Goal: Task Accomplishment & Management: Use online tool/utility

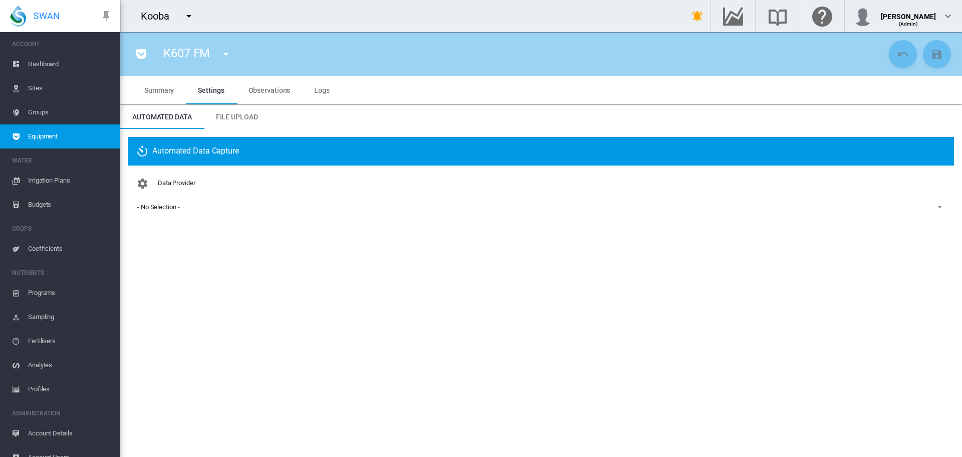
scroll to position [13, 0]
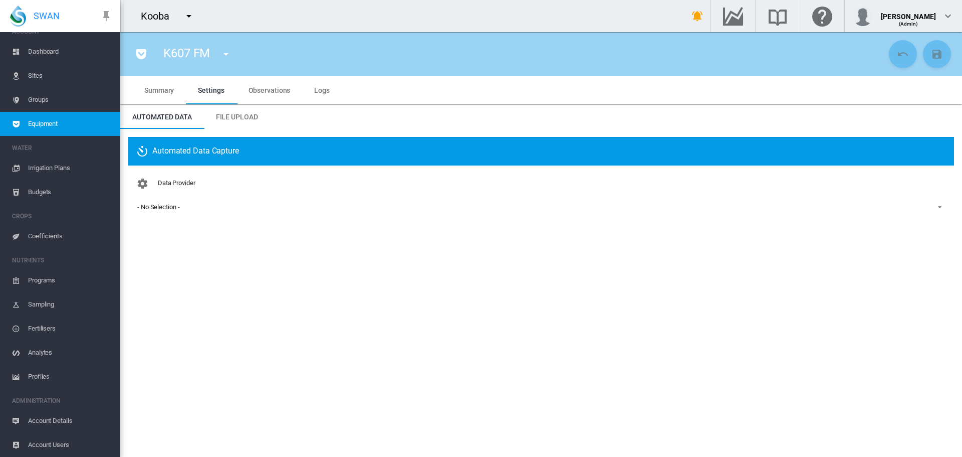
click at [190, 18] on md-icon "icon-menu-down" at bounding box center [189, 16] width 12 height 12
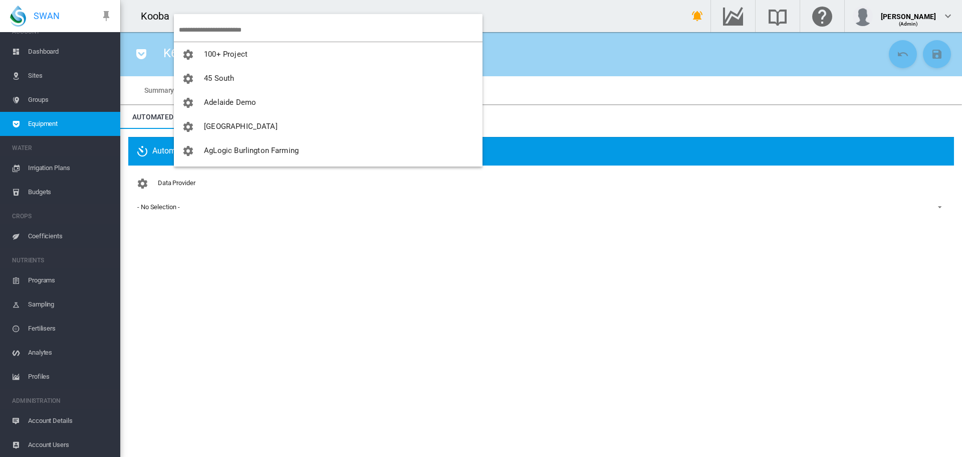
click at [195, 29] on input "search" at bounding box center [331, 30] width 304 height 24
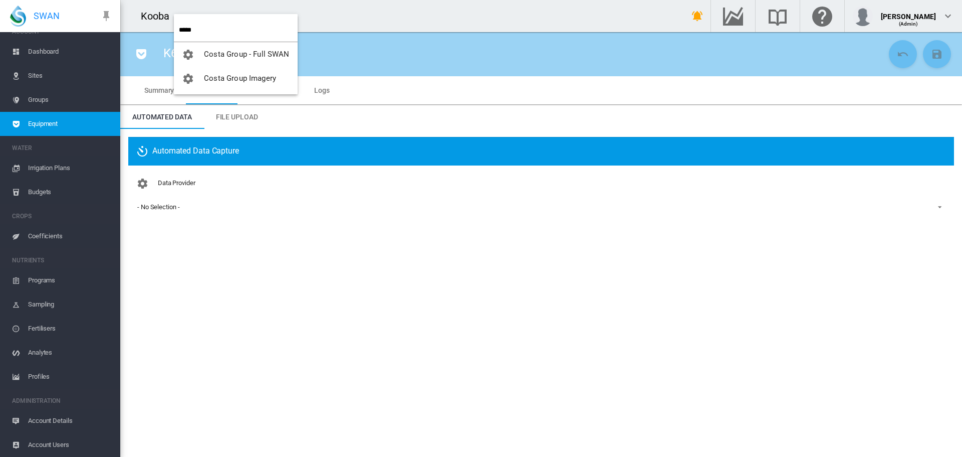
type input "*****"
click at [229, 53] on span "Costa Group - Full SWAN" at bounding box center [246, 54] width 85 height 9
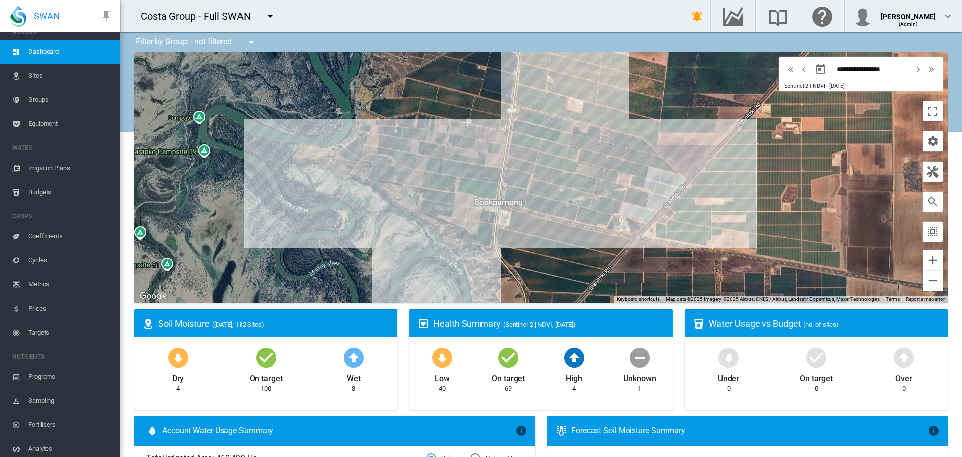
click at [37, 78] on span "Sites" at bounding box center [70, 76] width 84 height 24
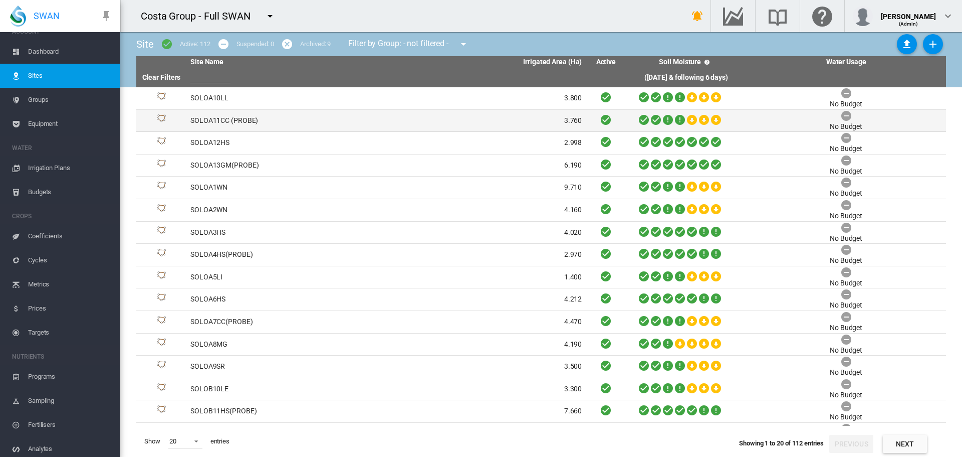
click at [202, 121] on td "SOLOA11CC (PROBE)" at bounding box center [286, 121] width 200 height 22
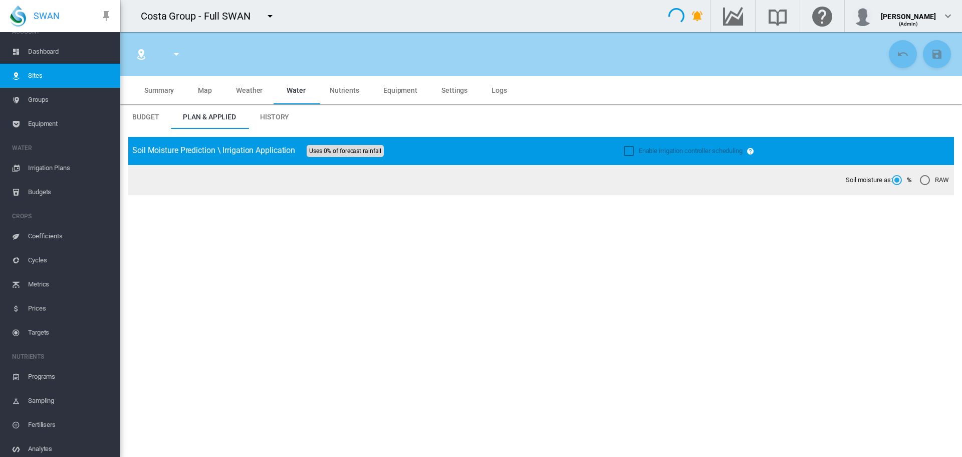
type input "**********"
type input "*********"
type input "**"
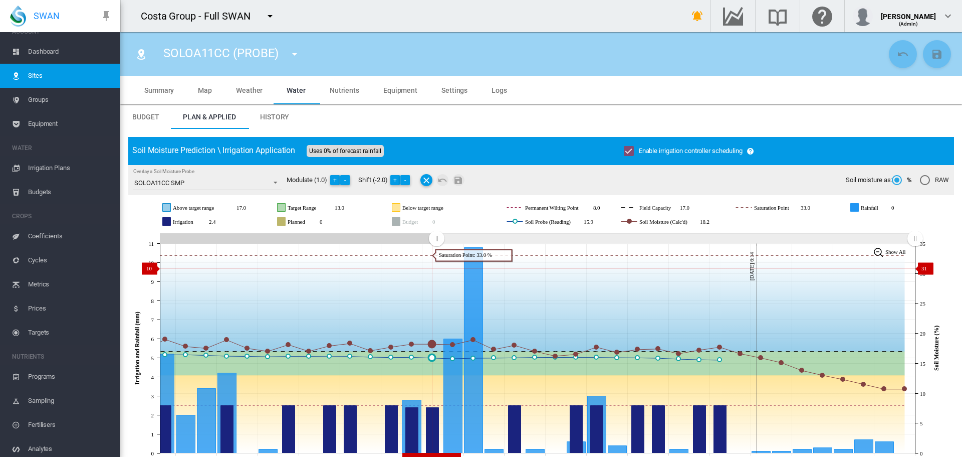
drag, startPoint x: 732, startPoint y: 239, endPoint x: 436, endPoint y: 268, distance: 297.1
click at [436, 268] on icon "JavaScript chart by amCharts 3.21.15 Aug 27 Aug 29 Aug 31 Sep 02 Sep 04 Sep 06 …" at bounding box center [537, 348] width 818 height 235
click at [293, 54] on md-icon "icon-menu-down" at bounding box center [295, 54] width 12 height 12
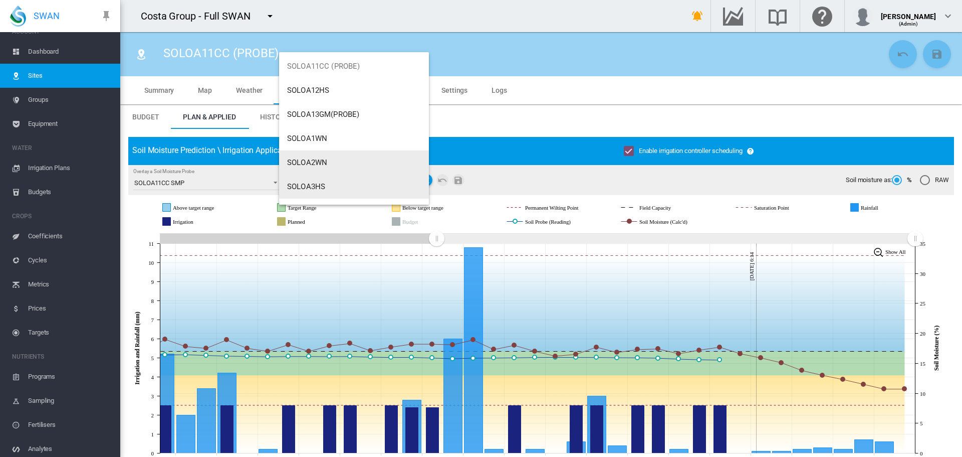
scroll to position [150, 0]
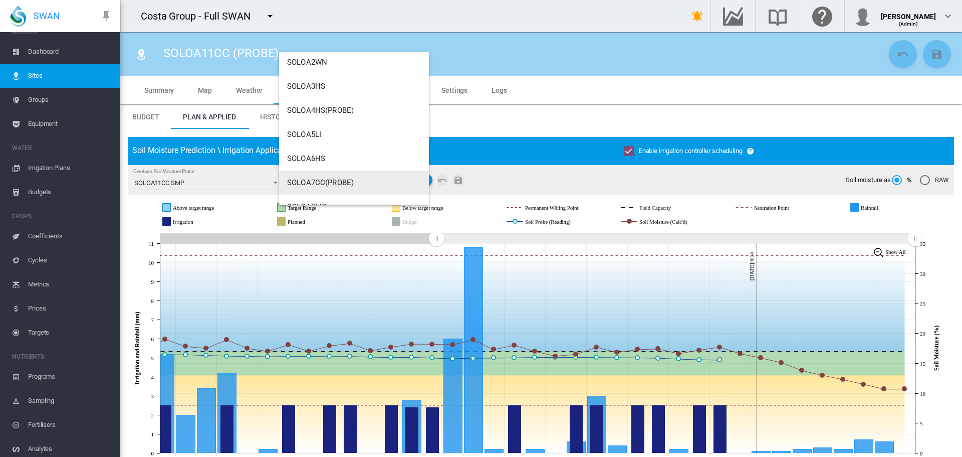
click at [325, 182] on span "SOLOA7CC(PROBE)" at bounding box center [320, 182] width 67 height 9
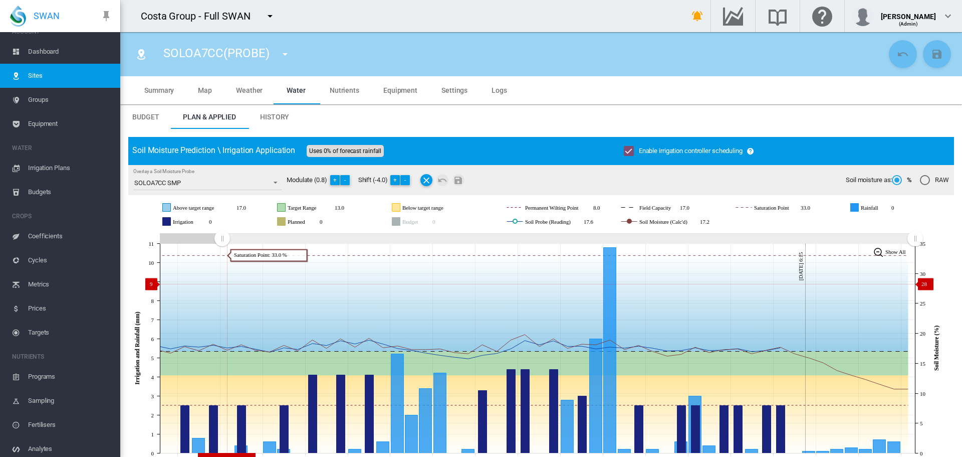
drag, startPoint x: 707, startPoint y: 240, endPoint x: 222, endPoint y: 284, distance: 487.1
click at [222, 284] on icon "JavaScript chart by amCharts 3.21.15 Aug 11 Aug 14 Aug 17 Aug 20 Aug 23 Aug 26 …" at bounding box center [537, 348] width 818 height 235
click at [273, 113] on span "History" at bounding box center [274, 117] width 29 height 8
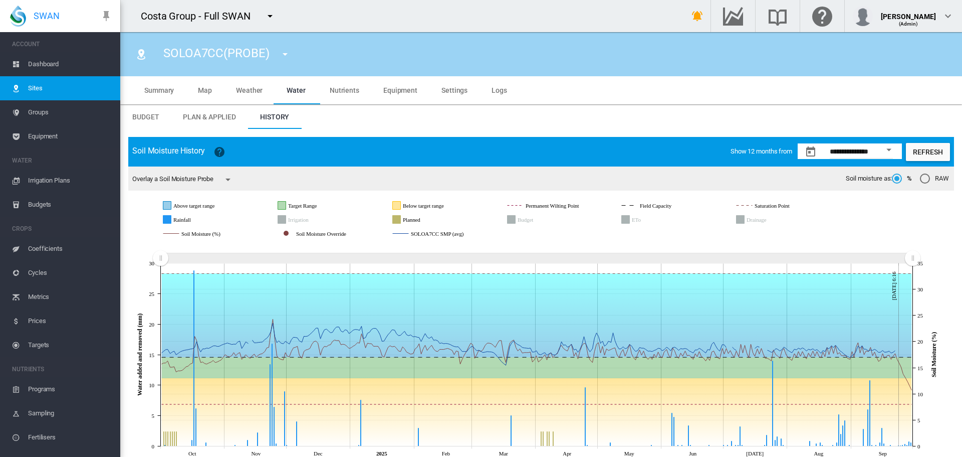
scroll to position [13, 0]
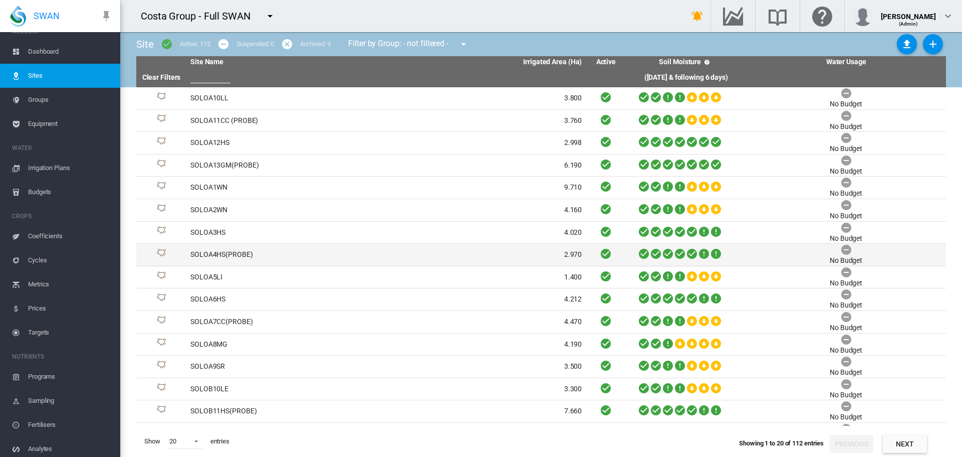
click at [215, 254] on td "SOLOA4HS(PROBE)" at bounding box center [286, 255] width 200 height 22
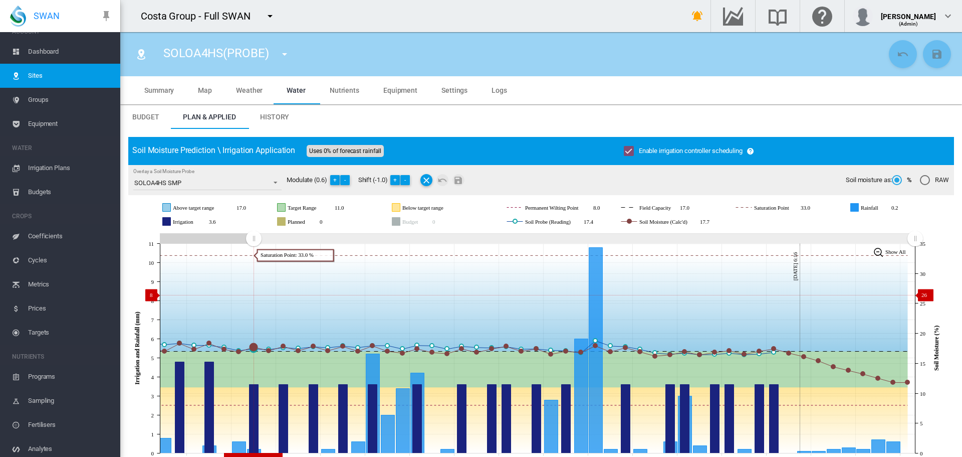
click at [253, 295] on icon "JavaScript chart by amCharts [DATE] [DATE] Aug [DATE] Aug [DATE] Aug [DATE] Sep…" at bounding box center [537, 348] width 818 height 235
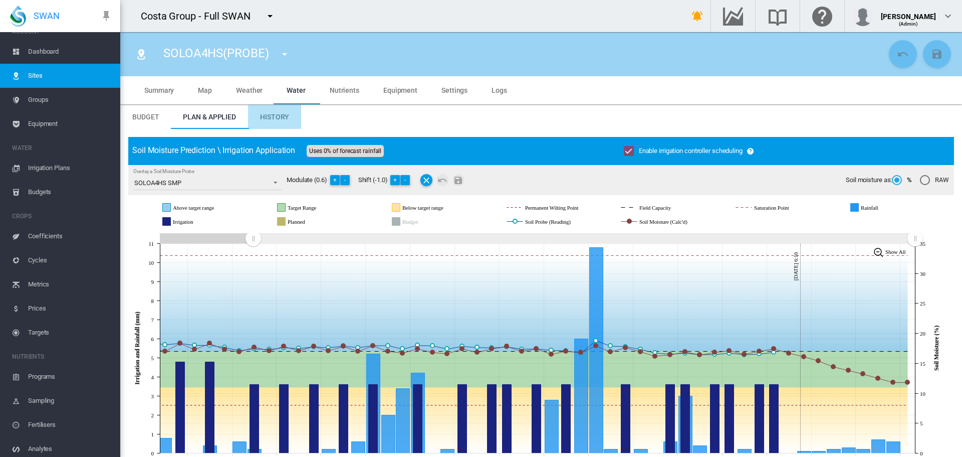
click at [281, 119] on span "History" at bounding box center [274, 117] width 29 height 8
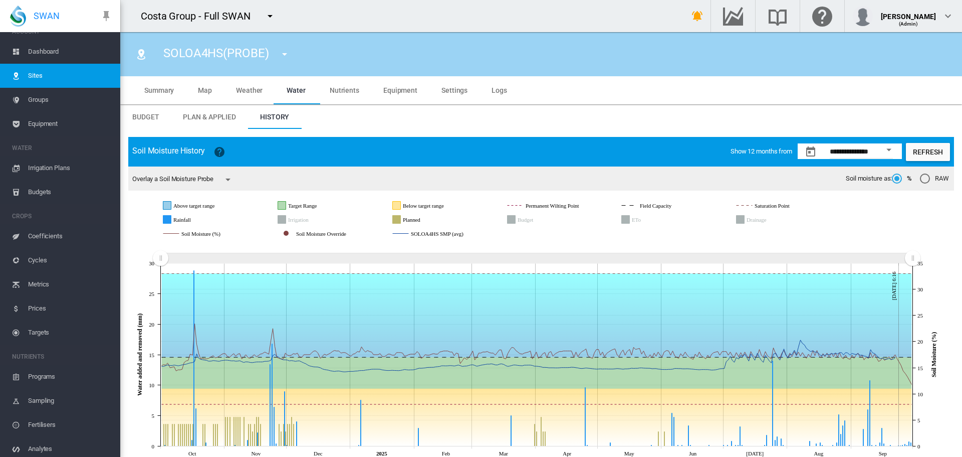
click at [213, 230] on rect "Soil Moisture (%)" at bounding box center [218, 233] width 78 height 9
click at [211, 233] on rect "Soil Moisture (%)" at bounding box center [218, 233] width 78 height 9
click at [295, 216] on rect "Irrigation" at bounding box center [314, 219] width 56 height 9
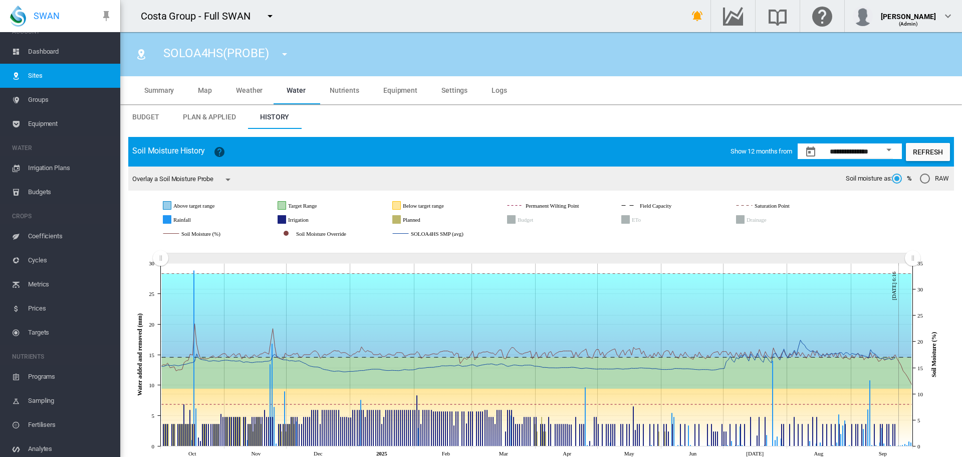
click at [417, 222] on rect "Planned" at bounding box center [426, 219] width 52 height 9
click at [70, 168] on span "Irrigation Plans" at bounding box center [70, 168] width 84 height 24
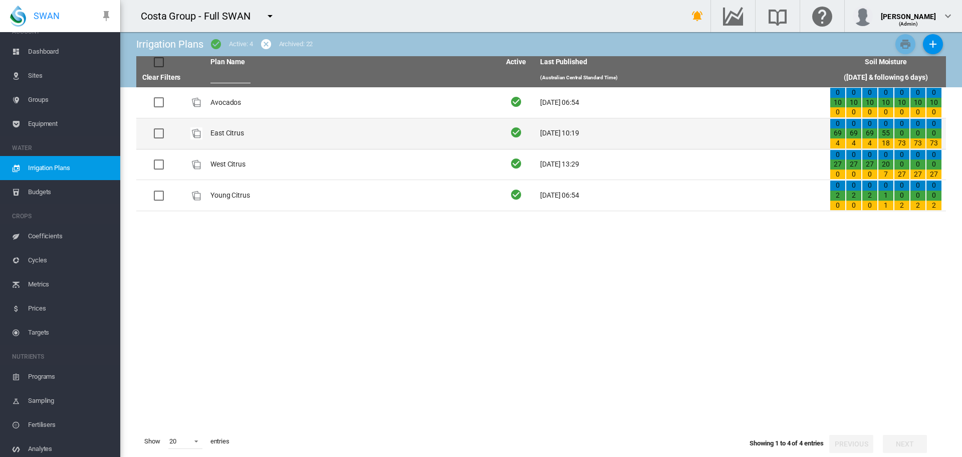
click at [238, 133] on td "East Citrus" at bounding box center [351, 133] width 290 height 31
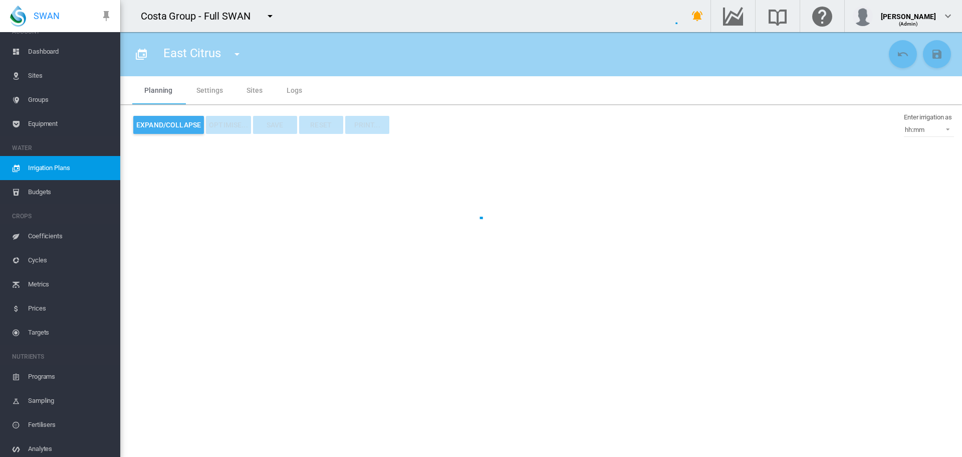
type input "**********"
type input "*"
type input "*****"
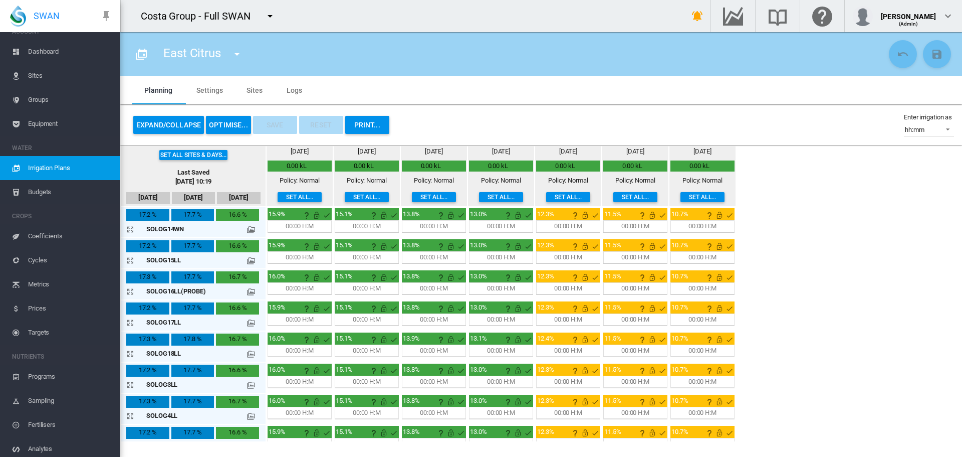
click at [221, 123] on button "OPTIMISE..." at bounding box center [228, 125] width 45 height 18
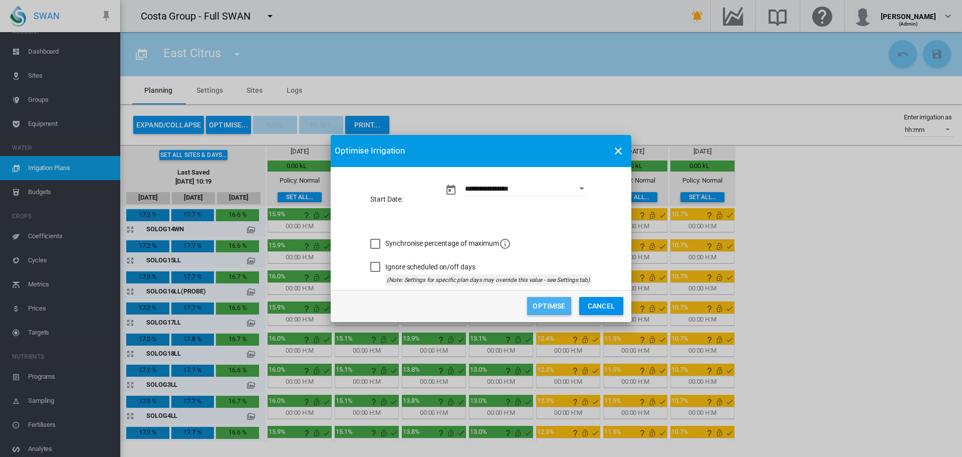
click at [553, 304] on button "Optimise" at bounding box center [549, 306] width 44 height 18
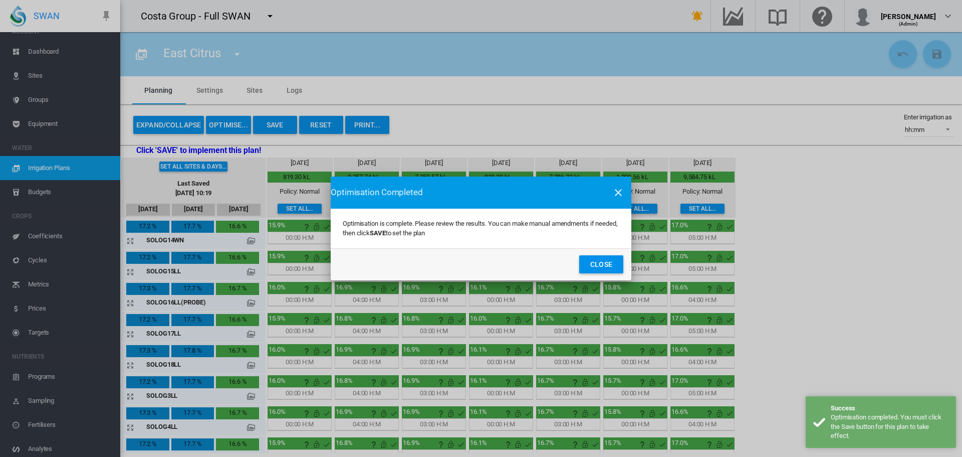
click at [604, 265] on button "Close" at bounding box center [601, 264] width 44 height 18
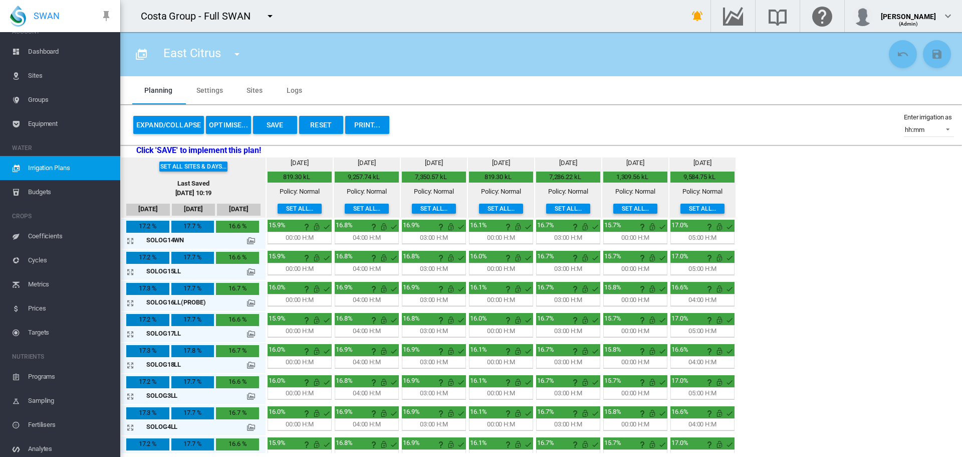
click at [365, 125] on button "PRINT..." at bounding box center [367, 125] width 44 height 18
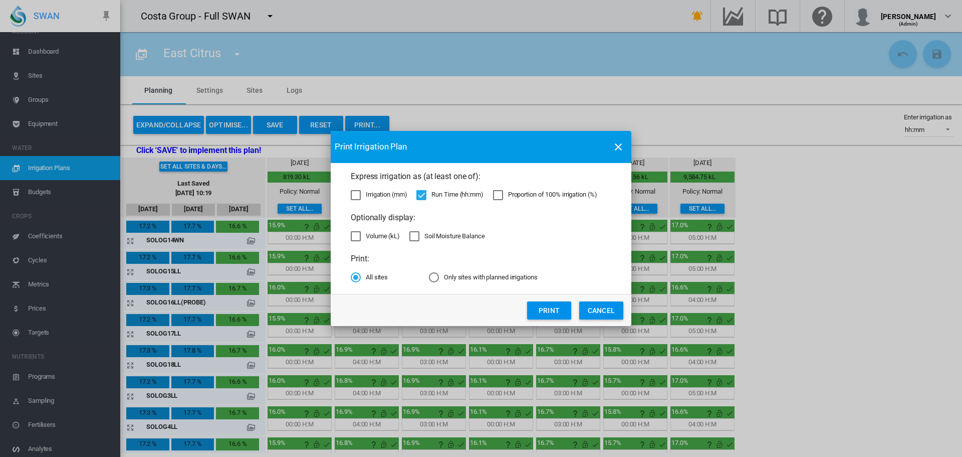
click at [553, 311] on button "Print" at bounding box center [549, 310] width 44 height 18
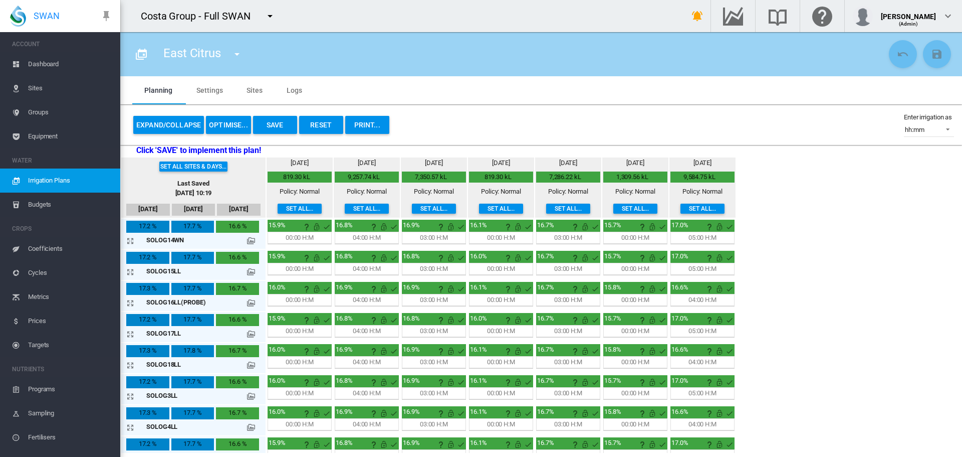
click at [330, 124] on button "Reset" at bounding box center [321, 125] width 44 height 18
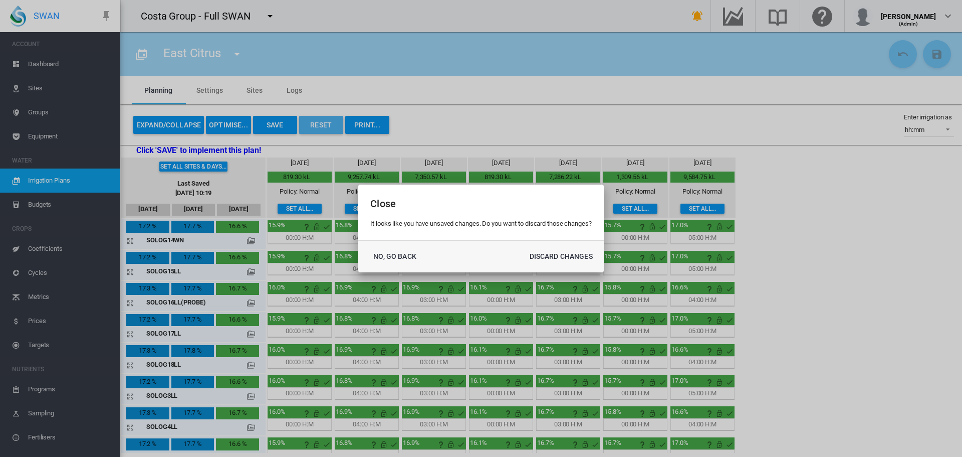
scroll to position [13, 0]
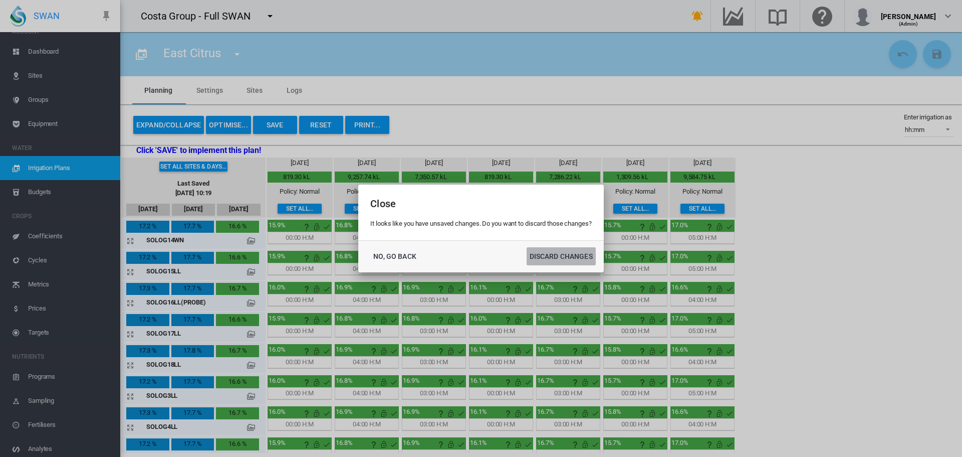
click at [573, 250] on button "DISCARD CHANGES" at bounding box center [561, 256] width 69 height 18
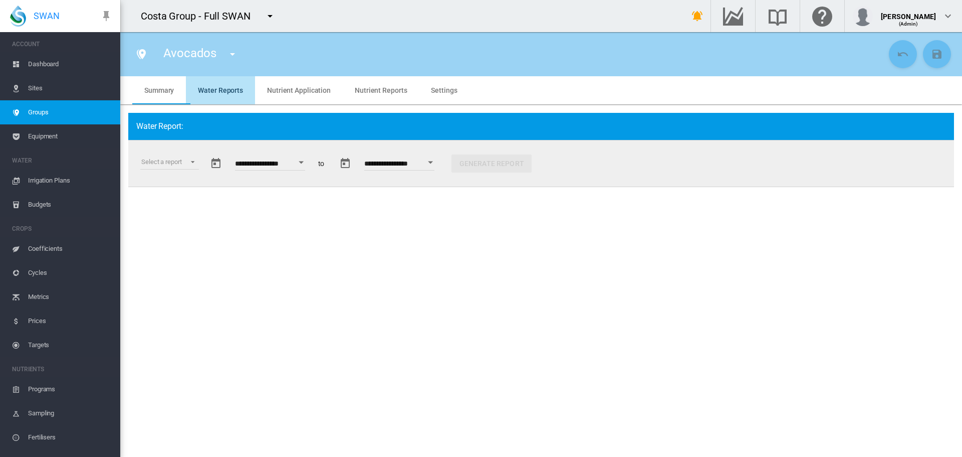
scroll to position [13, 0]
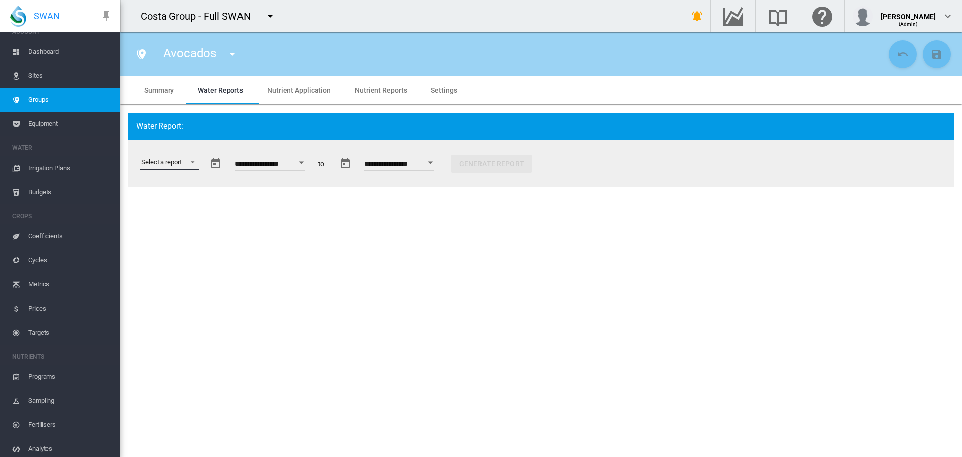
click at [190, 161] on md-select "Select a report Data Extract Irrigation Planned and Applied Soil Moisture Statu…" at bounding box center [169, 161] width 59 height 15
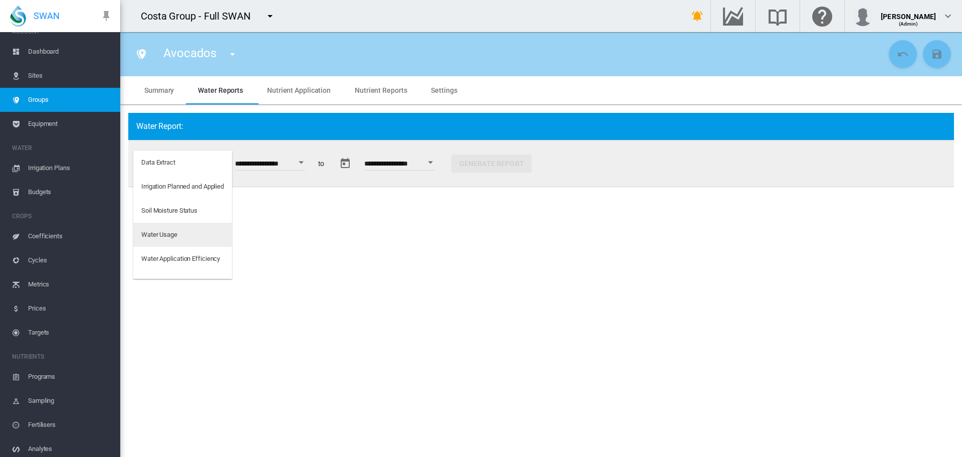
scroll to position [16, 0]
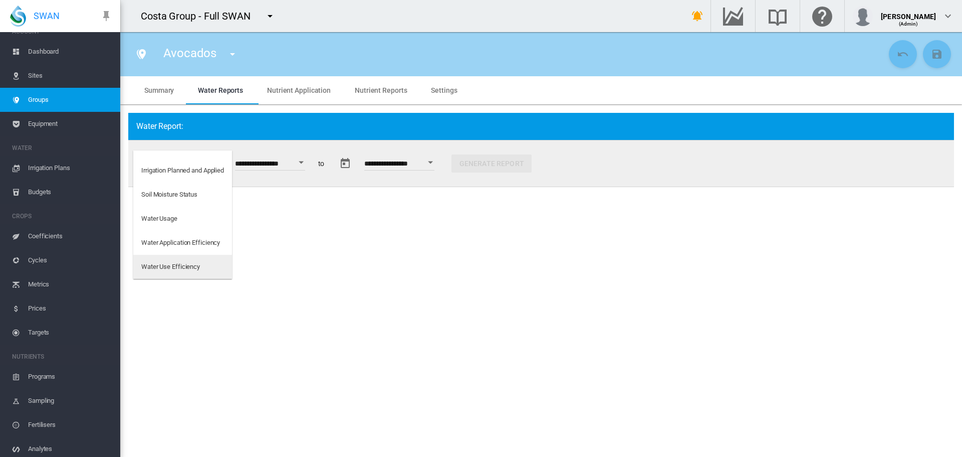
click at [184, 272] on md-option "Water Use Efficiency" at bounding box center [182, 267] width 99 height 24
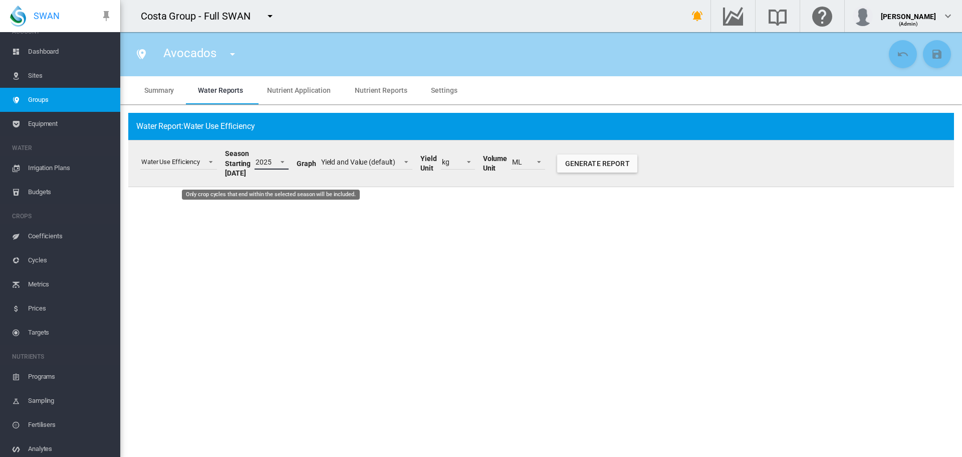
click at [281, 165] on span "Only crop cycles that end within the selected season will be included." at bounding box center [280, 160] width 12 height 9
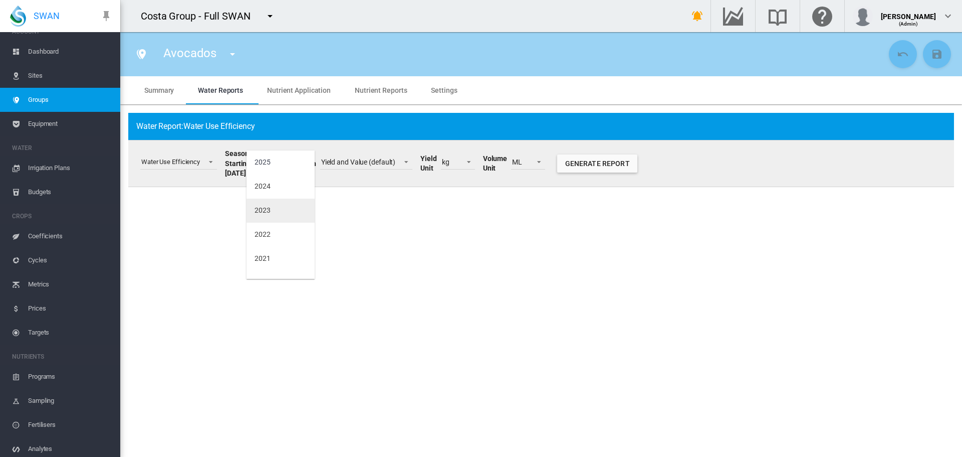
click at [269, 207] on div "2023" at bounding box center [263, 210] width 16 height 10
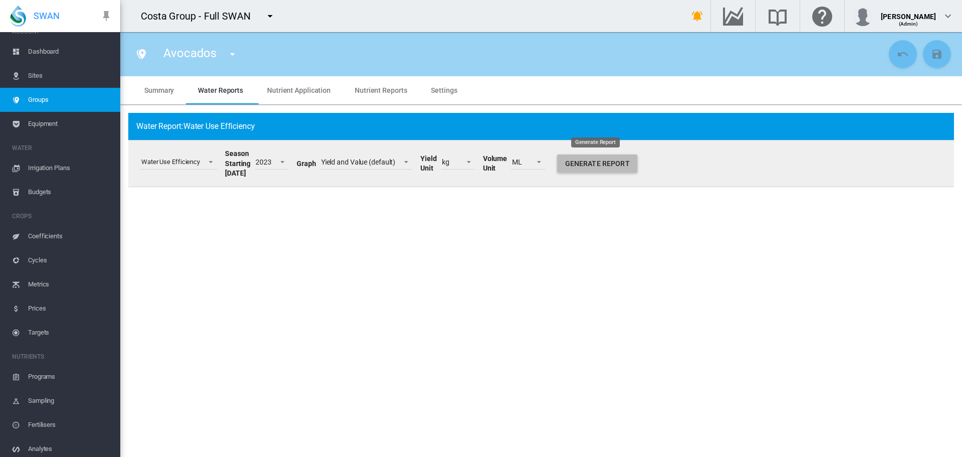
click at [605, 165] on button "Generate Report" at bounding box center [597, 163] width 80 height 18
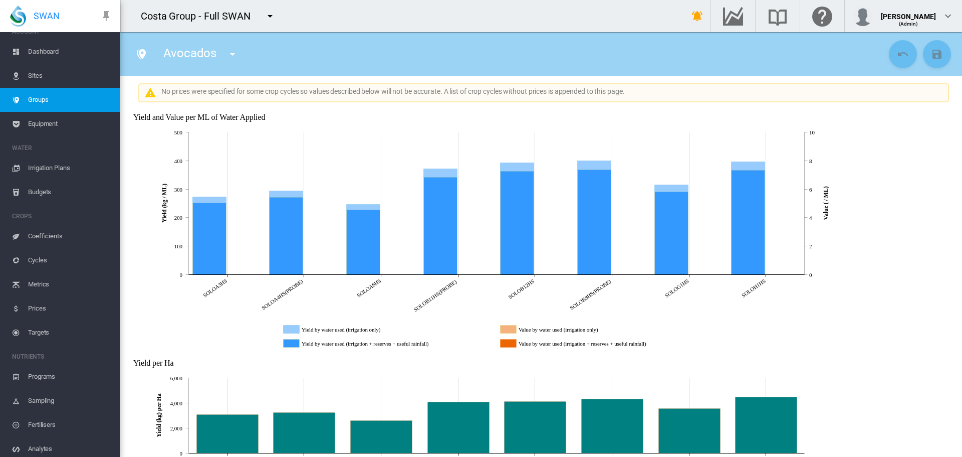
scroll to position [150, 0]
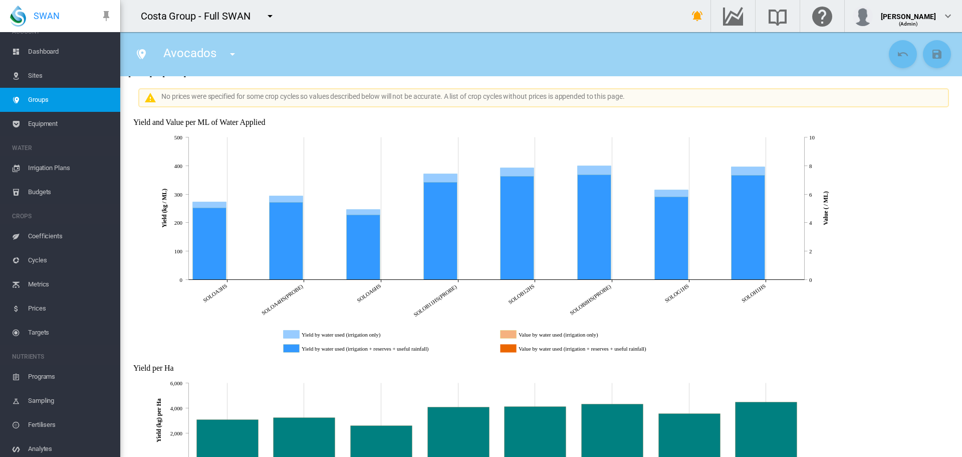
click at [38, 75] on span "Sites" at bounding box center [70, 76] width 84 height 24
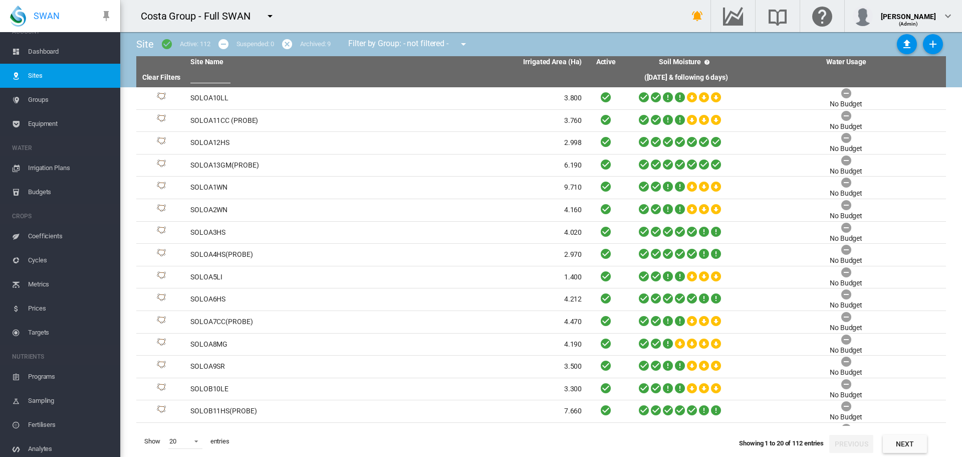
click at [39, 48] on span "Dashboard" at bounding box center [70, 52] width 84 height 24
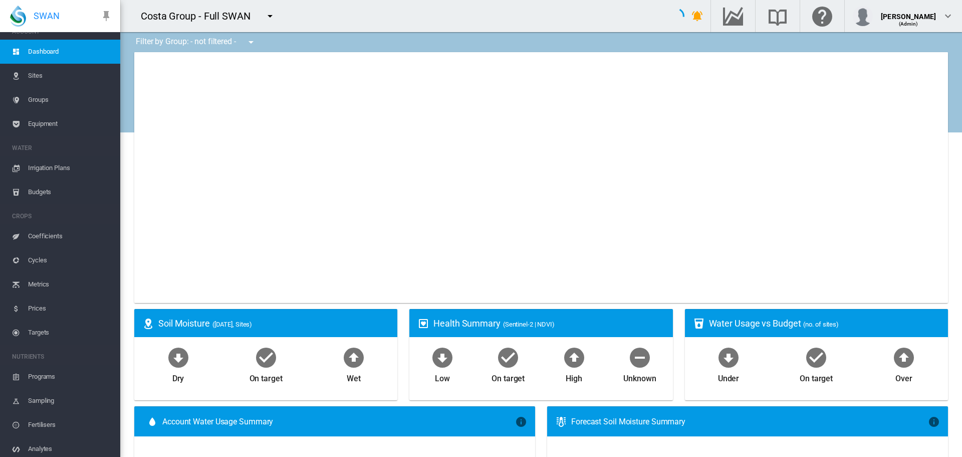
type input "**********"
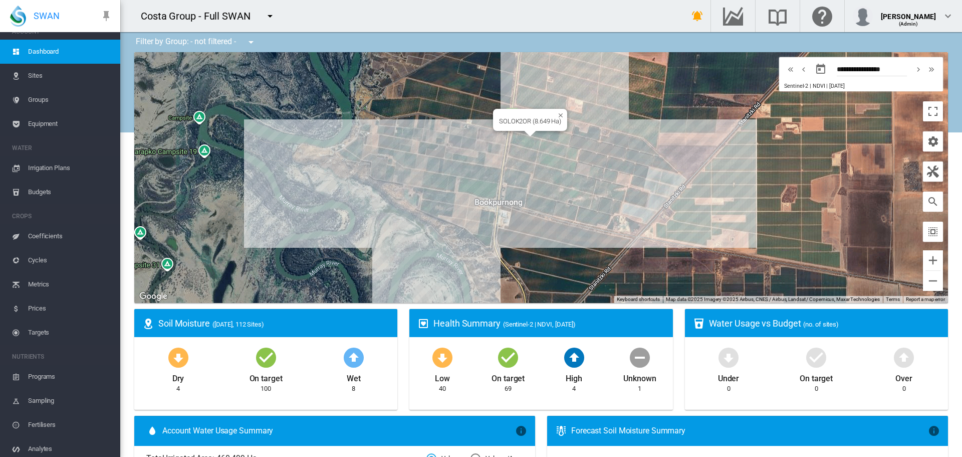
click at [524, 141] on div "SOLOK2OR (8.649 Ha)" at bounding box center [541, 177] width 814 height 251
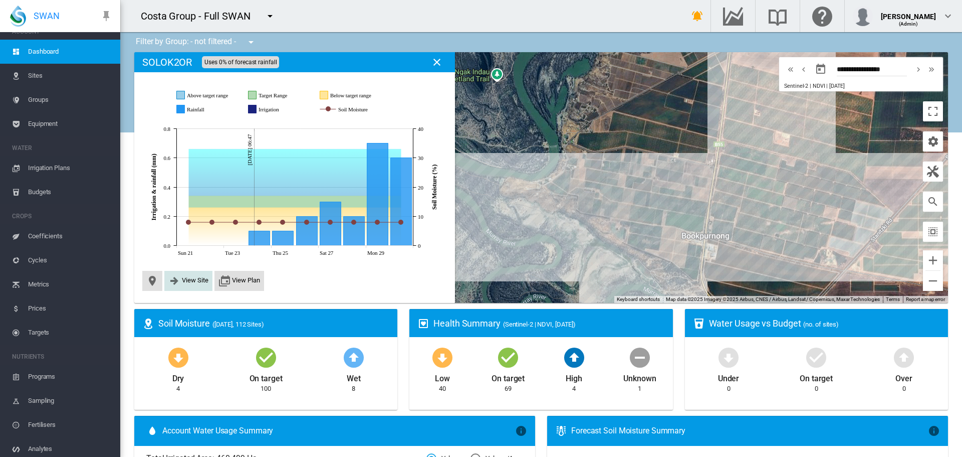
click at [201, 280] on span "View Site" at bounding box center [195, 280] width 27 height 8
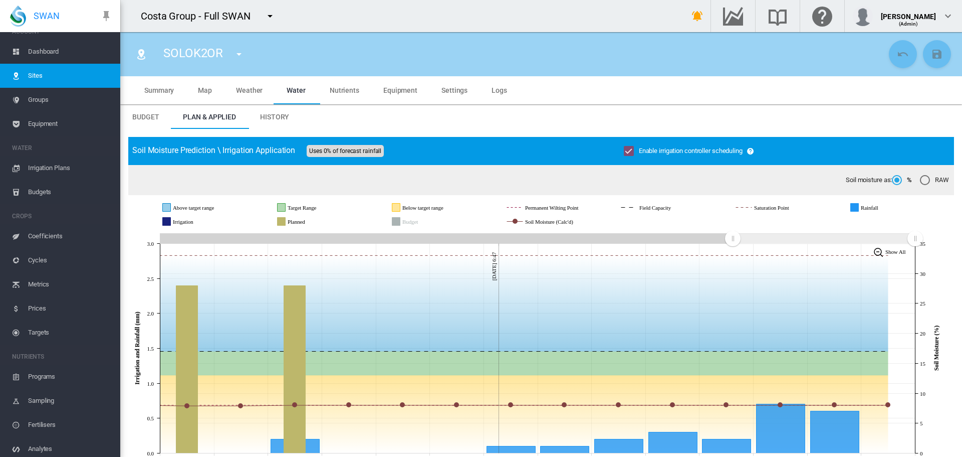
click at [273, 116] on span "History" at bounding box center [274, 117] width 29 height 8
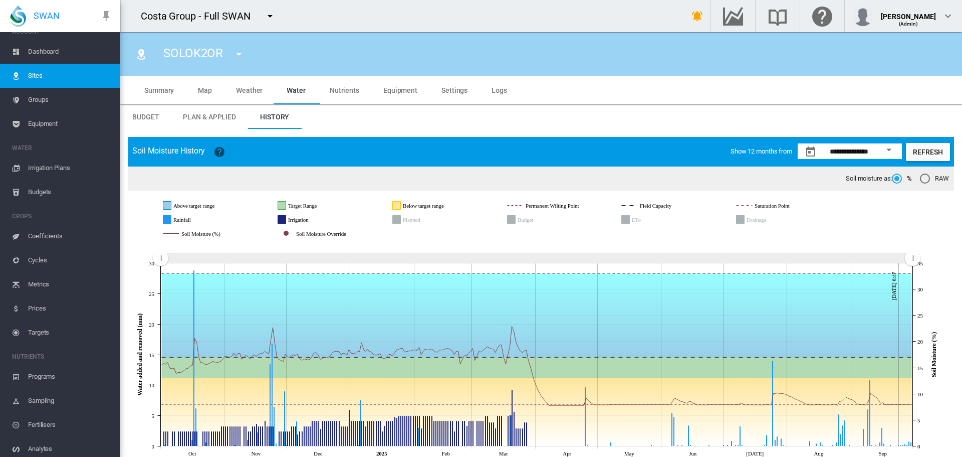
click at [48, 51] on span "Dashboard" at bounding box center [70, 52] width 84 height 24
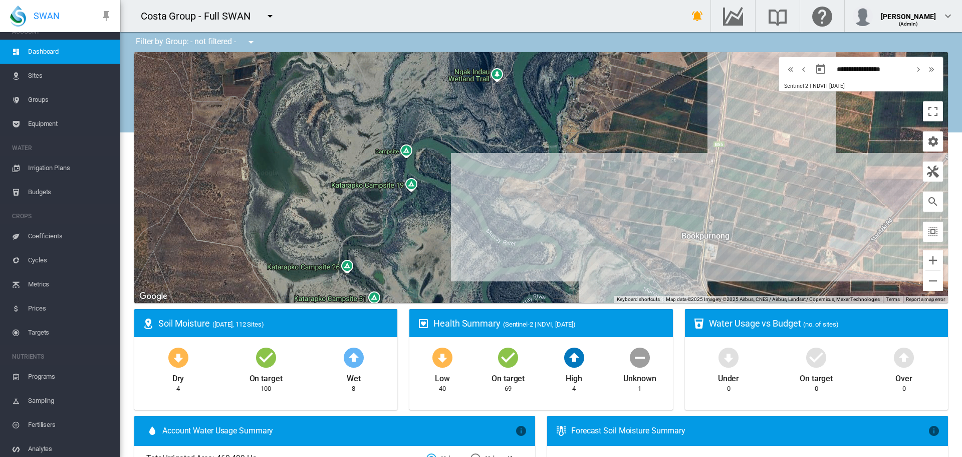
click at [48, 376] on span "Programs" at bounding box center [70, 376] width 84 height 24
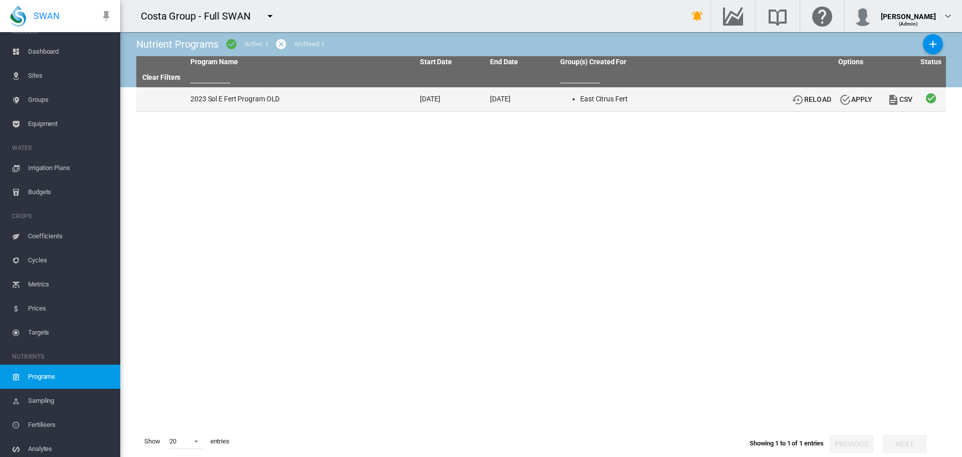
click at [229, 99] on td "2023 Sol E Fert Program OLD" at bounding box center [301, 99] width 230 height 24
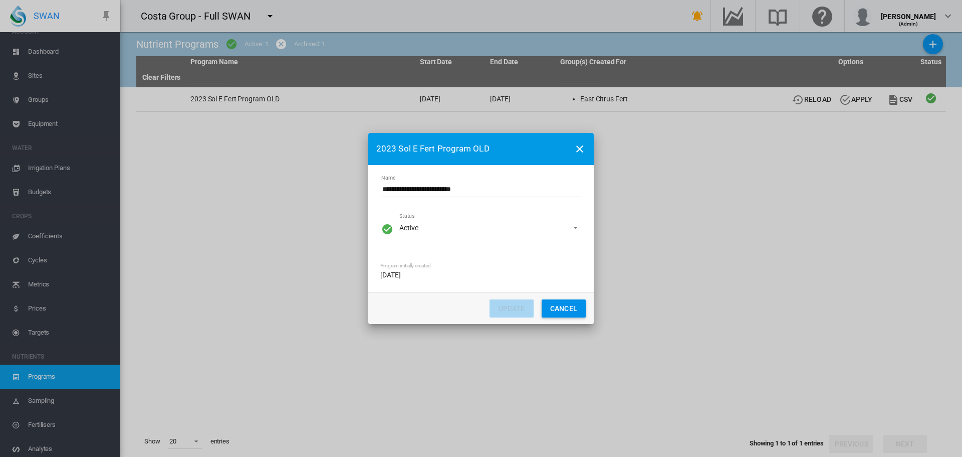
click at [562, 305] on button "CANCEL" at bounding box center [564, 308] width 44 height 18
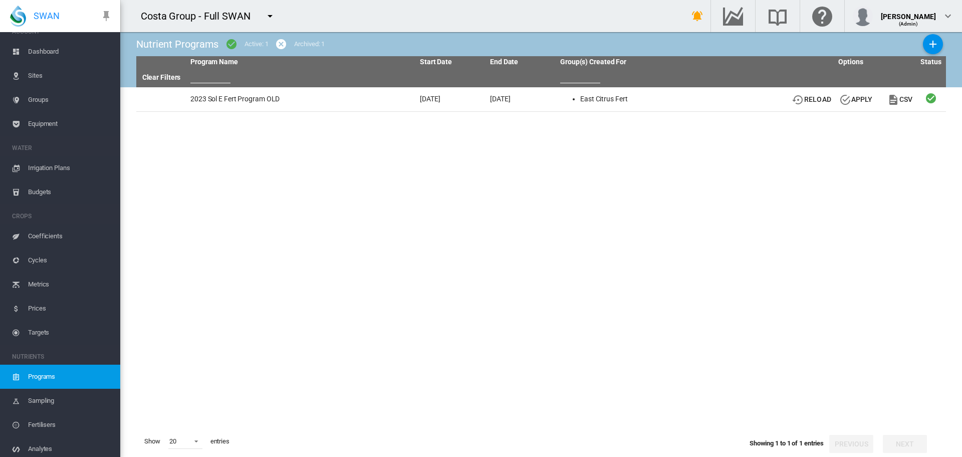
click at [44, 97] on span "Groups" at bounding box center [70, 100] width 84 height 24
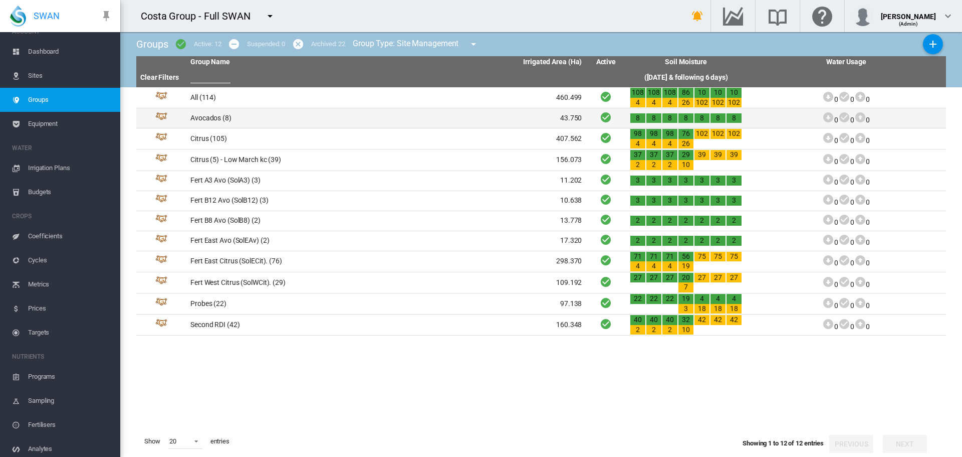
click at [204, 119] on td "Avocados (8)" at bounding box center [286, 118] width 200 height 20
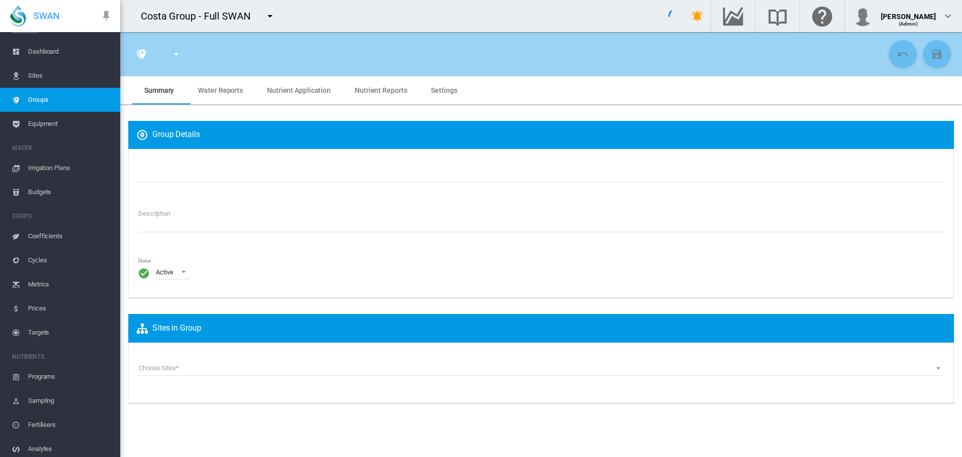
type input "********"
type textarea "**********"
type input "*"
type input "**"
type input "*"
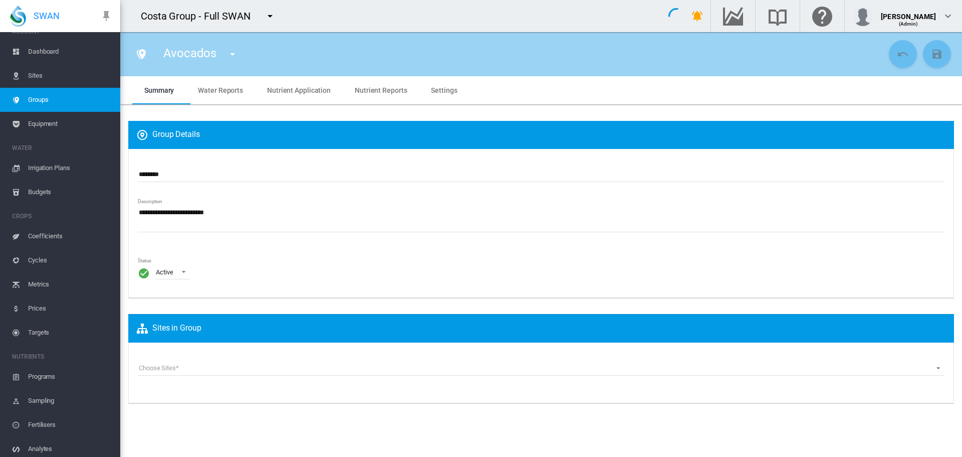
type input "***"
type input "****"
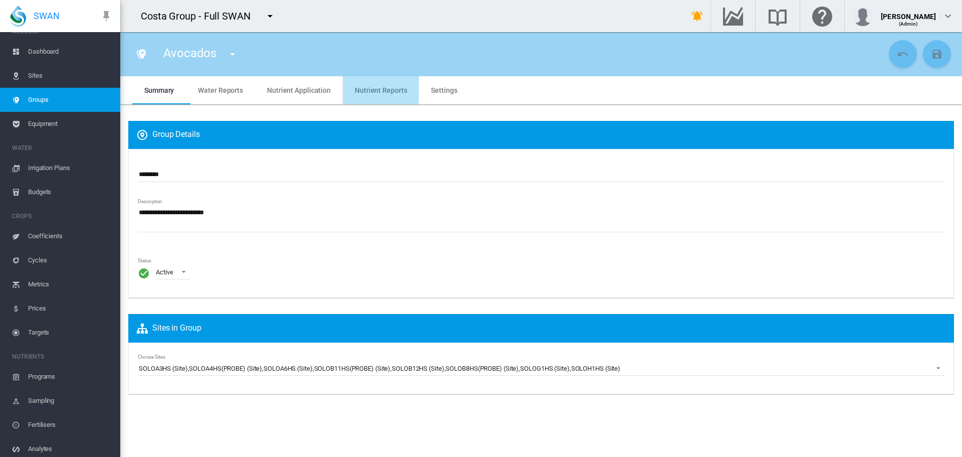
click at [363, 86] on reports "Nutrient Reports" at bounding box center [381, 90] width 52 height 8
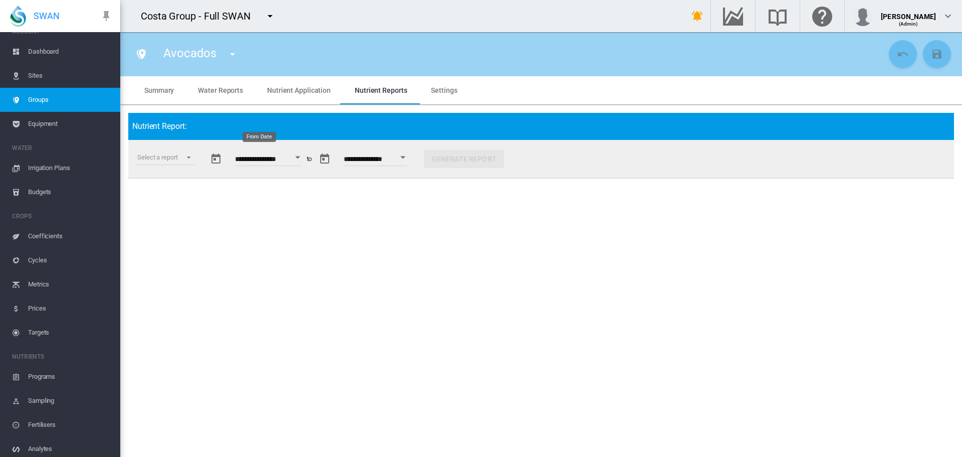
click at [305, 154] on button "Open calendar" at bounding box center [298, 157] width 18 height 18
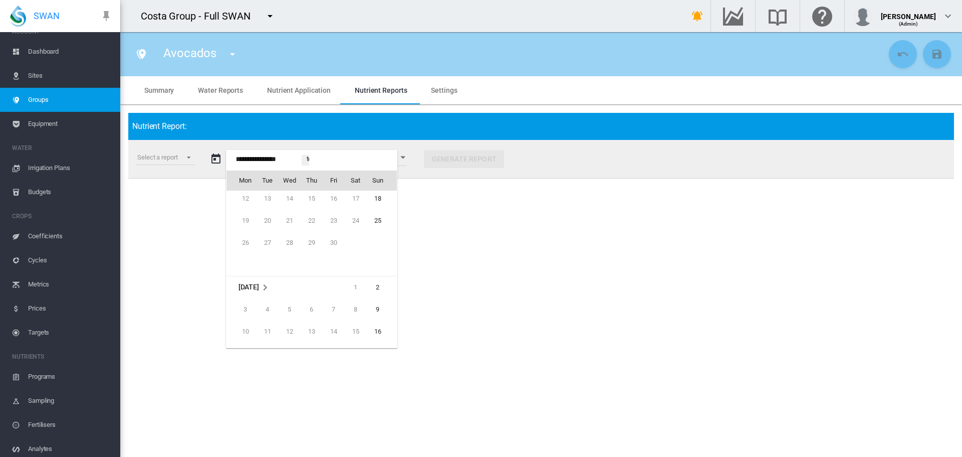
scroll to position [21426, 0]
click at [375, 285] on span "2" at bounding box center [378, 290] width 20 height 20
type input "**********"
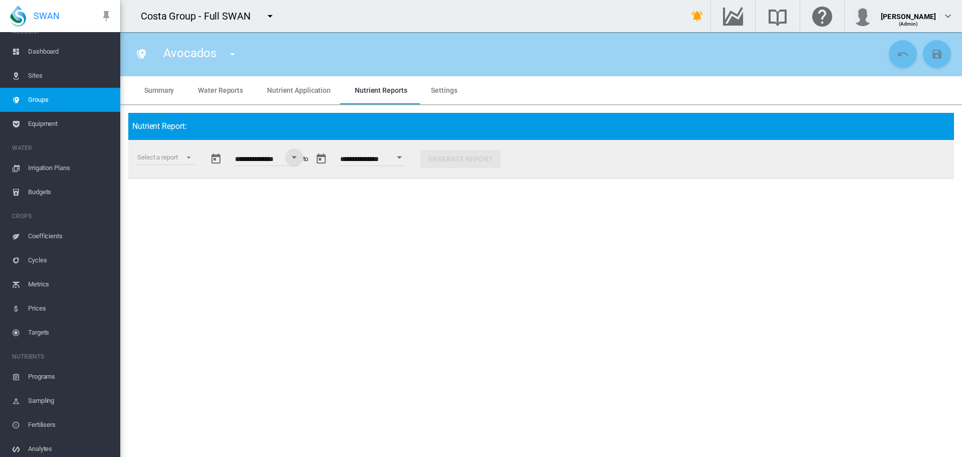
click at [409, 160] on button "Open calendar" at bounding box center [400, 157] width 18 height 18
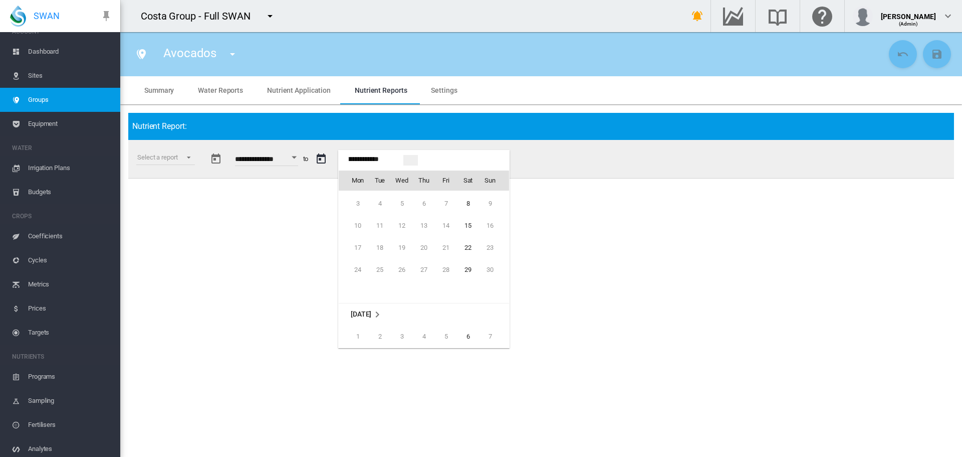
scroll to position [1481, 0]
click at [465, 269] on span "29" at bounding box center [468, 270] width 20 height 20
type input "**********"
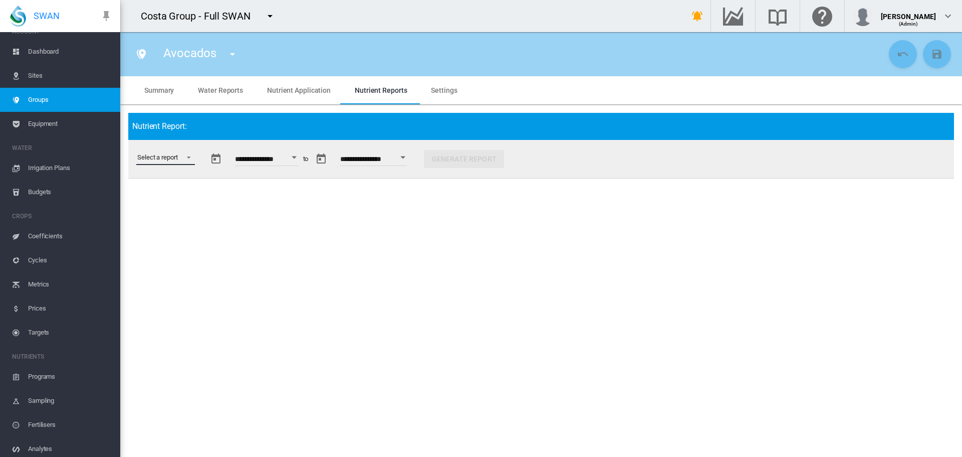
click at [192, 155] on md-select "Select a report Budget vs Actuals Tank Mix Fertiliser Applications Analytes Nut…" at bounding box center [165, 157] width 59 height 15
click at [178, 157] on div "Budget vs Actuals" at bounding box center [162, 157] width 50 height 9
click at [503, 164] on button "Generate Report" at bounding box center [474, 159] width 80 height 18
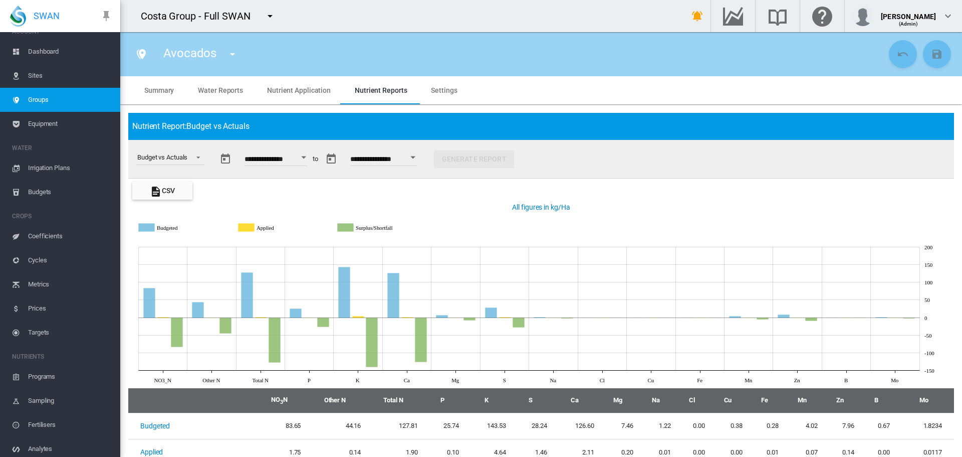
scroll to position [44, 0]
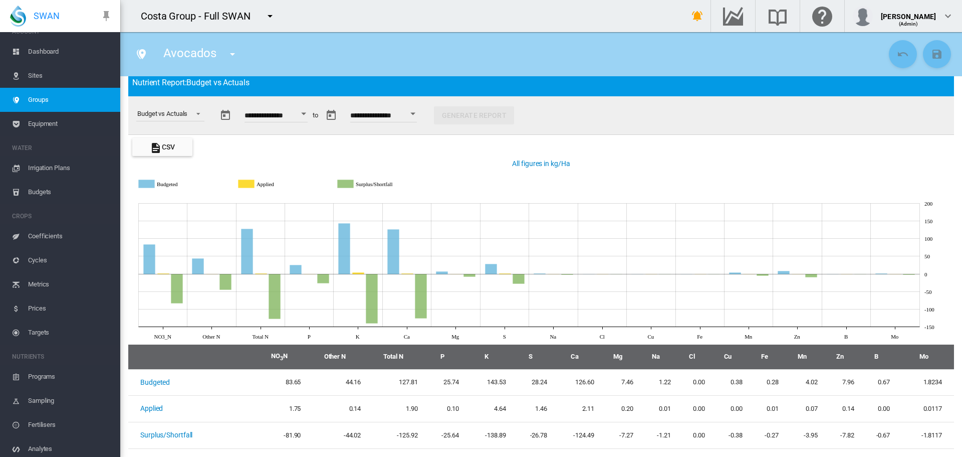
click at [46, 50] on span "Dashboard" at bounding box center [70, 52] width 84 height 24
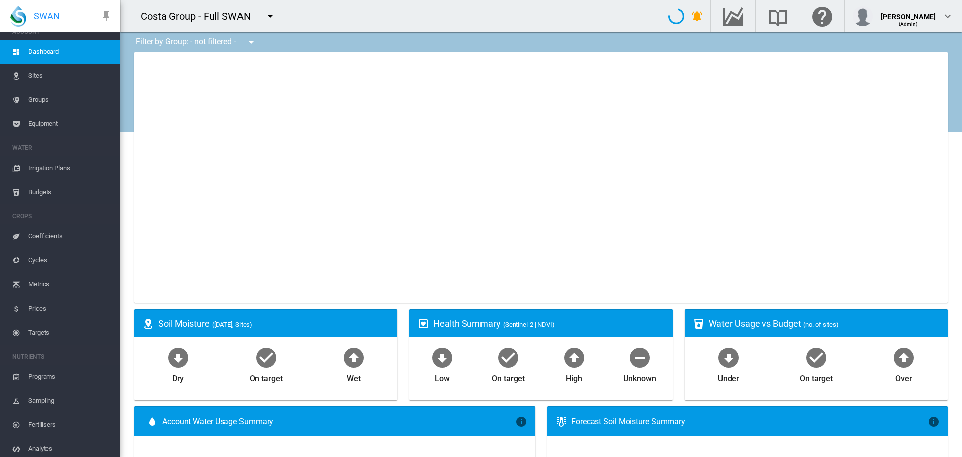
type input "**********"
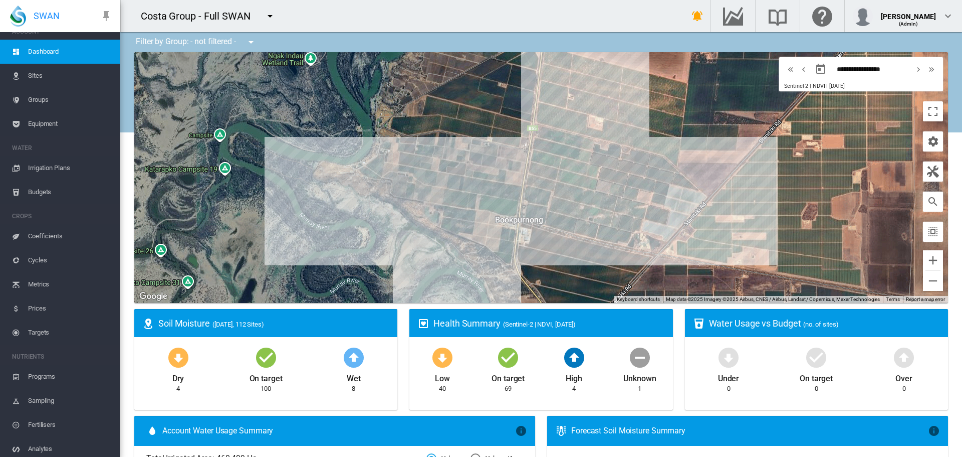
drag, startPoint x: 610, startPoint y: 152, endPoint x: 419, endPoint y: 135, distance: 191.2
click at [419, 135] on div at bounding box center [541, 177] width 814 height 251
click at [268, 15] on md-icon "icon-menu-down" at bounding box center [270, 16] width 12 height 12
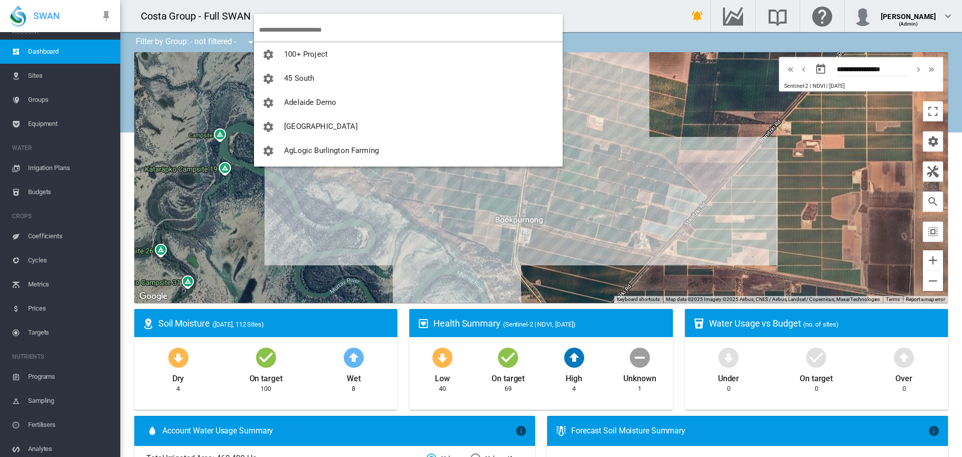
click at [279, 26] on input "search" at bounding box center [411, 30] width 304 height 24
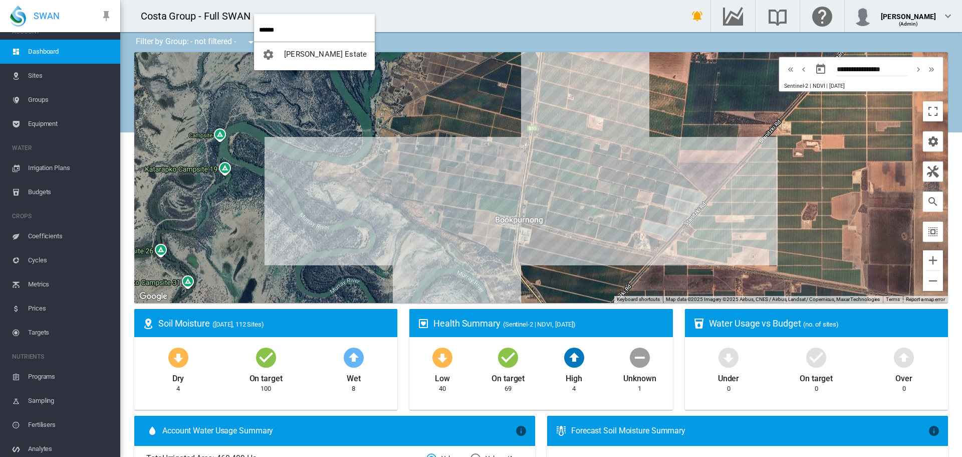
type input "******"
click at [299, 52] on span "[PERSON_NAME] Estate" at bounding box center [325, 54] width 83 height 9
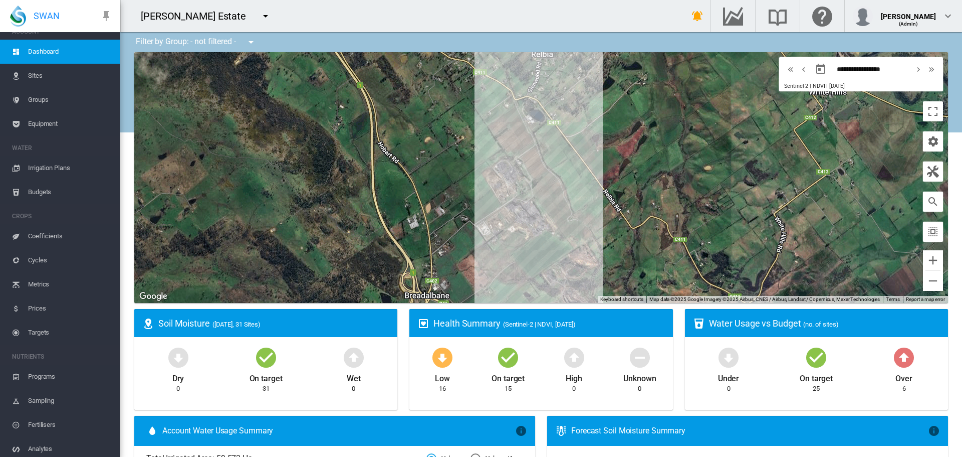
click at [37, 76] on span "Sites" at bounding box center [70, 76] width 84 height 24
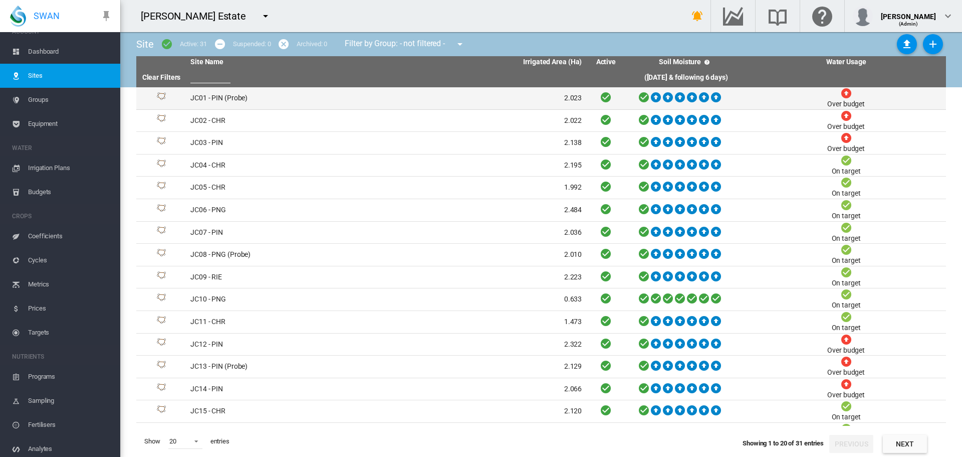
click at [235, 98] on td "JC01 - PIN (Probe)" at bounding box center [286, 98] width 200 height 22
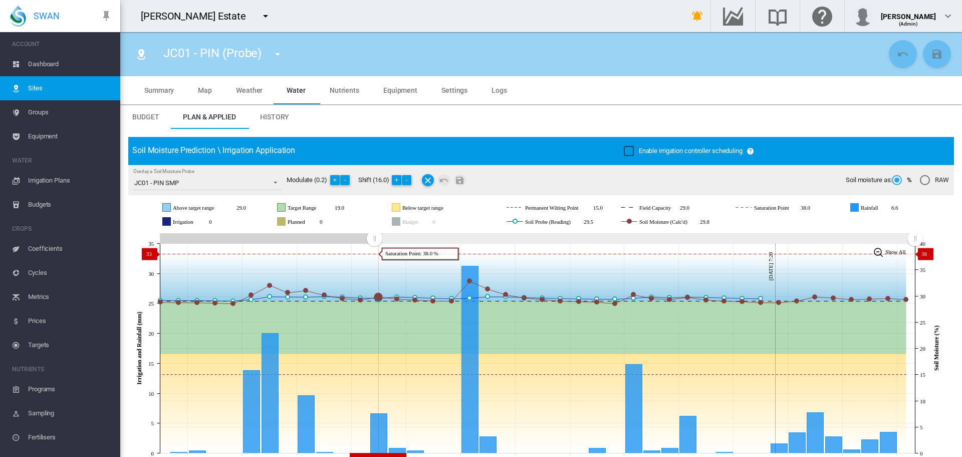
scroll to position [13, 0]
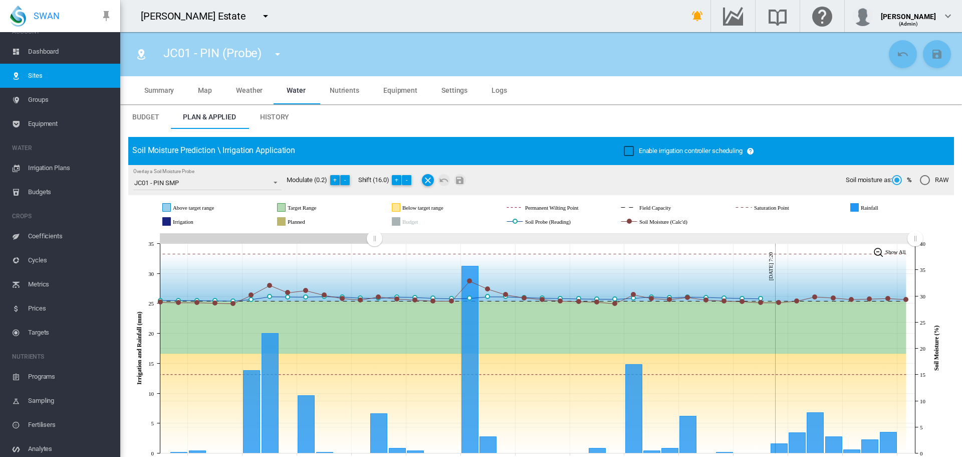
click at [278, 54] on md-icon "icon-menu-down" at bounding box center [278, 54] width 12 height 12
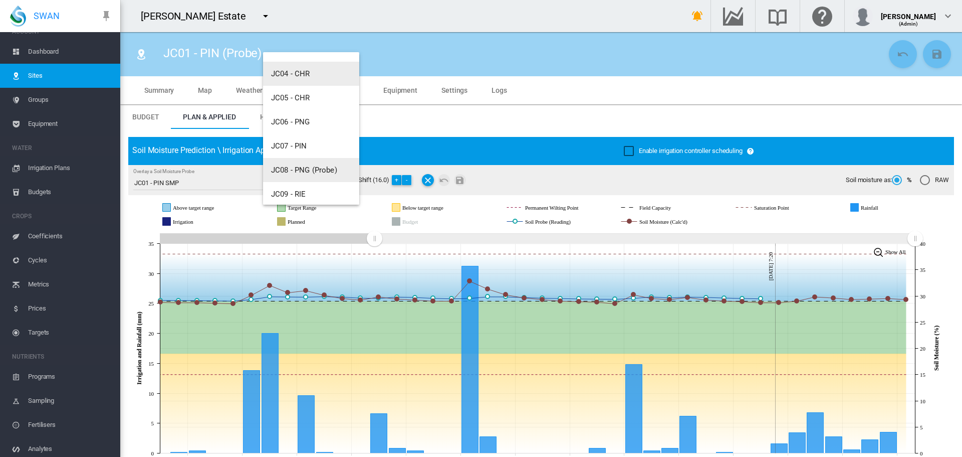
scroll to position [100, 0]
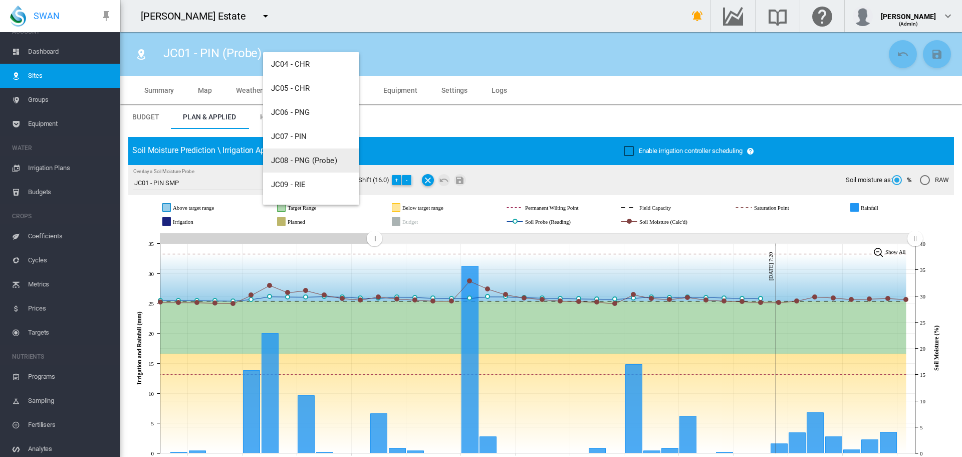
click at [321, 159] on span "JC08 - PNG (Probe)" at bounding box center [304, 160] width 66 height 9
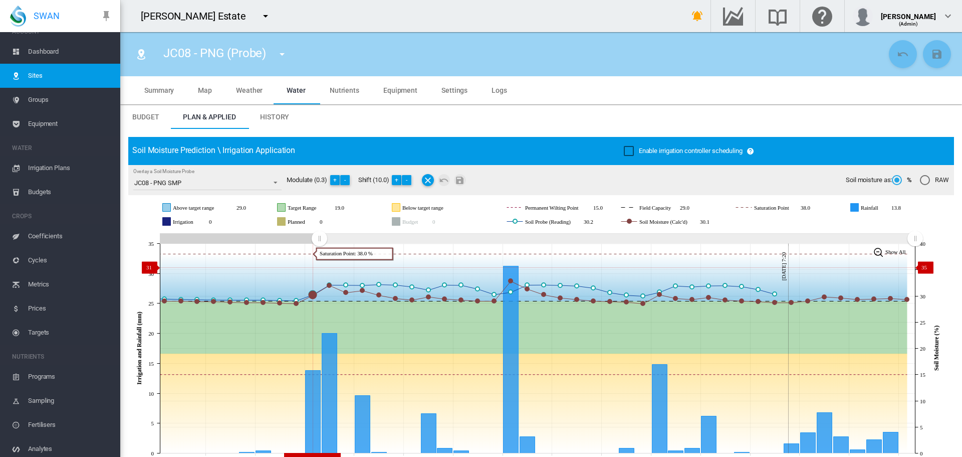
click at [319, 267] on icon "JavaScript chart by amCharts [DATE] [DATE] Aug [DATE] Aug [DATE] Sep [DATE] Sep…" at bounding box center [537, 348] width 818 height 235
click at [409, 176] on button "-" at bounding box center [407, 180] width 10 height 10
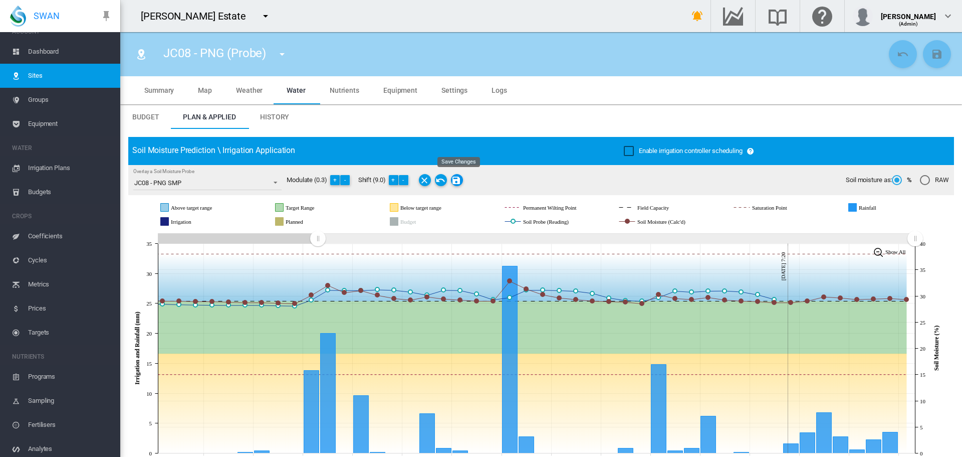
click at [460, 177] on md-icon "Save Changes" at bounding box center [457, 180] width 12 height 12
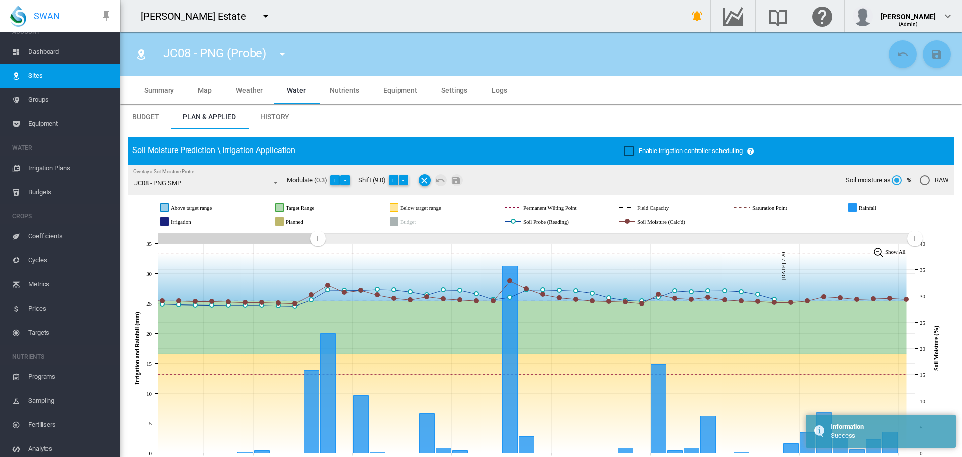
click at [284, 54] on md-icon "icon-menu-down" at bounding box center [282, 54] width 12 height 12
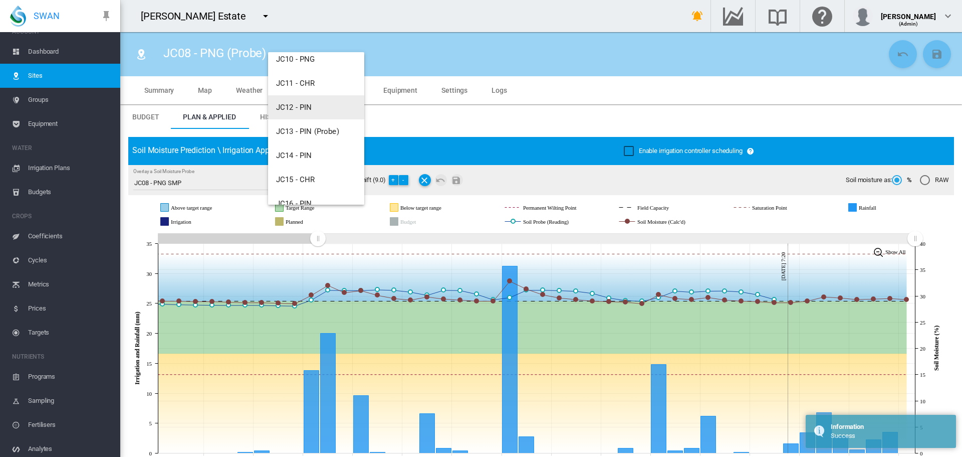
scroll to position [251, 0]
click at [318, 130] on span "JC13 - PIN (Probe)" at bounding box center [307, 130] width 63 height 9
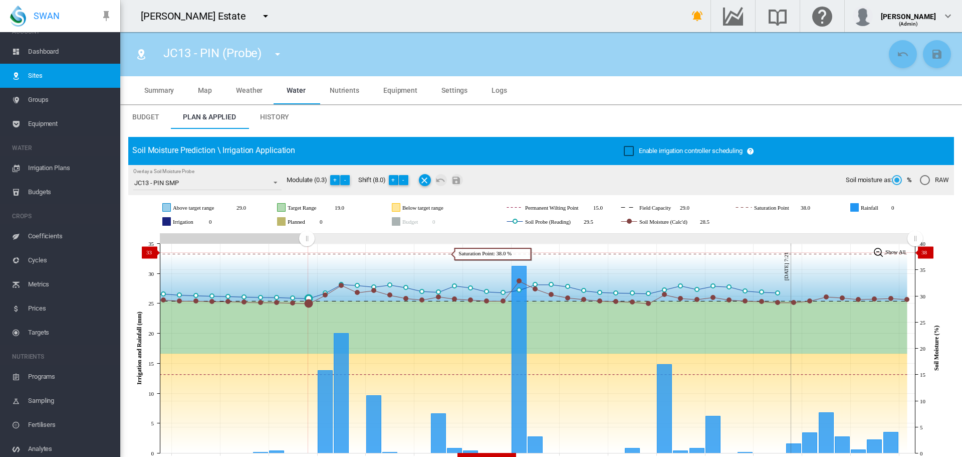
drag, startPoint x: 730, startPoint y: 237, endPoint x: 307, endPoint y: 252, distance: 423.2
click at [307, 252] on icon "JavaScript chart by amCharts 3.21.15 Aug 17 Aug 20 Aug 23 Aug 26 Aug 29 Sep 01 …" at bounding box center [537, 348] width 818 height 235
click at [406, 180] on button "-" at bounding box center [404, 180] width 10 height 10
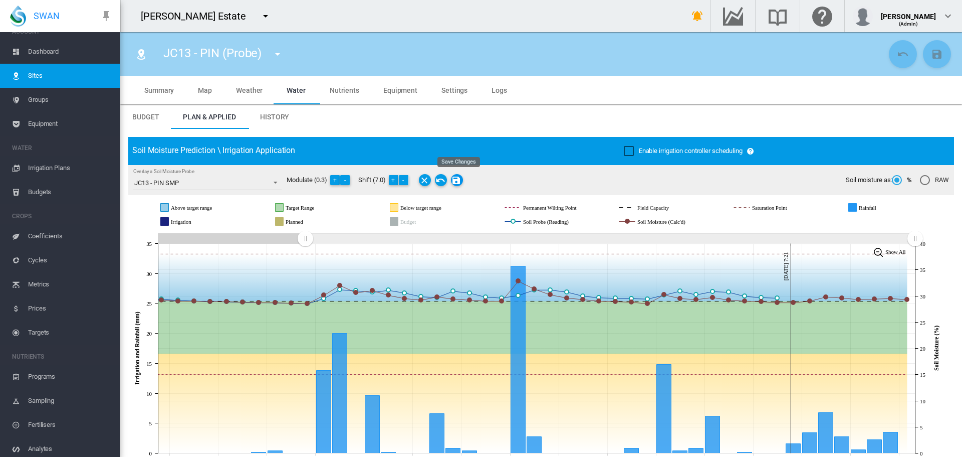
click at [457, 180] on md-icon "Save Changes" at bounding box center [457, 180] width 12 height 12
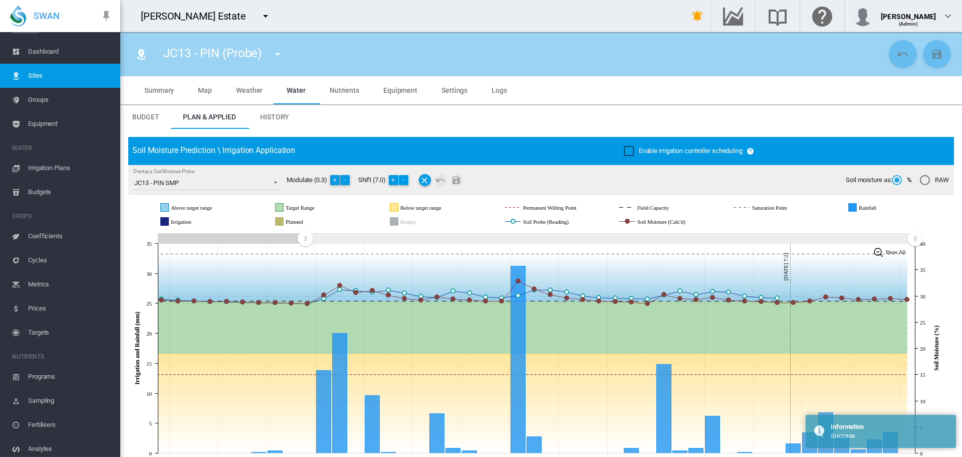
click at [276, 55] on md-icon "icon-menu-down" at bounding box center [278, 54] width 12 height 12
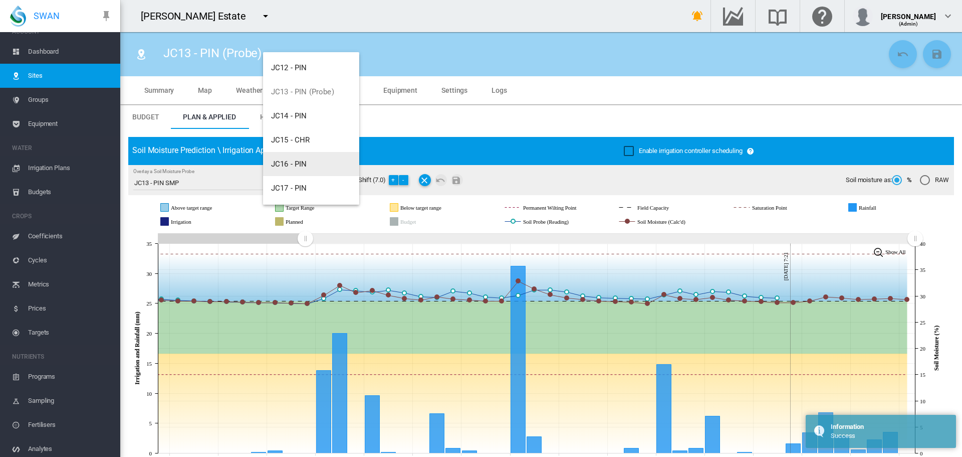
scroll to position [351, 0]
click at [316, 151] on span "JC18 - CHR (Probe)" at bounding box center [304, 150] width 66 height 9
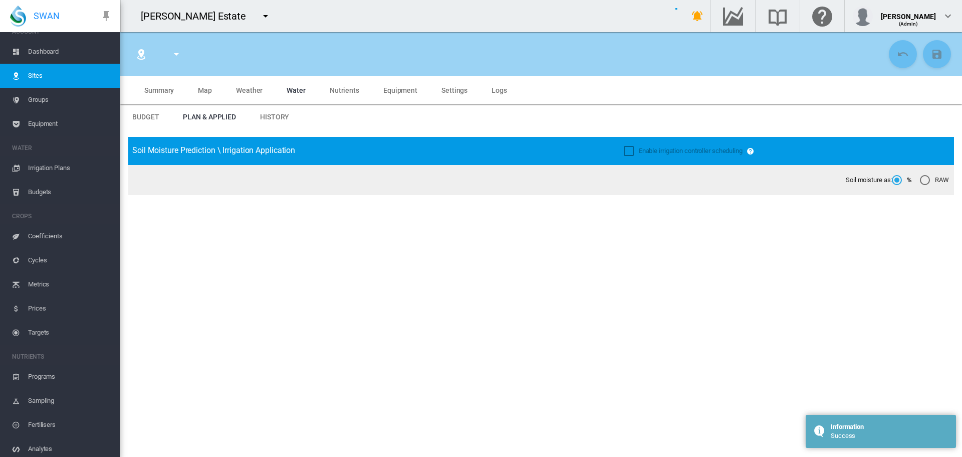
type input "**********"
type input "*****"
type input "*********"
type input "***"
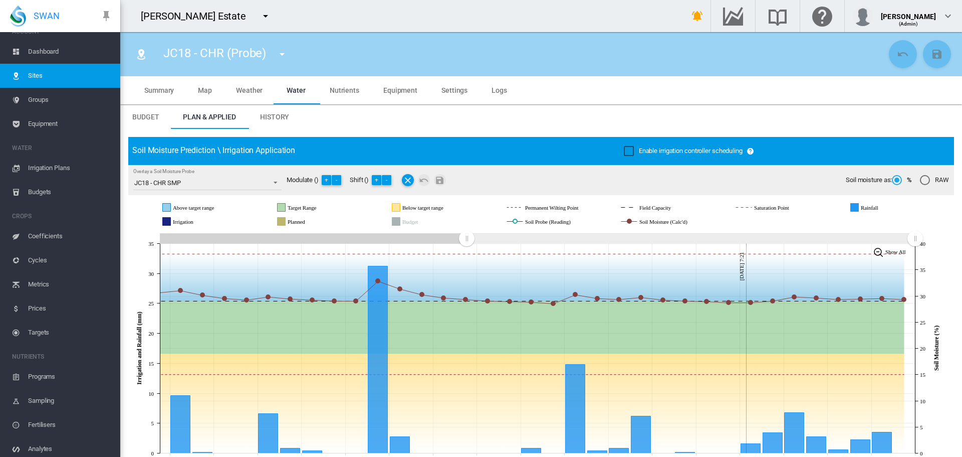
drag, startPoint x: 732, startPoint y: 239, endPoint x: 307, endPoint y: 241, distance: 425.5
click at [461, 241] on rect "Zoom chart using cursor arrows" at bounding box center [467, 239] width 13 height 10
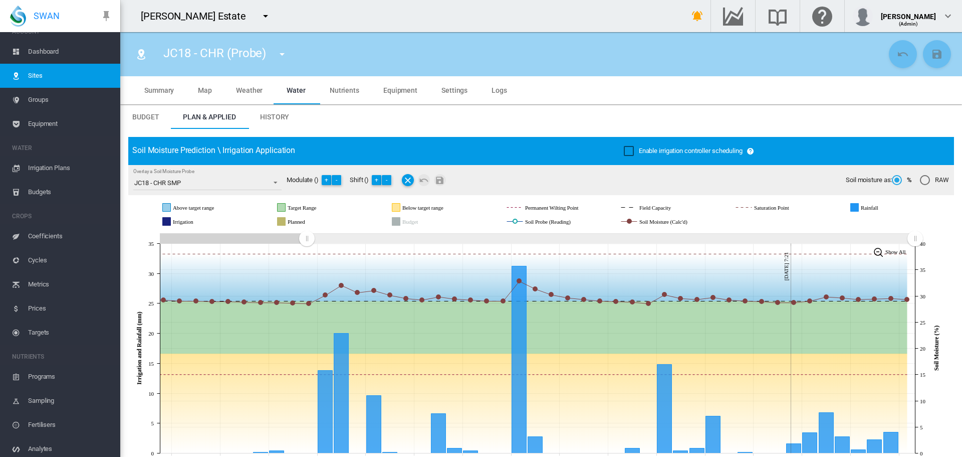
click at [282, 54] on md-icon "icon-menu-down" at bounding box center [282, 54] width 12 height 12
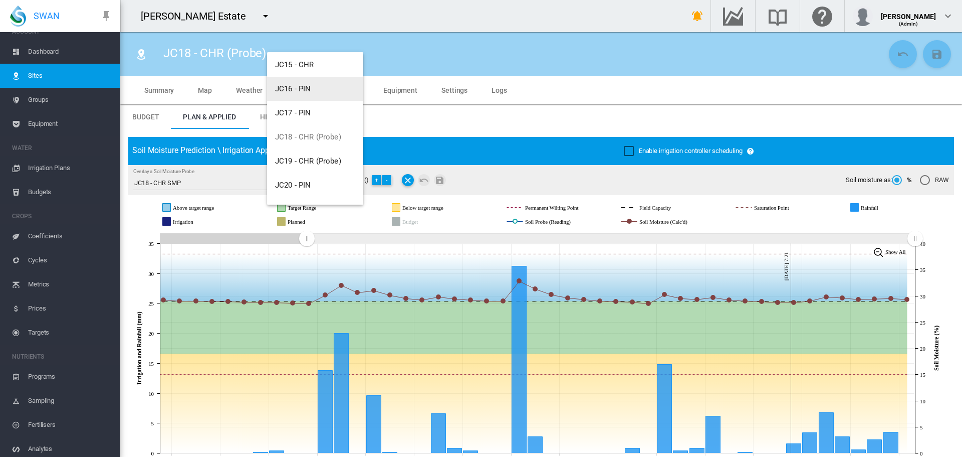
scroll to position [401, 0]
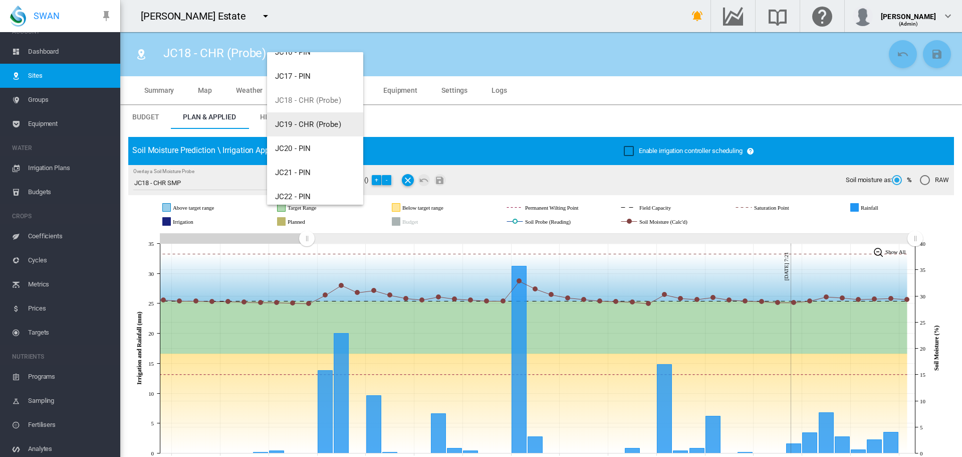
click at [320, 128] on span "JC19 - CHR (Probe)" at bounding box center [308, 124] width 66 height 9
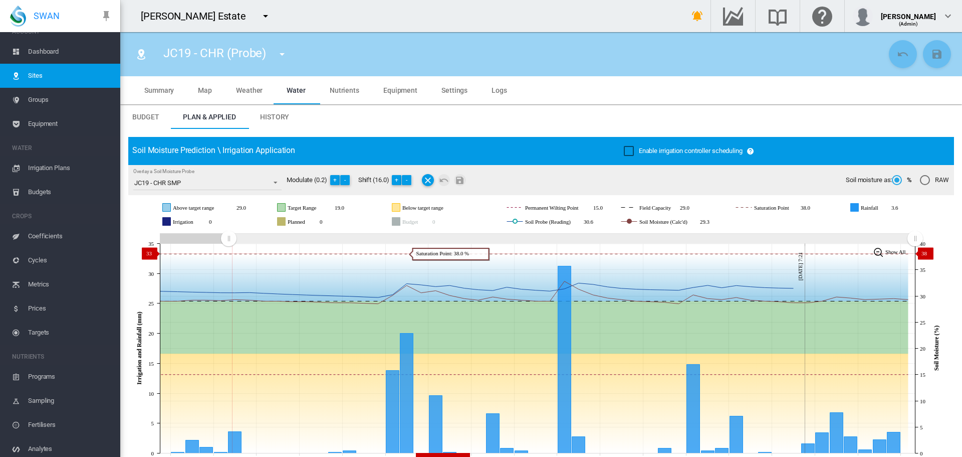
drag, startPoint x: 731, startPoint y: 238, endPoint x: 229, endPoint y: 253, distance: 502.9
click at [229, 253] on icon "JavaScript chart by amCharts 3.21.15 Aug 11 Aug 14 Aug 17 Aug 20 Aug 23 Aug 26 …" at bounding box center [537, 348] width 818 height 235
click at [406, 179] on button "-" at bounding box center [407, 180] width 10 height 10
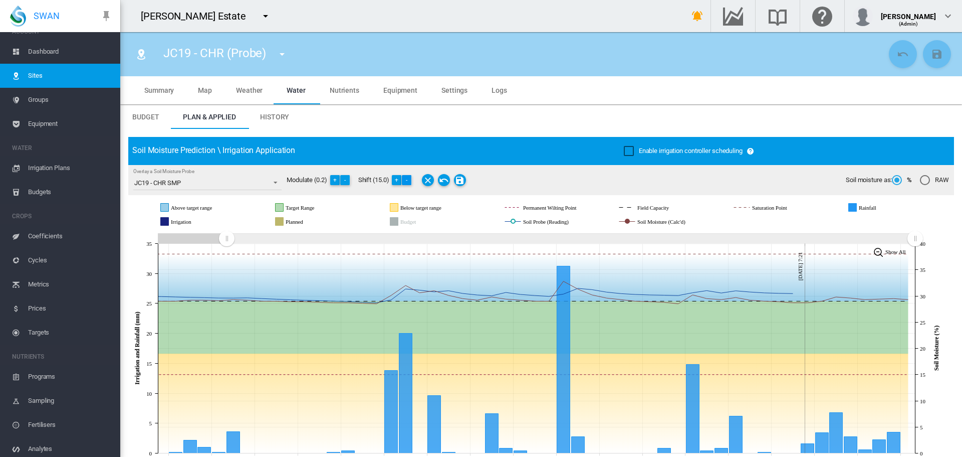
click at [406, 179] on button "-" at bounding box center [407, 180] width 10 height 10
click at [459, 181] on md-icon "Save Changes" at bounding box center [460, 180] width 12 height 12
click at [260, 14] on md-icon "icon-menu-down" at bounding box center [266, 16] width 12 height 12
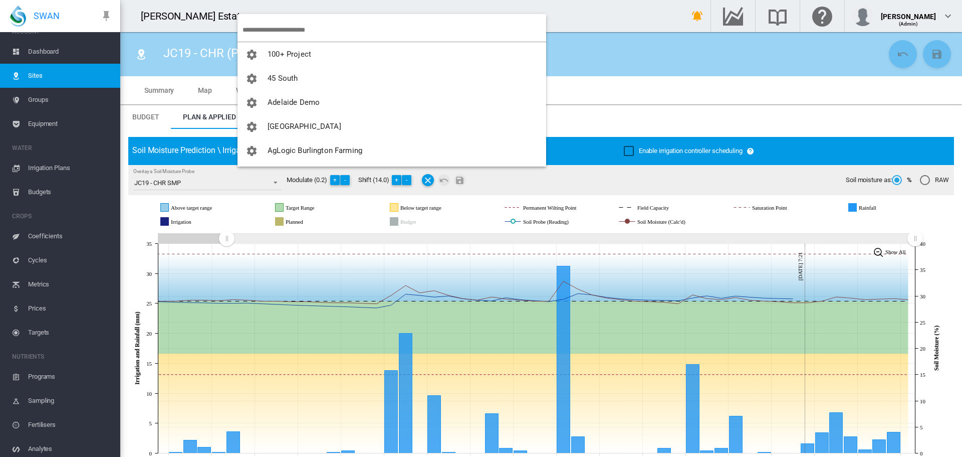
click at [262, 29] on input "search" at bounding box center [395, 30] width 304 height 24
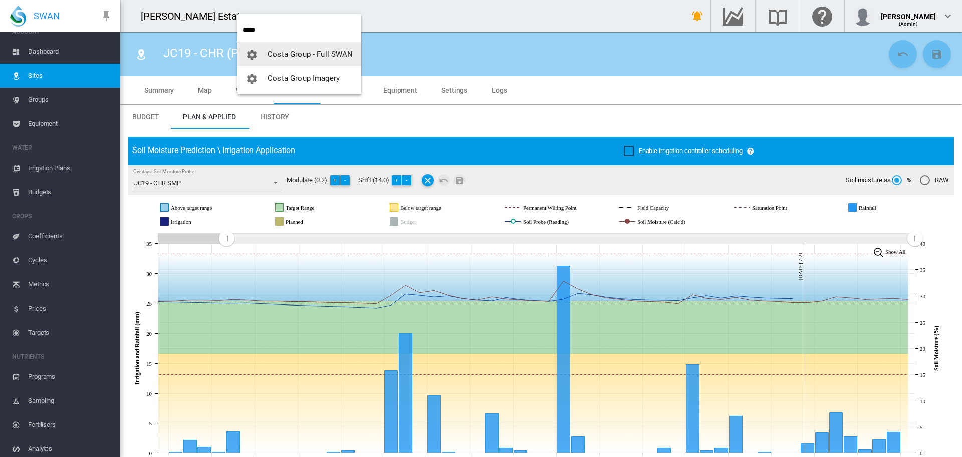
type input "*****"
click at [284, 53] on span "Costa Group - Full SWAN" at bounding box center [310, 54] width 85 height 9
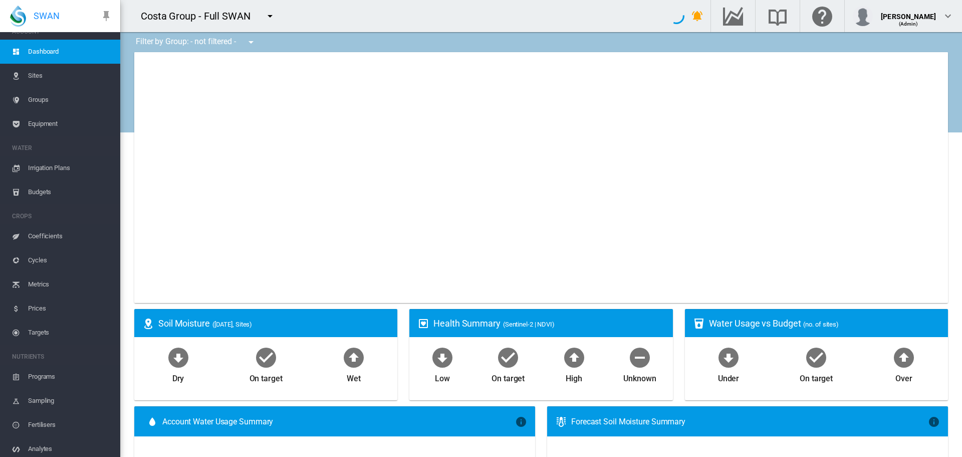
type input "**********"
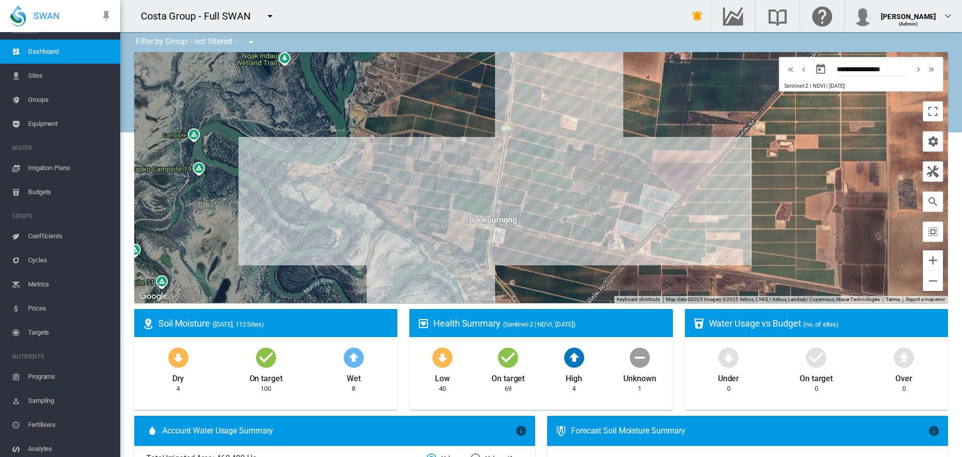
drag, startPoint x: 740, startPoint y: 158, endPoint x: 728, endPoint y: 110, distance: 50.0
click at [714, 155] on div at bounding box center [541, 177] width 814 height 251
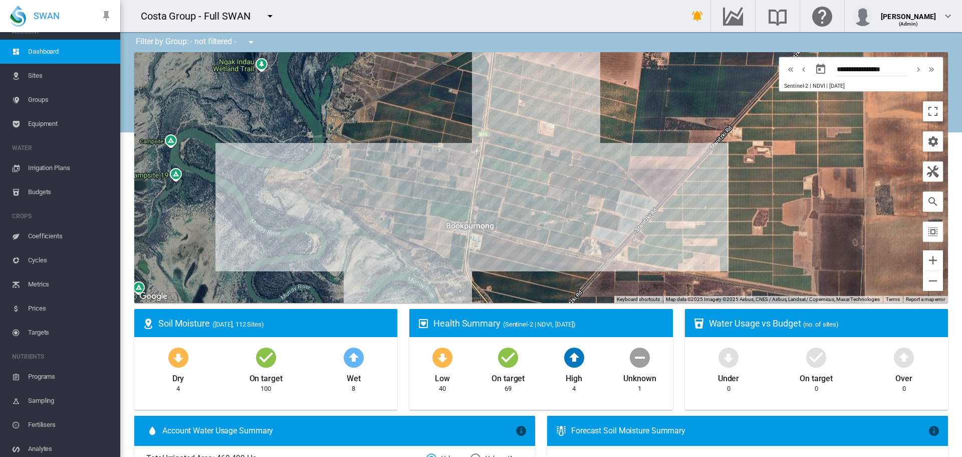
drag, startPoint x: 727, startPoint y: 135, endPoint x: 689, endPoint y: 161, distance: 45.9
click at [698, 160] on div at bounding box center [541, 177] width 814 height 251
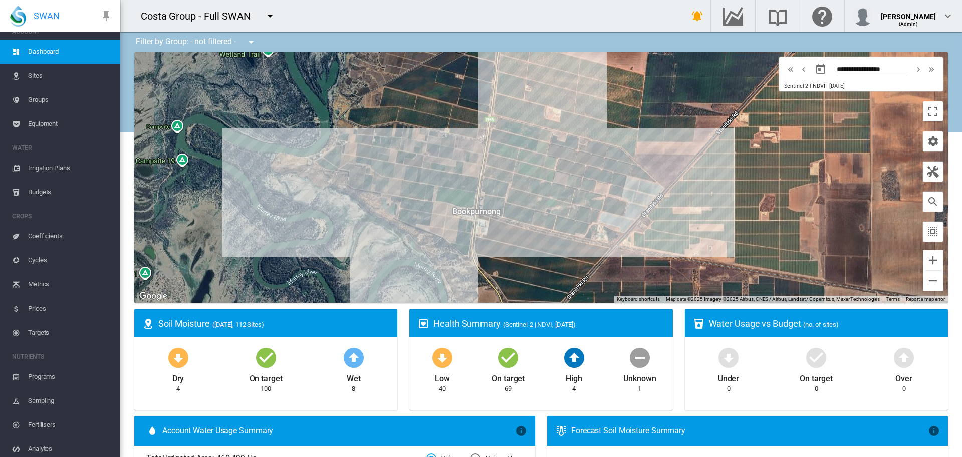
drag, startPoint x: 668, startPoint y: 169, endPoint x: 677, endPoint y: 153, distance: 18.6
click at [676, 154] on div at bounding box center [541, 177] width 814 height 251
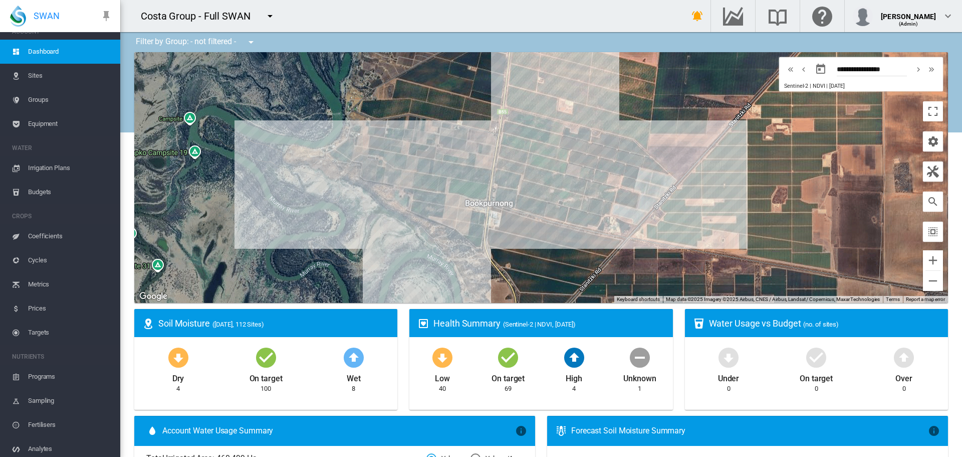
drag, startPoint x: 674, startPoint y: 160, endPoint x: 687, endPoint y: 151, distance: 15.2
click at [687, 151] on div at bounding box center [541, 177] width 814 height 251
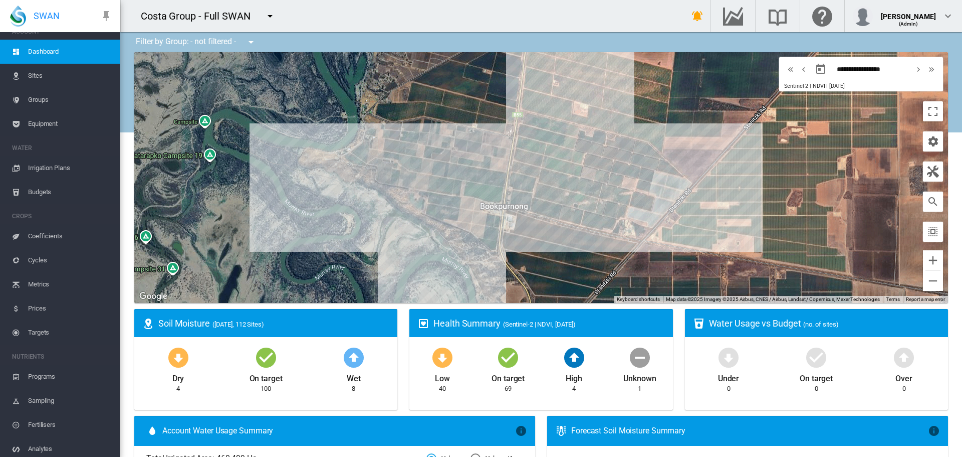
drag, startPoint x: 347, startPoint y: 209, endPoint x: 363, endPoint y: 213, distance: 16.4
click at [363, 213] on div at bounding box center [541, 177] width 814 height 251
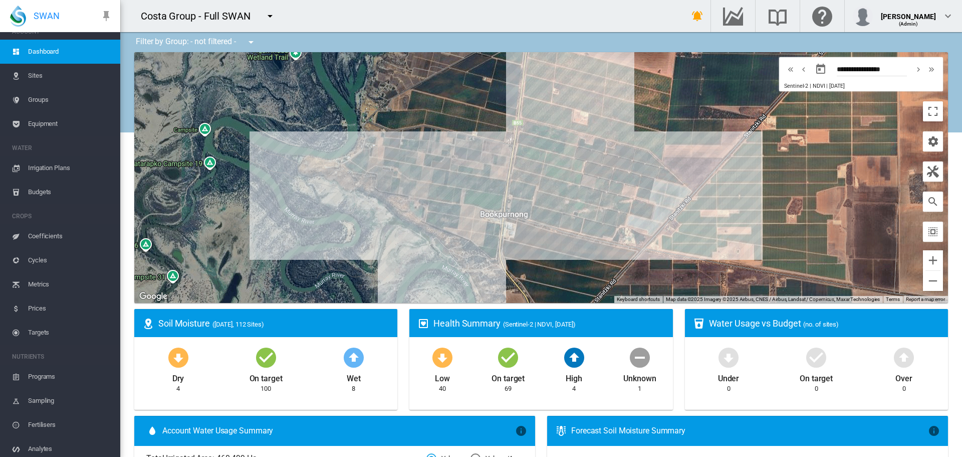
drag, startPoint x: 436, startPoint y: 135, endPoint x: 436, endPoint y: 144, distance: 9.0
click at [436, 144] on div at bounding box center [541, 177] width 814 height 251
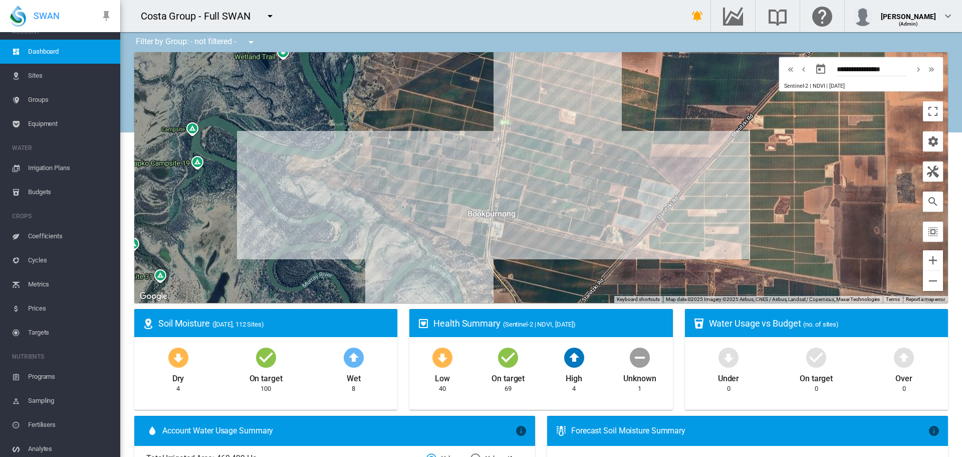
drag, startPoint x: 702, startPoint y: 165, endPoint x: 690, endPoint y: 164, distance: 12.1
click at [690, 164] on div at bounding box center [541, 177] width 814 height 251
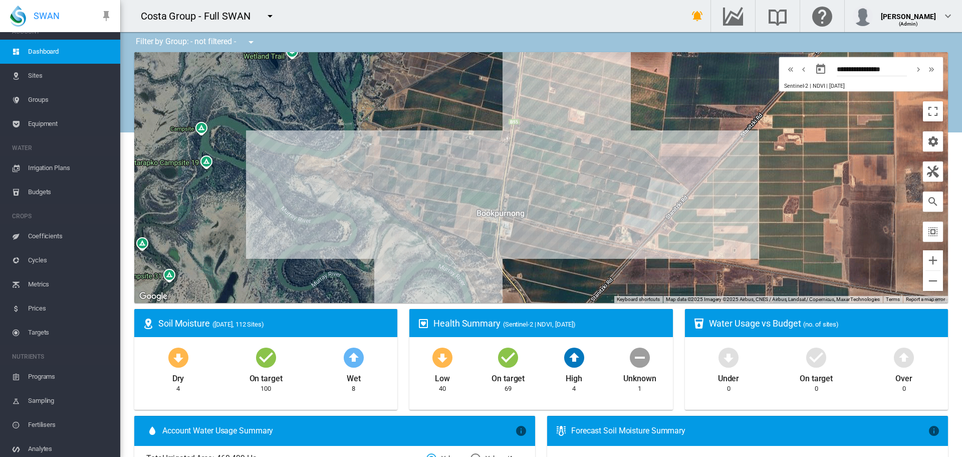
drag, startPoint x: 674, startPoint y: 134, endPoint x: 684, endPoint y: 133, distance: 10.1
click at [684, 133] on div at bounding box center [541, 177] width 814 height 251
click at [683, 138] on div at bounding box center [541, 177] width 814 height 251
click at [30, 76] on span "Sites" at bounding box center [70, 76] width 84 height 24
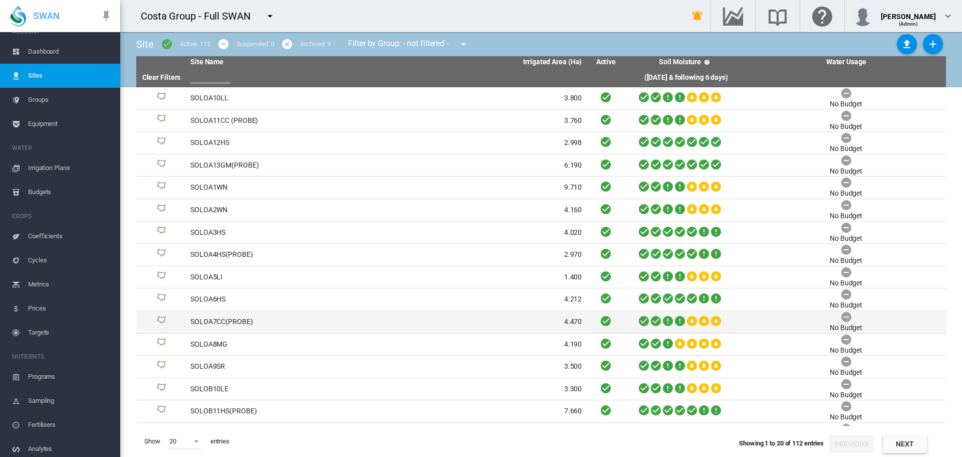
click at [232, 323] on td "SOLOA7CC(PROBE)" at bounding box center [286, 322] width 200 height 22
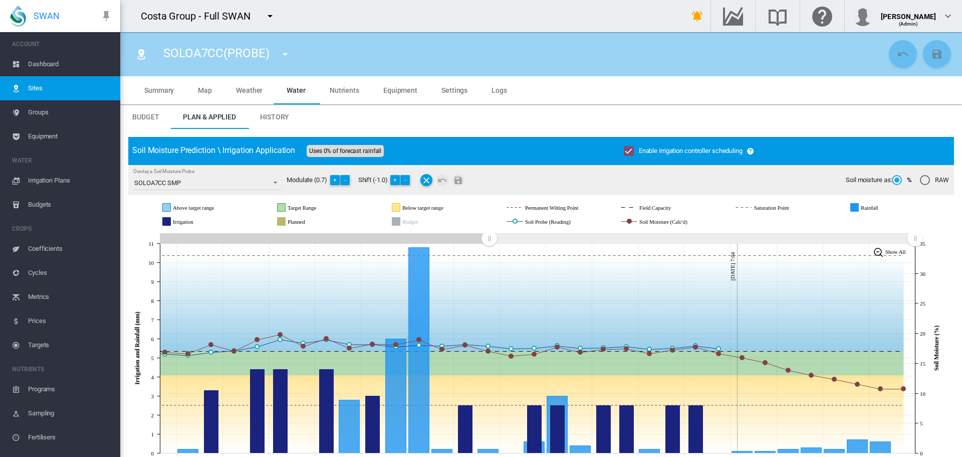
scroll to position [13, 0]
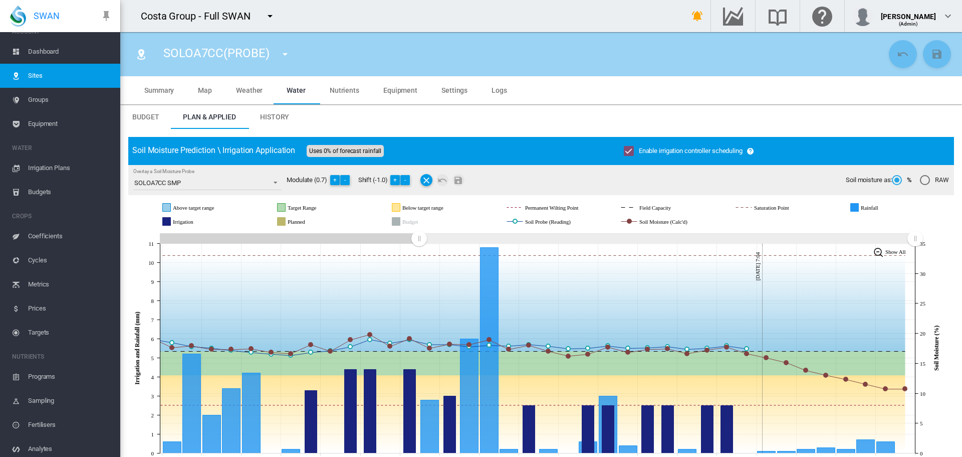
click at [419, 238] on rect "Zoom chart using cursor arrows" at bounding box center [419, 239] width 13 height 10
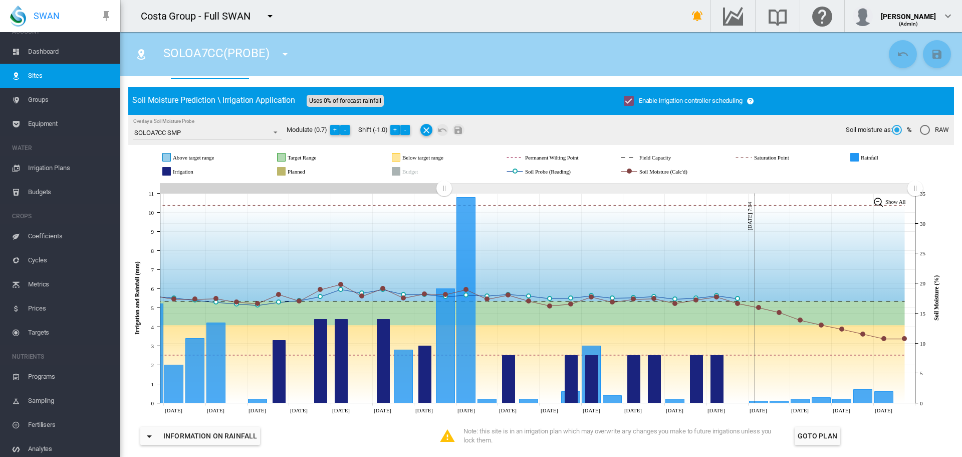
drag, startPoint x: 416, startPoint y: 187, endPoint x: 434, endPoint y: 185, distance: 18.2
click at [442, 191] on rect "Zoom chart using cursor arrows" at bounding box center [444, 189] width 13 height 10
click at [56, 51] on span "Dashboard" at bounding box center [70, 52] width 84 height 24
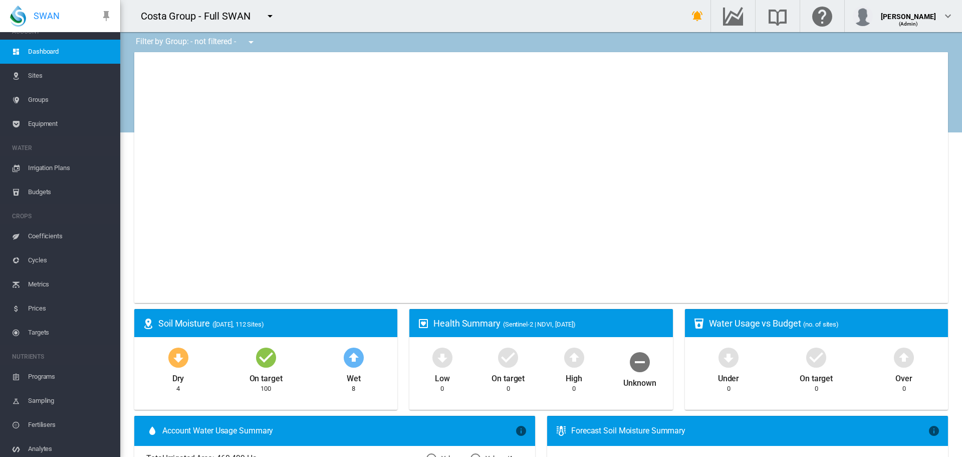
type input "**********"
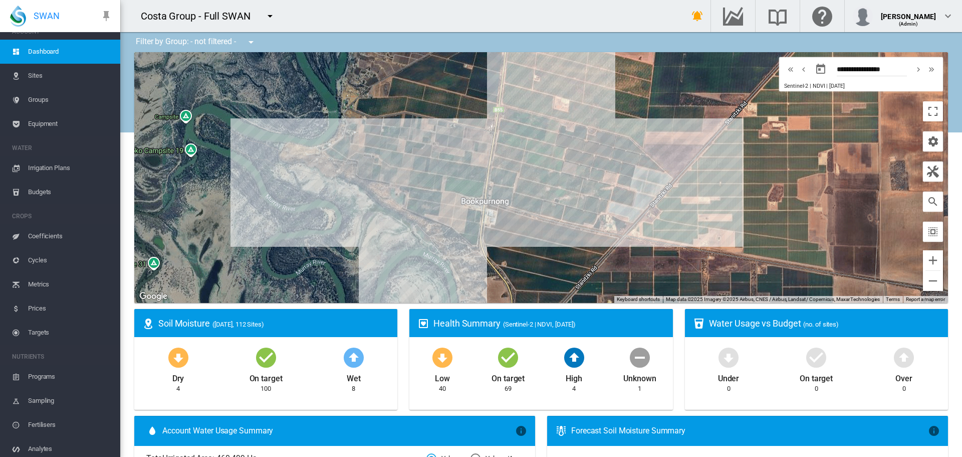
drag, startPoint x: 719, startPoint y: 177, endPoint x: 702, endPoint y: 165, distance: 21.3
click at [702, 165] on div at bounding box center [541, 177] width 814 height 251
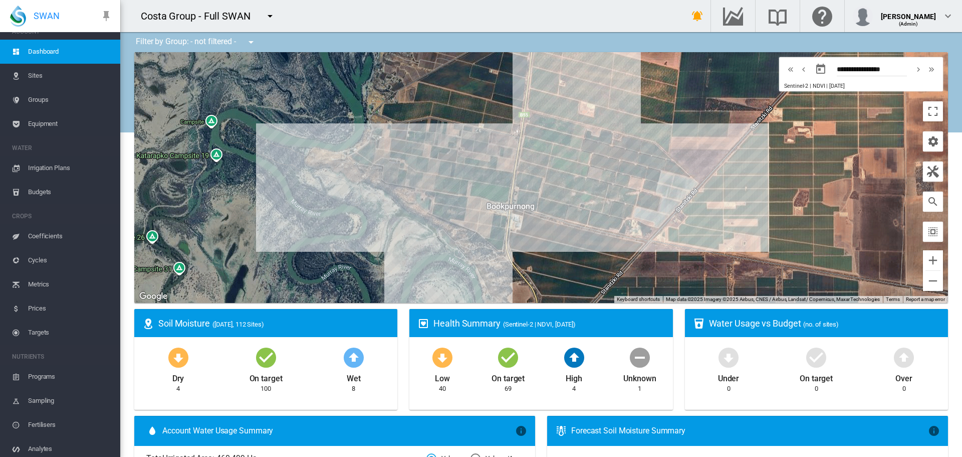
drag, startPoint x: 679, startPoint y: 144, endPoint x: 706, endPoint y: 148, distance: 27.4
click at [706, 148] on div at bounding box center [541, 177] width 814 height 251
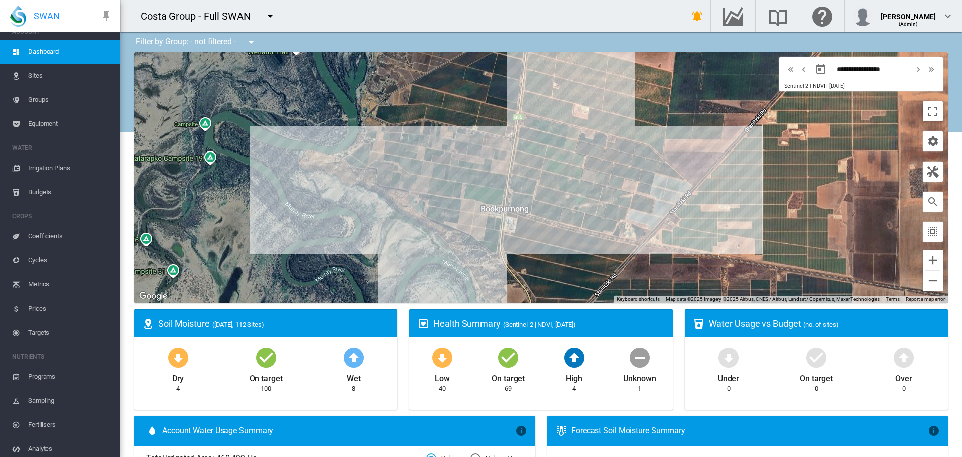
drag, startPoint x: 703, startPoint y: 133, endPoint x: 696, endPoint y: 136, distance: 7.4
click at [696, 136] on div at bounding box center [541, 177] width 814 height 251
click at [546, 153] on div at bounding box center [541, 177] width 814 height 251
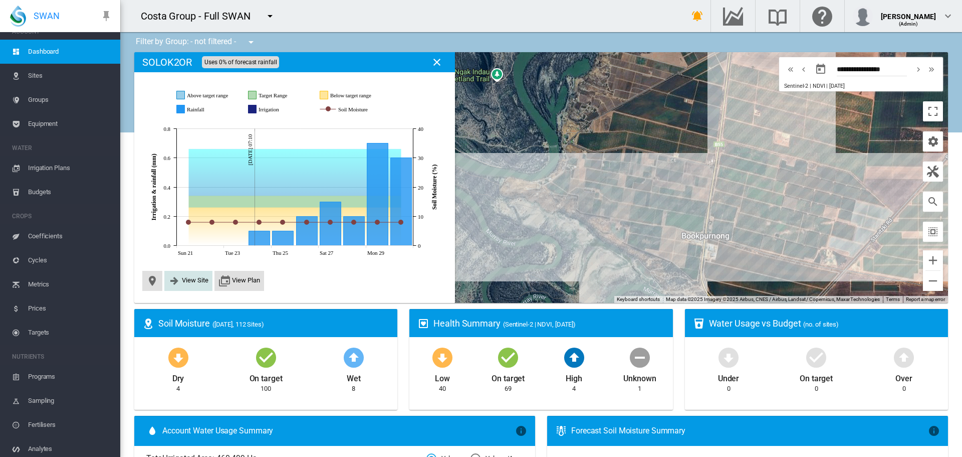
click at [199, 279] on span "View Site" at bounding box center [195, 280] width 27 height 8
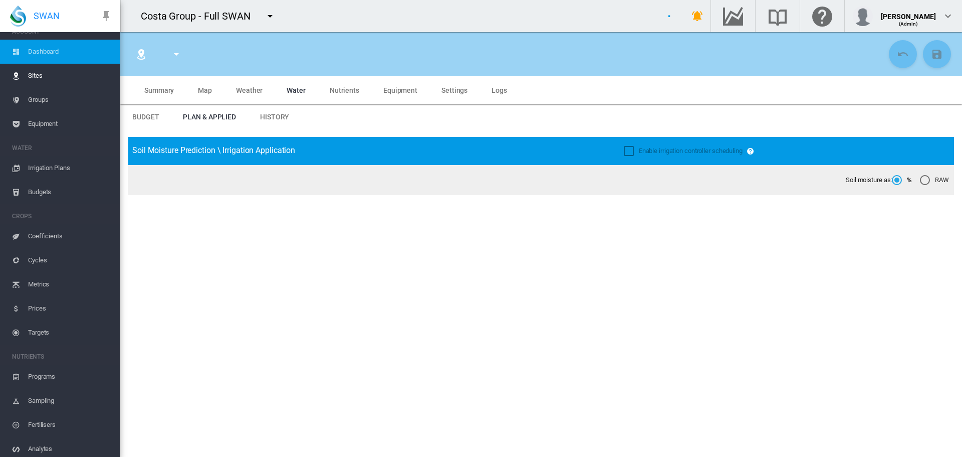
type input "********"
type input "*****"
type input "*********"
type input "**"
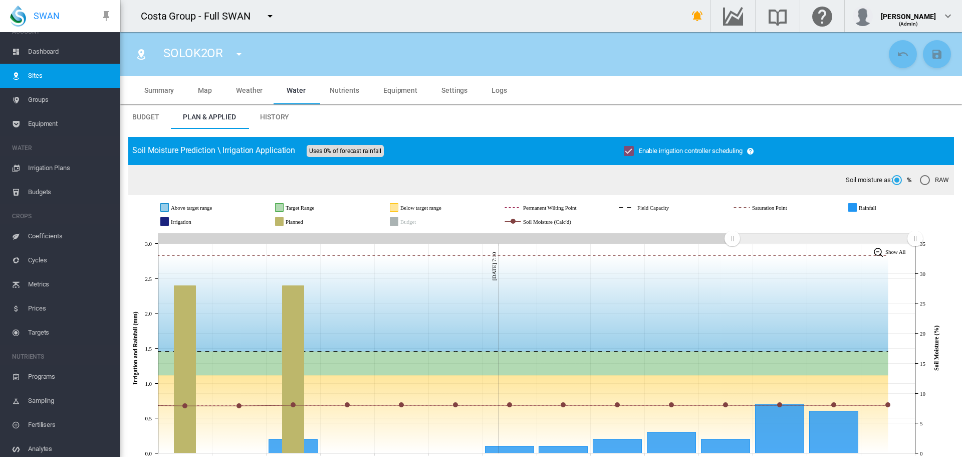
click at [56, 52] on span "Dashboard" at bounding box center [70, 52] width 84 height 24
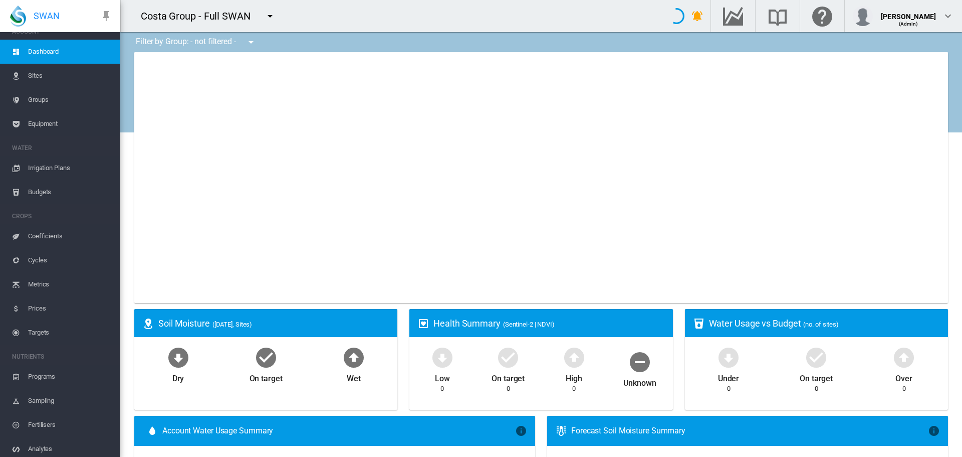
type input "**********"
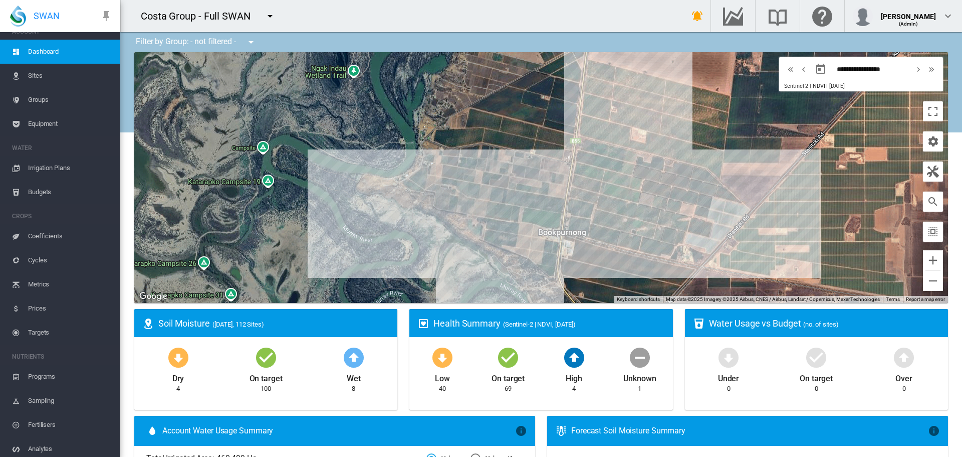
drag, startPoint x: 636, startPoint y: 150, endPoint x: 491, endPoint y: 146, distance: 145.4
click at [491, 146] on div at bounding box center [541, 177] width 814 height 251
click at [30, 77] on span "Sites" at bounding box center [70, 76] width 84 height 24
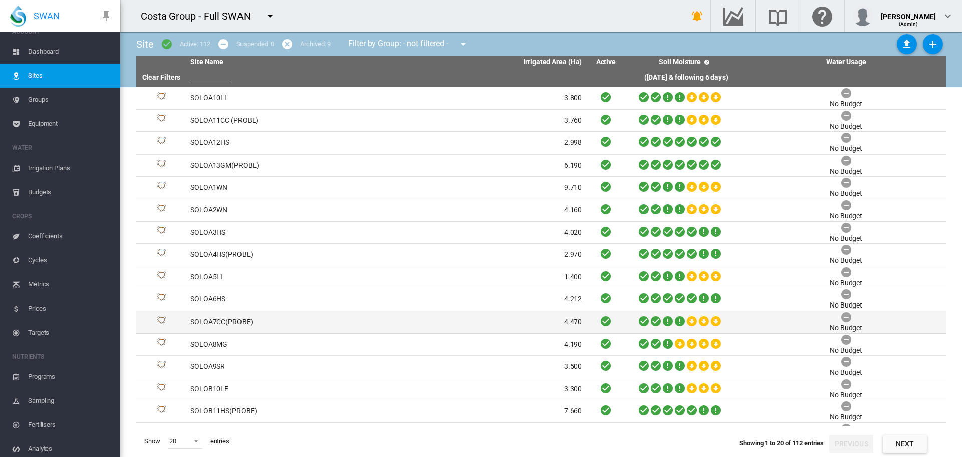
click at [206, 321] on td "SOLOA7CC(PROBE)" at bounding box center [286, 322] width 200 height 22
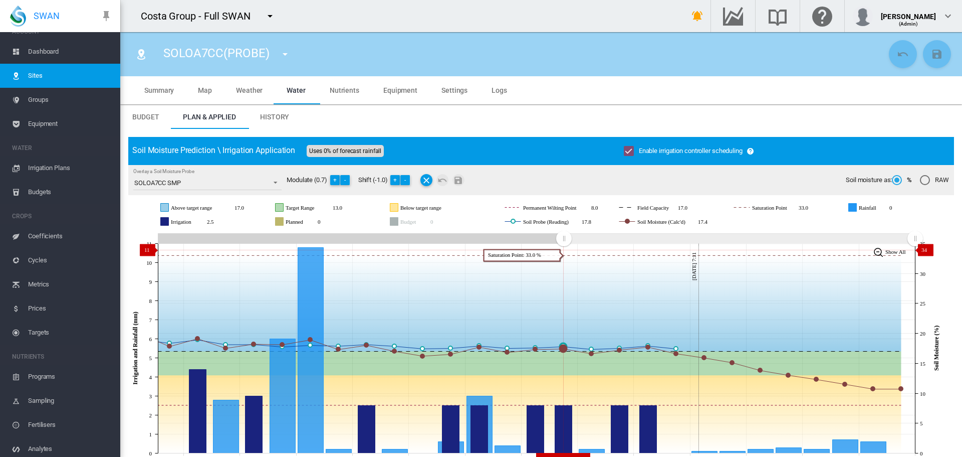
drag, startPoint x: 733, startPoint y: 236, endPoint x: 564, endPoint y: 250, distance: 169.5
click at [564, 250] on icon "JavaScript chart by amCharts 3.21.15 Sep 06 Sep 08 Sep 10 Sep 12 Sep 14 Sep 16 …" at bounding box center [537, 348] width 818 height 235
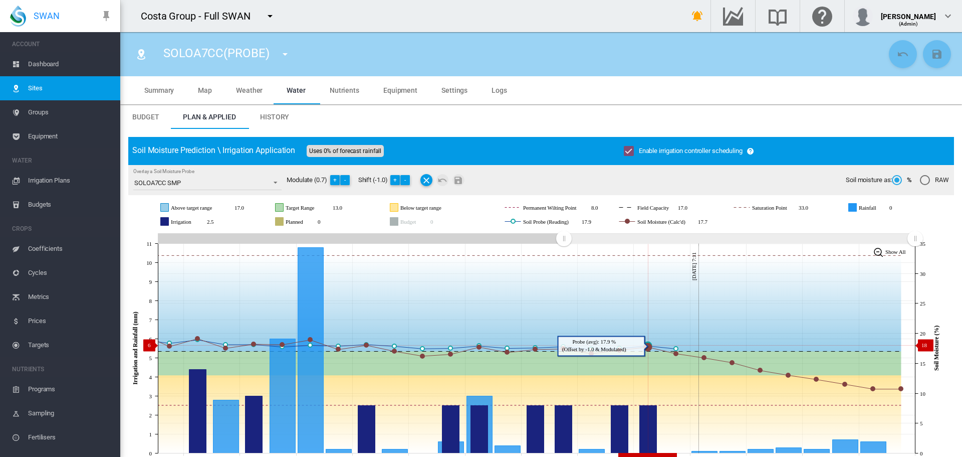
scroll to position [50, 0]
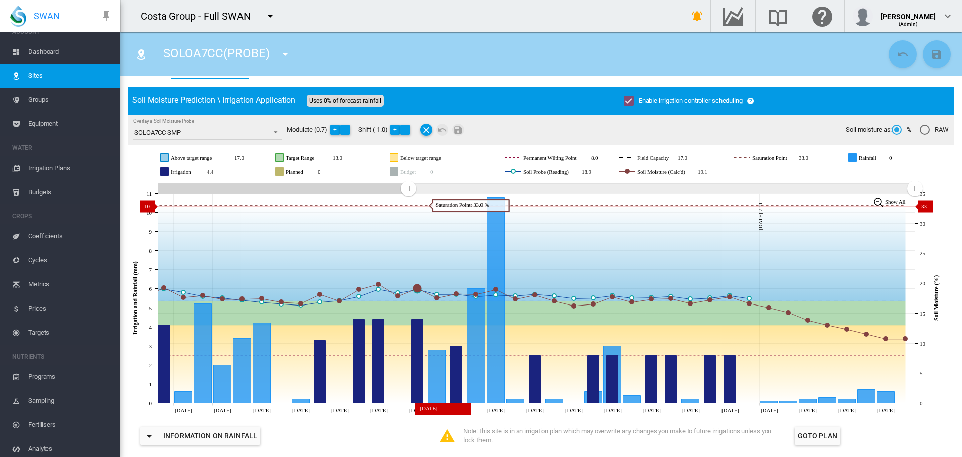
drag, startPoint x: 566, startPoint y: 188, endPoint x: 418, endPoint y: 204, distance: 149.3
click at [408, 206] on icon "JavaScript chart by amCharts [DATE] [DATE] Aug [DATE] Aug 31 [DATE] Sep [DATE] …" at bounding box center [537, 297] width 818 height 235
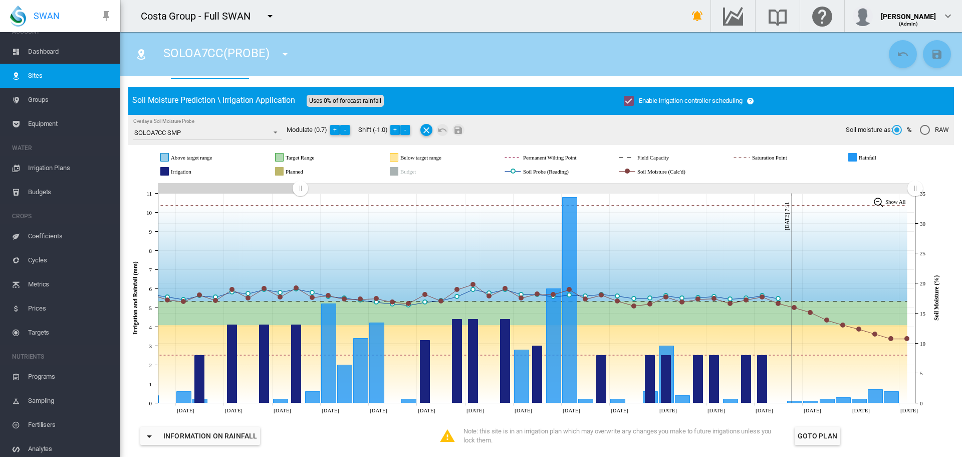
drag, startPoint x: 377, startPoint y: 195, endPoint x: 300, endPoint y: 189, distance: 77.4
click at [300, 189] on rect "Zoom chart using cursor arrows" at bounding box center [301, 189] width 13 height 10
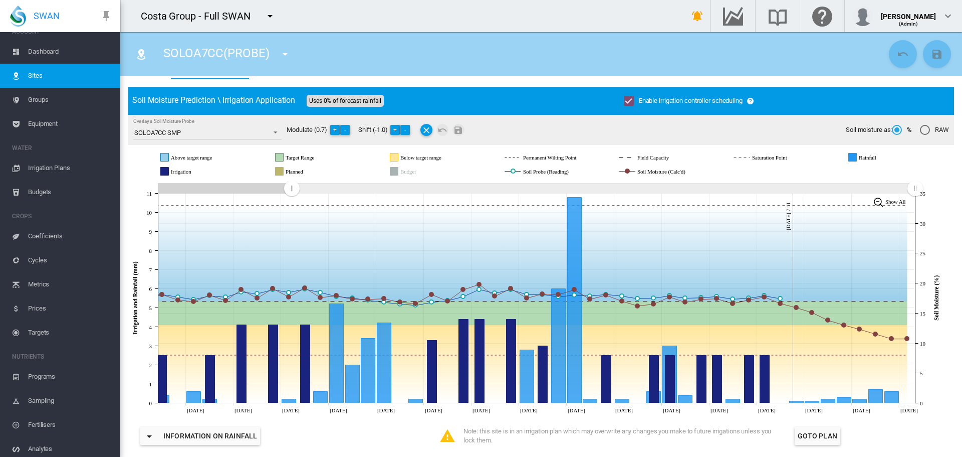
click at [292, 187] on rect "Zoom chart using cursor arrows" at bounding box center [292, 189] width 13 height 10
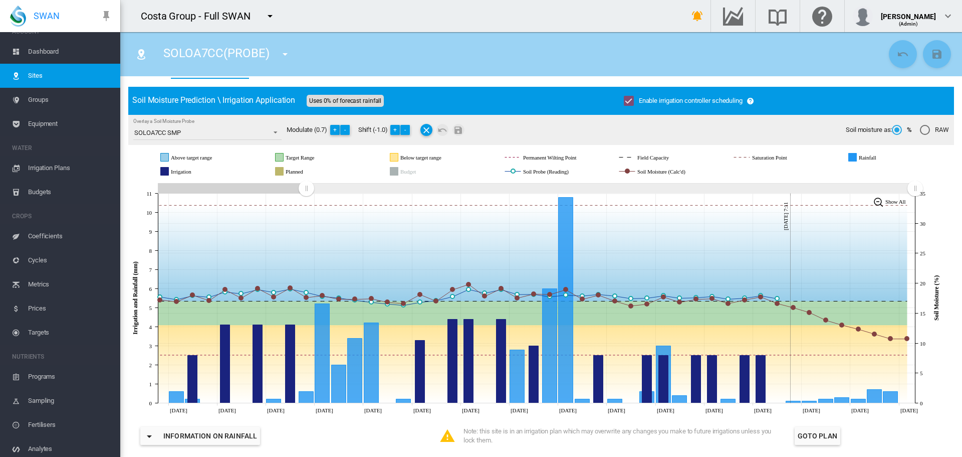
drag, startPoint x: 295, startPoint y: 188, endPoint x: 306, endPoint y: 187, distance: 11.6
click at [306, 187] on rect "Zoom chart using cursor arrows" at bounding box center [307, 189] width 13 height 10
click at [54, 168] on span "Irrigation Plans" at bounding box center [70, 168] width 84 height 24
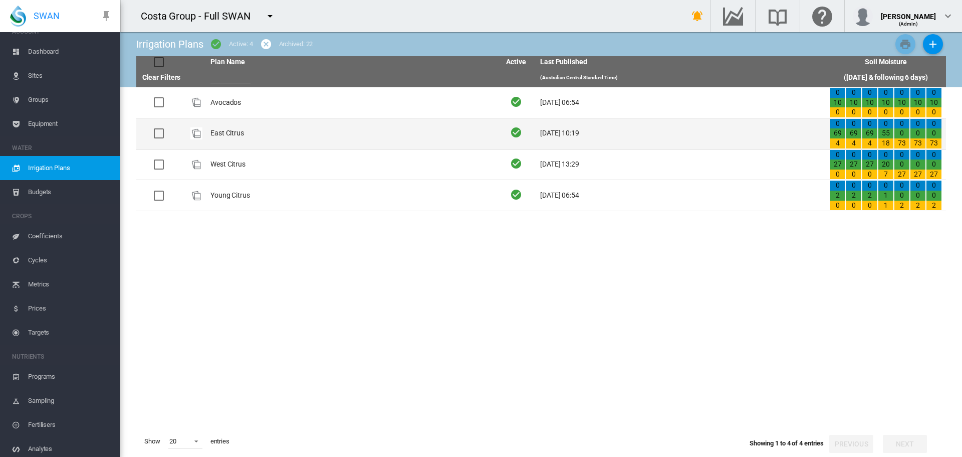
click at [231, 132] on td "East Citrus" at bounding box center [351, 133] width 290 height 31
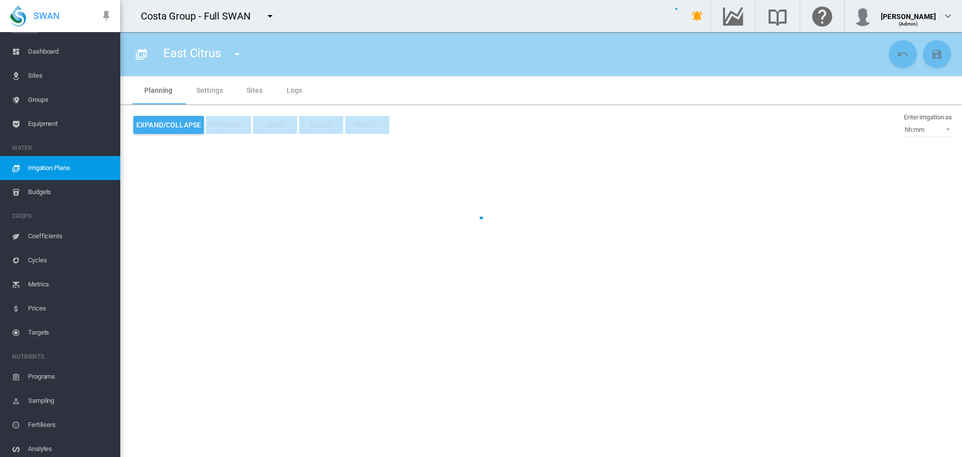
type input "**********"
type input "*"
type input "*****"
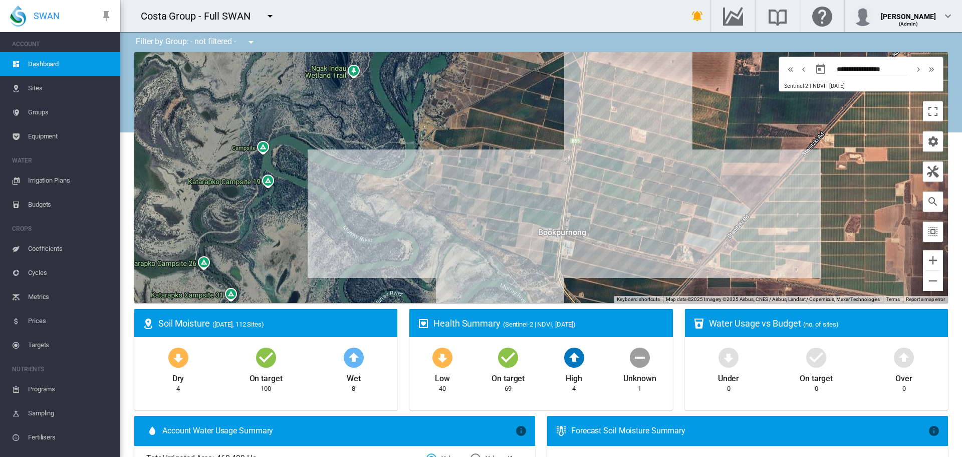
click at [45, 179] on span "Irrigation Plans" at bounding box center [70, 180] width 84 height 24
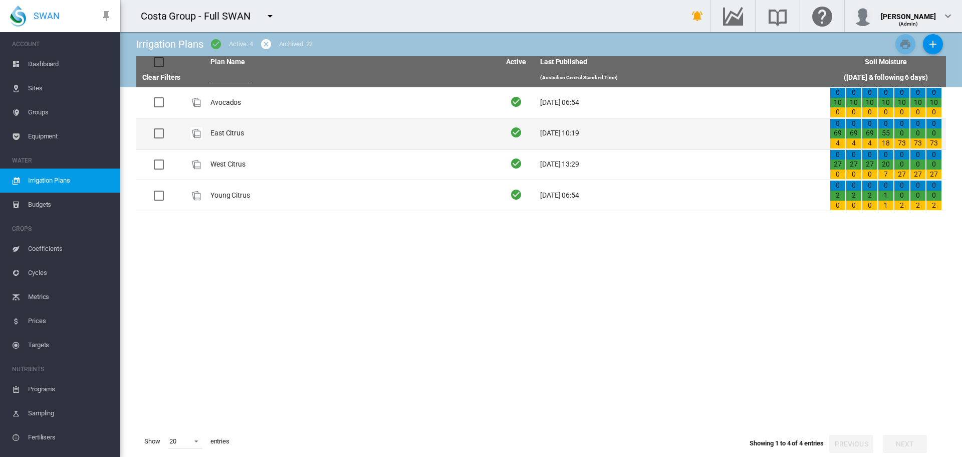
click at [232, 136] on td "East Citrus" at bounding box center [351, 133] width 290 height 31
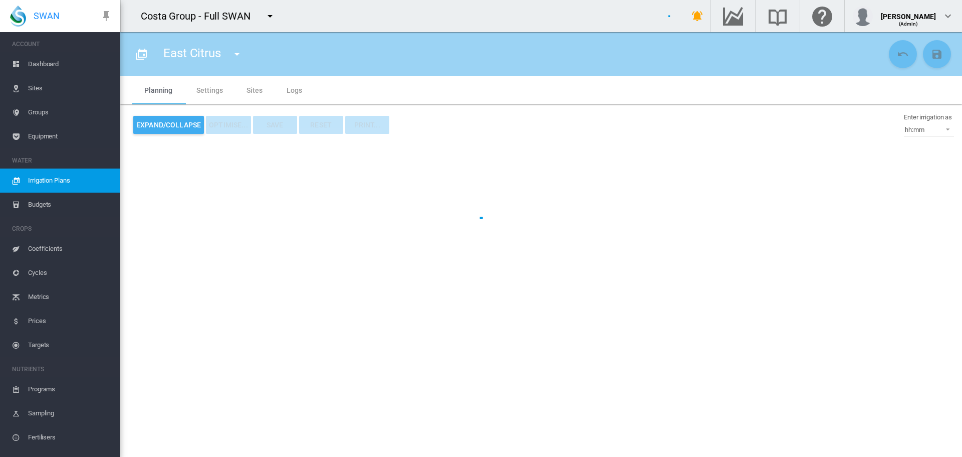
type input "**********"
type input "*"
type input "*****"
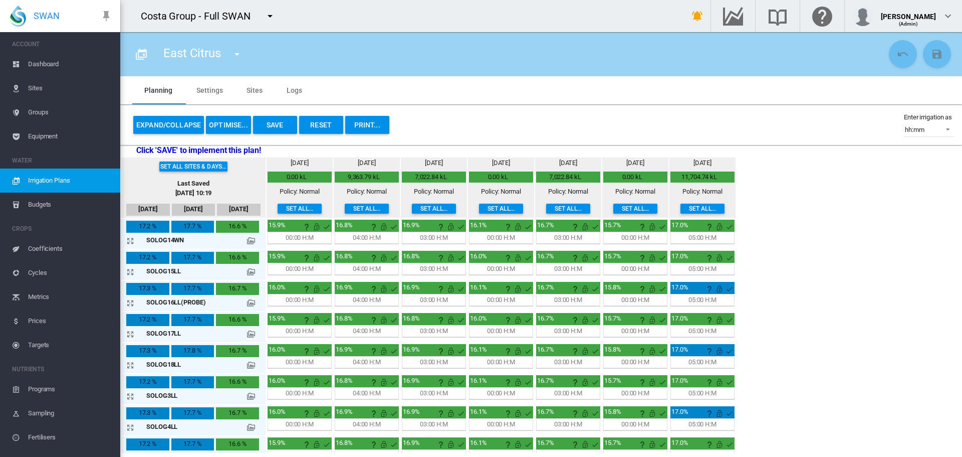
click at [358, 123] on button "PRINT..." at bounding box center [367, 125] width 44 height 18
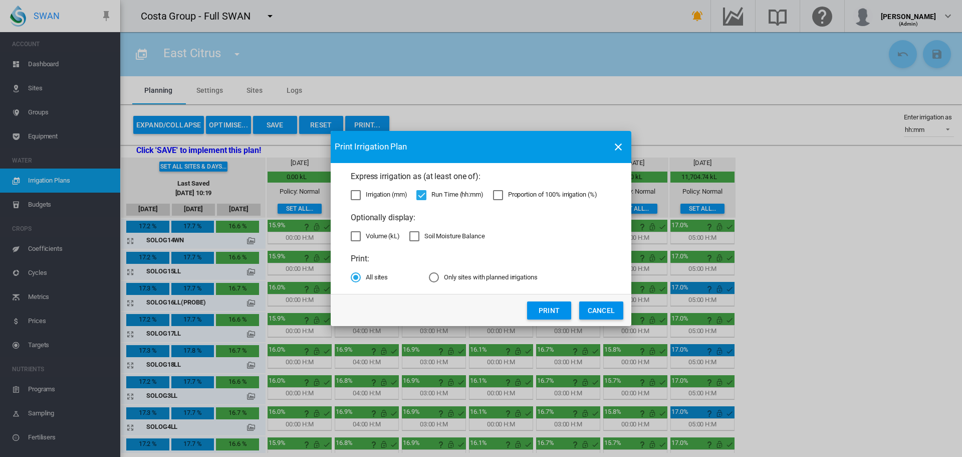
click at [540, 310] on button "Print" at bounding box center [549, 310] width 44 height 18
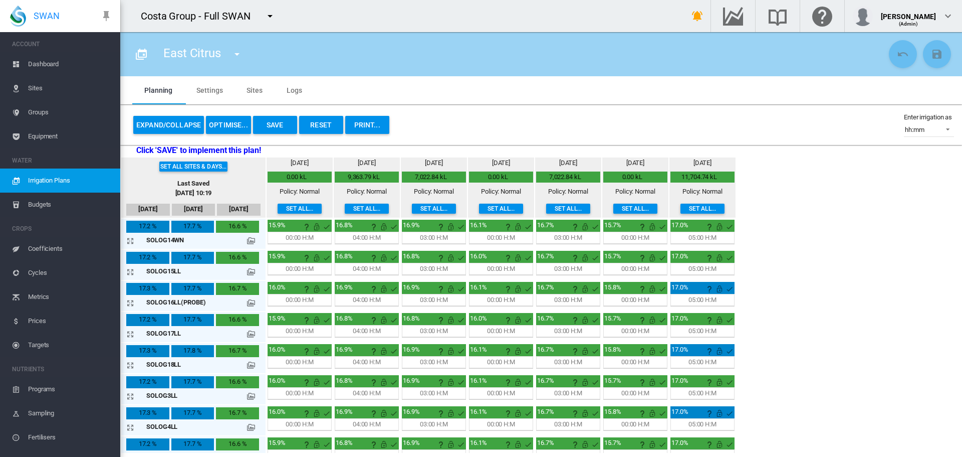
click at [318, 122] on button "Reset" at bounding box center [321, 125] width 44 height 18
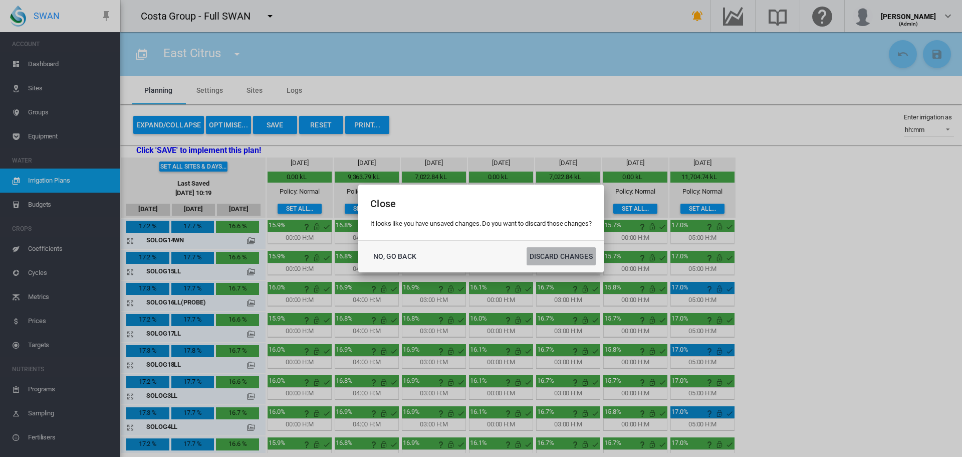
click at [549, 252] on button "DISCARD CHANGES" at bounding box center [561, 256] width 69 height 18
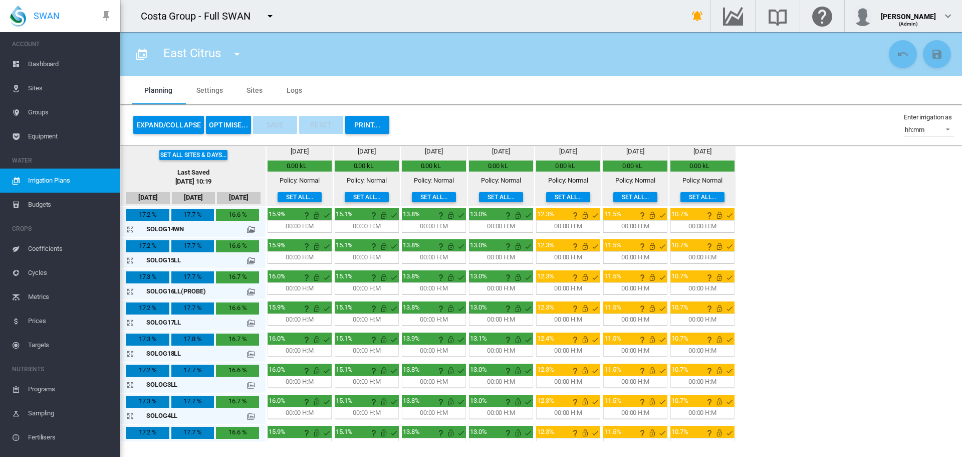
click at [234, 123] on button "OPTIMISE..." at bounding box center [228, 125] width 45 height 18
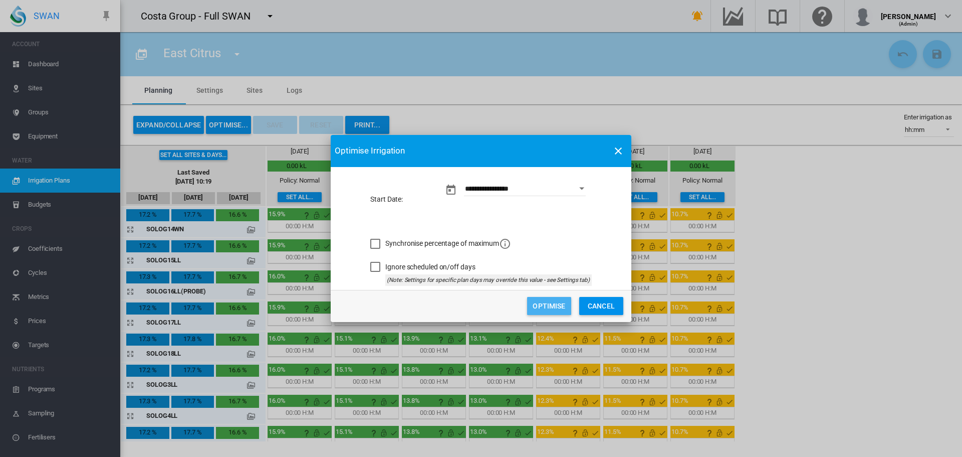
click at [539, 305] on button "Optimise" at bounding box center [549, 306] width 44 height 18
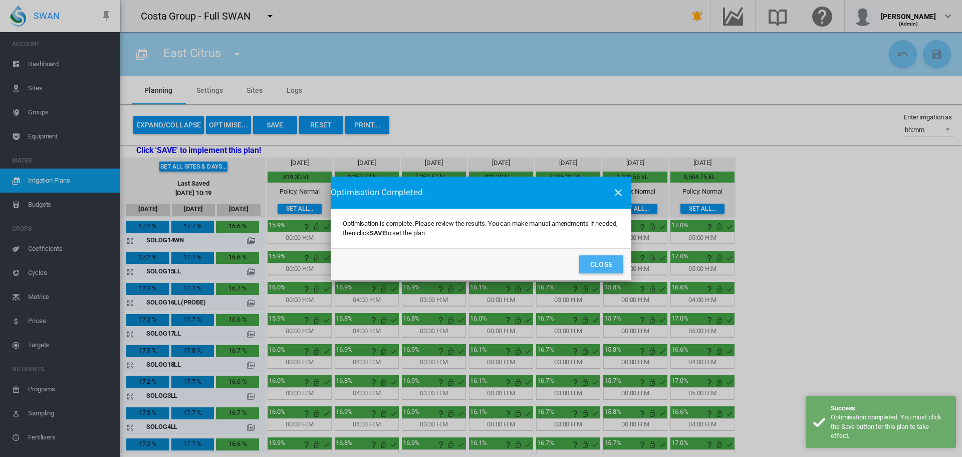
click at [602, 261] on button "Close" at bounding box center [601, 264] width 44 height 18
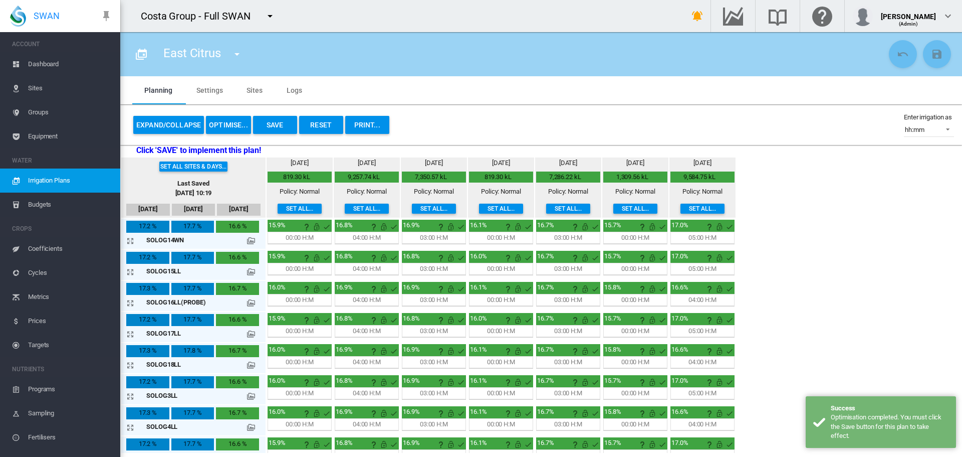
click at [367, 125] on button "PRINT..." at bounding box center [367, 125] width 44 height 18
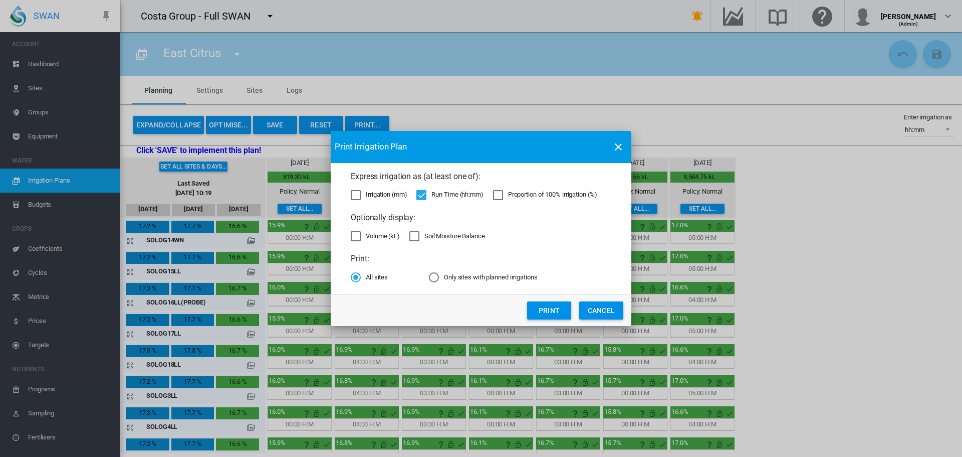
click at [538, 308] on button "Print" at bounding box center [549, 310] width 44 height 18
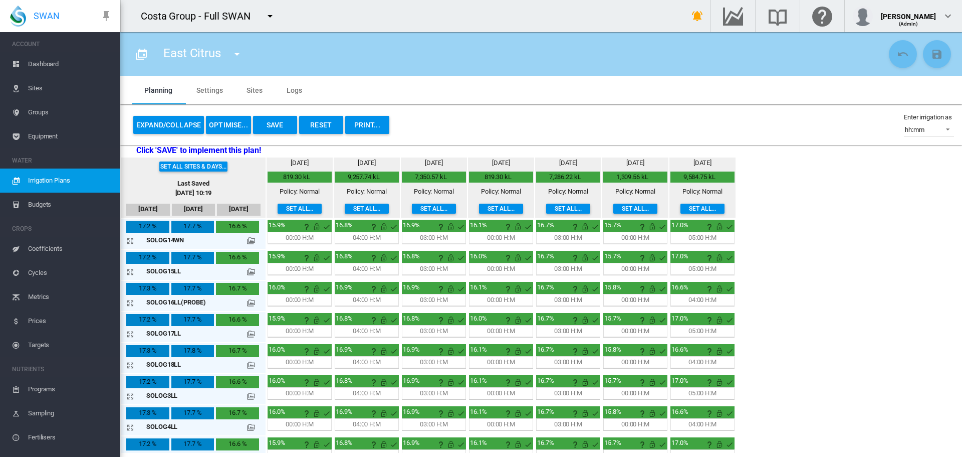
click at [323, 122] on button "Reset" at bounding box center [321, 125] width 44 height 18
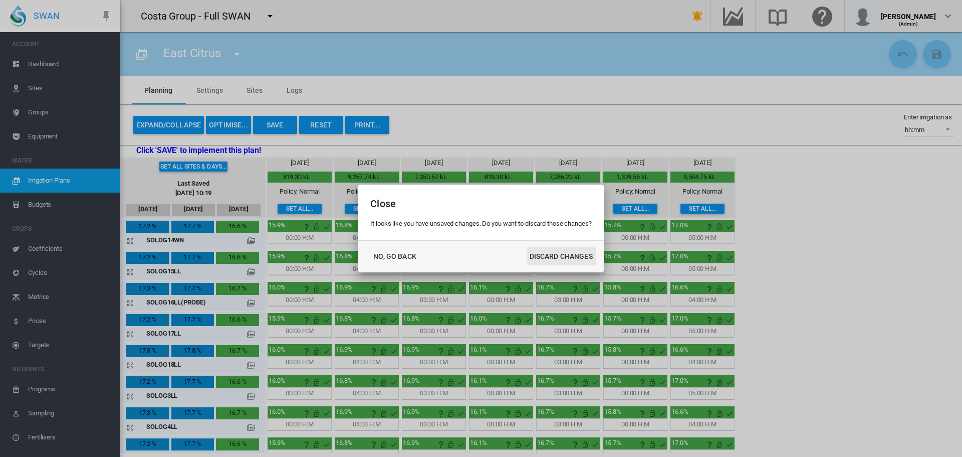
click at [590, 255] on button "DISCARD CHANGES" at bounding box center [561, 256] width 69 height 18
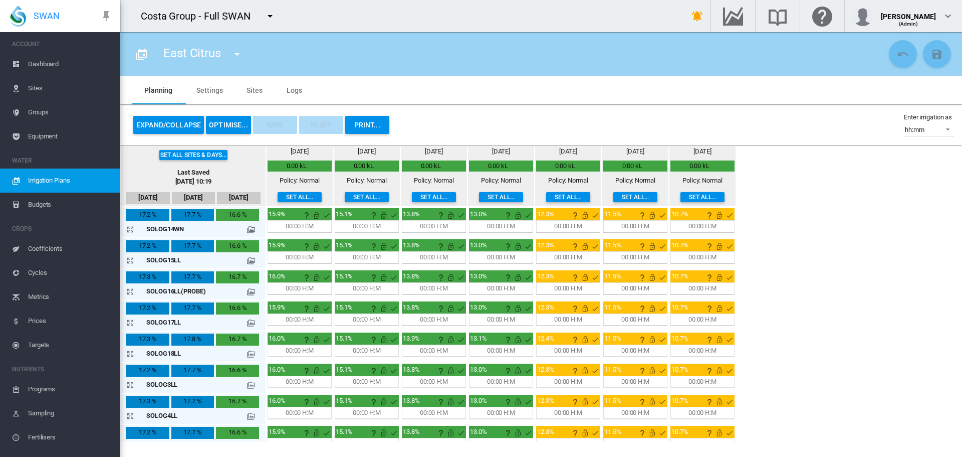
click at [36, 88] on span "Sites" at bounding box center [70, 88] width 84 height 24
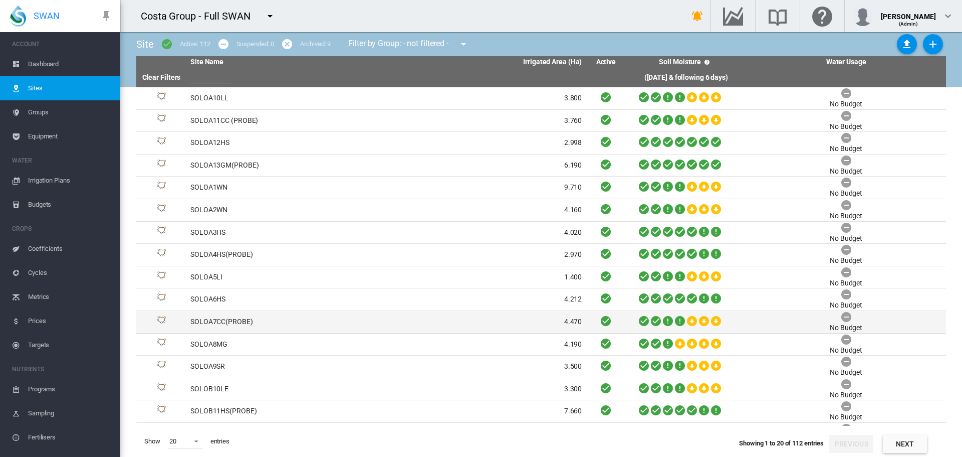
click at [212, 320] on td "SOLOA7CC(PROBE)" at bounding box center [286, 322] width 200 height 22
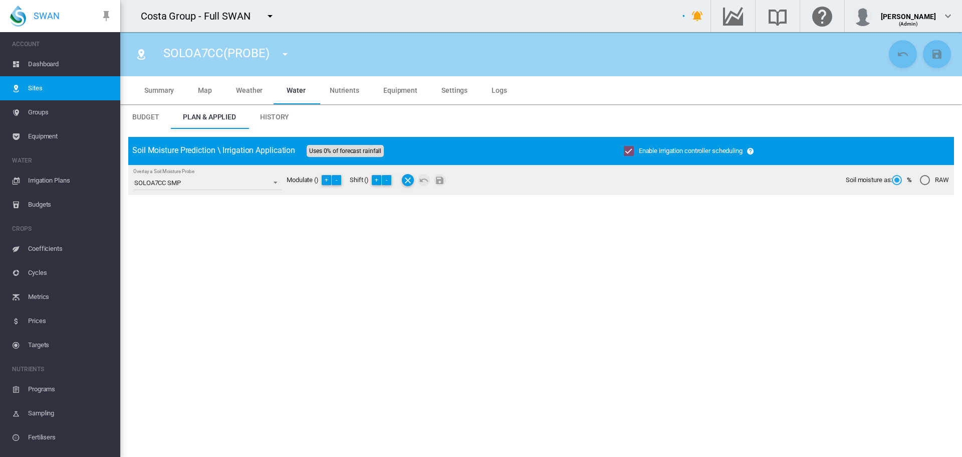
type input "**********"
type input "*****"
type input "*********"
type input "**"
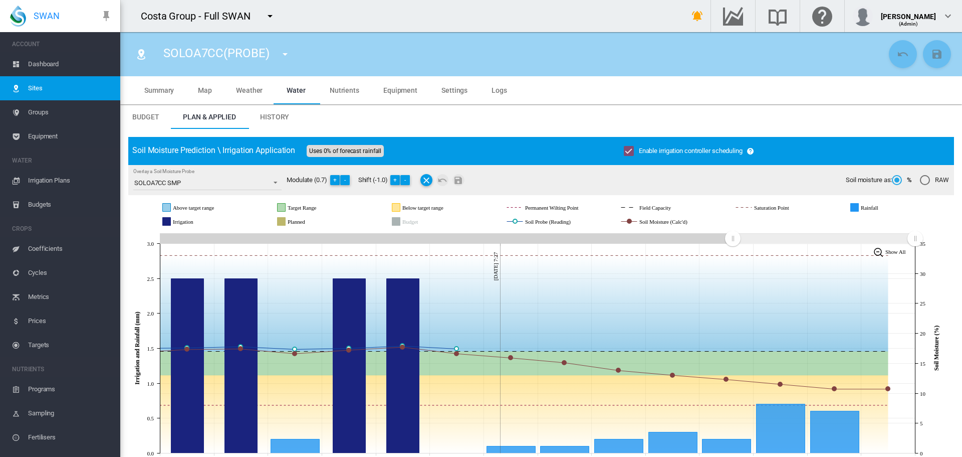
click at [269, 118] on span "History" at bounding box center [274, 117] width 29 height 8
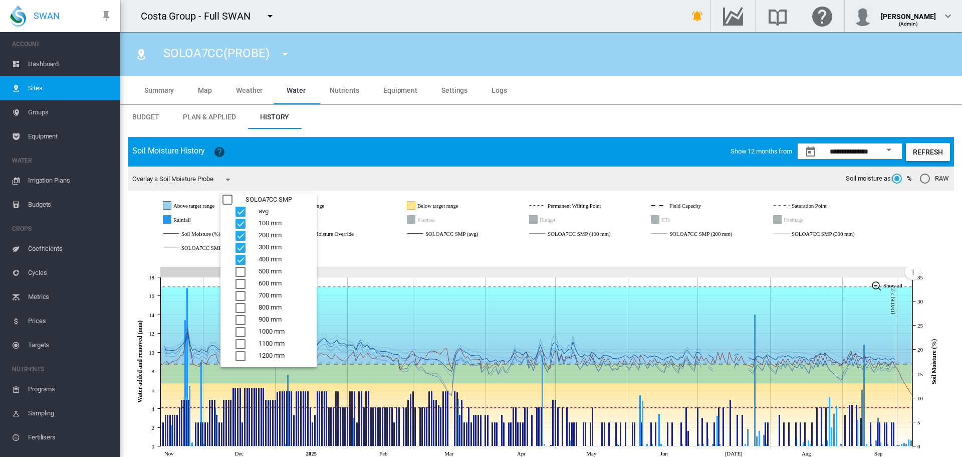
click at [416, 127] on md-backdrop at bounding box center [481, 228] width 962 height 457
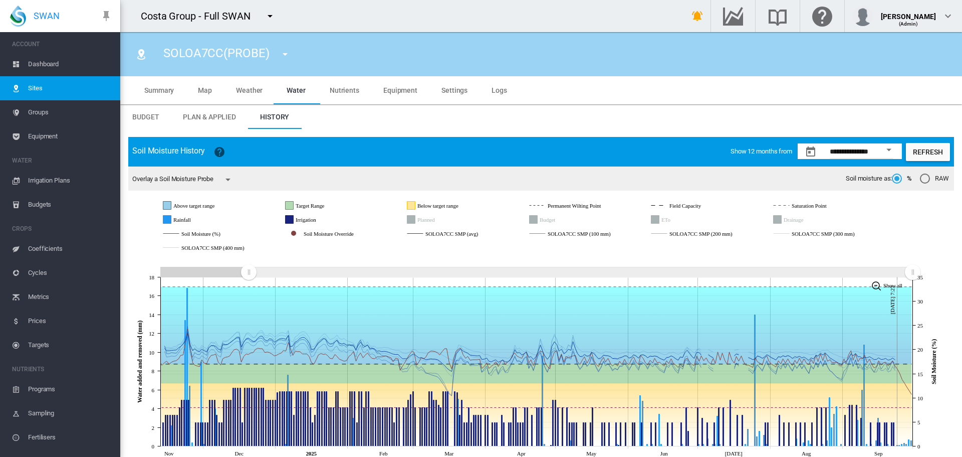
click at [447, 89] on span "Settings" at bounding box center [455, 90] width 26 height 8
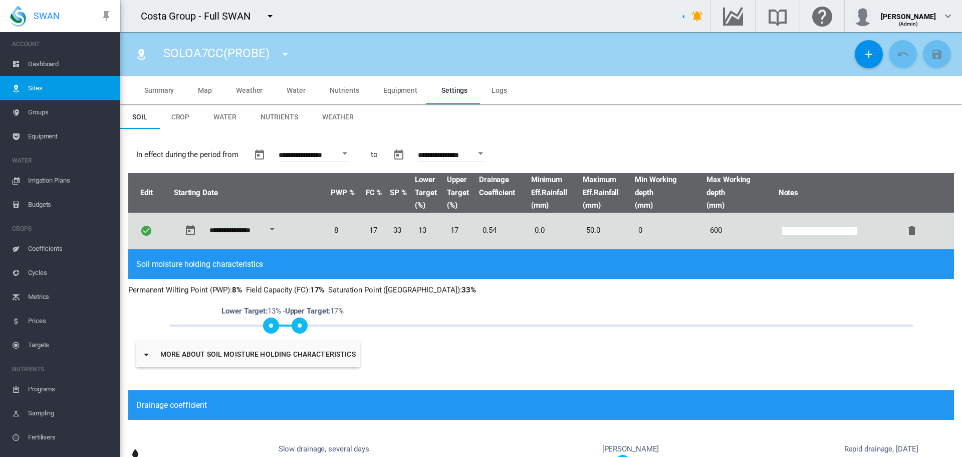
type input "*"
type input "**"
type input "****"
type input "***"
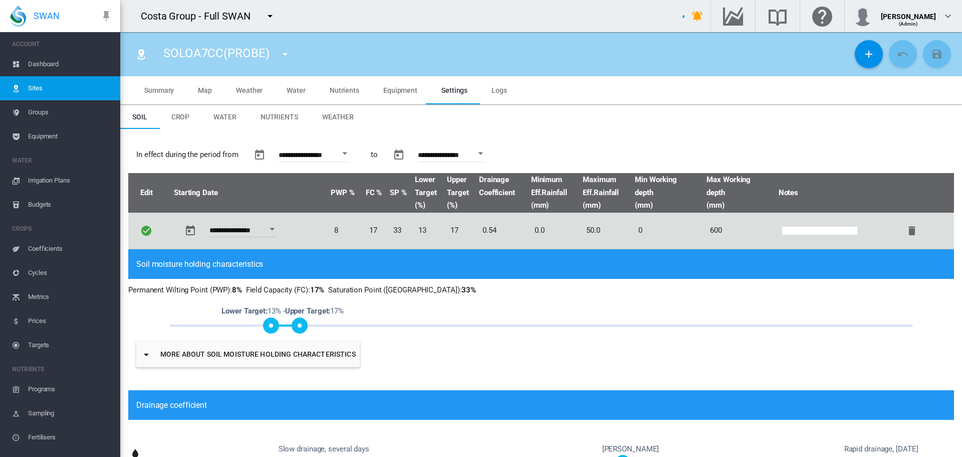
type input "*****"
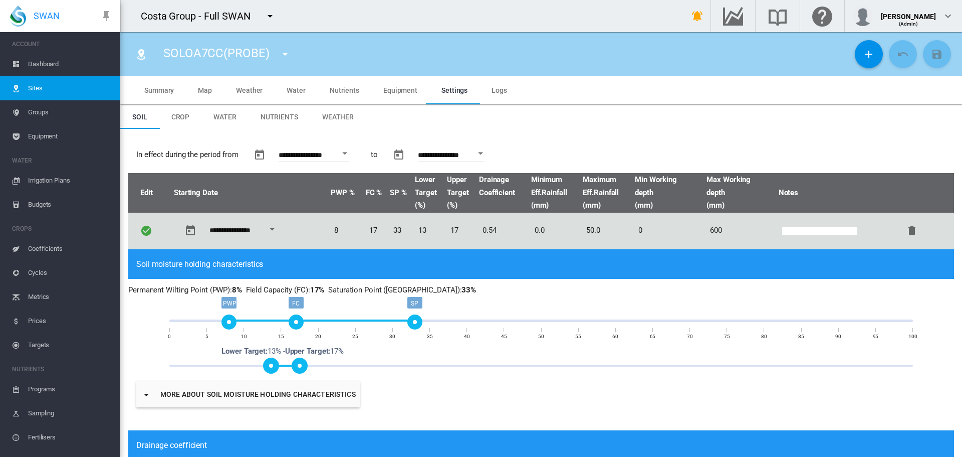
click at [297, 89] on span "Water" at bounding box center [296, 90] width 19 height 8
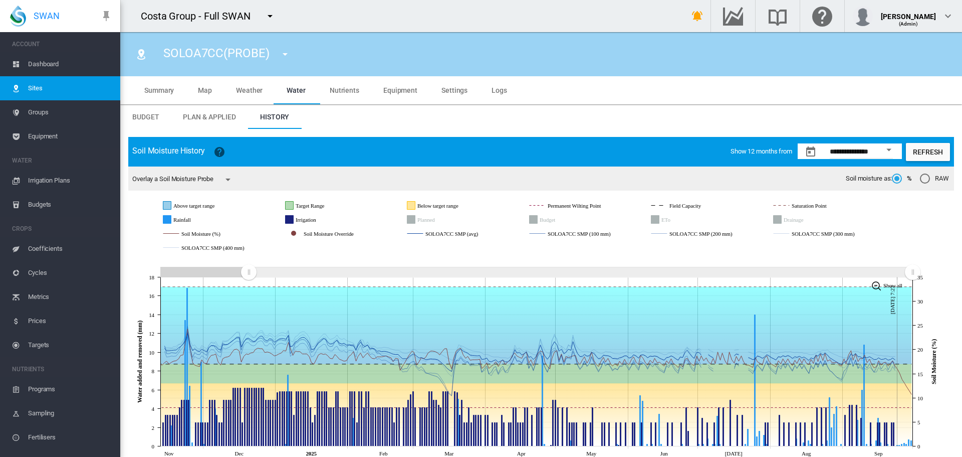
click at [42, 181] on span "Irrigation Plans" at bounding box center [70, 180] width 84 height 24
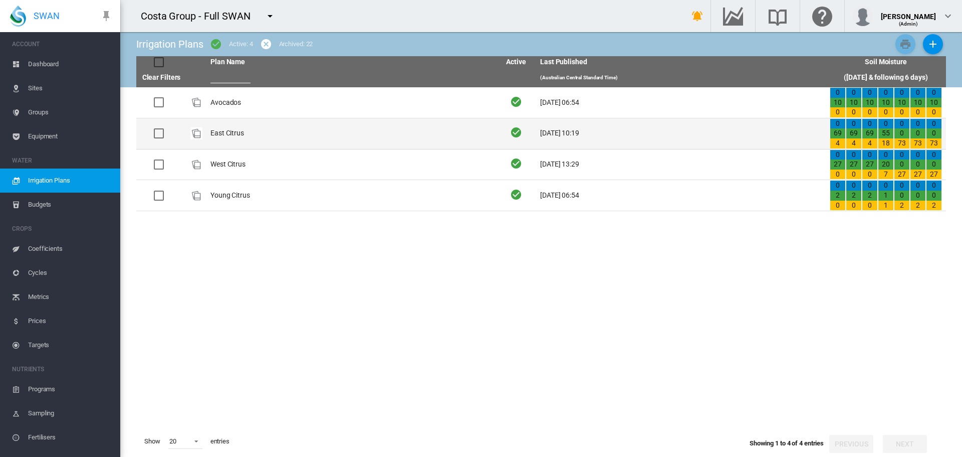
click at [223, 135] on td "East Citrus" at bounding box center [351, 133] width 290 height 31
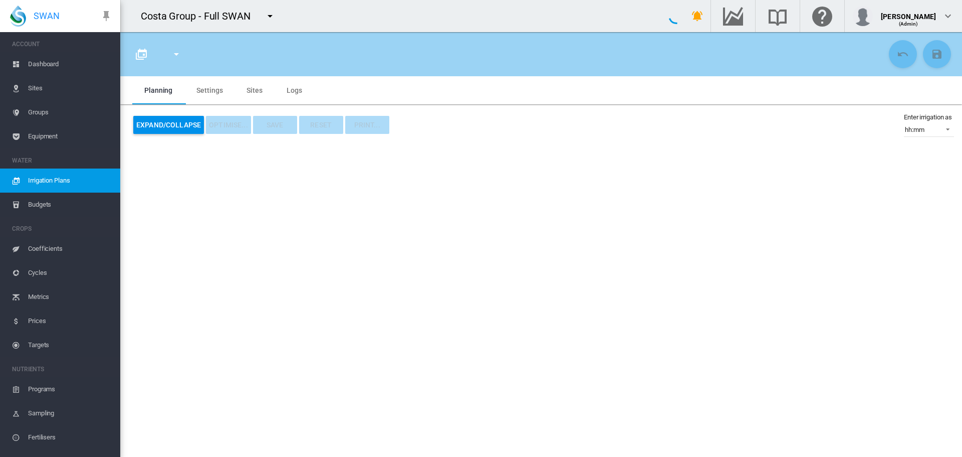
click at [258, 89] on md-tab-item "Sites" at bounding box center [255, 90] width 40 height 28
type input "**********"
type input "*"
type input "*****"
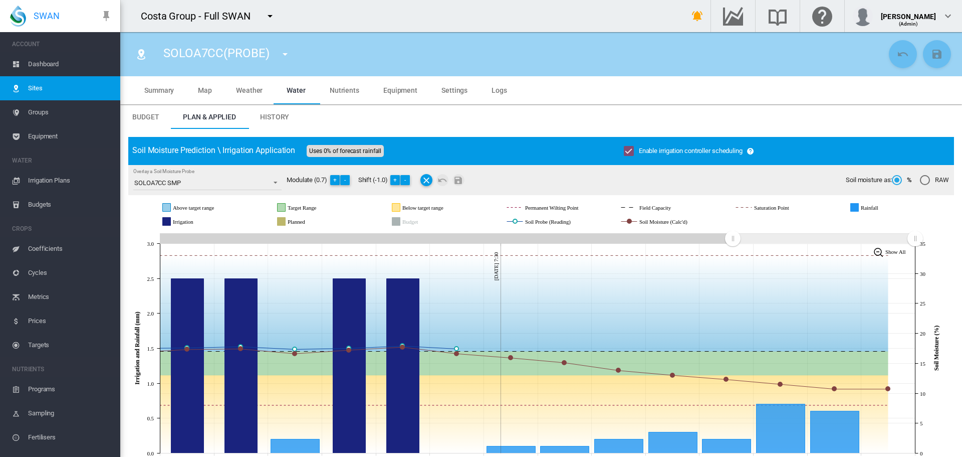
click at [450, 88] on span "Settings" at bounding box center [455, 90] width 26 height 8
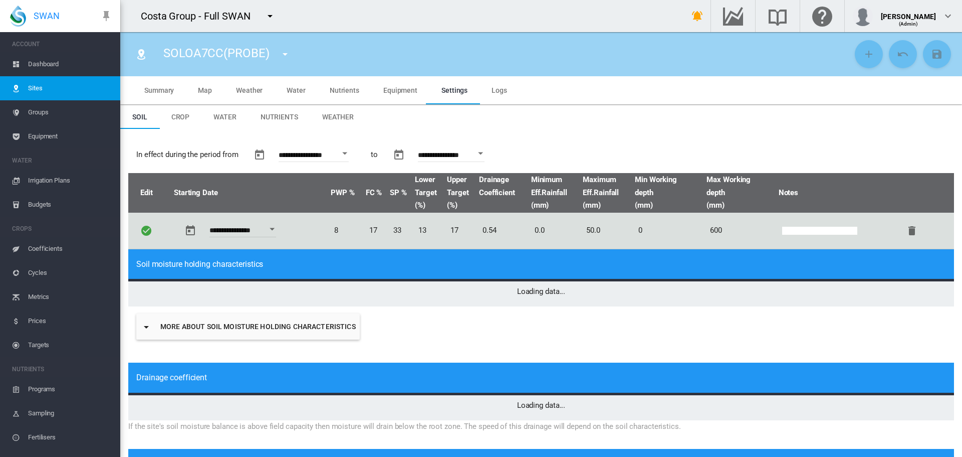
type input "*"
type input "**"
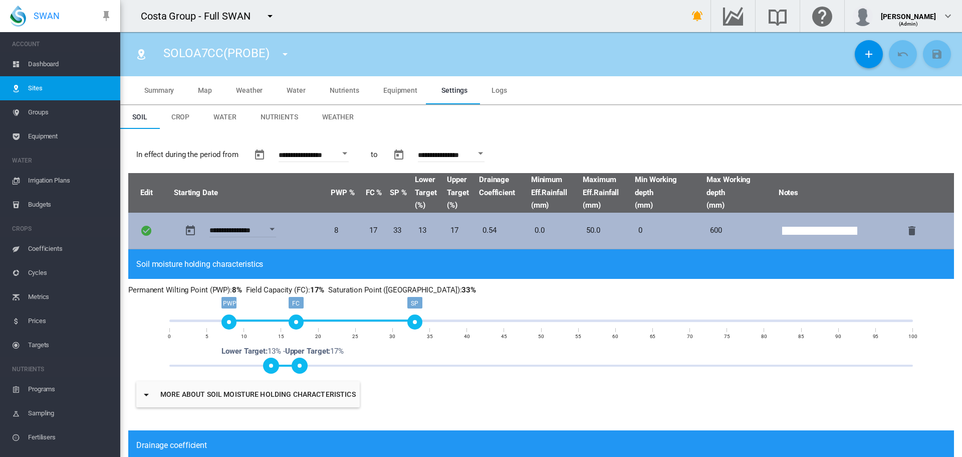
drag, startPoint x: 862, startPoint y: 51, endPoint x: 531, endPoint y: 237, distance: 379.6
click at [863, 51] on md-icon "icon-plus" at bounding box center [869, 54] width 12 height 12
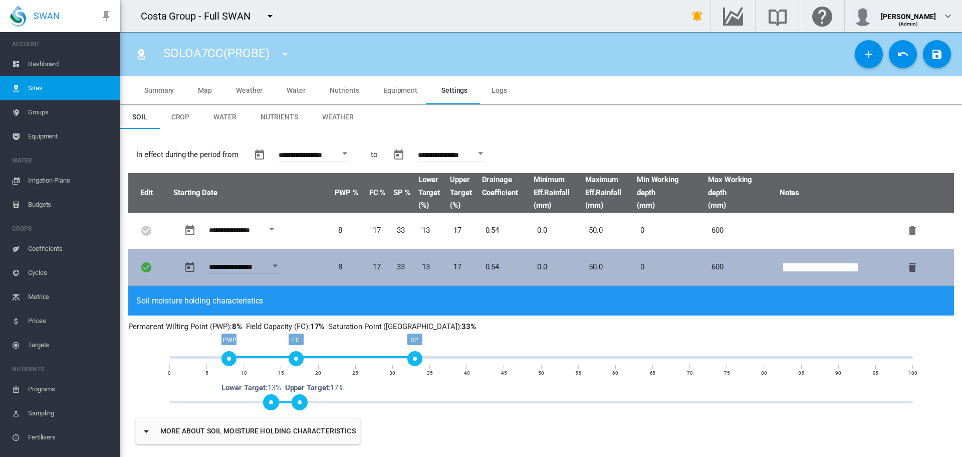
click at [280, 263] on button "Open calendar" at bounding box center [276, 266] width 18 height 18
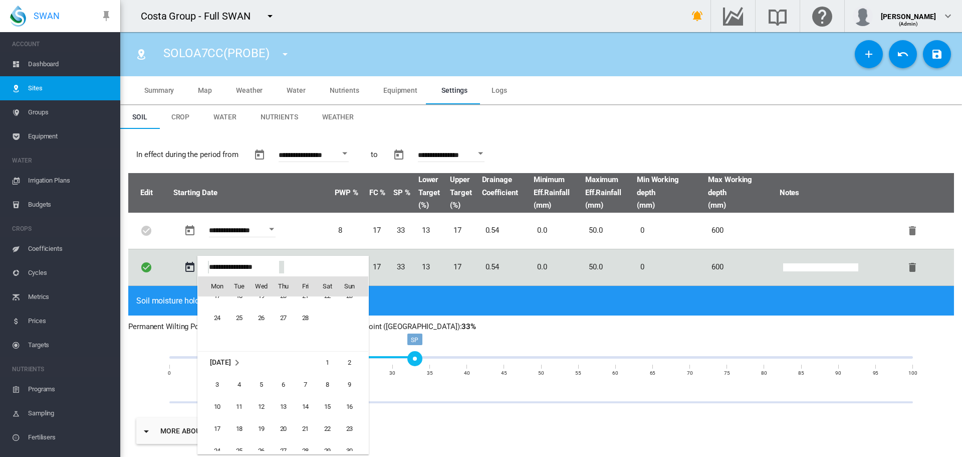
scroll to position [24115, 0]
click at [597, 66] on div at bounding box center [481, 228] width 962 height 457
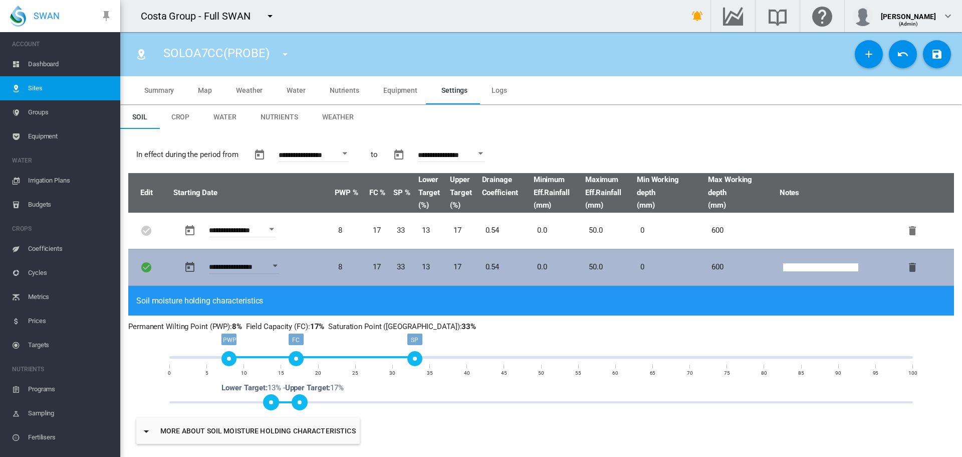
click at [278, 267] on div "Open calendar" at bounding box center [275, 265] width 5 height 3
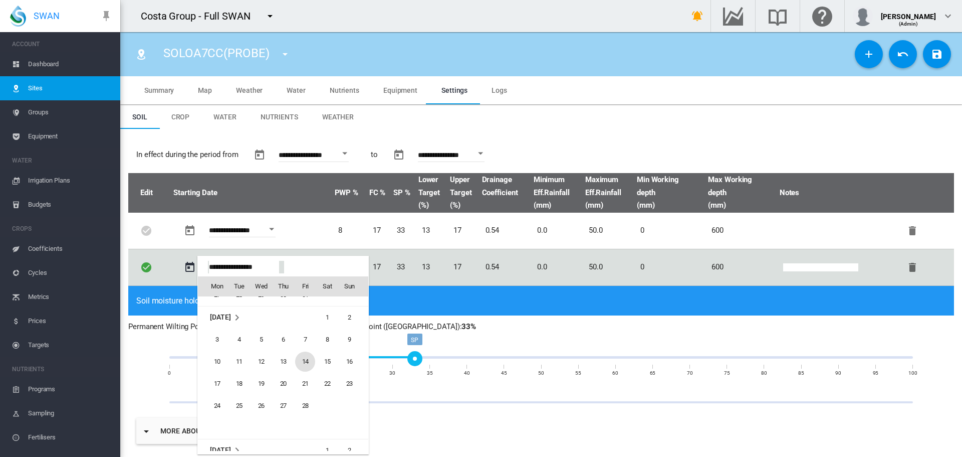
scroll to position [24163, 0]
click at [322, 314] on span "1" at bounding box center [327, 314] width 20 height 20
type input "**********"
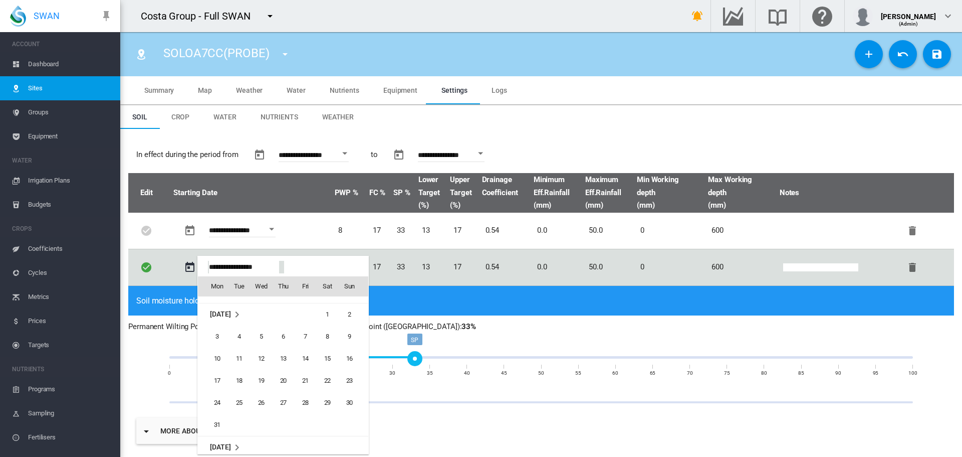
type input "**********"
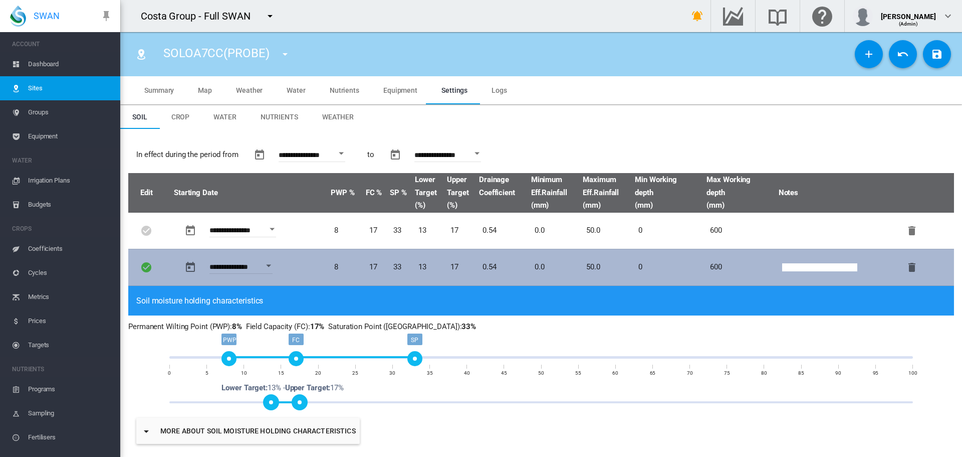
click at [710, 265] on td "600" at bounding box center [742, 267] width 72 height 37
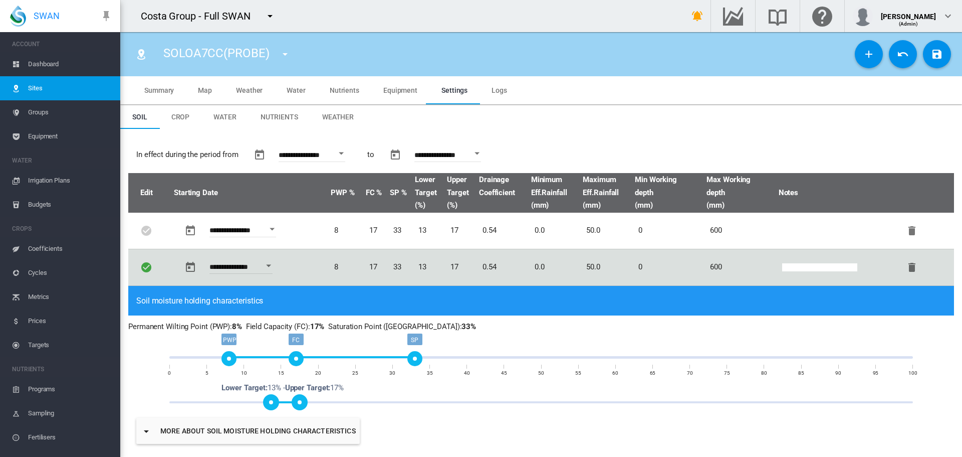
scroll to position [401, 0]
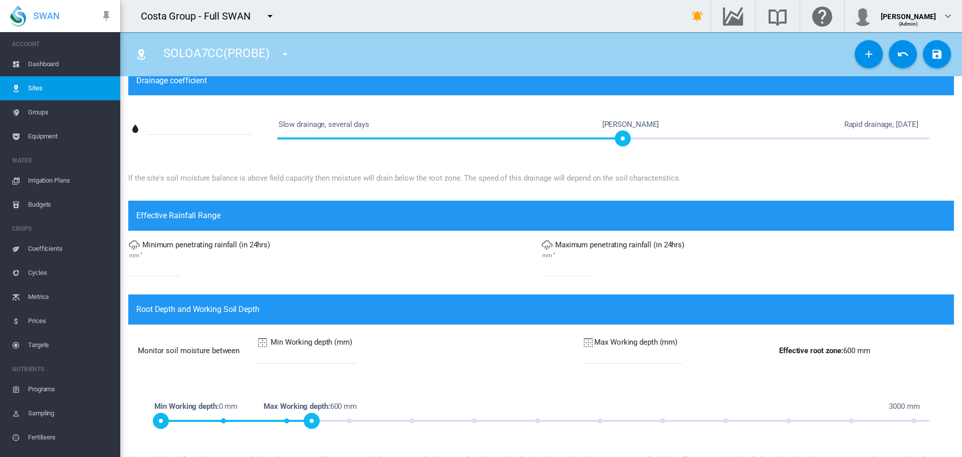
click at [582, 352] on input "***" at bounding box center [632, 355] width 100 height 15
click at [617, 322] on div "Root Depth and Working Soil Depth" at bounding box center [541, 309] width 826 height 30
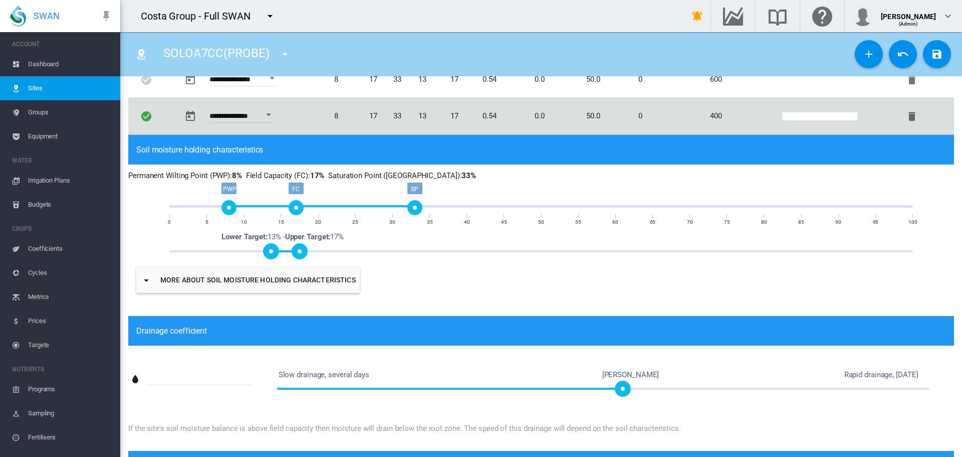
scroll to position [0, 0]
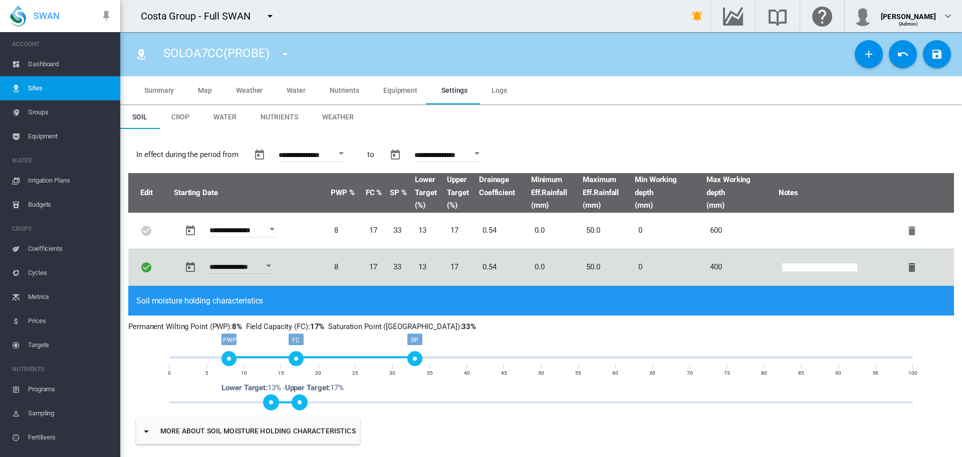
click at [289, 90] on span "Water" at bounding box center [296, 90] width 19 height 8
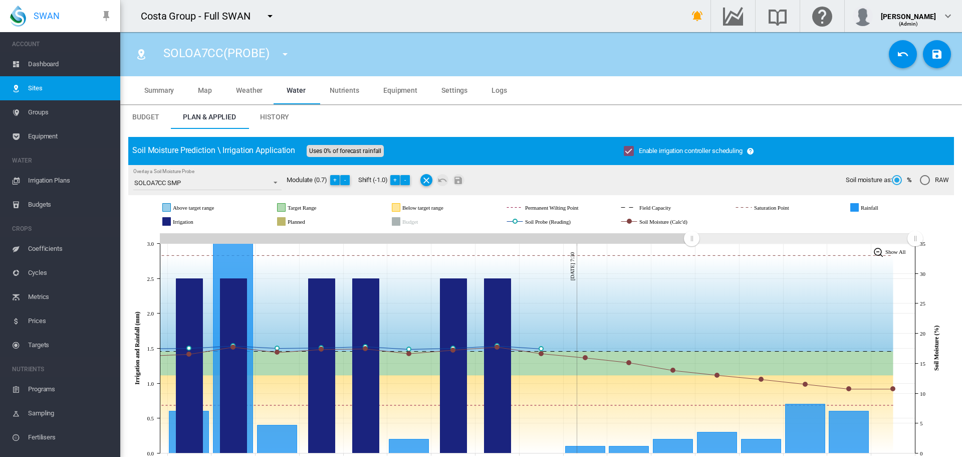
drag, startPoint x: 706, startPoint y: 238, endPoint x: 692, endPoint y: 238, distance: 14.5
click at [692, 238] on rect "Zoom chart using cursor arrows" at bounding box center [692, 239] width 13 height 10
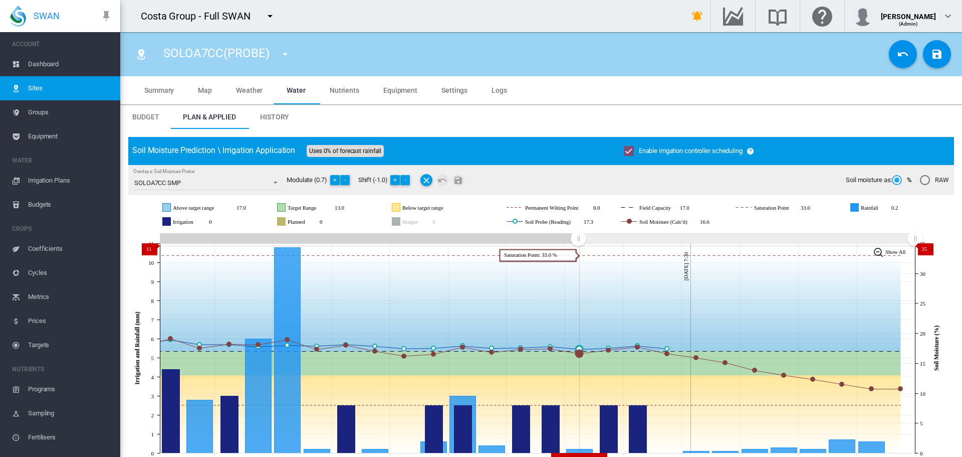
drag, startPoint x: 695, startPoint y: 237, endPoint x: 576, endPoint y: 244, distance: 119.0
click at [577, 246] on g "Zoom chart using cursor arrows" at bounding box center [579, 239] width 18 height 18
click at [444, 90] on span "Settings" at bounding box center [455, 90] width 26 height 8
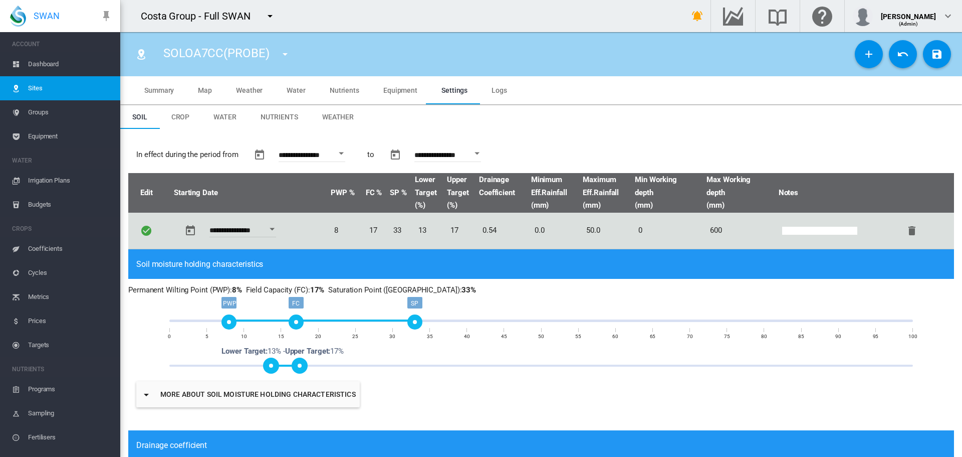
type input "***"
click at [863, 59] on md-icon "icon-plus" at bounding box center [869, 54] width 12 height 12
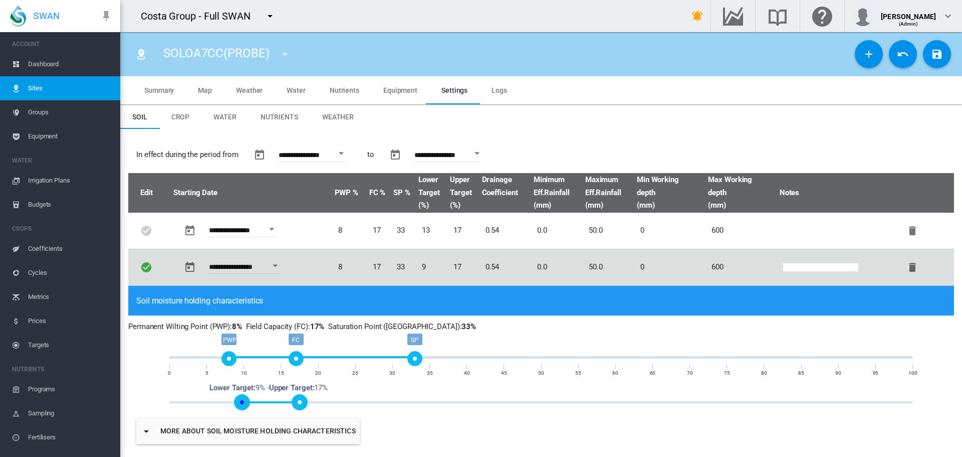
drag, startPoint x: 272, startPoint y: 403, endPoint x: 244, endPoint y: 403, distance: 28.1
click at [244, 403] on span at bounding box center [242, 402] width 16 height 16
drag, startPoint x: 301, startPoint y: 402, endPoint x: 274, endPoint y: 402, distance: 27.1
click at [274, 402] on span at bounding box center [271, 402] width 16 height 16
click at [931, 56] on md-icon "icon-content-save" at bounding box center [937, 54] width 12 height 12
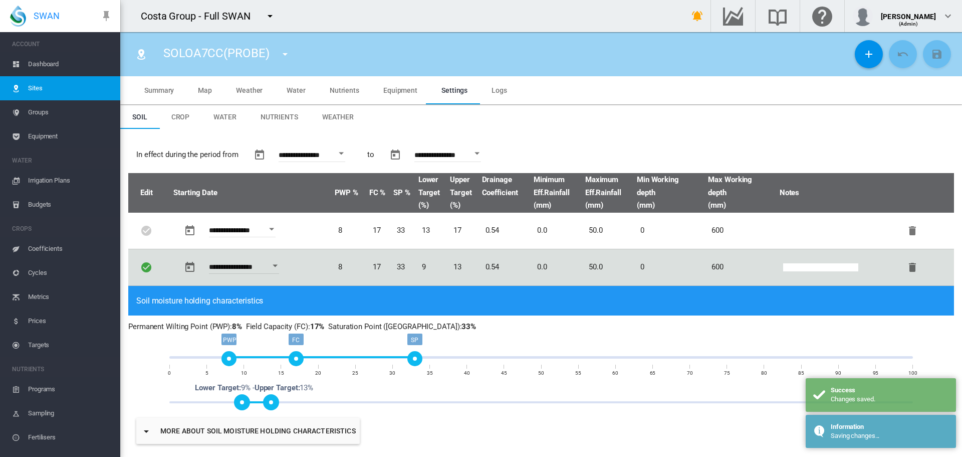
click at [293, 89] on span "Water" at bounding box center [296, 90] width 19 height 8
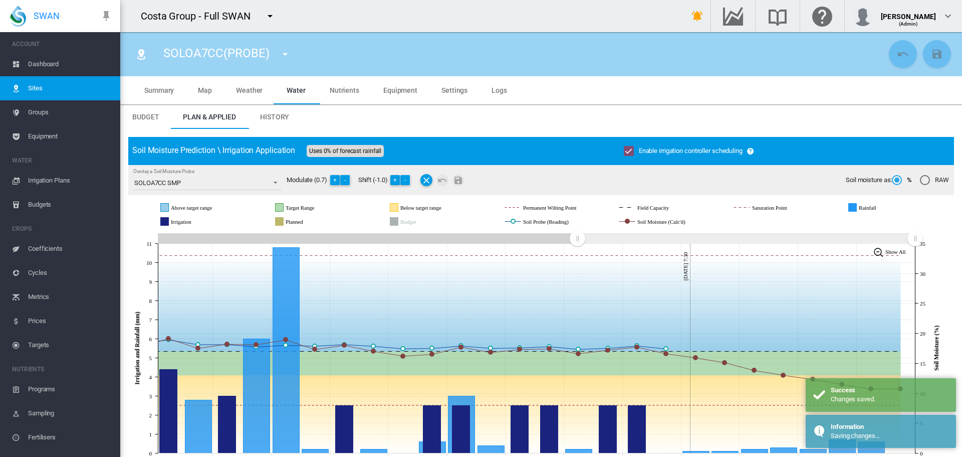
click at [41, 88] on span "Sites" at bounding box center [70, 88] width 84 height 24
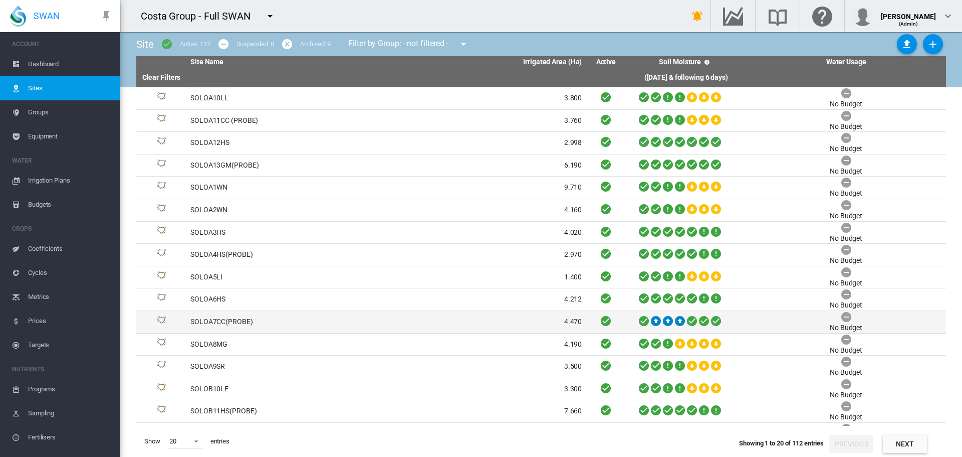
click at [208, 322] on td "SOLOA7CC(PROBE)" at bounding box center [286, 322] width 200 height 22
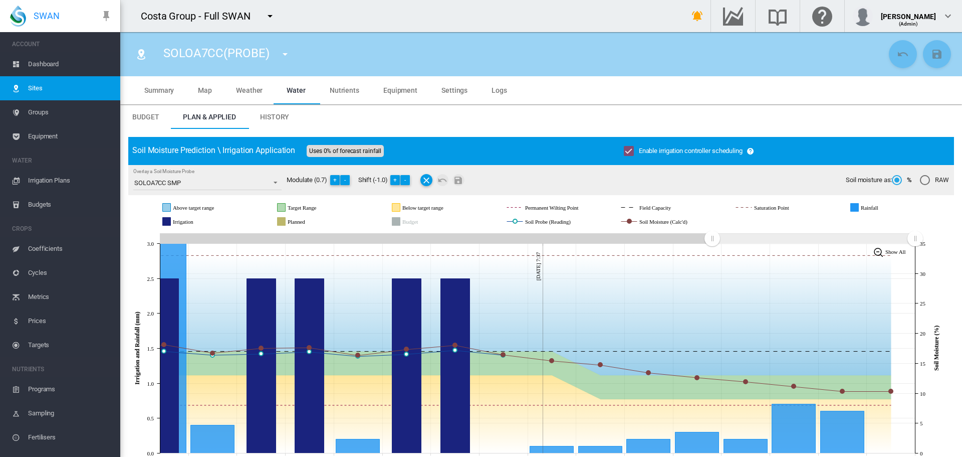
drag, startPoint x: 731, startPoint y: 235, endPoint x: 712, endPoint y: 241, distance: 20.0
click at [712, 241] on rect "Zoom chart using cursor arrows" at bounding box center [713, 239] width 13 height 10
click at [446, 92] on span "Settings" at bounding box center [455, 90] width 26 height 8
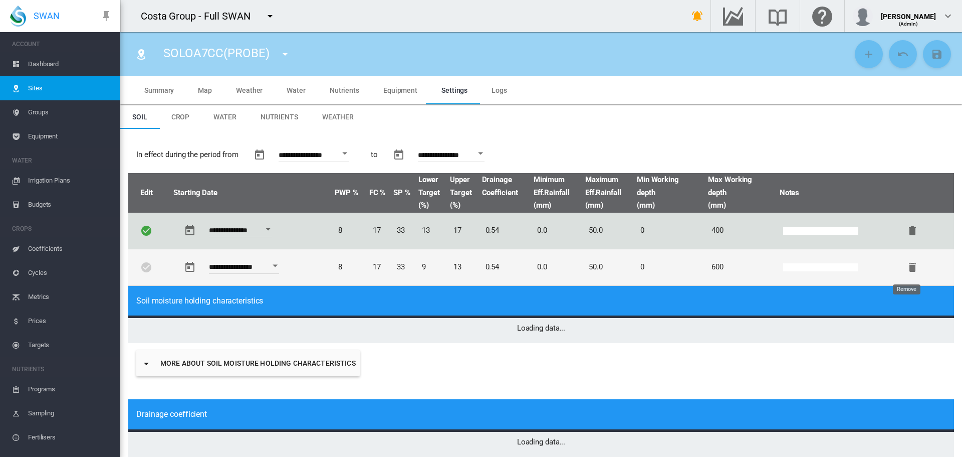
type input "*"
type input "**"
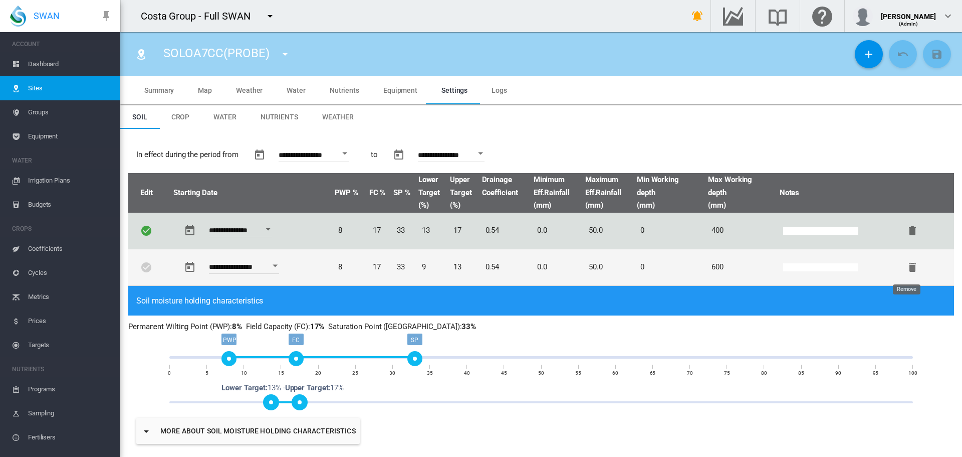
click at [907, 271] on md-icon "icon-delete" at bounding box center [913, 267] width 12 height 12
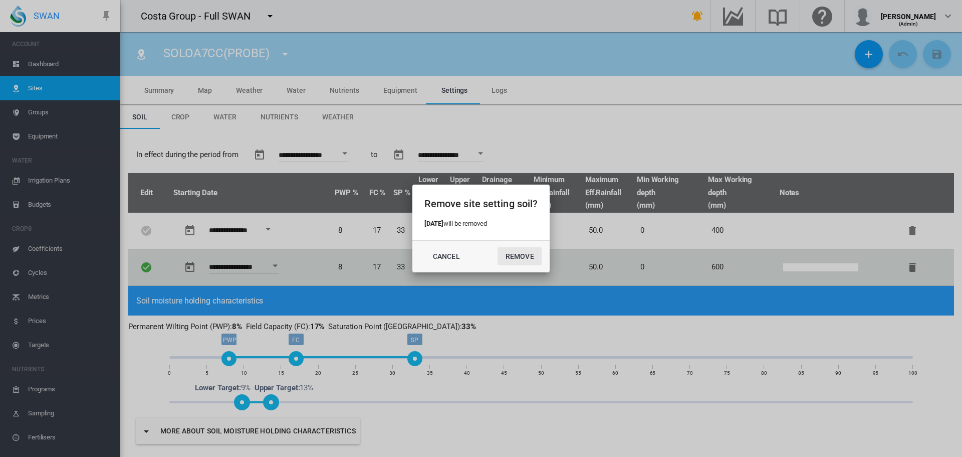
click at [516, 260] on button "Remove" at bounding box center [520, 256] width 44 height 18
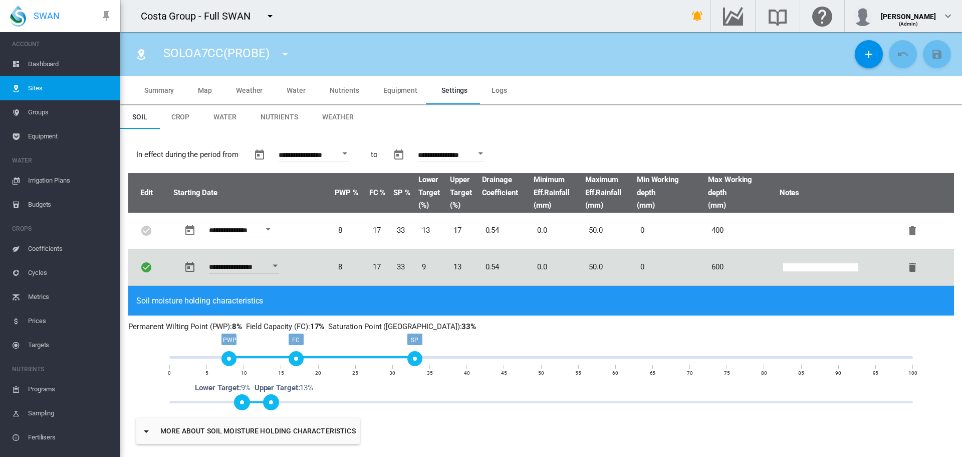
type input "***"
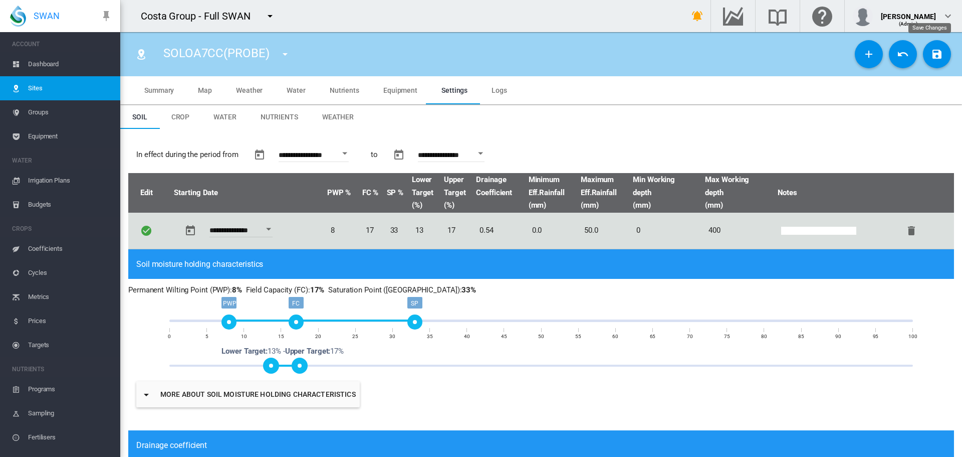
click at [923, 56] on button "Save Changes" at bounding box center [937, 54] width 28 height 28
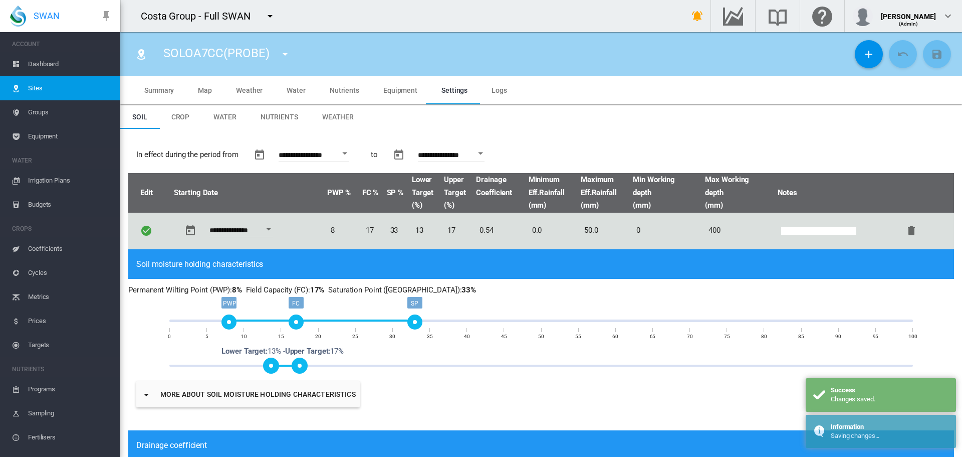
click at [302, 88] on span "Water" at bounding box center [296, 90] width 19 height 8
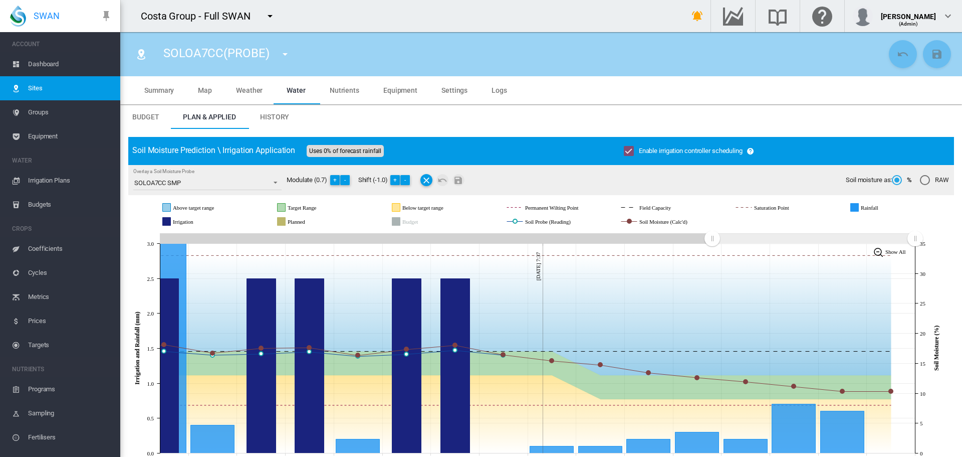
click at [29, 84] on span "Sites" at bounding box center [70, 88] width 84 height 24
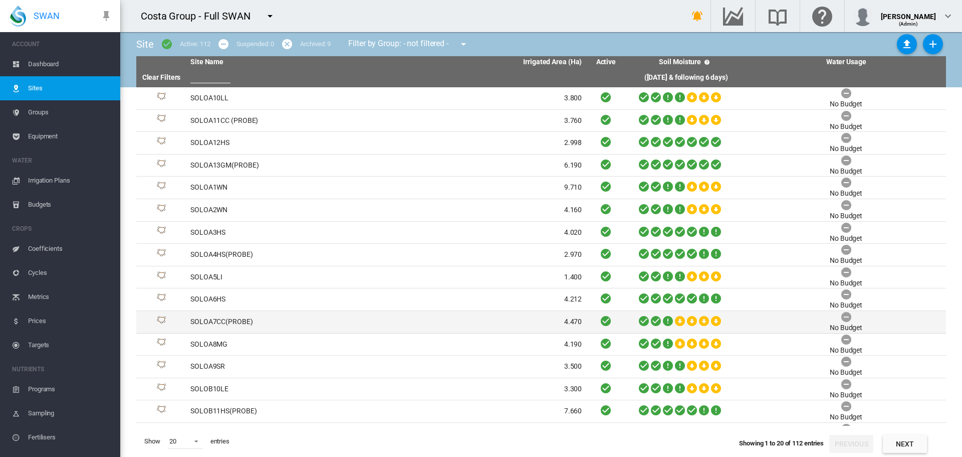
click at [225, 323] on td "SOLOA7CC(PROBE)" at bounding box center [286, 322] width 200 height 22
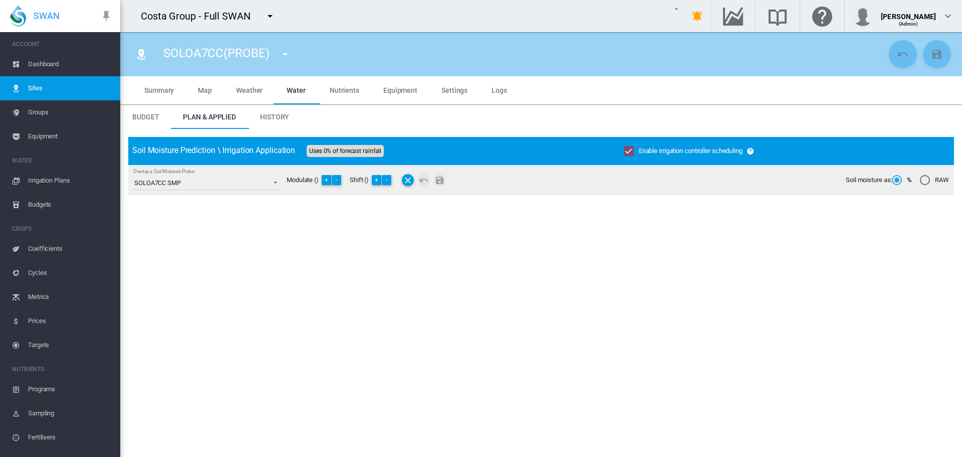
type input "**********"
type input "*****"
type input "*********"
type input "**"
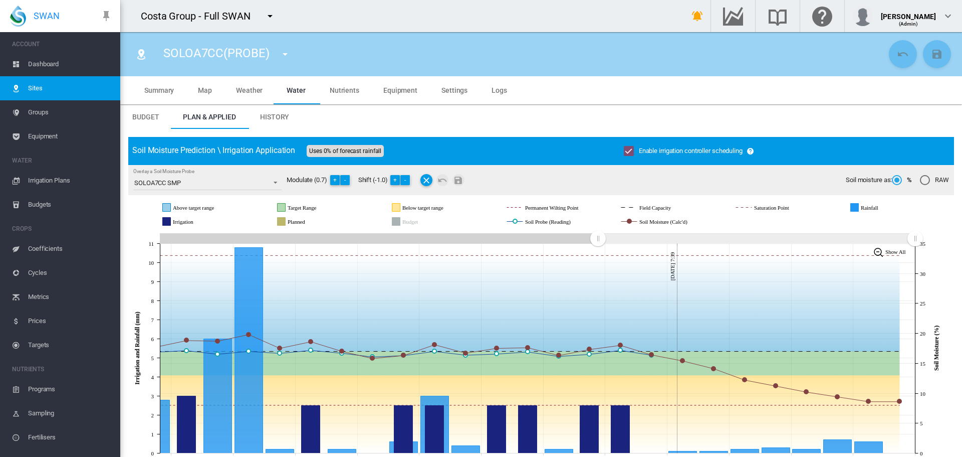
drag, startPoint x: 734, startPoint y: 238, endPoint x: 596, endPoint y: 236, distance: 137.8
click at [597, 237] on rect "Zoom chart using cursor arrows" at bounding box center [598, 239] width 13 height 10
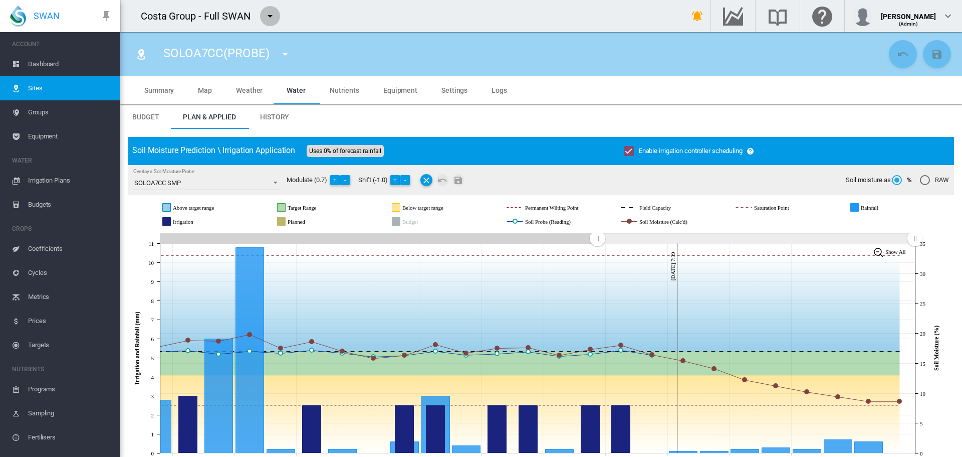
click at [270, 15] on md-icon "icon-menu-down" at bounding box center [270, 16] width 12 height 12
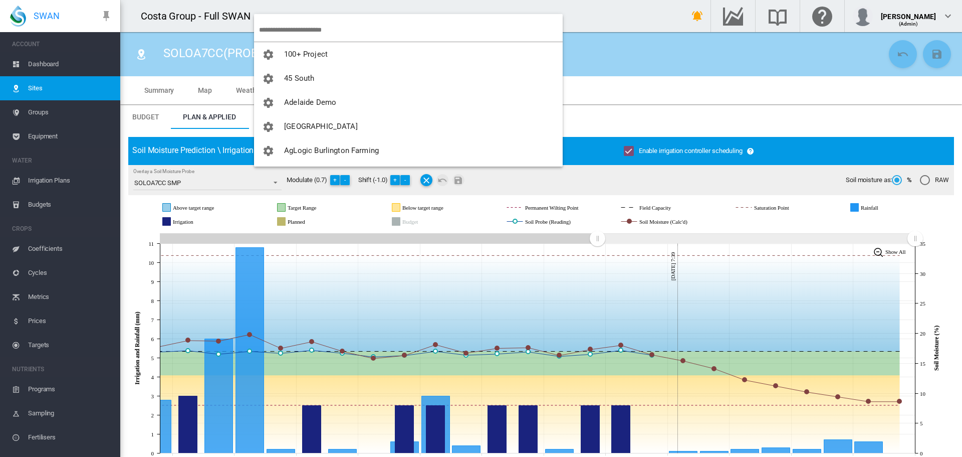
click at [284, 26] on input "search" at bounding box center [411, 30] width 304 height 24
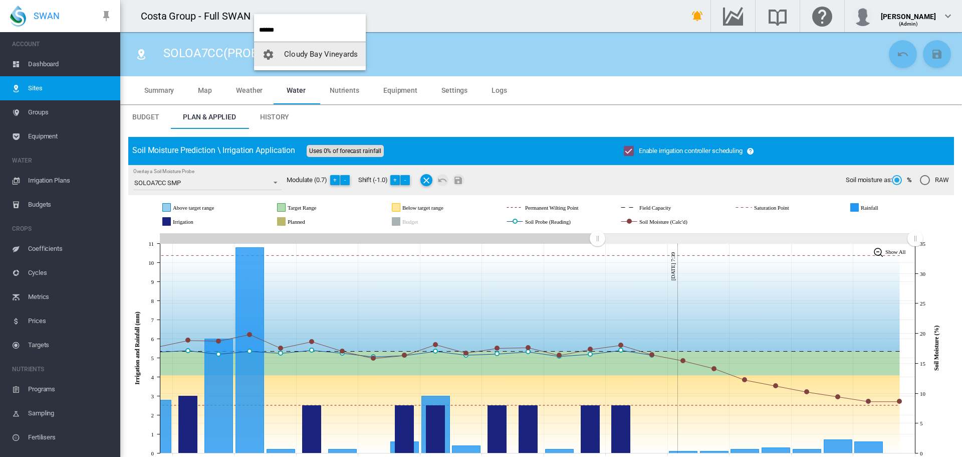
type input "******"
click at [338, 54] on span "Cloudy Bay Vineyards" at bounding box center [321, 54] width 74 height 9
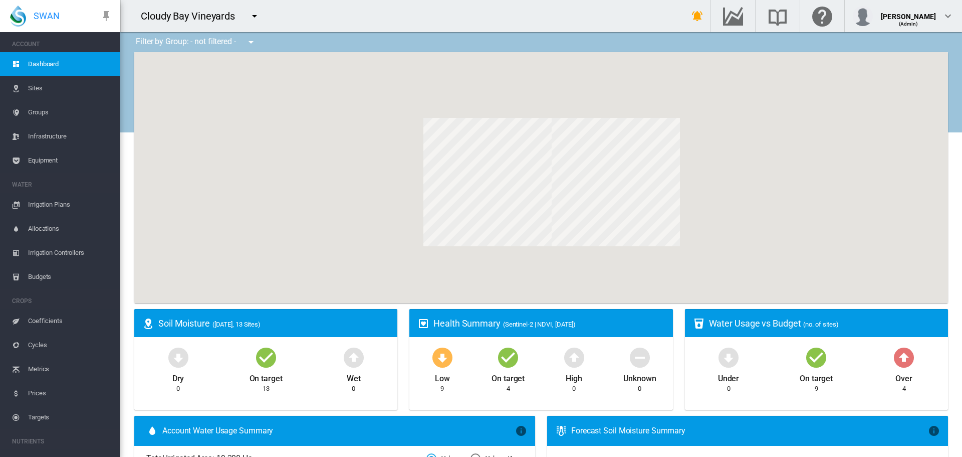
click at [34, 205] on span "Irrigation Plans" at bounding box center [70, 204] width 84 height 24
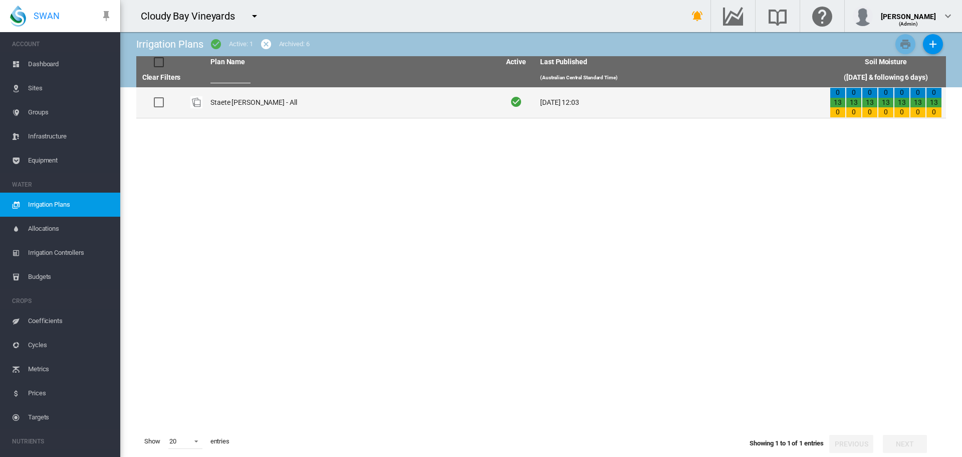
click at [234, 100] on td "Staete [PERSON_NAME] - All" at bounding box center [351, 102] width 290 height 31
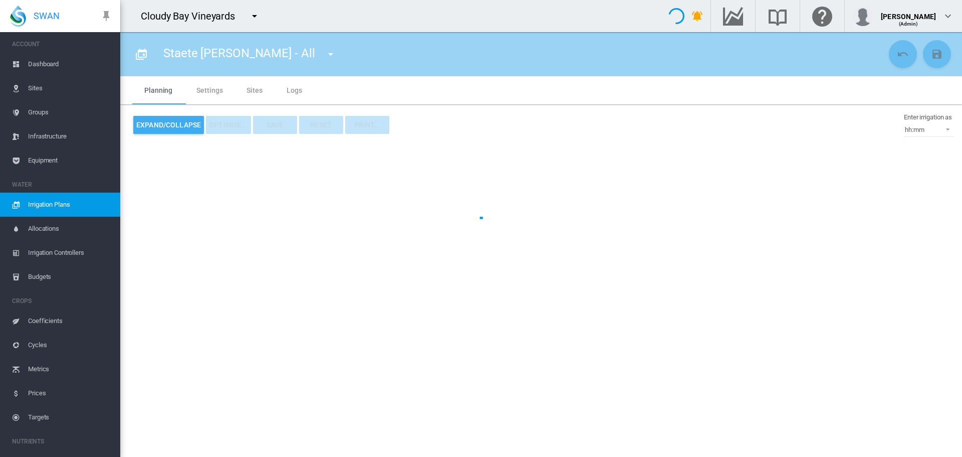
type input "**********"
type input "***"
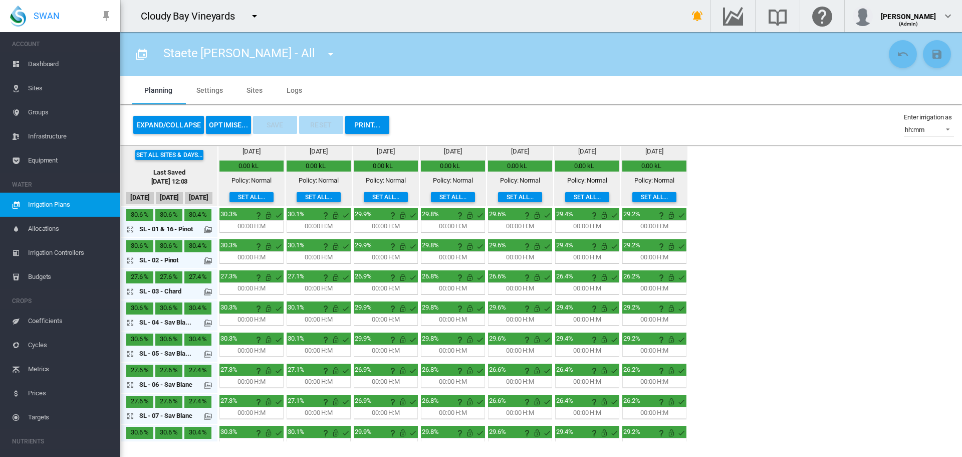
click at [378, 199] on button "Set all..." at bounding box center [386, 197] width 44 height 10
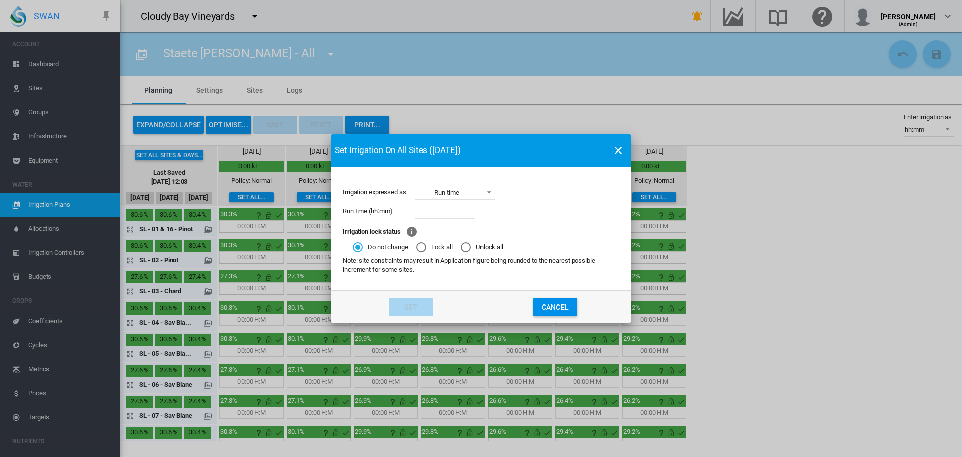
click at [427, 212] on input "Irrigation expressed ..." at bounding box center [445, 210] width 60 height 15
type input "*****"
click at [423, 304] on button "Set" at bounding box center [411, 307] width 44 height 18
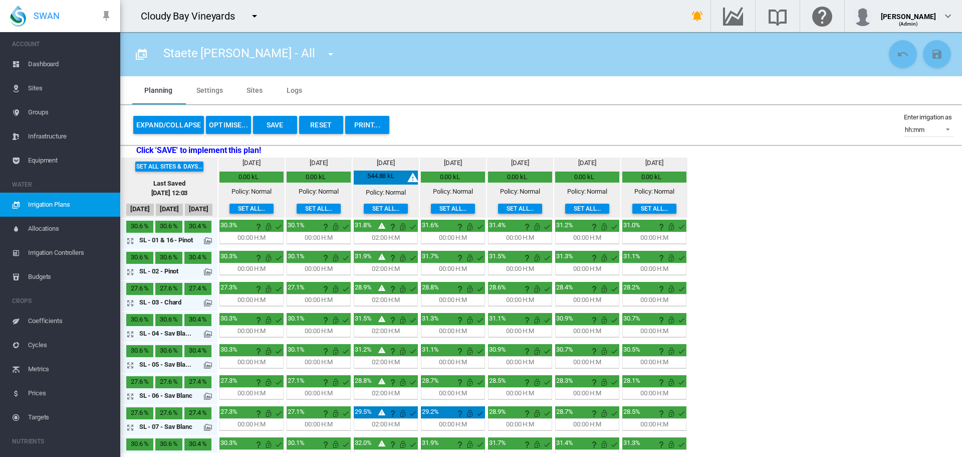
click at [517, 207] on button "Set all..." at bounding box center [520, 208] width 44 height 10
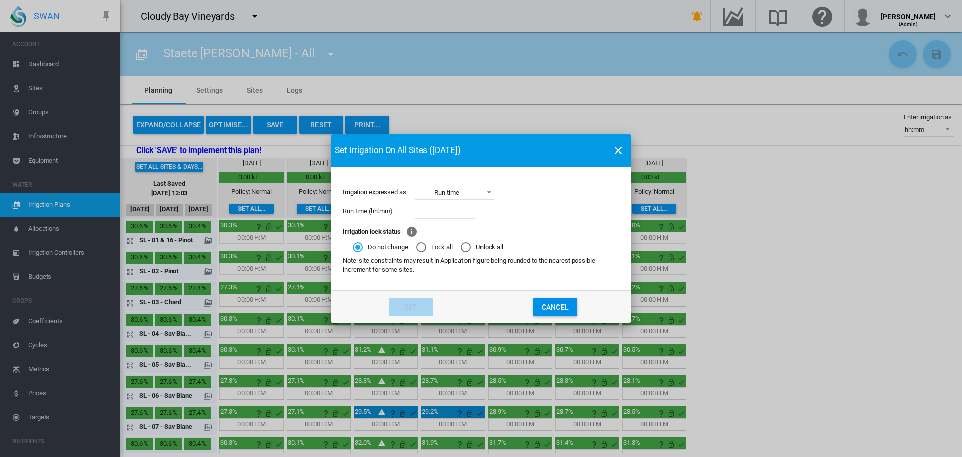
click at [454, 209] on input "Irrigation expressed ..." at bounding box center [445, 210] width 60 height 15
type input "*****"
click at [423, 304] on button "Set" at bounding box center [411, 307] width 44 height 18
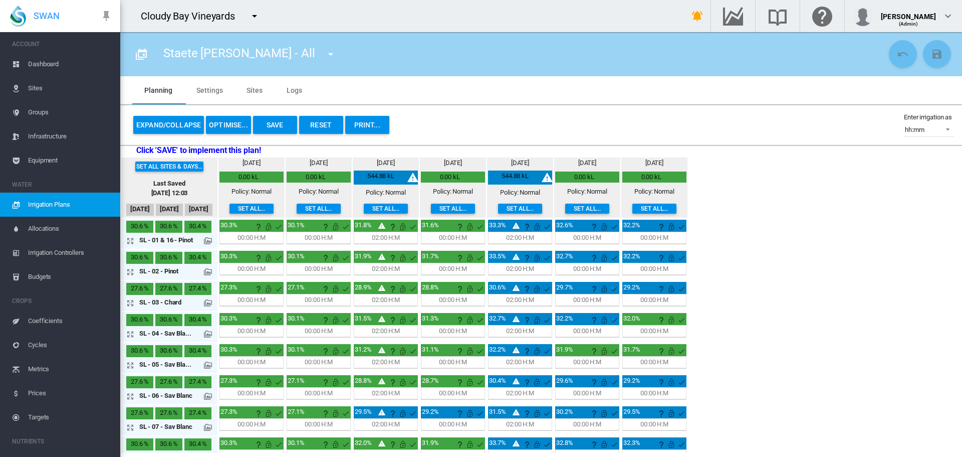
click at [179, 127] on button "Expand/Collapse" at bounding box center [168, 125] width 71 height 18
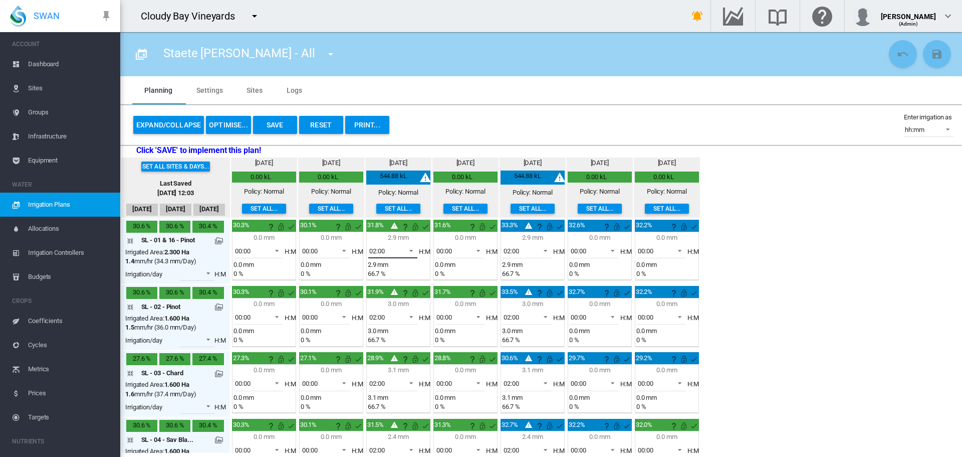
click at [412, 249] on span at bounding box center [408, 249] width 12 height 9
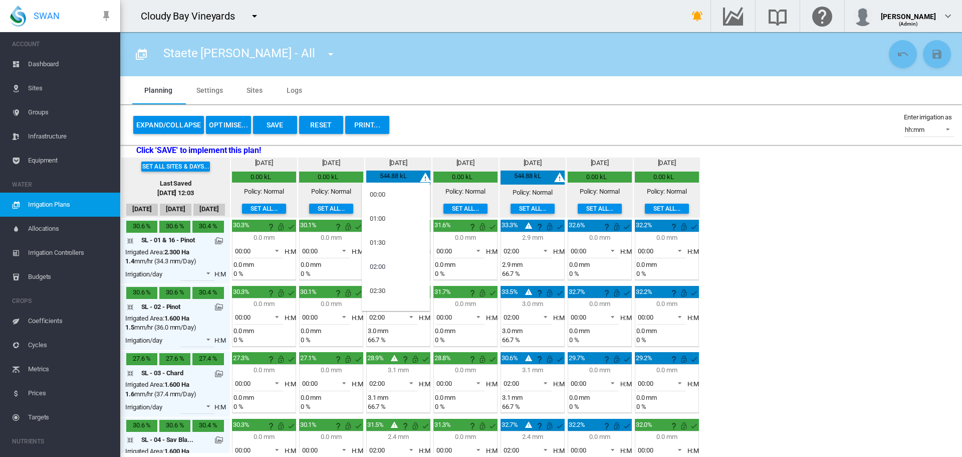
scroll to position [16, 0]
click at [395, 222] on md-option "01:30" at bounding box center [396, 226] width 68 height 24
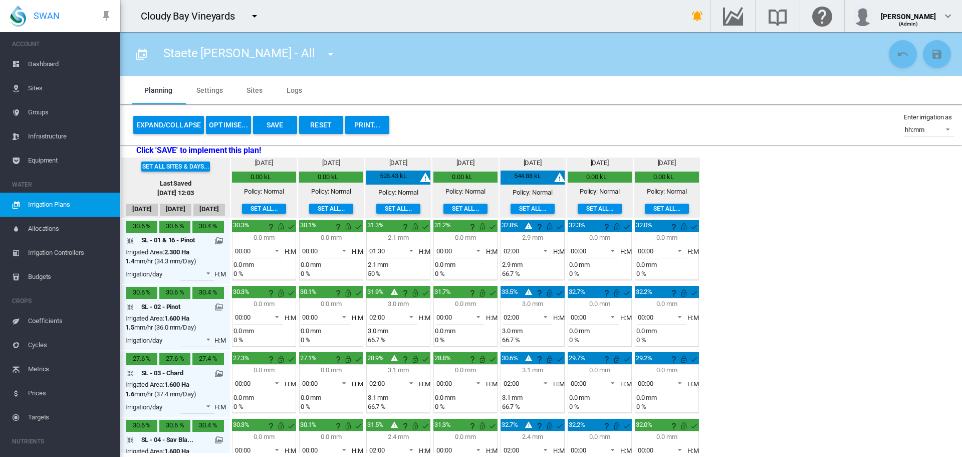
click at [793, 297] on div "Set all sites & days... Last Saved 23 Sept 2025, 12:03 21 Sept 22 Sept 23 Sept …" at bounding box center [541, 304] width 842 height 296
click at [410, 246] on span at bounding box center [408, 249] width 12 height 9
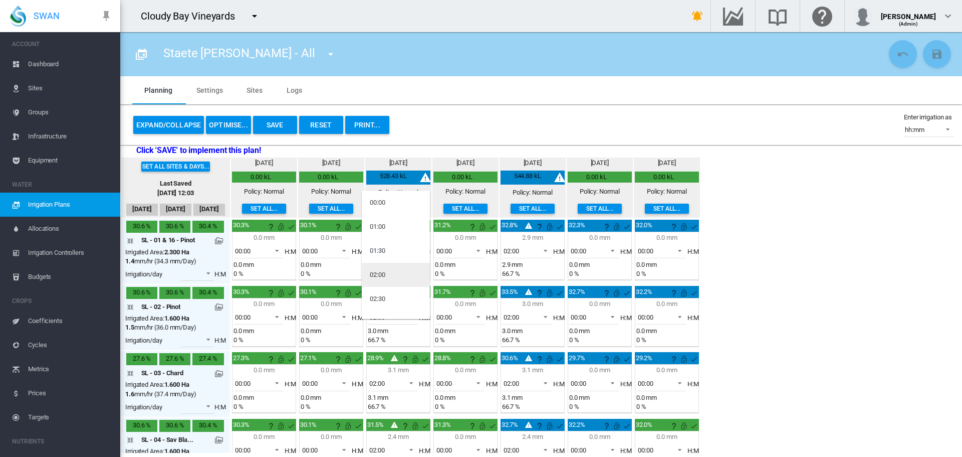
click at [398, 269] on md-option "02:00" at bounding box center [396, 275] width 68 height 24
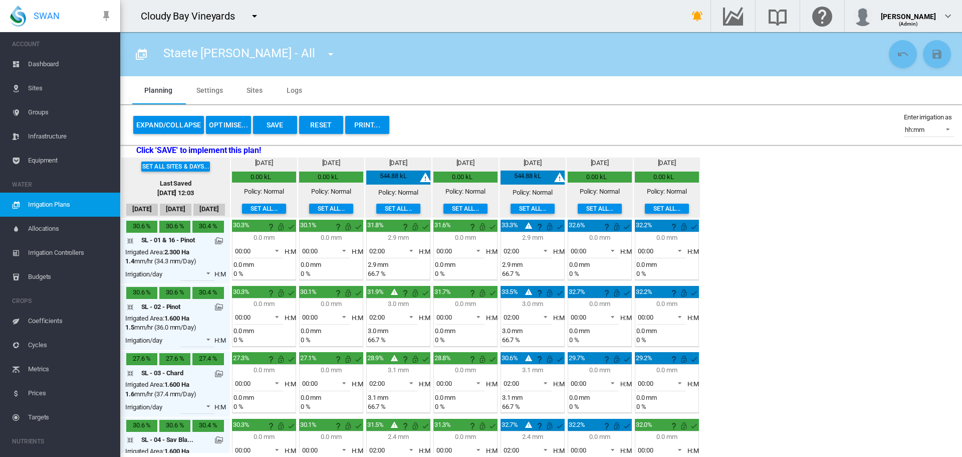
click at [176, 123] on button "Expand/Collapse" at bounding box center [168, 125] width 71 height 18
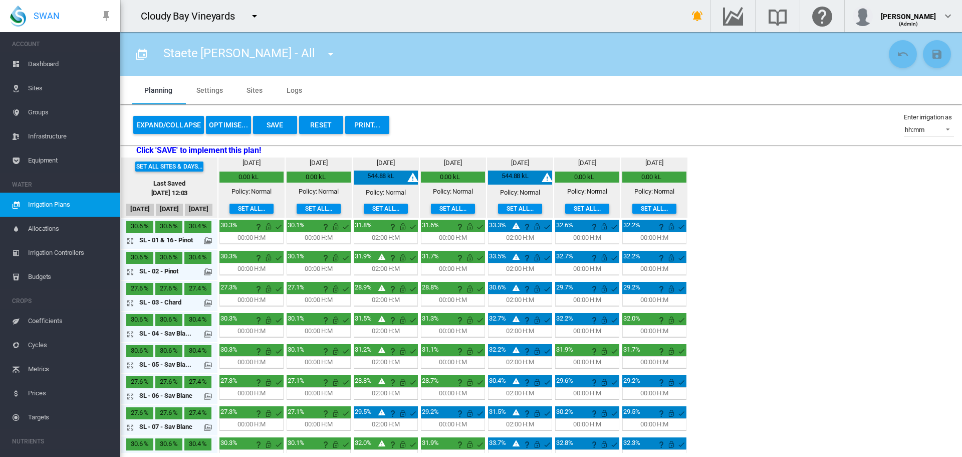
click at [281, 121] on button "Save" at bounding box center [275, 125] width 44 height 18
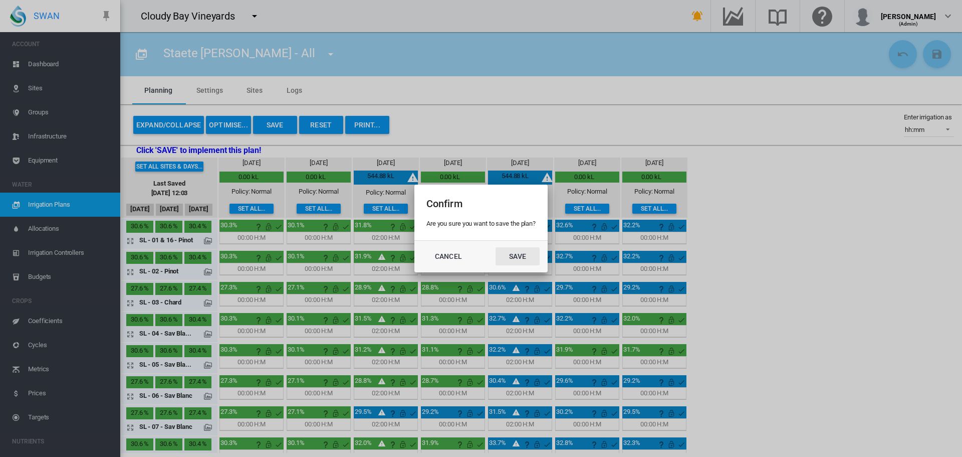
click at [509, 251] on button "Save" at bounding box center [518, 256] width 44 height 18
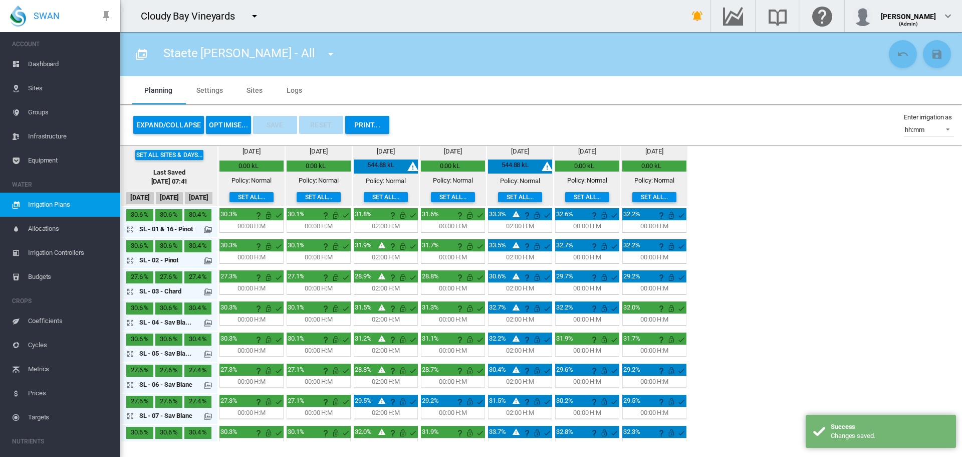
click at [58, 252] on span "Irrigation Controllers" at bounding box center [70, 253] width 84 height 24
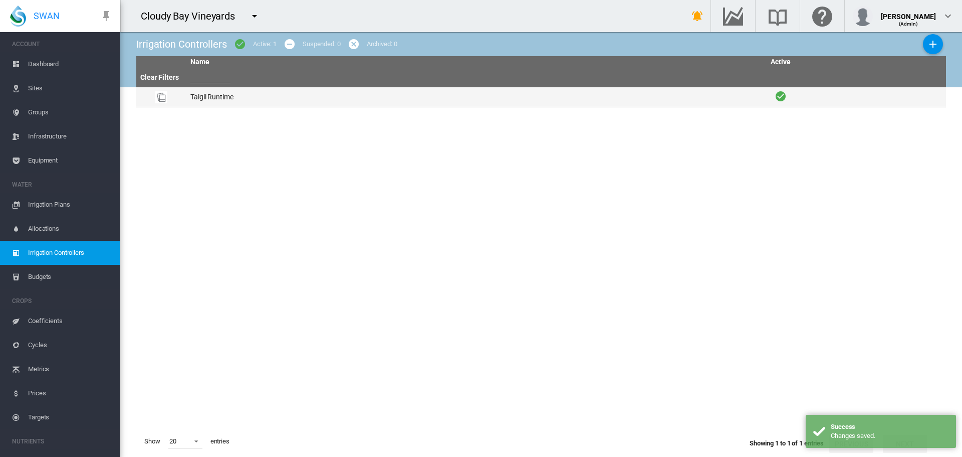
click at [211, 99] on td "Talgil Runtime" at bounding box center [475, 97] width 579 height 20
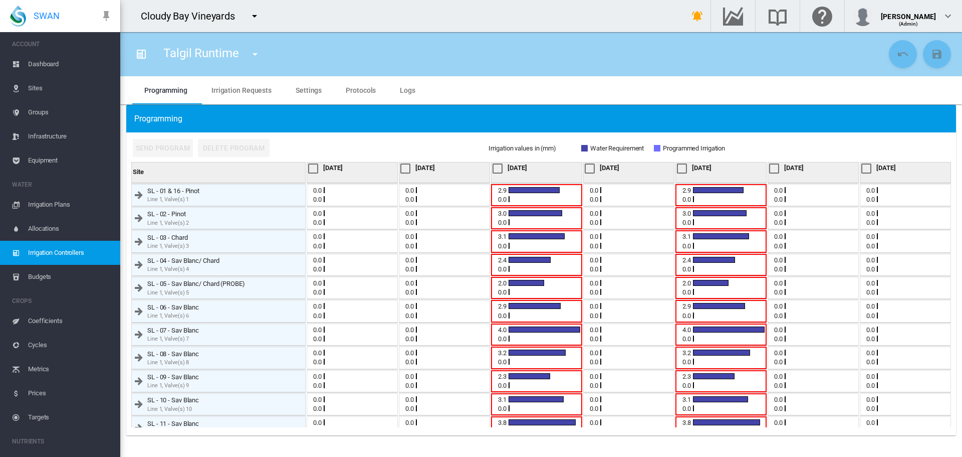
click at [495, 168] on div at bounding box center [498, 168] width 10 height 10
click at [678, 170] on div at bounding box center [682, 168] width 10 height 10
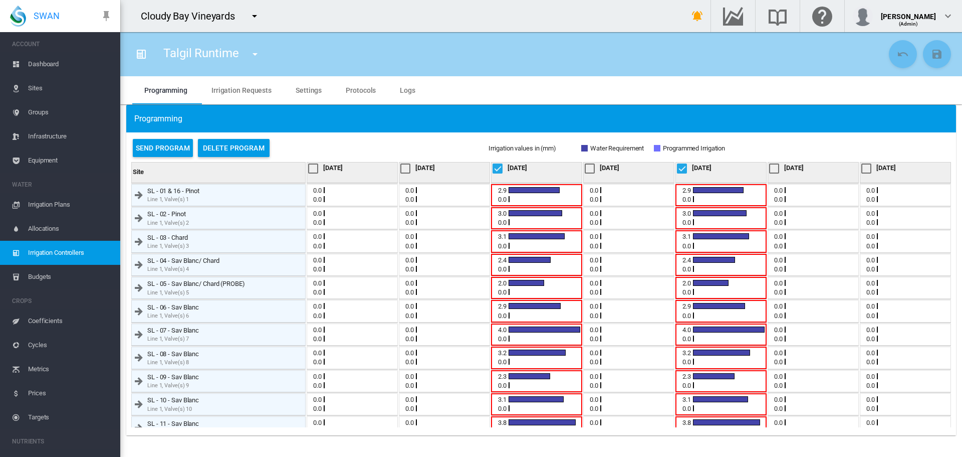
click at [497, 170] on div at bounding box center [498, 168] width 10 height 10
click at [679, 167] on div at bounding box center [682, 168] width 10 height 10
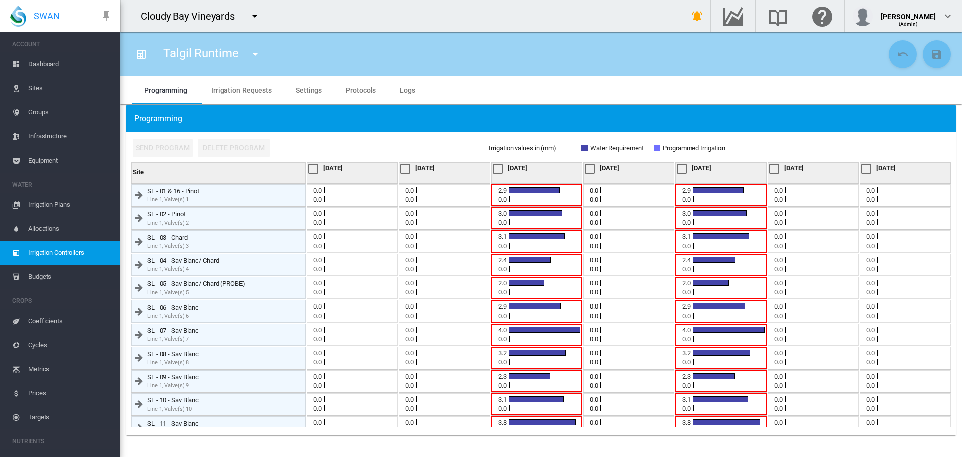
click at [49, 203] on span "Irrigation Plans" at bounding box center [70, 204] width 84 height 24
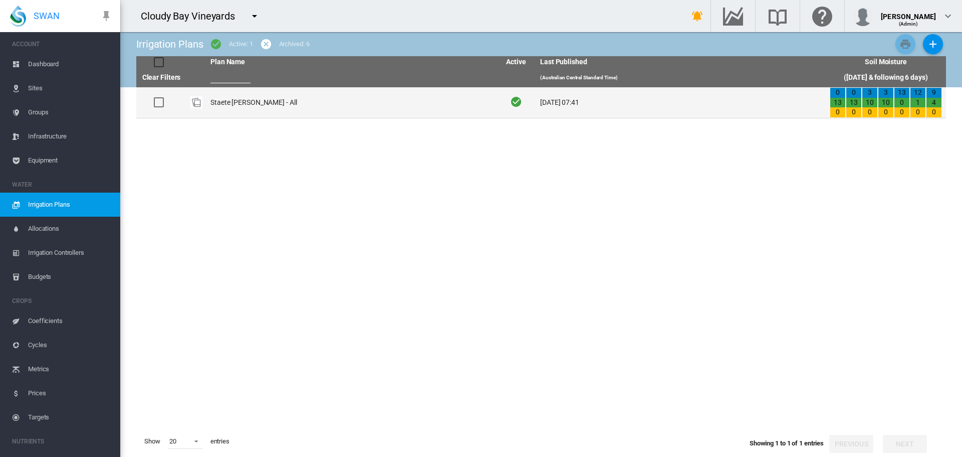
click at [225, 104] on td "Staete Landt - All" at bounding box center [351, 102] width 290 height 31
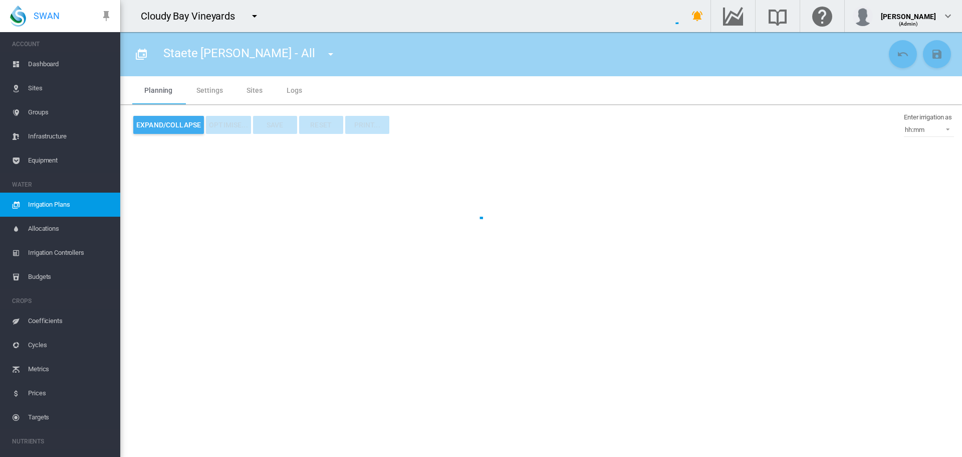
type input "**********"
type input "***"
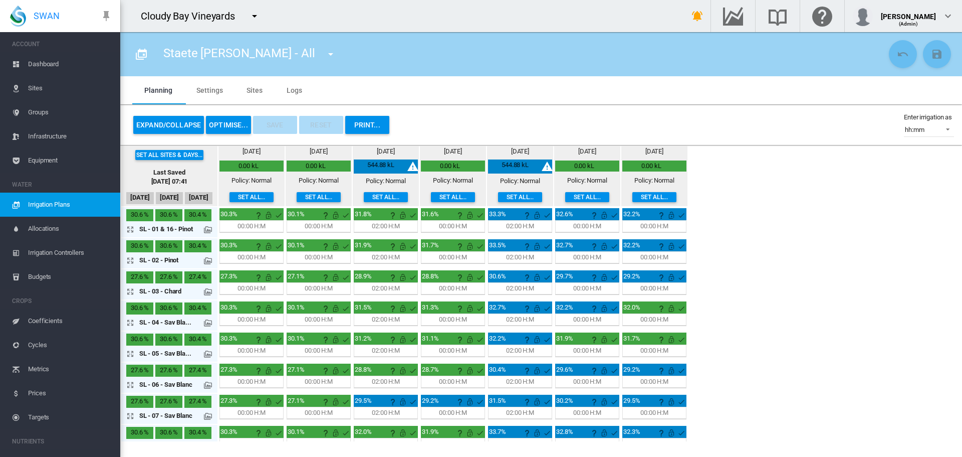
click at [162, 153] on button "Set all sites & days..." at bounding box center [169, 155] width 69 height 10
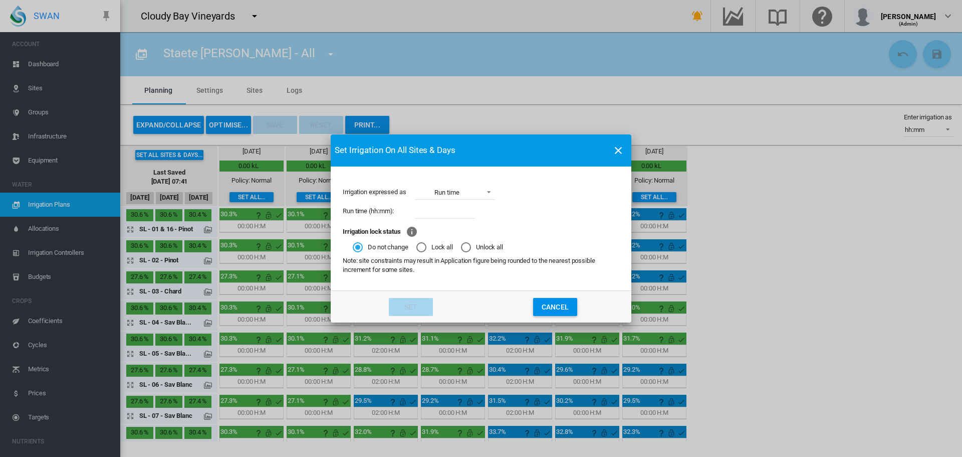
click at [446, 213] on input "Irrigation expressed ..." at bounding box center [445, 210] width 60 height 15
type input "*****"
click at [426, 308] on button "Set" at bounding box center [411, 307] width 44 height 18
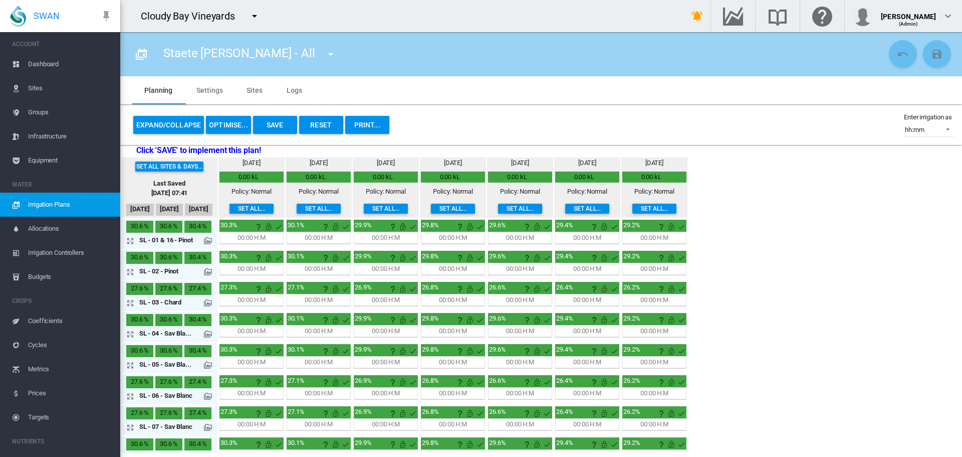
click at [252, 17] on md-icon "icon-menu-down" at bounding box center [255, 16] width 12 height 12
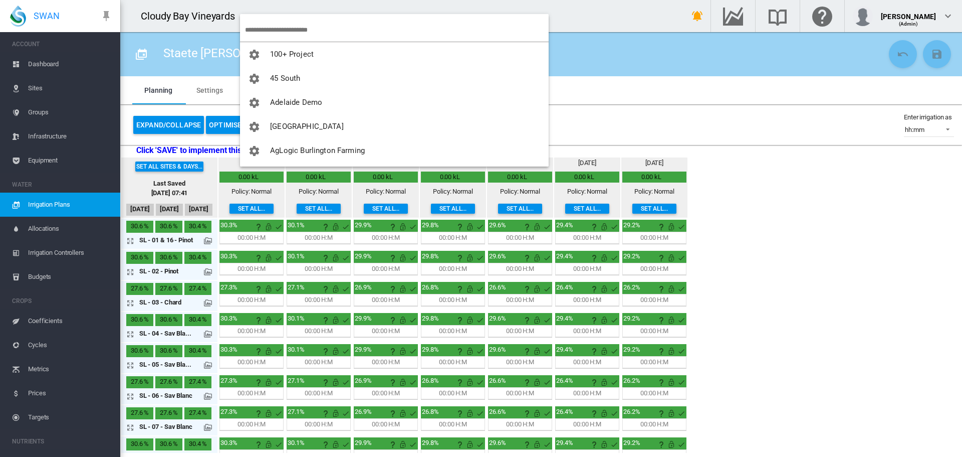
click at [258, 24] on input "search" at bounding box center [397, 30] width 304 height 24
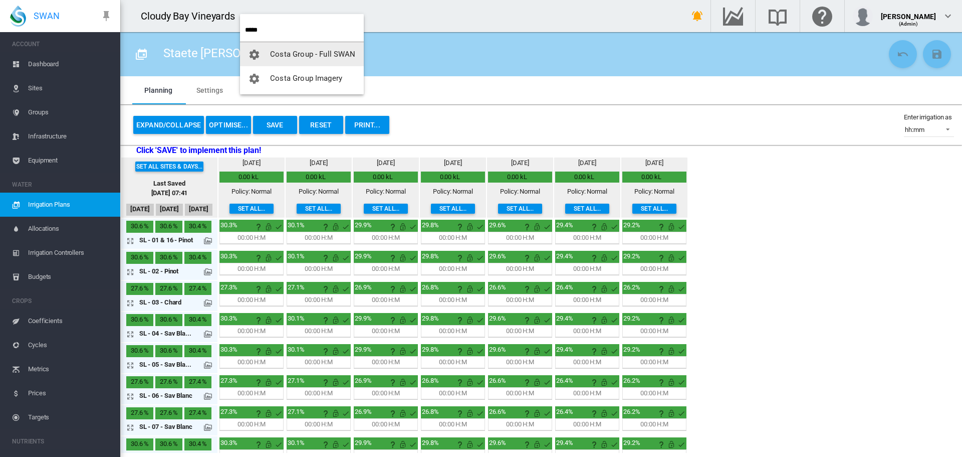
type input "*****"
click at [338, 56] on span "Costa Group - Full SWAN" at bounding box center [312, 54] width 85 height 9
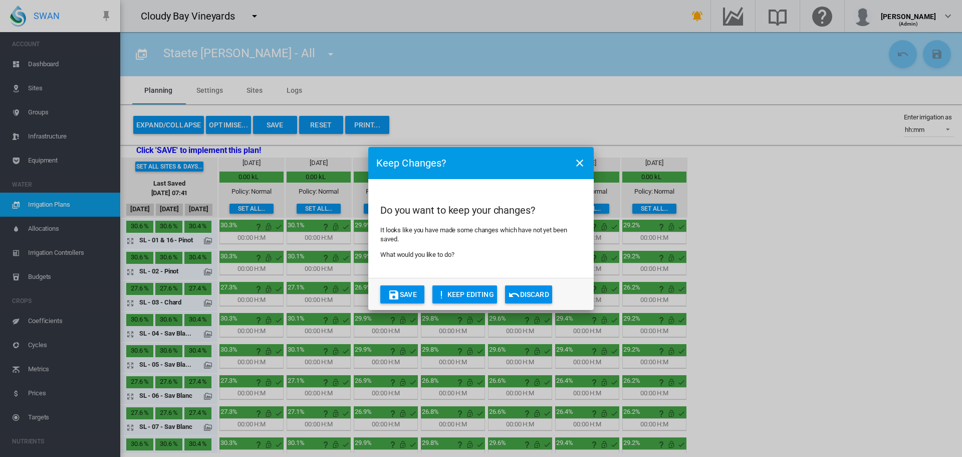
click at [416, 288] on button "Save" at bounding box center [402, 294] width 44 height 18
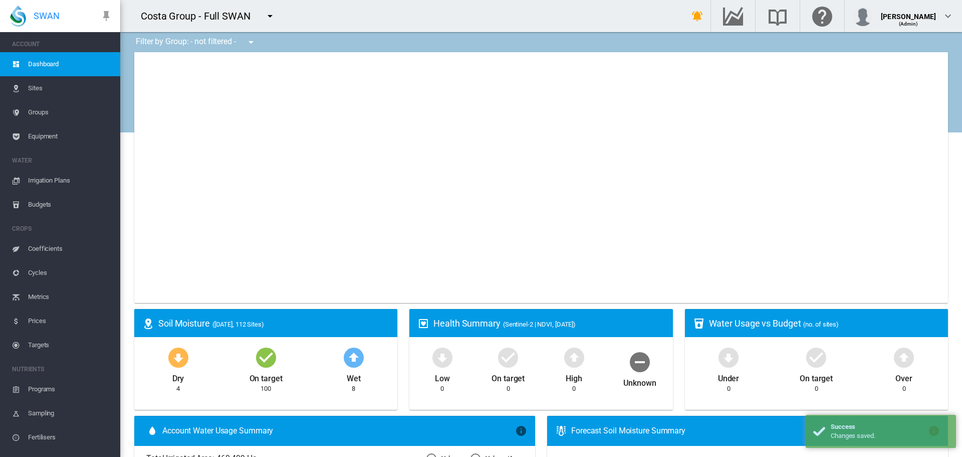
type input "**********"
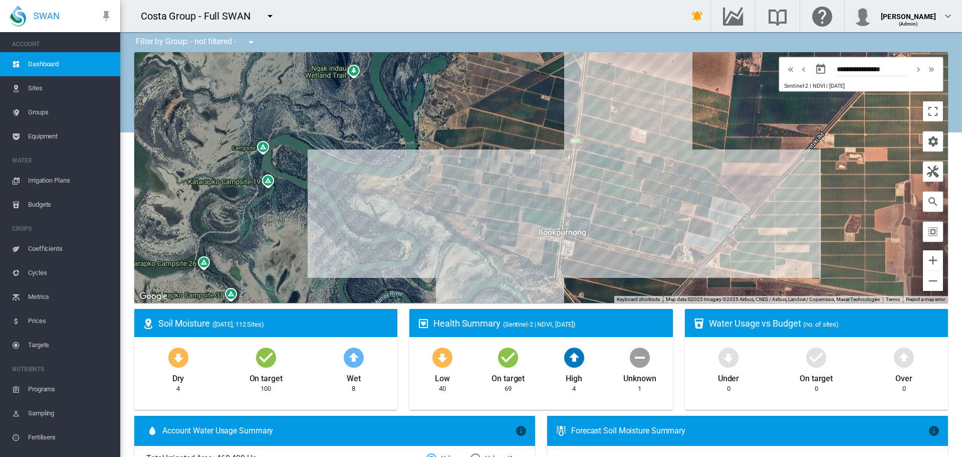
drag, startPoint x: 31, startPoint y: 84, endPoint x: 38, endPoint y: 91, distance: 10.6
click at [31, 84] on span "Sites" at bounding box center [70, 88] width 84 height 24
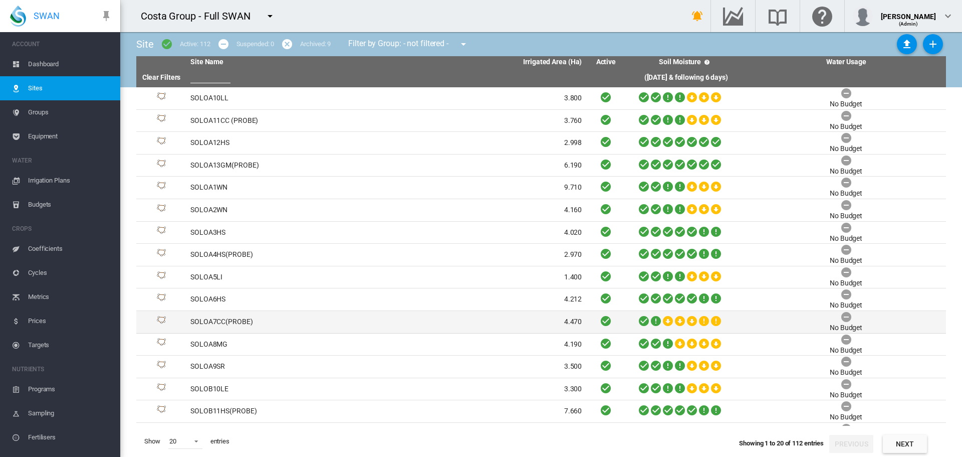
click at [226, 325] on td "SOLOA7CC(PROBE)" at bounding box center [286, 322] width 200 height 22
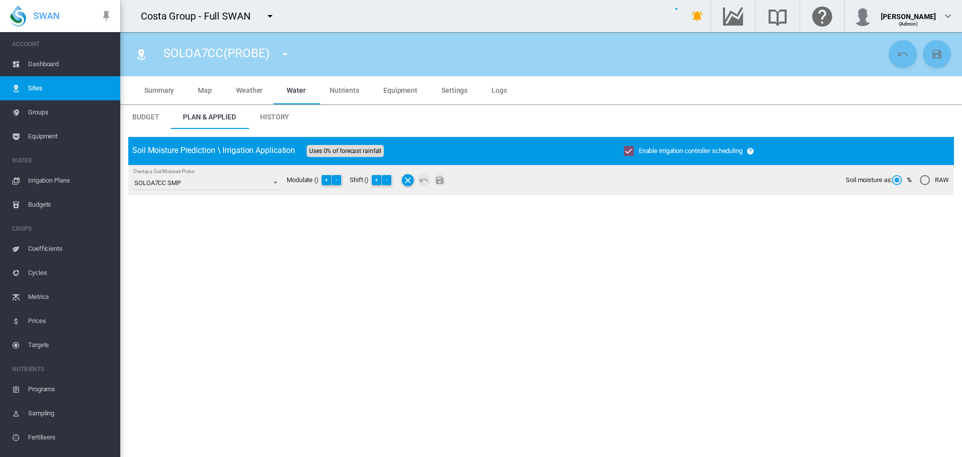
click at [283, 117] on span "History" at bounding box center [274, 117] width 29 height 8
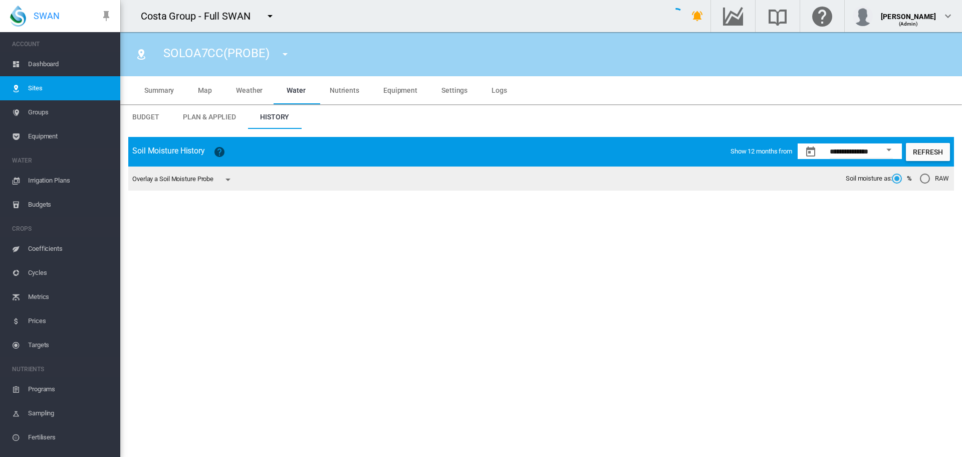
click at [231, 180] on md-icon "icon-menu-down" at bounding box center [228, 179] width 12 height 12
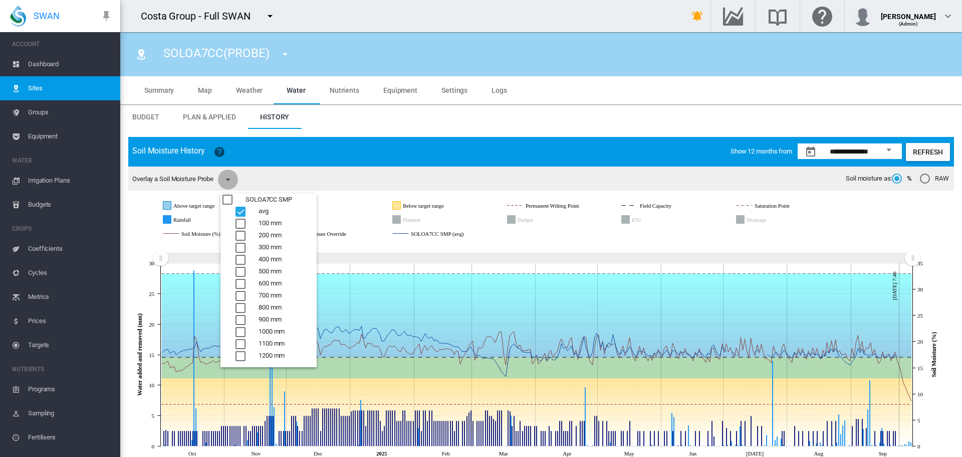
click at [241, 260] on div "400 mm" at bounding box center [241, 260] width 10 height 10
click at [241, 271] on div "500 mm" at bounding box center [241, 272] width 10 height 10
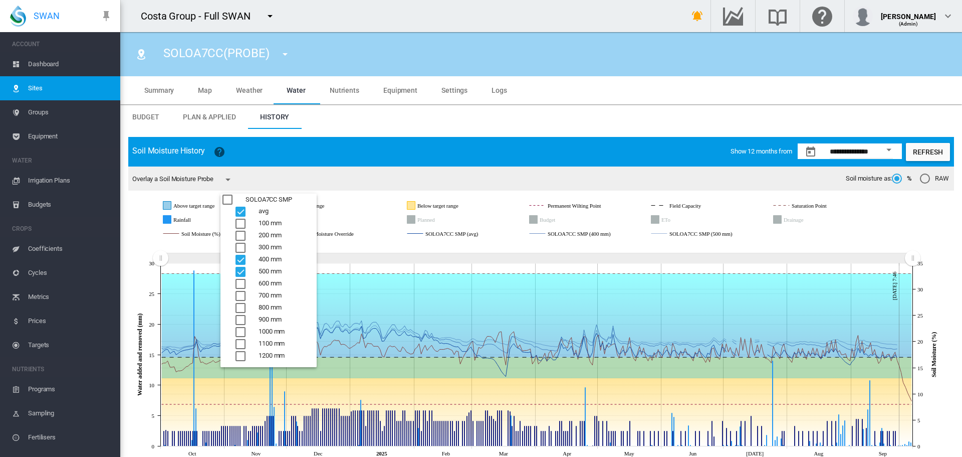
click at [240, 282] on div "600 mm" at bounding box center [241, 284] width 10 height 10
click at [239, 297] on div "700 mm" at bounding box center [241, 296] width 10 height 10
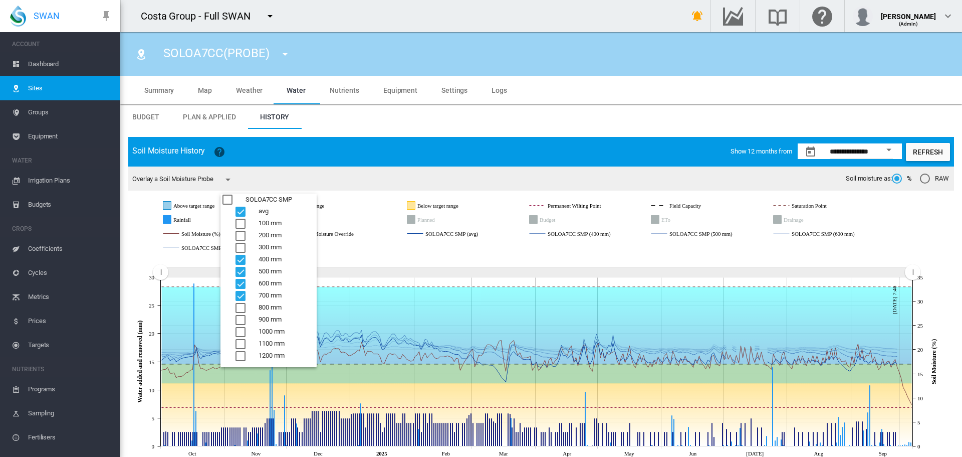
click at [454, 146] on md-backdrop at bounding box center [481, 228] width 962 height 457
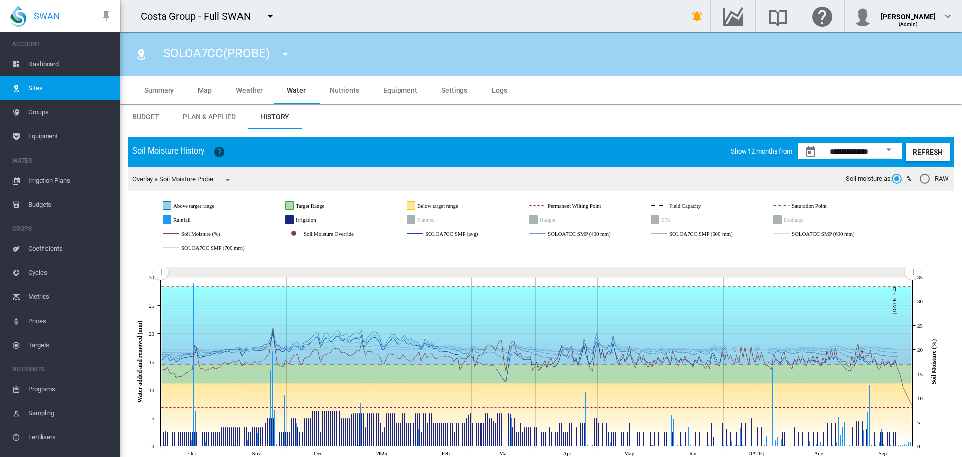
click at [462, 232] on rect "SOLOA7CC SMP (avg)" at bounding box center [468, 233] width 90 height 9
click at [329, 234] on rect "Soil Moisture Override" at bounding box center [346, 233] width 91 height 9
click at [302, 218] on rect "Irrigation" at bounding box center [321, 219] width 56 height 9
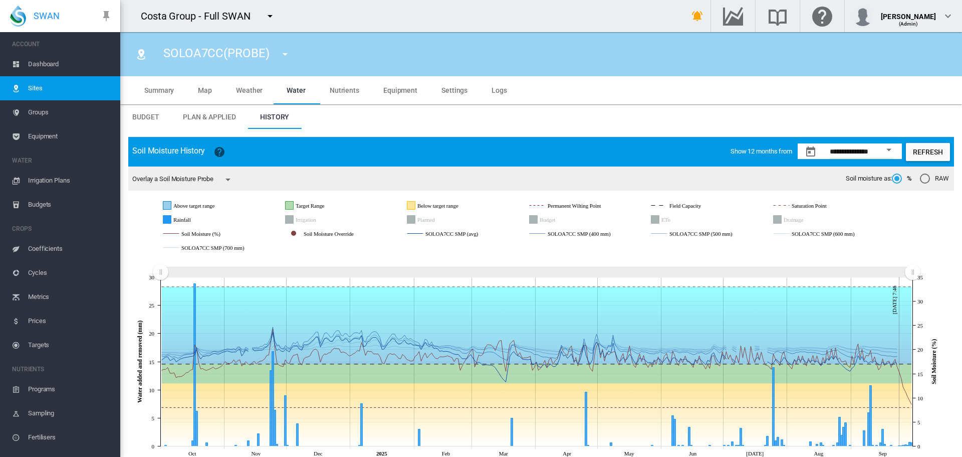
click at [184, 216] on rect "Rainfall" at bounding box center [196, 219] width 50 height 9
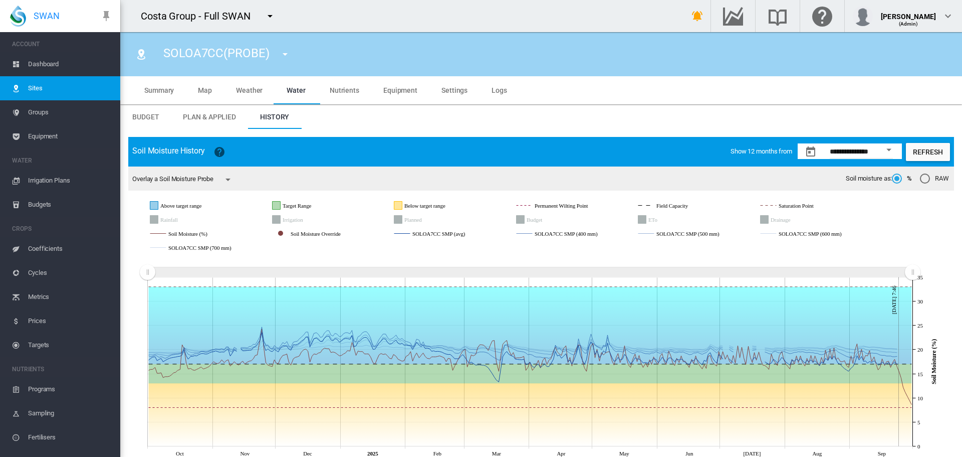
click at [192, 233] on rect "Soil Moisture (%)" at bounding box center [205, 233] width 78 height 9
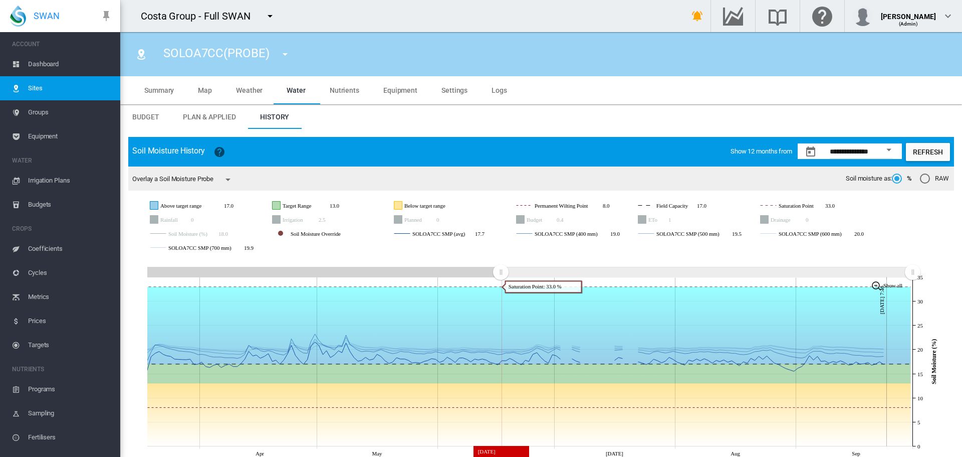
drag, startPoint x: 152, startPoint y: 271, endPoint x: 501, endPoint y: 283, distance: 349.0
click at [501, 283] on icon "JavaScript chart by amCharts [DATE] Apr May Jun [DATE] Aug Sep [DATE] 7:46 Wate…" at bounding box center [537, 359] width 818 height 204
click at [443, 235] on rect "SOLOA7CC SMP (avg)" at bounding box center [455, 233] width 90 height 9
click at [227, 177] on md-icon "icon-menu-down" at bounding box center [228, 179] width 12 height 12
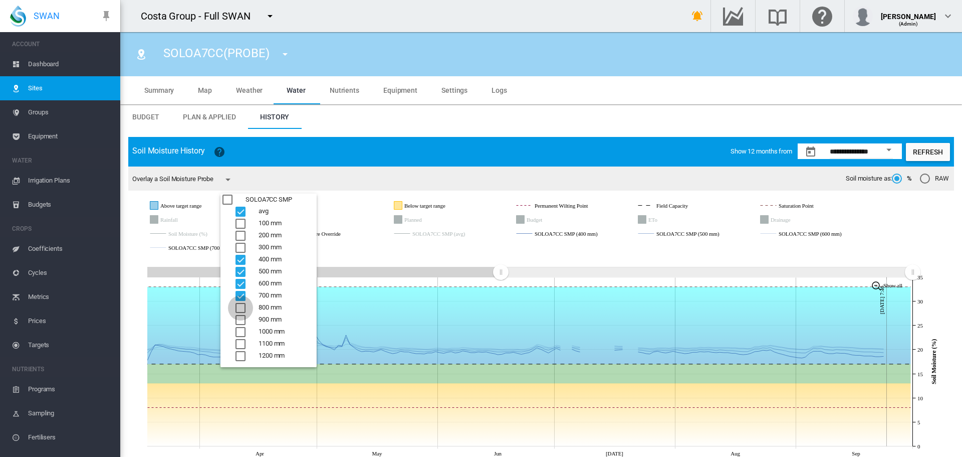
click at [239, 308] on div "800 mm" at bounding box center [241, 308] width 10 height 10
click at [242, 319] on div "900 mm" at bounding box center [241, 320] width 10 height 10
click at [240, 294] on div "700 mm" at bounding box center [241, 296] width 10 height 10
click at [241, 304] on div "800 mm" at bounding box center [241, 308] width 10 height 10
click at [240, 318] on div "900 mm" at bounding box center [241, 320] width 10 height 10
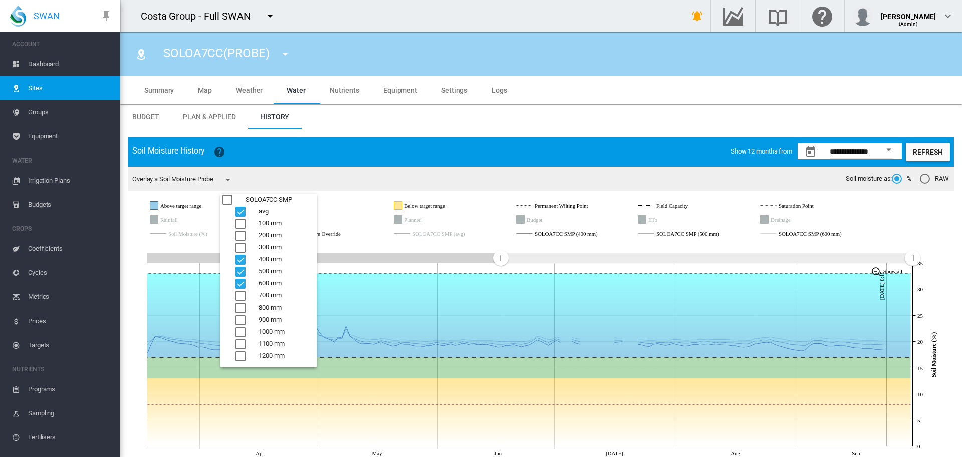
click at [239, 209] on div "avg" at bounding box center [241, 211] width 10 height 10
click at [238, 260] on div "400 mm" at bounding box center [241, 260] width 10 height 10
click at [239, 273] on div "500 mm" at bounding box center [241, 272] width 10 height 10
click at [240, 281] on div "600 mm" at bounding box center [241, 284] width 10 height 10
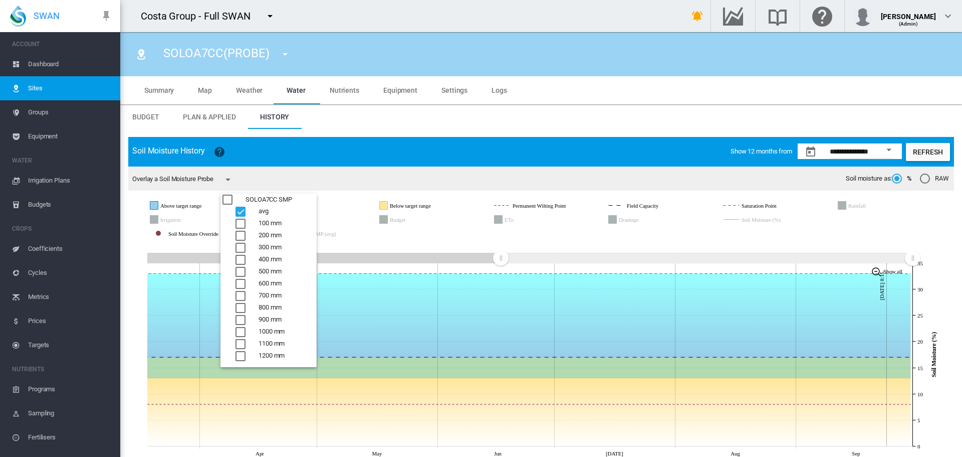
click at [350, 153] on md-backdrop at bounding box center [481, 228] width 962 height 457
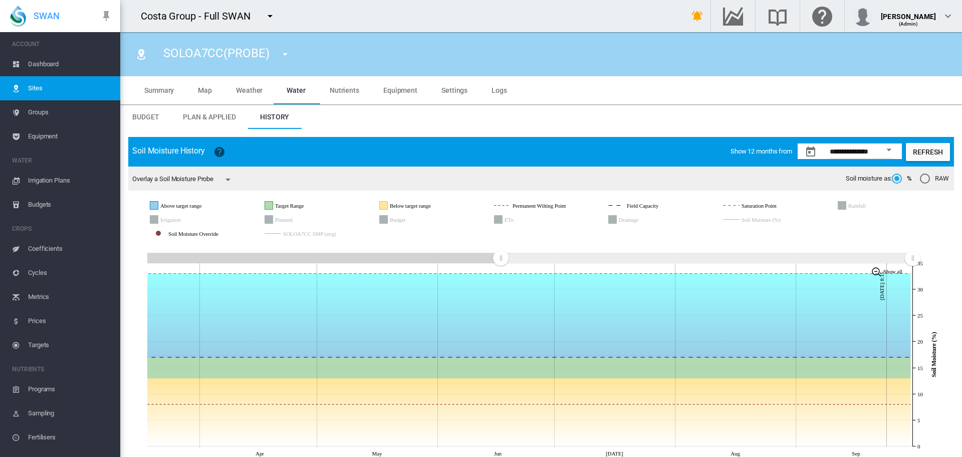
click at [174, 219] on rect "Irrigation" at bounding box center [186, 219] width 56 height 9
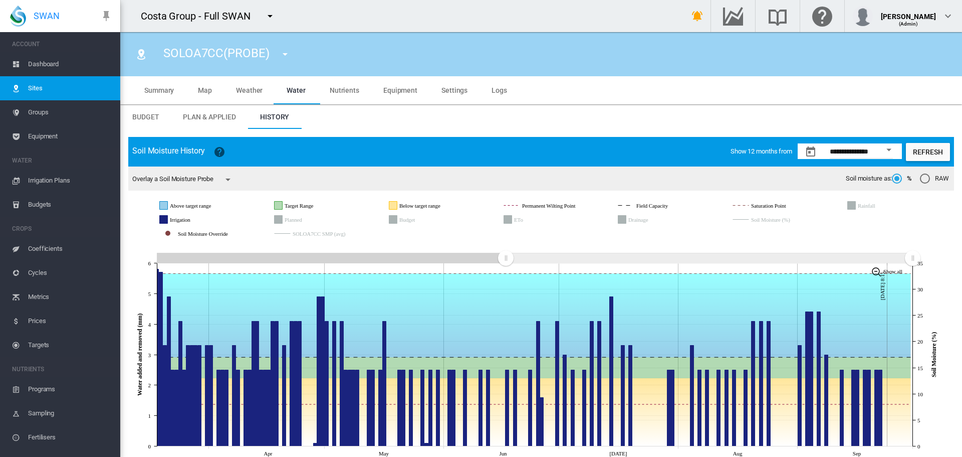
click at [310, 234] on rect "SOLOA7CC SMP (avg)" at bounding box center [335, 233] width 90 height 9
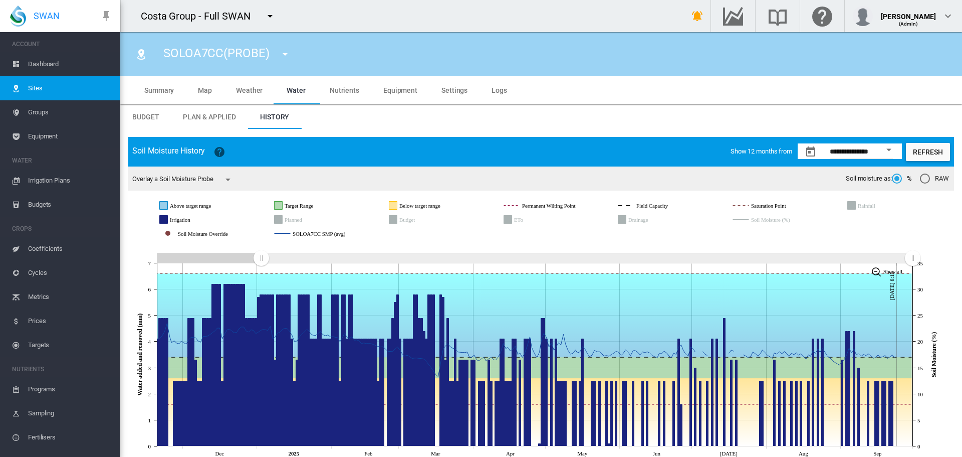
click at [262, 257] on rect "Zoom chart using cursor arrows" at bounding box center [262, 259] width 13 height 10
click at [778, 222] on rect "Soil Moisture (%)" at bounding box center [788, 219] width 78 height 9
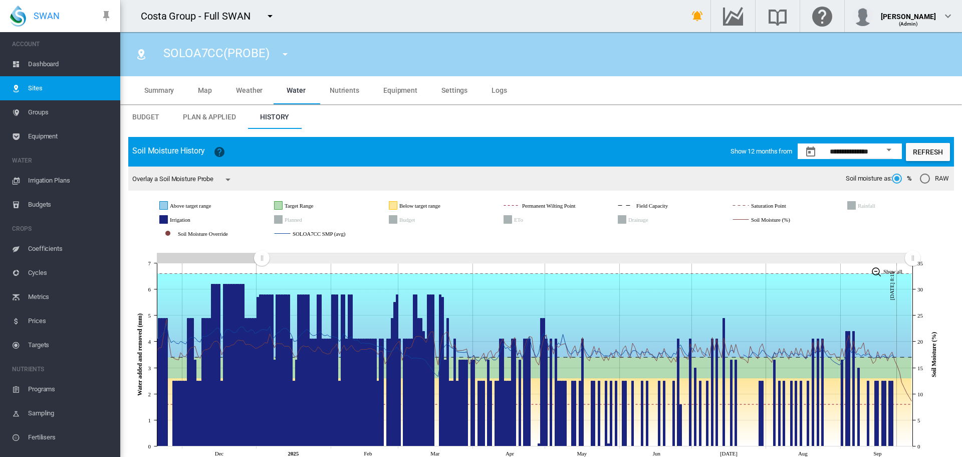
click at [866, 204] on rect "Rainfall" at bounding box center [880, 205] width 50 height 9
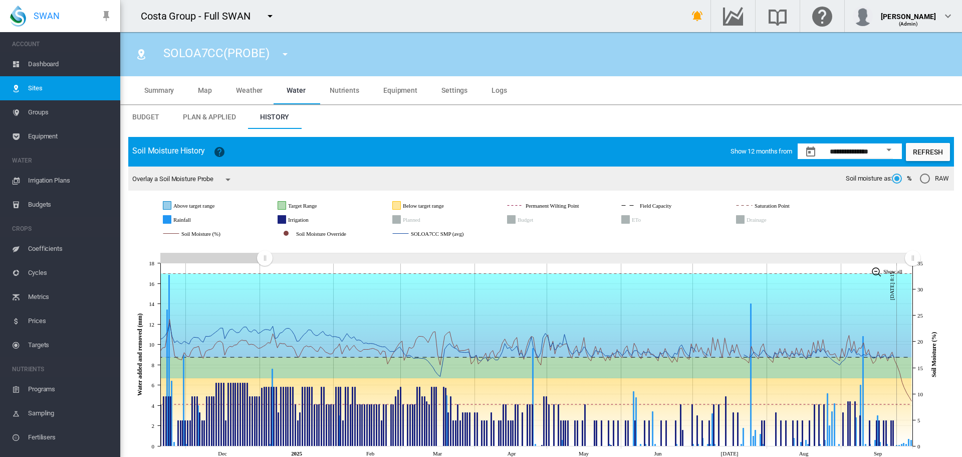
click at [272, 14] on md-icon "icon-menu-down" at bounding box center [270, 16] width 12 height 12
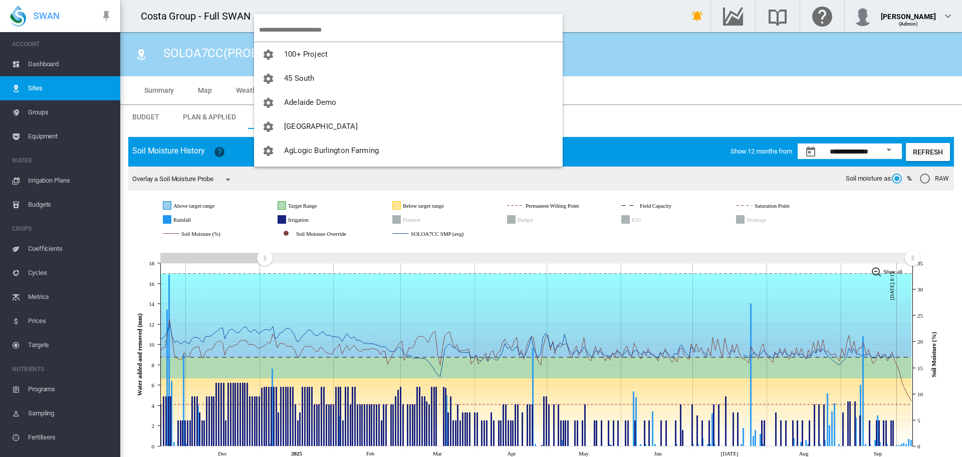
click at [289, 28] on input "search" at bounding box center [411, 30] width 304 height 24
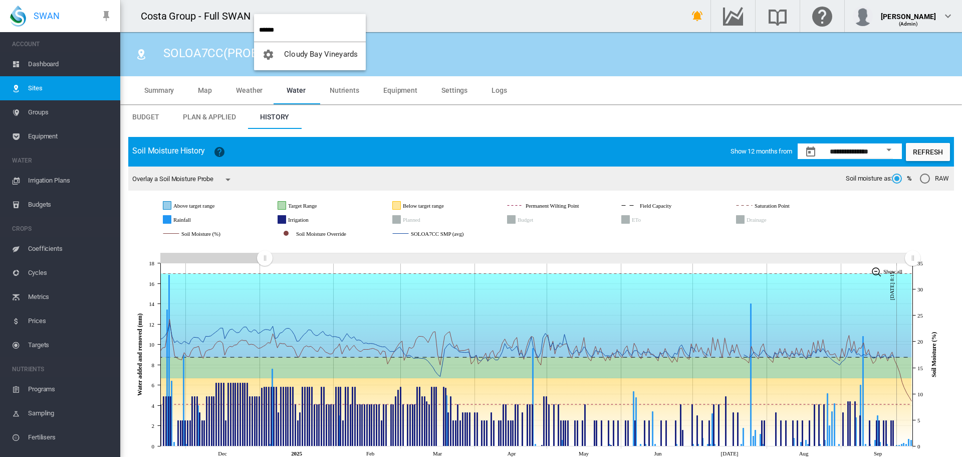
type input "******"
click at [293, 55] on span "Cloudy Bay Vineyards" at bounding box center [321, 54] width 74 height 9
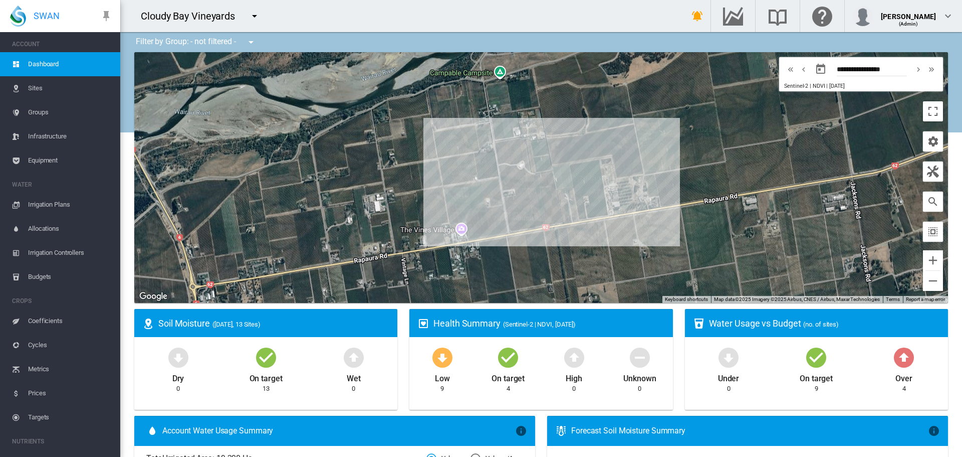
click at [45, 205] on span "Irrigation Plans" at bounding box center [70, 204] width 84 height 24
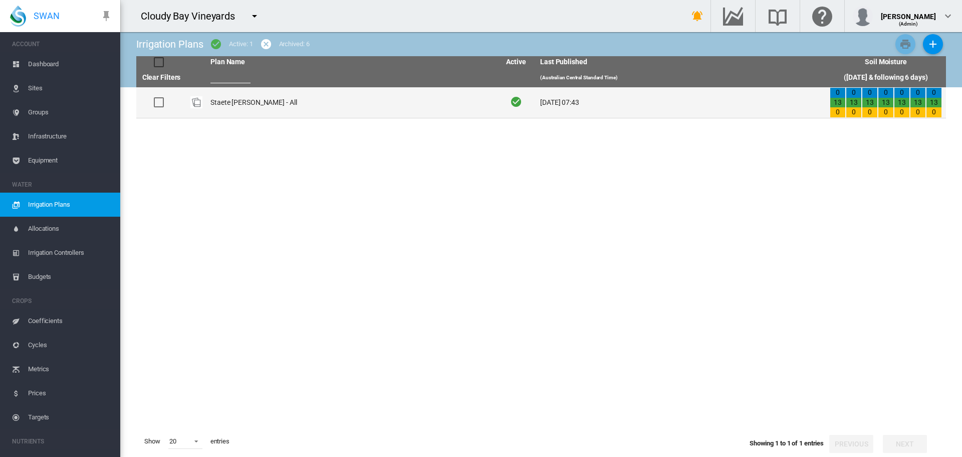
click at [245, 105] on td "Staete Landt - All" at bounding box center [351, 102] width 290 height 31
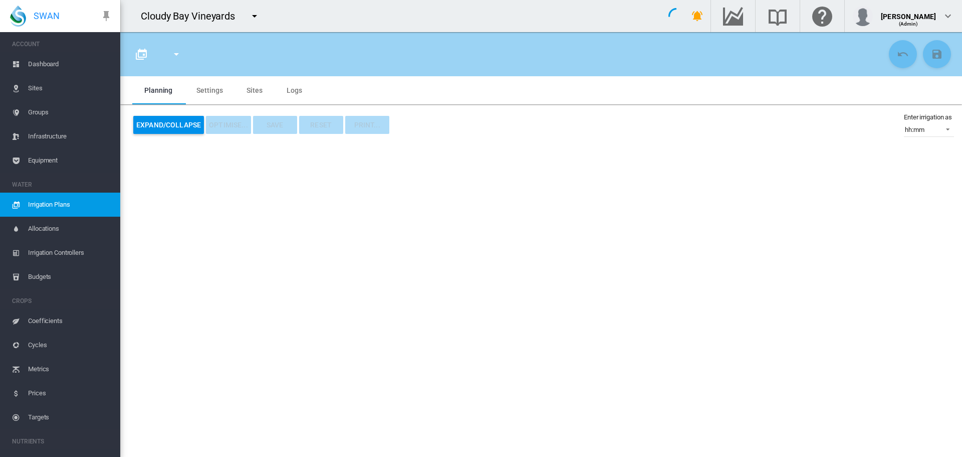
type input "**********"
type input "***"
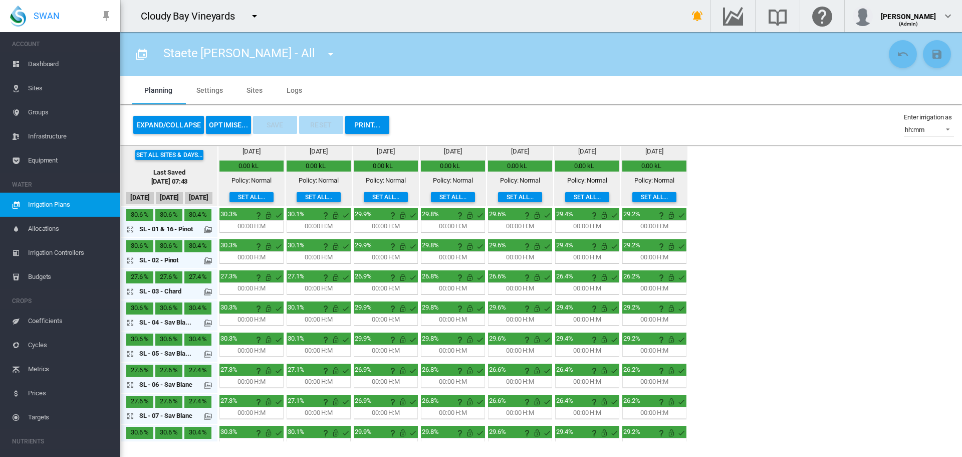
click at [257, 18] on md-icon "icon-menu-down" at bounding box center [255, 16] width 12 height 12
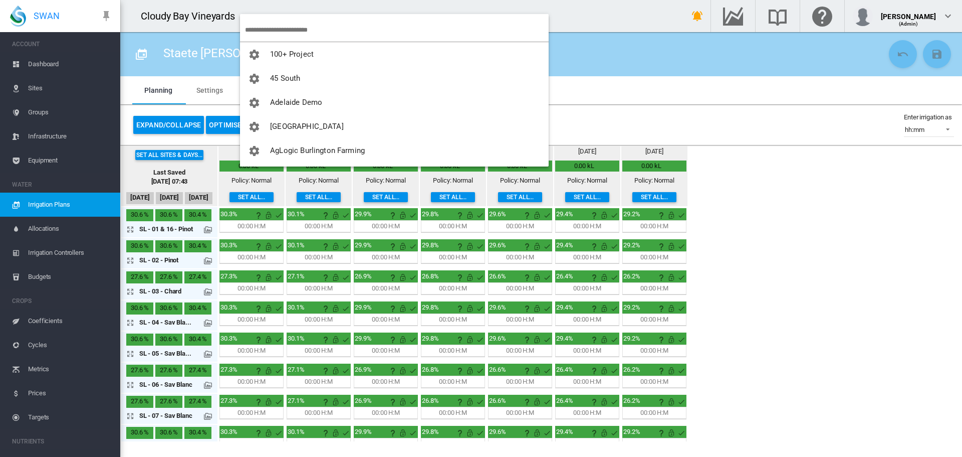
click at [259, 23] on input "search" at bounding box center [397, 30] width 304 height 24
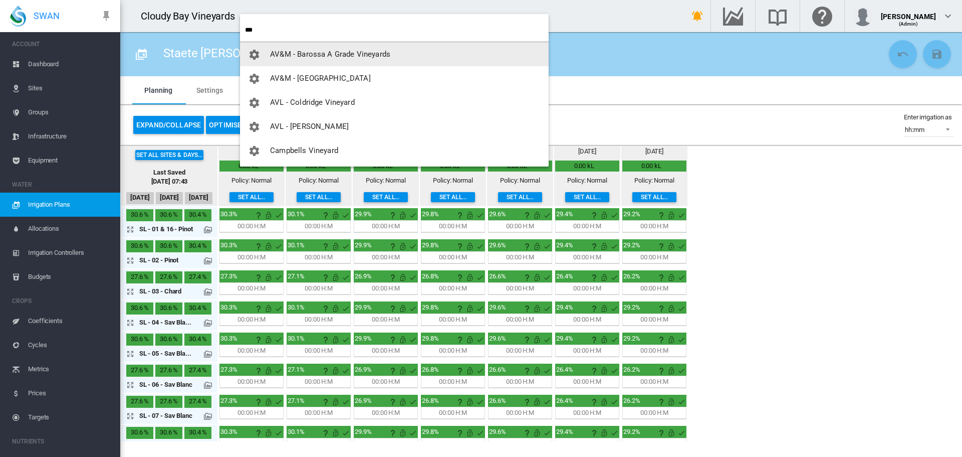
type input "***"
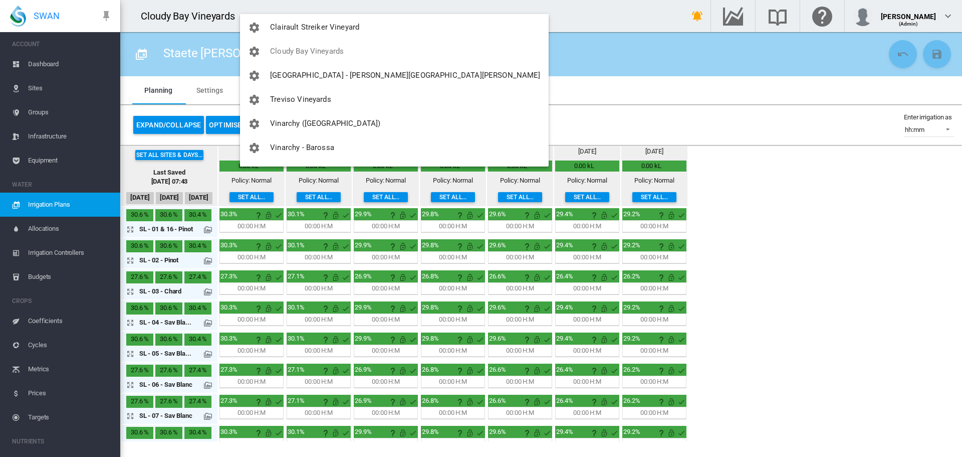
scroll to position [192, 0]
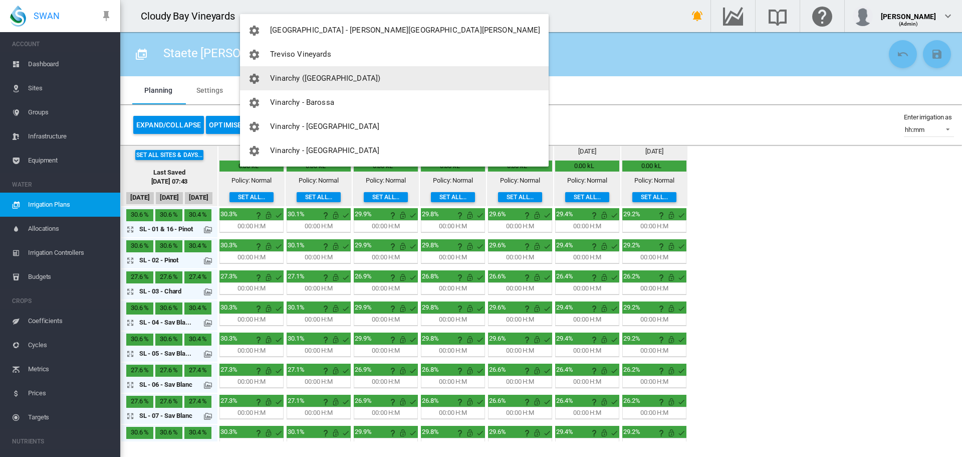
click at [301, 79] on span "Vinarchy ([GEOGRAPHIC_DATA])" at bounding box center [325, 78] width 110 height 9
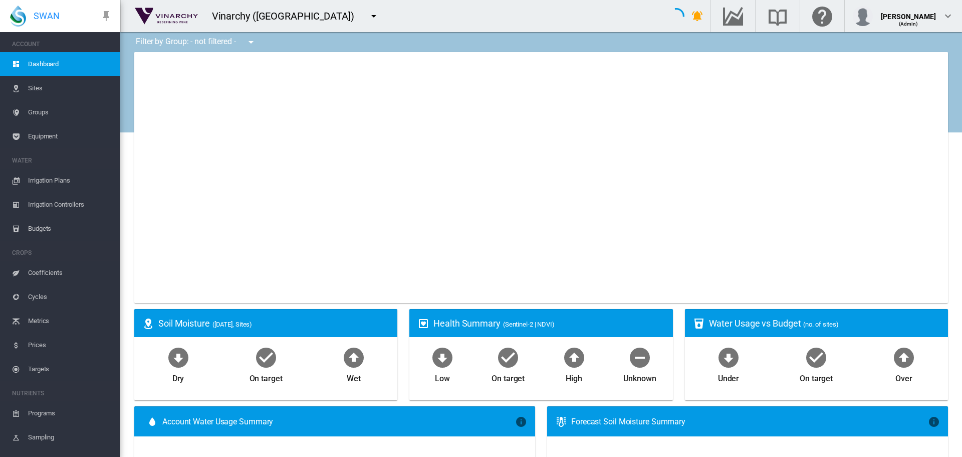
type input "**********"
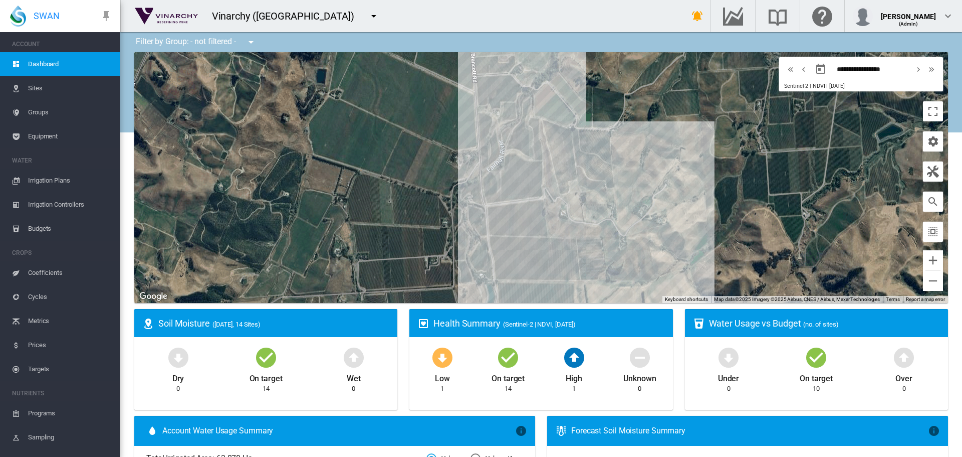
click at [40, 88] on span "Sites" at bounding box center [70, 88] width 84 height 24
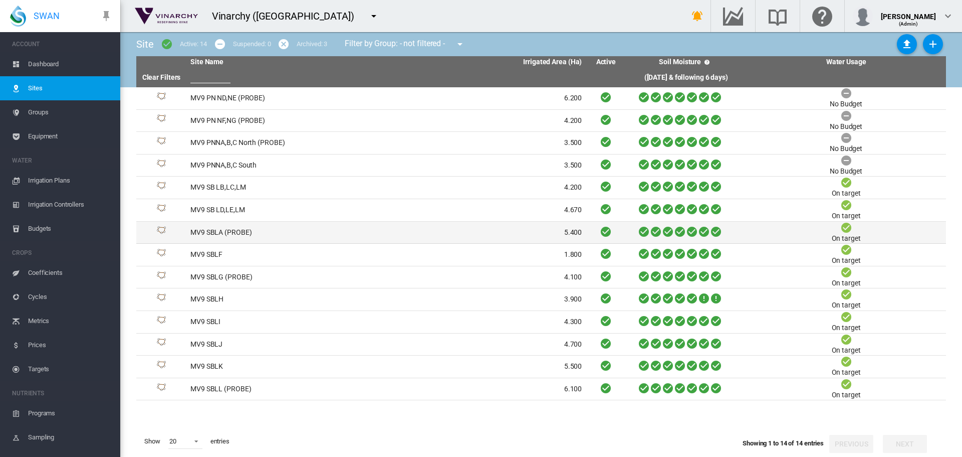
click at [243, 230] on td "MV9 SBLA (PROBE)" at bounding box center [286, 233] width 200 height 22
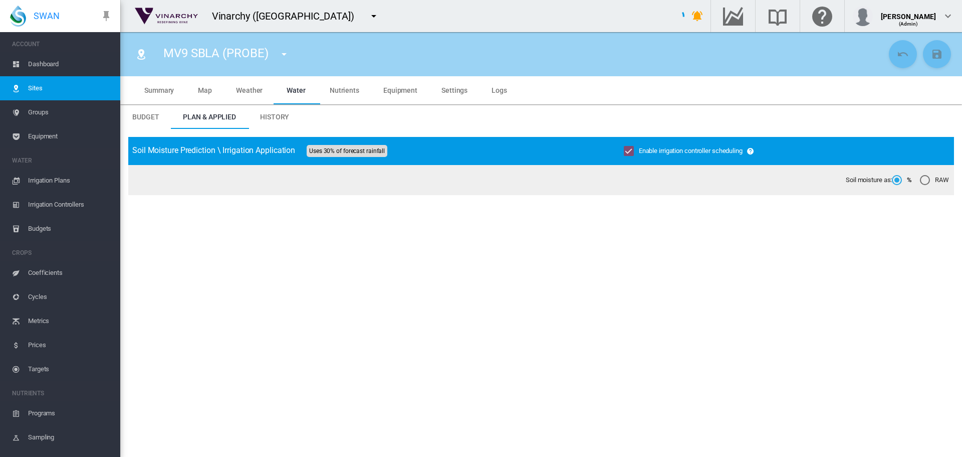
type input "**********"
type input "*****"
type input "*********"
type input "**"
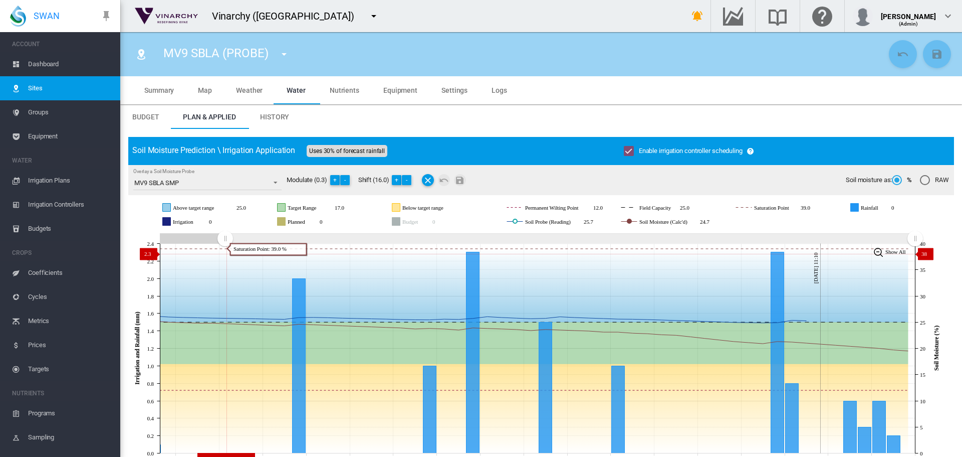
drag, startPoint x: 729, startPoint y: 239, endPoint x: 225, endPoint y: 254, distance: 503.9
click at [225, 254] on icon "JavaScript chart by amCharts 3.21.15 Aug 11 Aug 14 Aug 17 Aug 20 Aug 23 Aug 26 …" at bounding box center [537, 348] width 818 height 235
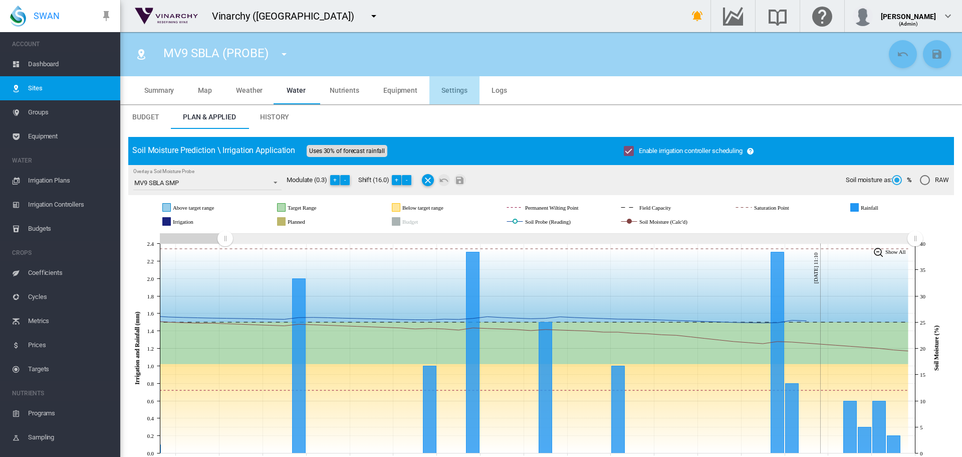
click at [454, 89] on span "Settings" at bounding box center [455, 90] width 26 height 8
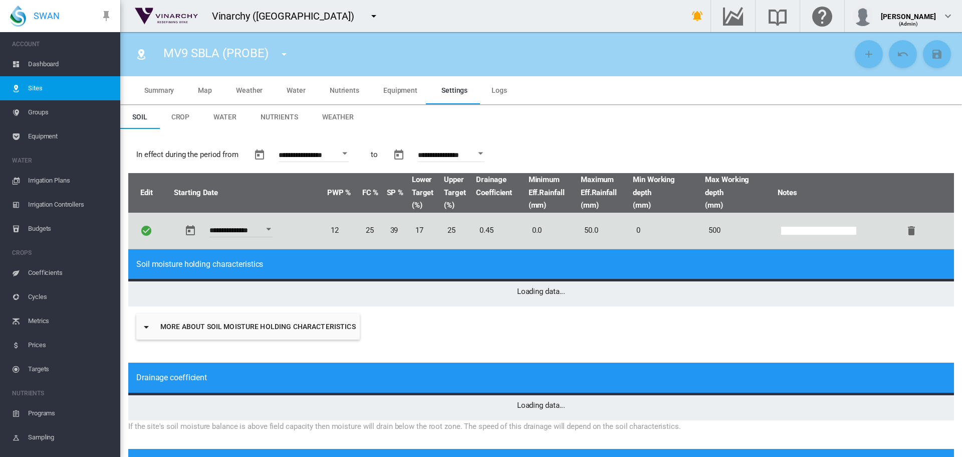
click at [182, 119] on span "Crop" at bounding box center [180, 117] width 19 height 8
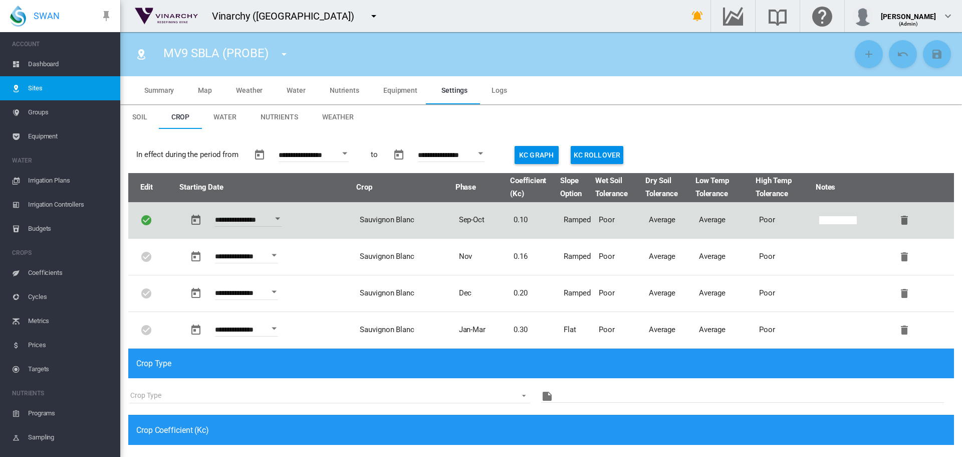
type input "*"
type input "**"
type input "****"
type input "*******"
type input "***"
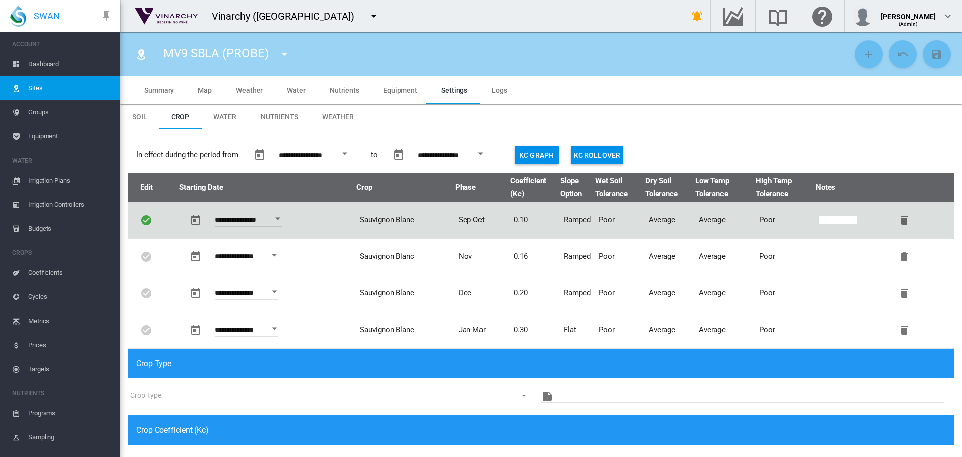
type input "****"
type input "***"
click at [347, 154] on div "Open calendar" at bounding box center [344, 153] width 5 height 3
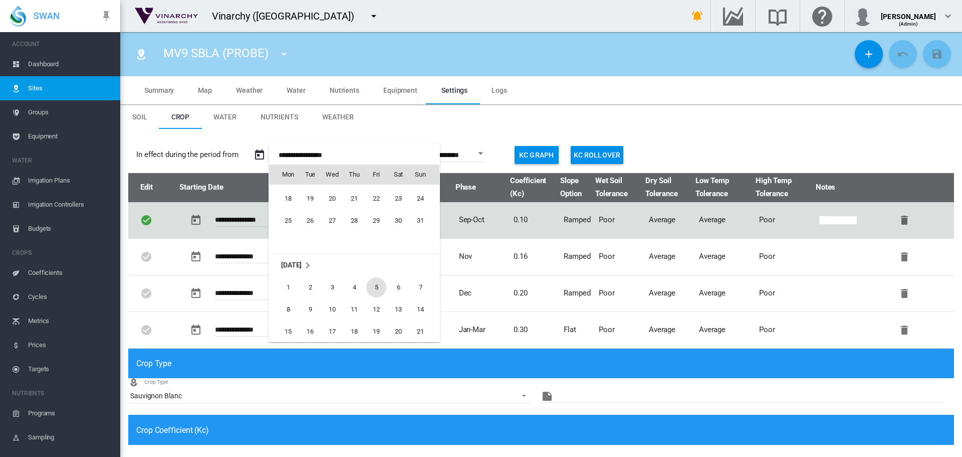
scroll to position [24766, 0]
click at [356, 198] on span "17" at bounding box center [354, 197] width 20 height 20
type input "**********"
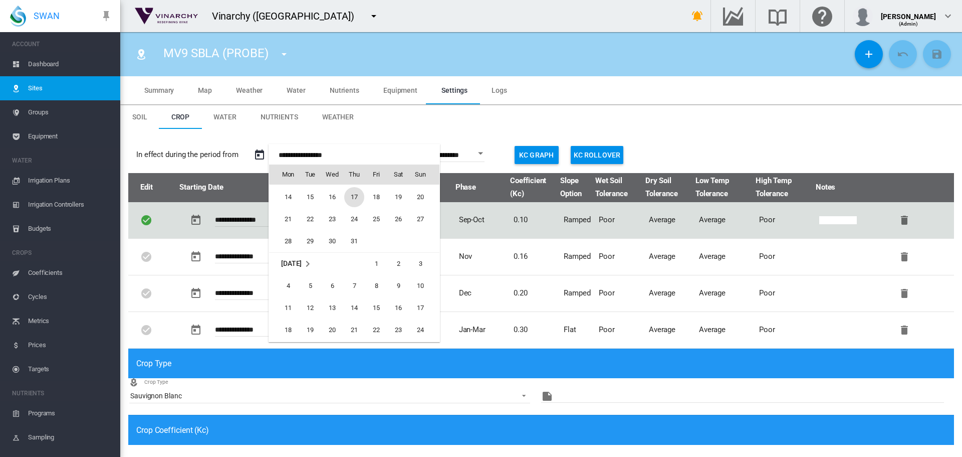
type input "**********"
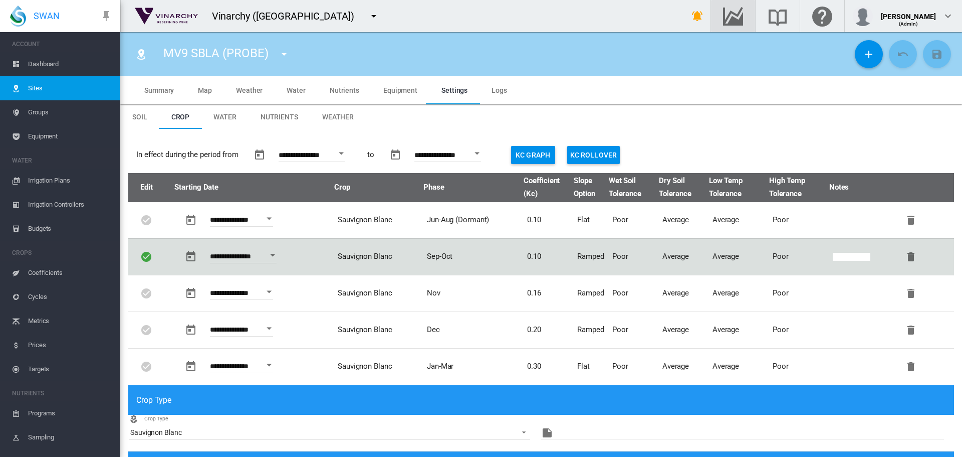
click at [745, 16] on md-icon "Go to the Data Hub" at bounding box center [733, 16] width 24 height 12
click at [50, 274] on span "Coefficients" at bounding box center [70, 273] width 84 height 24
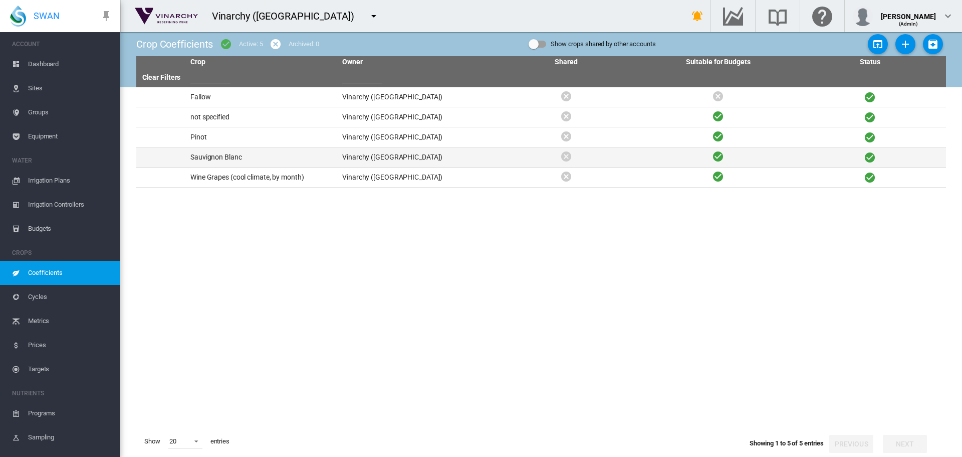
click at [221, 155] on td "Sauvignon Blanc" at bounding box center [262, 157] width 152 height 20
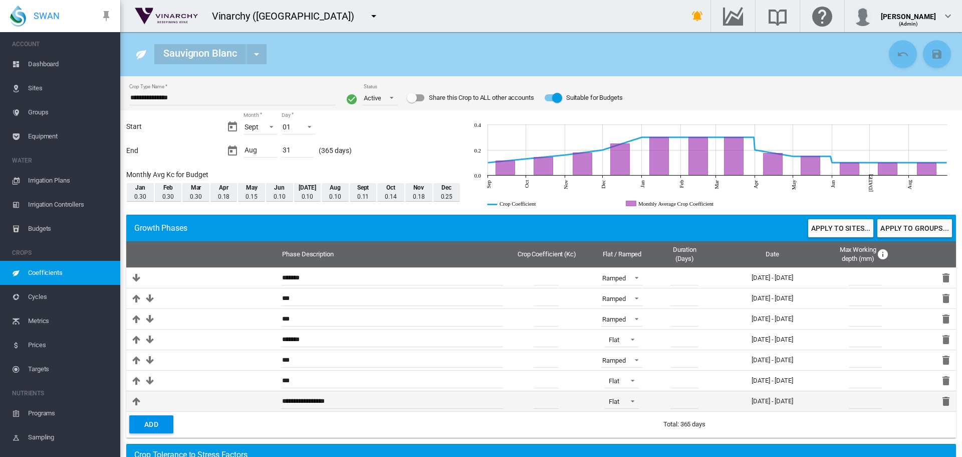
click at [548, 405] on input "***" at bounding box center [546, 400] width 25 height 15
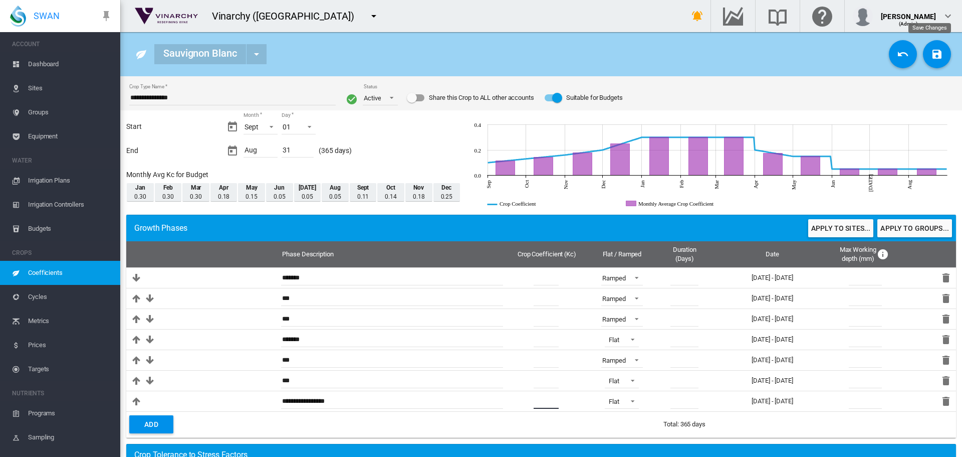
type input "****"
click at [931, 54] on md-icon "icon-content-save" at bounding box center [937, 54] width 12 height 12
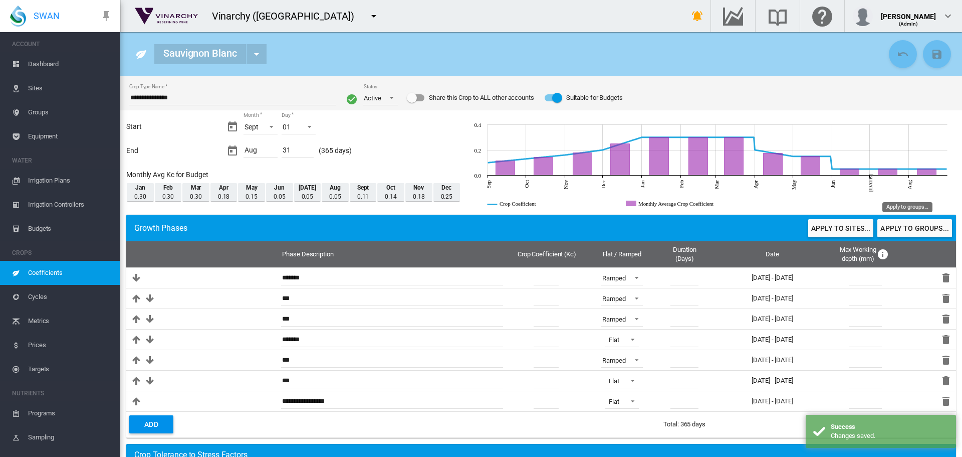
click at [896, 226] on button "Apply to groups..." at bounding box center [914, 228] width 75 height 18
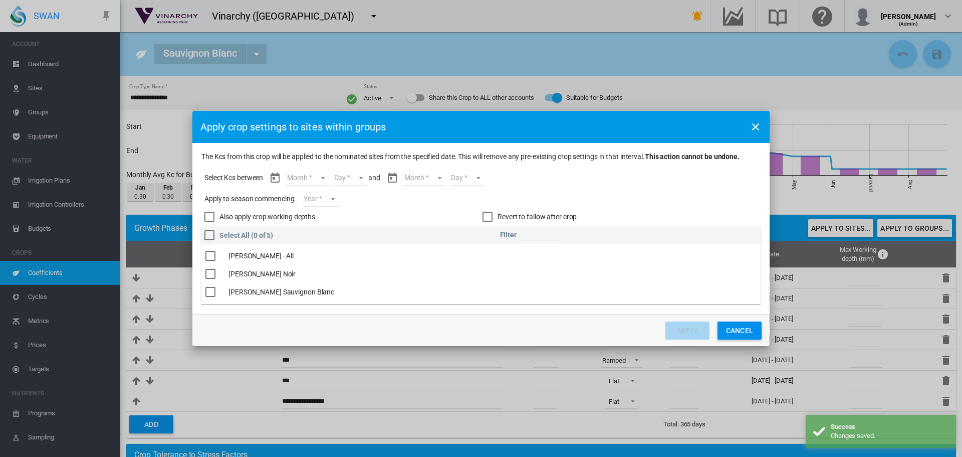
click at [210, 290] on div "The Kcs ..." at bounding box center [210, 292] width 10 height 10
click at [320, 178] on md-select "Month Sept Oct Nov Dec Jan Feb Mar Apr May Jun Jul Aug" at bounding box center [307, 177] width 43 height 15
click at [320, 177] on md-option "Sept" at bounding box center [314, 178] width 68 height 24
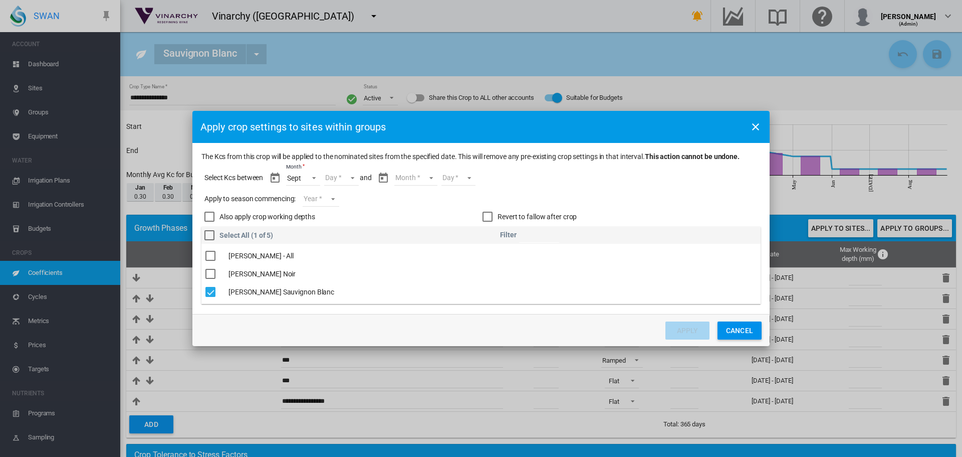
click at [352, 176] on md-select "Day 01 02 03 04 05 06 07 08 09 10 11 12 13 14 15 16 17 18 19 20 21 22 23 24 25 …" at bounding box center [341, 177] width 35 height 15
click at [352, 176] on md-option "01" at bounding box center [352, 178] width 68 height 24
click at [431, 176] on md-select "Month Sept Oct Nov Dec Jan Feb Mar Apr May Jun Jul Aug" at bounding box center [415, 177] width 43 height 15
click at [413, 286] on md-option "Aug" at bounding box center [422, 283] width 68 height 24
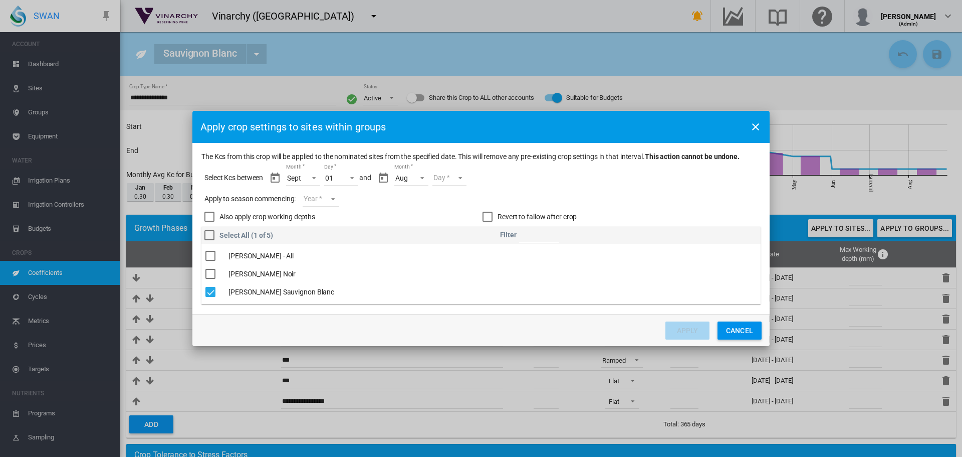
click at [462, 178] on md-select "Day 01 02 03 04 05 06 07 08 09 10 11 12 13 14 15 16 17 18 19 20 21 22 23 24 25 …" at bounding box center [449, 177] width 35 height 15
click at [461, 286] on md-option "31" at bounding box center [460, 283] width 68 height 24
click at [330, 197] on md-select "Year 2027 2026 2025 2024 2023" at bounding box center [321, 198] width 36 height 15
click at [330, 217] on md-option "2024" at bounding box center [338, 221] width 68 height 24
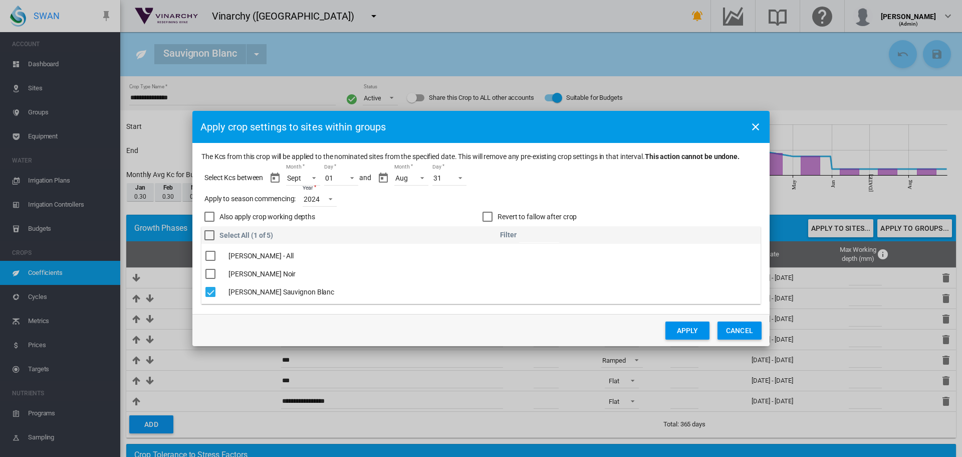
click at [674, 332] on button "Apply" at bounding box center [688, 330] width 44 height 18
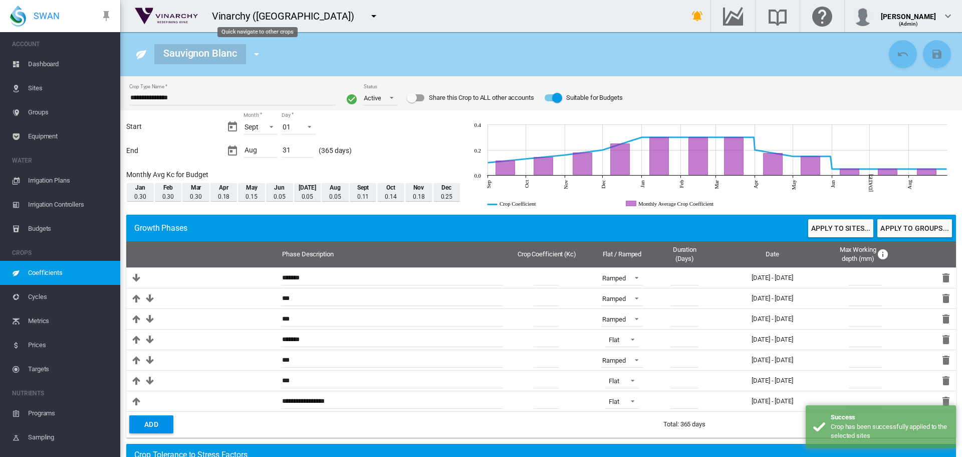
click at [259, 50] on md-icon "icon-menu-down" at bounding box center [257, 54] width 12 height 12
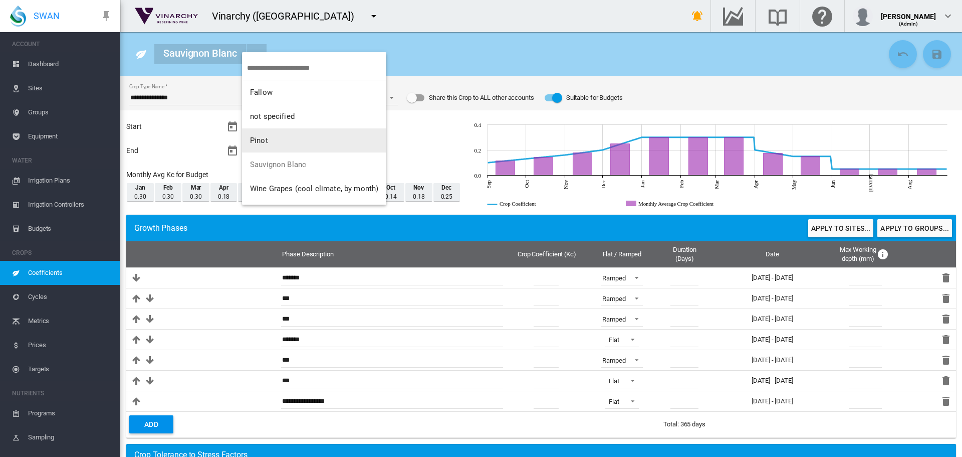
click at [279, 142] on button "Pinot" at bounding box center [314, 140] width 144 height 24
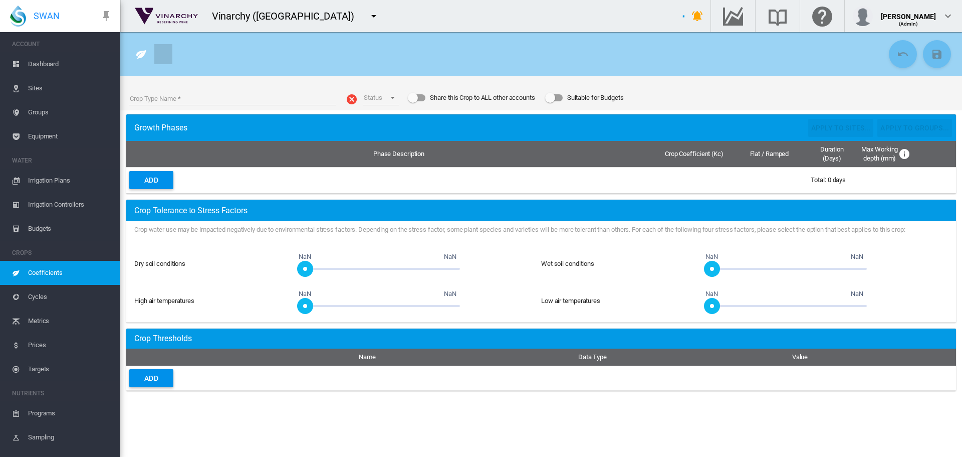
type input "*****"
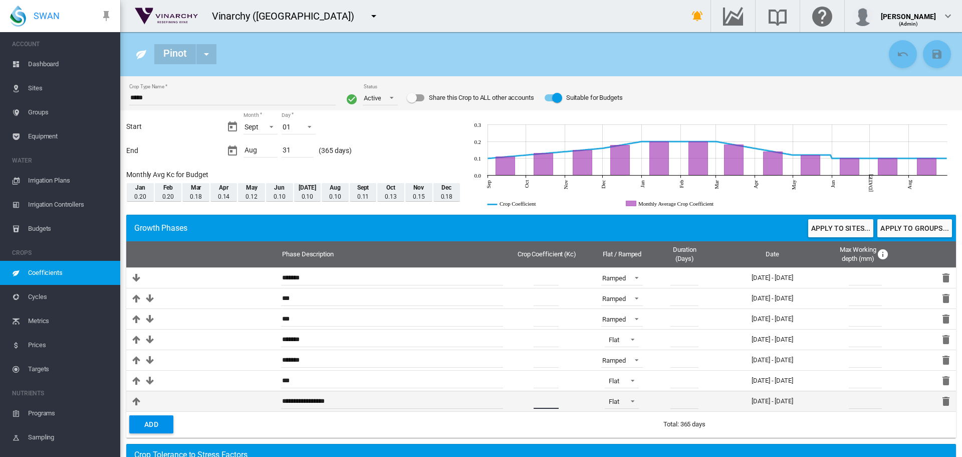
click at [543, 399] on input "***" at bounding box center [546, 400] width 25 height 15
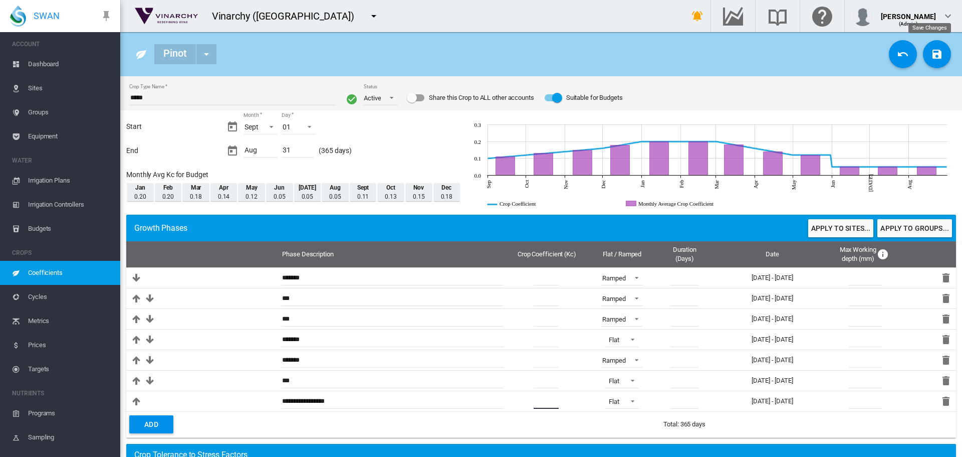
type input "****"
click at [931, 54] on md-icon "icon-content-save" at bounding box center [937, 54] width 12 height 12
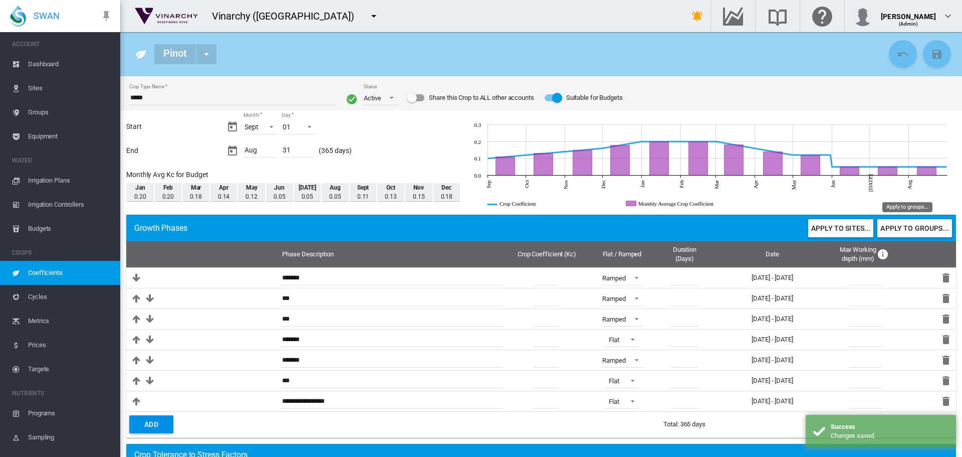
click at [917, 229] on button "Apply to groups..." at bounding box center [914, 228] width 75 height 18
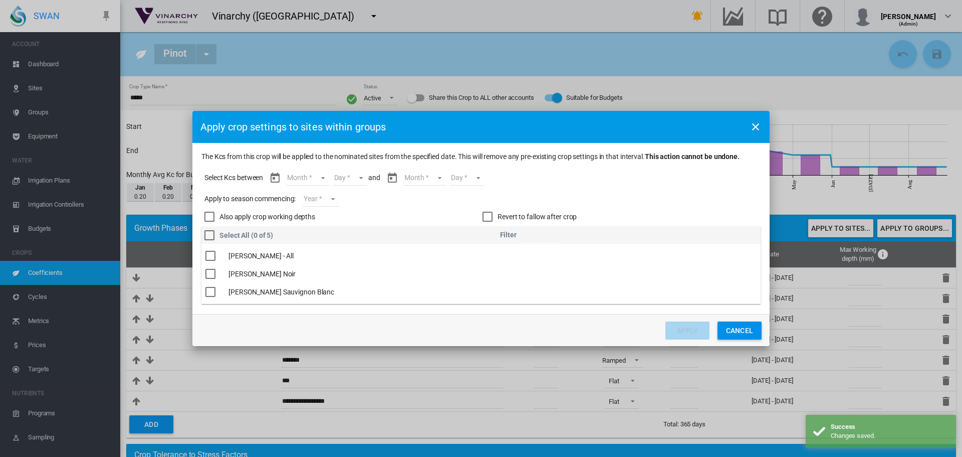
click at [210, 273] on div "The Kcs ..." at bounding box center [210, 274] width 10 height 10
click at [321, 175] on md-select "Month Sept Oct Nov Dec Jan Feb Mar Apr May Jun Jul Aug" at bounding box center [307, 177] width 43 height 15
click at [321, 175] on md-option "Sept" at bounding box center [314, 178] width 68 height 24
click at [353, 177] on md-select "Day 01 02 03 04 05 06 07 08 09 10 11 12 13 14 15 16 17 18 19 20 21 22 23 24 25 …" at bounding box center [341, 177] width 35 height 15
click at [353, 177] on md-option "01" at bounding box center [352, 178] width 68 height 24
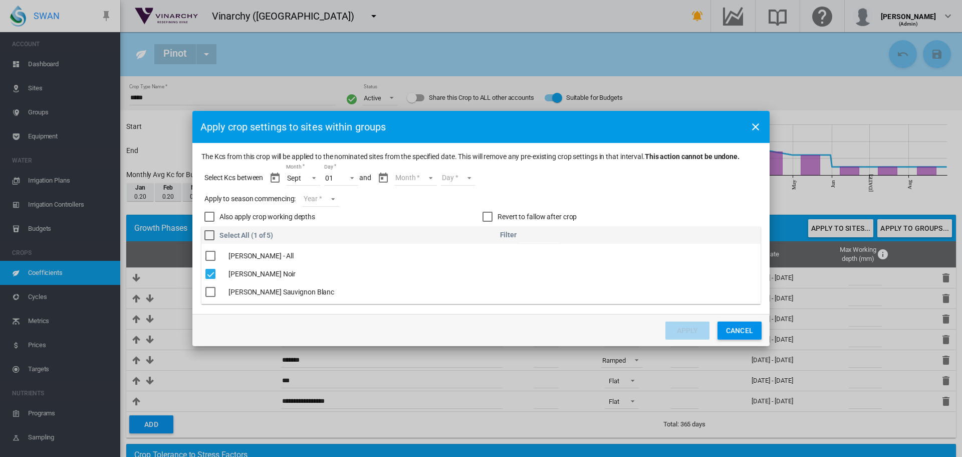
click at [426, 176] on md-select "Month Sept Oct Nov Dec Jan Feb Mar Apr May Jun Jul Aug" at bounding box center [415, 177] width 43 height 15
click at [417, 277] on md-option "Aug" at bounding box center [422, 283] width 68 height 24
click at [463, 176] on md-select "Day 01 02 03 04 05 06 07 08 09 10 11 12 13 14 15 16 17 18 19 20 21 22 23 24 25 …" at bounding box center [449, 177] width 35 height 15
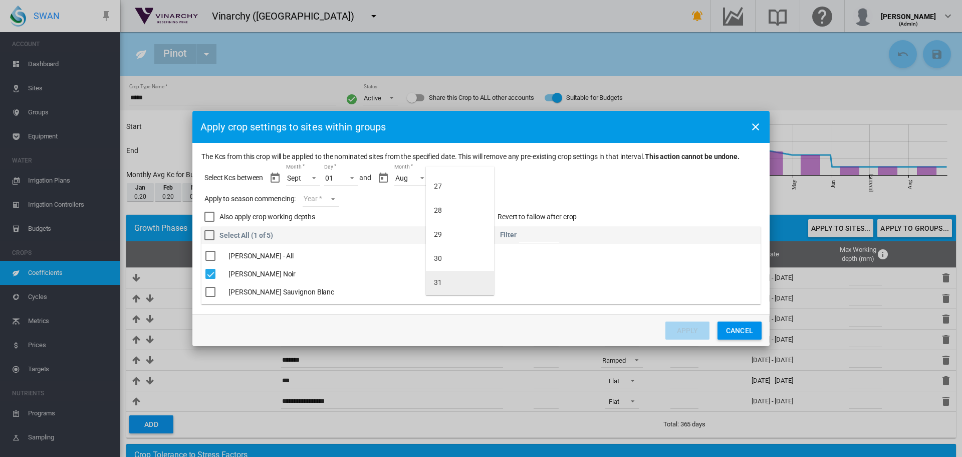
click at [441, 277] on md-option "31" at bounding box center [460, 283] width 68 height 24
click at [334, 196] on md-select "Year 2027 2026 2025 2024 2023" at bounding box center [321, 198] width 36 height 15
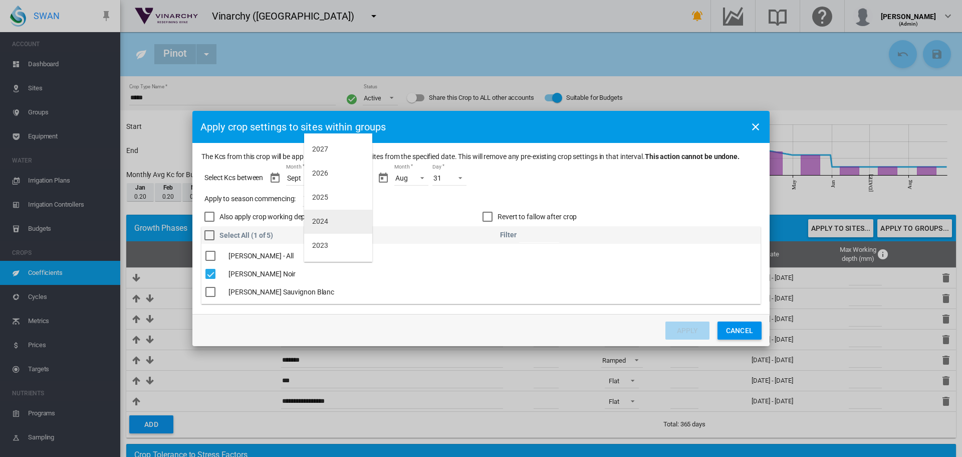
click at [332, 222] on md-option "2024" at bounding box center [338, 221] width 68 height 24
click at [685, 331] on button "Apply" at bounding box center [688, 330] width 44 height 18
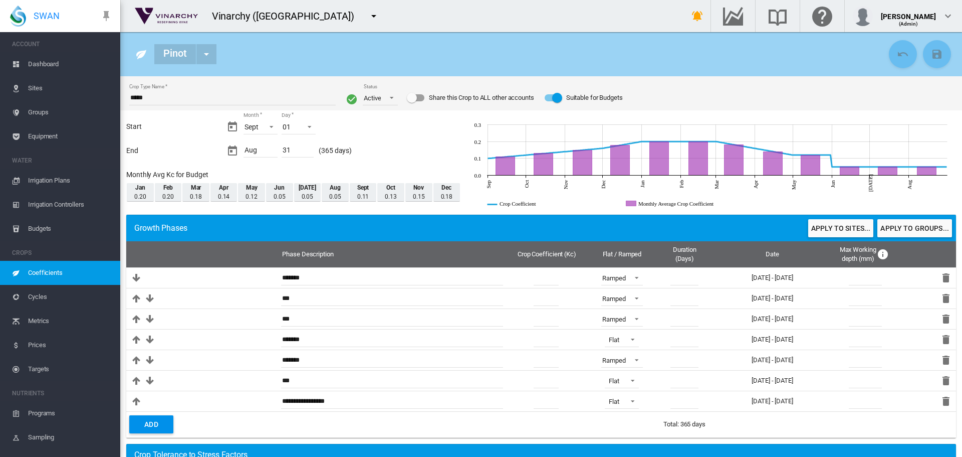
click at [28, 89] on link "Sites" at bounding box center [60, 88] width 120 height 24
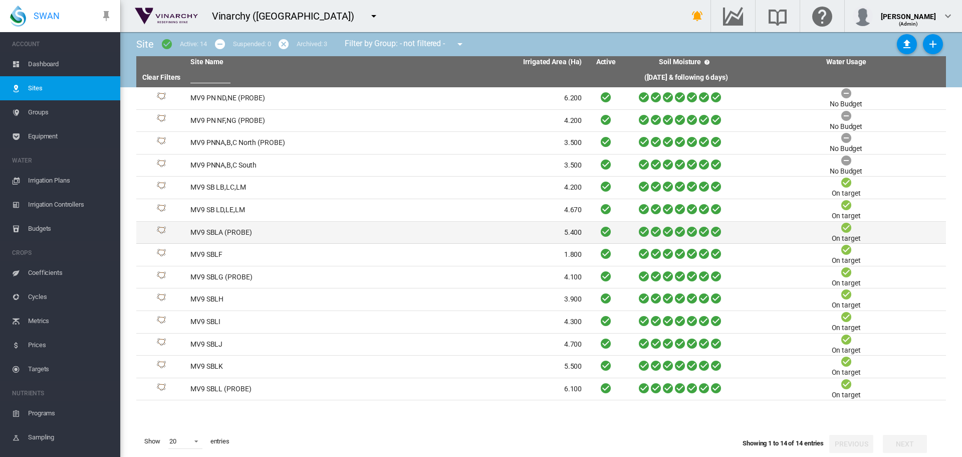
click at [235, 233] on td "MV9 SBLA (PROBE)" at bounding box center [286, 233] width 200 height 22
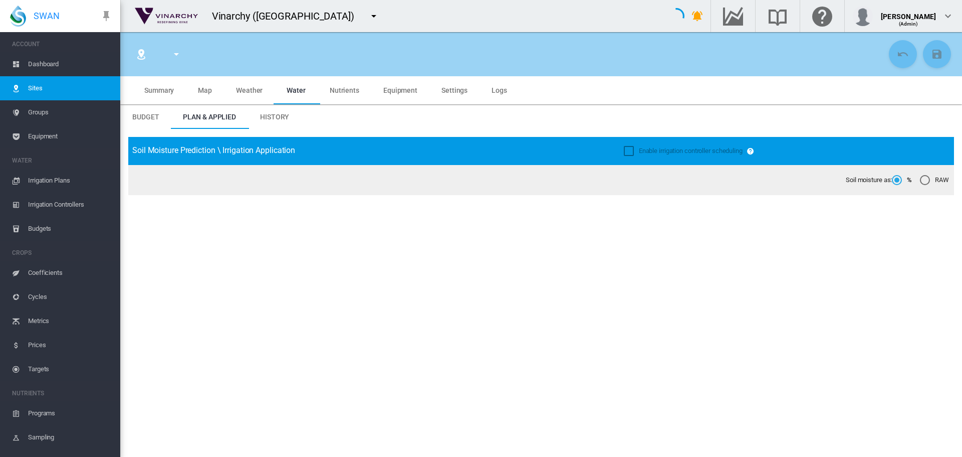
type input "*****"
type input "**********"
type input "*********"
type input "**"
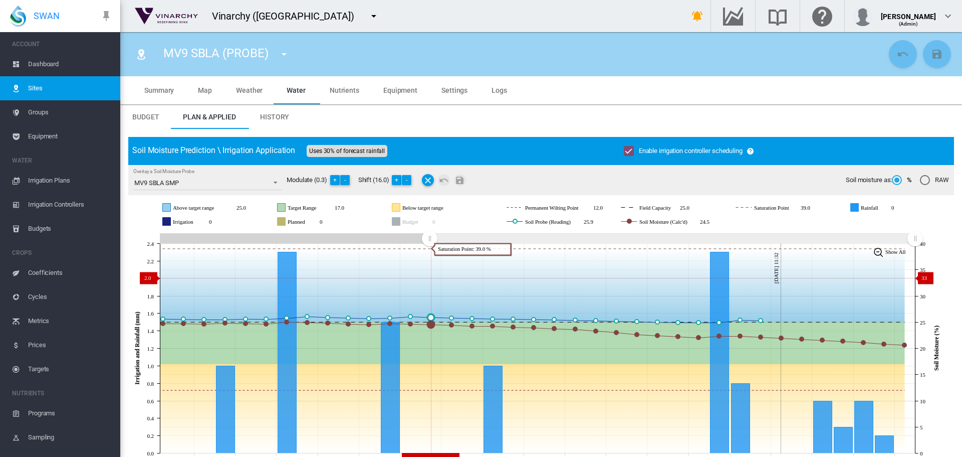
drag, startPoint x: 730, startPoint y: 236, endPoint x: 435, endPoint y: 277, distance: 297.5
click at [429, 278] on icon "JavaScript chart by amCharts 3.21.15 Aug 27 Aug 29 Aug 31 Sep 02 Sep 04 Sep 06 …" at bounding box center [537, 348] width 818 height 235
click at [48, 274] on span "Coefficients" at bounding box center [70, 273] width 84 height 24
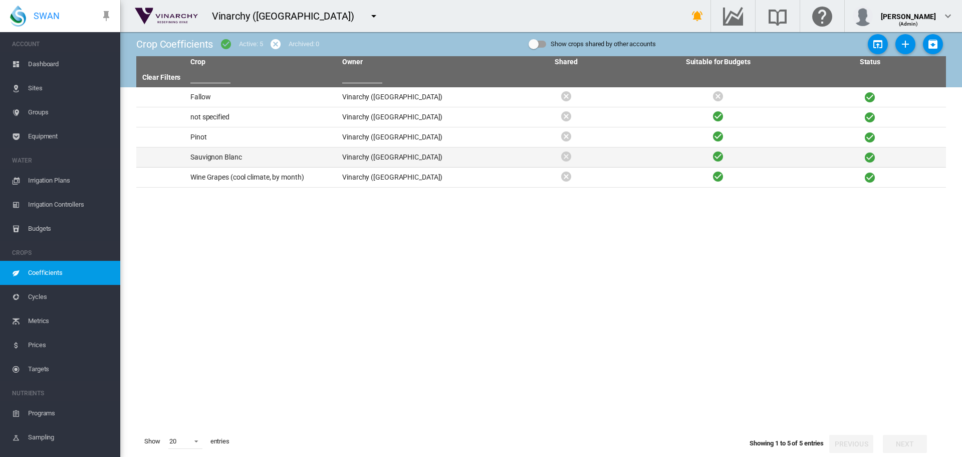
click at [214, 155] on td "Sauvignon Blanc" at bounding box center [262, 157] width 152 height 20
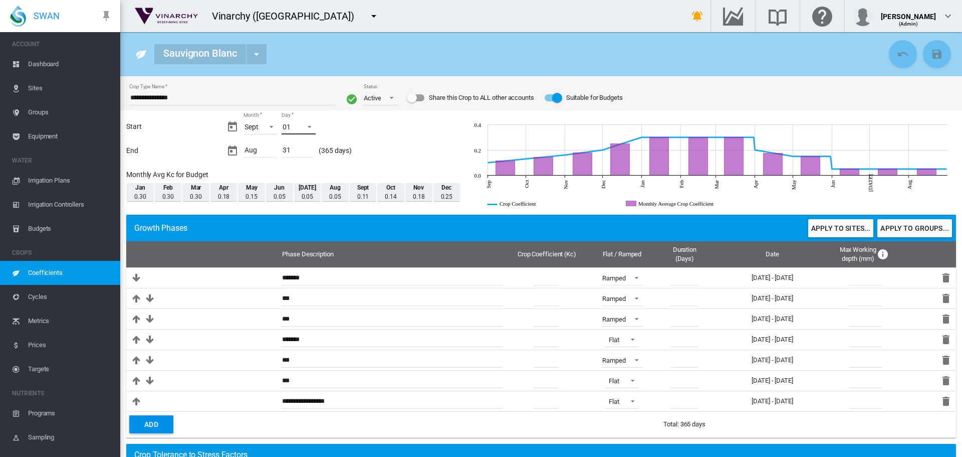
click at [310, 128] on span "Day: 01" at bounding box center [307, 125] width 12 height 9
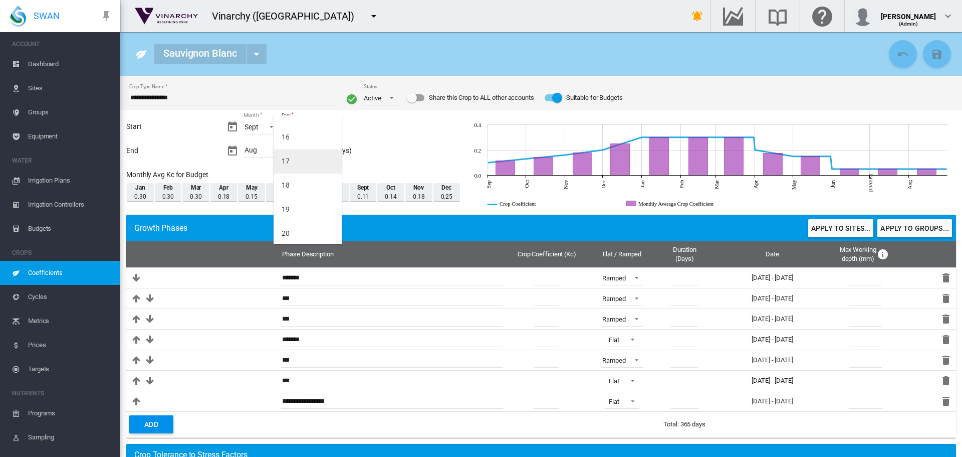
scroll to position [301, 0]
click at [296, 165] on md-option "15" at bounding box center [308, 163] width 68 height 24
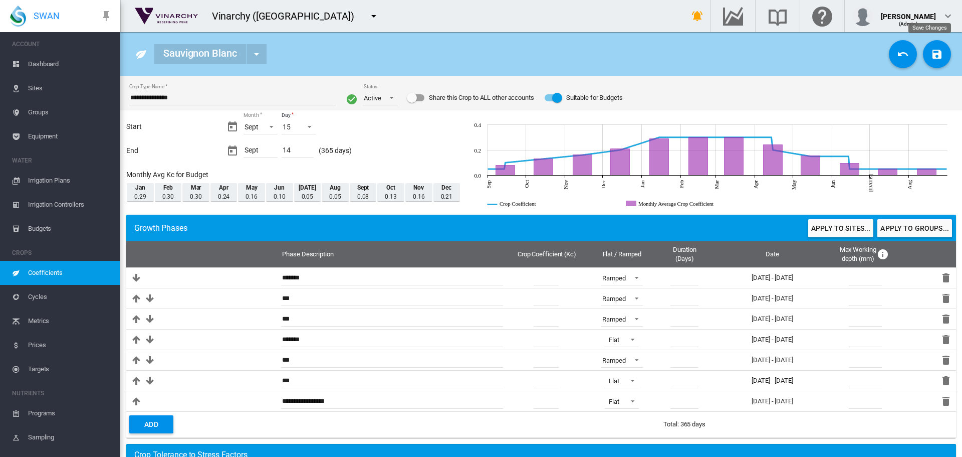
click at [931, 54] on md-icon "icon-content-save" at bounding box center [937, 54] width 12 height 12
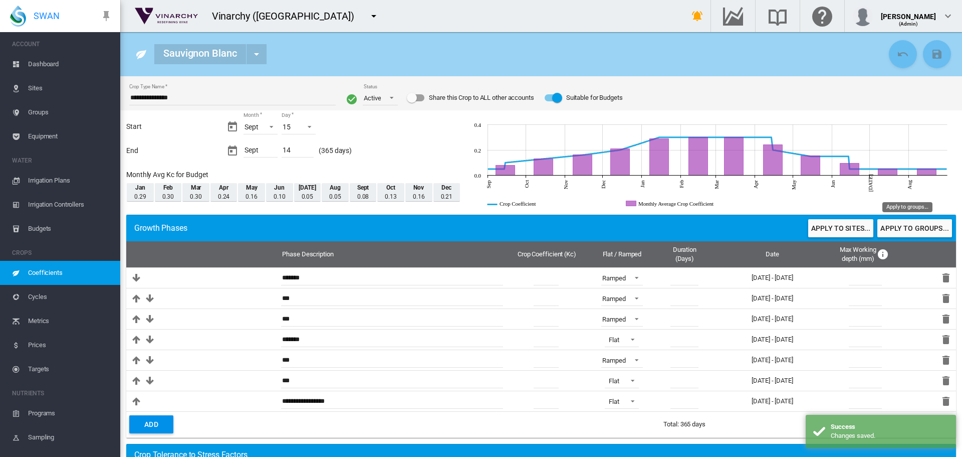
click at [896, 228] on button "Apply to groups..." at bounding box center [914, 228] width 75 height 18
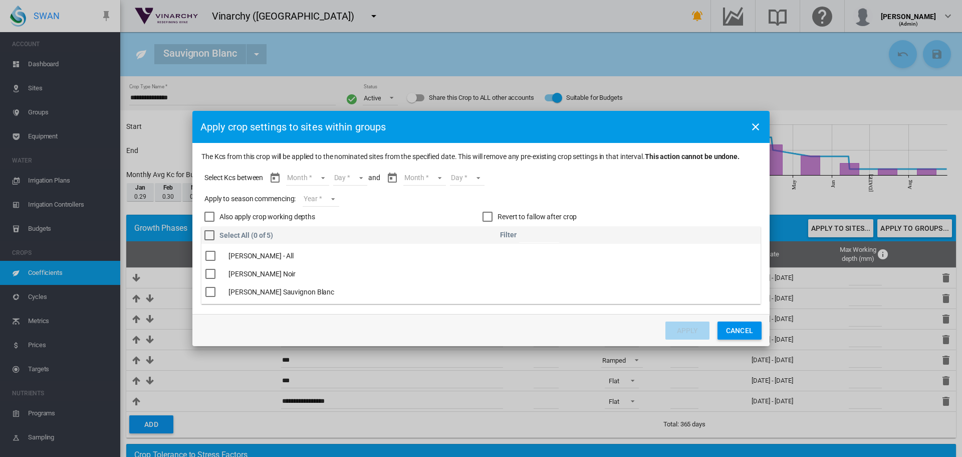
click at [750, 326] on button "Cancel" at bounding box center [740, 330] width 44 height 18
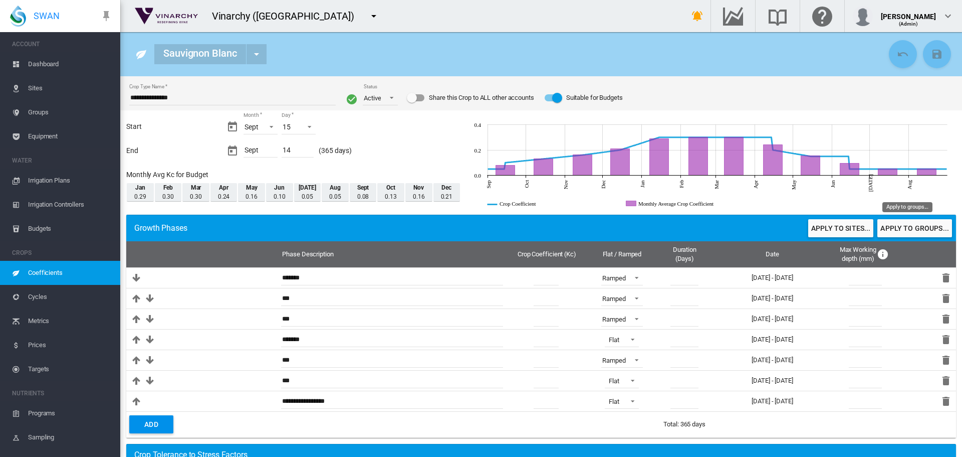
click at [897, 230] on button "Apply to groups..." at bounding box center [914, 228] width 75 height 18
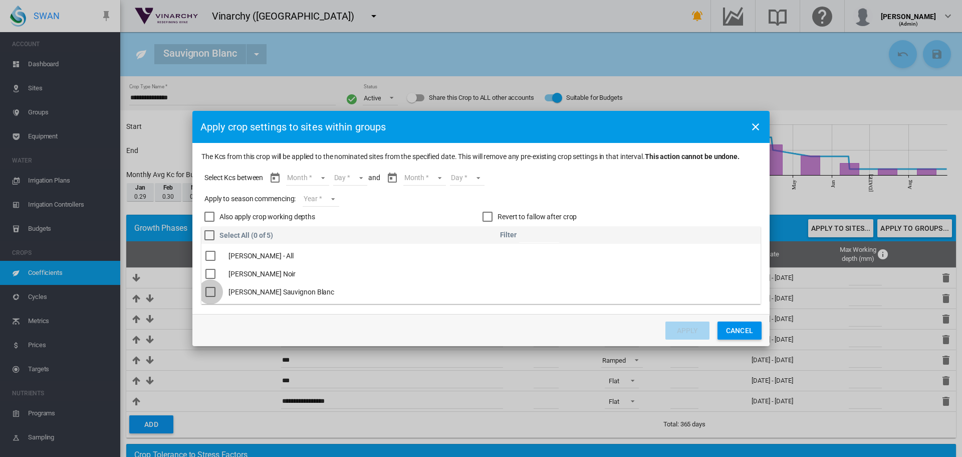
click at [211, 292] on div "The Kcs ..." at bounding box center [210, 292] width 10 height 10
click at [319, 176] on md-select "Month Sept Oct Nov Dec Jan Feb Mar Apr May Jun Jul Aug Sept" at bounding box center [307, 177] width 43 height 15
click at [319, 176] on md-option "Sept" at bounding box center [314, 178] width 68 height 24
click at [351, 176] on md-select "Day 15 16 17 18 19 20 21 22 23 24 25 26 27 28 29 30" at bounding box center [341, 177] width 35 height 15
click at [351, 176] on md-option "15" at bounding box center [352, 178] width 68 height 24
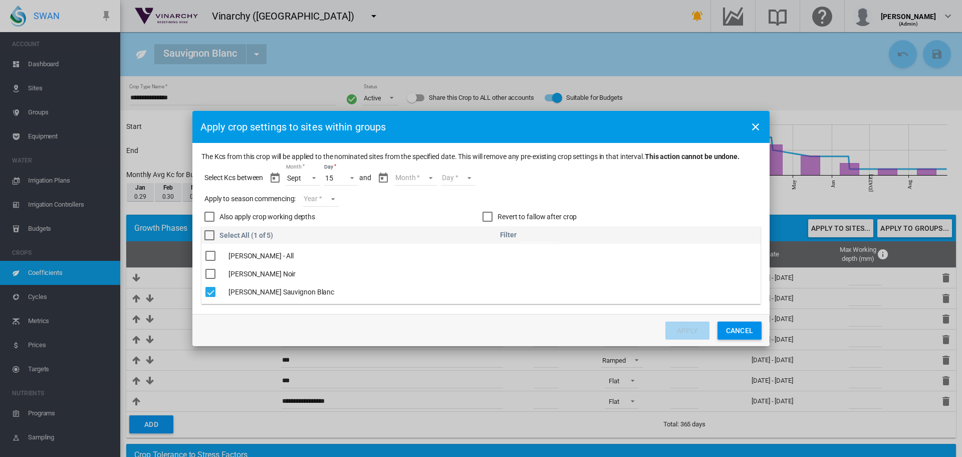
click at [430, 175] on md-select "Month Sept Oct Nov Dec Jan Feb Mar Apr May Jun Jul Aug Sept" at bounding box center [415, 177] width 43 height 15
click at [423, 285] on md-option "Sept" at bounding box center [422, 283] width 68 height 24
click at [458, 178] on md-select "Day 01 02 03 04 05 06 07 08 09 10 11 12 13 14" at bounding box center [449, 177] width 35 height 15
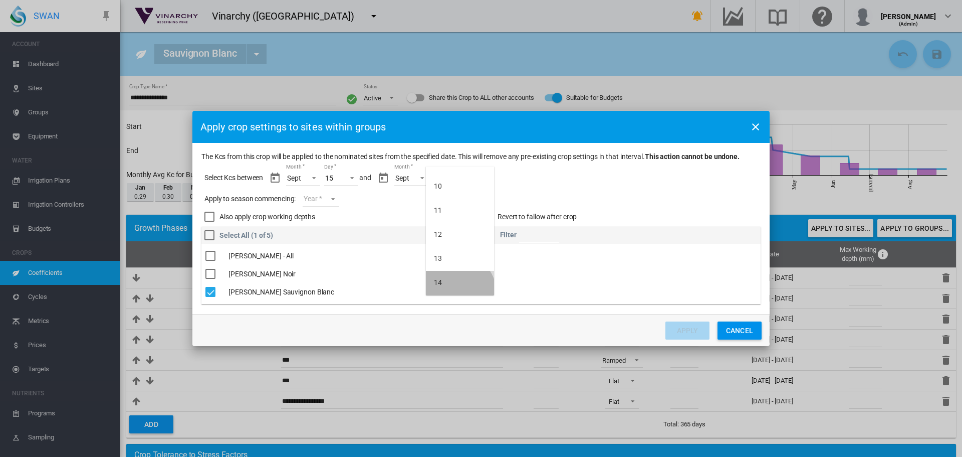
click at [458, 292] on md-option "14" at bounding box center [460, 283] width 68 height 24
click at [336, 201] on md-select "Year 2027 2026 2025 2024 2023" at bounding box center [321, 198] width 36 height 15
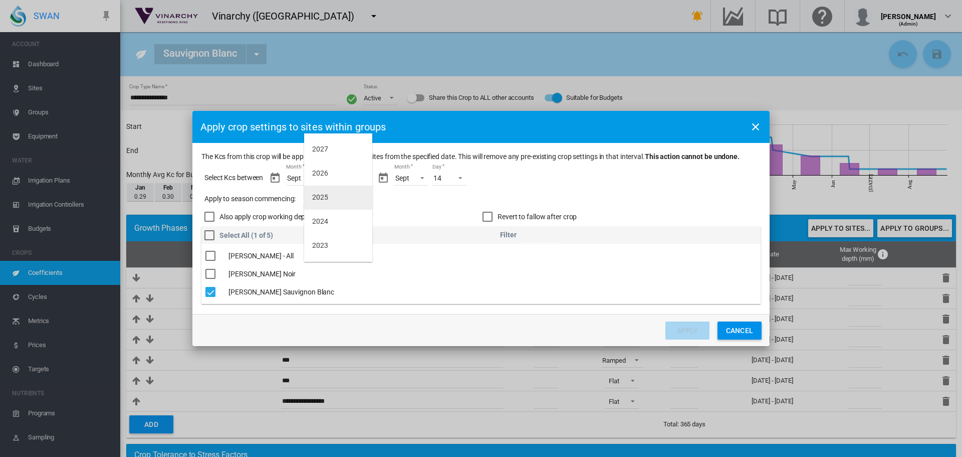
click at [333, 200] on md-option "2025" at bounding box center [338, 197] width 68 height 24
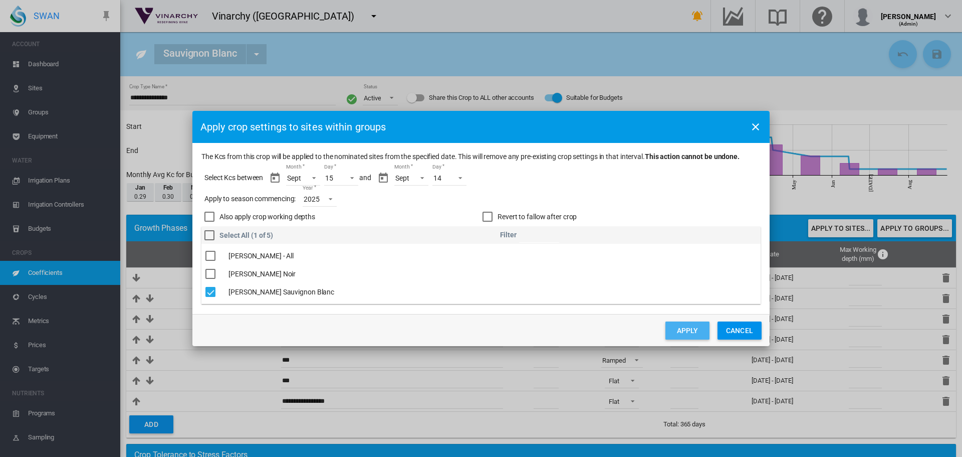
click at [685, 327] on button "Apply" at bounding box center [688, 330] width 44 height 18
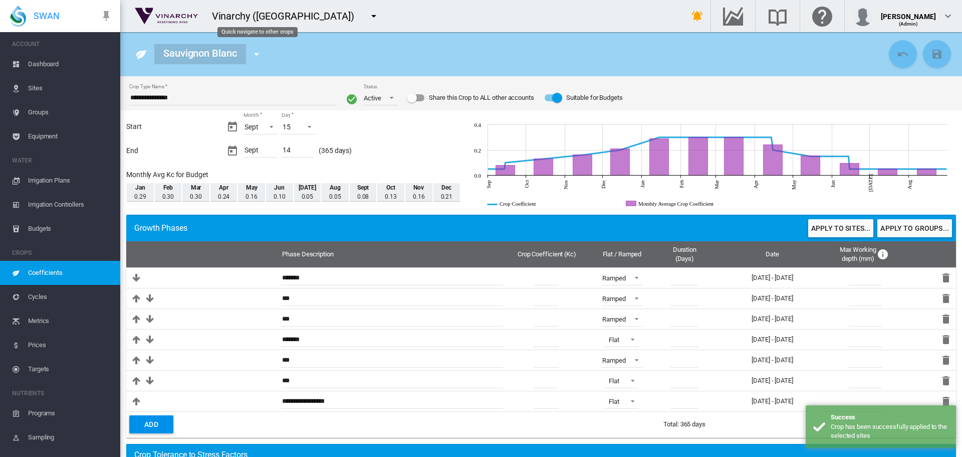
click at [255, 53] on md-icon "icon-menu-down" at bounding box center [257, 54] width 12 height 12
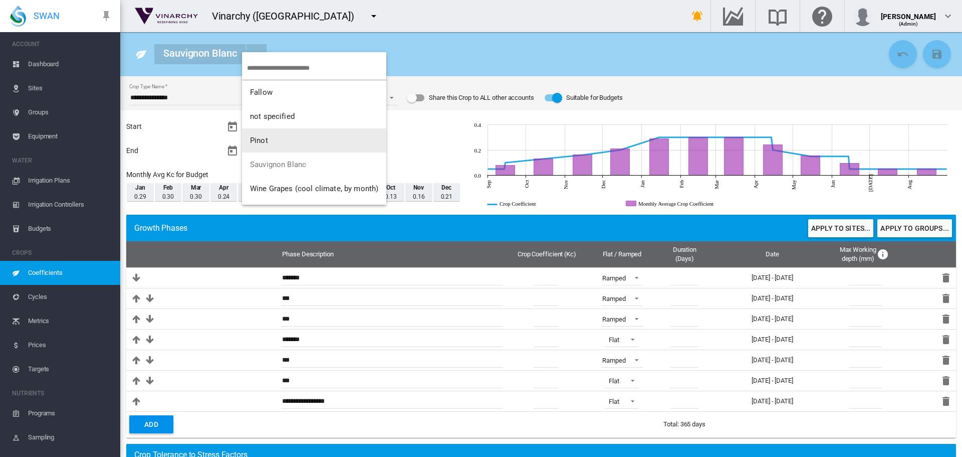
click at [265, 138] on span "Pinot" at bounding box center [259, 140] width 18 height 9
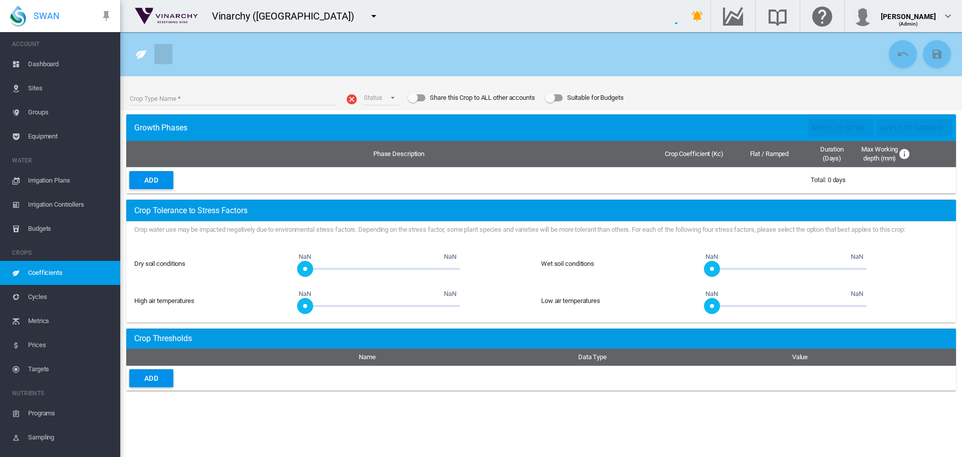
type input "*****"
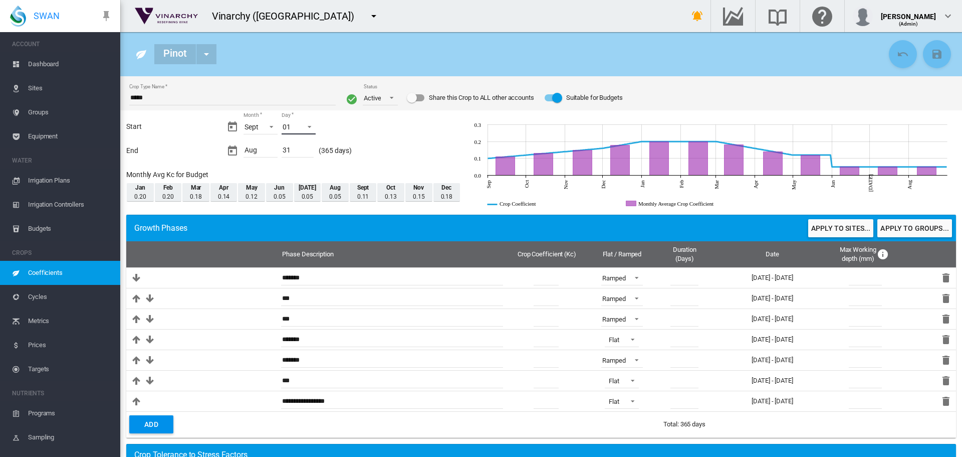
click at [309, 126] on span "Day: 01" at bounding box center [307, 125] width 12 height 9
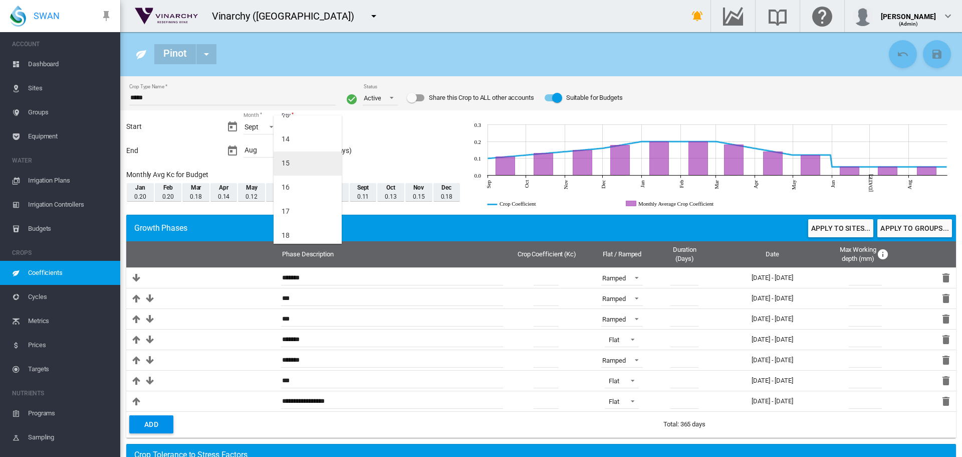
click at [296, 161] on md-option "15" at bounding box center [308, 163] width 68 height 24
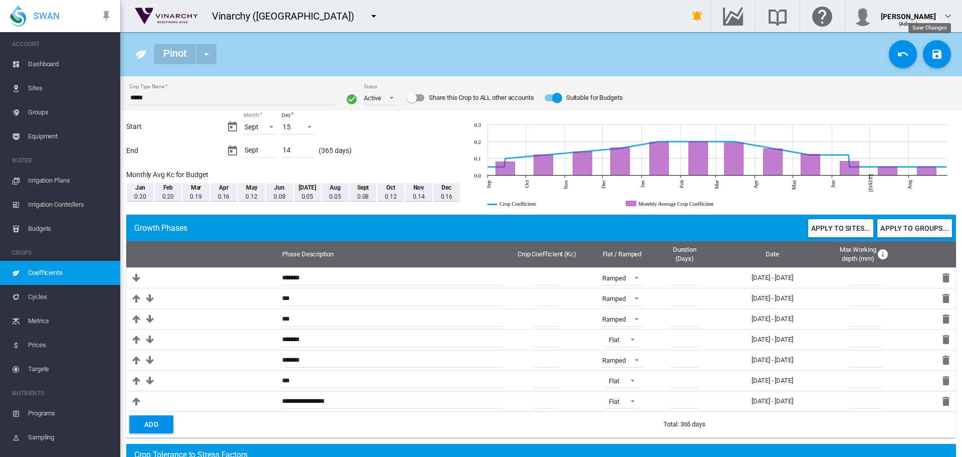
click at [931, 54] on md-icon "icon-content-save" at bounding box center [937, 54] width 12 height 12
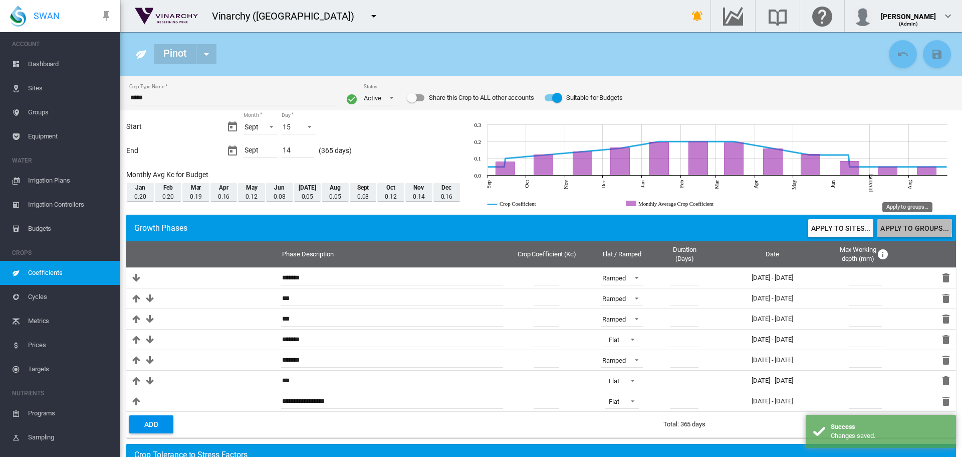
click at [903, 227] on button "Apply to groups..." at bounding box center [914, 228] width 75 height 18
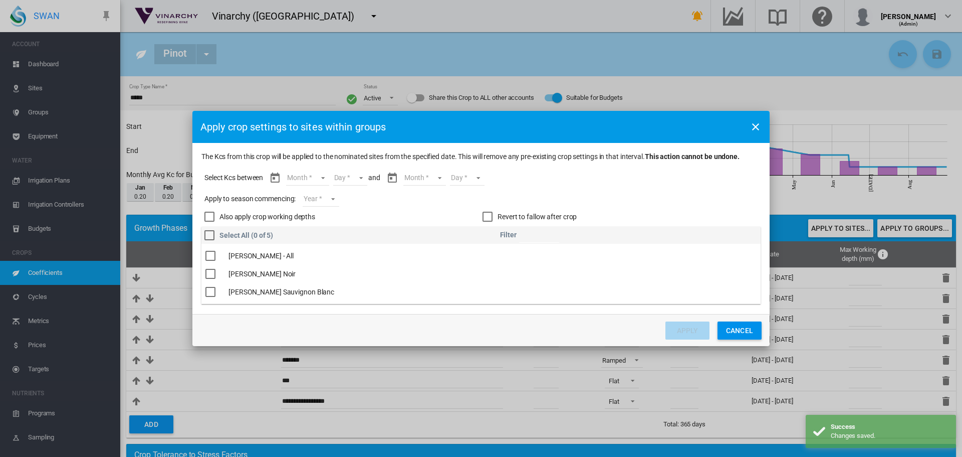
click at [210, 274] on div "The Kcs ..." at bounding box center [210, 274] width 10 height 10
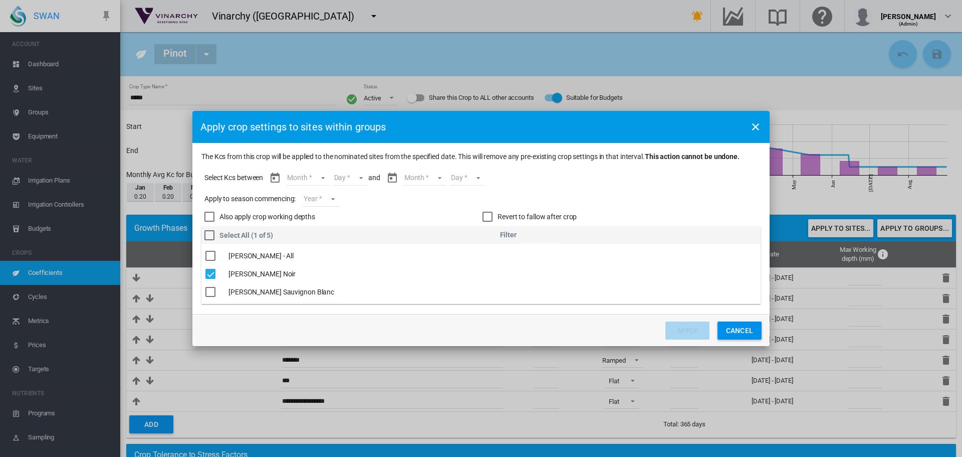
click at [321, 175] on md-select "Month Sept Oct Nov Dec Jan Feb Mar Apr May Jun Jul Aug Sept" at bounding box center [307, 177] width 43 height 15
click at [321, 176] on md-option "Sept" at bounding box center [314, 178] width 68 height 24
click at [350, 177] on md-select "Day 15 16 17 18 19 20 21 22 23 24 25 26 27 28 29 30" at bounding box center [341, 177] width 35 height 15
click at [350, 177] on md-option "15" at bounding box center [352, 178] width 68 height 24
click at [428, 177] on md-select "Month Sept Oct Nov Dec Jan Feb Mar Apr May Jun Jul Aug Sept" at bounding box center [415, 177] width 43 height 15
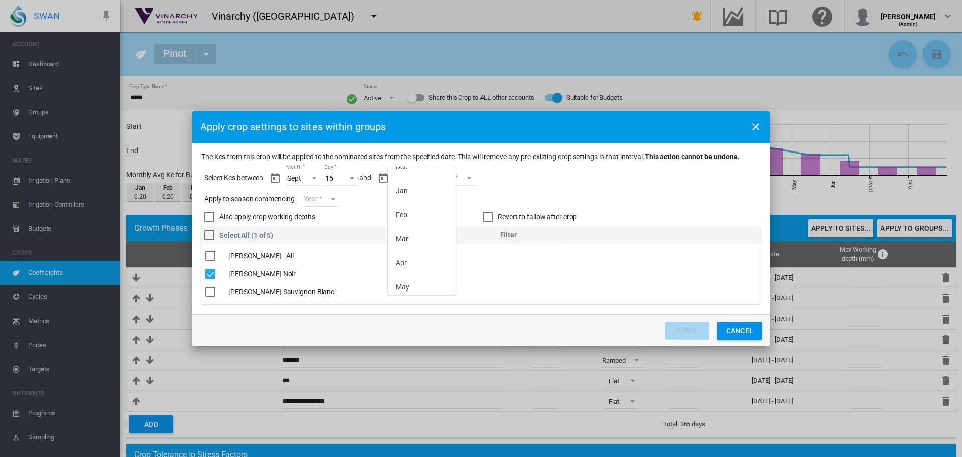
scroll to position [184, 0]
click at [417, 274] on md-option "Sept" at bounding box center [422, 283] width 68 height 24
click at [462, 179] on md-select "Day 01 02 03 04 05 06 07 08 09 10 11 12 13 14" at bounding box center [449, 177] width 35 height 15
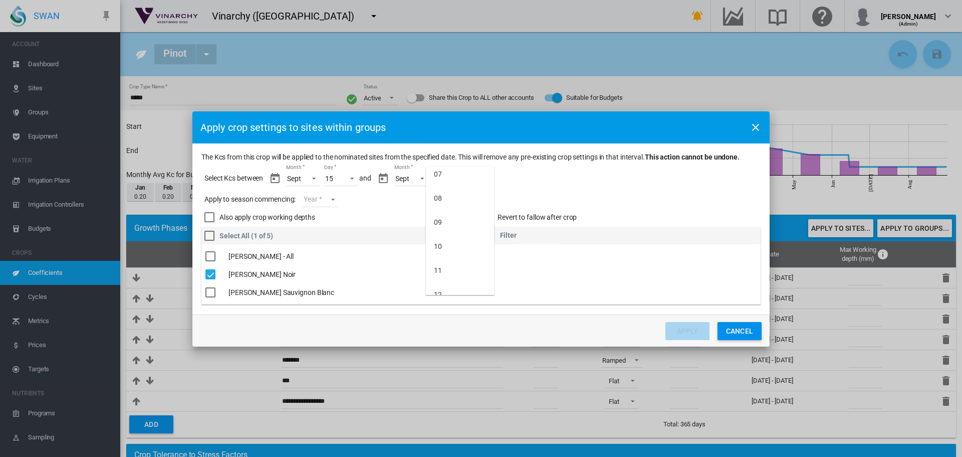
scroll to position [208, 0]
click at [468, 278] on md-option "14" at bounding box center [460, 283] width 68 height 24
click at [333, 196] on md-select "Year 2027 2026 2025 2024 2023" at bounding box center [321, 199] width 36 height 15
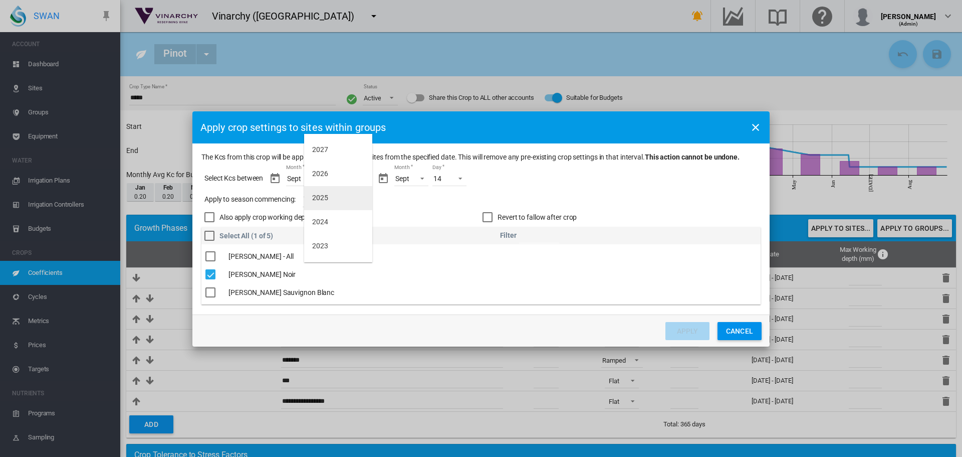
click at [330, 201] on md-option "2025" at bounding box center [338, 198] width 68 height 24
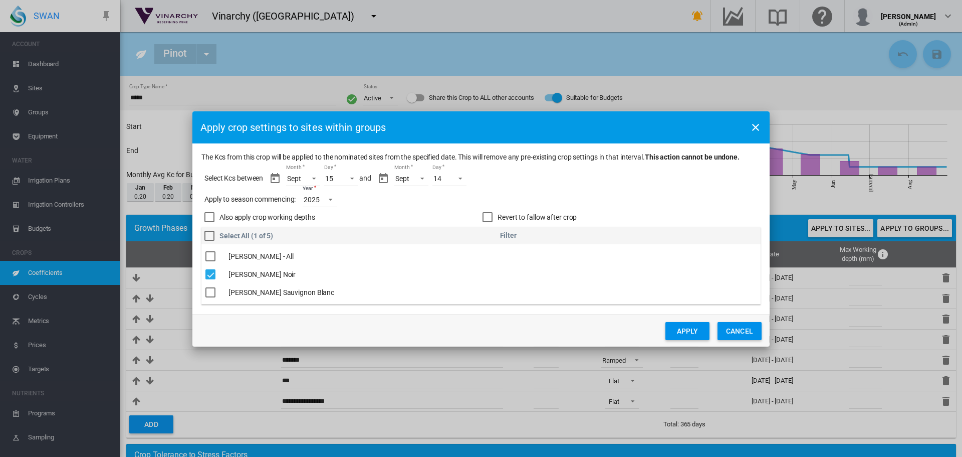
click at [689, 331] on button "Apply" at bounding box center [688, 331] width 44 height 18
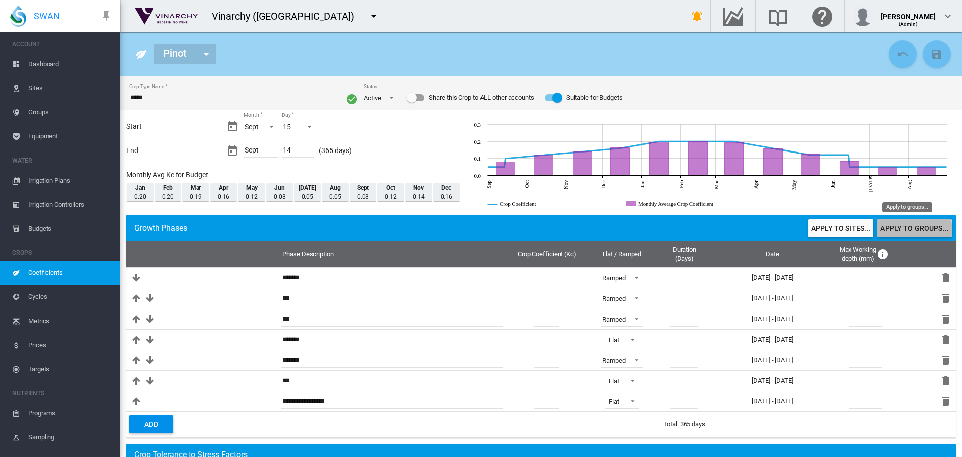
click at [899, 231] on button "Apply to groups..." at bounding box center [914, 228] width 75 height 18
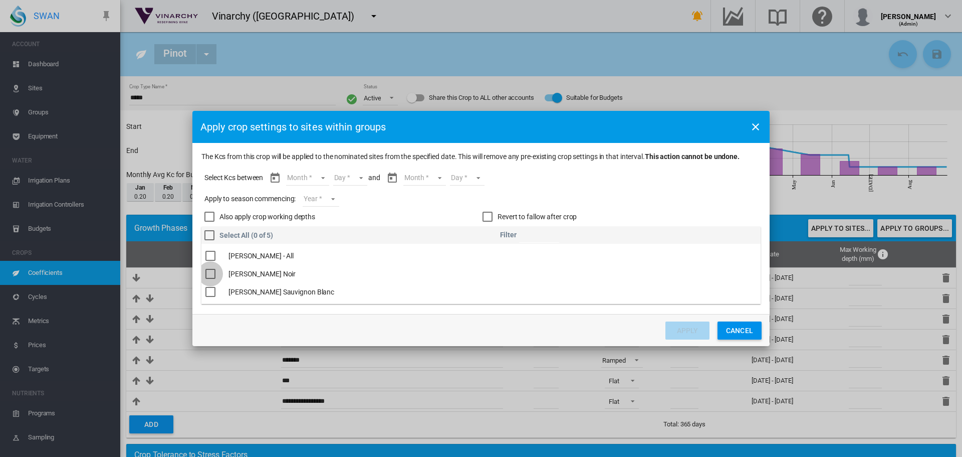
click at [209, 274] on div "The Kcs ..." at bounding box center [210, 274] width 10 height 10
click at [324, 177] on md-select "Month Sept Oct Nov Dec Jan Feb Mar Apr May Jun Jul Aug Sept" at bounding box center [307, 177] width 43 height 15
click at [324, 177] on md-option "Sept" at bounding box center [314, 178] width 68 height 24
click at [350, 177] on md-select "Day 15 16 17 18 19 20 21 22 23 24 25 26 27 28 29 30" at bounding box center [341, 177] width 35 height 15
click at [350, 177] on md-option "15" at bounding box center [352, 178] width 68 height 24
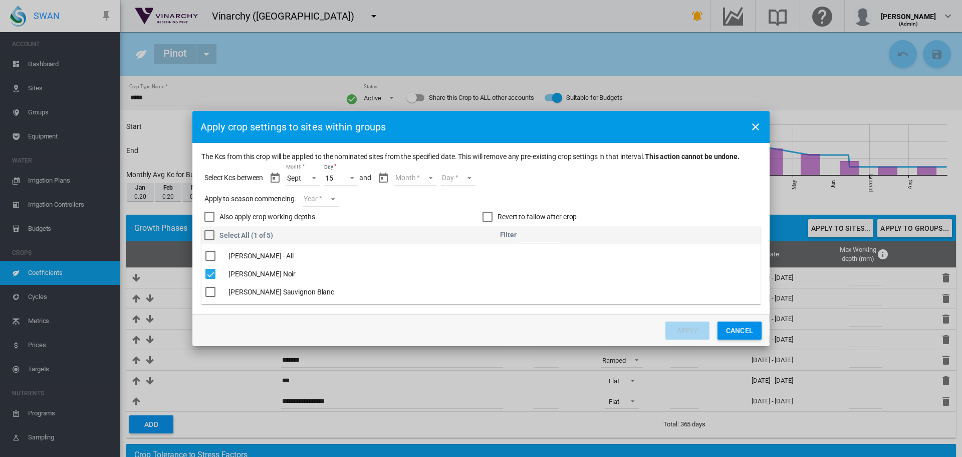
click at [429, 181] on md-select "Month Sept Oct Nov Dec Jan Feb Mar Apr May Jun Jul Aug Sept" at bounding box center [415, 177] width 43 height 15
click at [412, 282] on md-option "Sept" at bounding box center [422, 283] width 68 height 24
click at [463, 177] on md-select "Day 01 02 03 04 05 06 07 08 09 10 11 12 13 14" at bounding box center [449, 177] width 35 height 15
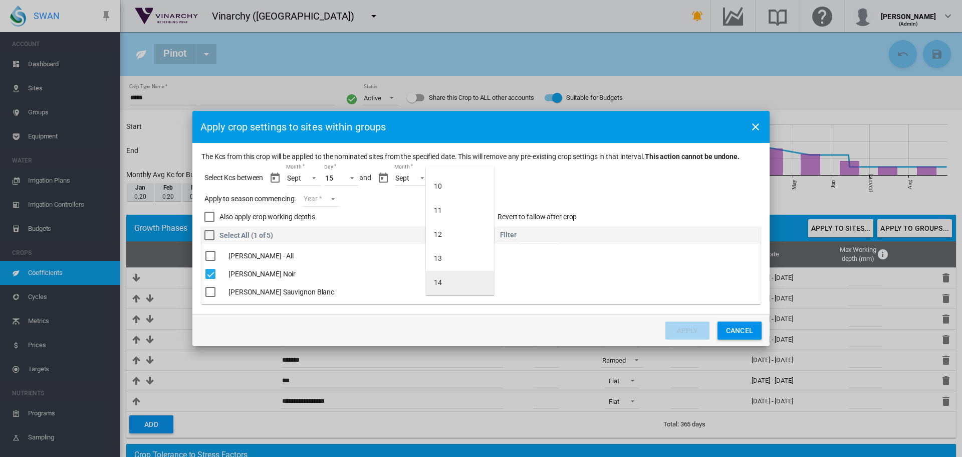
click at [445, 282] on md-option "14" at bounding box center [460, 283] width 68 height 24
click at [335, 200] on md-select "Year 2027 2026 2025 2024 2023" at bounding box center [321, 198] width 36 height 15
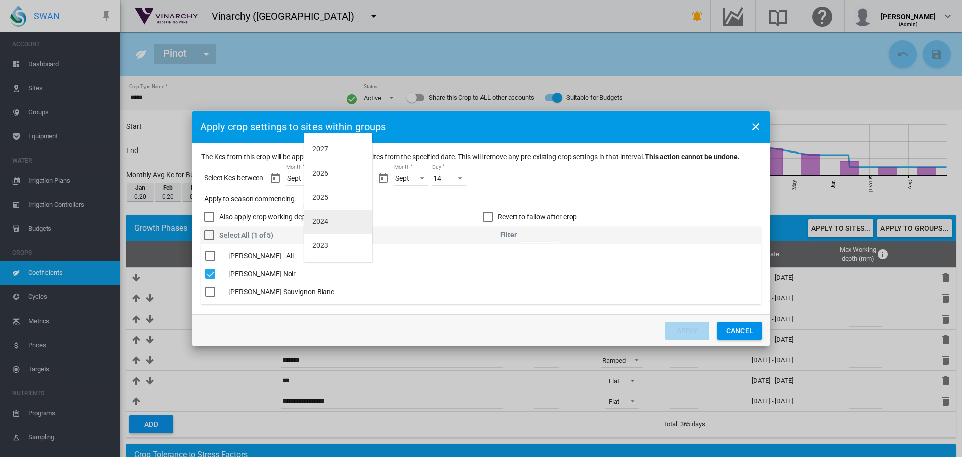
click at [330, 221] on md-option "2024" at bounding box center [338, 221] width 68 height 24
click at [691, 332] on button "Apply" at bounding box center [688, 330] width 44 height 18
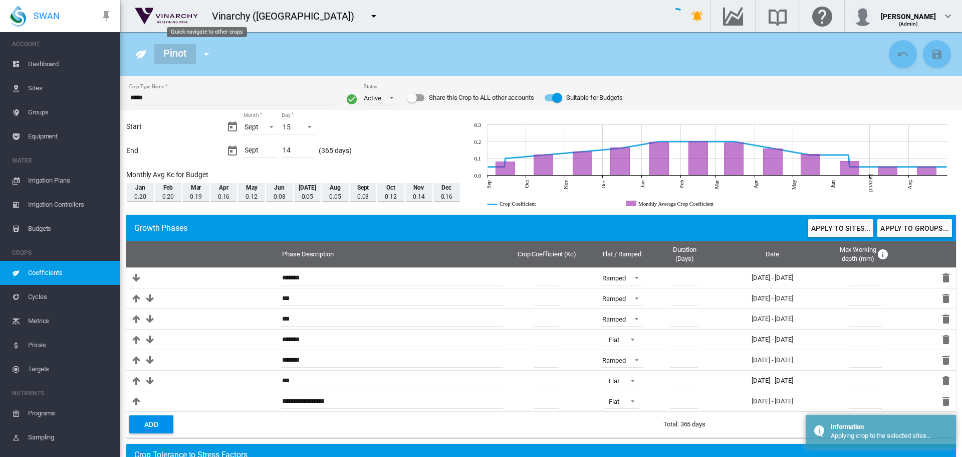
click at [208, 58] on md-icon "icon-menu-down" at bounding box center [206, 54] width 12 height 12
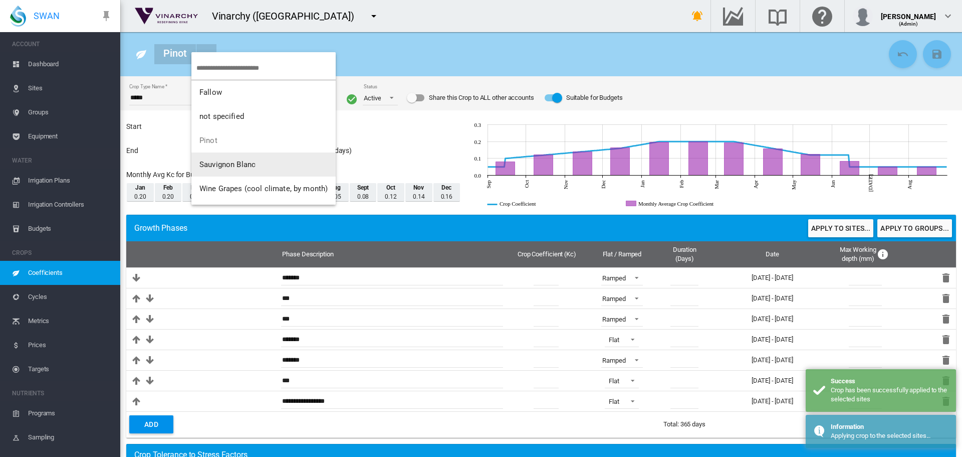
click at [216, 159] on button "Sauvignon Blanc" at bounding box center [263, 164] width 144 height 24
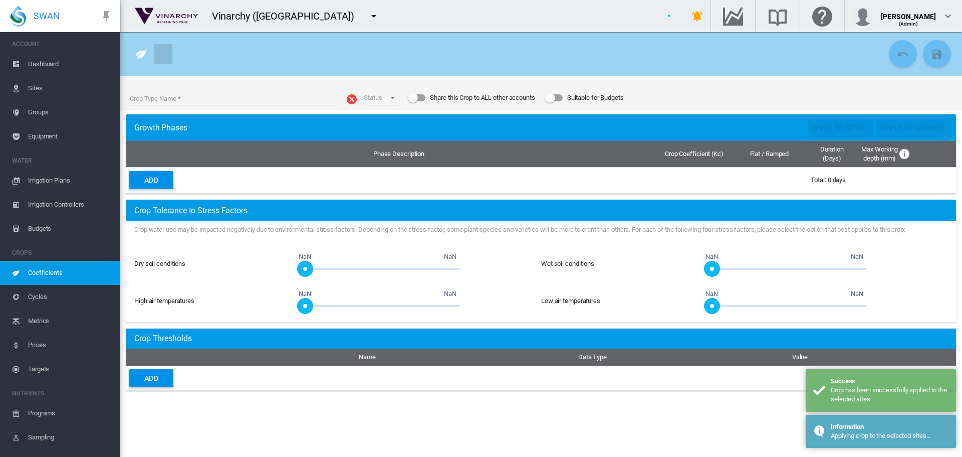
type input "**********"
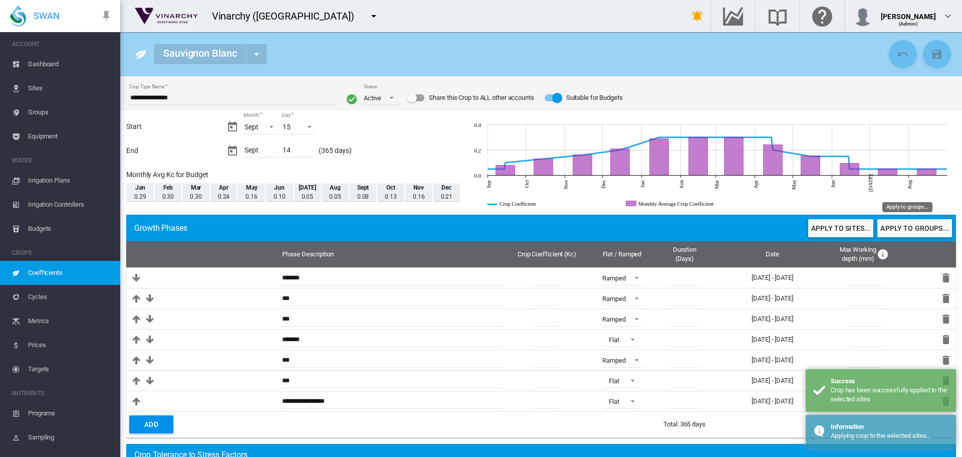
click at [884, 229] on button "Apply to groups..." at bounding box center [914, 228] width 75 height 18
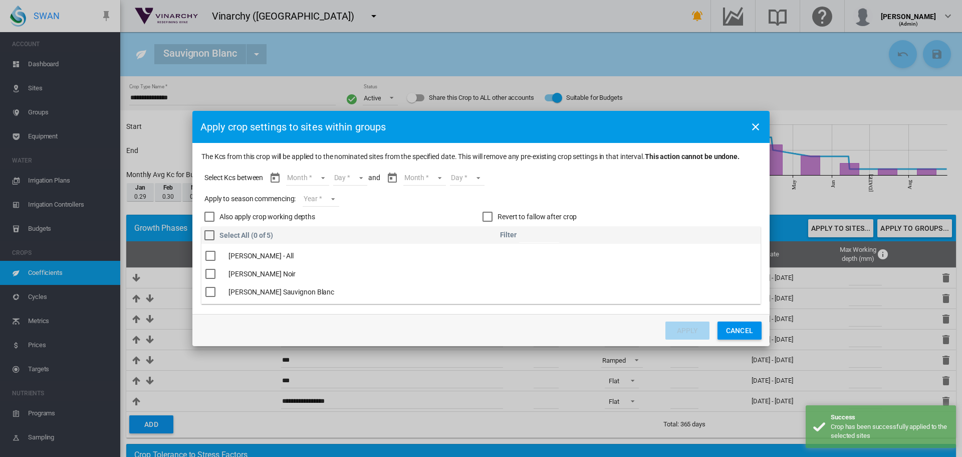
click at [323, 177] on md-select "Month Sept Oct Nov Dec Jan Feb Mar Apr May Jun Jul Aug Sept" at bounding box center [307, 177] width 43 height 15
click at [323, 177] on md-option "Sept" at bounding box center [314, 178] width 68 height 24
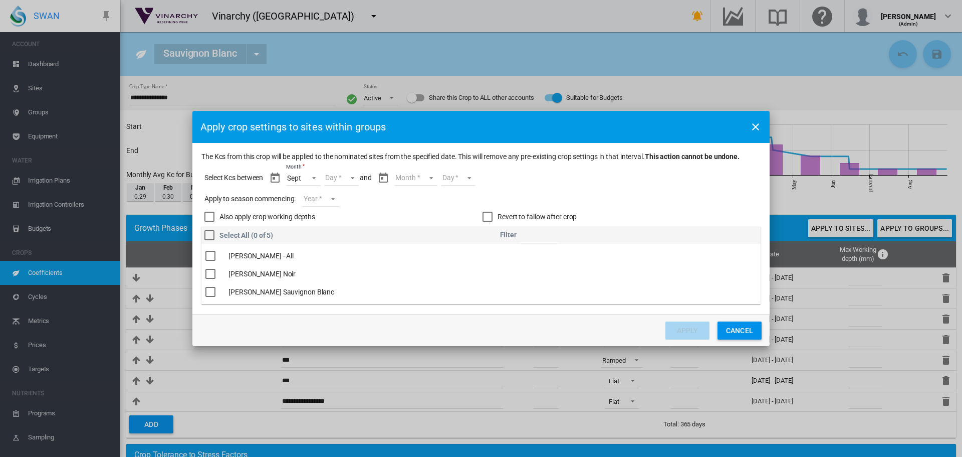
click at [350, 177] on md-select "Day 15 16 17 18 19 20 21 22 23 24 25 26 27 28 29 30" at bounding box center [341, 177] width 35 height 15
click at [348, 177] on md-option "15" at bounding box center [352, 178] width 68 height 24
click at [432, 176] on md-select "Month Sept Oct Nov Dec Jan Feb Mar Apr May Jun Jul Aug Sept" at bounding box center [415, 177] width 43 height 15
click at [424, 282] on md-option "Sept" at bounding box center [422, 283] width 68 height 24
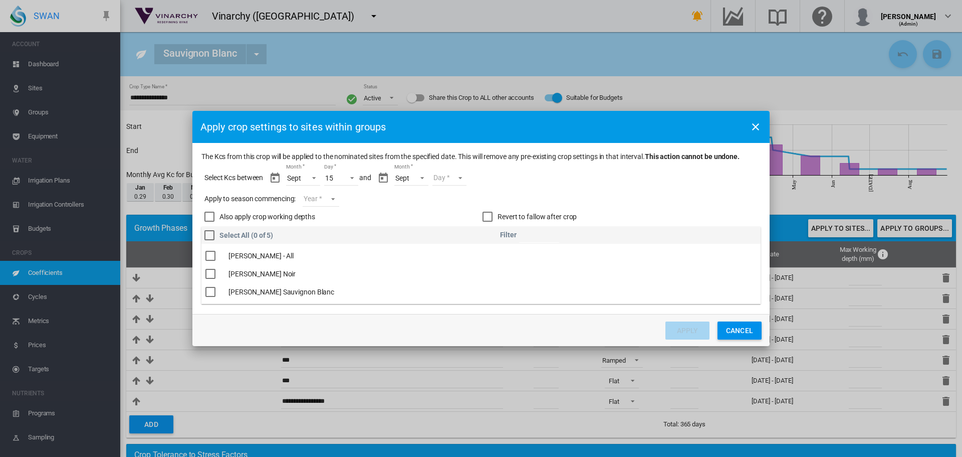
click at [461, 178] on md-select "Day 01 02 03 04 05 06 07 08 09 10 11 12 13 14" at bounding box center [449, 177] width 35 height 15
click at [449, 281] on md-option "14" at bounding box center [460, 283] width 68 height 24
click at [333, 197] on md-select "Year 2027 2026 2025 2024 2023" at bounding box center [321, 198] width 36 height 15
click at [327, 225] on div "2024" at bounding box center [320, 221] width 16 height 10
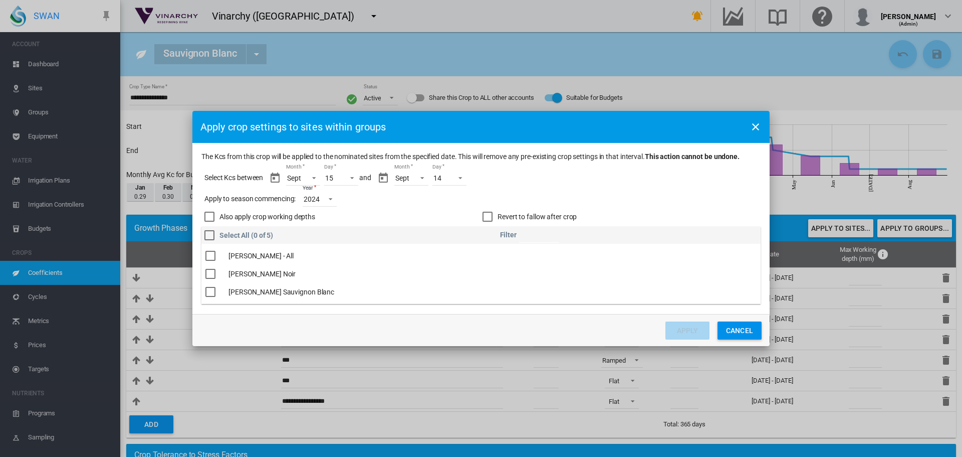
click at [210, 291] on div "The Kcs ..." at bounding box center [210, 292] width 10 height 10
click at [673, 330] on button "Apply" at bounding box center [688, 330] width 44 height 18
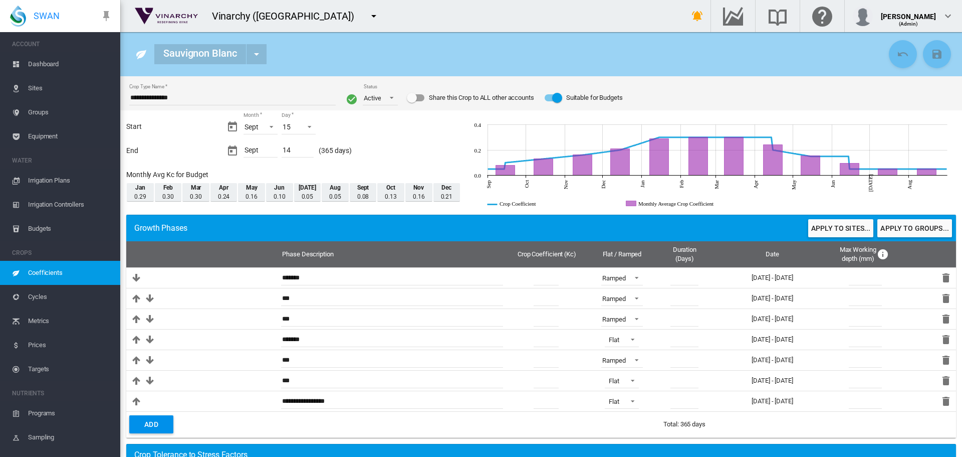
click at [36, 86] on span "Sites" at bounding box center [70, 88] width 84 height 24
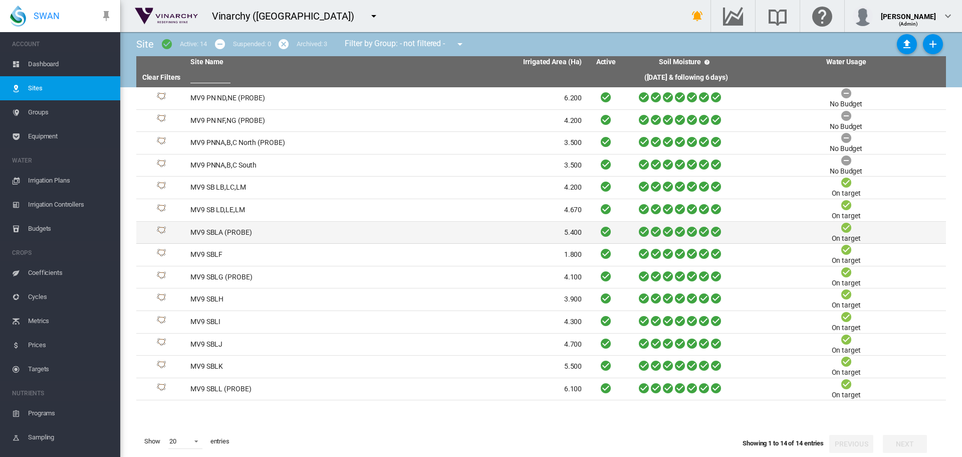
click at [207, 235] on td "MV9 SBLA (PROBE)" at bounding box center [286, 233] width 200 height 22
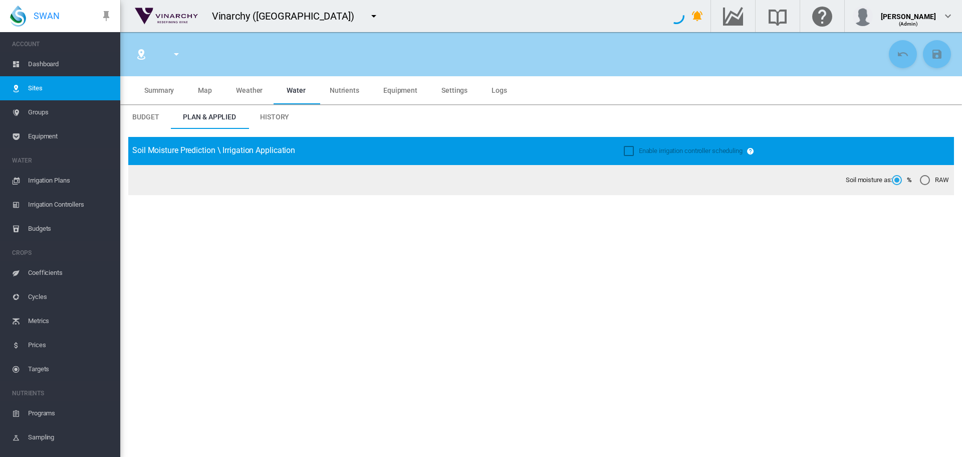
type input "**********"
type input "*****"
type input "*********"
type input "**"
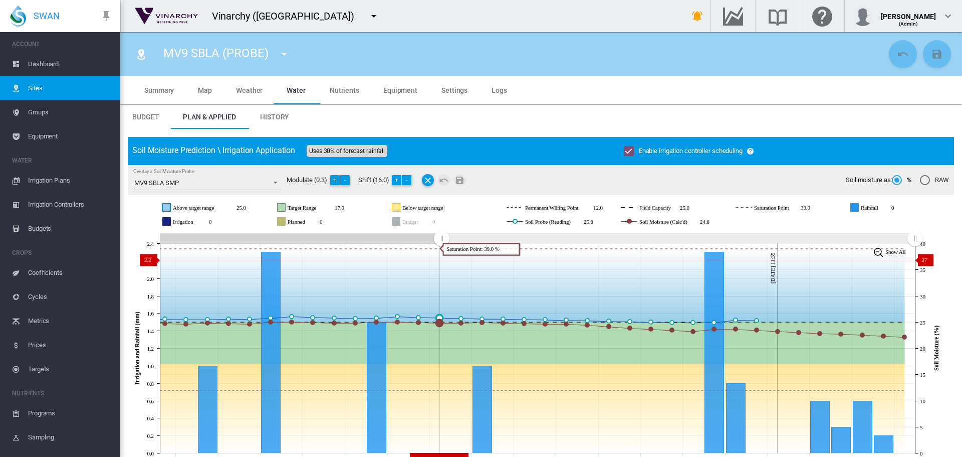
drag, startPoint x: 726, startPoint y: 240, endPoint x: 443, endPoint y: 260, distance: 283.9
click at [442, 260] on icon "JavaScript chart by amCharts 3.21.15 Aug 27 Aug 29 Aug 31 Sep 02 Sep 04 Sep 06 …" at bounding box center [537, 348] width 818 height 235
click at [410, 181] on button "-" at bounding box center [407, 180] width 10 height 10
click at [462, 181] on md-icon "Save Changes" at bounding box center [460, 180] width 12 height 12
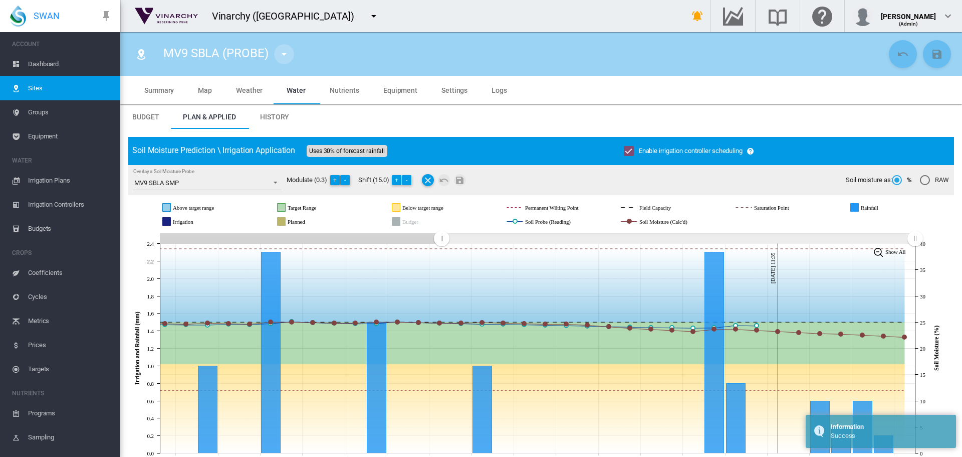
click at [284, 55] on md-icon "icon-menu-down" at bounding box center [284, 54] width 12 height 12
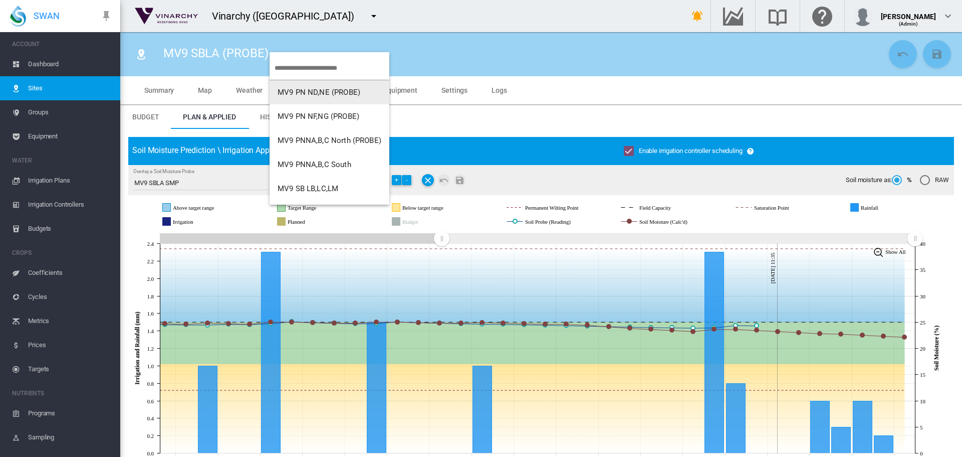
click at [530, 147] on md-backdrop at bounding box center [481, 228] width 962 height 457
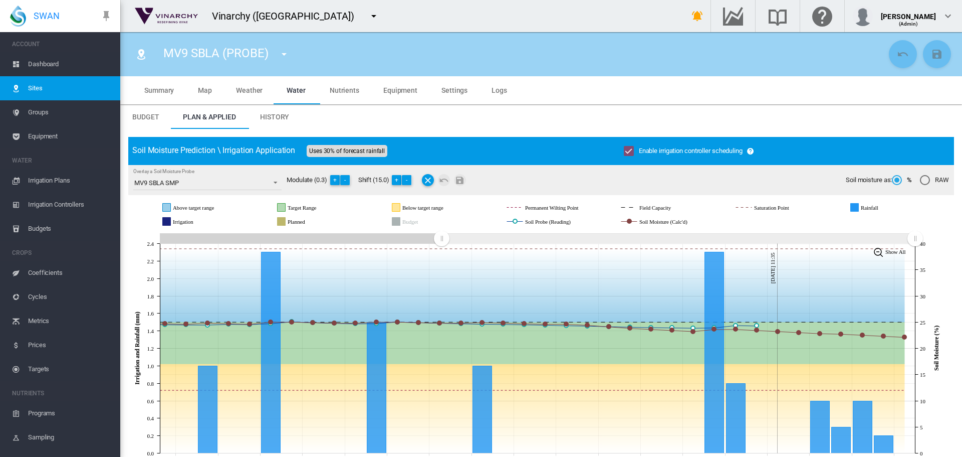
click at [448, 91] on span "Settings" at bounding box center [455, 90] width 26 height 8
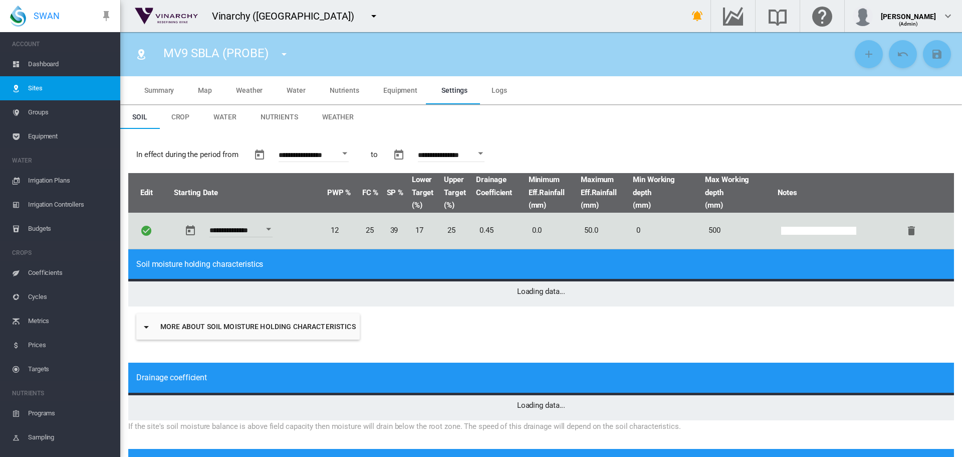
click at [184, 114] on span "Crop" at bounding box center [180, 117] width 19 height 8
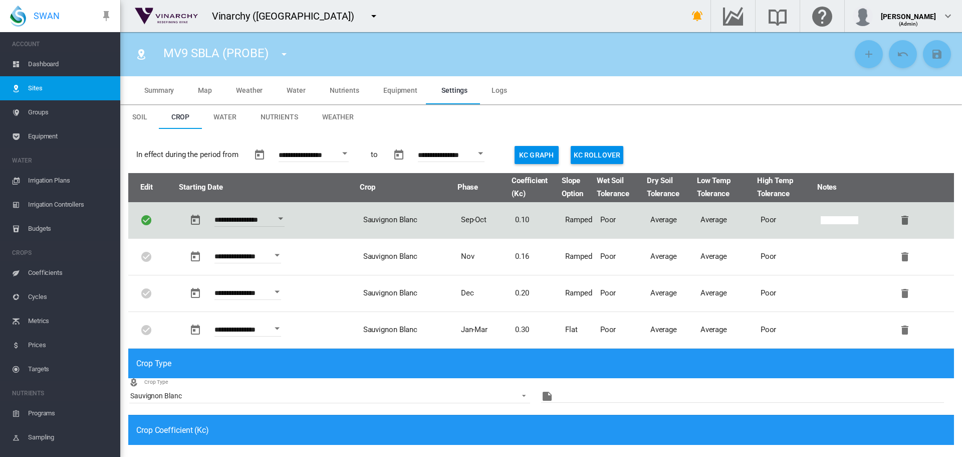
type input "*"
type input "**"
click at [347, 153] on div "Open calendar" at bounding box center [344, 153] width 5 height 3
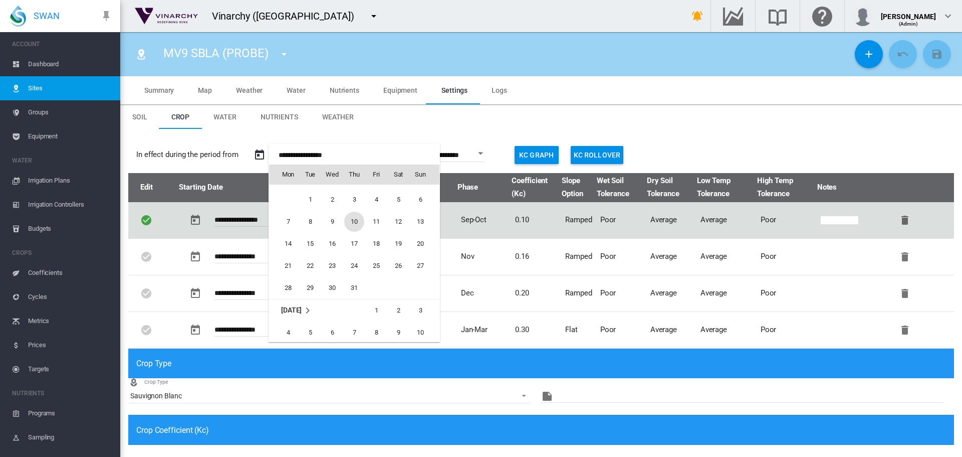
scroll to position [24716, 0]
click at [333, 203] on span "2" at bounding box center [332, 203] width 20 height 20
type input "**********"
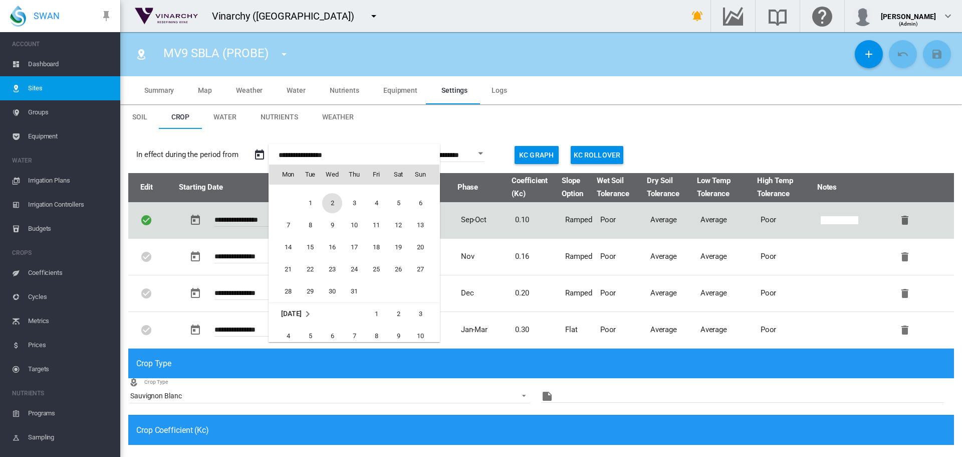
type input "**********"
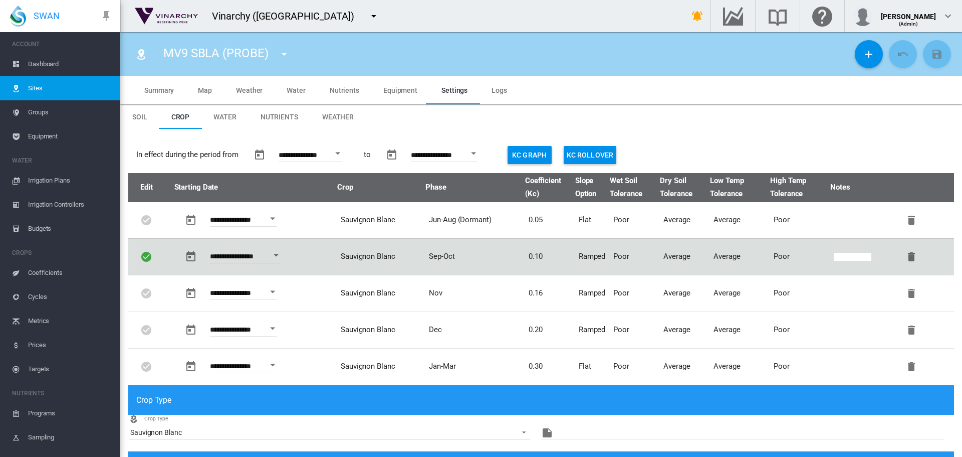
click at [45, 86] on span "Sites" at bounding box center [70, 88] width 84 height 24
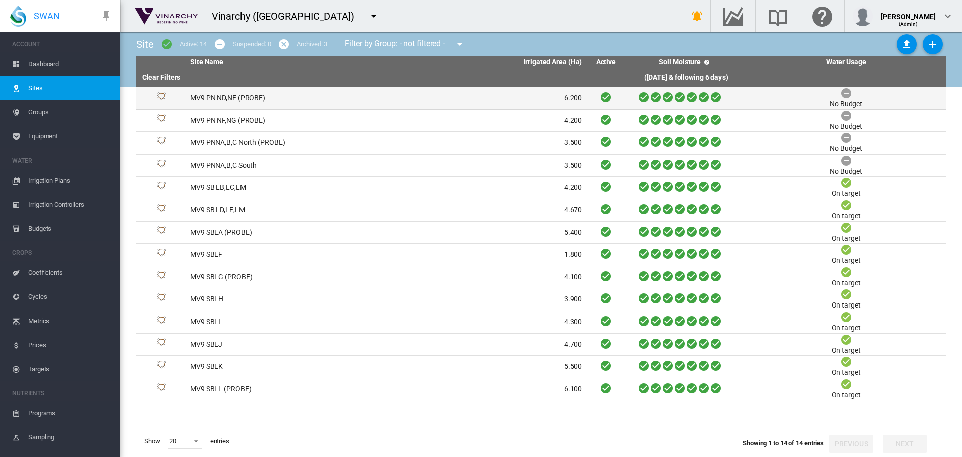
click at [205, 97] on td "MV9 PN ND,NE (PROBE)" at bounding box center [286, 98] width 200 height 22
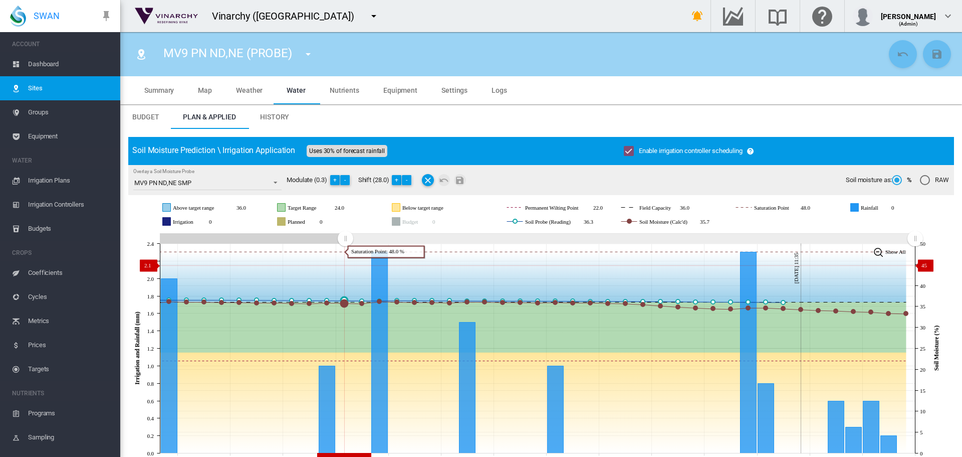
drag, startPoint x: 733, startPoint y: 242, endPoint x: 677, endPoint y: 250, distance: 56.6
click at [345, 265] on icon "JavaScript chart by amCharts 3.21.15 Aug 20 Aug 23 Aug 26 Aug 29 Sep 01 Sep 04 …" at bounding box center [537, 348] width 818 height 235
click at [409, 180] on button "-" at bounding box center [407, 180] width 10 height 10
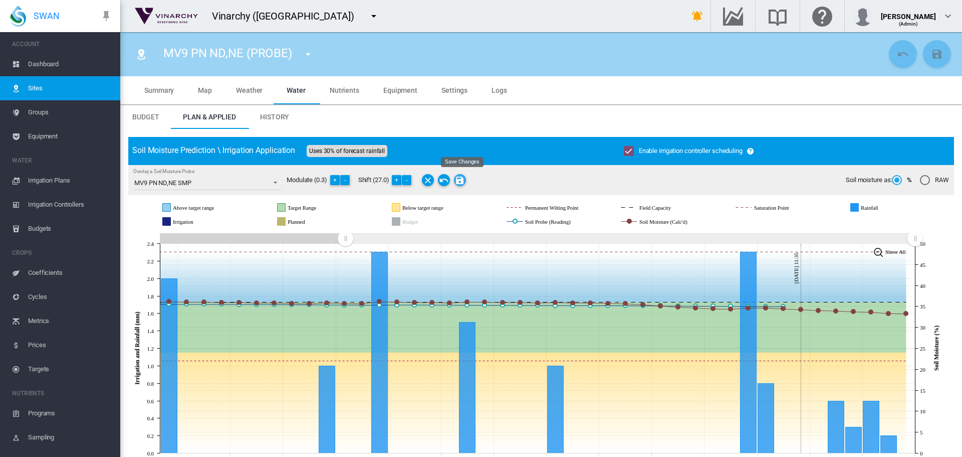
click at [463, 178] on md-icon "Save Changes" at bounding box center [460, 180] width 12 height 12
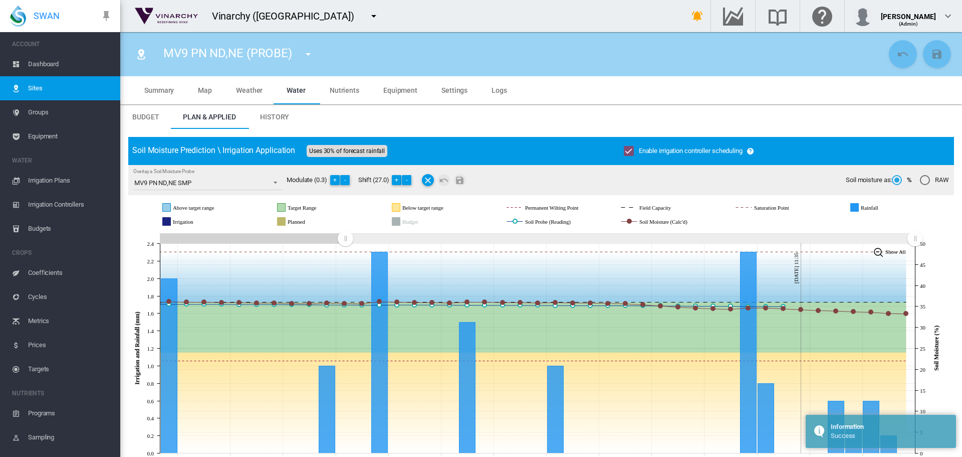
click at [306, 57] on md-icon "icon-menu-down" at bounding box center [308, 54] width 12 height 12
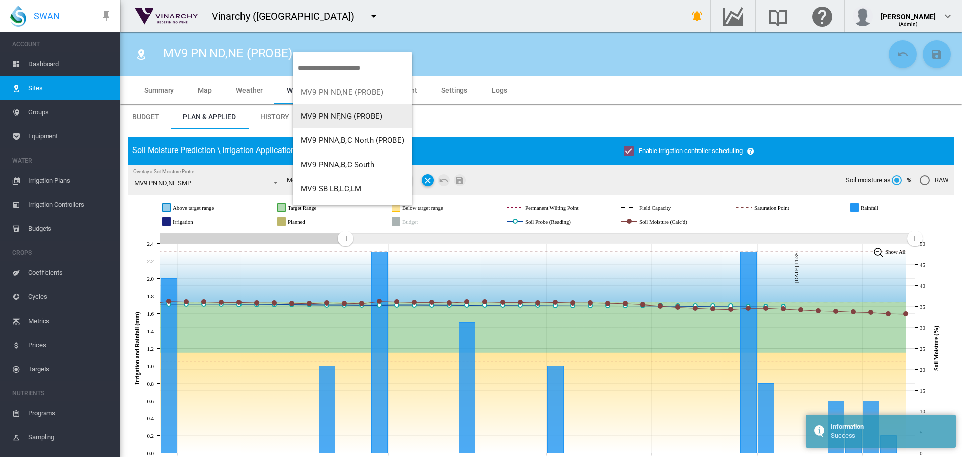
click at [333, 120] on span "MV9 PN NF,NG (PROBE)" at bounding box center [342, 116] width 82 height 9
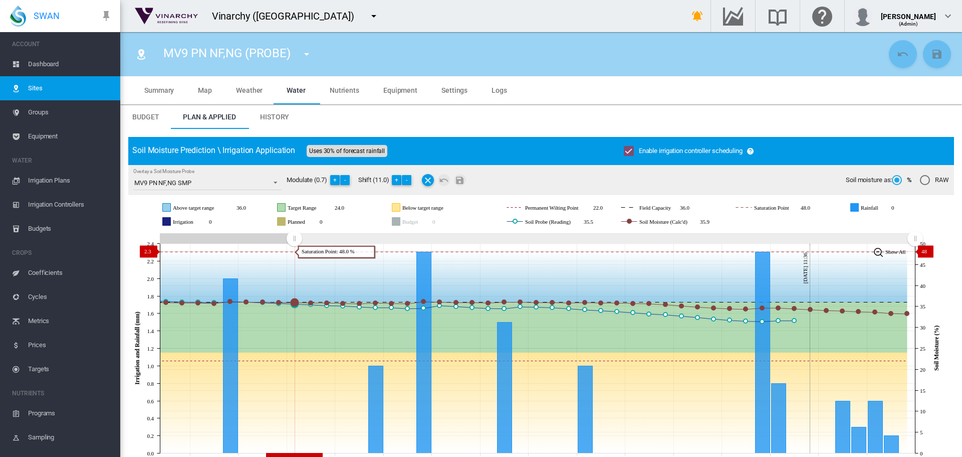
drag, startPoint x: 579, startPoint y: 242, endPoint x: 294, endPoint y: 251, distance: 285.3
click at [294, 251] on icon "JavaScript chart by amCharts [DATE] [DATE] Aug [DATE] Aug [DATE] Sep [DATE] Sep…" at bounding box center [537, 348] width 818 height 235
click at [399, 178] on button "+" at bounding box center [397, 180] width 10 height 10
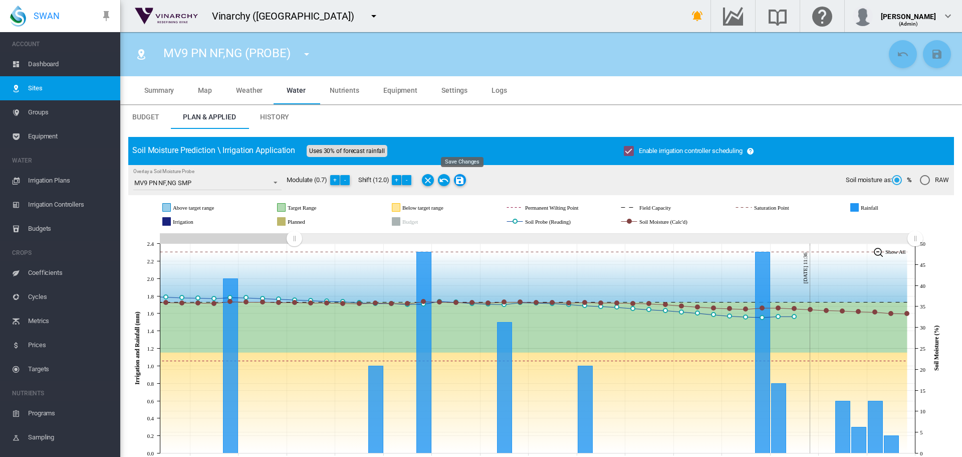
click at [461, 181] on md-icon "Save Changes" at bounding box center [460, 180] width 12 height 12
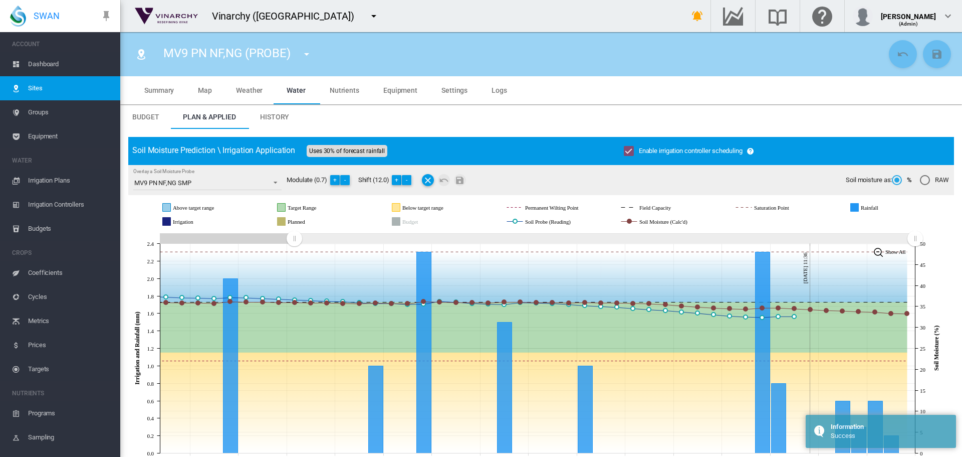
click at [307, 56] on md-icon "icon-menu-down" at bounding box center [307, 54] width 12 height 12
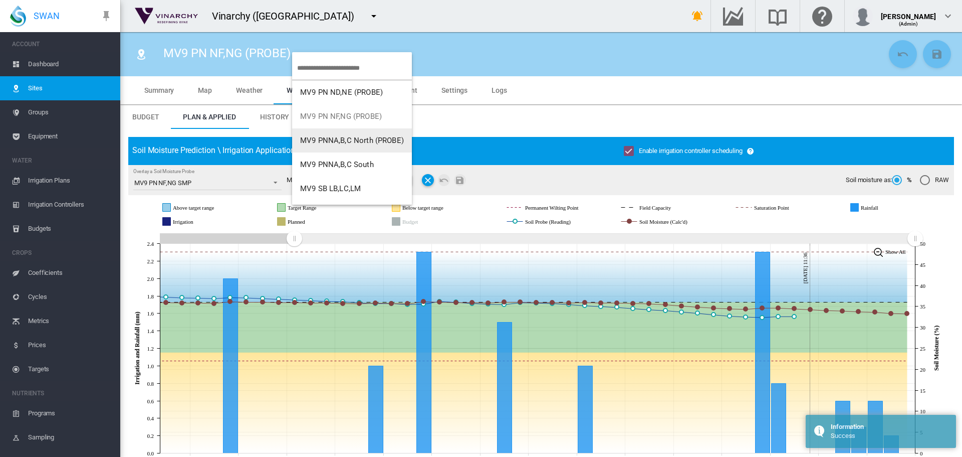
click at [337, 140] on span "MV9 PNNA,B,C North (PROBE)" at bounding box center [352, 140] width 104 height 9
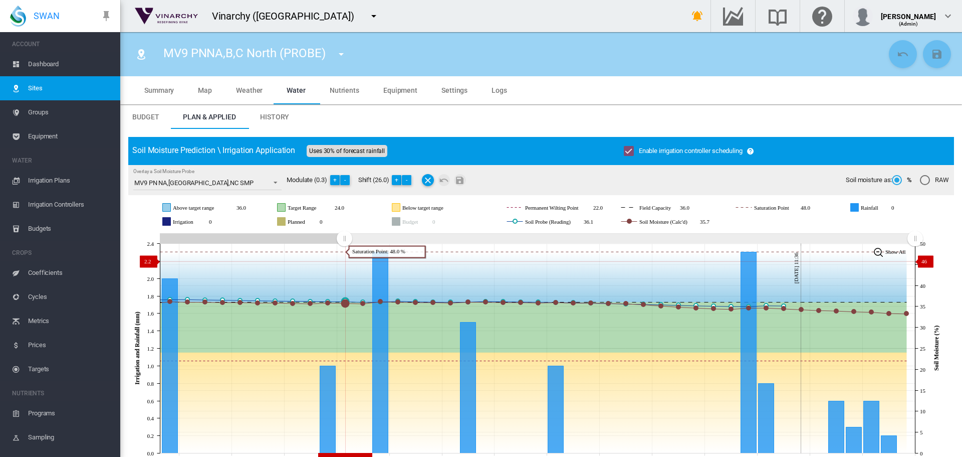
drag, startPoint x: 729, startPoint y: 239, endPoint x: 344, endPoint y: 261, distance: 385.5
click at [344, 261] on icon "JavaScript chart by amCharts [DATE] [DATE] Aug [DATE] Aug [DATE] Sep [DATE] Sep…" at bounding box center [537, 348] width 818 height 235
click at [406, 176] on button "-" at bounding box center [407, 180] width 10 height 10
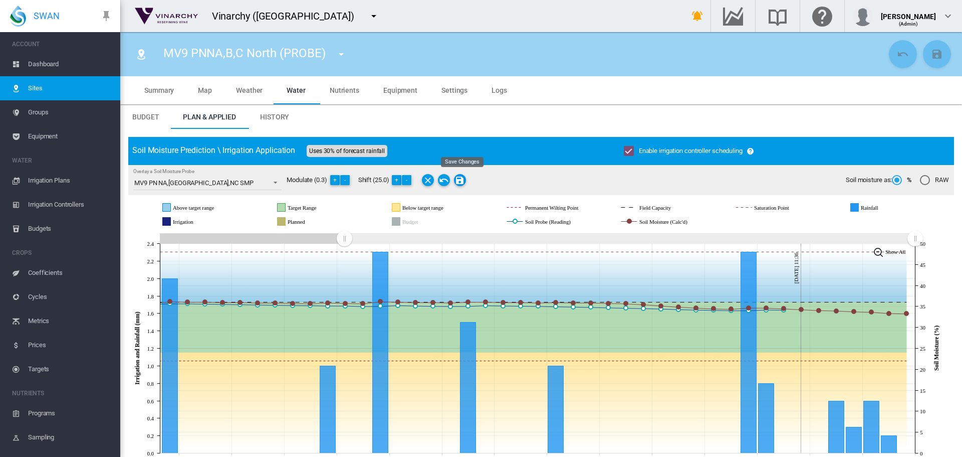
click at [461, 181] on md-icon "Save Changes" at bounding box center [460, 180] width 12 height 12
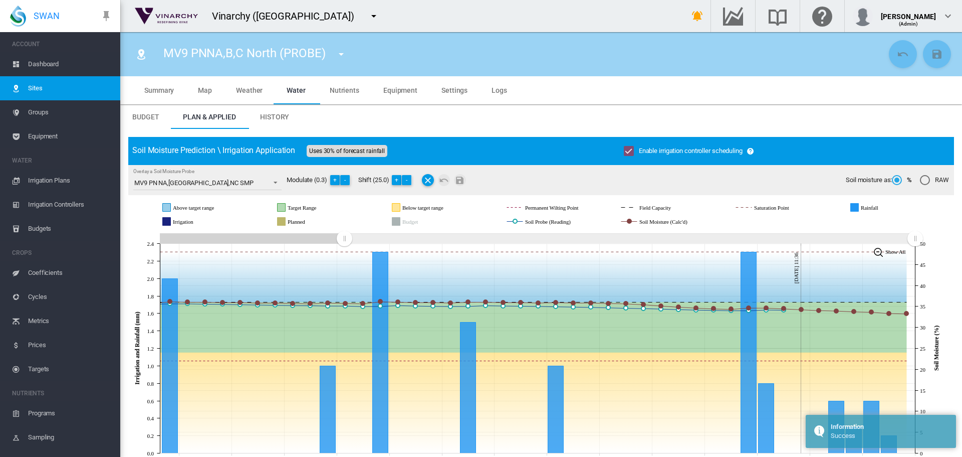
click at [343, 54] on md-icon "icon-menu-down" at bounding box center [341, 54] width 12 height 12
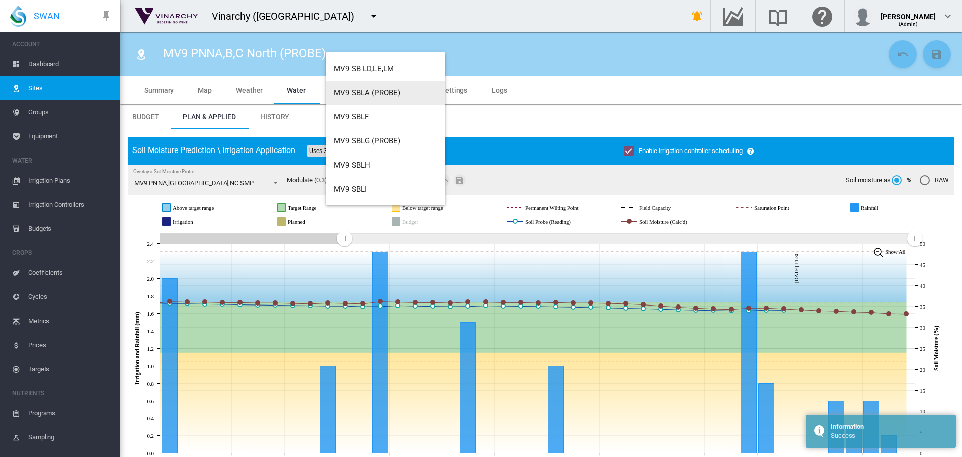
scroll to position [150, 0]
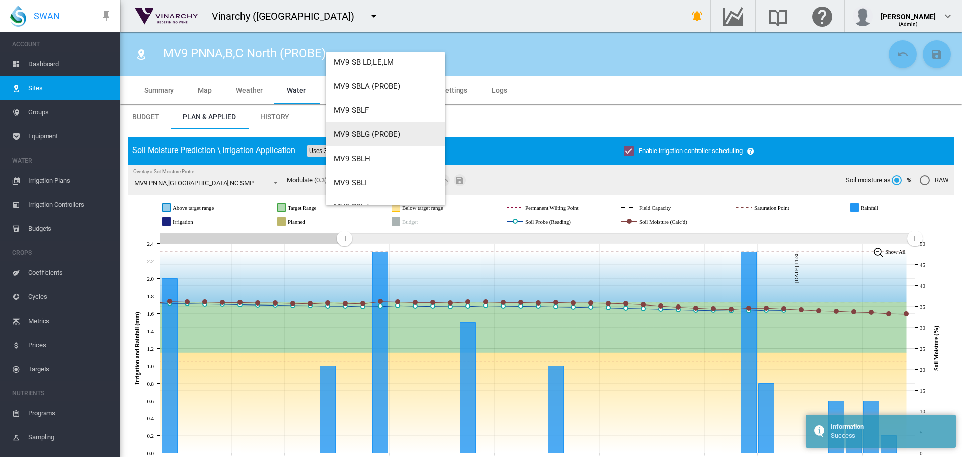
click at [377, 138] on span "MV9 SBLG (PROBE)" at bounding box center [367, 134] width 67 height 9
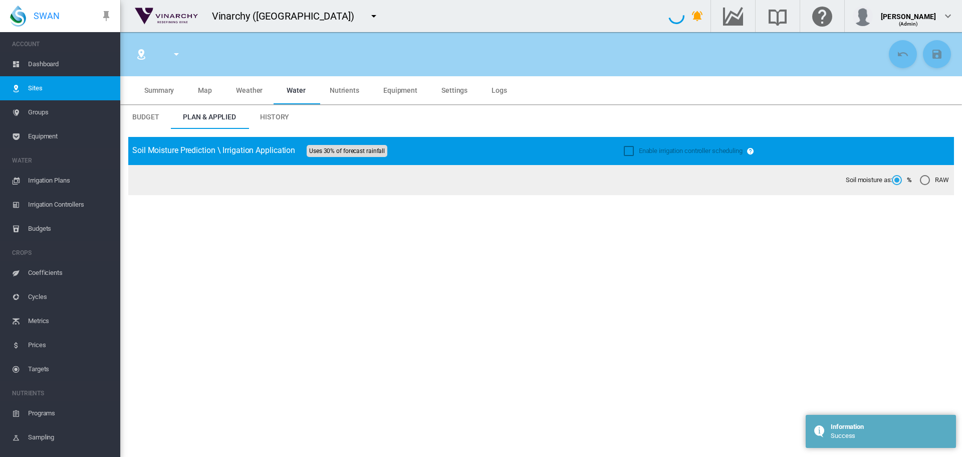
type input "**********"
type input "*********"
type input "**"
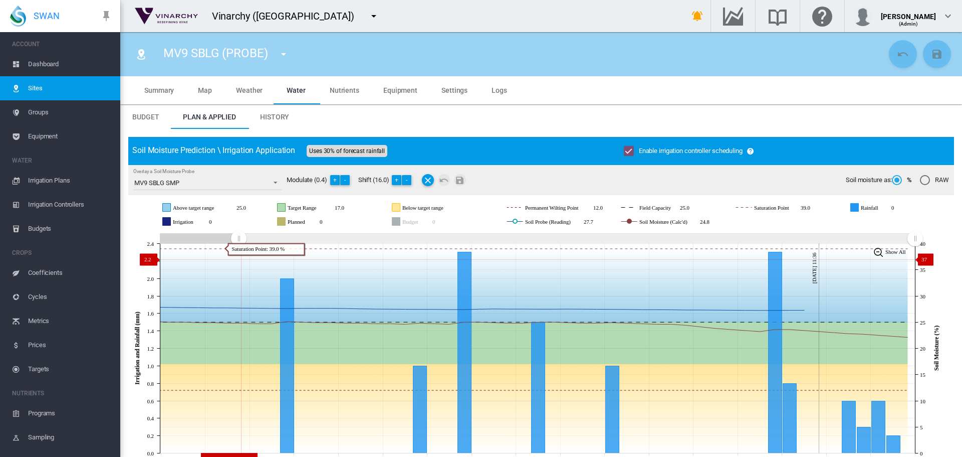
drag, startPoint x: 727, startPoint y: 239, endPoint x: 221, endPoint y: 259, distance: 507.0
click at [239, 259] on icon "JavaScript chart by amCharts [DATE] [DATE] Aug [DATE] Aug [DATE] Aug [DATE] Sep…" at bounding box center [537, 348] width 818 height 235
click at [408, 178] on button "-" at bounding box center [407, 180] width 10 height 10
click at [463, 181] on md-icon "Save Changes" at bounding box center [460, 180] width 12 height 12
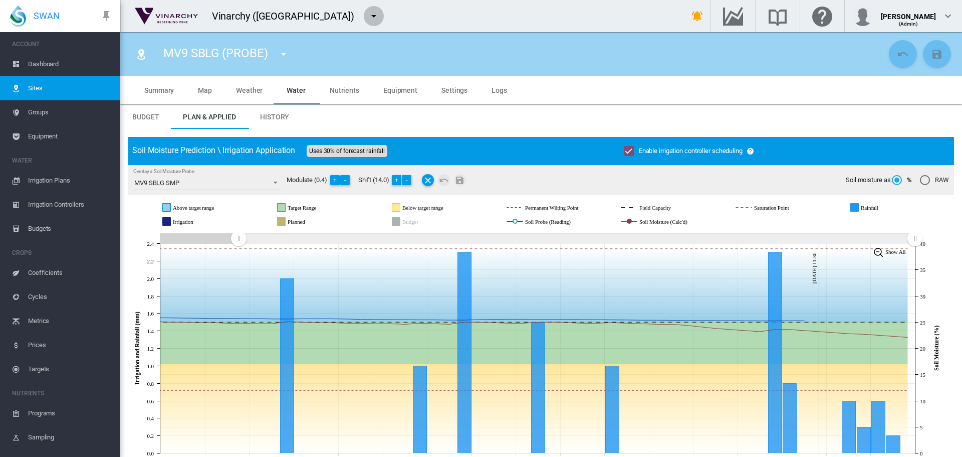
click at [368, 18] on md-icon "icon-menu-down" at bounding box center [374, 16] width 12 height 12
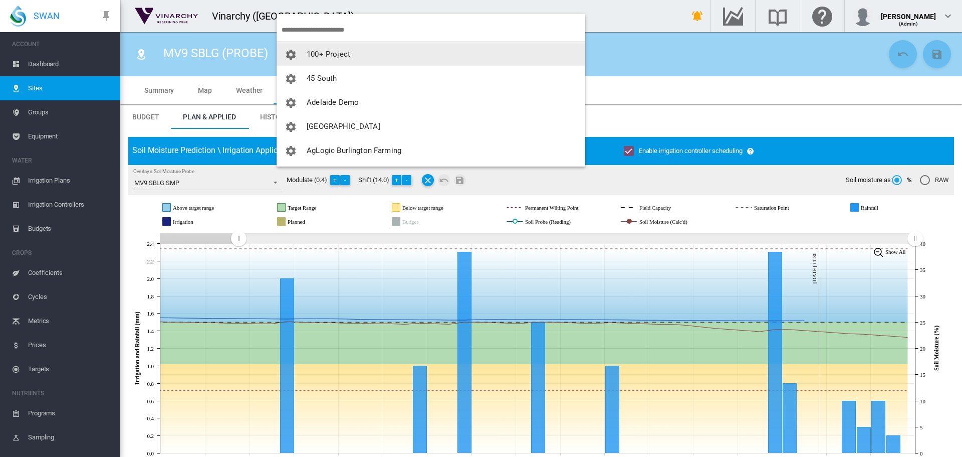
click at [298, 29] on input "search" at bounding box center [434, 30] width 304 height 24
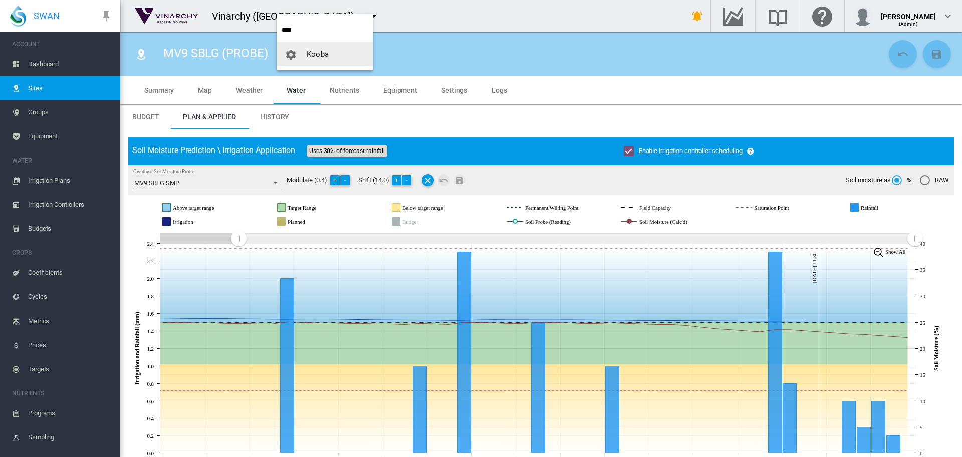
type input "****"
click at [322, 56] on span "Kooba" at bounding box center [318, 54] width 22 height 9
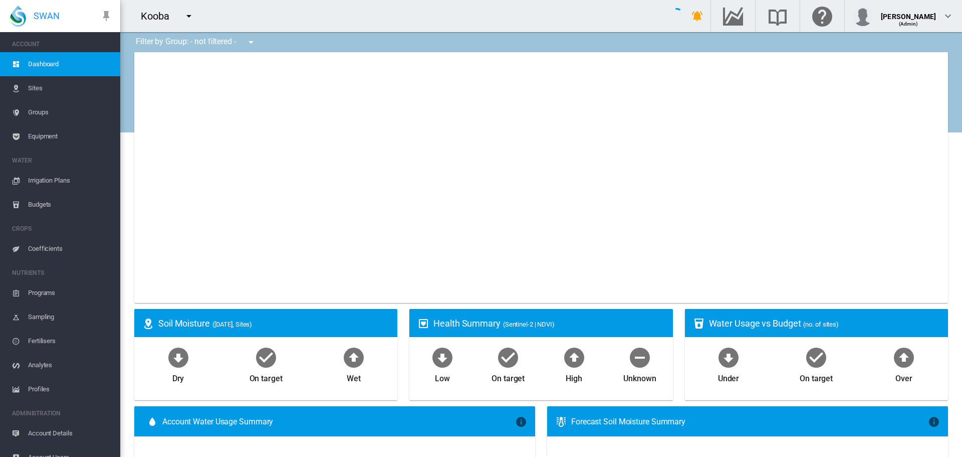
type input "**********"
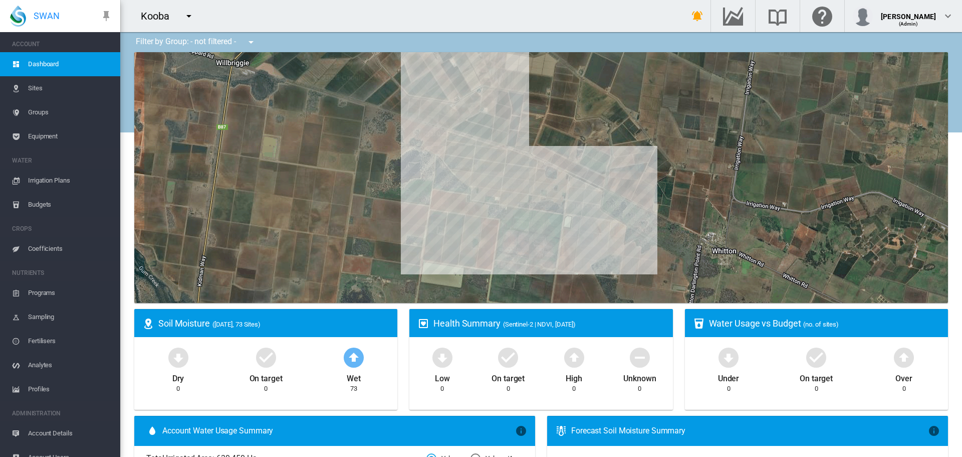
click at [704, 18] on md-icon "icon-bell-ring" at bounding box center [698, 16] width 12 height 12
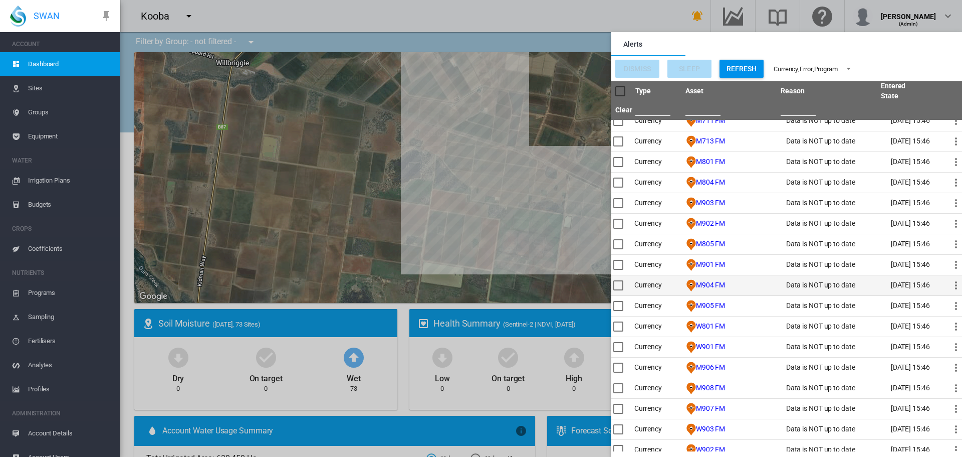
scroll to position [2751, 0]
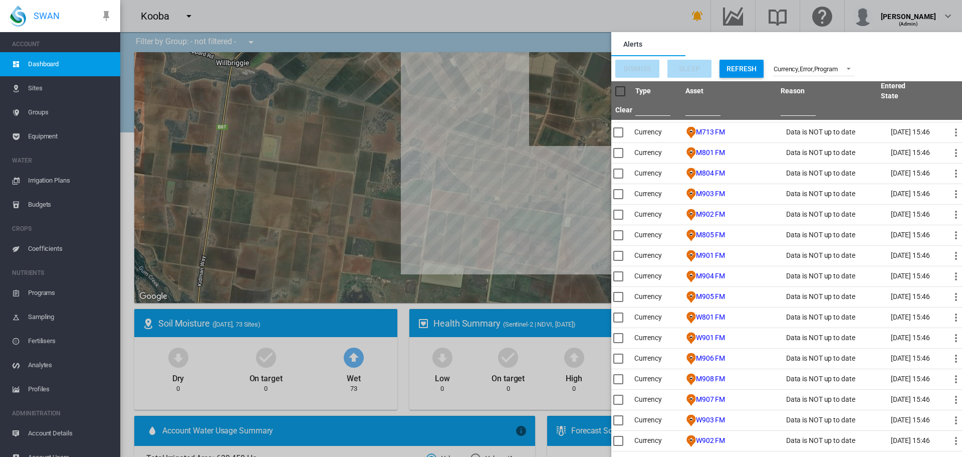
click at [620, 87] on div at bounding box center [620, 91] width 10 height 10
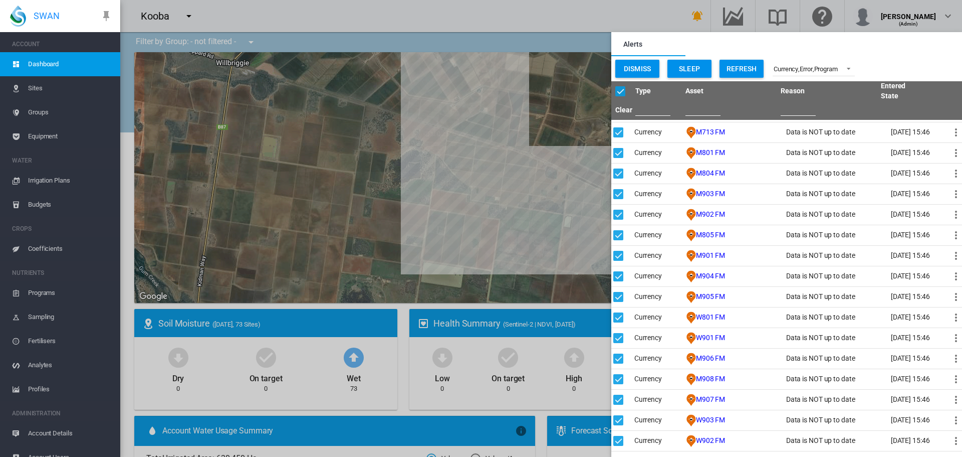
click at [627, 69] on button "Dismiss" at bounding box center [637, 69] width 44 height 18
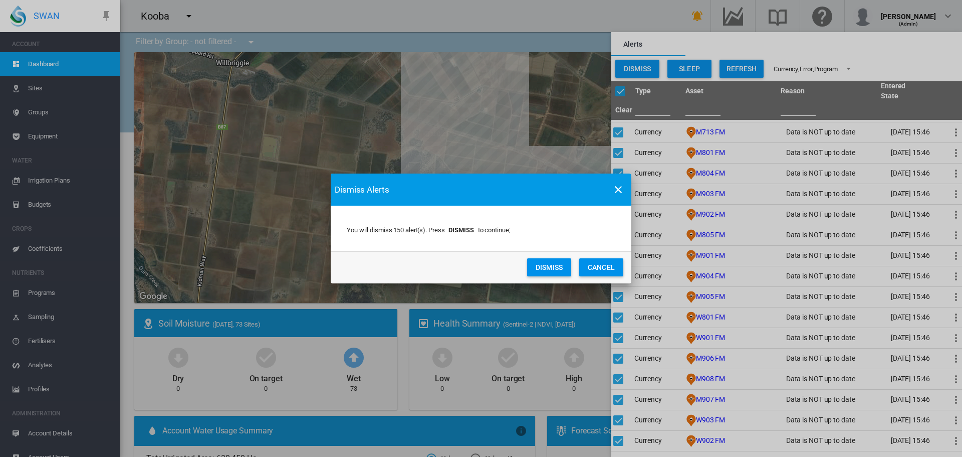
click at [547, 270] on button "DISMISS" at bounding box center [549, 267] width 44 height 18
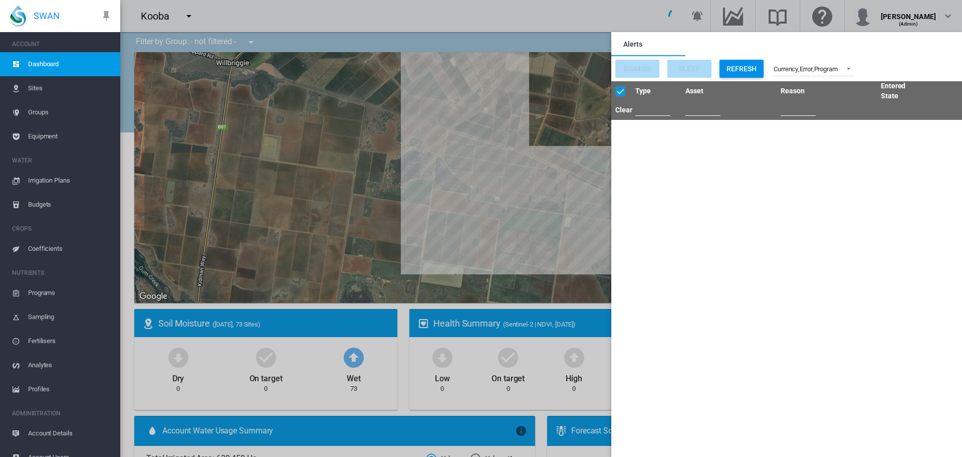
scroll to position [0, 0]
click at [512, 24] on md-backdrop at bounding box center [541, 228] width 842 height 457
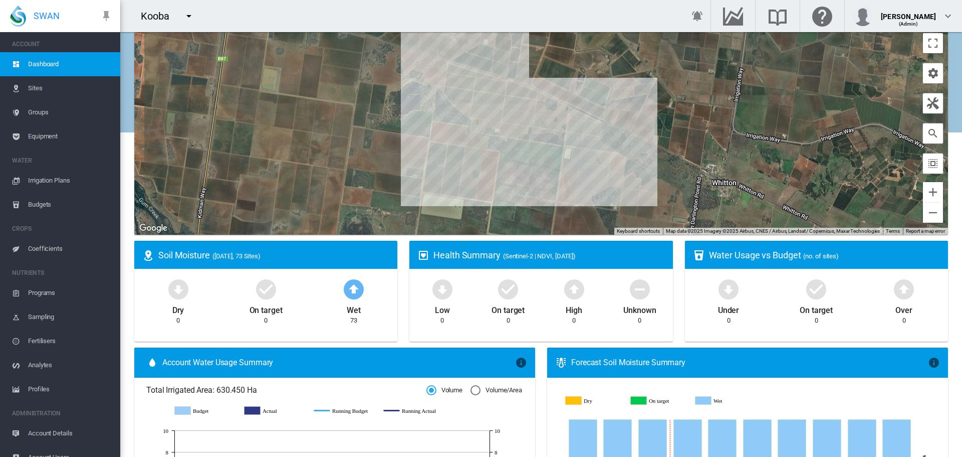
scroll to position [50, 0]
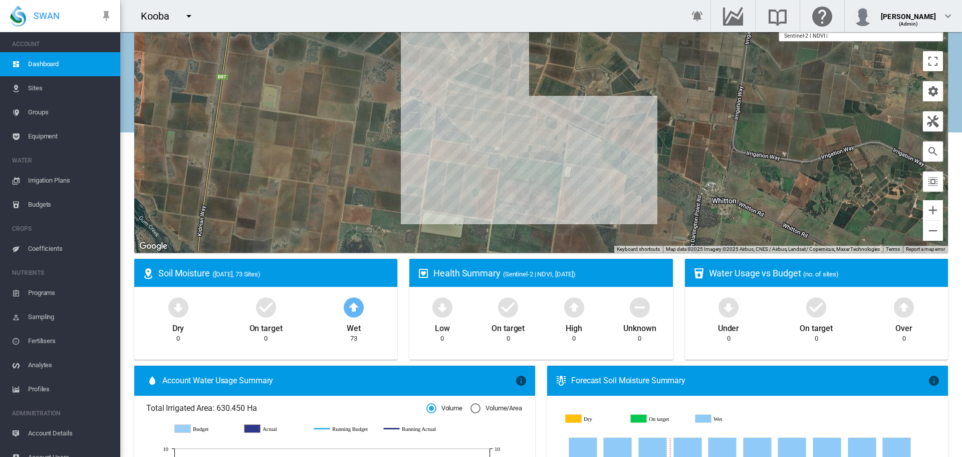
click at [39, 88] on span "Sites" at bounding box center [70, 88] width 84 height 24
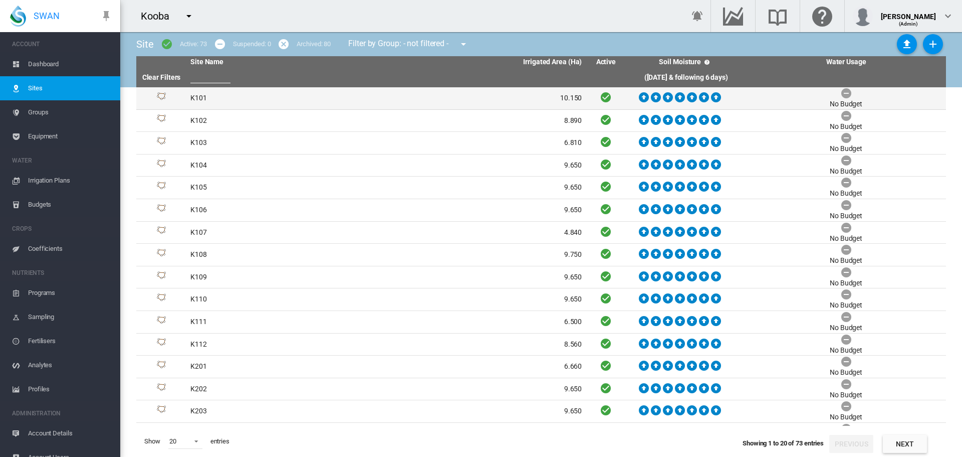
click at [195, 96] on td "K101" at bounding box center [286, 98] width 200 height 22
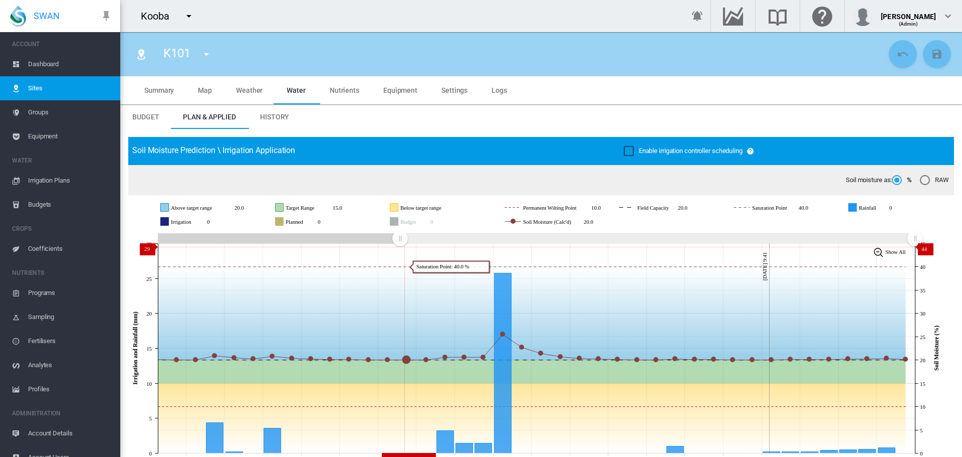
drag, startPoint x: 732, startPoint y: 235, endPoint x: 400, endPoint y: 247, distance: 332.5
click at [400, 247] on g "Zoom chart using cursor arrows" at bounding box center [400, 239] width 18 height 18
click at [41, 64] on span "Dashboard" at bounding box center [70, 64] width 84 height 24
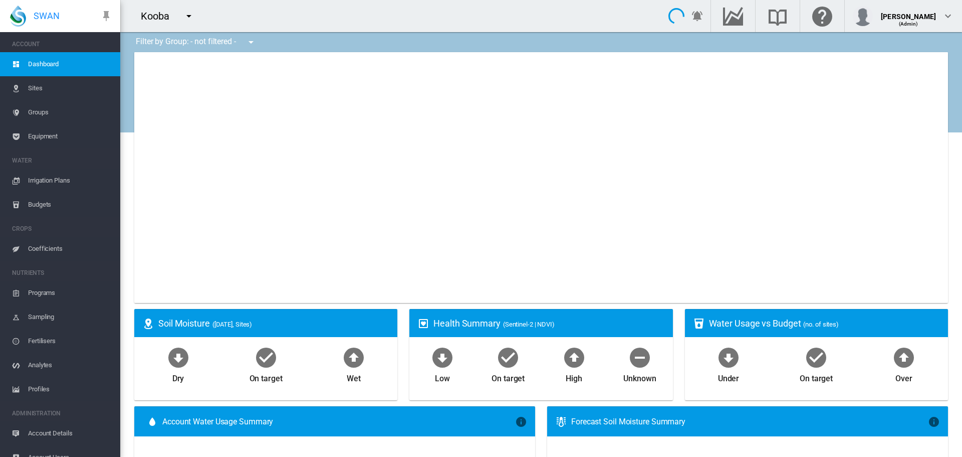
type input "**********"
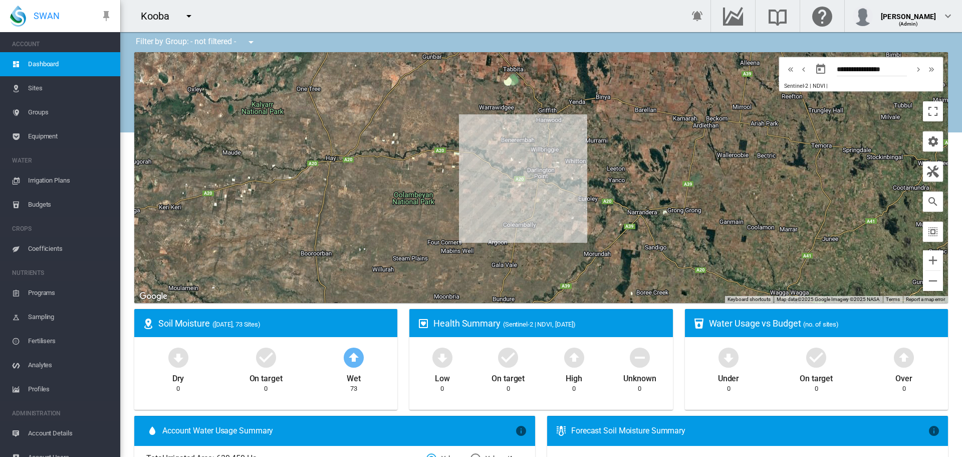
click at [36, 135] on span "Equipment" at bounding box center [70, 136] width 84 height 24
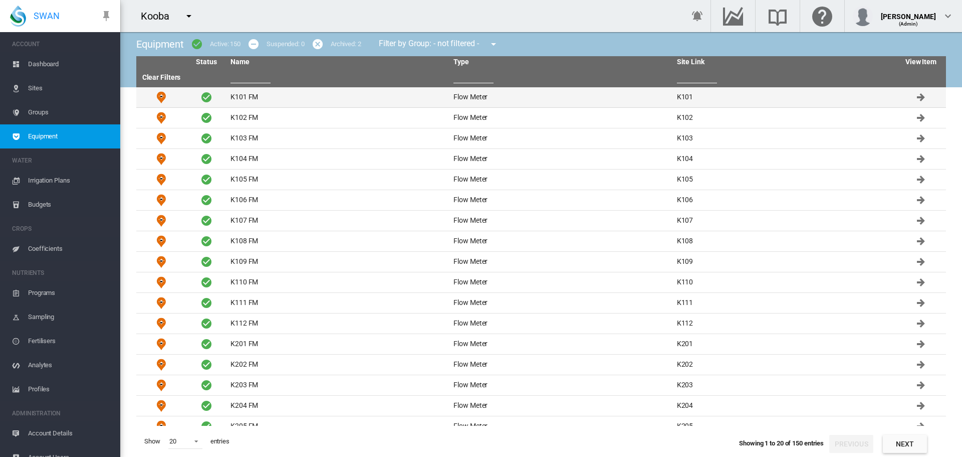
click at [245, 96] on td "K101 FM" at bounding box center [338, 97] width 223 height 20
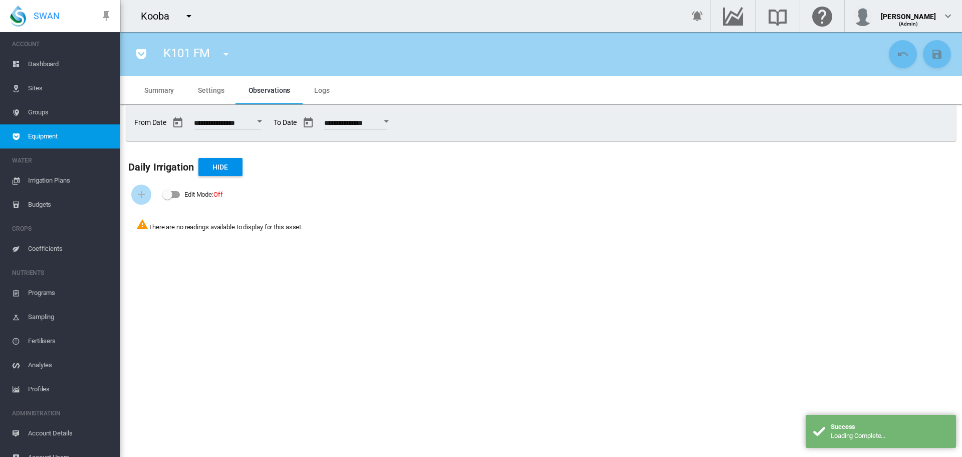
click at [212, 92] on span "Settings" at bounding box center [211, 90] width 26 height 8
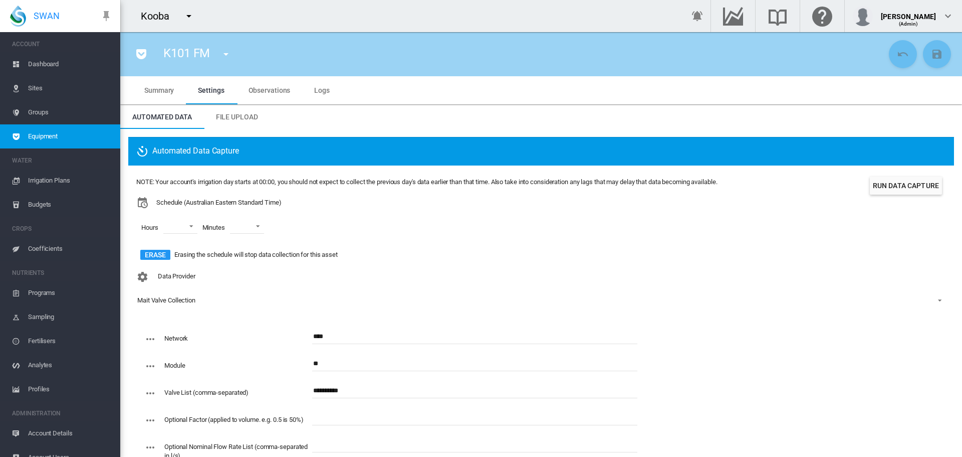
click at [322, 88] on span "Logs" at bounding box center [322, 90] width 16 height 8
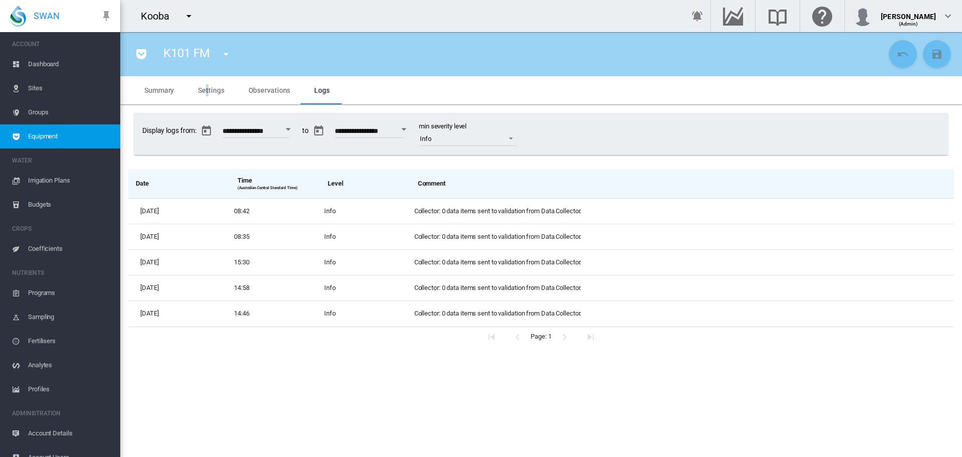
click at [207, 87] on span "Settings" at bounding box center [211, 90] width 26 height 8
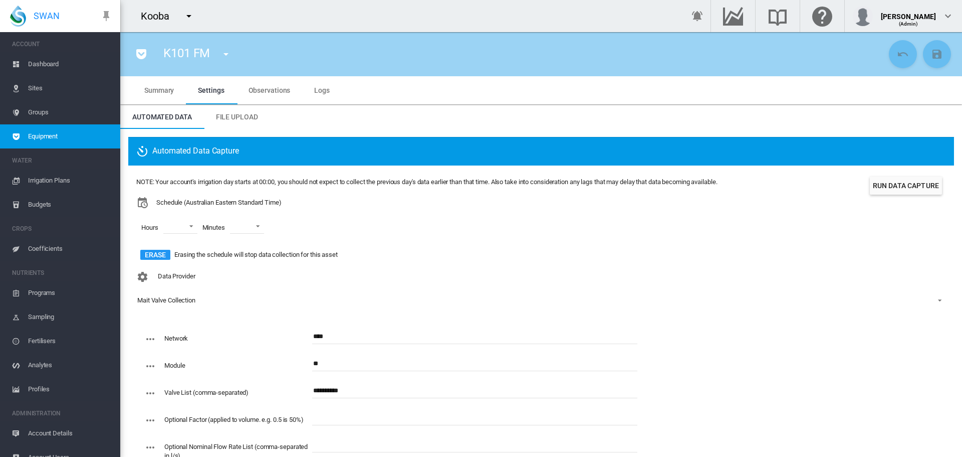
click at [350, 393] on input "**********" at bounding box center [474, 390] width 325 height 15
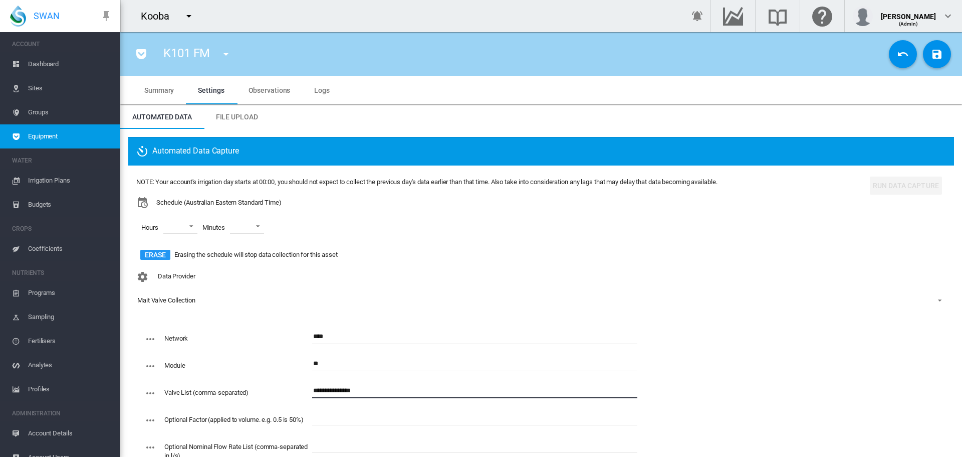
drag, startPoint x: 365, startPoint y: 393, endPoint x: 304, endPoint y: 396, distance: 61.2
click at [304, 396] on div "**********" at bounding box center [390, 396] width 493 height 27
click at [369, 393] on input "**********" at bounding box center [474, 390] width 325 height 15
paste input "**********"
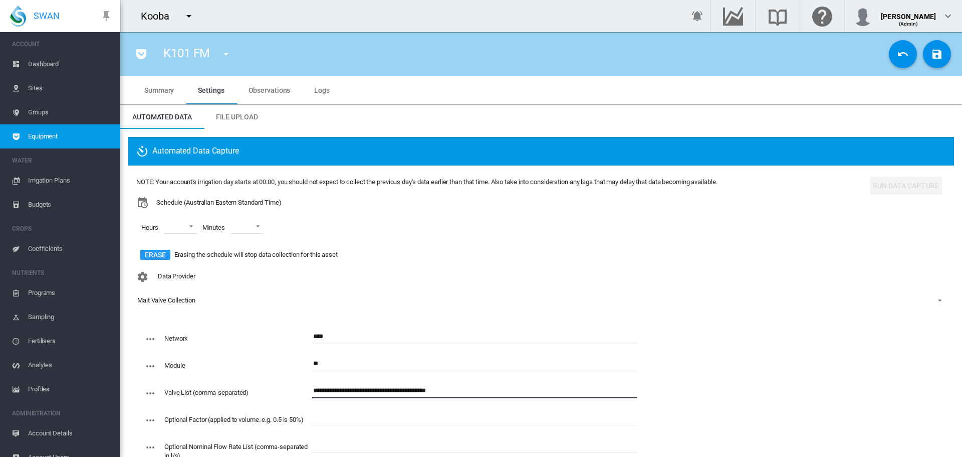
click at [404, 390] on input "**********" at bounding box center [474, 390] width 325 height 15
click at [458, 389] on input "**********" at bounding box center [474, 390] width 325 height 15
type input "**********"
click at [931, 50] on md-icon "icon-content-save" at bounding box center [937, 54] width 12 height 12
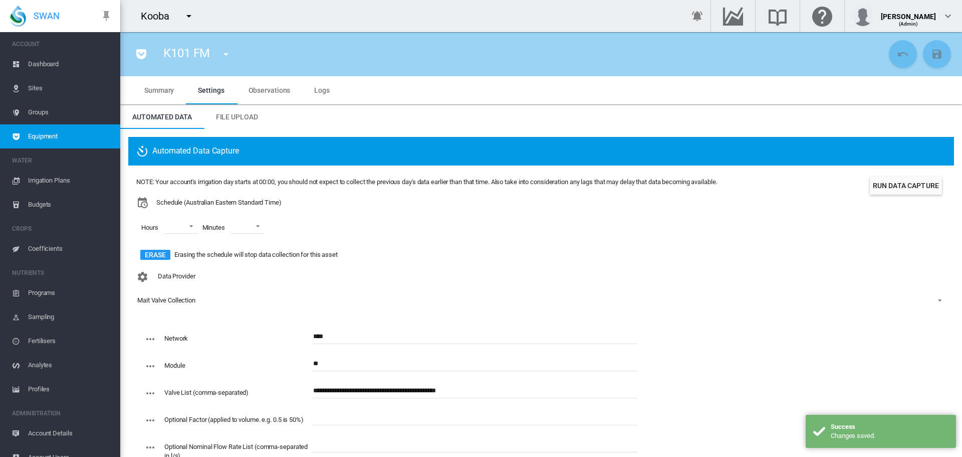
click at [894, 190] on button "Run Data Capture" at bounding box center [906, 185] width 72 height 18
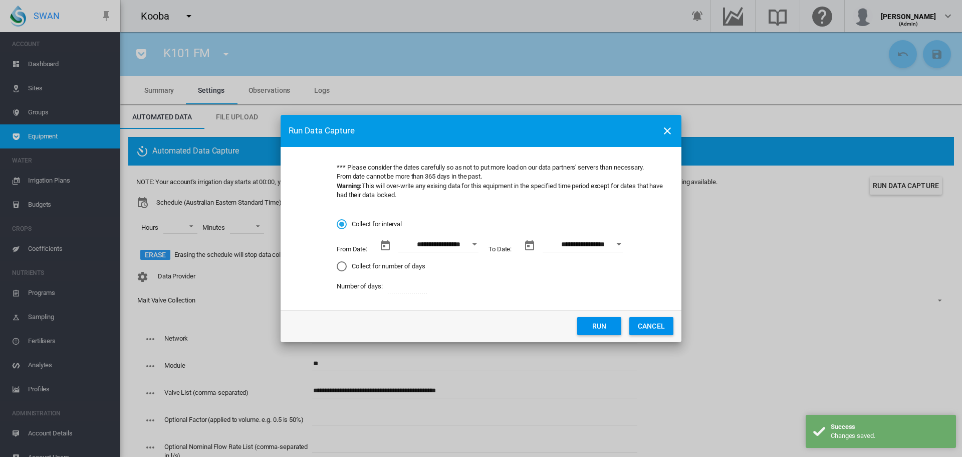
click at [477, 241] on button "Open calendar" at bounding box center [475, 244] width 18 height 18
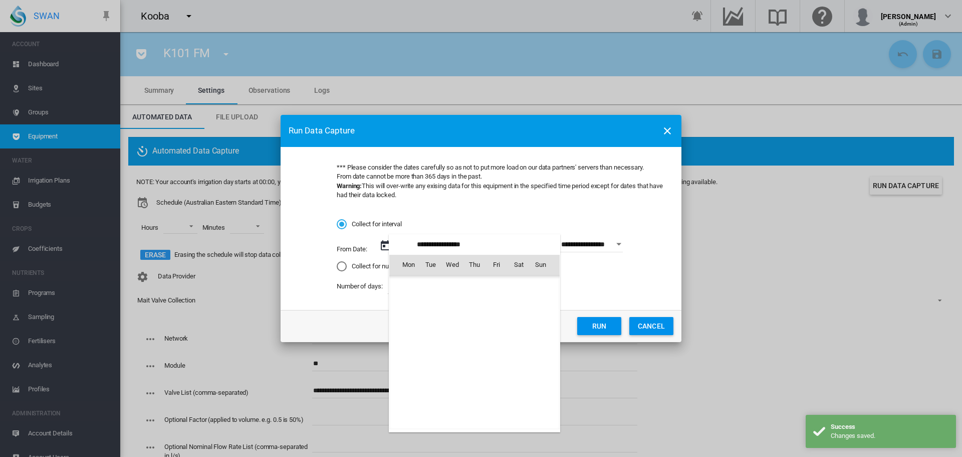
scroll to position [232138, 0]
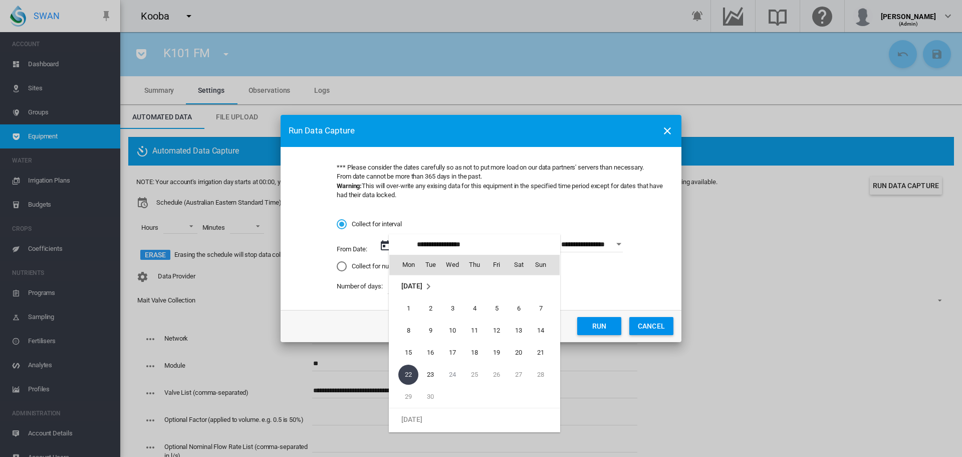
click at [405, 307] on span "1" at bounding box center [408, 308] width 20 height 20
type input "**********"
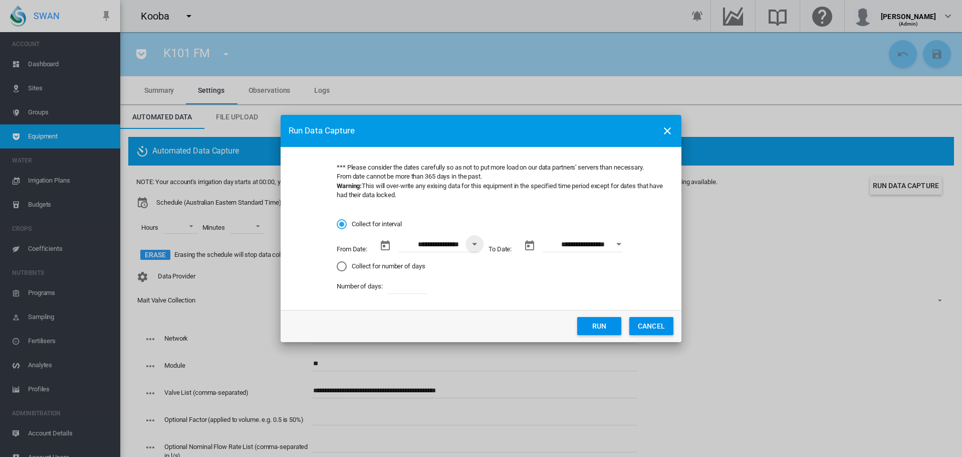
click at [606, 322] on button "Run" at bounding box center [599, 326] width 44 height 18
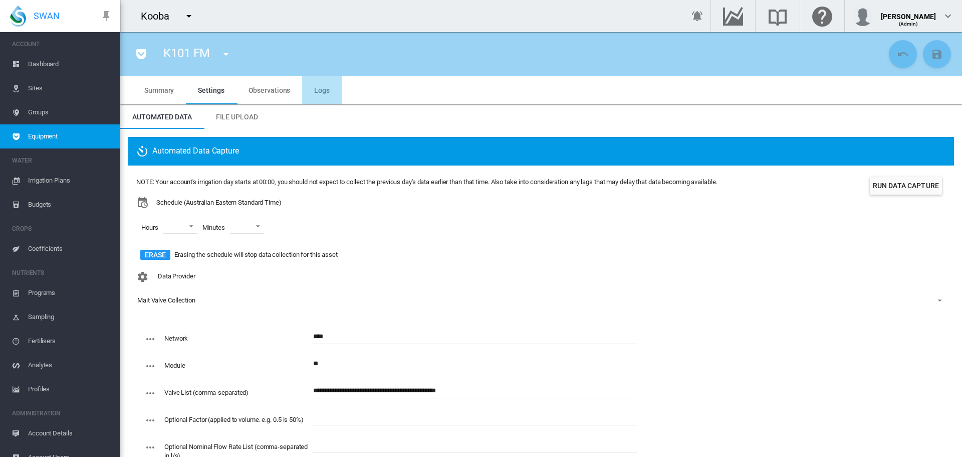
click at [319, 94] on md-tab-item "Logs" at bounding box center [322, 90] width 40 height 28
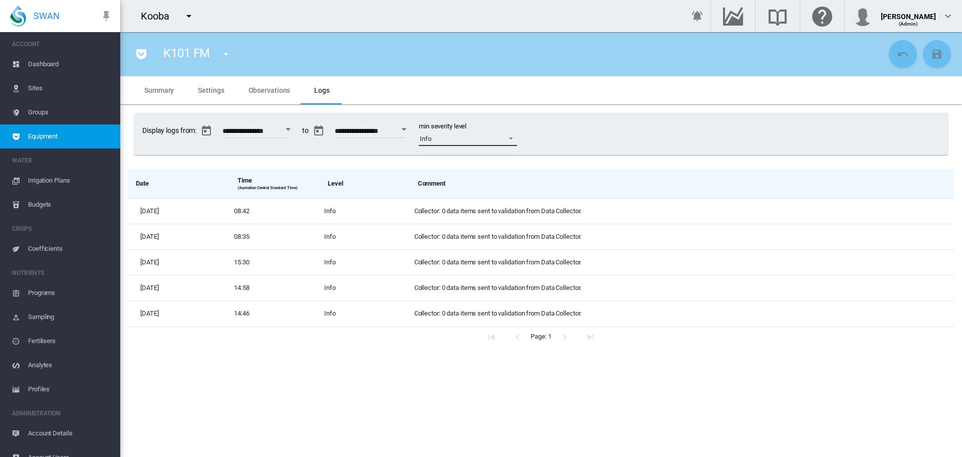
click at [514, 138] on span at bounding box center [508, 137] width 12 height 9
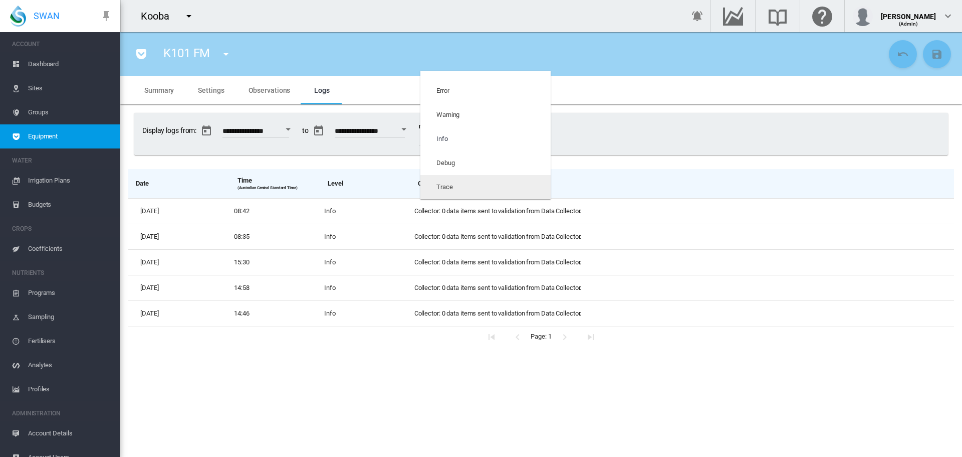
click at [507, 180] on md-option "Trace" at bounding box center [485, 187] width 130 height 24
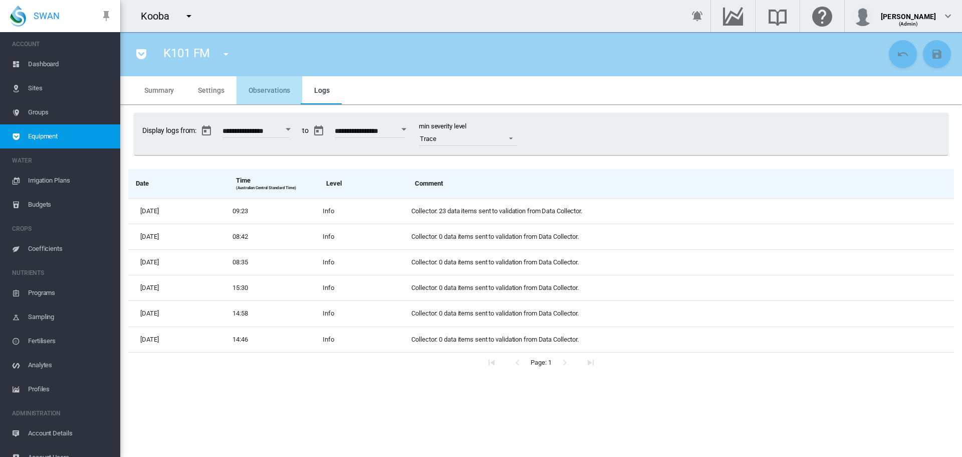
click at [270, 91] on span "Observations" at bounding box center [270, 90] width 42 height 8
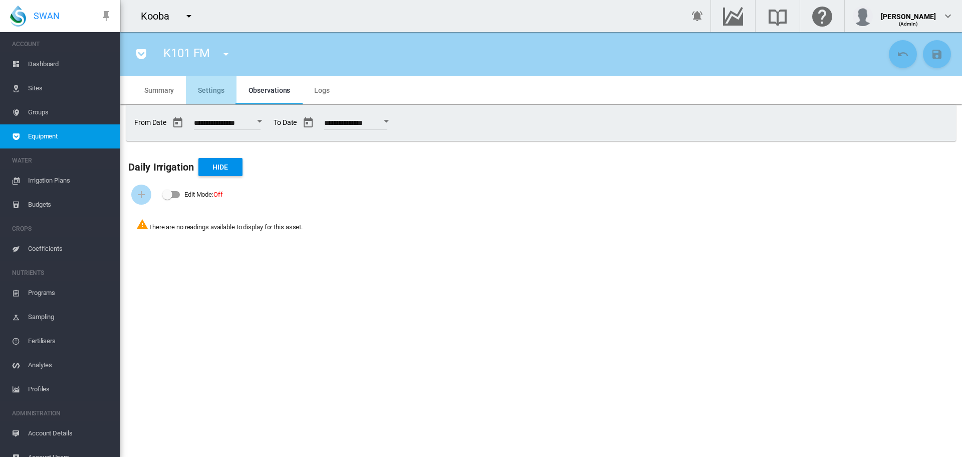
click at [214, 91] on span "Settings" at bounding box center [211, 90] width 26 height 8
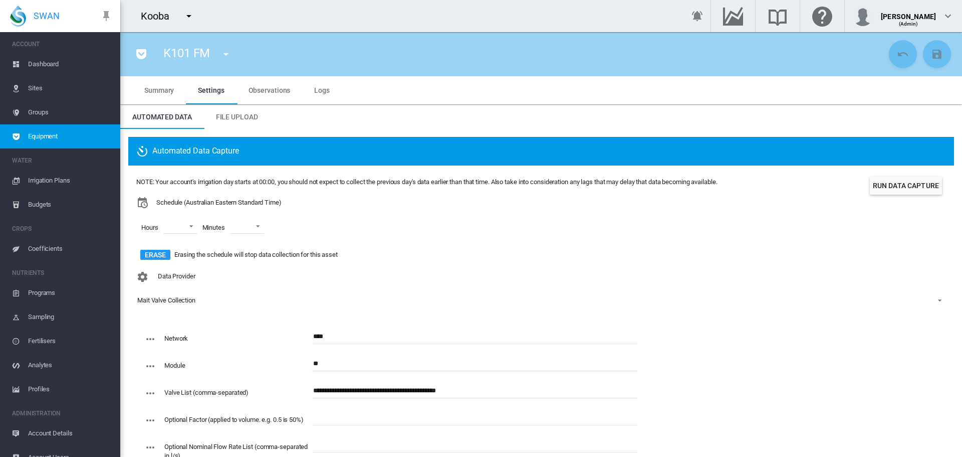
click at [322, 94] on span "Logs" at bounding box center [322, 90] width 16 height 8
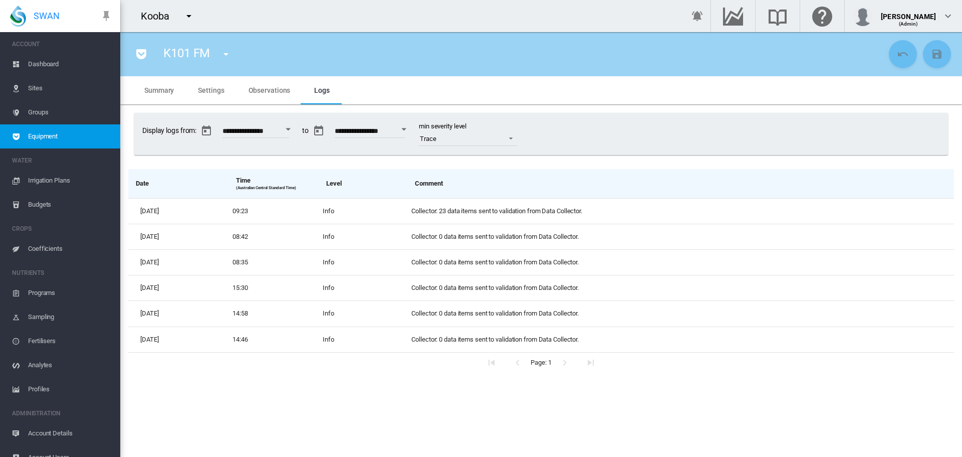
click at [273, 94] on span "Observations" at bounding box center [270, 90] width 42 height 8
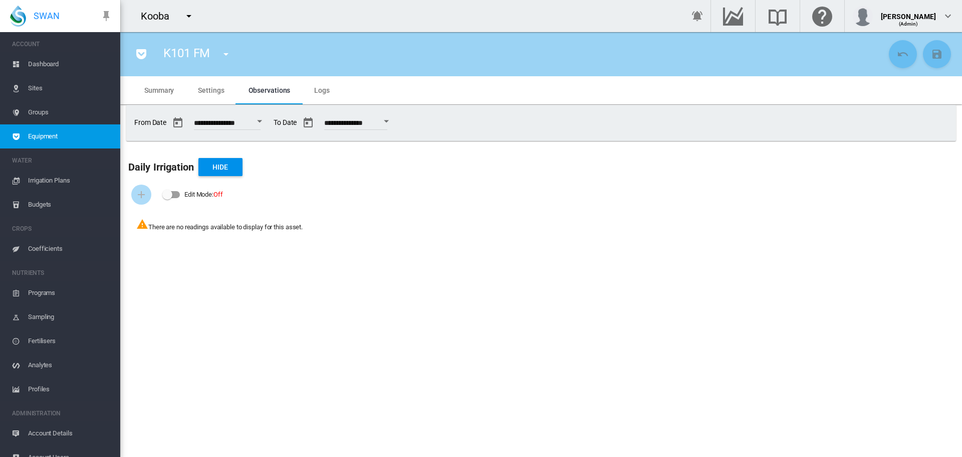
click at [29, 138] on span "Equipment" at bounding box center [70, 136] width 84 height 24
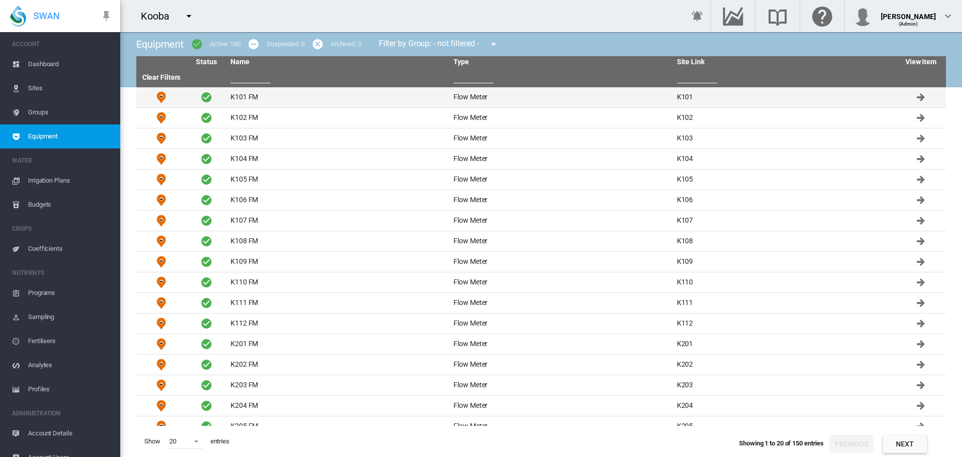
click at [235, 93] on td "K101 FM" at bounding box center [338, 97] width 223 height 20
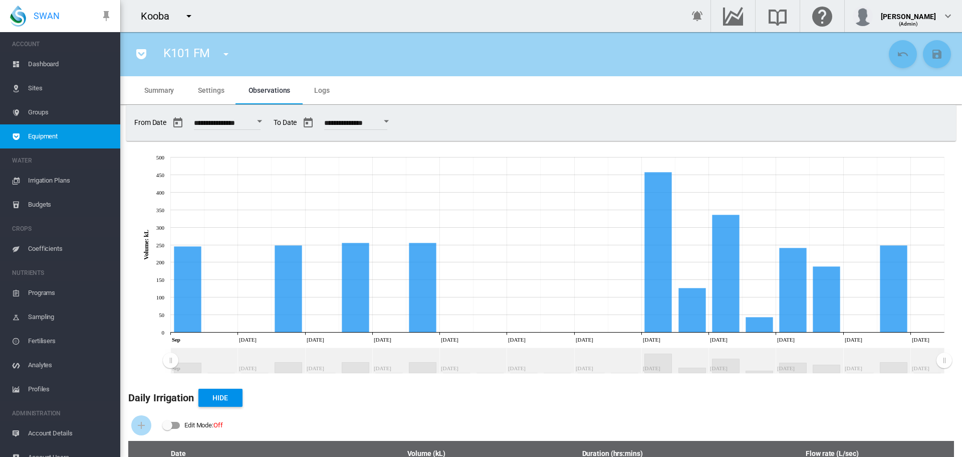
click at [32, 87] on span "Sites" at bounding box center [70, 88] width 84 height 24
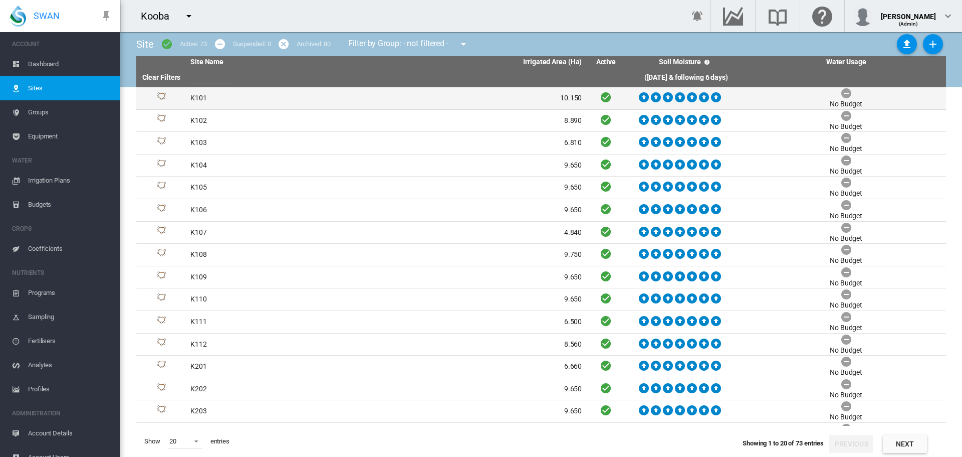
click at [197, 97] on td "K101" at bounding box center [286, 98] width 200 height 22
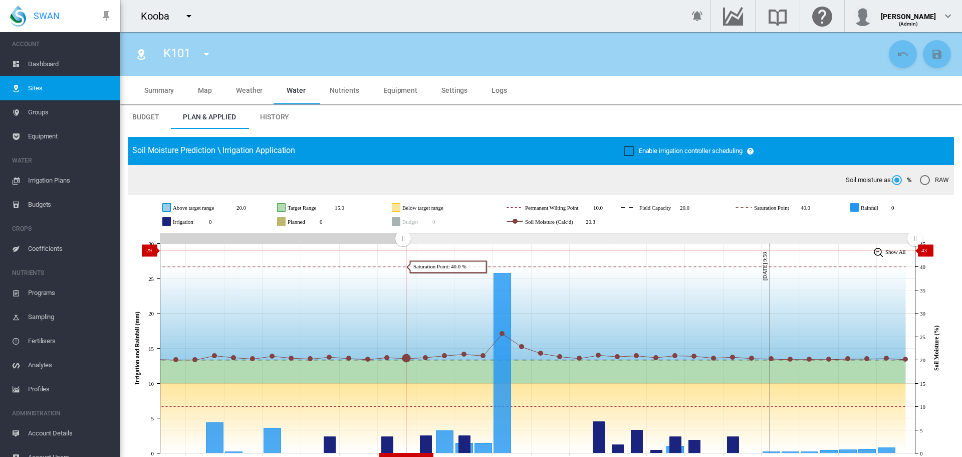
drag, startPoint x: 732, startPoint y: 238, endPoint x: 403, endPoint y: 250, distance: 329.0
click at [403, 250] on icon "JavaScript chart by amCharts 3.21.15 Aug 25 Aug 27 Aug 29 Aug 31 Sep 02 Sep 04 …" at bounding box center [537, 348] width 818 height 235
click at [206, 55] on md-icon "icon-menu-down" at bounding box center [206, 54] width 12 height 12
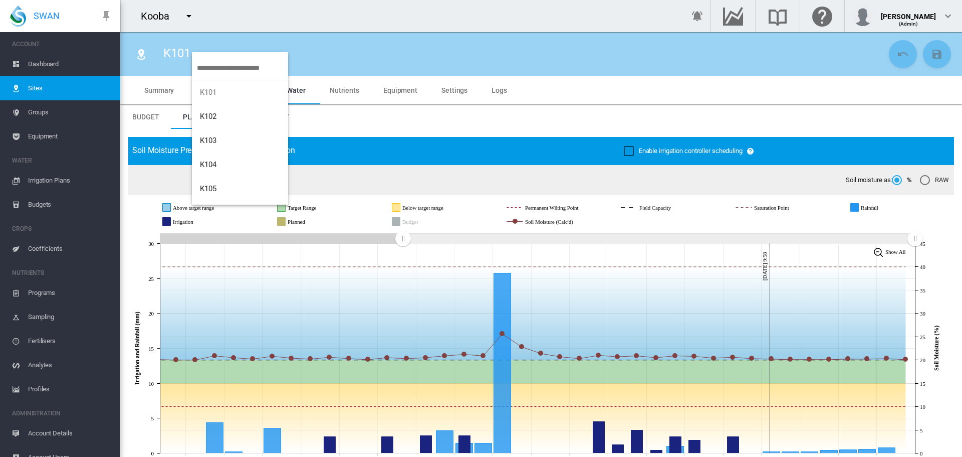
click at [230, 67] on input "search" at bounding box center [242, 68] width 91 height 24
click at [215, 158] on span "K110" at bounding box center [208, 158] width 17 height 9
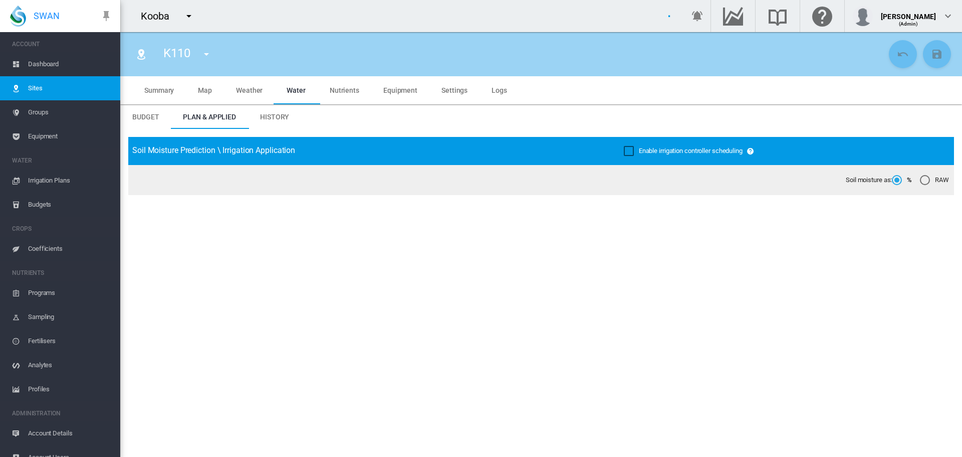
type input "****"
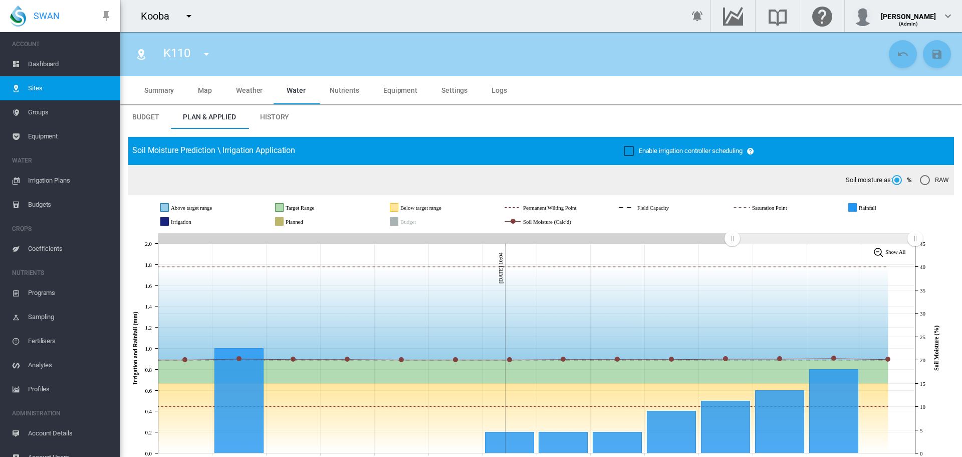
click at [396, 91] on span "Equipment" at bounding box center [400, 90] width 34 height 8
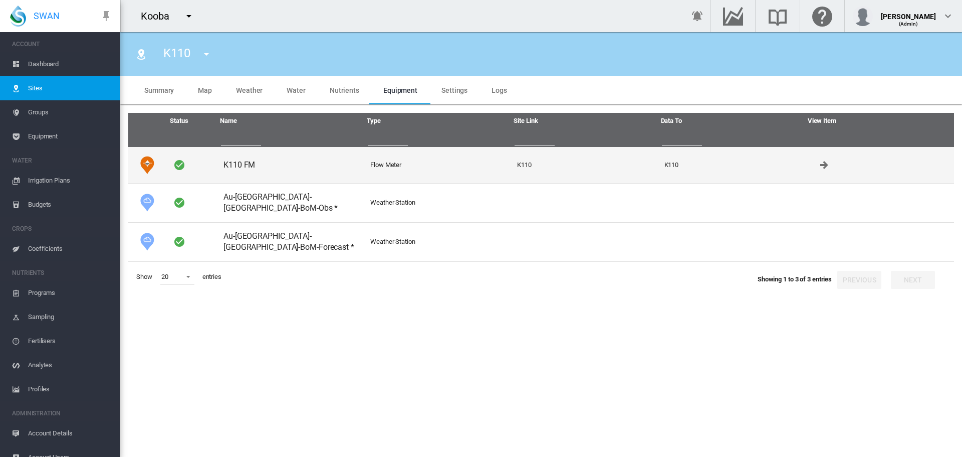
click at [233, 164] on td "K110 FM" at bounding box center [292, 165] width 147 height 36
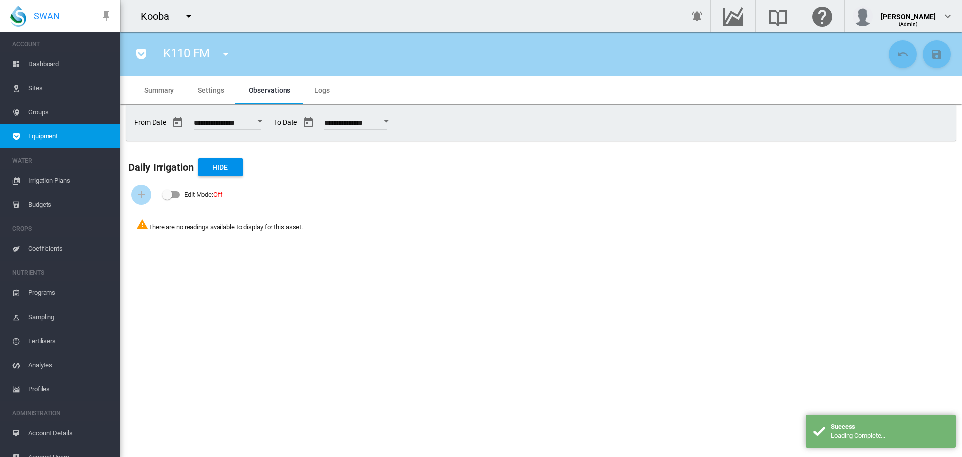
click at [212, 93] on span "Settings" at bounding box center [211, 90] width 26 height 8
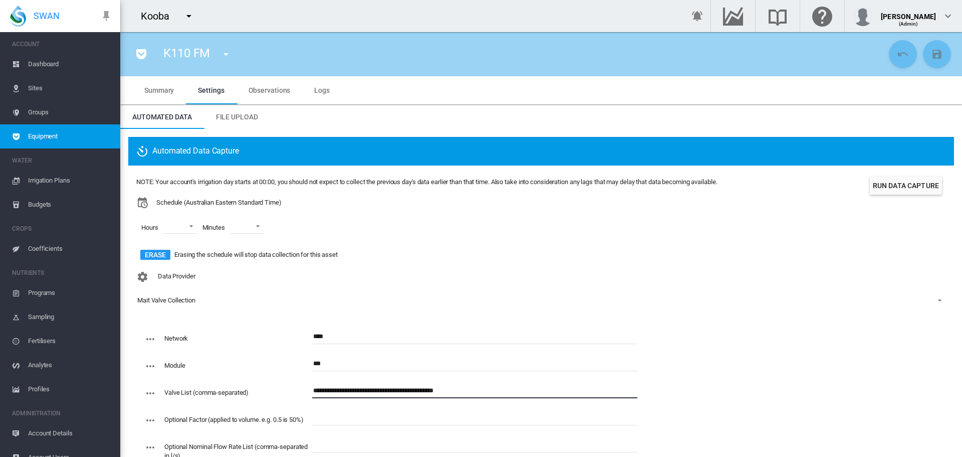
drag, startPoint x: 470, startPoint y: 391, endPoint x: 358, endPoint y: 391, distance: 111.8
click at [358, 391] on input "**********" at bounding box center [474, 390] width 325 height 15
type input "**********"
click at [931, 54] on md-icon "icon-content-save" at bounding box center [937, 54] width 12 height 12
click at [905, 184] on button "Run Data Capture" at bounding box center [906, 185] width 72 height 18
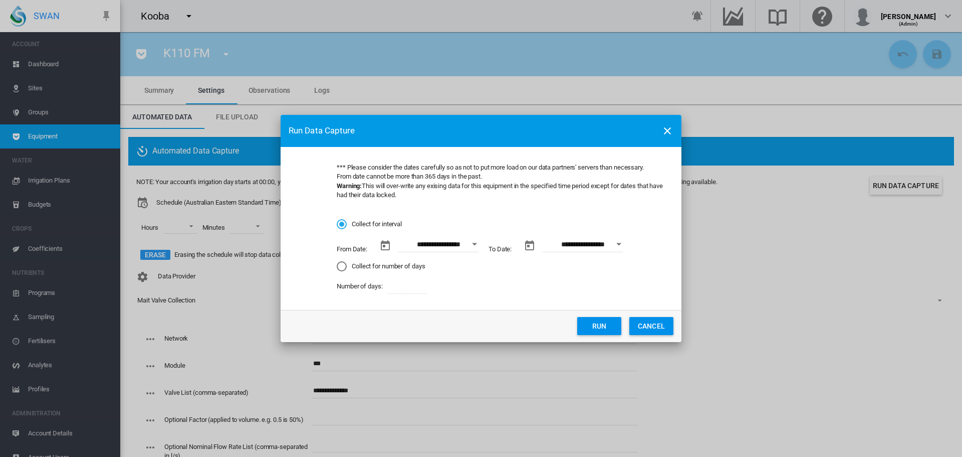
click at [473, 243] on div "Open calendar" at bounding box center [474, 244] width 5 height 3
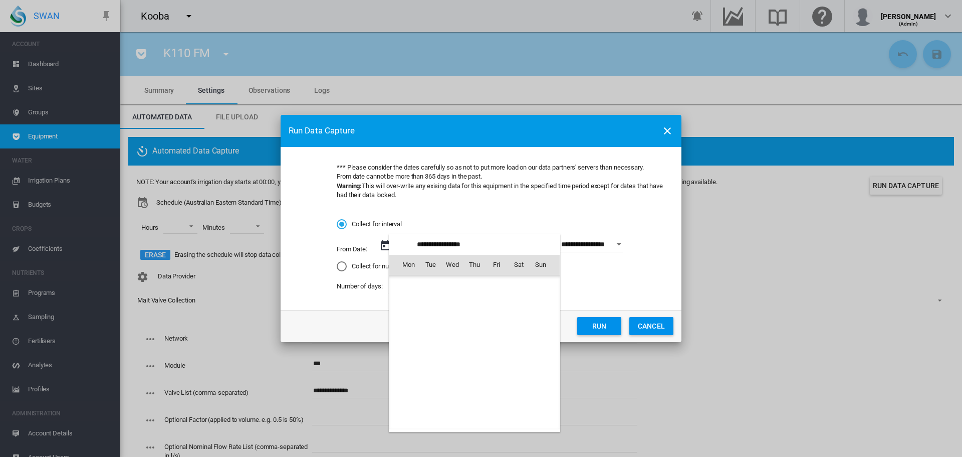
scroll to position [232138, 0]
click at [411, 304] on span "1" at bounding box center [408, 308] width 20 height 20
type input "**********"
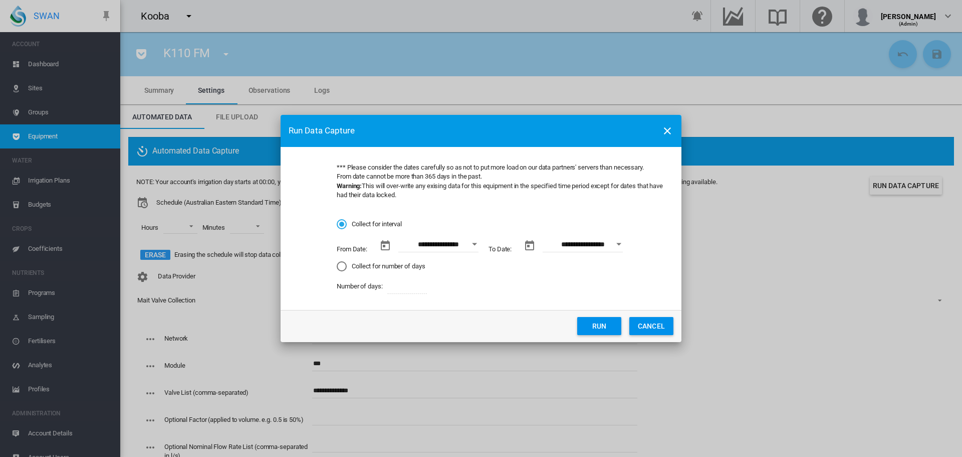
click at [596, 324] on button "Run" at bounding box center [599, 326] width 44 height 18
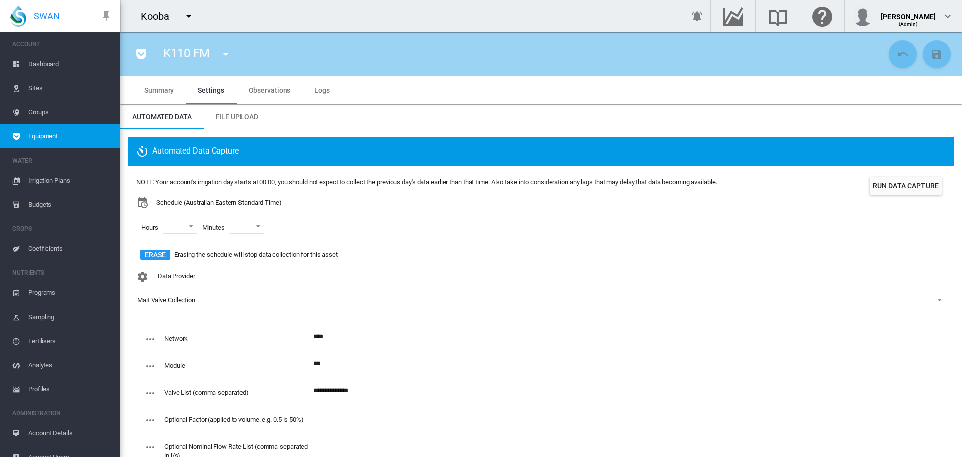
click at [316, 90] on span "Logs" at bounding box center [322, 90] width 16 height 8
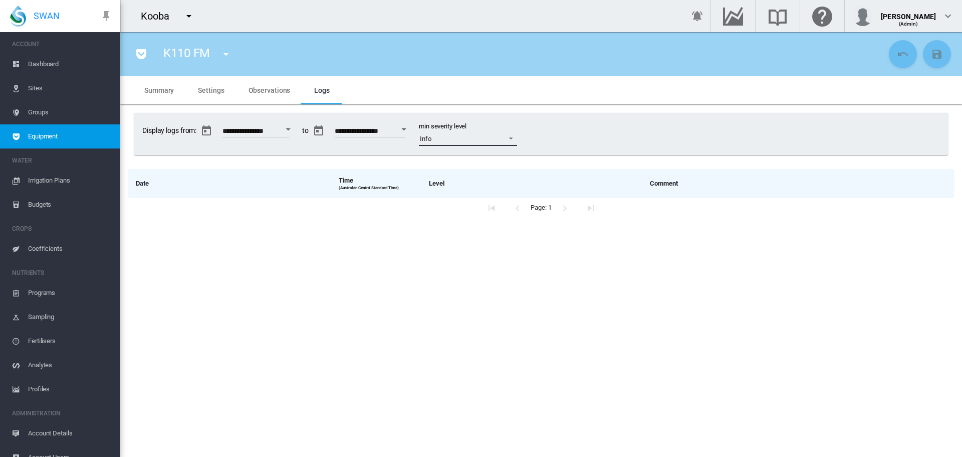
click at [514, 140] on span at bounding box center [508, 137] width 12 height 9
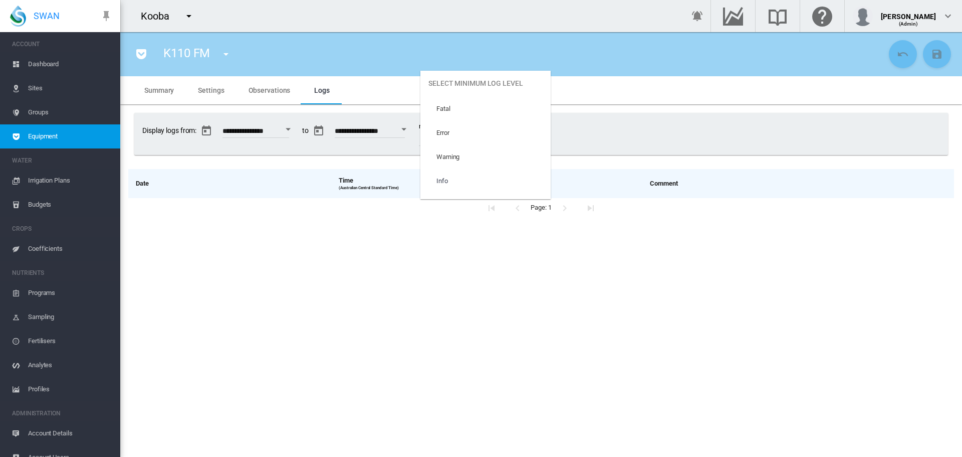
scroll to position [42, 0]
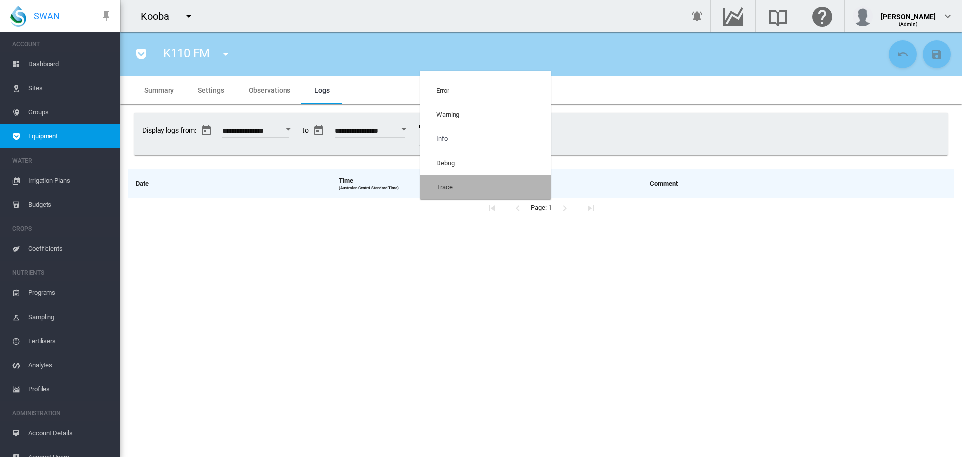
click at [494, 184] on md-option "Trace" at bounding box center [485, 187] width 130 height 24
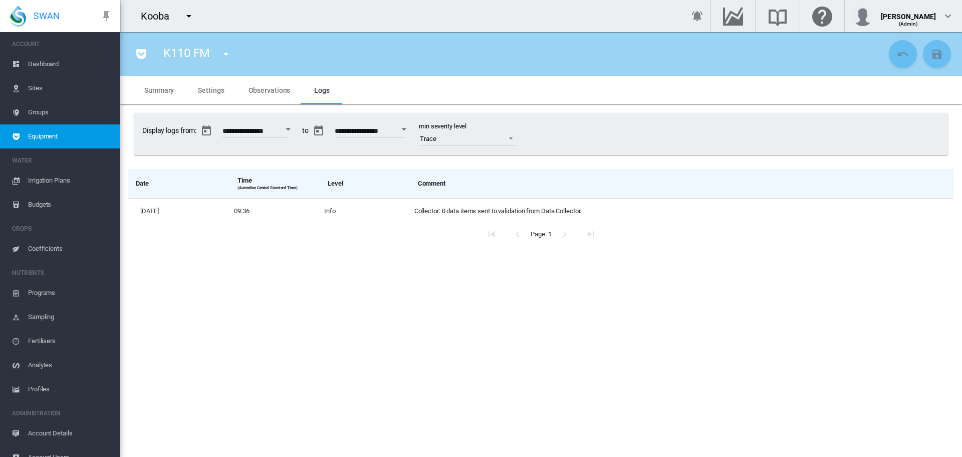
click at [210, 88] on span "Settings" at bounding box center [211, 90] width 26 height 8
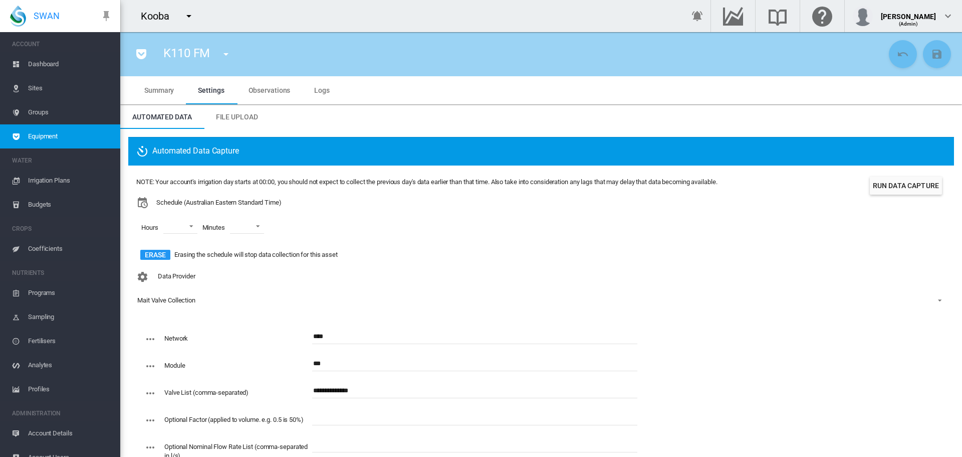
click at [368, 393] on input "**********" at bounding box center [474, 390] width 325 height 15
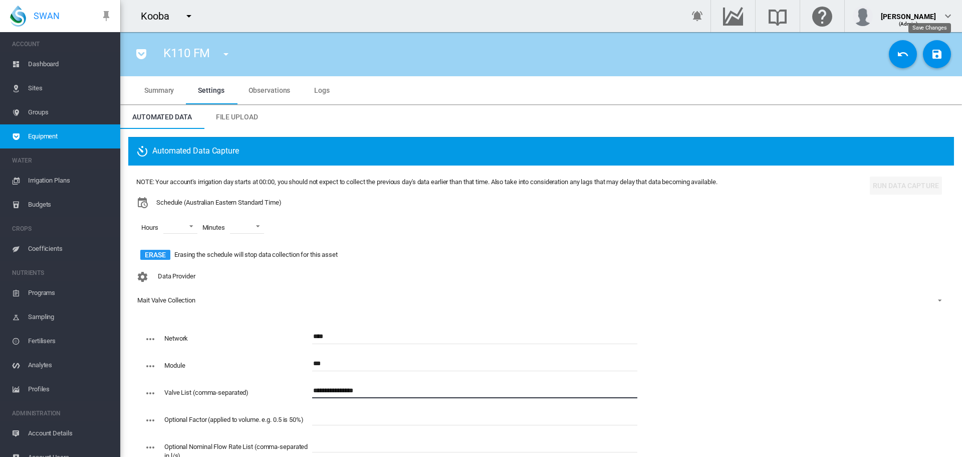
click at [931, 55] on md-icon "icon-content-save" at bounding box center [937, 54] width 12 height 12
drag, startPoint x: 357, startPoint y: 388, endPoint x: 303, endPoint y: 391, distance: 54.7
click at [303, 391] on div "**********" at bounding box center [390, 396] width 493 height 27
paste input "**********"
type input "**********"
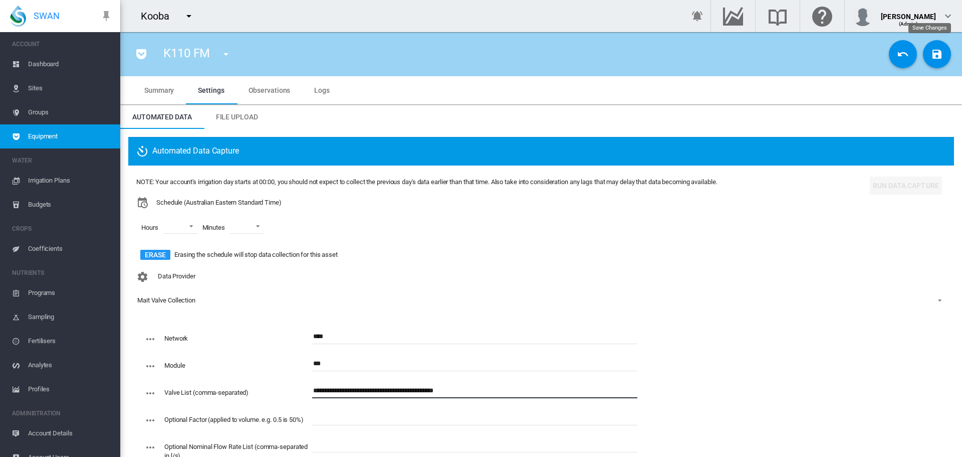
click at [931, 59] on md-icon "icon-content-save" at bounding box center [937, 54] width 12 height 12
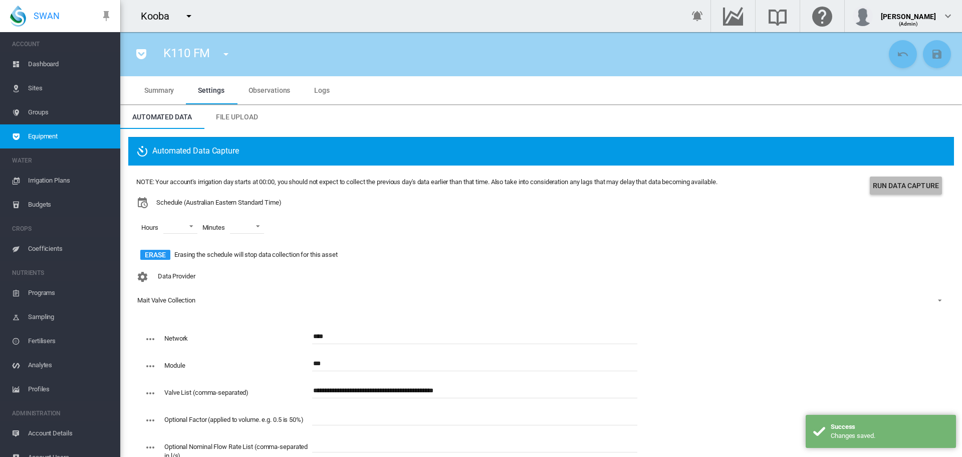
click at [893, 183] on button "Run Data Capture" at bounding box center [906, 185] width 72 height 18
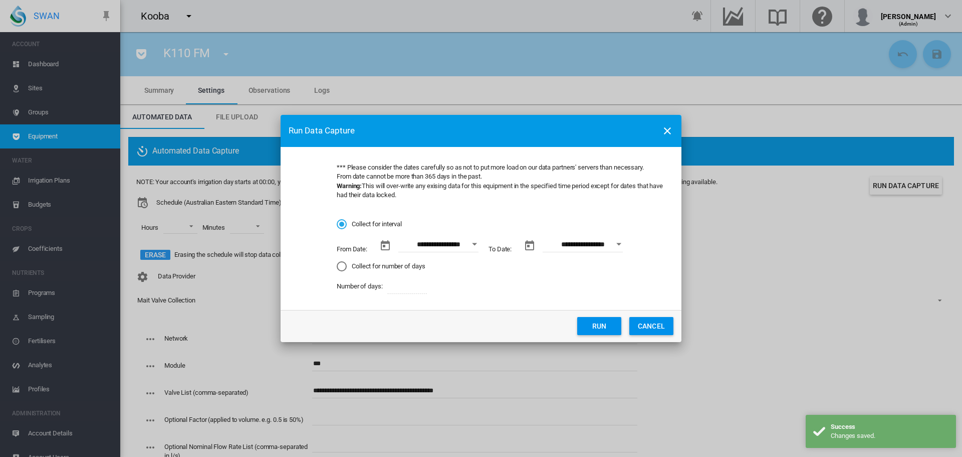
click at [475, 243] on div "Open calendar" at bounding box center [474, 244] width 5 height 3
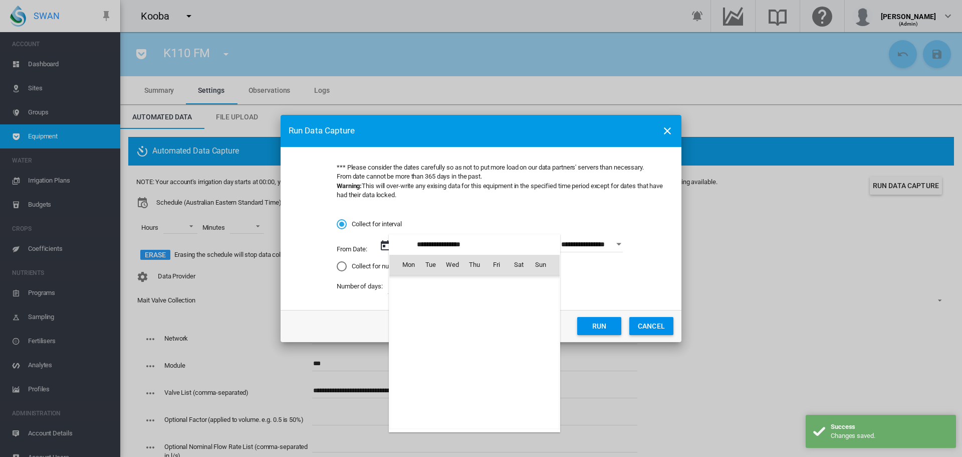
scroll to position [232138, 0]
drag, startPoint x: 406, startPoint y: 305, endPoint x: 416, endPoint y: 305, distance: 10.0
click at [406, 305] on span "1" at bounding box center [408, 308] width 20 height 20
type input "**********"
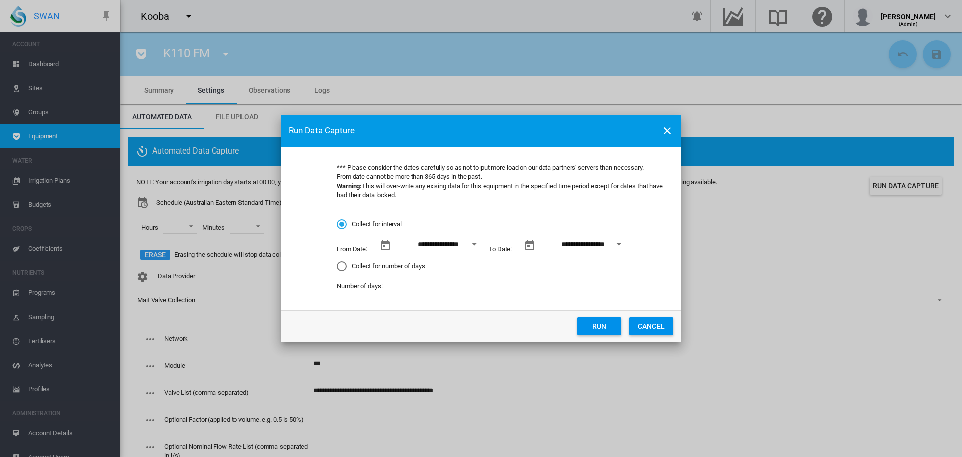
click at [590, 325] on button "Run" at bounding box center [599, 326] width 44 height 18
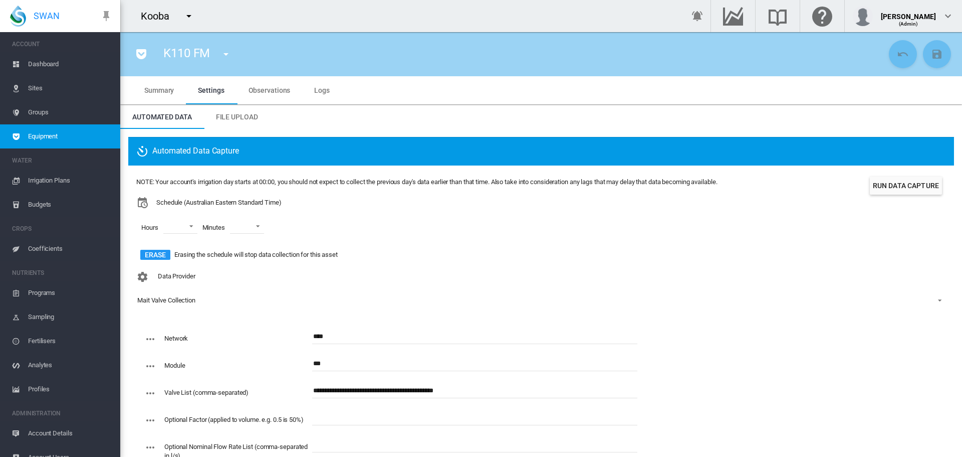
click at [325, 91] on span "Logs" at bounding box center [322, 90] width 16 height 8
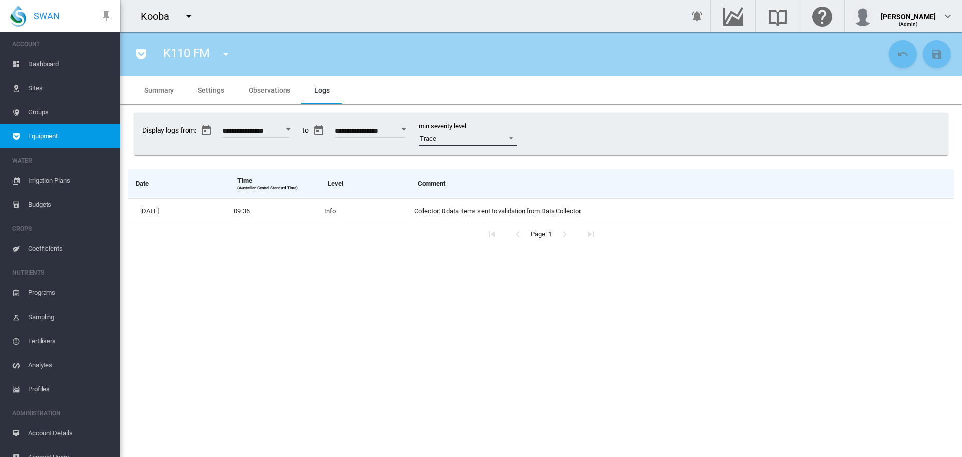
click at [514, 141] on span at bounding box center [508, 137] width 12 height 9
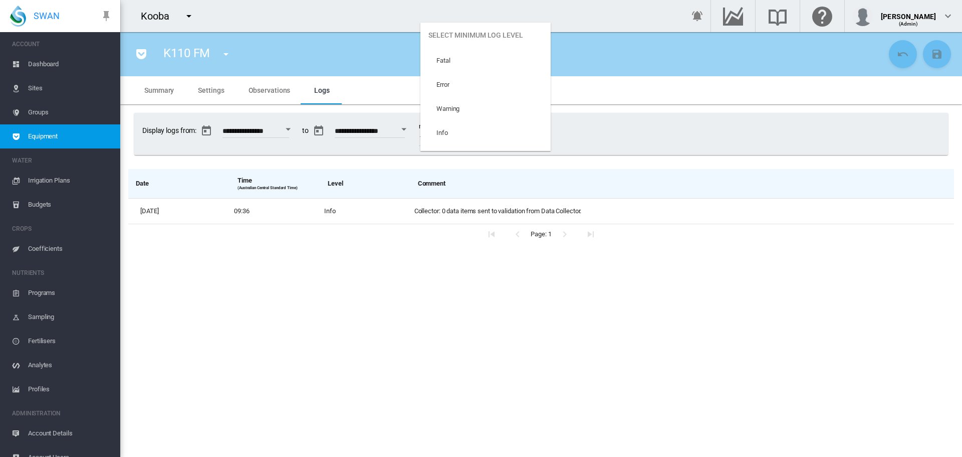
scroll to position [42, 0]
click at [502, 96] on md-option "Info" at bounding box center [485, 91] width 130 height 24
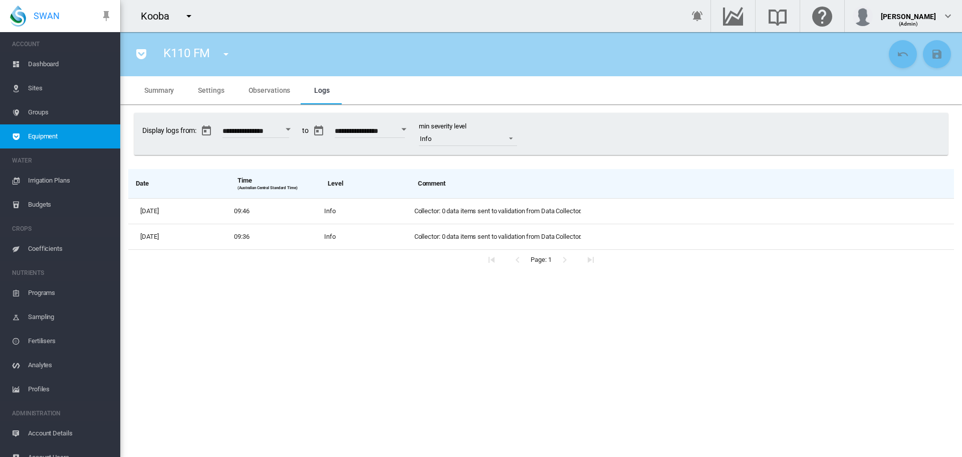
click at [228, 56] on md-icon "icon-menu-down" at bounding box center [226, 54] width 12 height 12
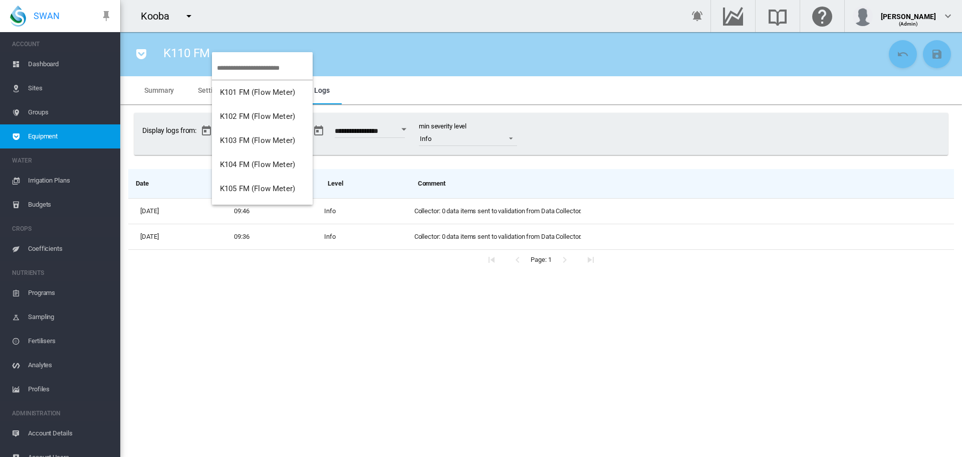
click at [234, 64] on input "search" at bounding box center [265, 68] width 96 height 24
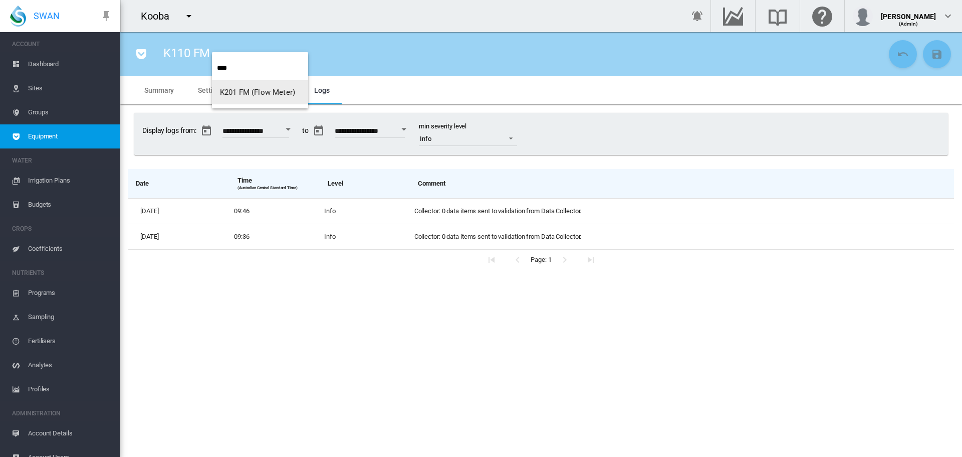
type input "****"
click at [265, 89] on span "K201 FM (Flow Meter)" at bounding box center [257, 92] width 75 height 9
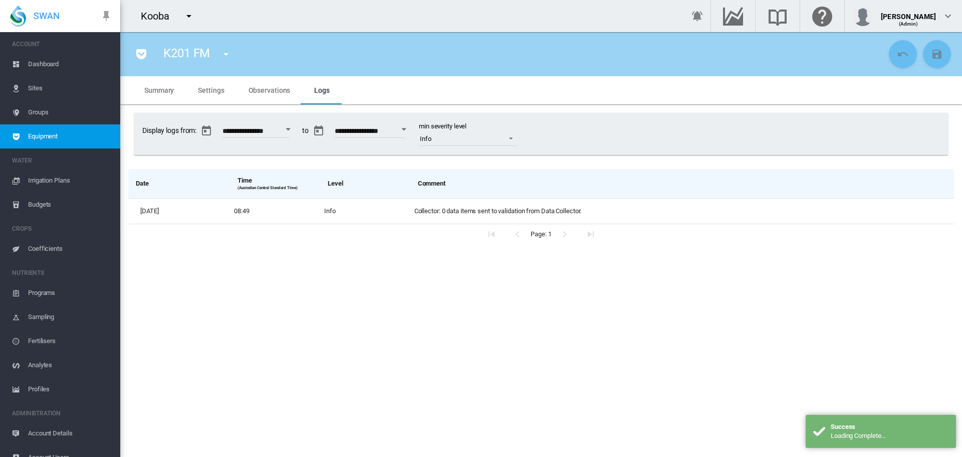
click at [163, 89] on span "Summary" at bounding box center [159, 90] width 30 height 8
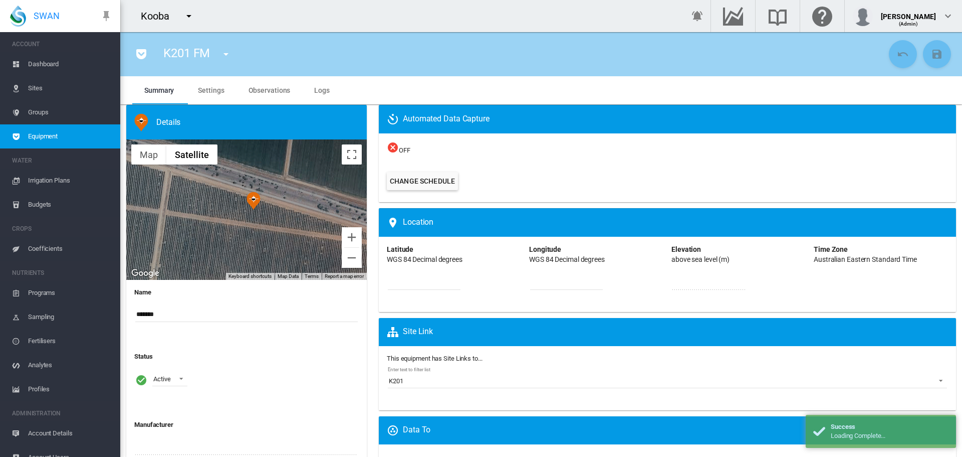
click at [206, 86] on span "Settings" at bounding box center [211, 90] width 26 height 8
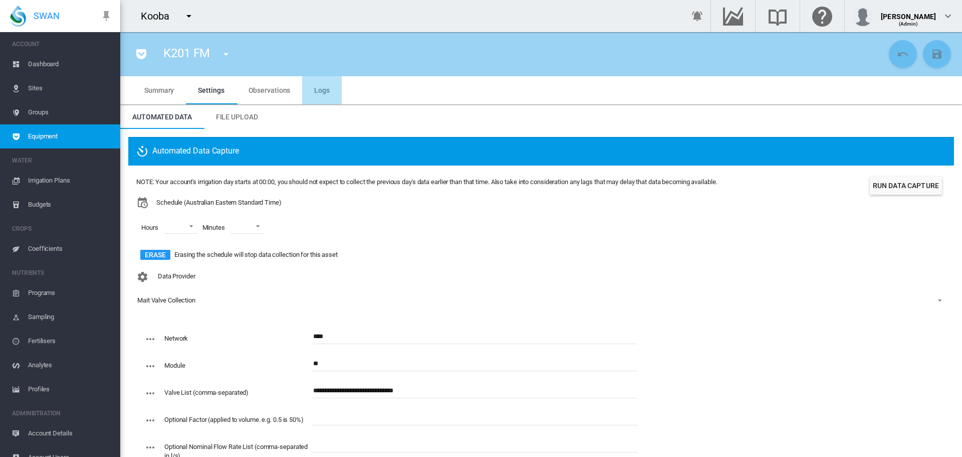
click at [319, 89] on span "Logs" at bounding box center [322, 90] width 16 height 8
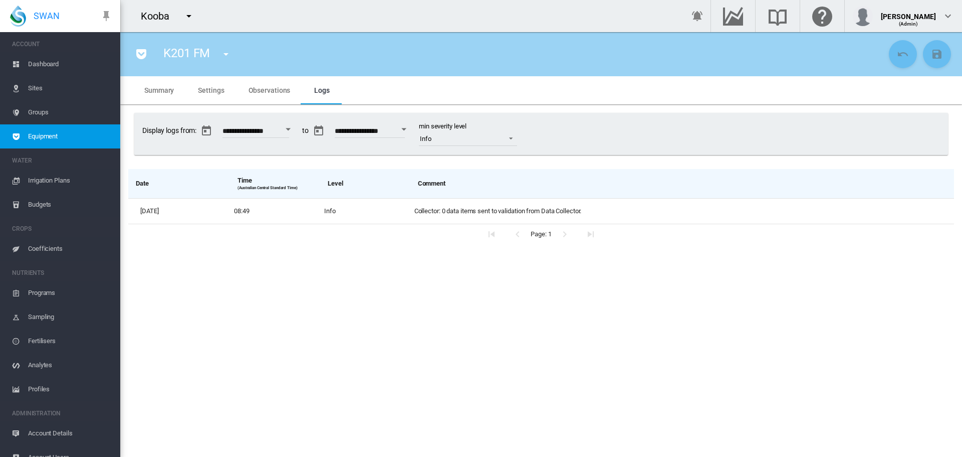
click at [213, 90] on span "Settings" at bounding box center [211, 90] width 26 height 8
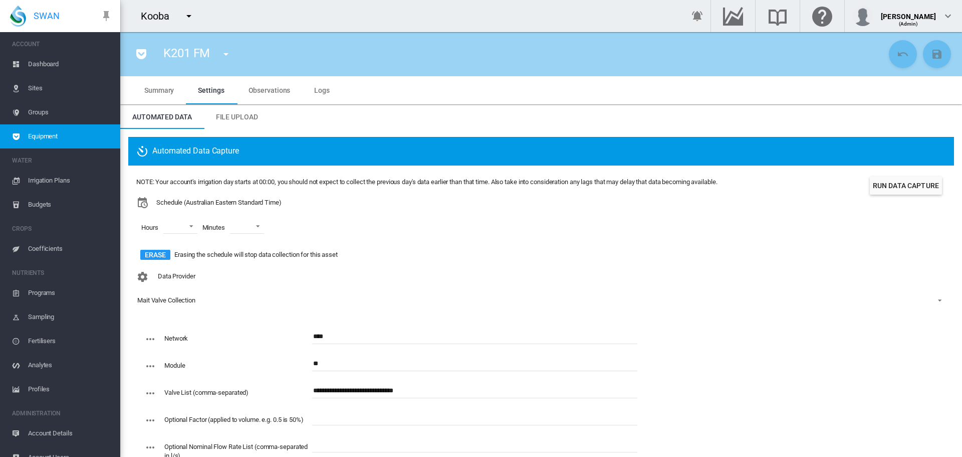
click at [362, 388] on input "**********" at bounding box center [474, 390] width 325 height 15
drag, startPoint x: 378, startPoint y: 412, endPoint x: 520, endPoint y: 311, distance: 174.1
click at [520, 311] on div "Data Provider Mait Valve Collection - No Selection - Mait Valve Collection" at bounding box center [541, 296] width 810 height 58
drag, startPoint x: 360, startPoint y: 387, endPoint x: 373, endPoint y: 398, distance: 16.7
click at [360, 388] on input "**********" at bounding box center [474, 390] width 325 height 15
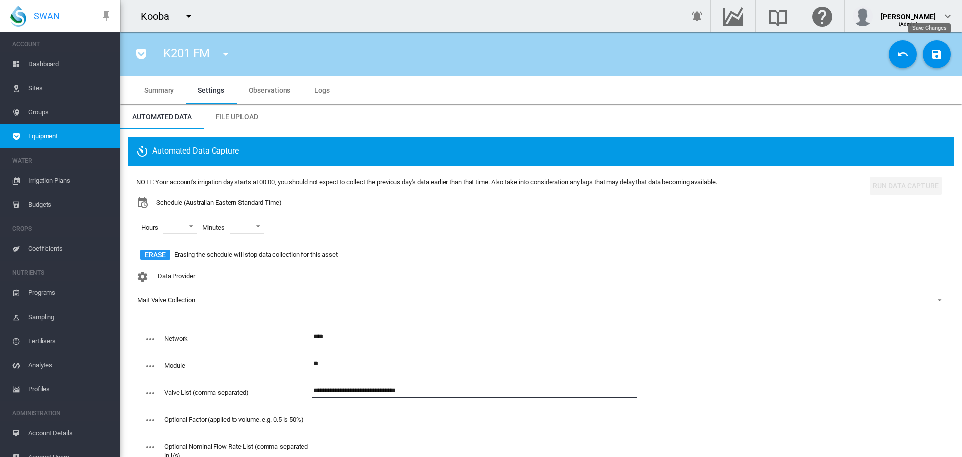
type input "**********"
click at [931, 59] on md-icon "icon-content-save" at bounding box center [937, 54] width 12 height 12
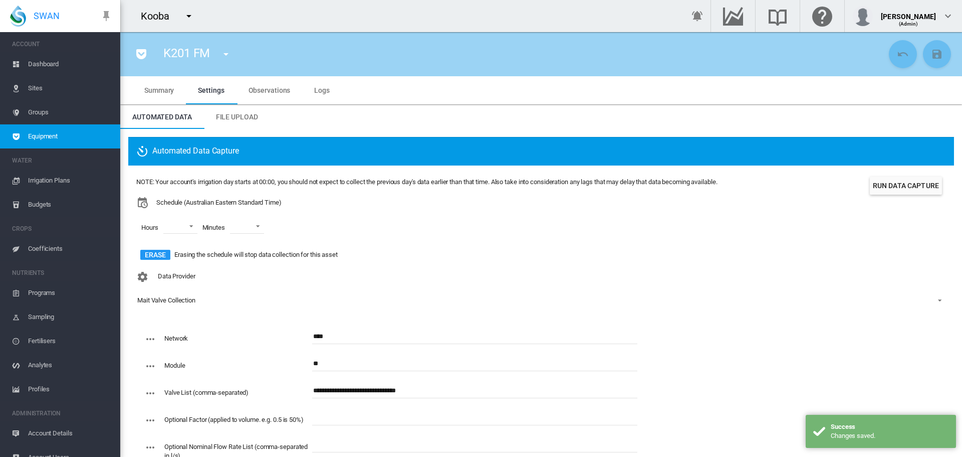
click at [894, 181] on button "Run Data Capture" at bounding box center [906, 185] width 72 height 18
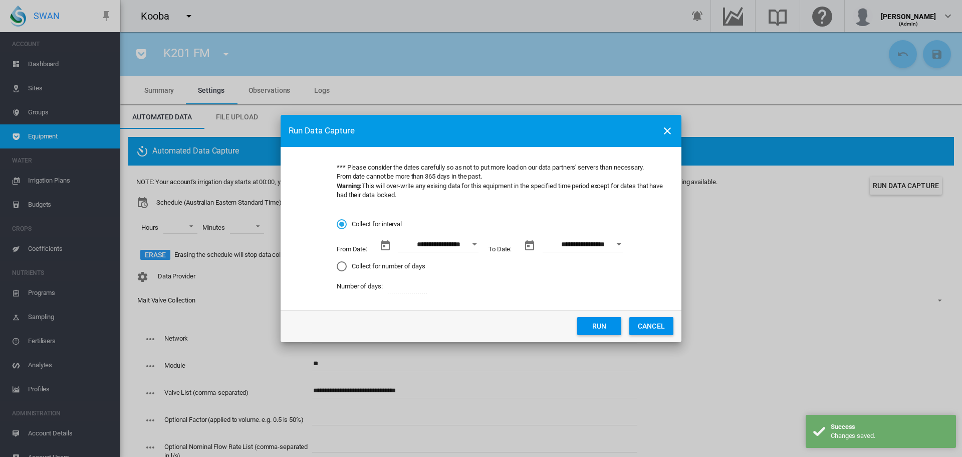
click at [475, 245] on div "Open calendar" at bounding box center [474, 244] width 5 height 3
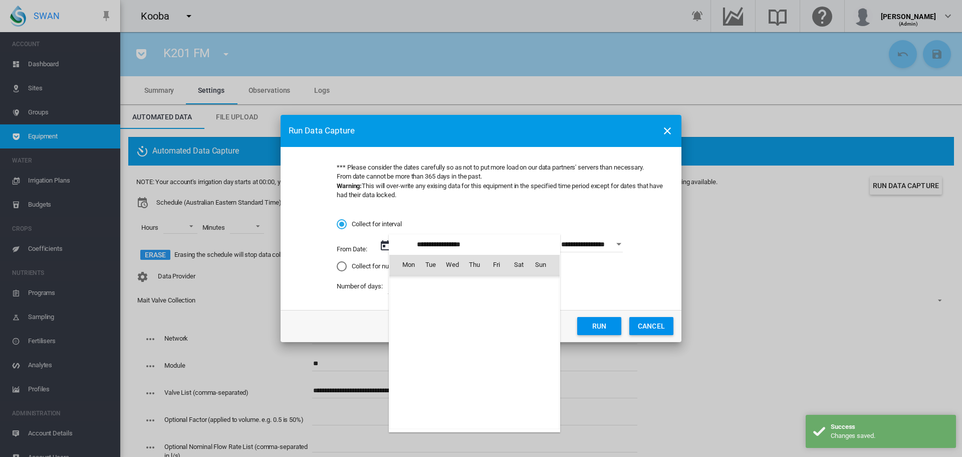
scroll to position [232138, 0]
click at [413, 306] on span "1" at bounding box center [408, 308] width 20 height 20
type input "**********"
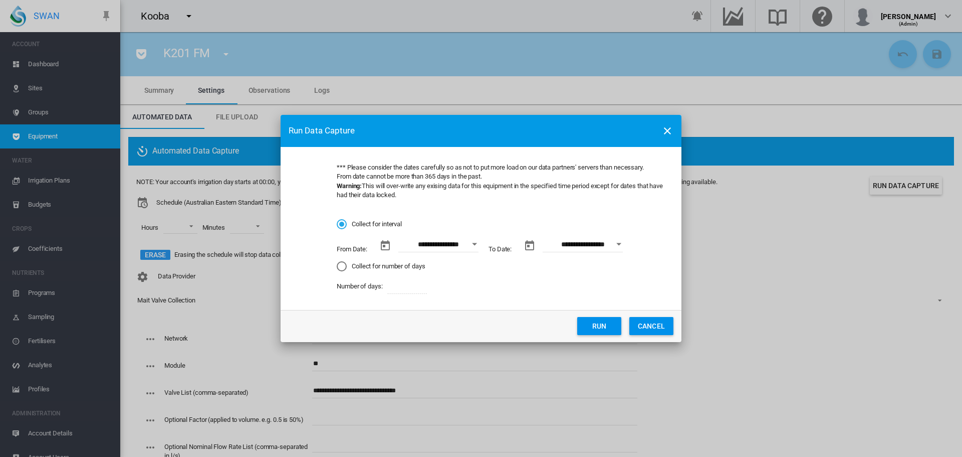
click at [599, 324] on button "Run" at bounding box center [599, 326] width 44 height 18
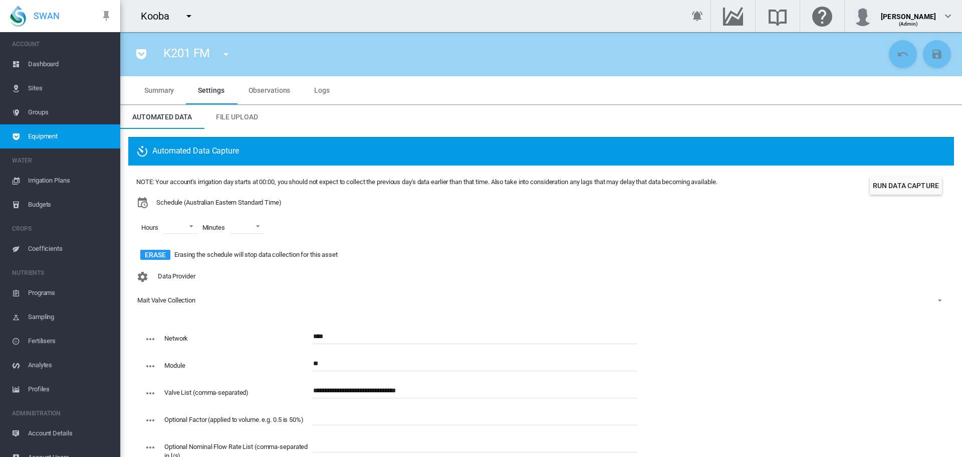
click at [229, 56] on md-icon "icon-menu-down" at bounding box center [226, 54] width 12 height 12
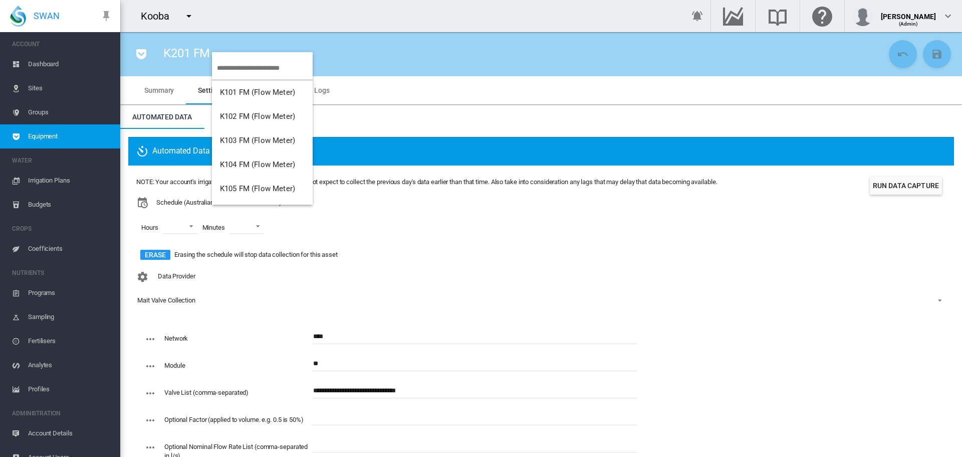
click at [236, 65] on input "search" at bounding box center [265, 68] width 96 height 24
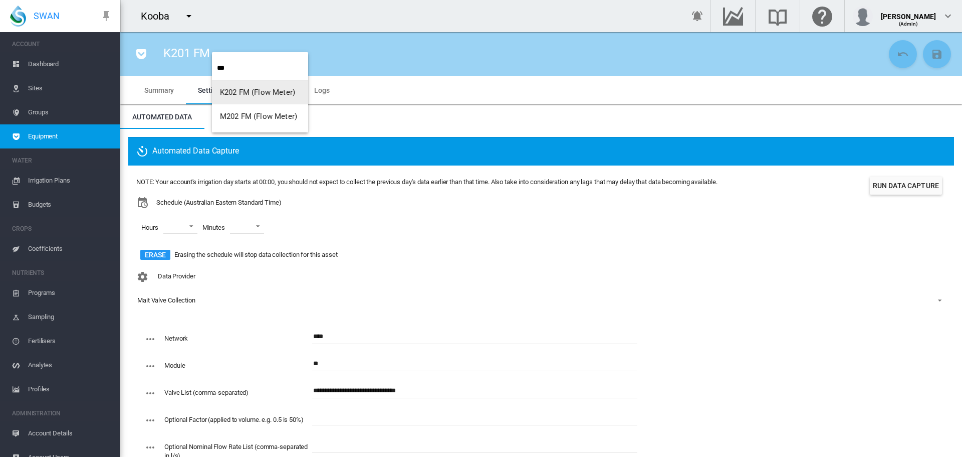
type input "***"
click at [240, 91] on span "K202 FM (Flow Meter)" at bounding box center [257, 92] width 75 height 9
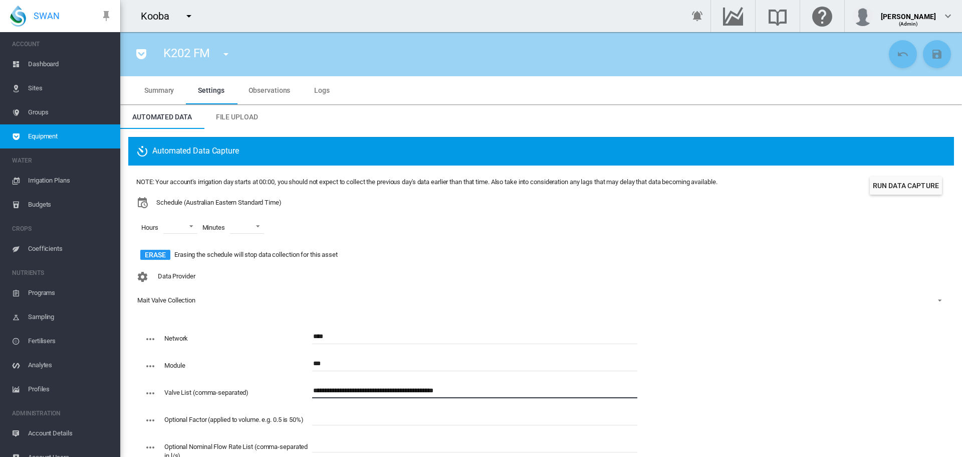
click at [360, 389] on input "**********" at bounding box center [474, 390] width 325 height 15
drag, startPoint x: 413, startPoint y: 390, endPoint x: 420, endPoint y: 393, distance: 7.2
click at [414, 390] on input "**********" at bounding box center [474, 390] width 325 height 15
type input "**********"
click at [932, 54] on md-icon "icon-content-save" at bounding box center [937, 54] width 12 height 12
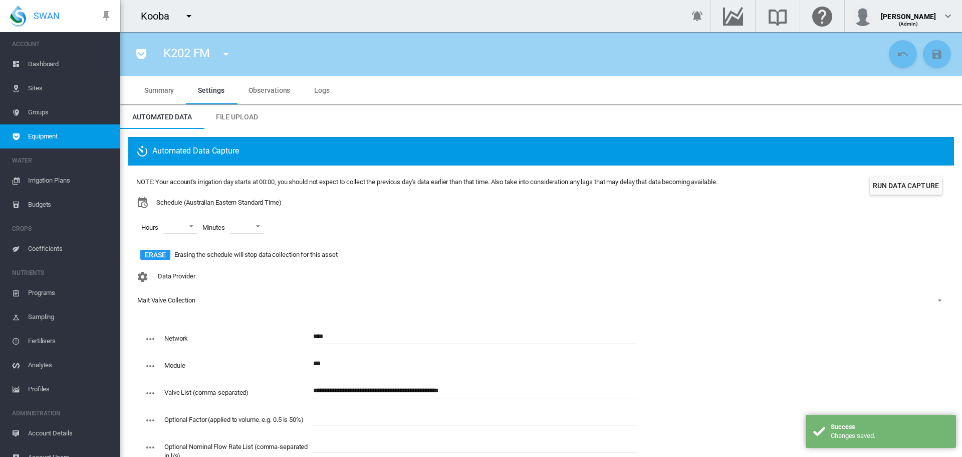
click at [906, 187] on button "Run Data Capture" at bounding box center [906, 185] width 72 height 18
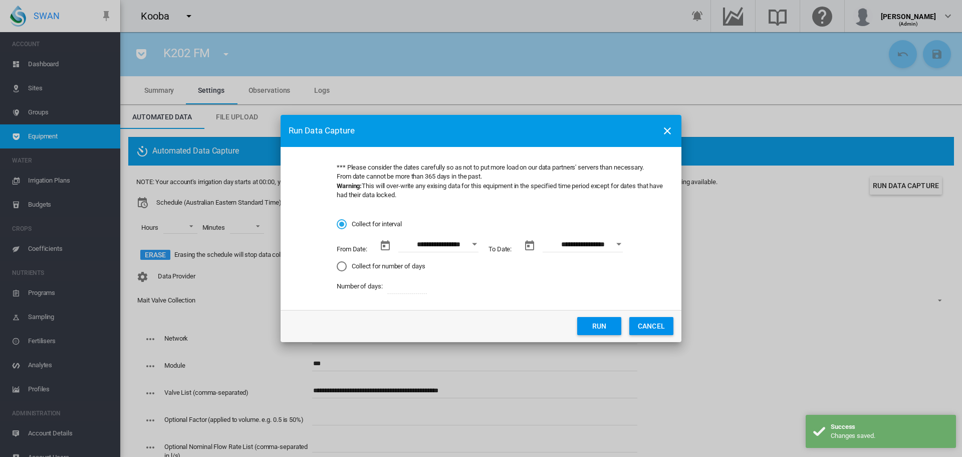
click at [474, 243] on div "Open calendar" at bounding box center [474, 244] width 5 height 3
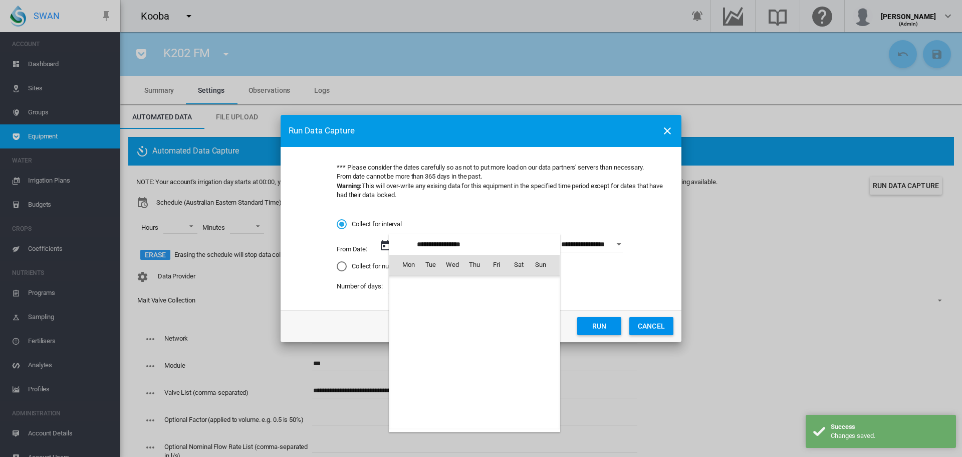
scroll to position [232138, 0]
click at [408, 302] on span "1" at bounding box center [408, 308] width 20 height 20
type input "**********"
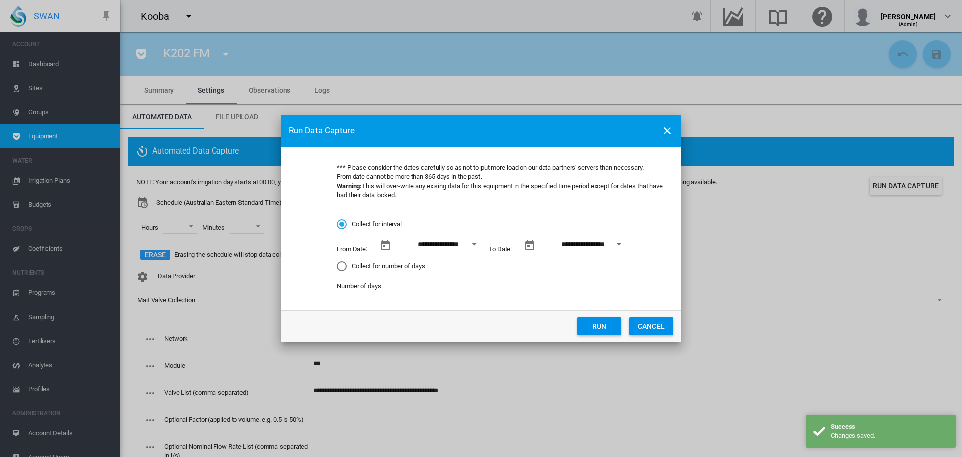
click at [603, 323] on button "Run" at bounding box center [599, 326] width 44 height 18
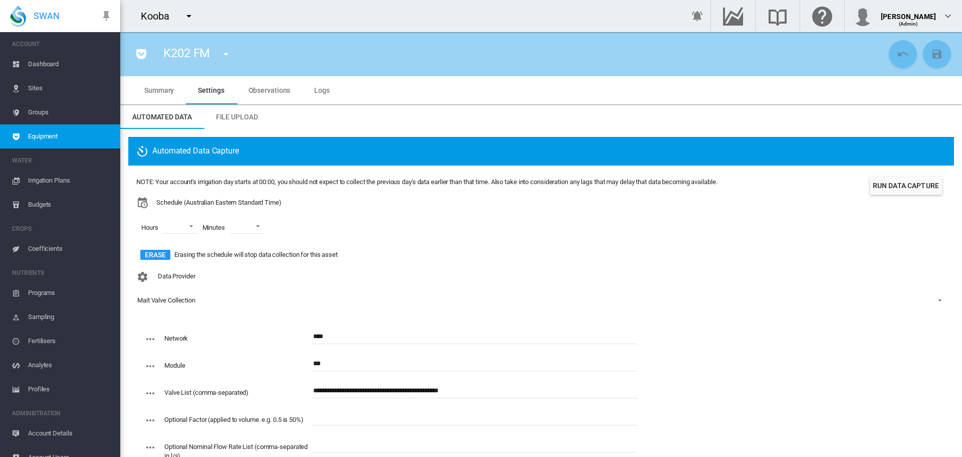
click at [230, 54] on md-icon "icon-menu-down" at bounding box center [226, 54] width 12 height 12
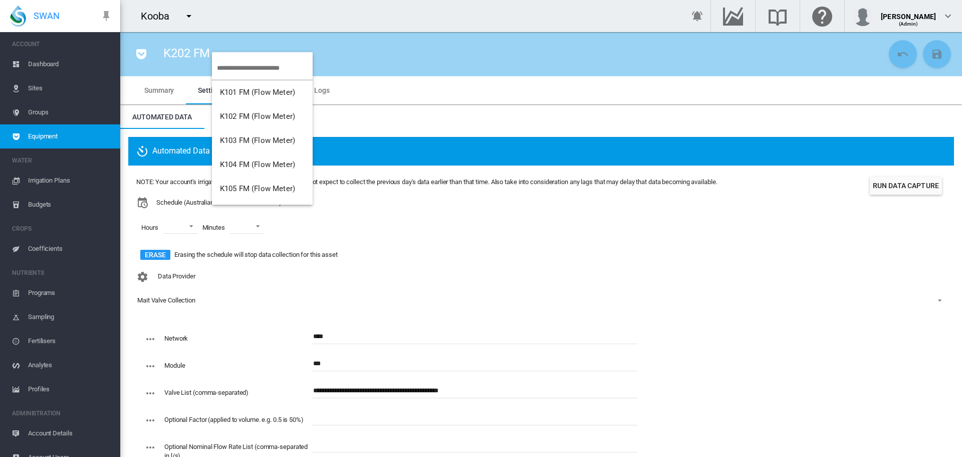
click at [239, 64] on input "search" at bounding box center [265, 68] width 96 height 24
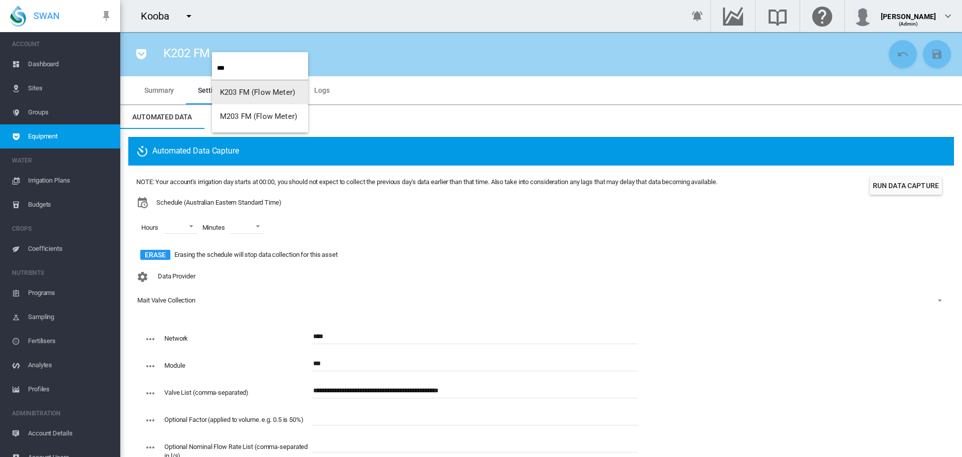
type input "***"
click at [236, 94] on span "K203 FM (Flow Meter)" at bounding box center [257, 92] width 75 height 9
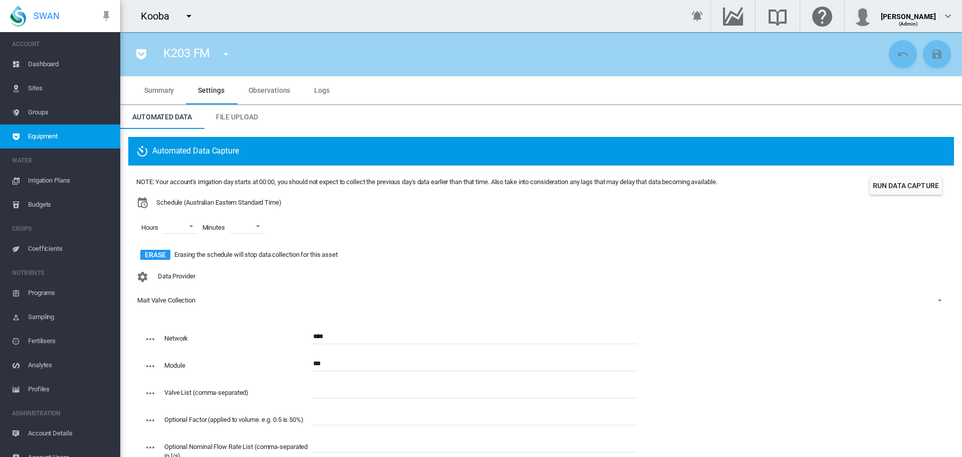
click at [230, 53] on md-icon "icon-menu-down" at bounding box center [226, 54] width 12 height 12
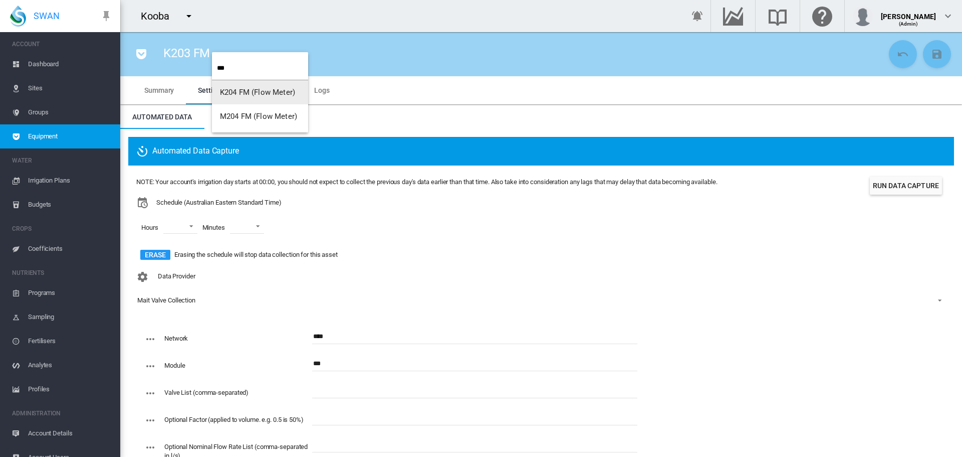
type input "***"
click at [237, 90] on span "K204 FM (Flow Meter)" at bounding box center [257, 92] width 75 height 9
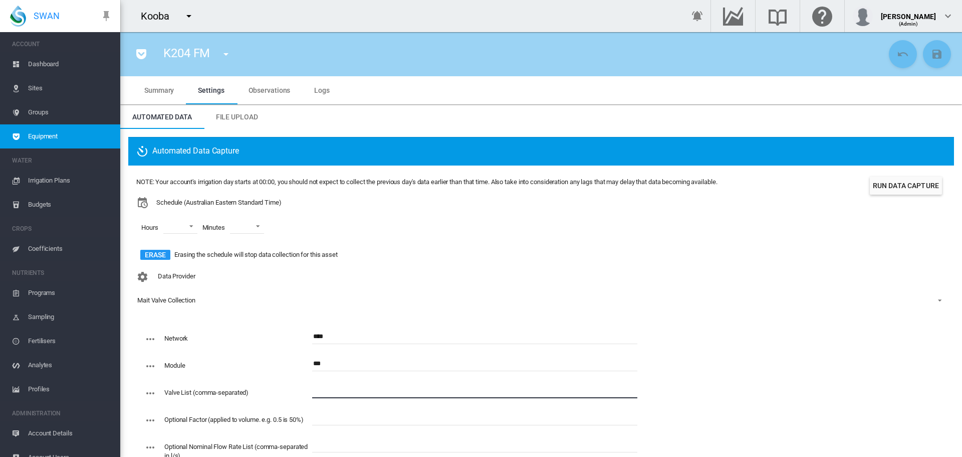
click at [323, 389] on input "text" at bounding box center [474, 390] width 325 height 15
type input "**********"
click at [932, 59] on md-icon "icon-content-save" at bounding box center [937, 54] width 12 height 12
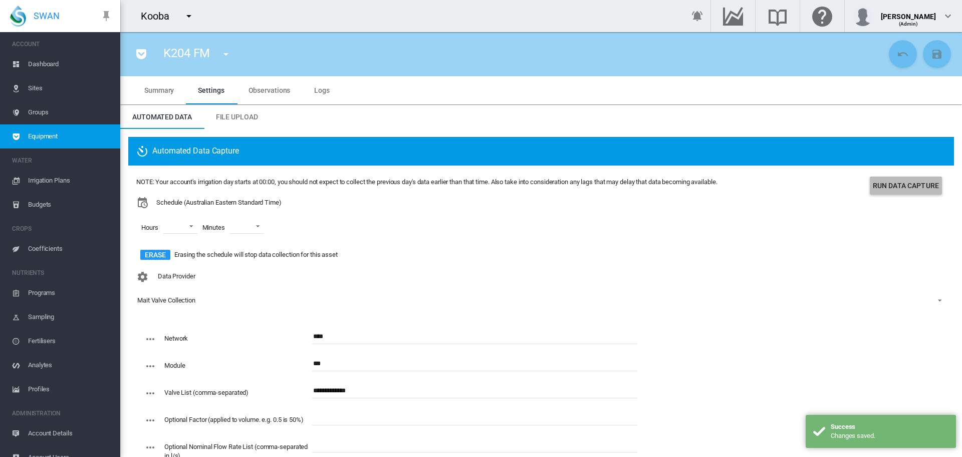
click at [902, 181] on button "Run Data Capture" at bounding box center [906, 185] width 72 height 18
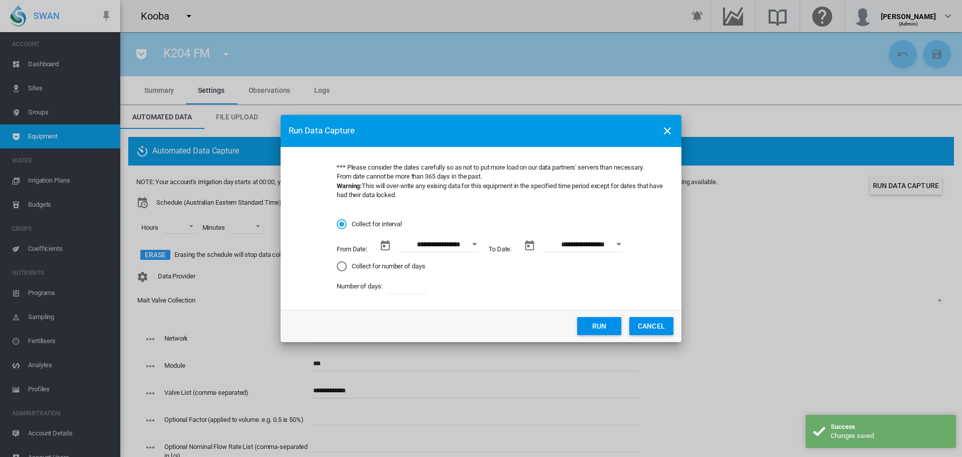
click at [474, 242] on button "Open calendar" at bounding box center [475, 244] width 18 height 18
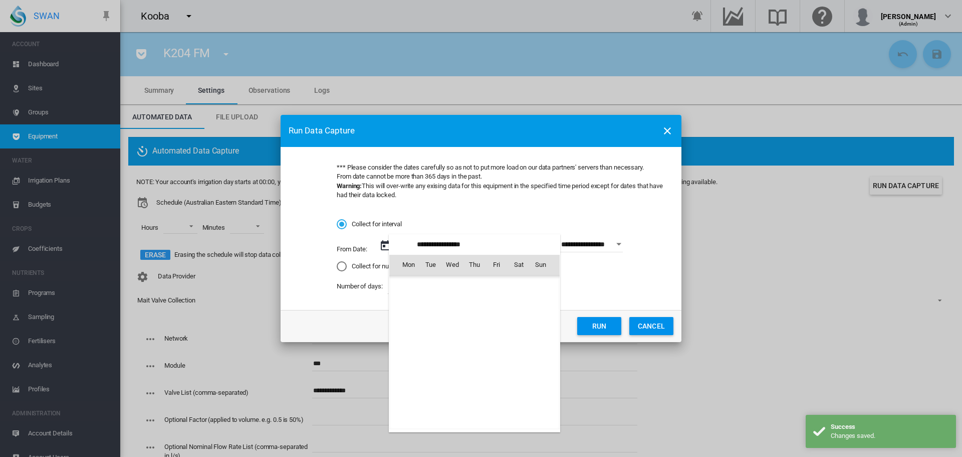
scroll to position [232138, 0]
click at [407, 316] on span "1" at bounding box center [408, 308] width 20 height 20
type input "**********"
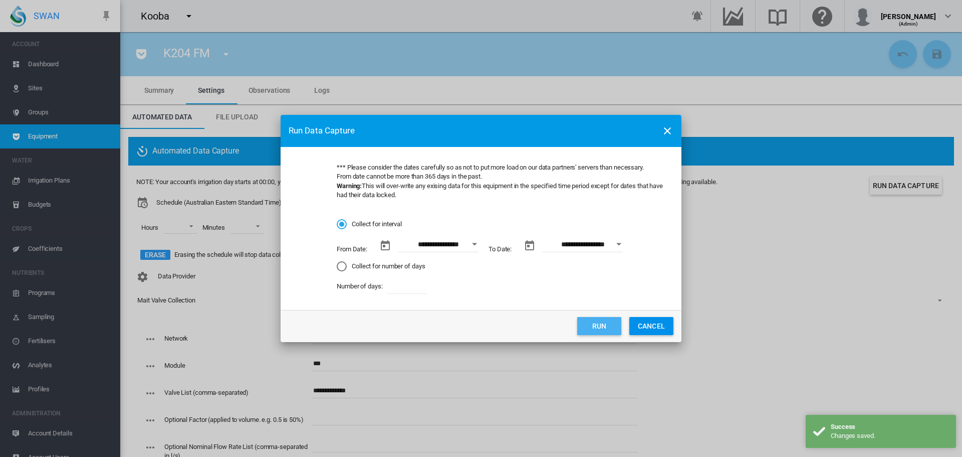
click at [590, 326] on button "Run" at bounding box center [599, 326] width 44 height 18
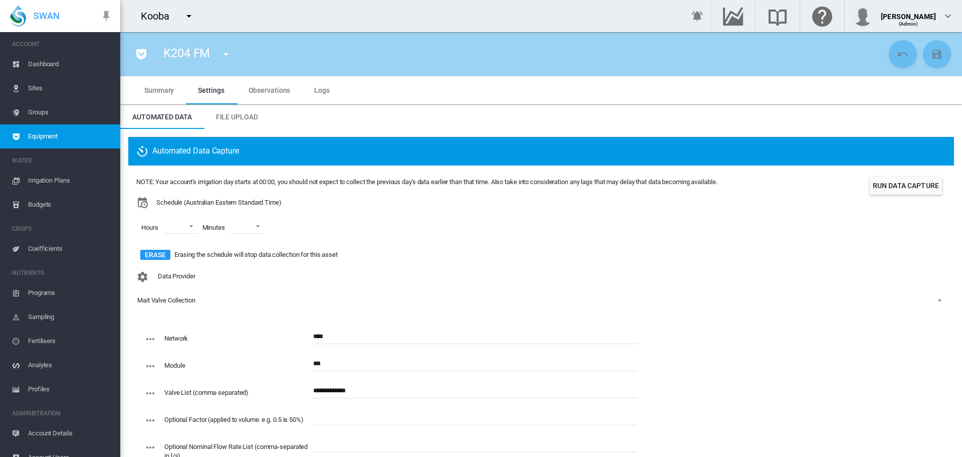
click at [322, 91] on span "Logs" at bounding box center [322, 90] width 16 height 8
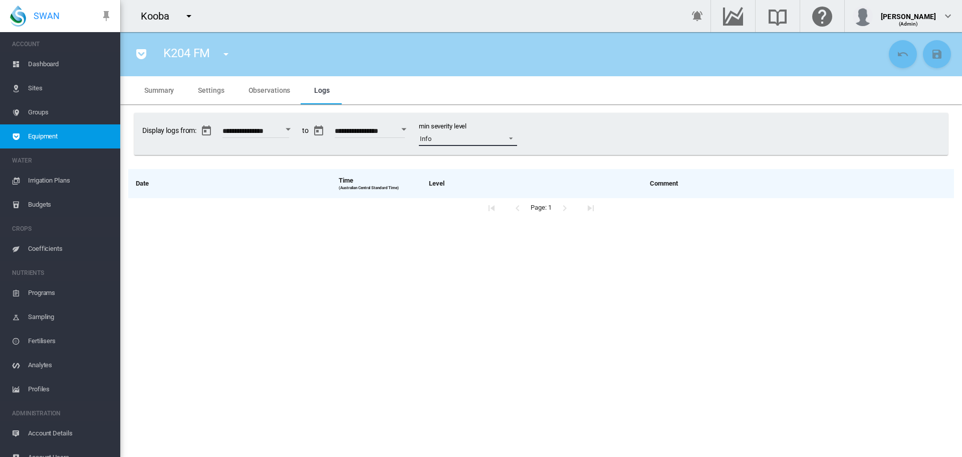
click at [514, 139] on span at bounding box center [508, 137] width 12 height 9
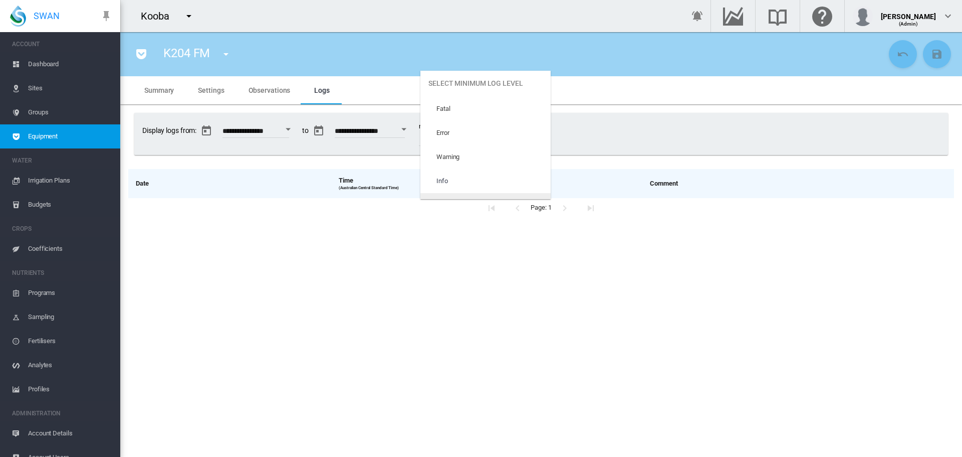
scroll to position [42, 0]
click at [514, 183] on md-option "Trace" at bounding box center [485, 187] width 130 height 24
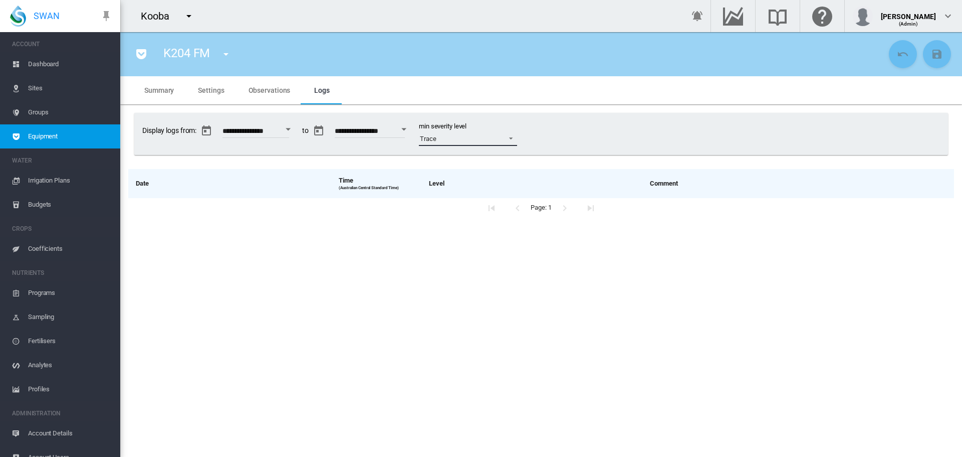
click at [514, 138] on span at bounding box center [508, 137] width 12 height 9
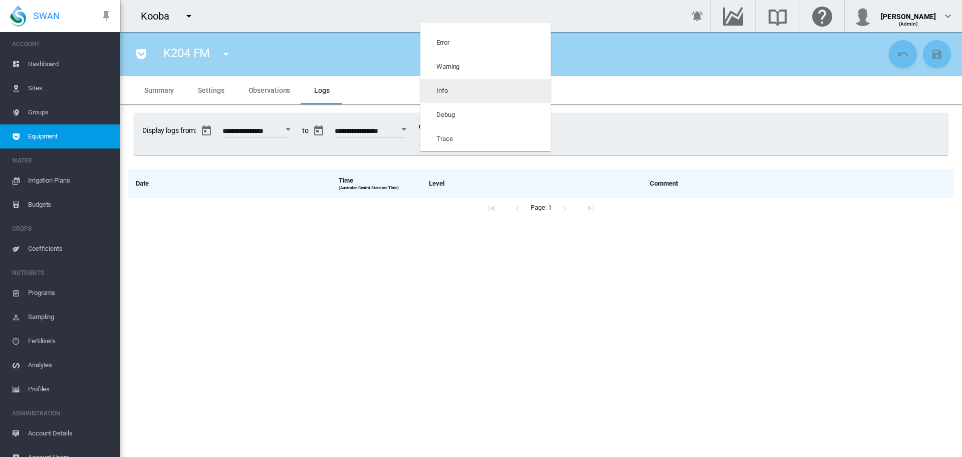
click at [494, 89] on md-option "Info" at bounding box center [485, 91] width 130 height 24
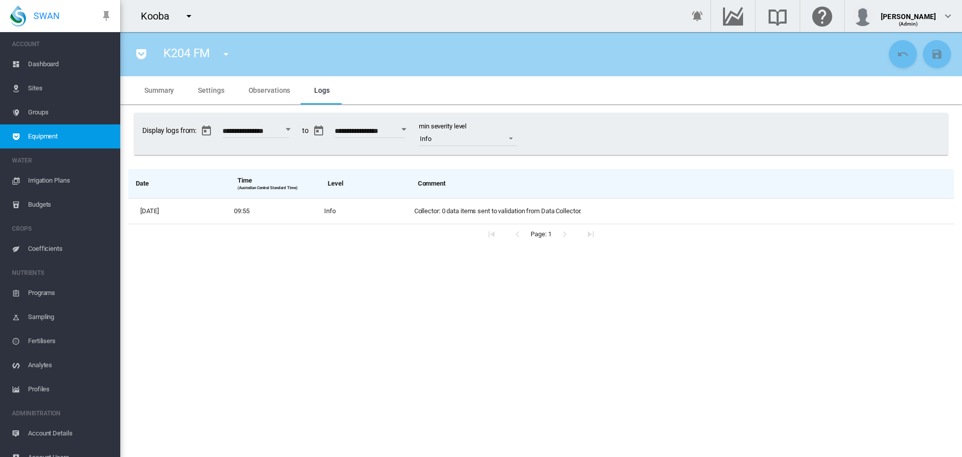
click at [210, 90] on span "Settings" at bounding box center [211, 90] width 26 height 8
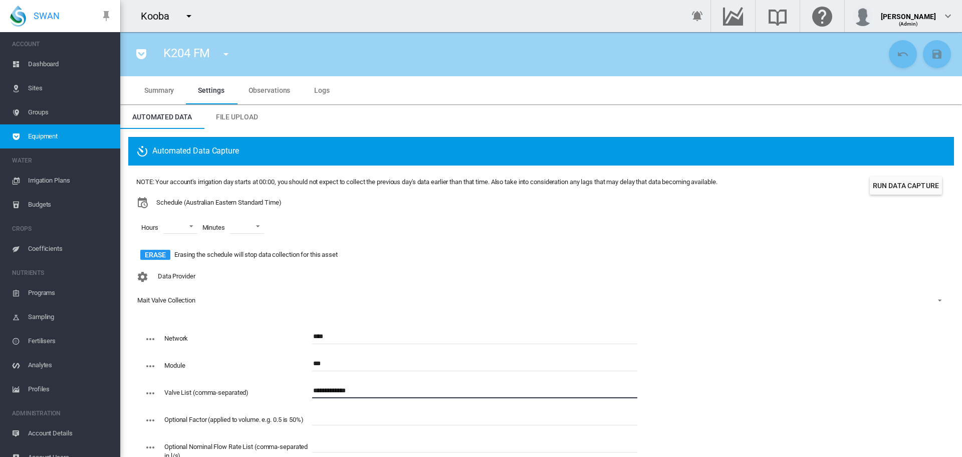
drag, startPoint x: 372, startPoint y: 390, endPoint x: 289, endPoint y: 390, distance: 83.7
click at [289, 390] on div "**********" at bounding box center [390, 396] width 493 height 27
paste input "**********"
type input "**********"
click at [932, 52] on md-icon "icon-content-save" at bounding box center [937, 54] width 12 height 12
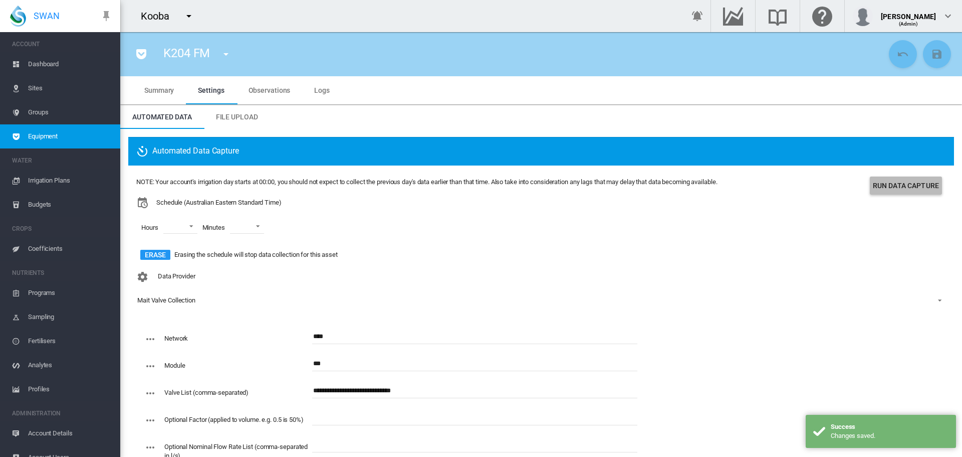
click at [901, 189] on button "Run Data Capture" at bounding box center [906, 185] width 72 height 18
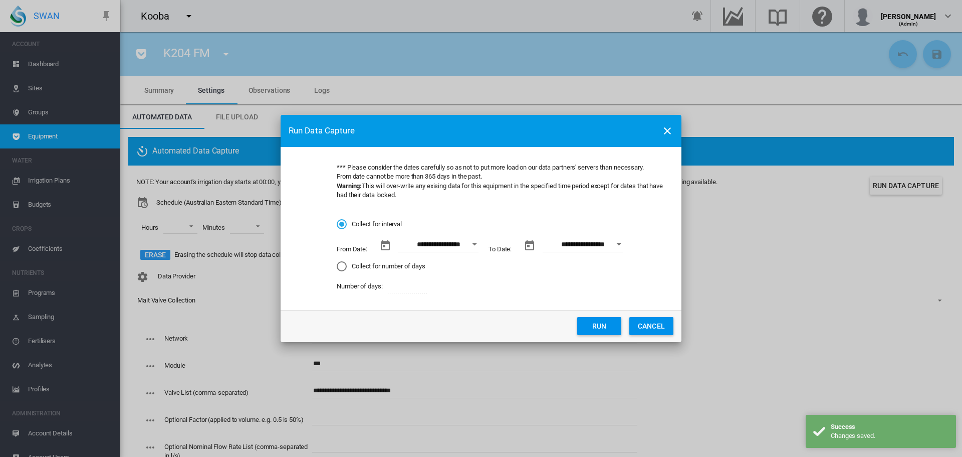
click at [474, 240] on button "Open calendar" at bounding box center [475, 244] width 18 height 18
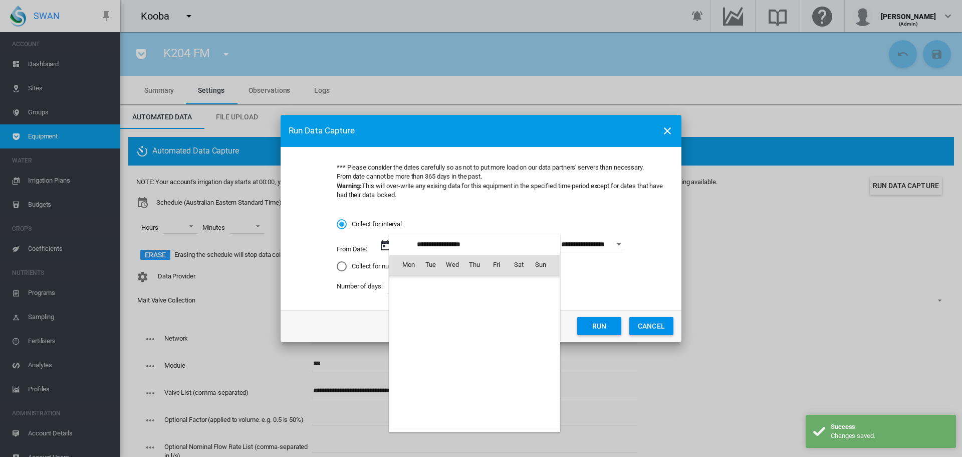
scroll to position [232138, 0]
click at [412, 306] on span "1" at bounding box center [408, 308] width 20 height 20
type input "**********"
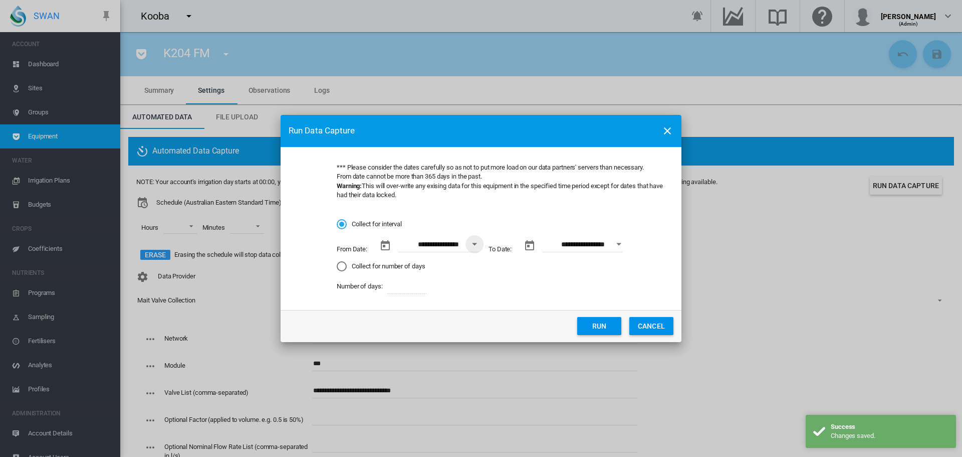
click at [595, 326] on button "Run" at bounding box center [599, 326] width 44 height 18
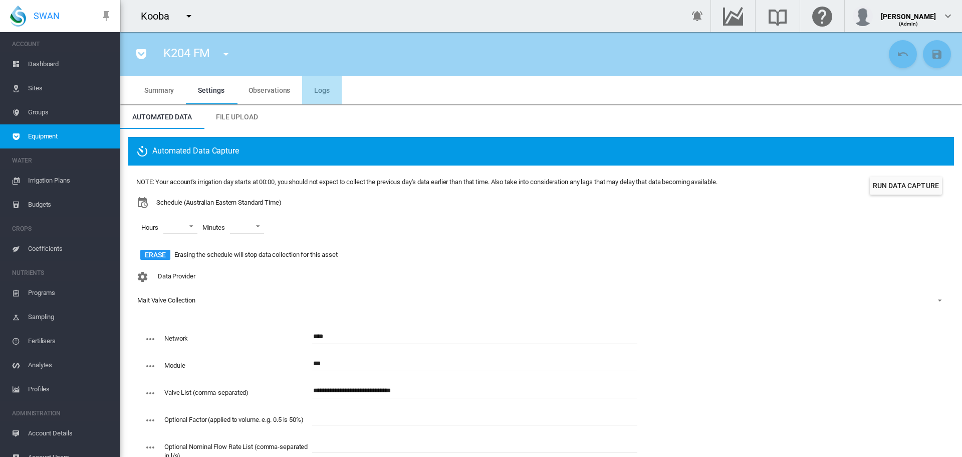
click at [326, 91] on span "Logs" at bounding box center [322, 90] width 16 height 8
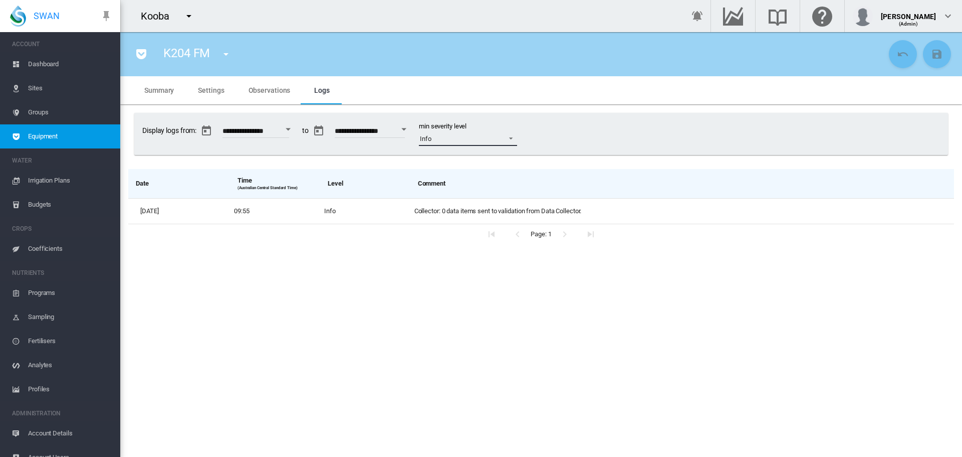
click at [514, 138] on span at bounding box center [508, 137] width 12 height 9
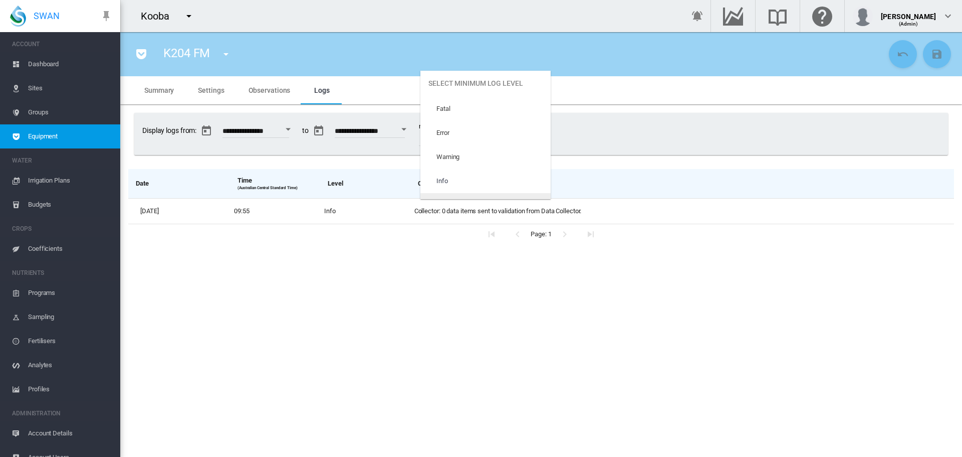
scroll to position [42, 0]
click at [495, 182] on md-option "Trace" at bounding box center [485, 187] width 130 height 24
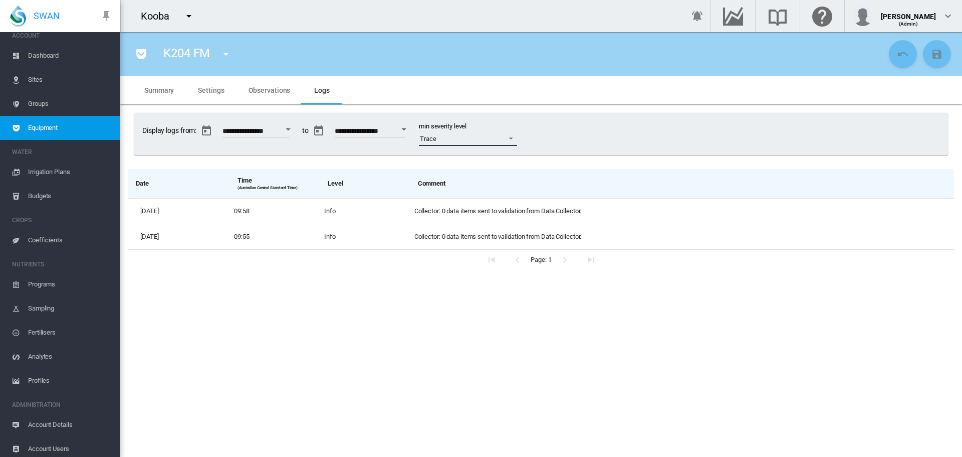
scroll to position [13, 0]
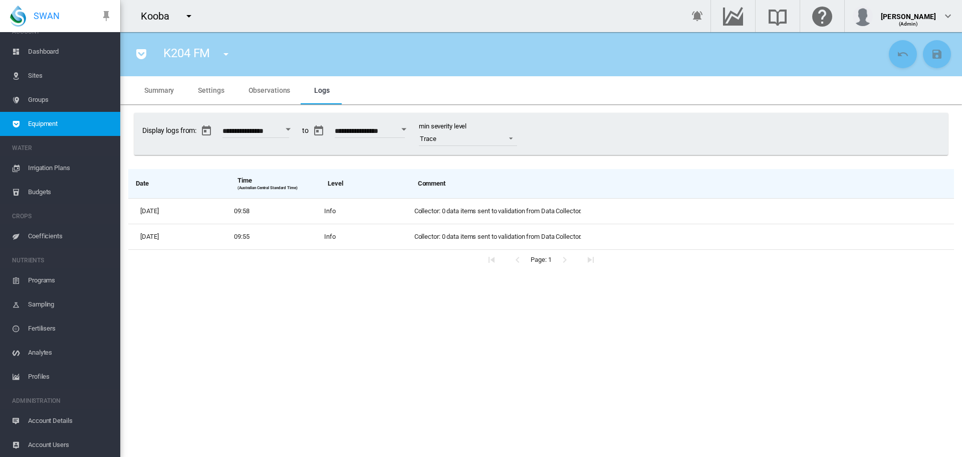
click at [63, 418] on span "Account Details" at bounding box center [70, 420] width 84 height 24
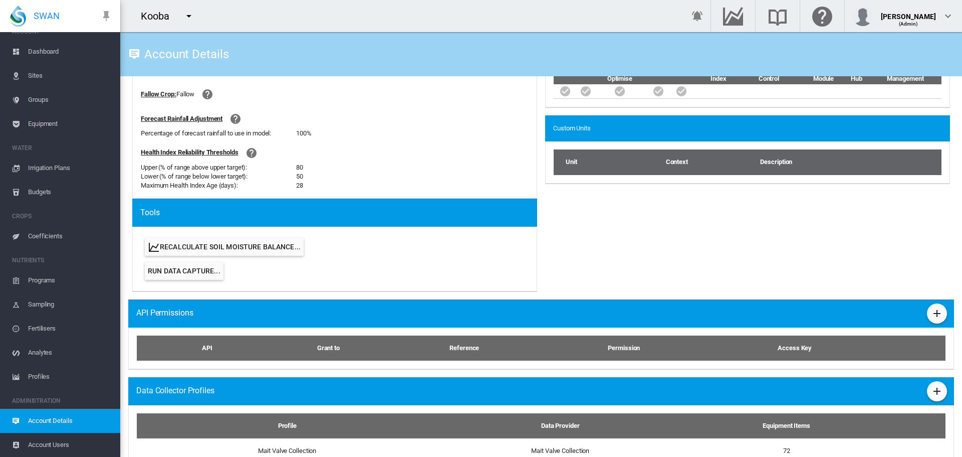
scroll to position [410, 0]
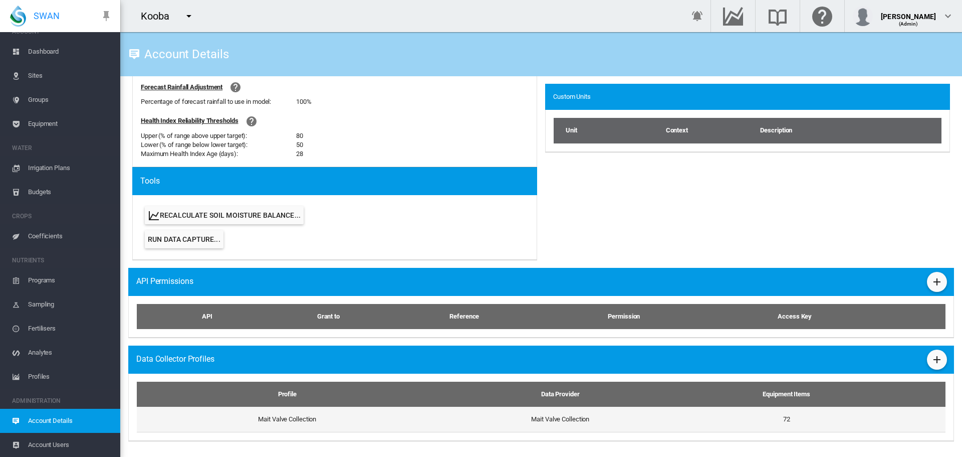
click at [285, 417] on td "Mait Valve Collection" at bounding box center [283, 419] width 293 height 26
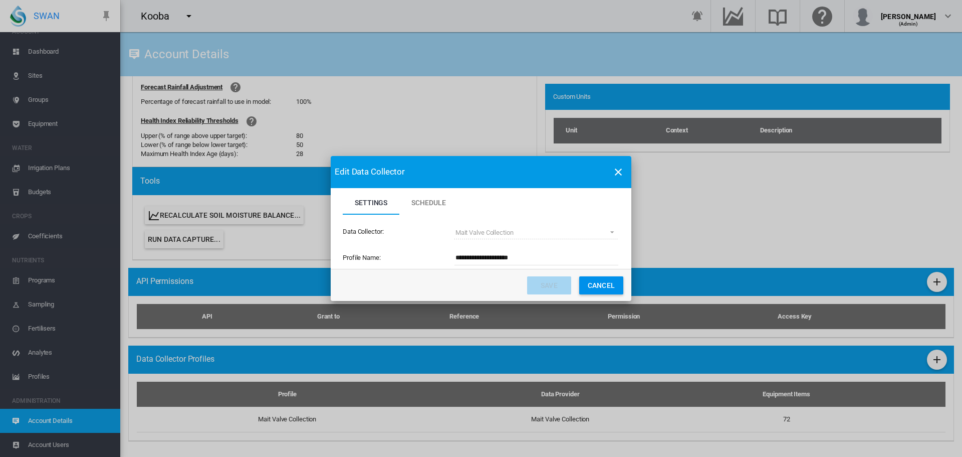
click at [429, 199] on span "Schedule" at bounding box center [428, 202] width 34 height 8
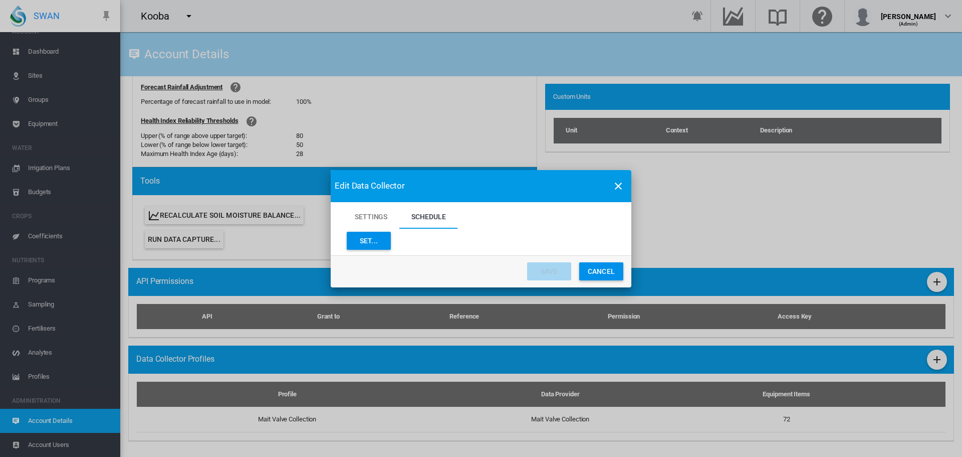
click at [374, 244] on button "Set..." at bounding box center [369, 241] width 44 height 18
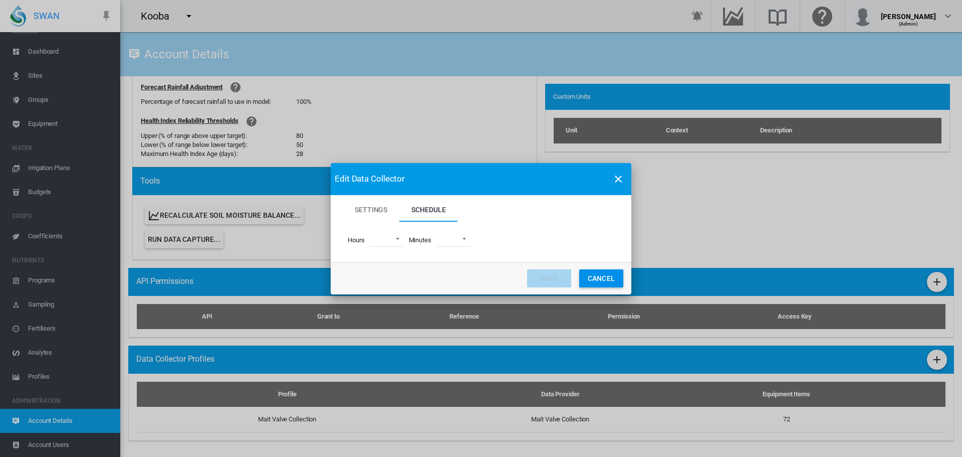
click at [397, 240] on md-select "00 01 02 03 04 05 06 07 08 09 10 11 12 13 14 15 16 17 18 19 20 21 22 23" at bounding box center [387, 239] width 34 height 15
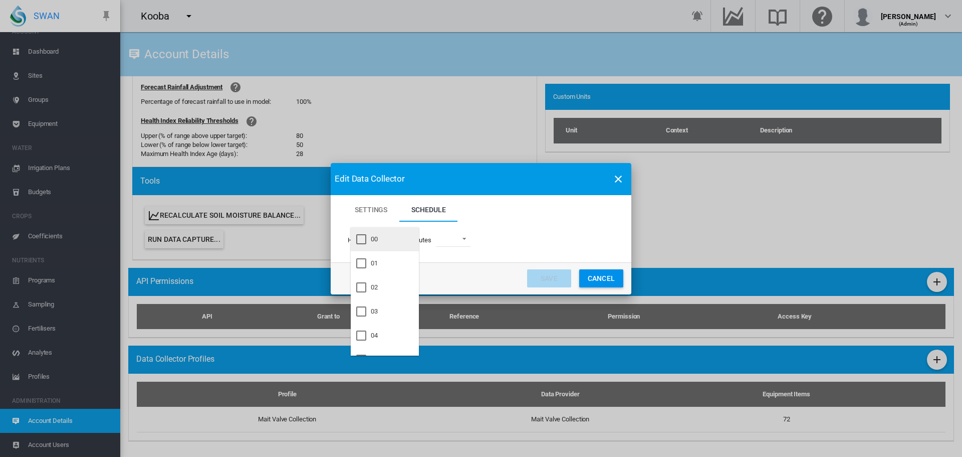
click at [365, 242] on div at bounding box center [361, 239] width 10 height 10
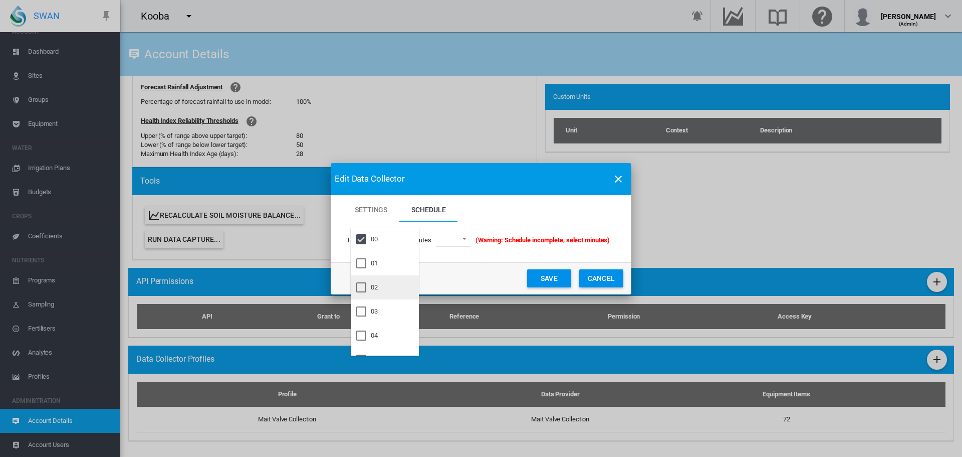
click at [358, 290] on div at bounding box center [361, 287] width 10 height 10
drag, startPoint x: 358, startPoint y: 334, endPoint x: 365, endPoint y: 326, distance: 10.7
click at [359, 334] on div at bounding box center [361, 335] width 10 height 10
click at [470, 236] on md-backdrop at bounding box center [481, 228] width 962 height 457
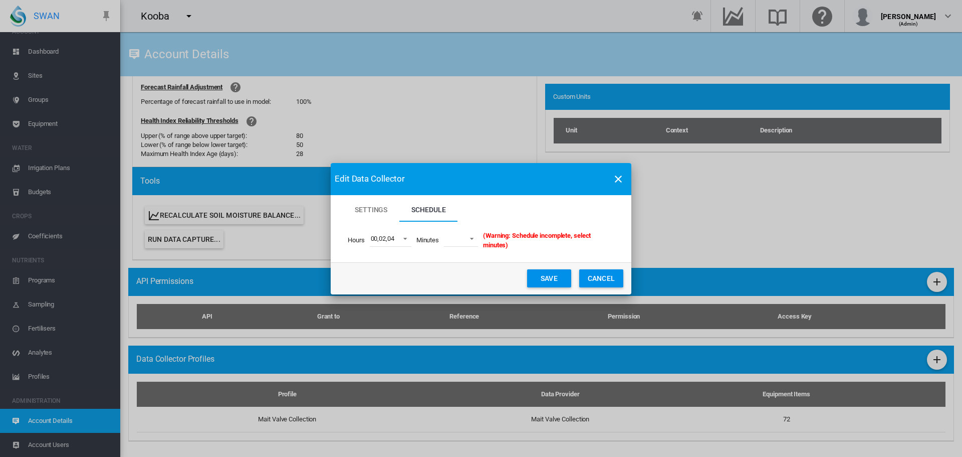
click at [473, 242] on span "Settings Schedule ..." at bounding box center [469, 237] width 12 height 9
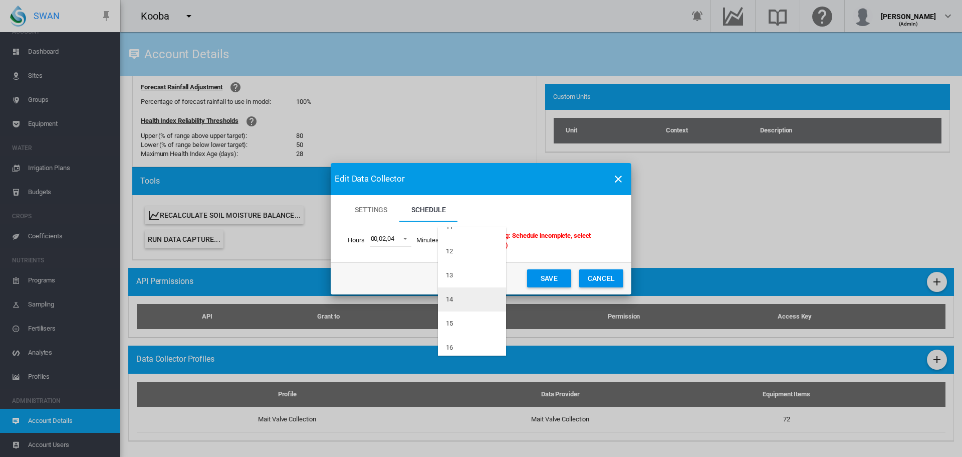
scroll to position [501, 0]
click at [458, 244] on md-option "20" at bounding box center [472, 243] width 68 height 24
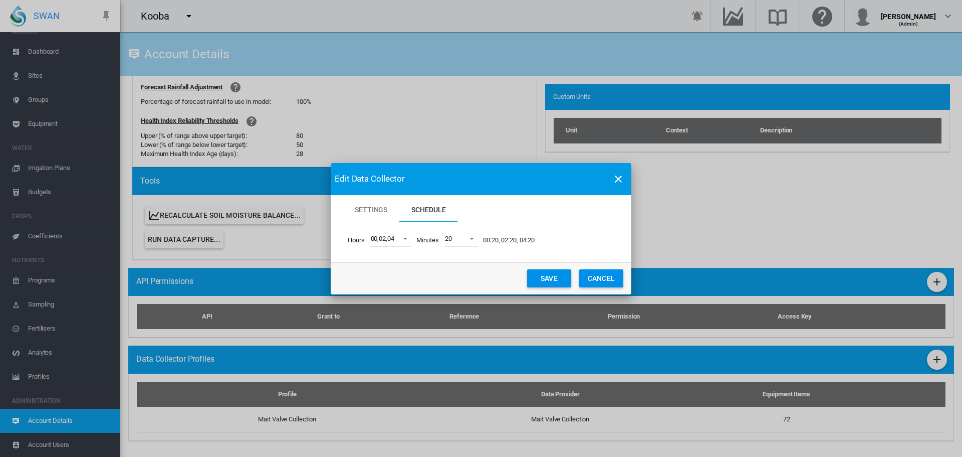
click at [539, 276] on button "Save" at bounding box center [549, 278] width 44 height 18
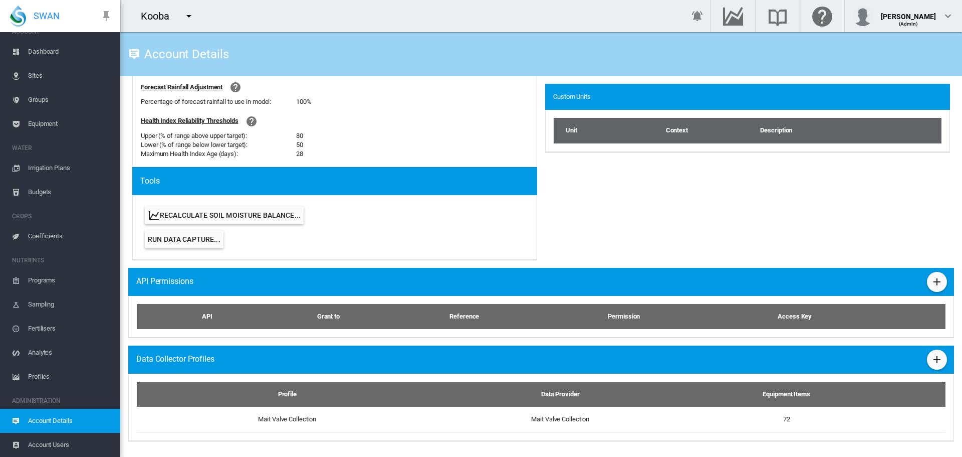
click at [188, 18] on md-icon "icon-menu-down" at bounding box center [189, 16] width 12 height 12
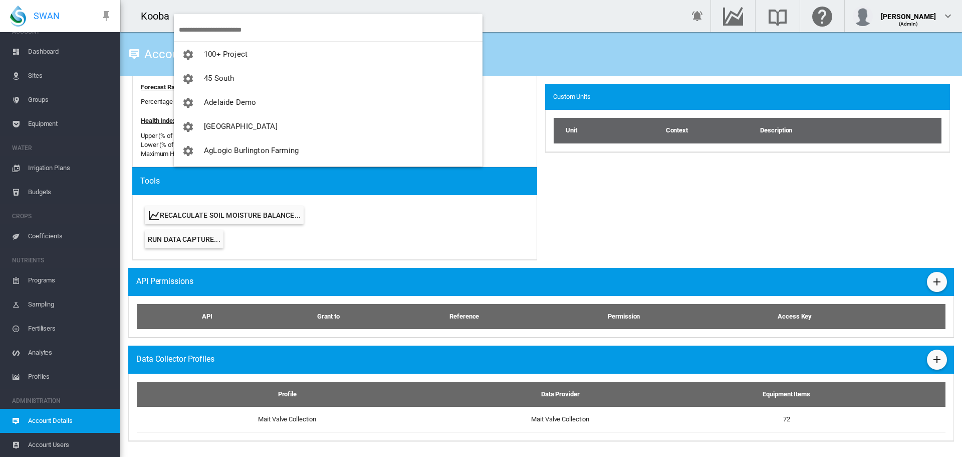
click at [205, 25] on input "search" at bounding box center [331, 30] width 304 height 24
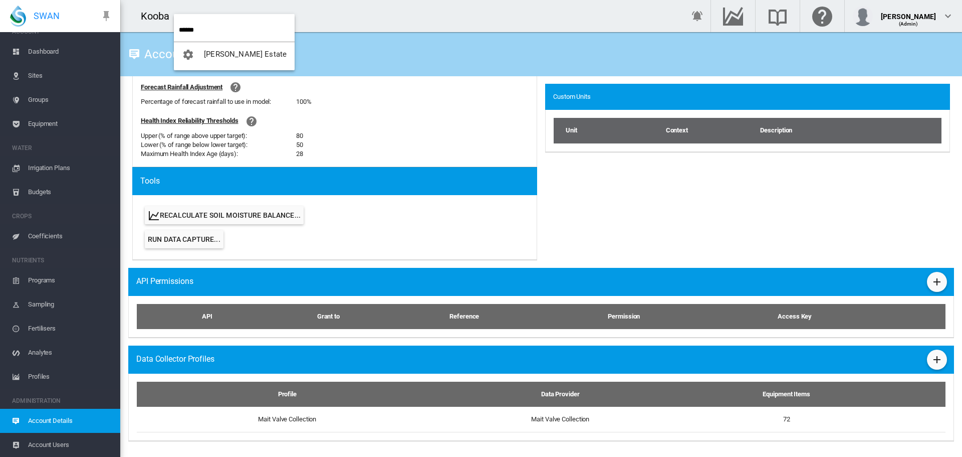
type input "******"
click at [223, 48] on button "[PERSON_NAME] Estate" at bounding box center [234, 54] width 121 height 24
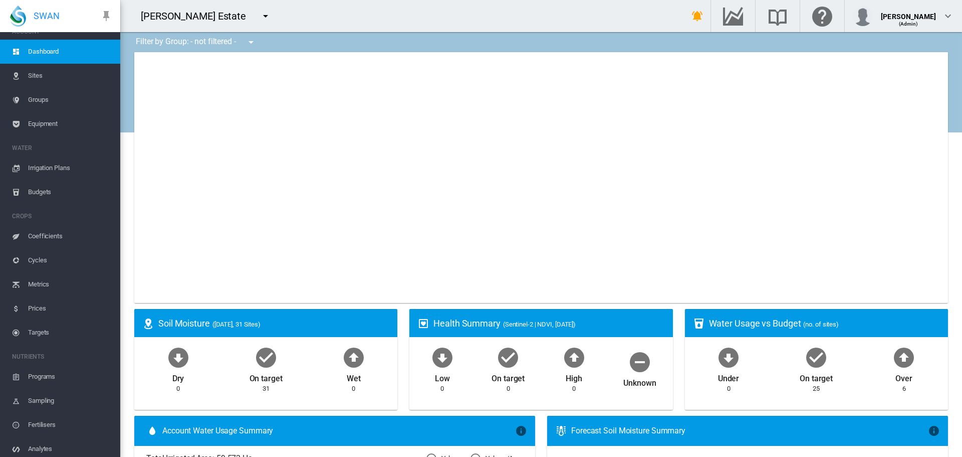
type input "**********"
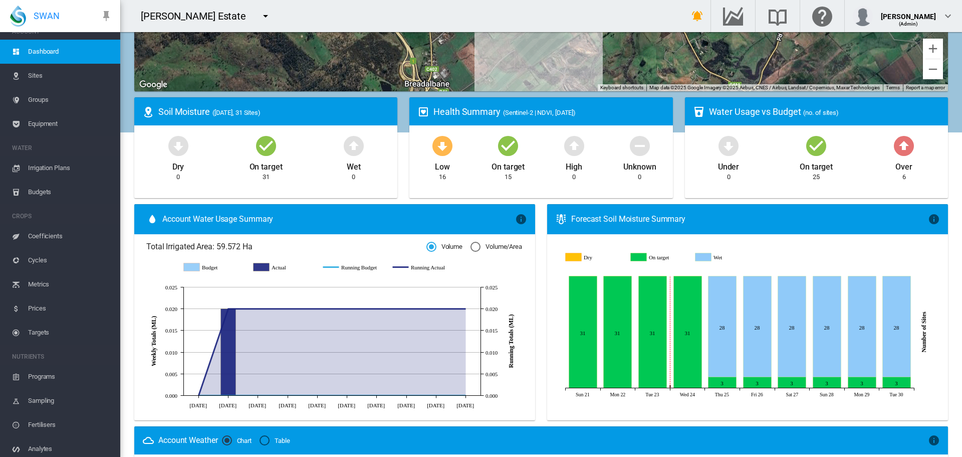
scroll to position [137, 0]
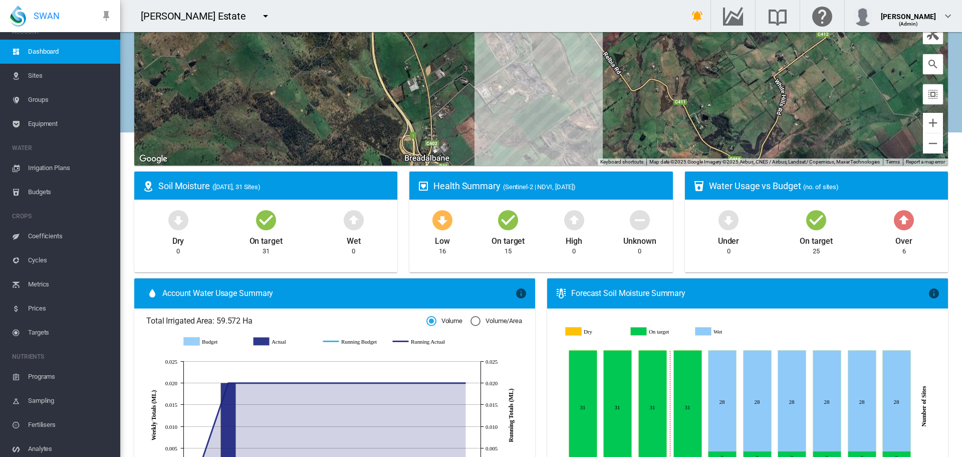
click at [38, 75] on span "Sites" at bounding box center [70, 76] width 84 height 24
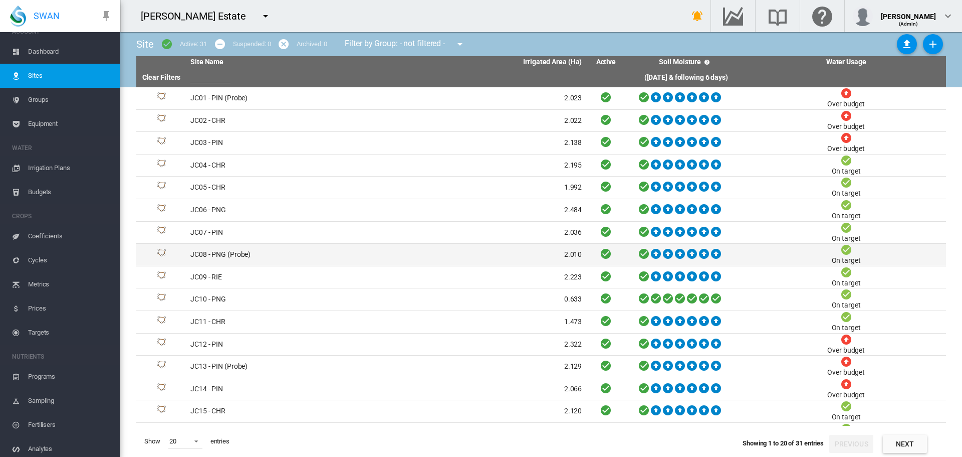
click at [223, 251] on td "JC08 - PNG (Probe)" at bounding box center [286, 255] width 200 height 22
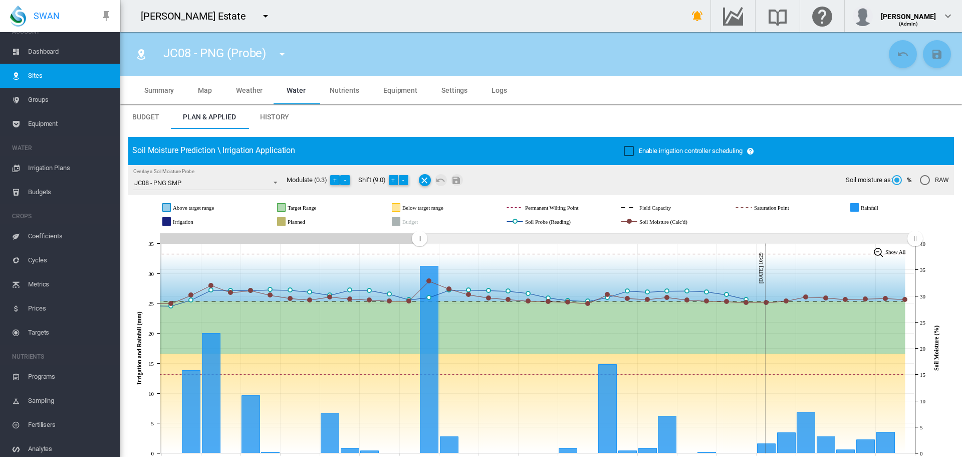
click at [421, 290] on icon "JavaScript chart by amCharts 3.21.15 Aug 25 Aug 27 Aug 29 Aug 31 Sep 02 Sep 04 …" at bounding box center [537, 348] width 818 height 235
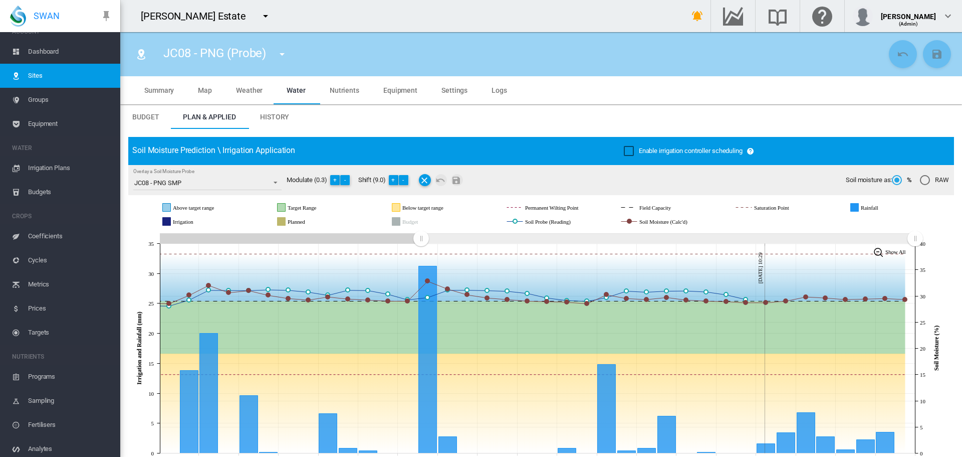
click at [44, 49] on span "Dashboard" at bounding box center [70, 52] width 84 height 24
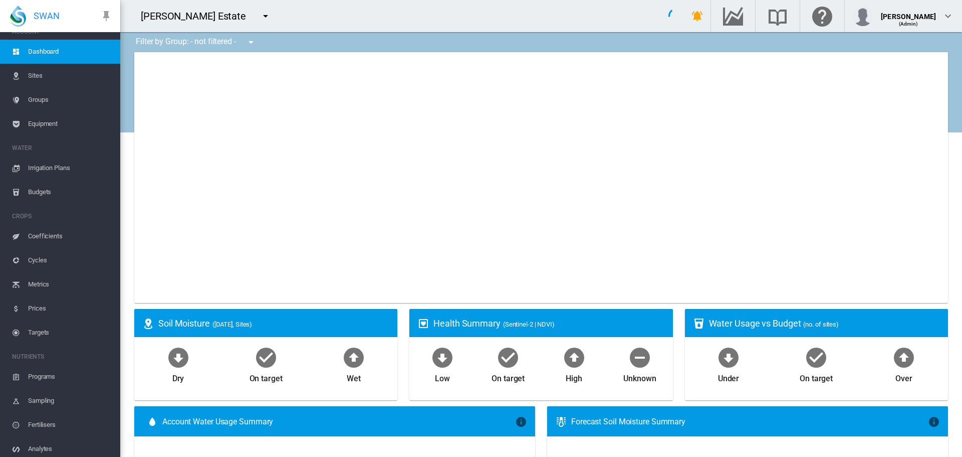
type input "**********"
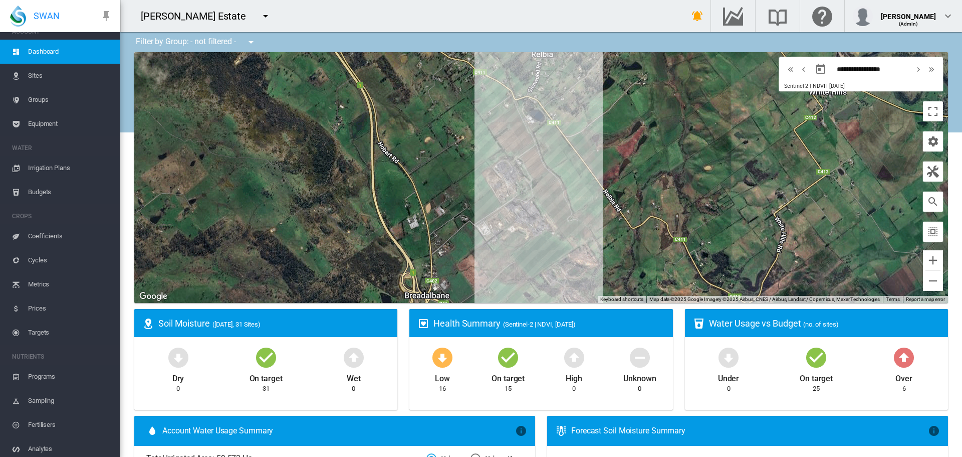
click at [45, 76] on span "Sites" at bounding box center [70, 76] width 84 height 24
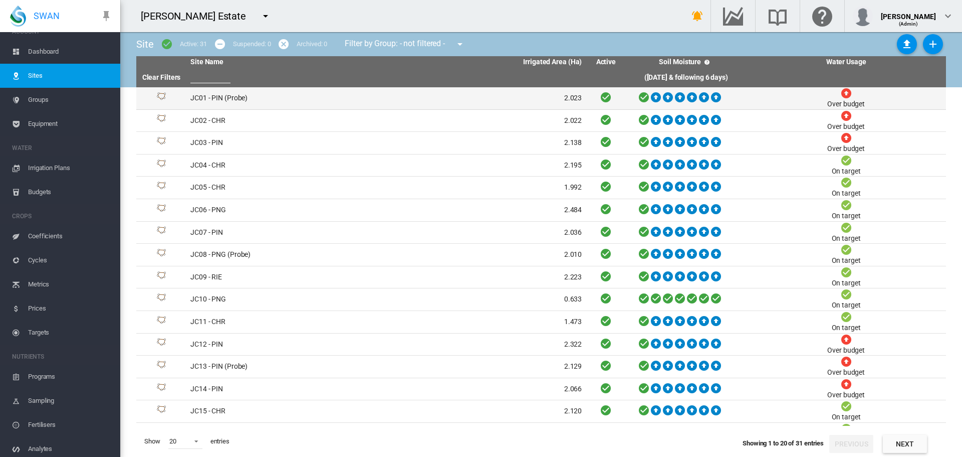
click at [216, 101] on td "JC01 - PIN (Probe)" at bounding box center [286, 98] width 200 height 22
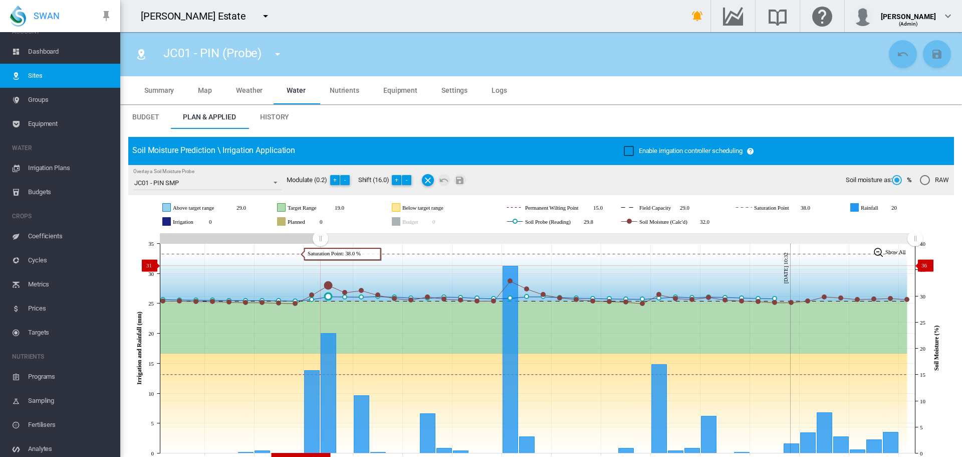
drag, startPoint x: 732, startPoint y: 239, endPoint x: 320, endPoint y: 265, distance: 412.8
click at [320, 265] on icon "JavaScript chart by amCharts 3.21.15 Aug 20 Aug 23 Aug 26 Aug 29 Sep 01 Sep 04 …" at bounding box center [537, 348] width 818 height 235
click at [281, 54] on md-icon "icon-menu-down" at bounding box center [278, 54] width 12 height 12
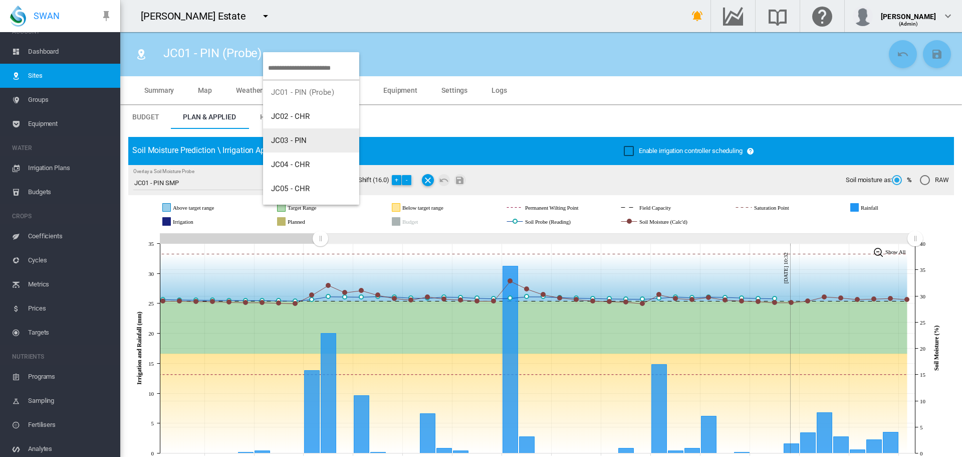
scroll to position [100, 0]
click at [308, 161] on span "JC08 - PNG (Probe)" at bounding box center [304, 160] width 66 height 9
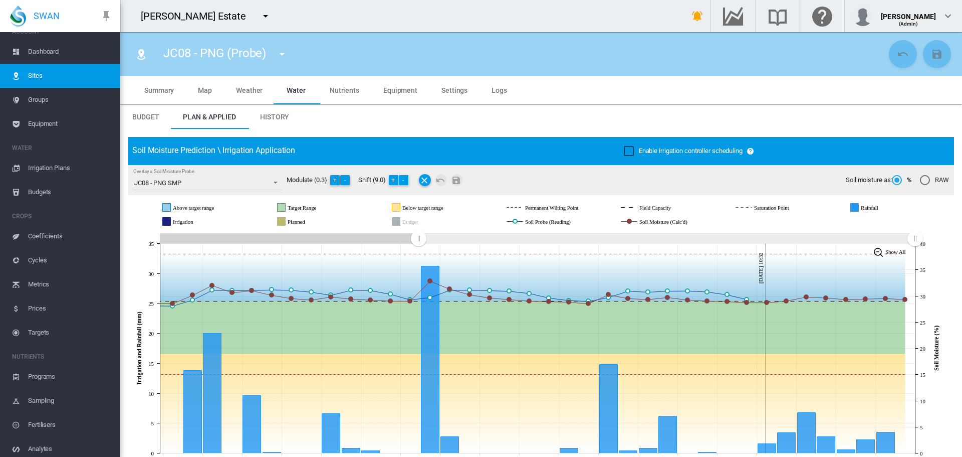
drag, startPoint x: 696, startPoint y: 246, endPoint x: 418, endPoint y: 251, distance: 277.2
click at [418, 251] on icon "JavaScript chart by amCharts 3.21.15 Aug 25 Aug 27 Aug 29 Aug 31 Sep 02 Sep 04 …" at bounding box center [537, 348] width 818 height 235
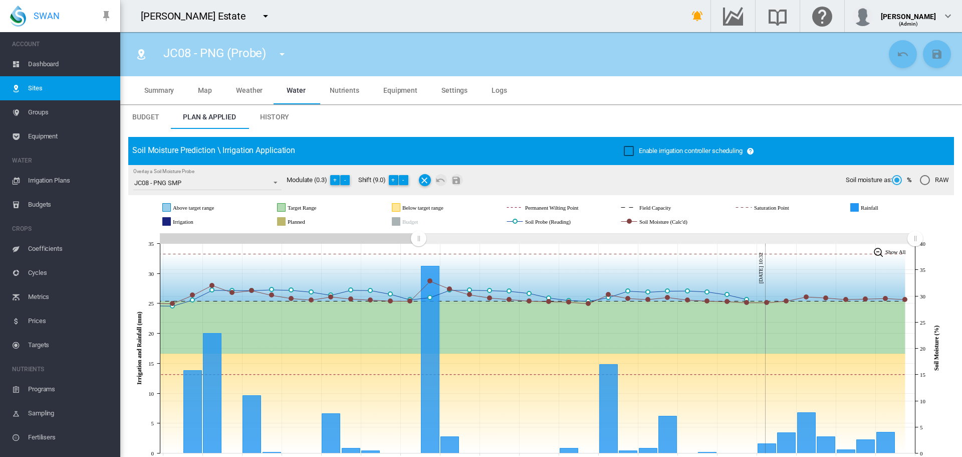
scroll to position [13, 0]
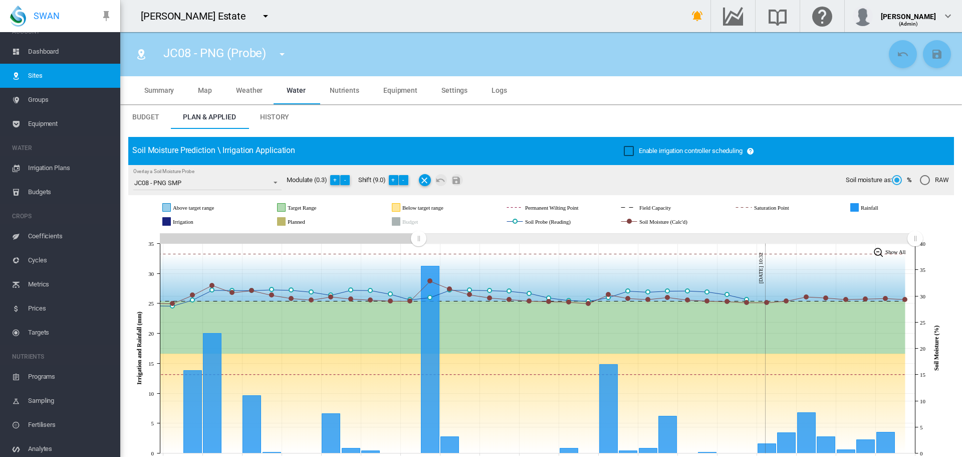
click at [287, 53] on md-icon "icon-menu-down" at bounding box center [282, 54] width 12 height 12
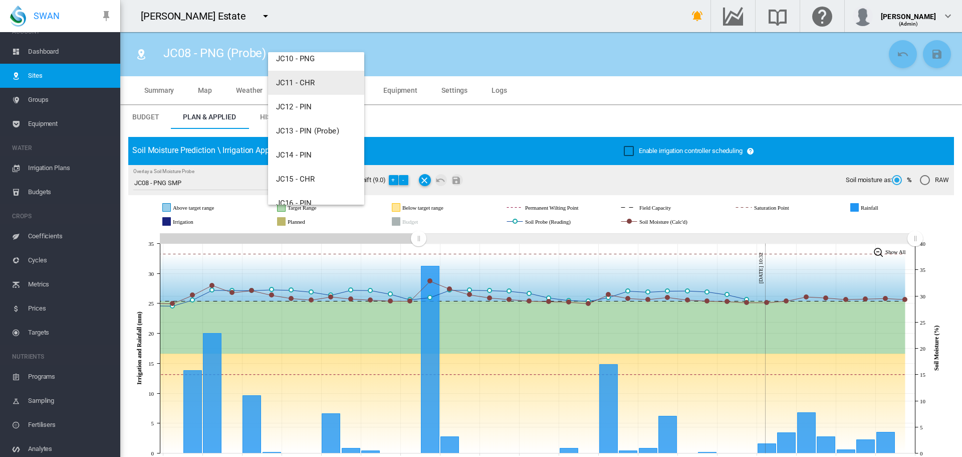
scroll to position [251, 0]
click at [304, 126] on span "JC13 - PIN (Probe)" at bounding box center [307, 130] width 63 height 9
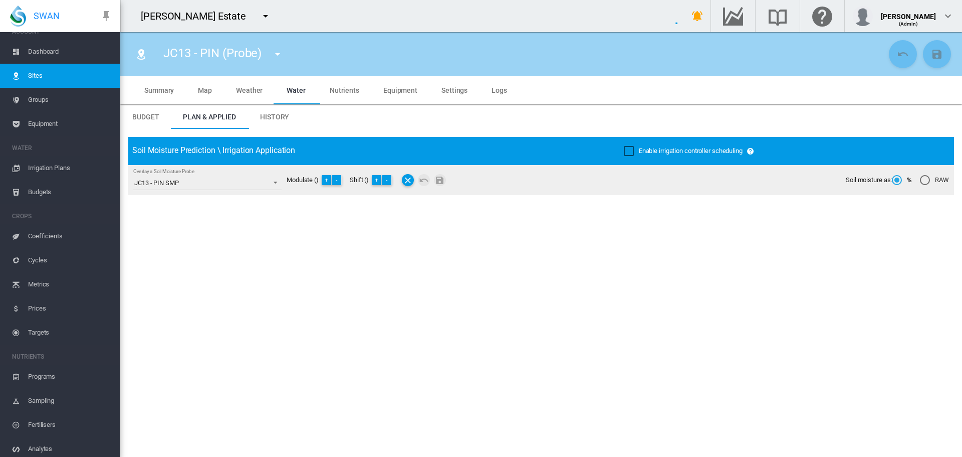
type input "**********"
type input "*****"
type input "*********"
type input "***"
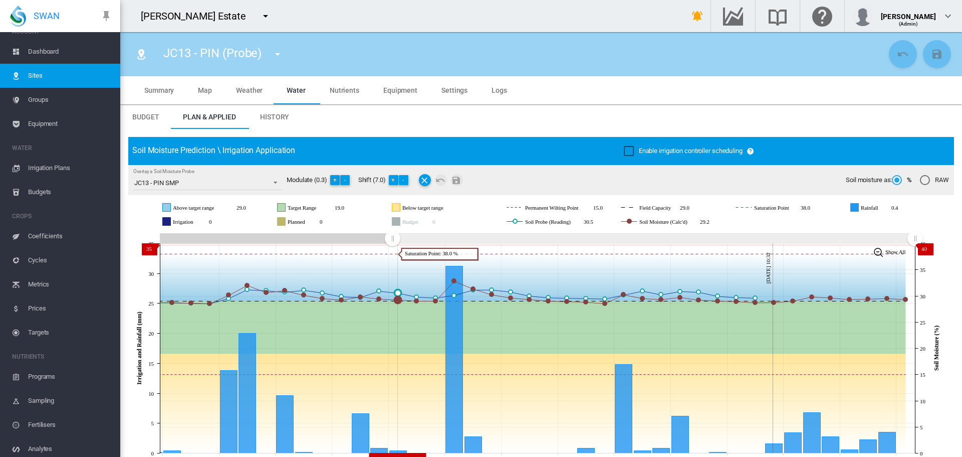
drag, startPoint x: 731, startPoint y: 238, endPoint x: 321, endPoint y: 82, distance: 439.2
click at [392, 244] on rect "Zoom chart using cursor arrows" at bounding box center [393, 239] width 13 height 10
click at [280, 52] on md-icon "icon-menu-down" at bounding box center [278, 54] width 12 height 12
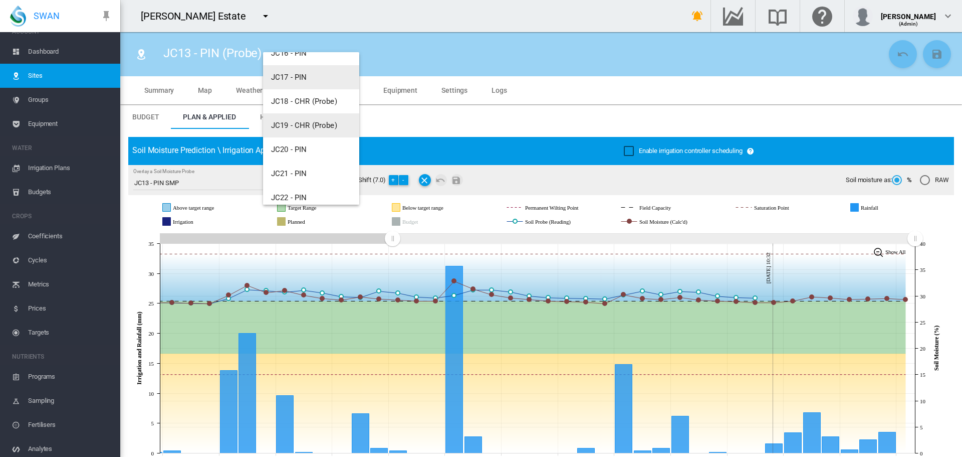
scroll to position [401, 0]
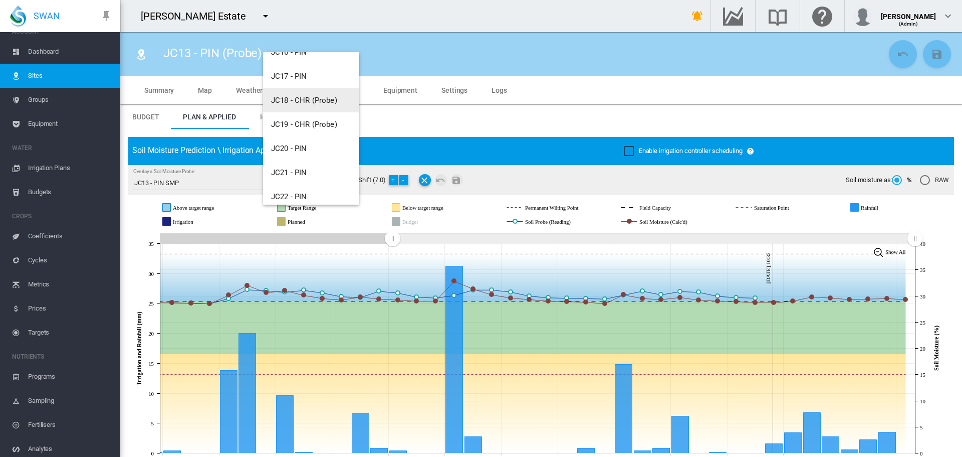
click at [308, 101] on span "JC18 - CHR (Probe)" at bounding box center [304, 100] width 66 height 9
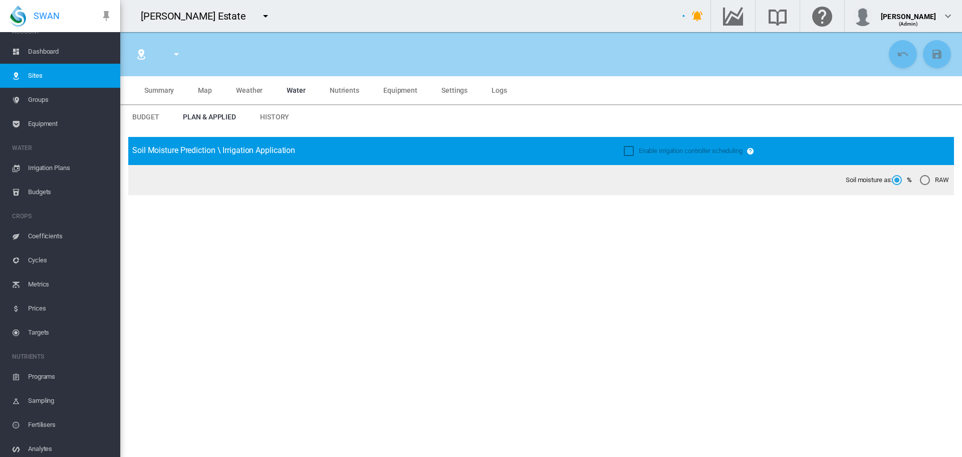
type input "**********"
type input "*****"
type input "*********"
type input "***"
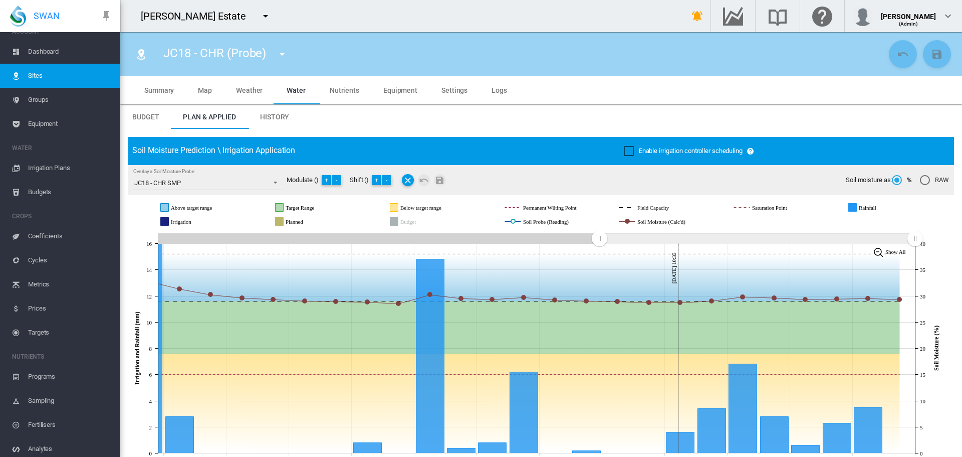
drag, startPoint x: 736, startPoint y: 243, endPoint x: 581, endPoint y: 224, distance: 155.5
click at [594, 241] on rect "Zoom chart using cursor arrows" at bounding box center [600, 239] width 13 height 10
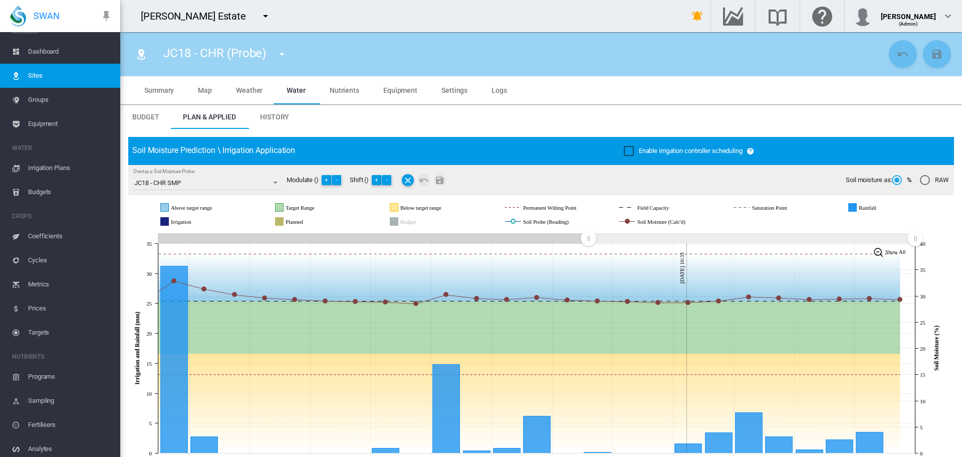
click at [279, 56] on md-icon "icon-menu-down" at bounding box center [282, 54] width 12 height 12
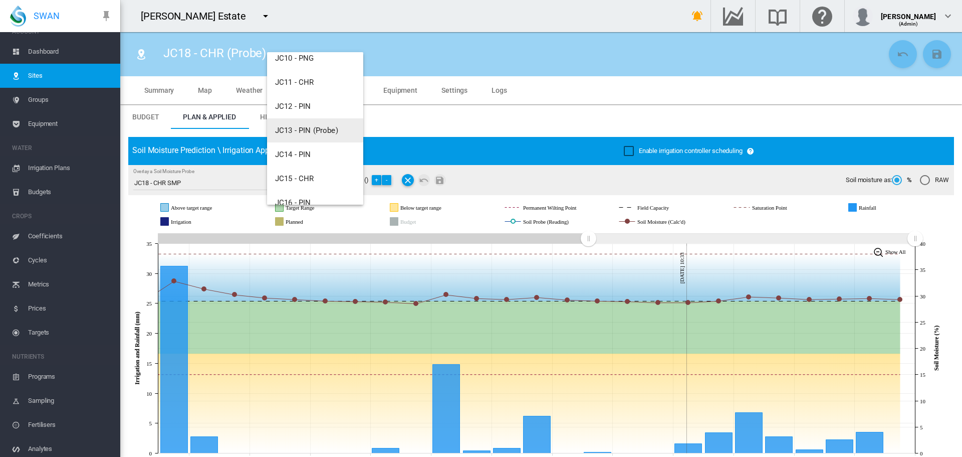
scroll to position [351, 0]
click at [305, 171] on span "JC19 - CHR (Probe)" at bounding box center [308, 174] width 66 height 9
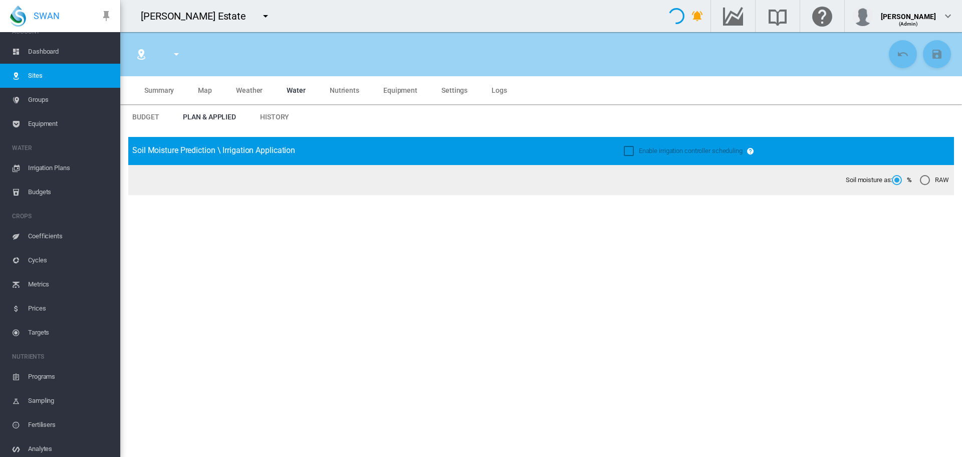
type input "**********"
type input "*****"
type input "*********"
type input "***"
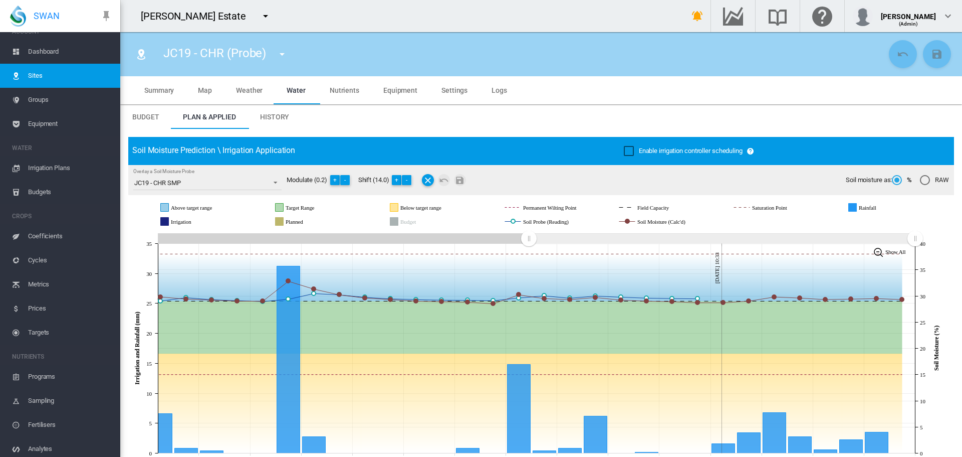
drag, startPoint x: 733, startPoint y: 240, endPoint x: 524, endPoint y: 229, distance: 209.2
click at [525, 230] on div "JavaScript chart by amCharts [DATE] Above target range Target Range Below targe…" at bounding box center [541, 330] width 826 height 271
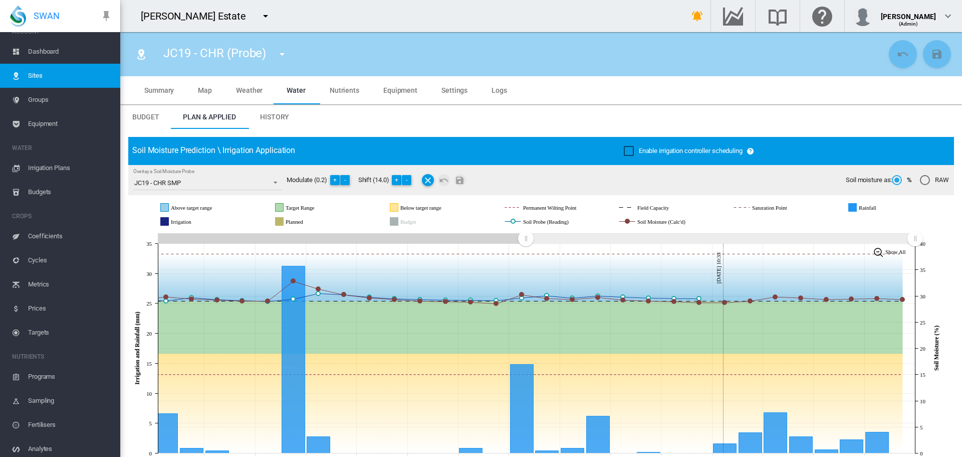
click at [281, 52] on md-icon "icon-menu-down" at bounding box center [282, 54] width 12 height 12
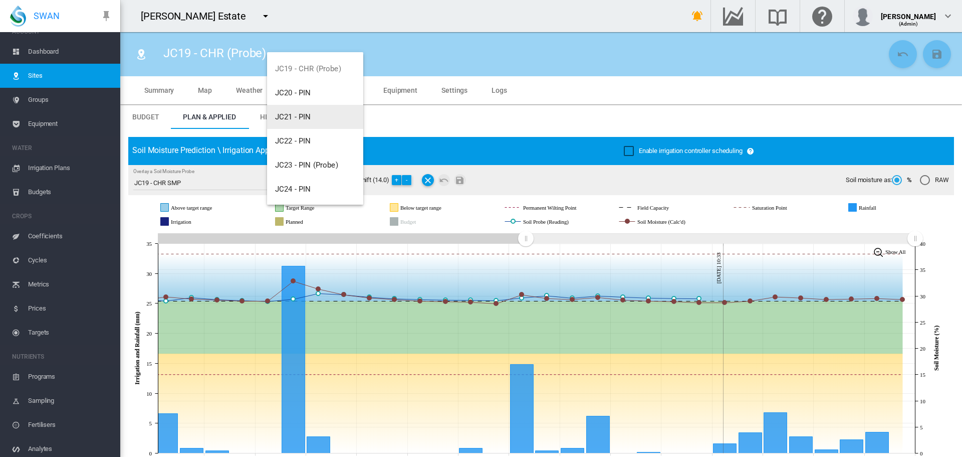
scroll to position [451, 0]
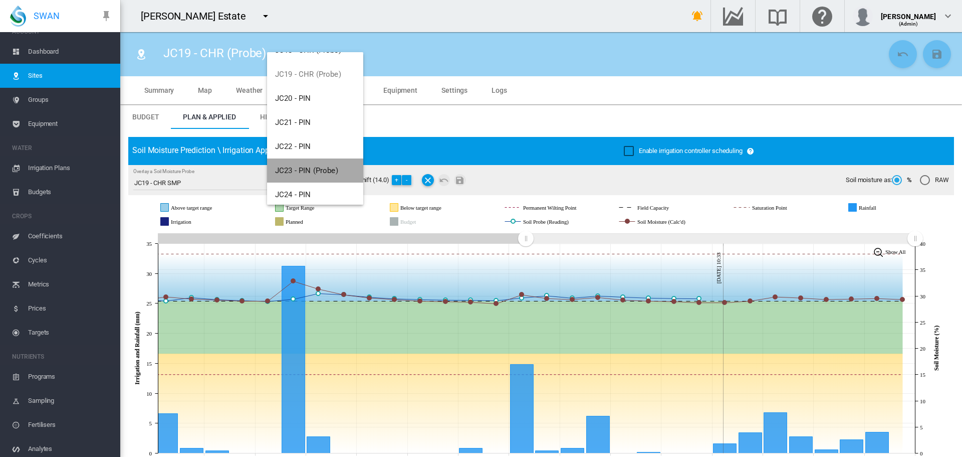
click at [325, 171] on span "JC23 - PIN (Probe)" at bounding box center [306, 170] width 63 height 9
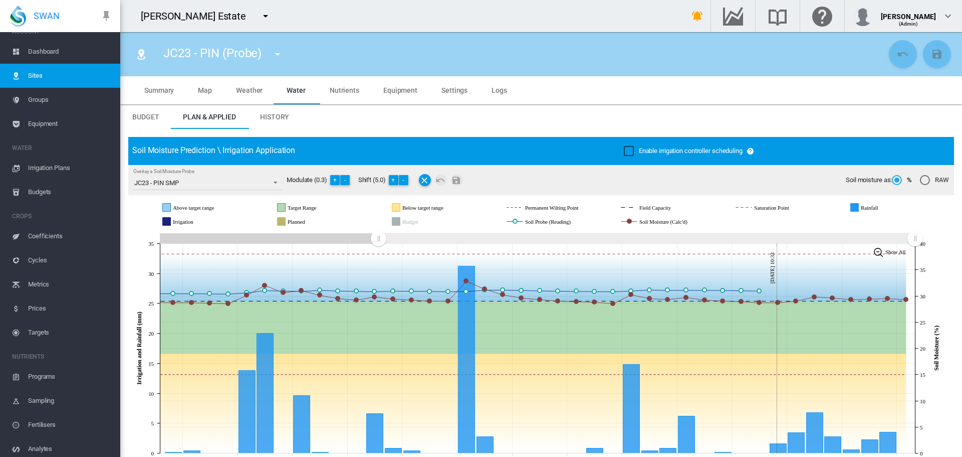
drag, startPoint x: 733, startPoint y: 241, endPoint x: 378, endPoint y: 241, distance: 354.3
click at [378, 241] on rect "Zoom chart using cursor arrows" at bounding box center [379, 239] width 13 height 10
click at [404, 179] on button "-" at bounding box center [404, 180] width 10 height 10
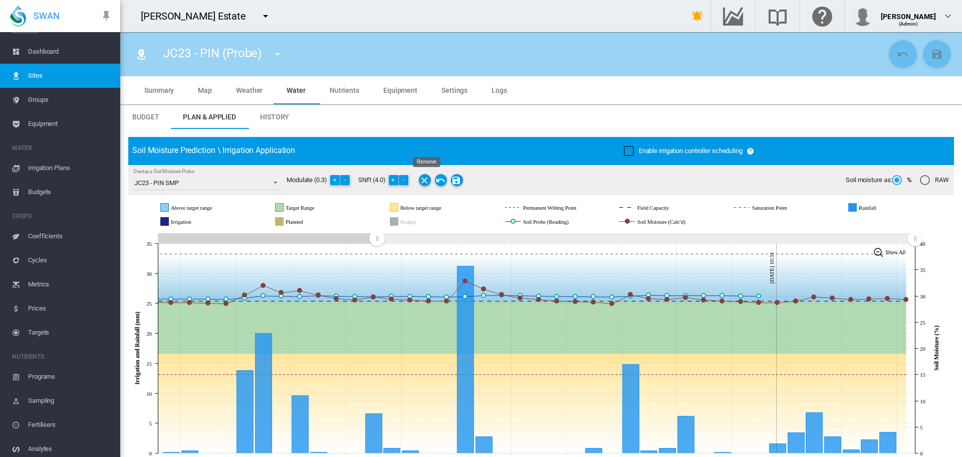
click at [458, 179] on md-icon "Save Changes" at bounding box center [457, 180] width 12 height 12
click at [51, 236] on span "Coefficients" at bounding box center [70, 236] width 84 height 24
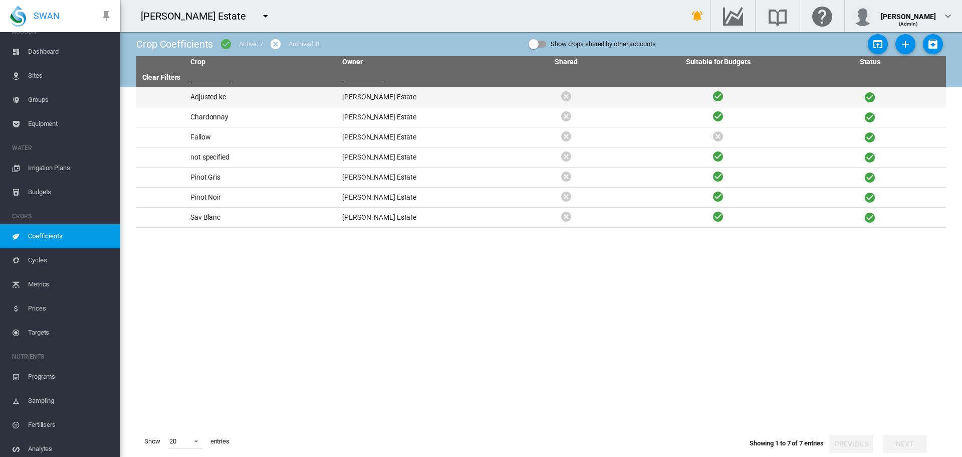
click at [215, 98] on td "Adjusted kc" at bounding box center [262, 97] width 152 height 20
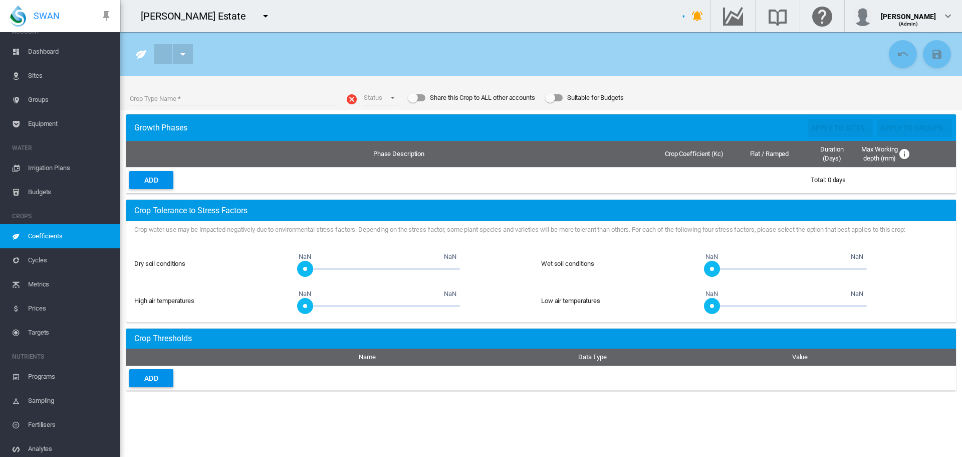
type input "**********"
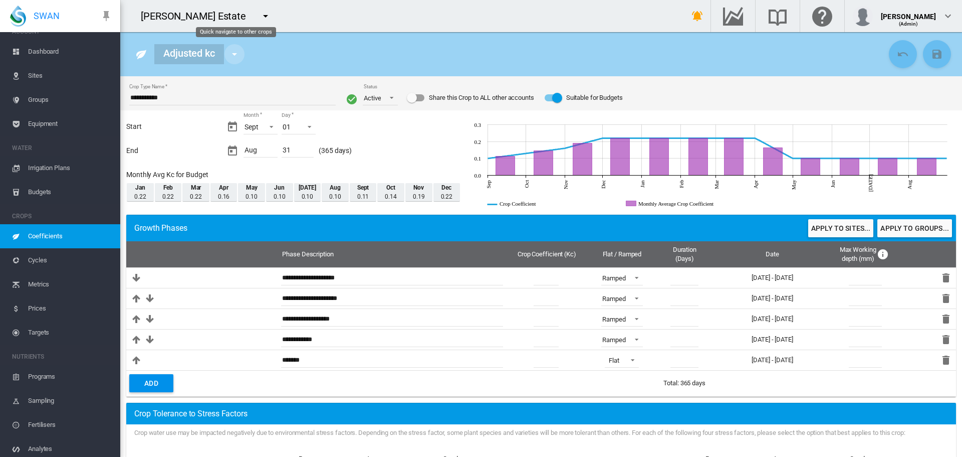
click at [227, 58] on button "Quick navigate to other crops" at bounding box center [235, 54] width 20 height 20
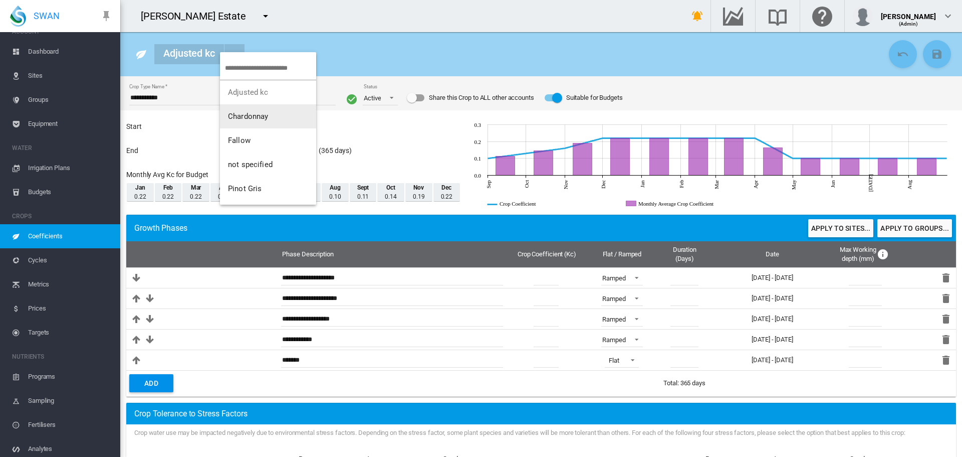
click at [245, 117] on span "Chardonnay" at bounding box center [248, 116] width 41 height 9
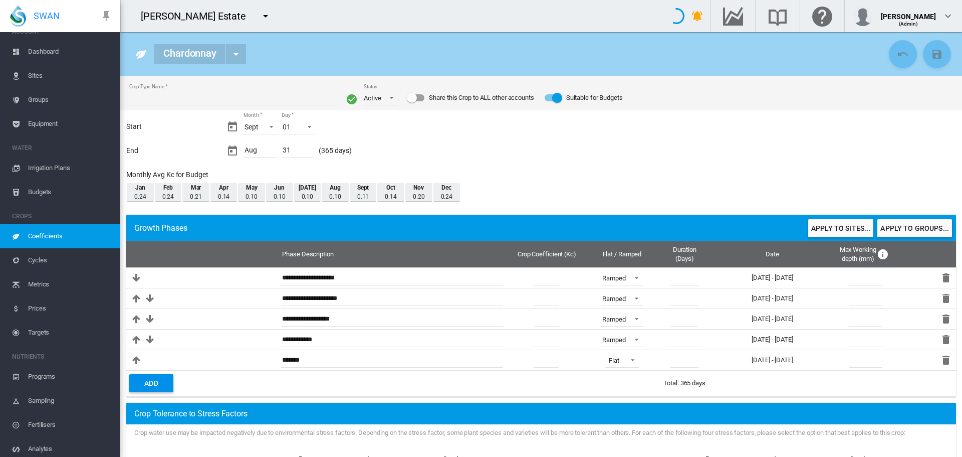
type input "**********"
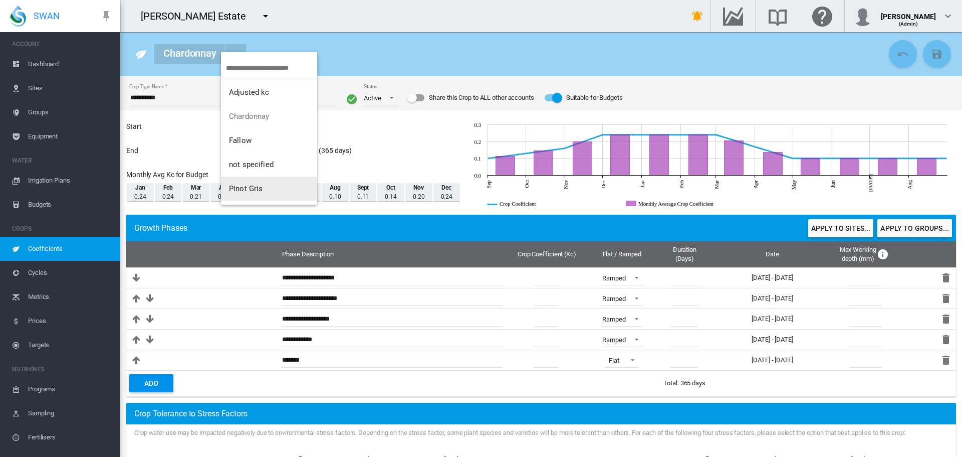
scroll to position [13, 0]
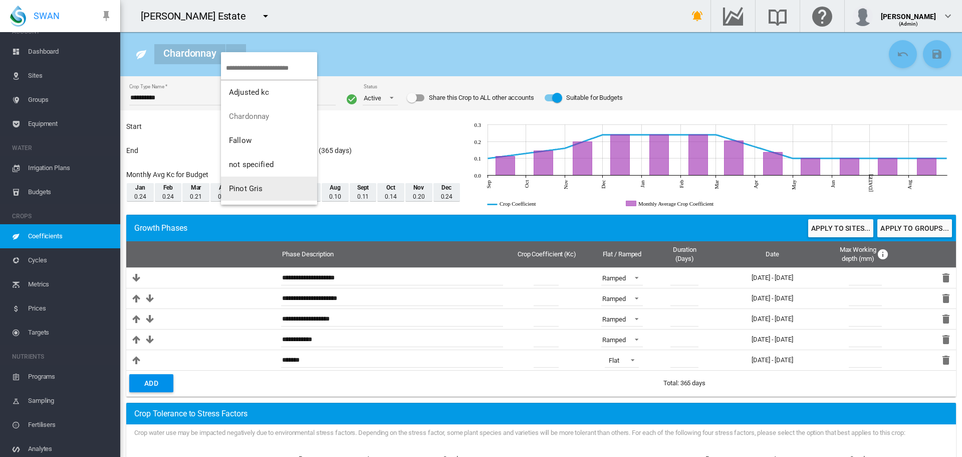
click at [257, 188] on span "Pinot Gris" at bounding box center [246, 188] width 34 height 9
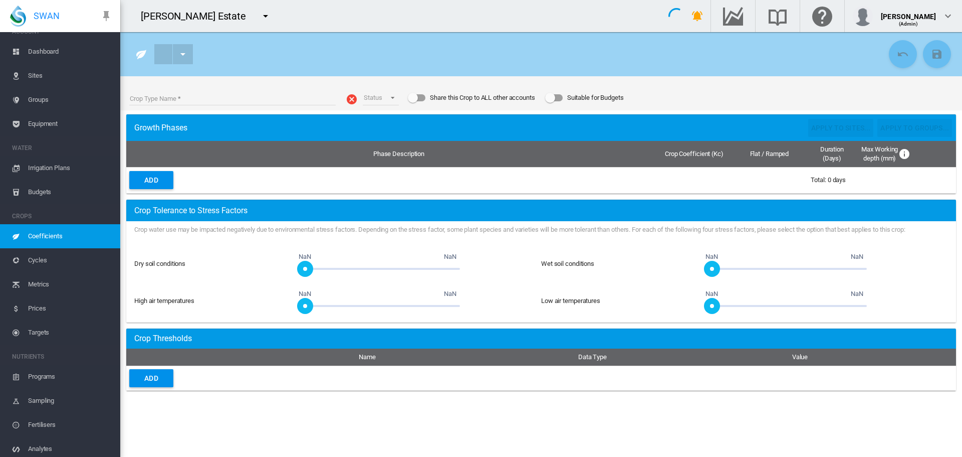
type input "**********"
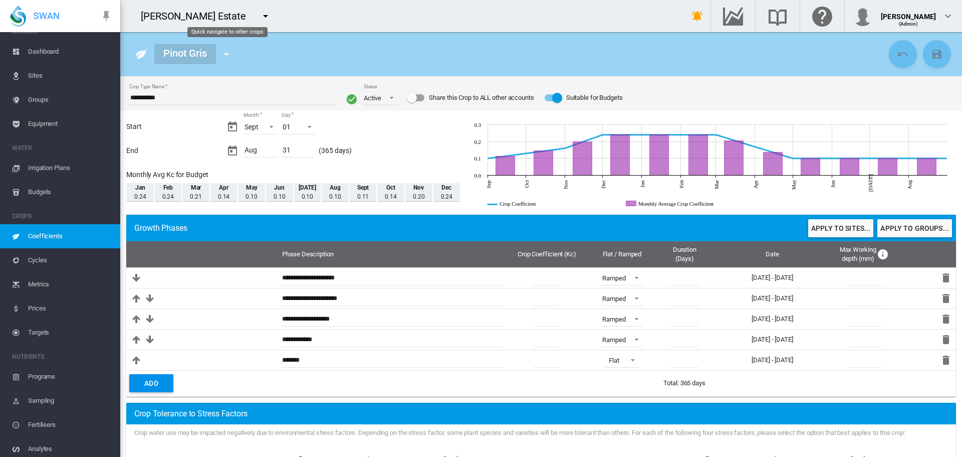
click at [231, 55] on md-icon "icon-menu-down" at bounding box center [227, 54] width 12 height 12
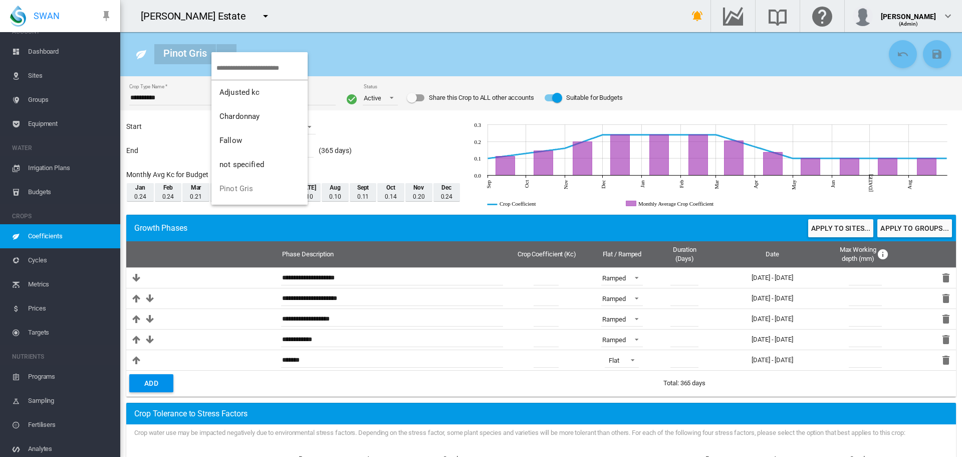
click at [398, 40] on md-backdrop at bounding box center [481, 228] width 962 height 457
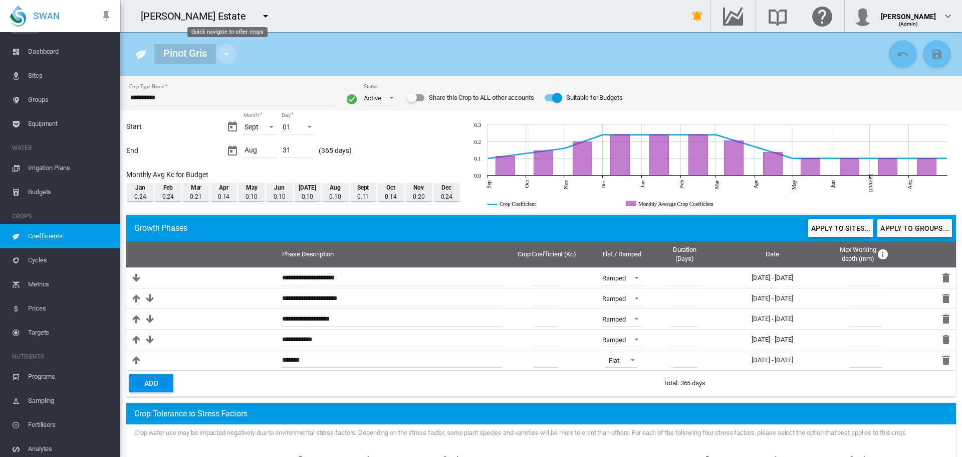
click at [229, 54] on md-icon "icon-menu-down" at bounding box center [227, 54] width 12 height 12
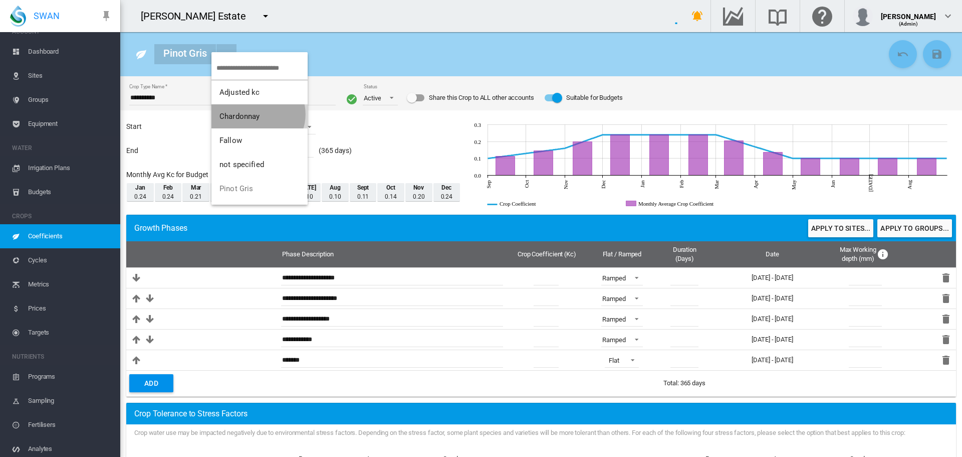
click at [258, 114] on span "Chardonnay" at bounding box center [239, 116] width 41 height 9
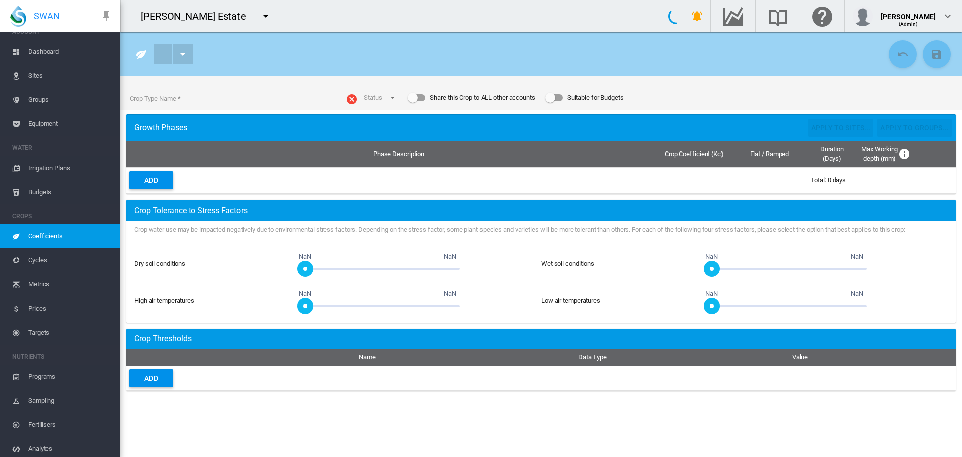
type input "**********"
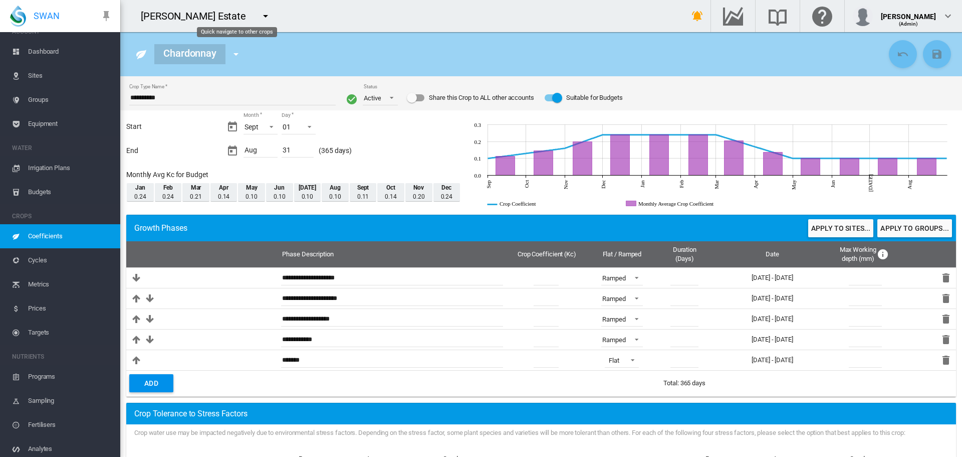
click at [239, 57] on md-icon "icon-menu-down" at bounding box center [236, 54] width 12 height 12
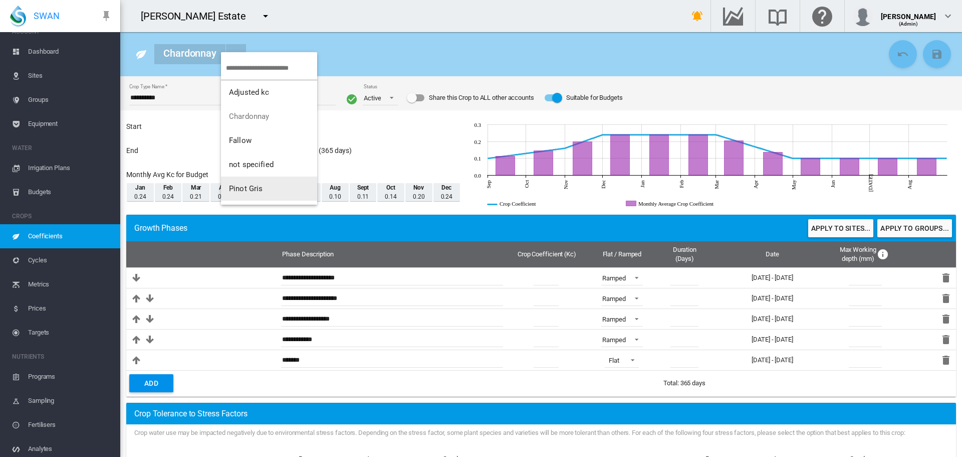
click at [242, 192] on span "Pinot Gris" at bounding box center [246, 188] width 34 height 9
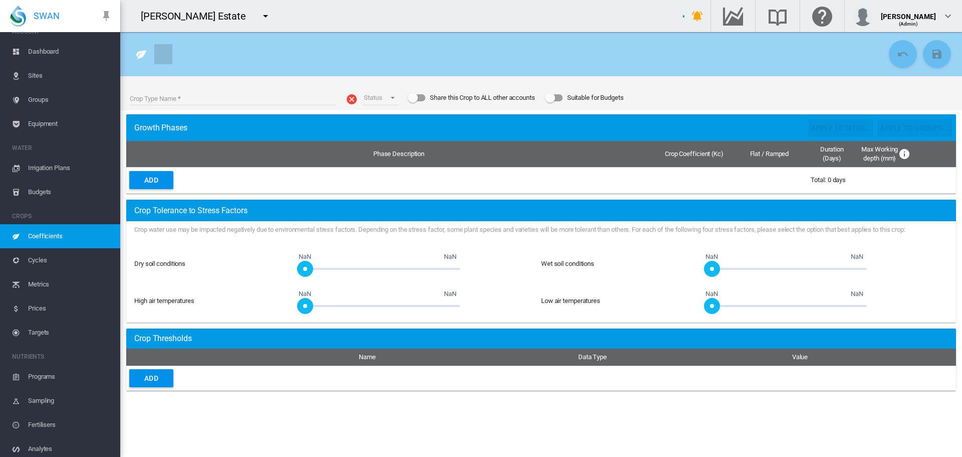
type input "**********"
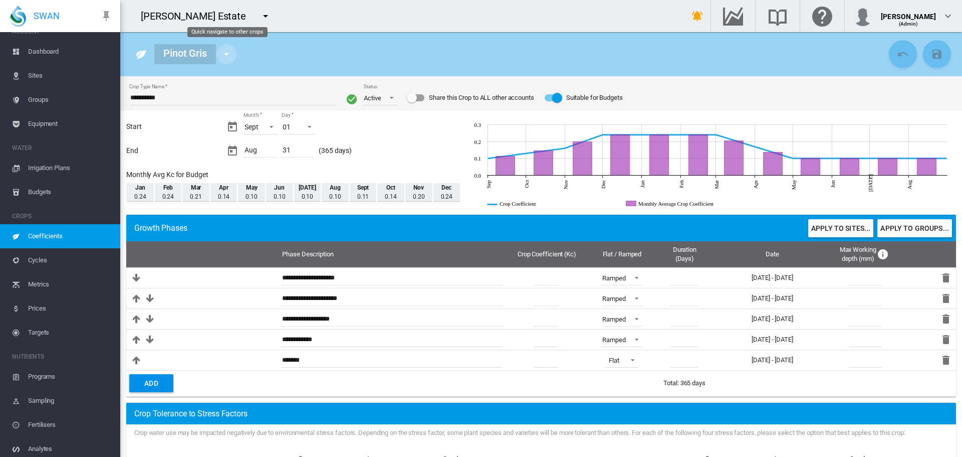
click at [227, 55] on md-icon "icon-menu-down" at bounding box center [227, 54] width 12 height 12
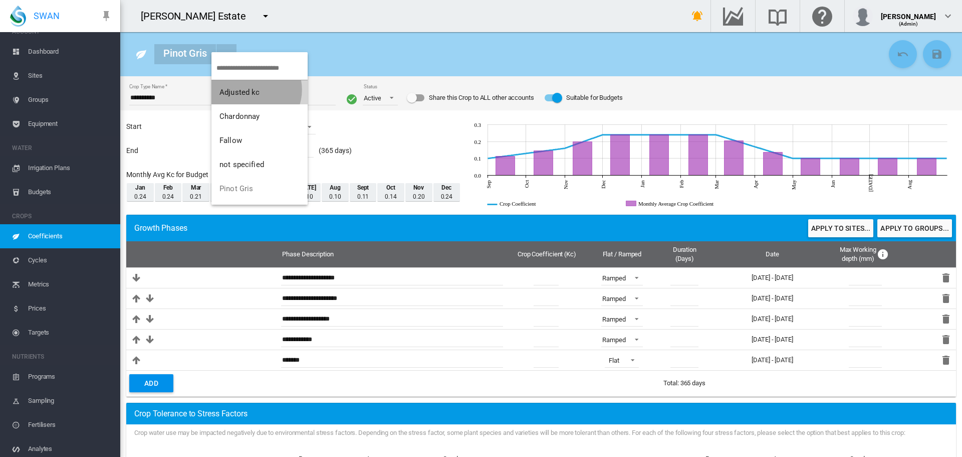
click at [252, 90] on span "Adjusted kc" at bounding box center [239, 92] width 41 height 9
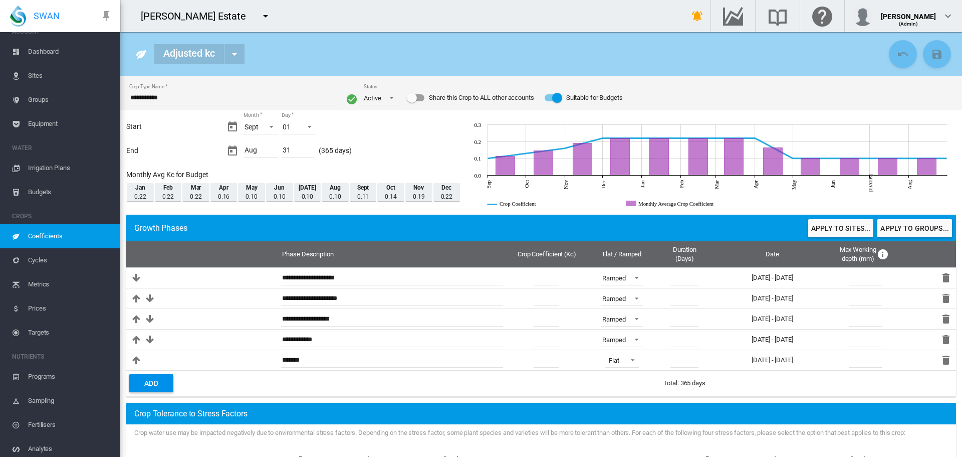
click at [37, 76] on span "Sites" at bounding box center [70, 76] width 84 height 24
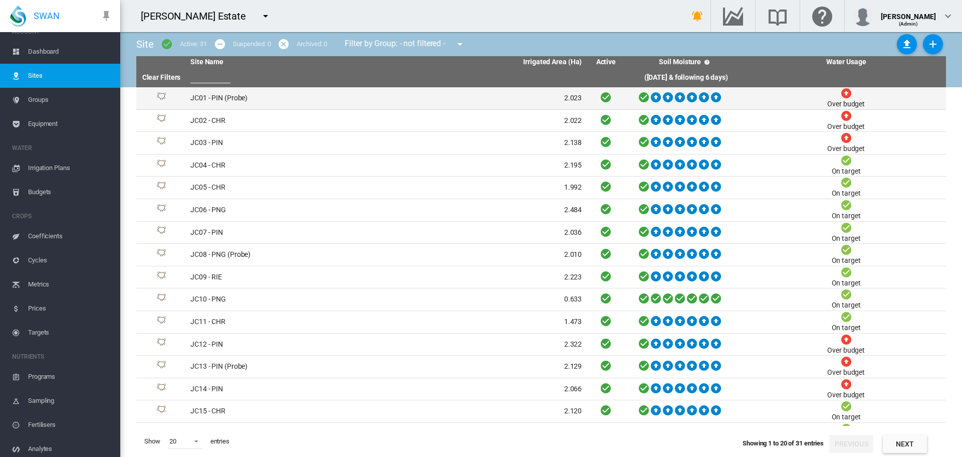
click at [203, 98] on td "JC01 - PIN (Probe)" at bounding box center [286, 98] width 200 height 22
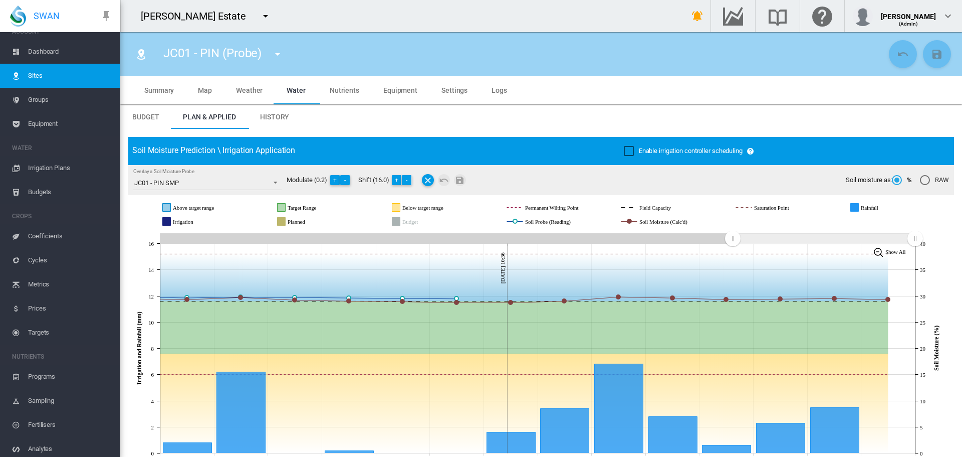
click at [445, 90] on span "Settings" at bounding box center [455, 90] width 26 height 8
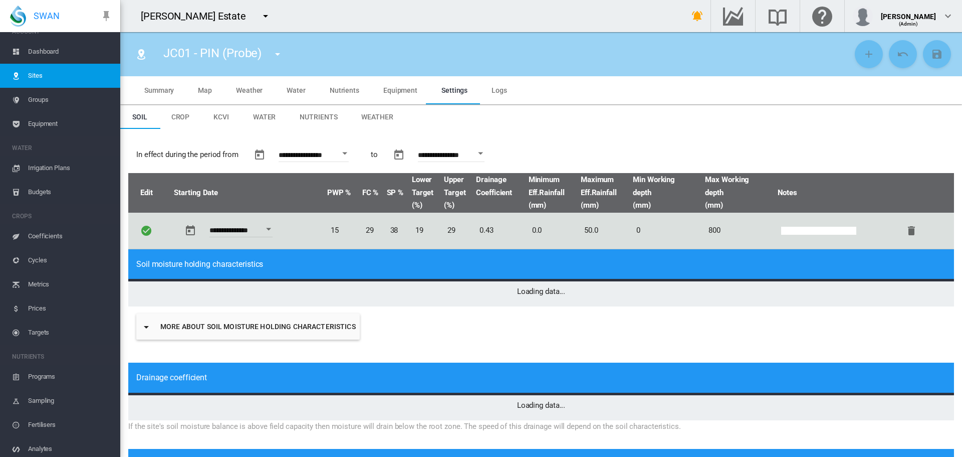
type input "*"
type input "**"
type input "**********"
type input "*****"
type input "****"
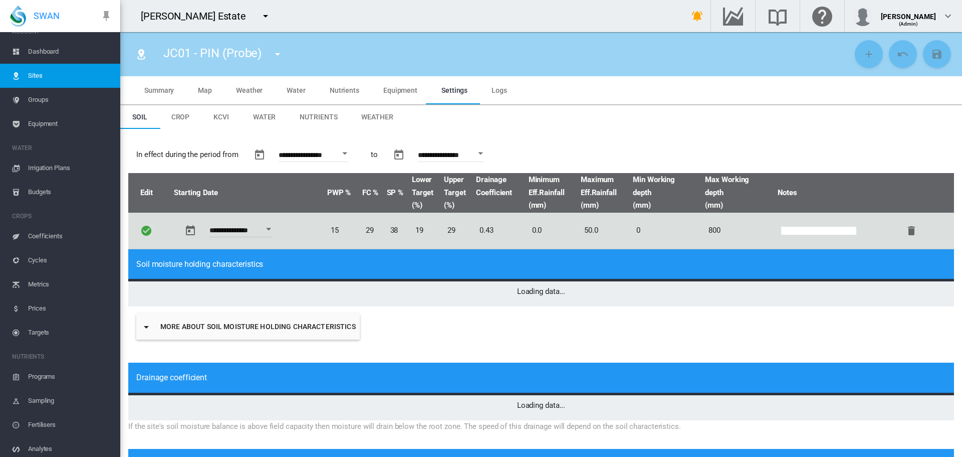
type input "*****"
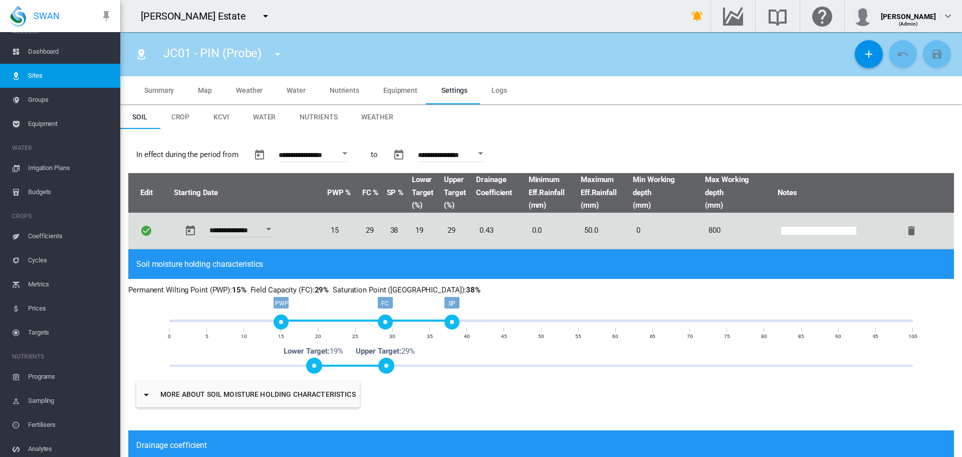
click at [188, 115] on span "Crop" at bounding box center [180, 117] width 19 height 8
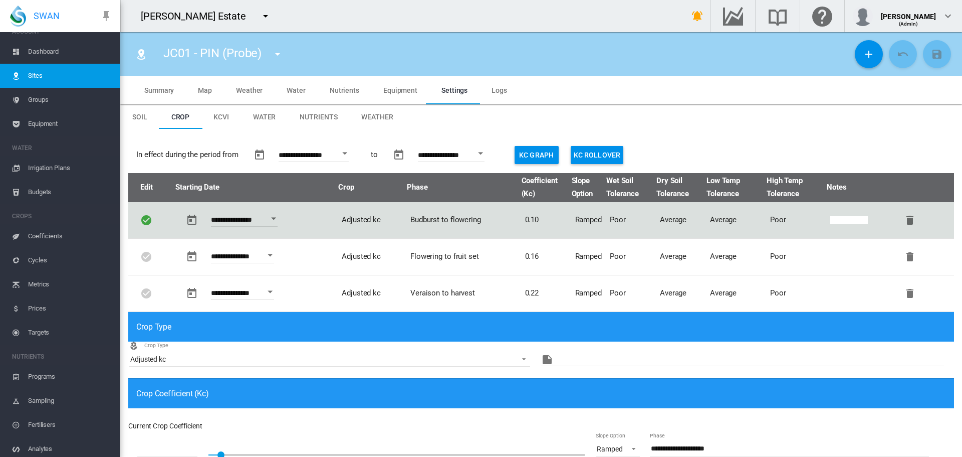
click at [542, 151] on button "Kc Graph" at bounding box center [537, 155] width 44 height 18
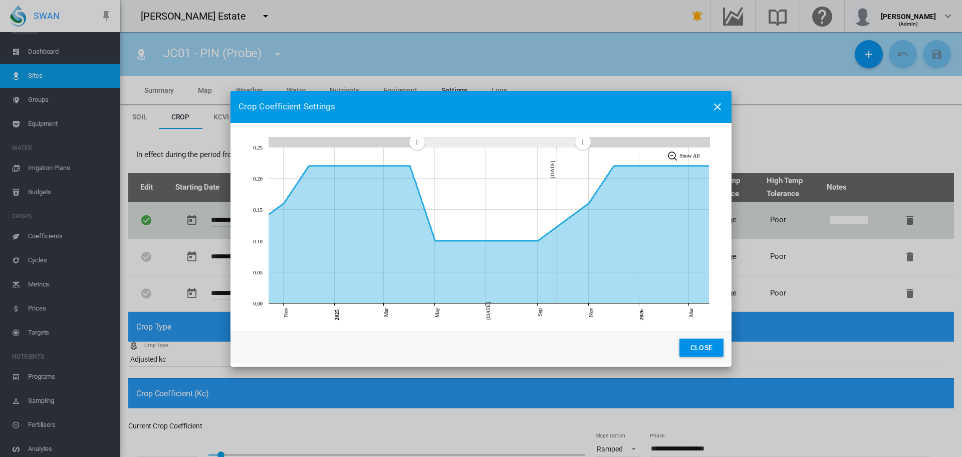
drag, startPoint x: 471, startPoint y: 141, endPoint x: 417, endPoint y: 143, distance: 53.7
click at [417, 143] on rect "Zoom chart using cursor arrows" at bounding box center [417, 142] width 13 height 10
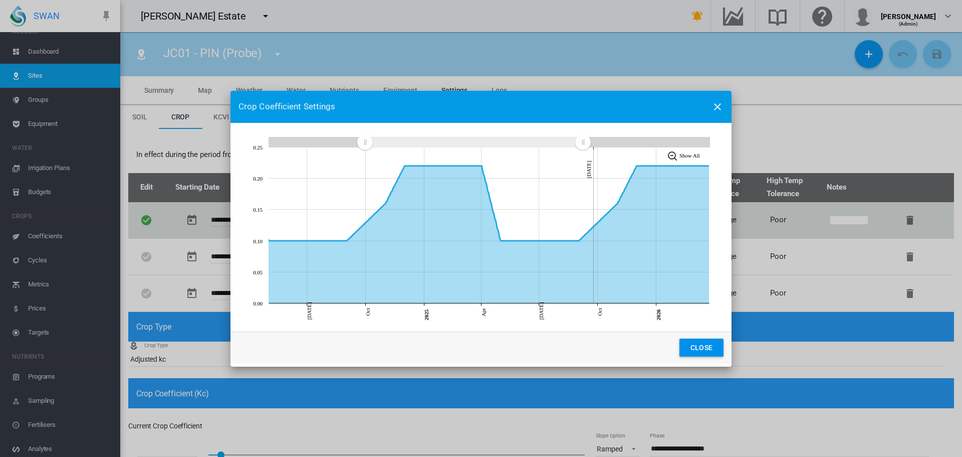
drag, startPoint x: 417, startPoint y: 142, endPoint x: 365, endPoint y: 148, distance: 52.4
click at [365, 148] on g "Zoom chart using cursor arrows" at bounding box center [365, 142] width 18 height 18
click at [481, 163] on circle "Crop Coefficient Apr 01, 2025 0.22" at bounding box center [482, 165] width 4 height 4
click at [705, 347] on button "Close" at bounding box center [702, 347] width 44 height 18
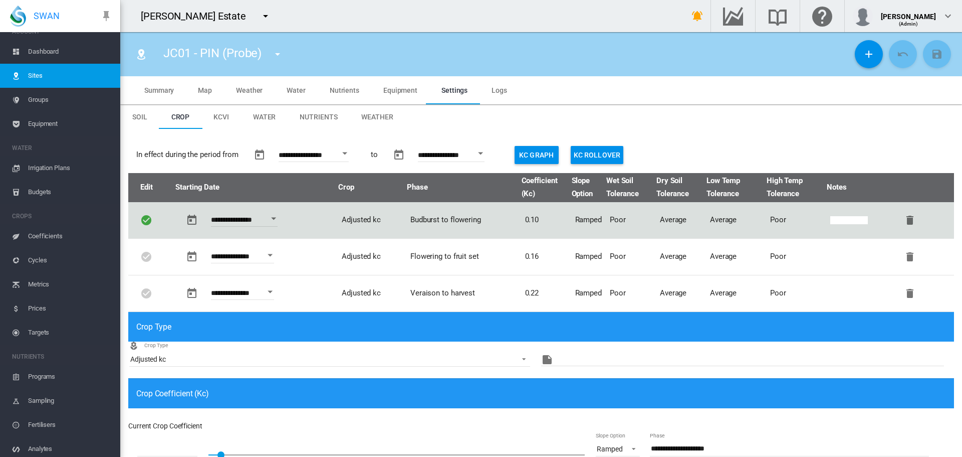
click at [293, 88] on span "Water" at bounding box center [296, 90] width 19 height 8
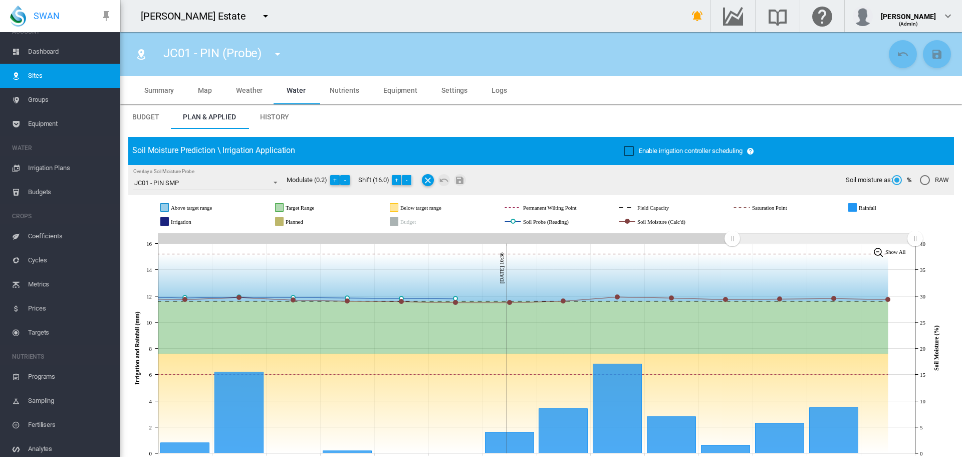
click at [274, 113] on span "History" at bounding box center [274, 117] width 29 height 8
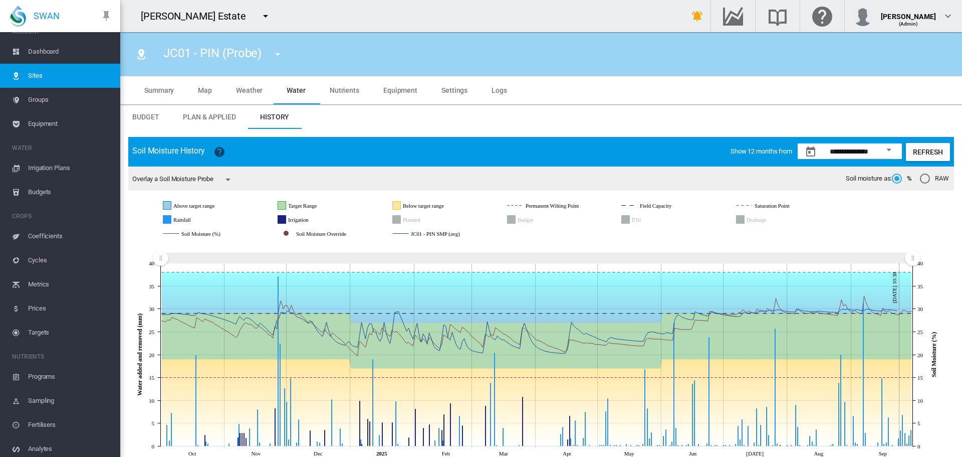
click at [37, 101] on span "Groups" at bounding box center [70, 100] width 84 height 24
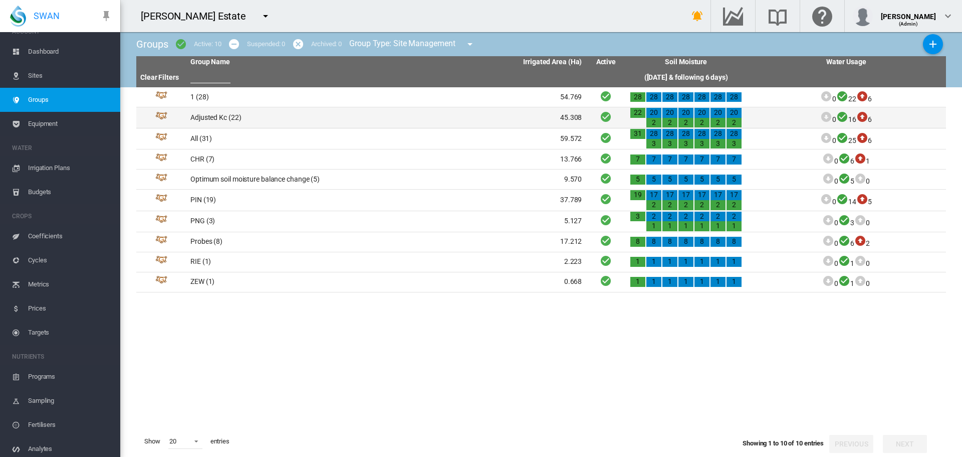
click at [208, 118] on td "Adjusted Kc (22)" at bounding box center [286, 117] width 200 height 21
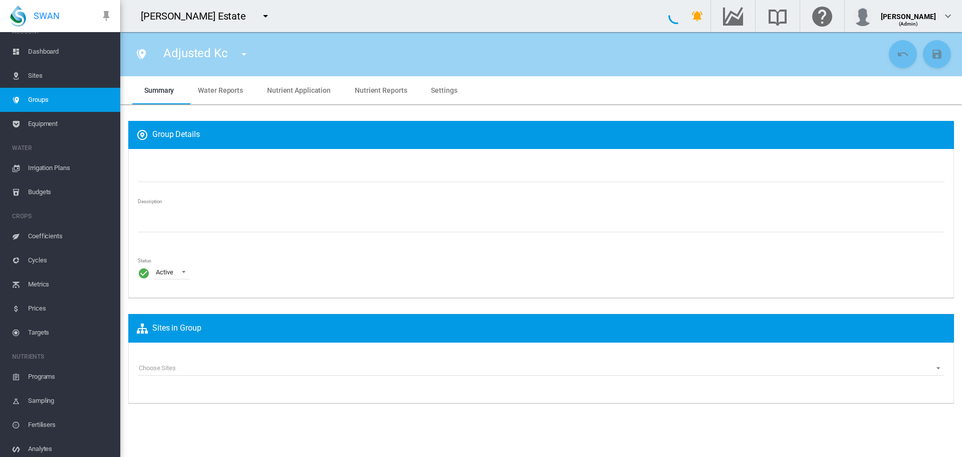
type input "**********"
type textarea "**********"
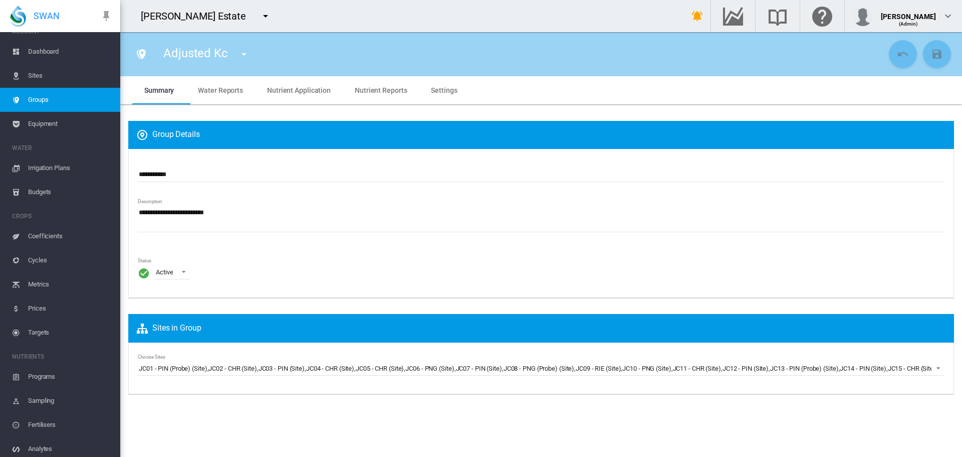
click at [434, 91] on span "Settings" at bounding box center [444, 90] width 26 height 8
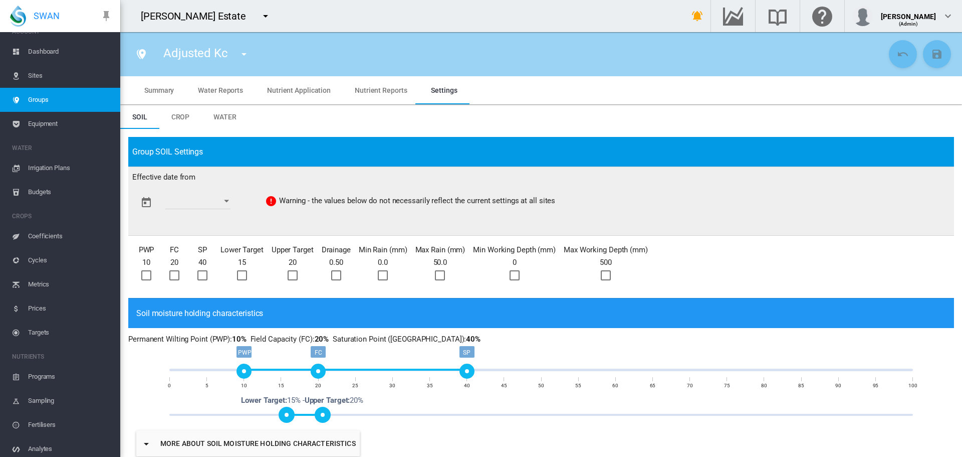
click at [182, 114] on span "Crop" at bounding box center [180, 117] width 19 height 8
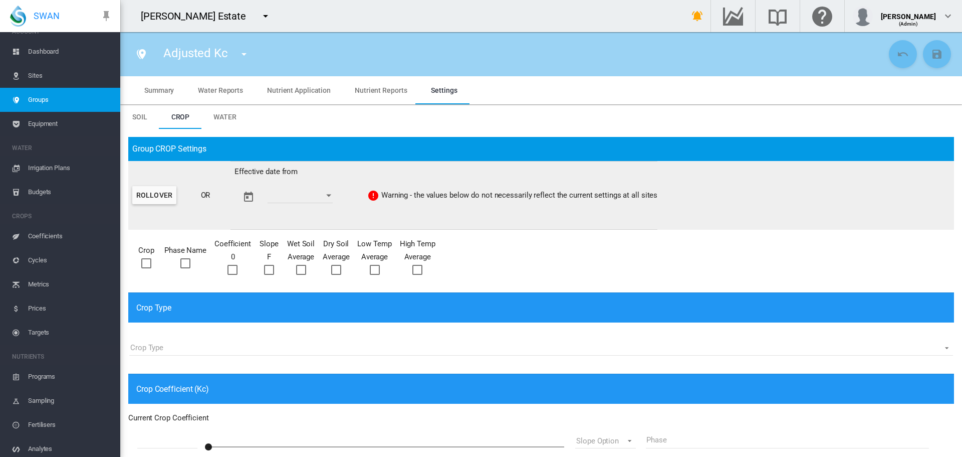
click at [47, 49] on span "Dashboard" at bounding box center [70, 52] width 84 height 24
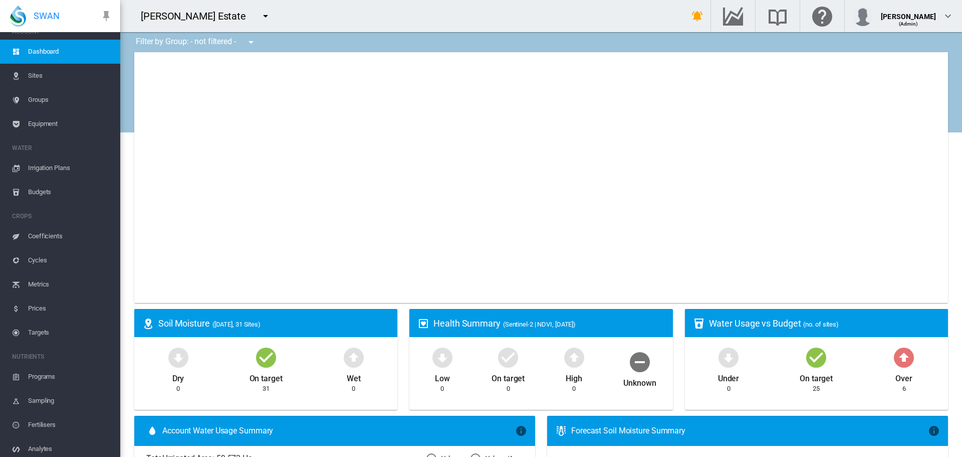
type input "**********"
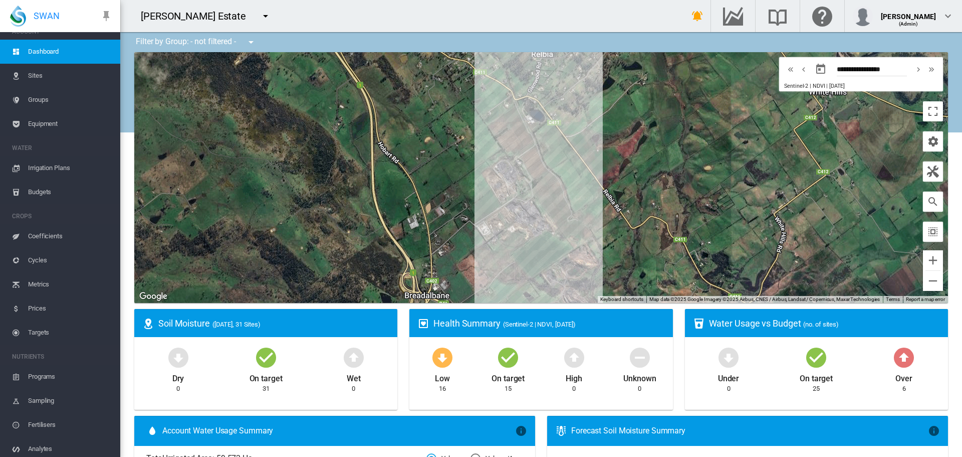
click at [39, 75] on span "Sites" at bounding box center [70, 76] width 84 height 24
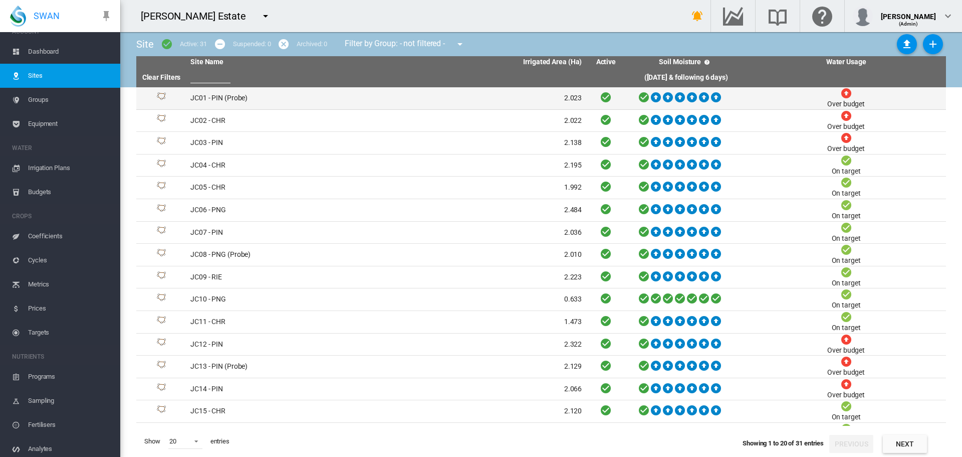
click at [222, 97] on td "JC01 - PIN (Probe)" at bounding box center [286, 98] width 200 height 22
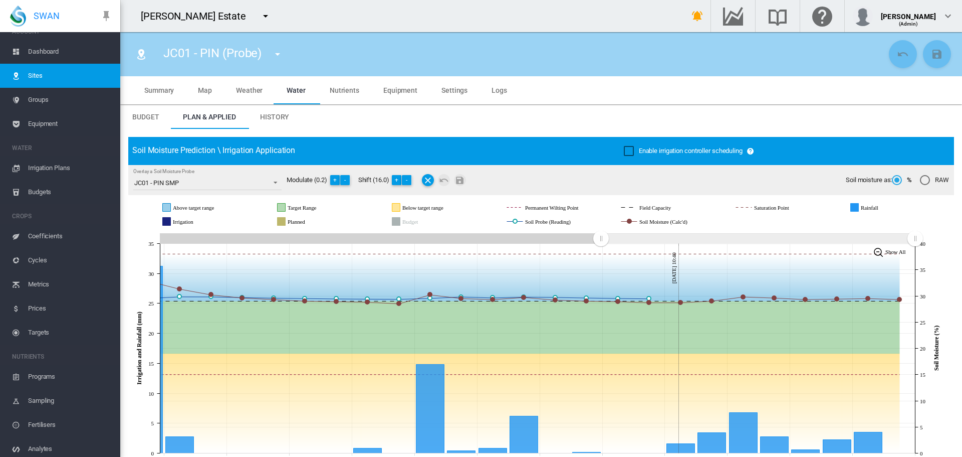
drag, startPoint x: 732, startPoint y: 236, endPoint x: 600, endPoint y: 242, distance: 131.9
click at [600, 242] on rect "Zoom chart using cursor arrows" at bounding box center [601, 239] width 13 height 10
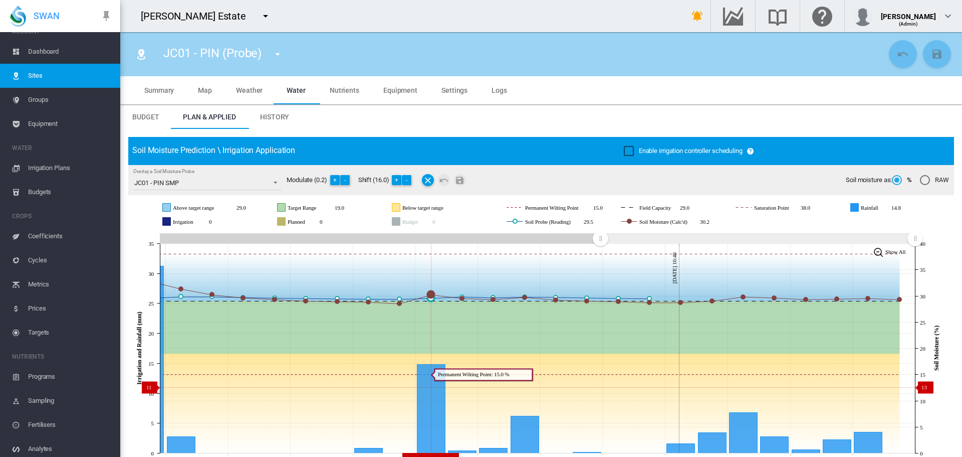
scroll to position [50, 0]
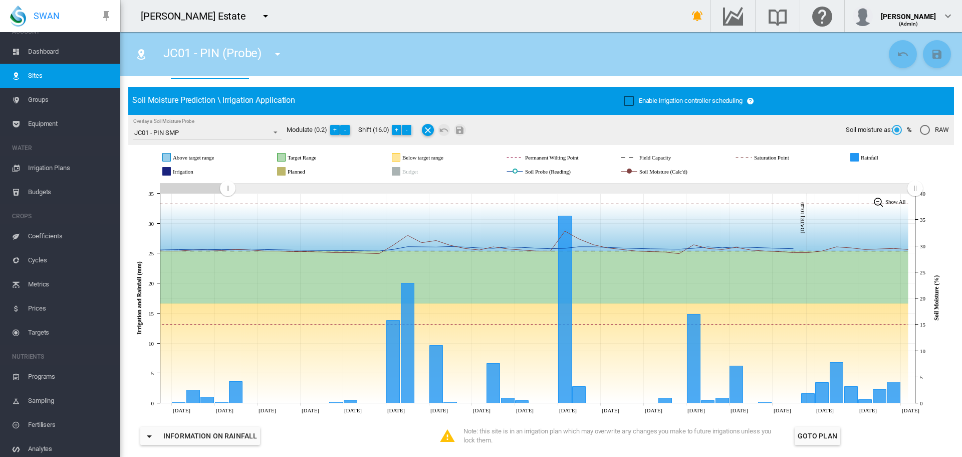
drag, startPoint x: 551, startPoint y: 191, endPoint x: 241, endPoint y: 198, distance: 310.3
click at [227, 185] on rect "Zoom chart using cursor arrows" at bounding box center [228, 189] width 13 height 10
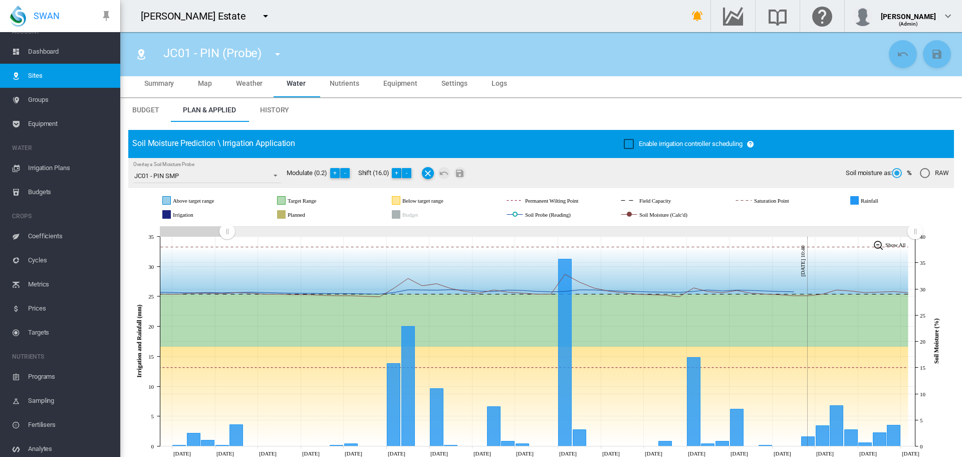
scroll to position [0, 0]
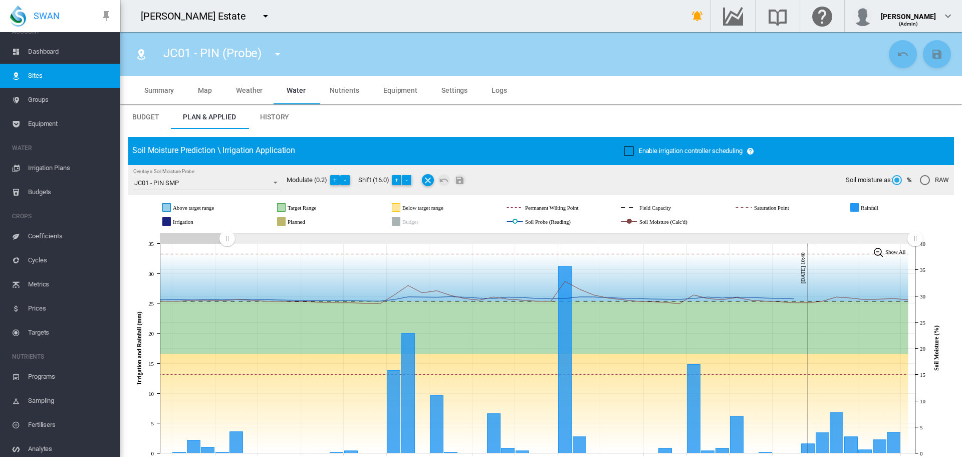
click at [271, 112] on md-tab-item "History" at bounding box center [274, 117] width 53 height 24
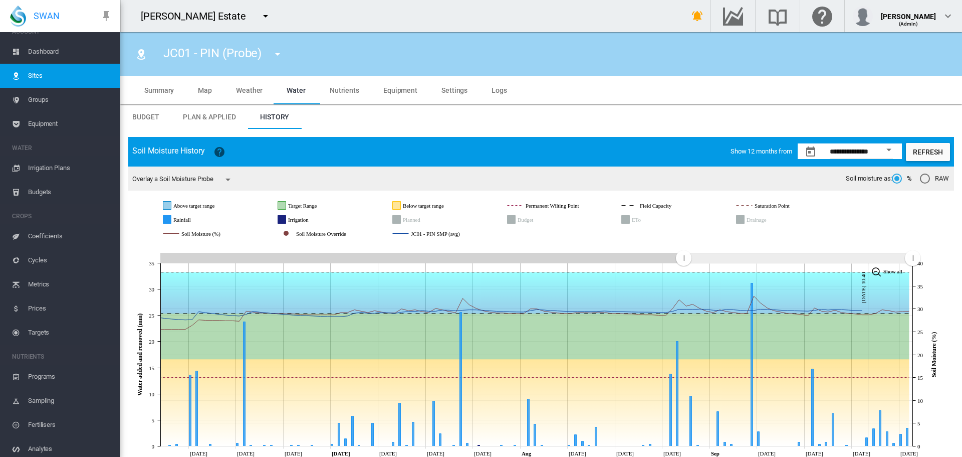
drag, startPoint x: 159, startPoint y: 258, endPoint x: 684, endPoint y: 253, distance: 524.2
click at [684, 253] on g "Zoom chart using cursor arrows" at bounding box center [684, 258] width 18 height 18
click at [440, 233] on rect "JC01 - PIN SMP (avg)" at bounding box center [453, 233] width 90 height 9
click at [44, 98] on span "Groups" at bounding box center [70, 100] width 84 height 24
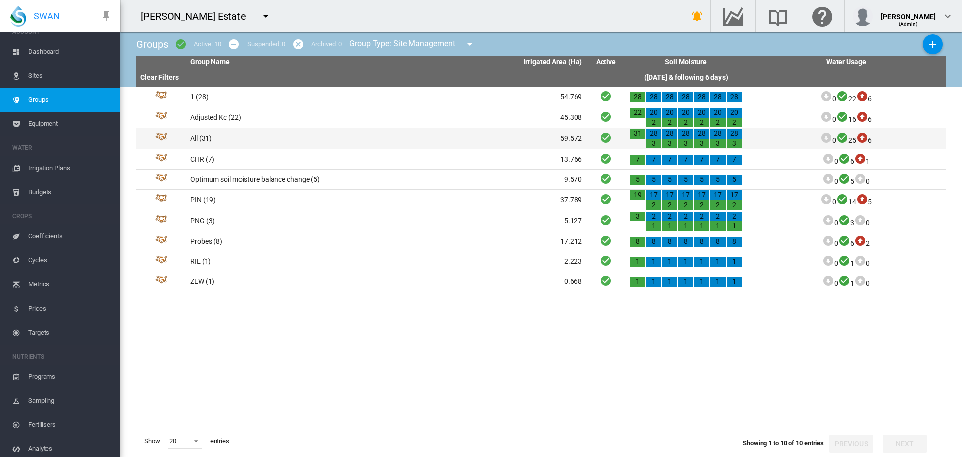
click at [201, 137] on td "All (31)" at bounding box center [286, 138] width 200 height 21
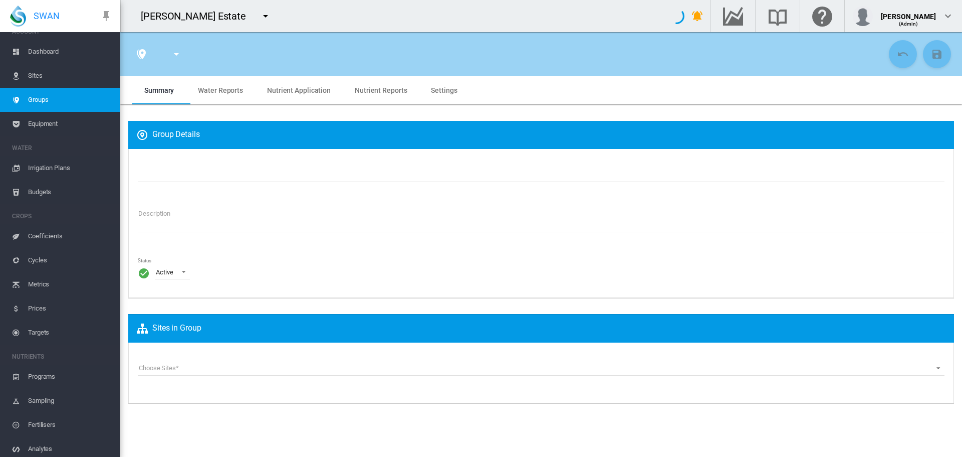
type input "***"
type textarea "**********"
type input "*"
type input "**"
type input "*"
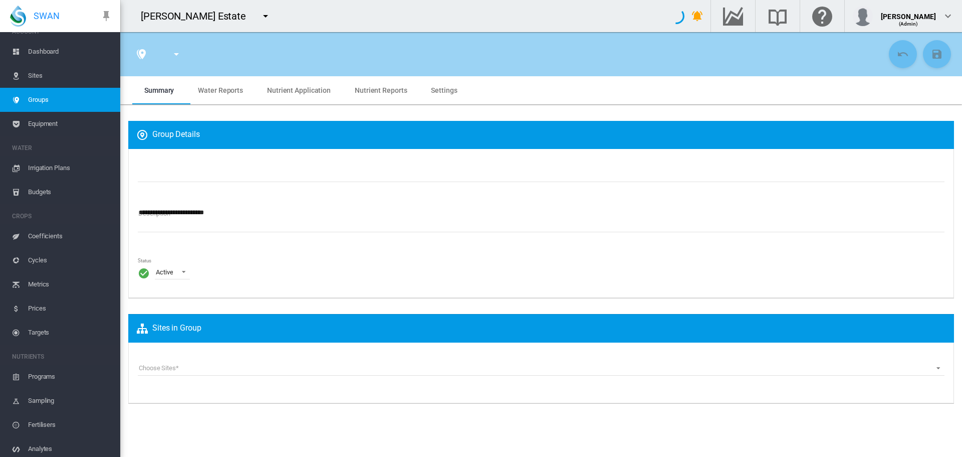
type input "***"
type input "****"
click at [220, 90] on span "Water Reports" at bounding box center [220, 90] width 45 height 8
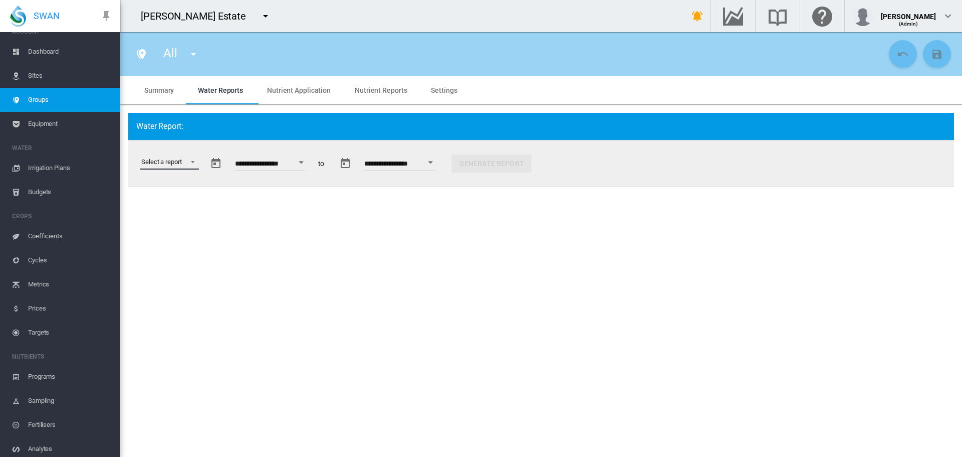
click at [189, 160] on md-select "Select a report Data Extract Irrigation Planned and Applied Soil Moisture Statu…" at bounding box center [169, 161] width 59 height 15
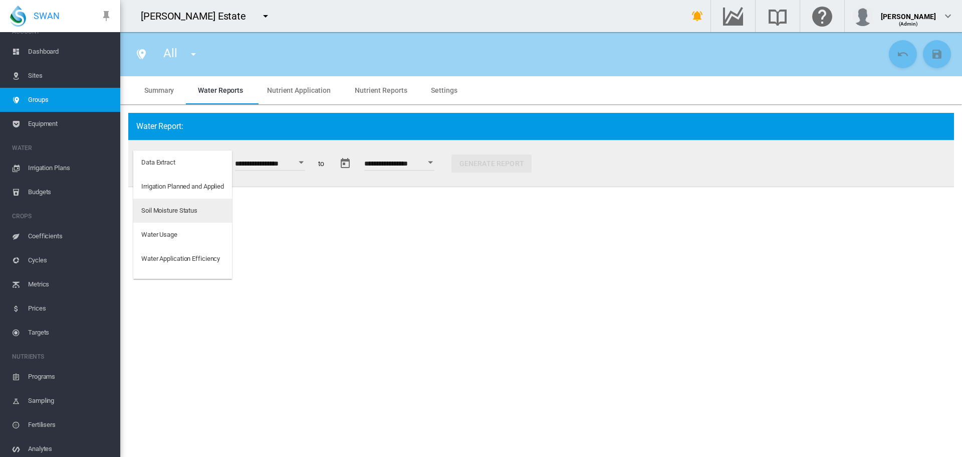
click at [170, 210] on div "Soil Moisture Status" at bounding box center [169, 210] width 56 height 9
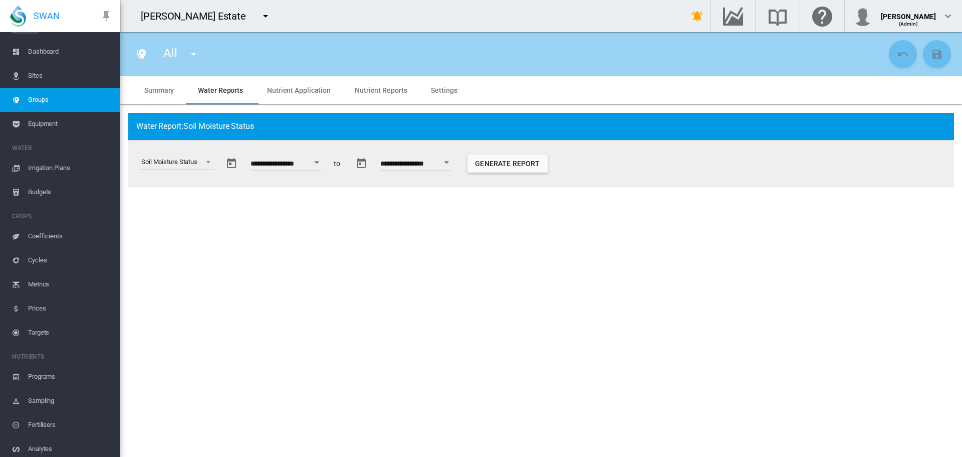
click at [319, 163] on div "Open calendar" at bounding box center [316, 162] width 5 height 3
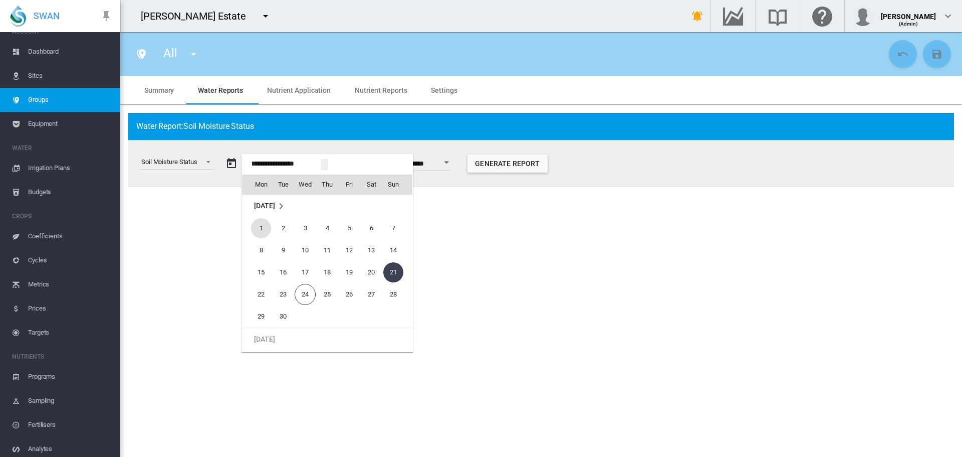
click at [263, 229] on span "1" at bounding box center [261, 228] width 20 height 20
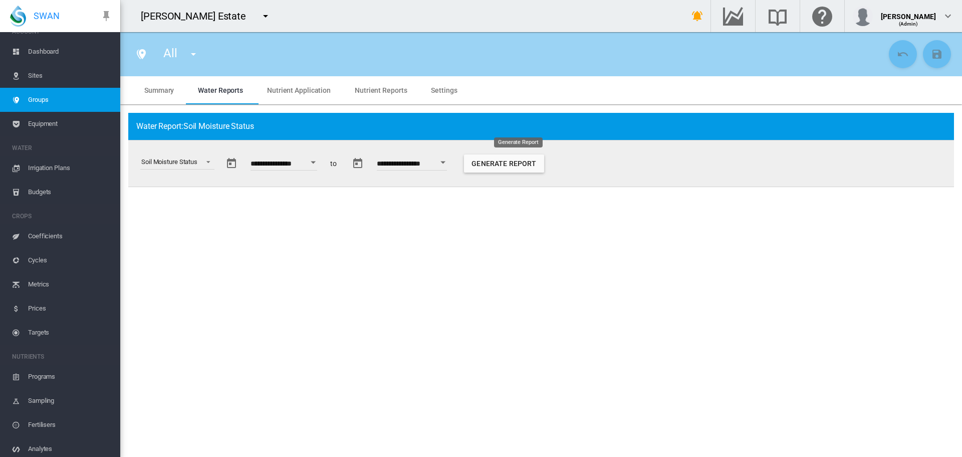
click at [529, 163] on button "Generate Report" at bounding box center [504, 163] width 80 height 18
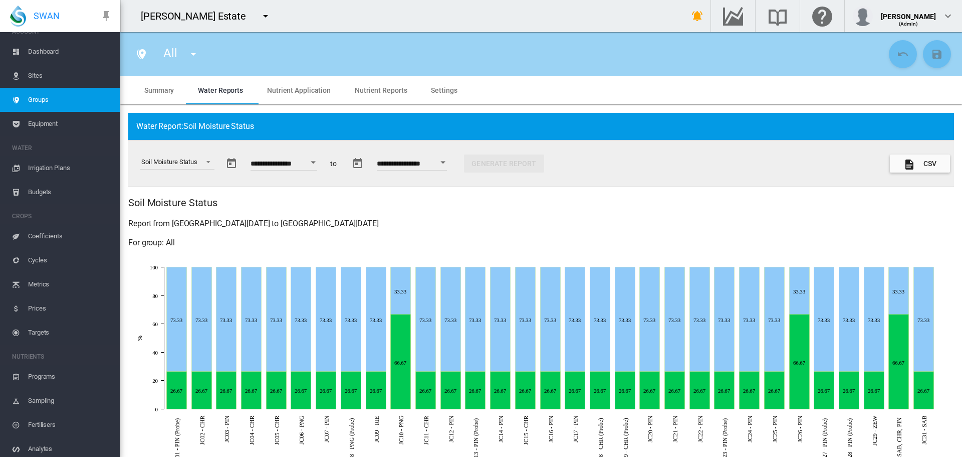
scroll to position [50, 0]
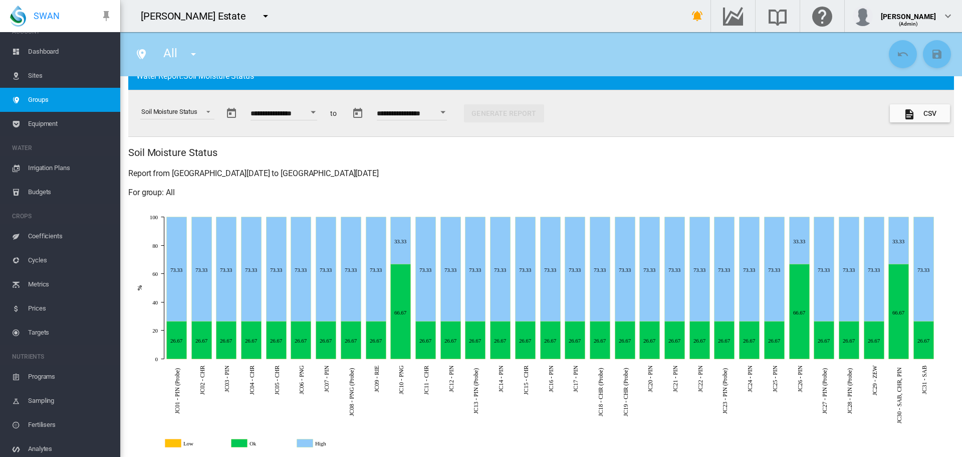
click at [321, 110] on button "Open calendar" at bounding box center [313, 112] width 18 height 18
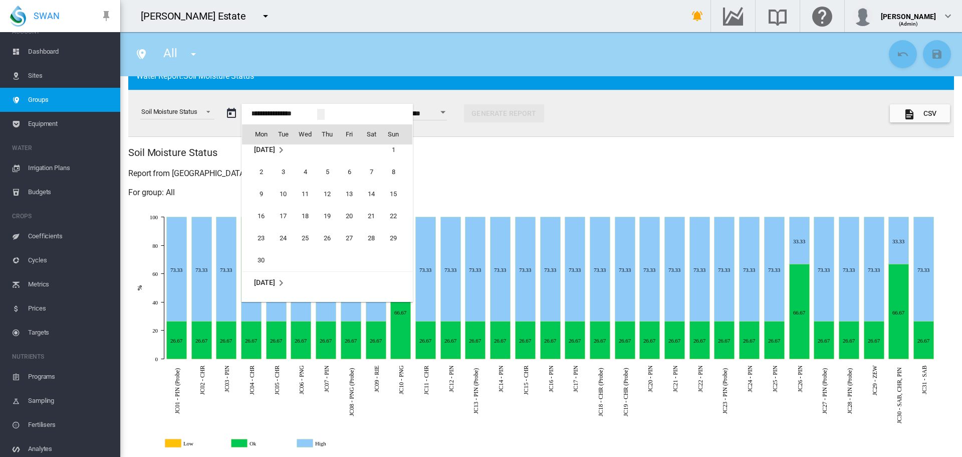
scroll to position [23313, 0]
click at [388, 213] on span "1" at bounding box center [393, 216] width 20 height 20
type input "**********"
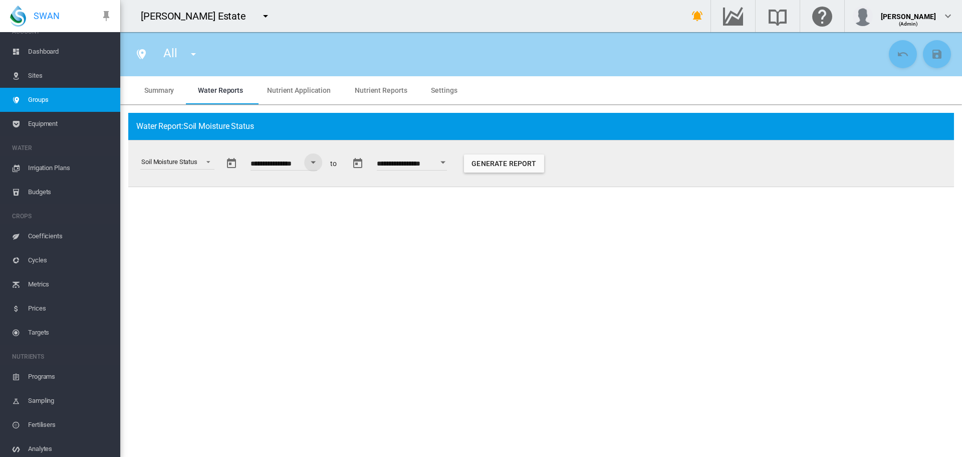
scroll to position [0, 0]
click at [446, 161] on div "Open calendar" at bounding box center [443, 162] width 5 height 3
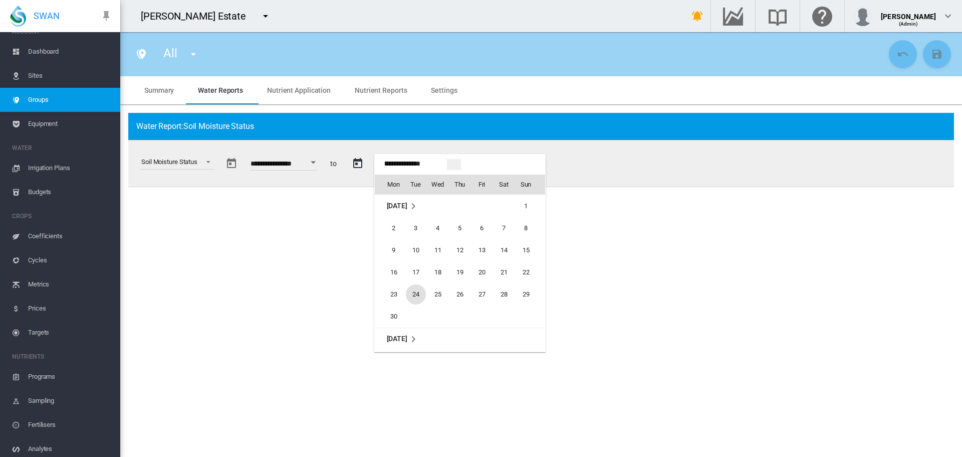
click at [418, 296] on span "24" at bounding box center [416, 294] width 20 height 20
type input "**********"
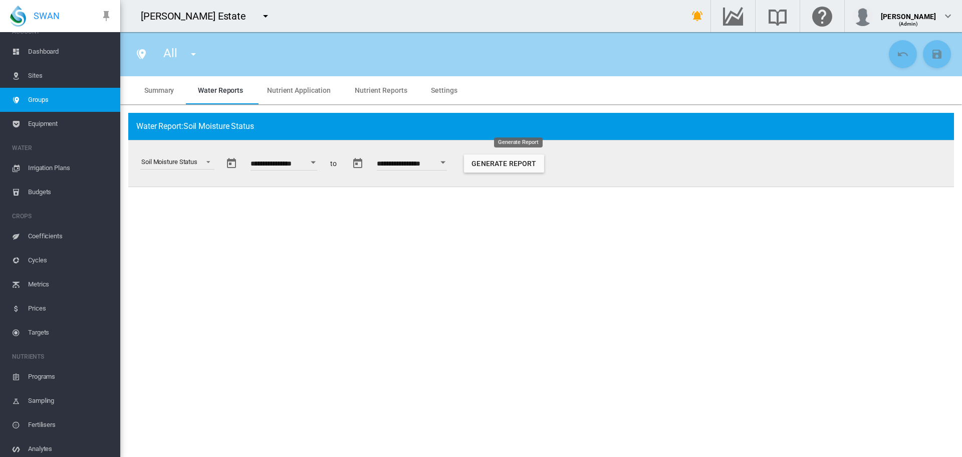
click at [531, 167] on button "Generate Report" at bounding box center [504, 163] width 80 height 18
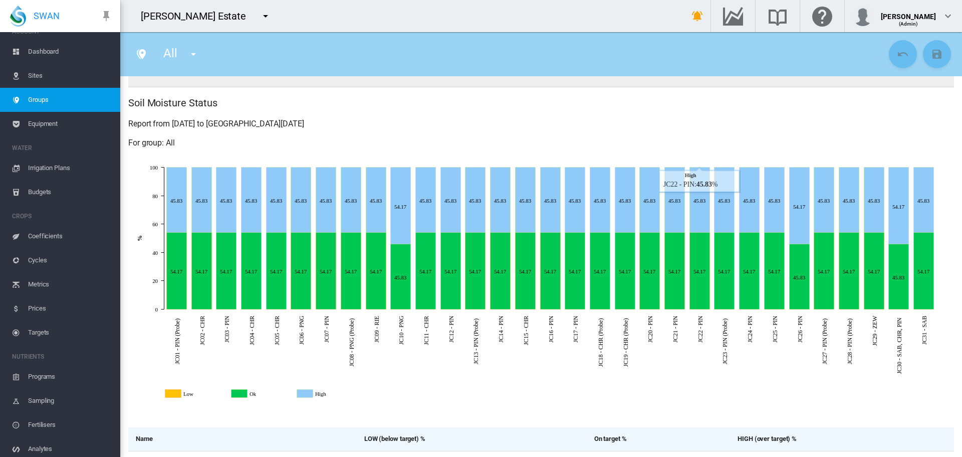
scroll to position [100, 0]
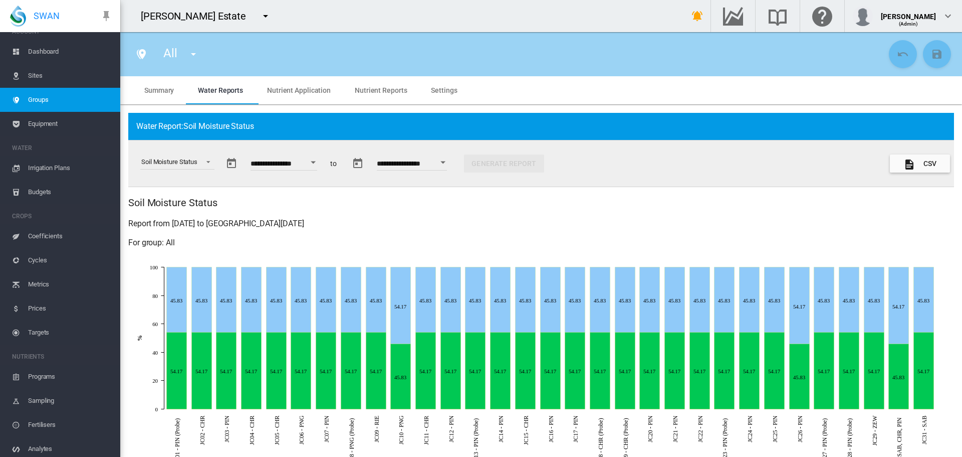
click at [31, 53] on span "Dashboard" at bounding box center [70, 52] width 84 height 24
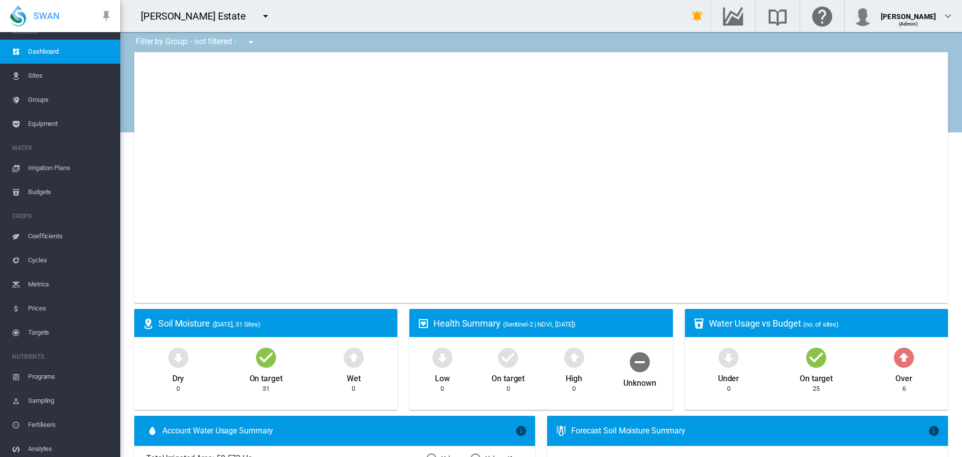
type input "**********"
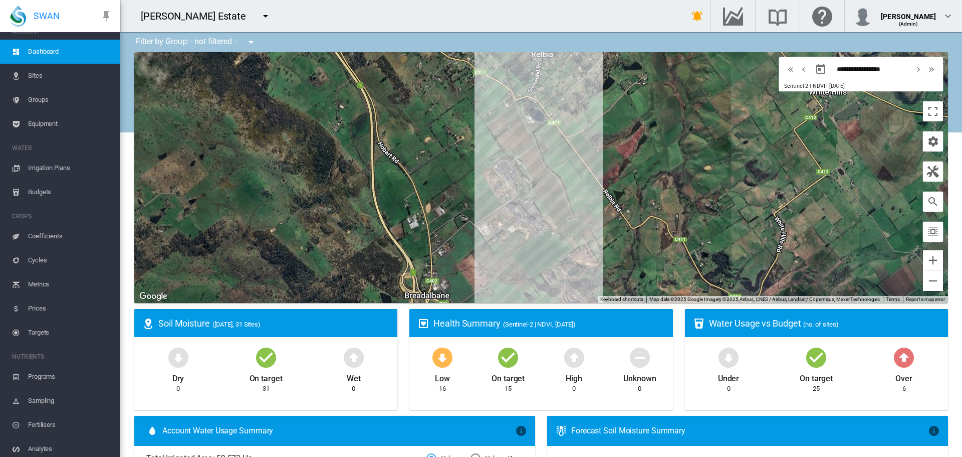
click at [260, 17] on md-icon "icon-menu-down" at bounding box center [266, 16] width 12 height 12
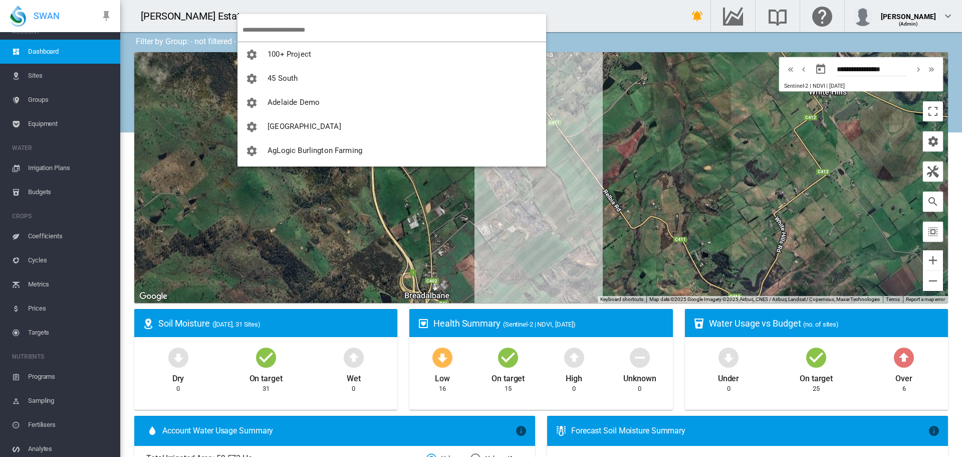
click at [263, 24] on input "search" at bounding box center [395, 30] width 304 height 24
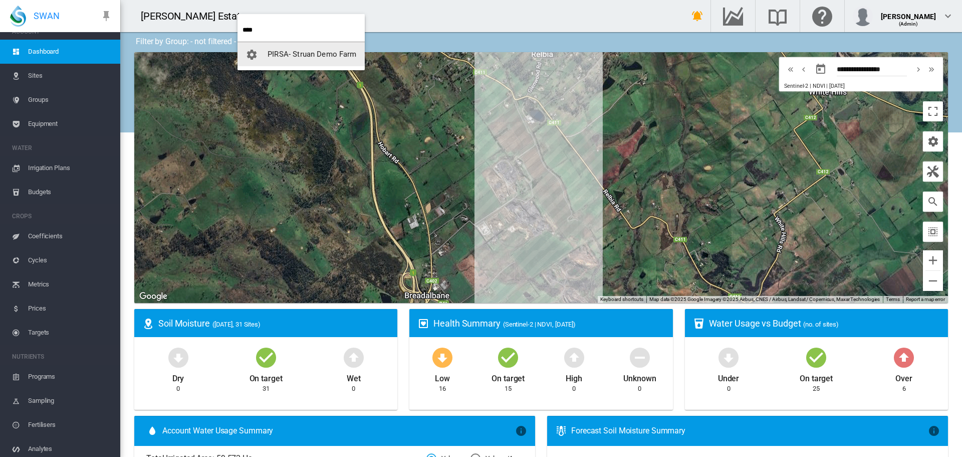
type input "****"
click at [298, 54] on span "PIRSA- Struan Demo Farm" at bounding box center [312, 54] width 89 height 9
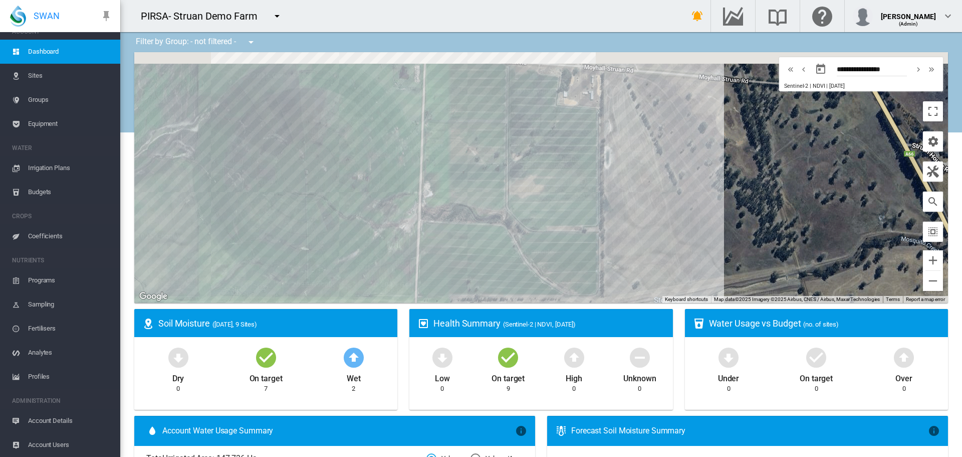
drag, startPoint x: 652, startPoint y: 168, endPoint x: 723, endPoint y: 170, distance: 70.7
click at [669, 222] on div at bounding box center [541, 177] width 814 height 251
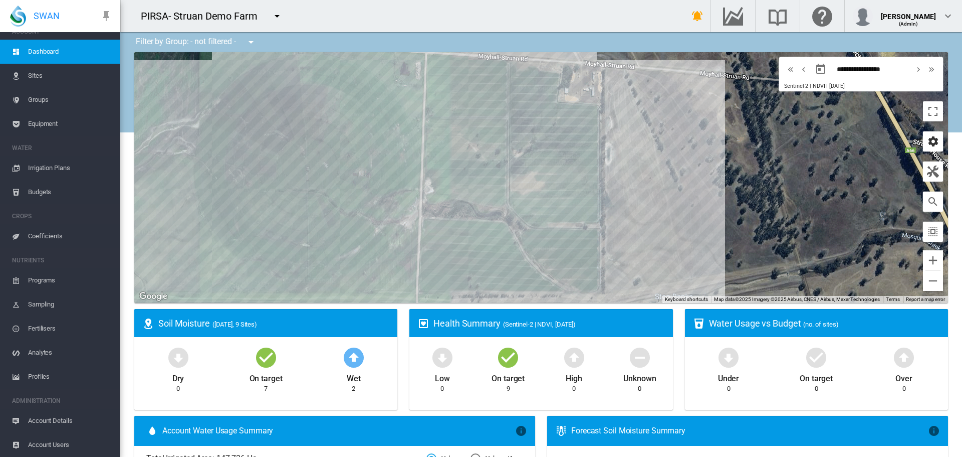
click at [927, 143] on md-icon "icon-cog" at bounding box center [933, 141] width 12 height 12
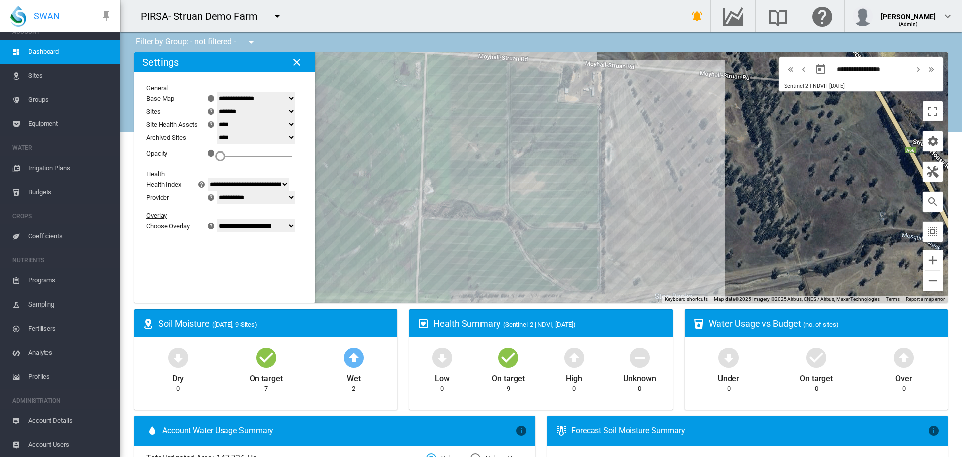
drag, startPoint x: 305, startPoint y: 156, endPoint x: 248, endPoint y: 149, distance: 57.1
click at [221, 144] on div "0" at bounding box center [221, 144] width 0 height 0
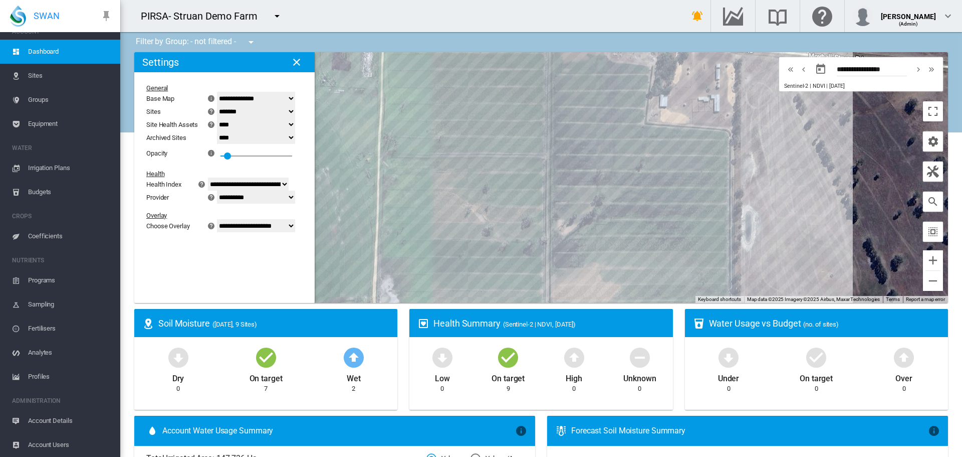
drag, startPoint x: 705, startPoint y: 150, endPoint x: 796, endPoint y: 202, distance: 105.3
click at [796, 202] on div at bounding box center [541, 177] width 814 height 251
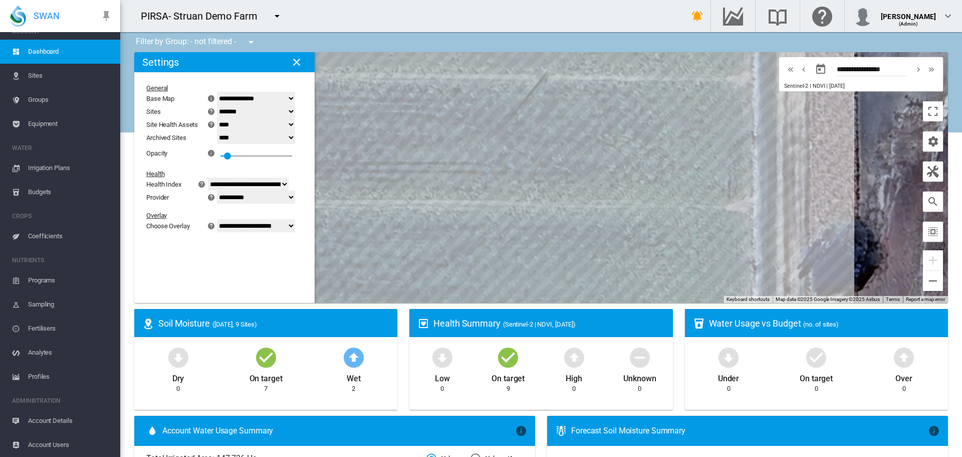
drag, startPoint x: 789, startPoint y: 218, endPoint x: 610, endPoint y: 194, distance: 180.5
click at [610, 196] on div at bounding box center [541, 177] width 814 height 251
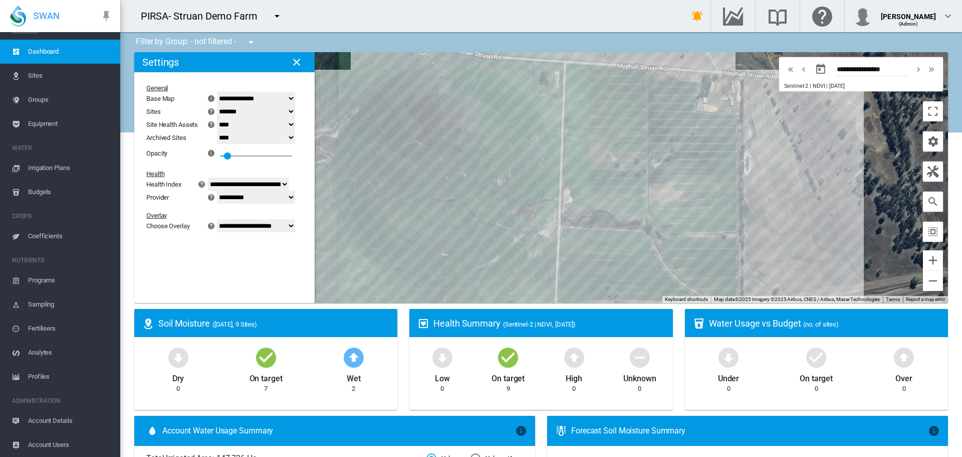
drag, startPoint x: 744, startPoint y: 180, endPoint x: 759, endPoint y: 159, distance: 25.9
click at [759, 159] on div at bounding box center [541, 177] width 814 height 251
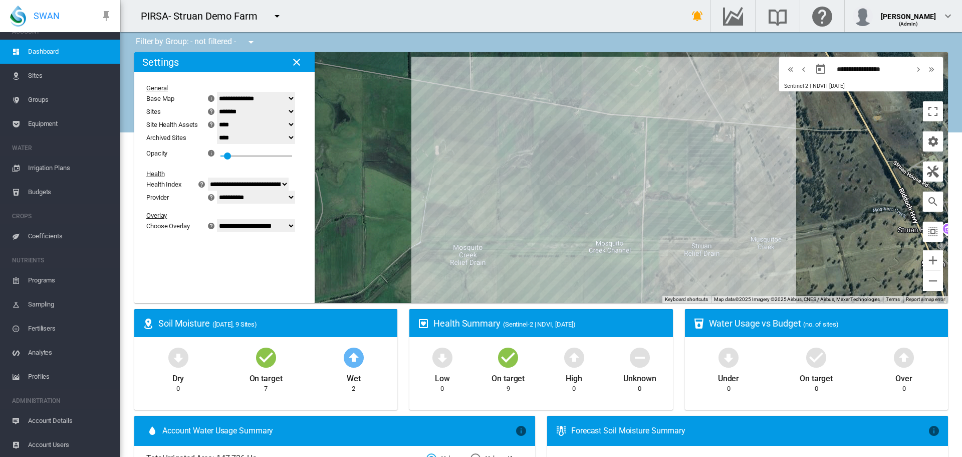
drag, startPoint x: 773, startPoint y: 182, endPoint x: 755, endPoint y: 181, distance: 18.0
click at [755, 181] on div at bounding box center [541, 177] width 814 height 251
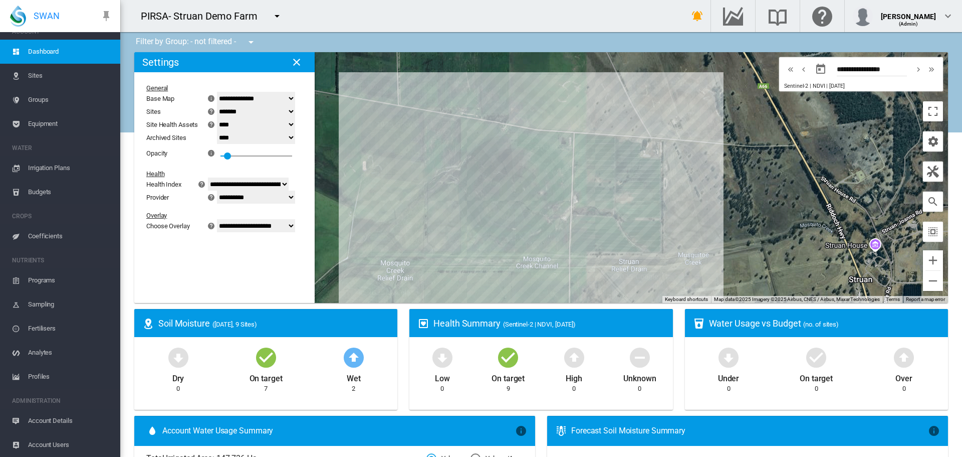
drag, startPoint x: 766, startPoint y: 156, endPoint x: 689, endPoint y: 168, distance: 77.6
click at [692, 171] on div at bounding box center [541, 177] width 814 height 251
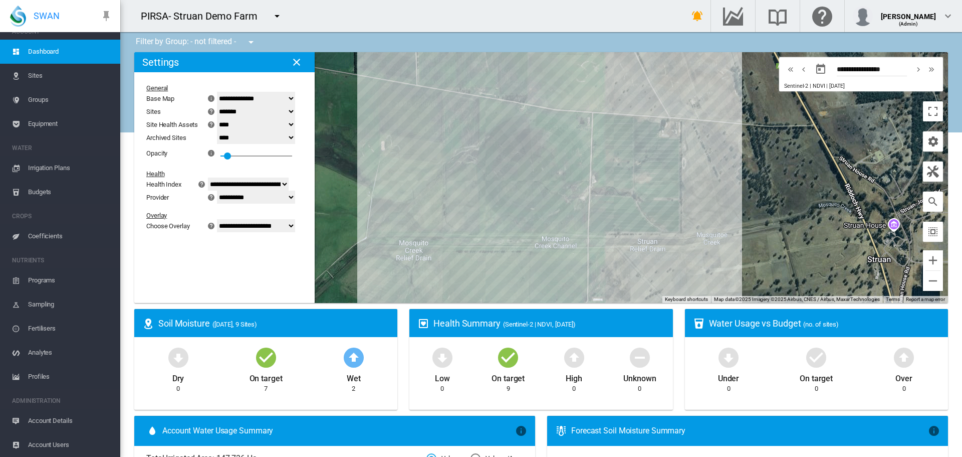
drag, startPoint x: 704, startPoint y: 167, endPoint x: 724, endPoint y: 151, distance: 25.7
click at [724, 151] on div at bounding box center [541, 177] width 814 height 251
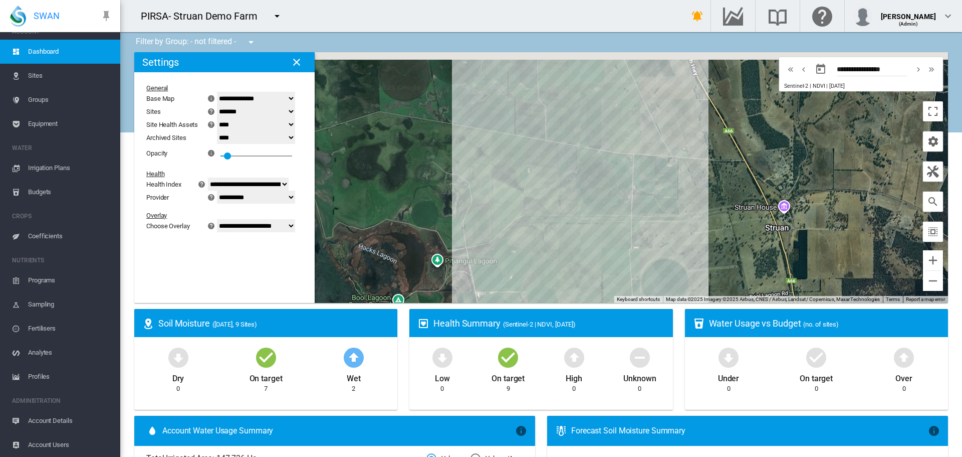
drag, startPoint x: 737, startPoint y: 156, endPoint x: 707, endPoint y: 164, distance: 31.6
click at [707, 164] on div at bounding box center [541, 177] width 814 height 251
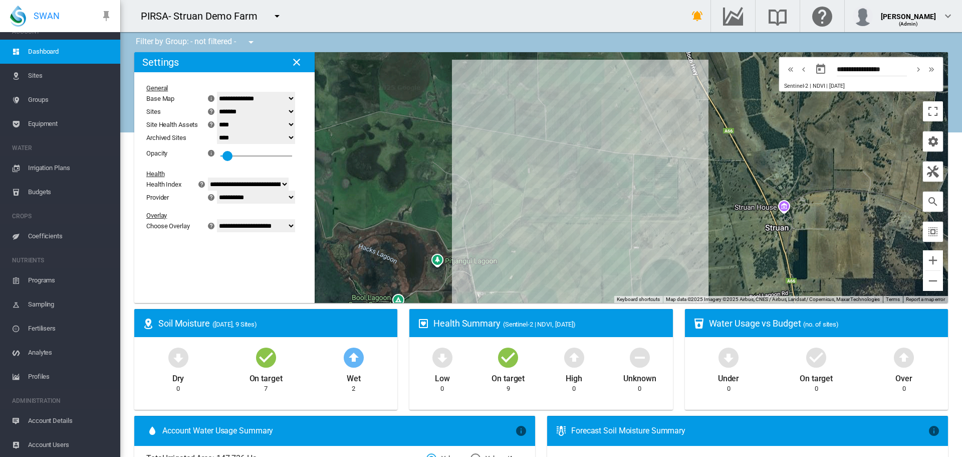
click at [245, 154] on div "0.1" at bounding box center [257, 153] width 72 height 18
click at [250, 154] on div "0.2" at bounding box center [257, 153] width 72 height 18
click at [228, 156] on div at bounding box center [232, 155] width 22 height 1
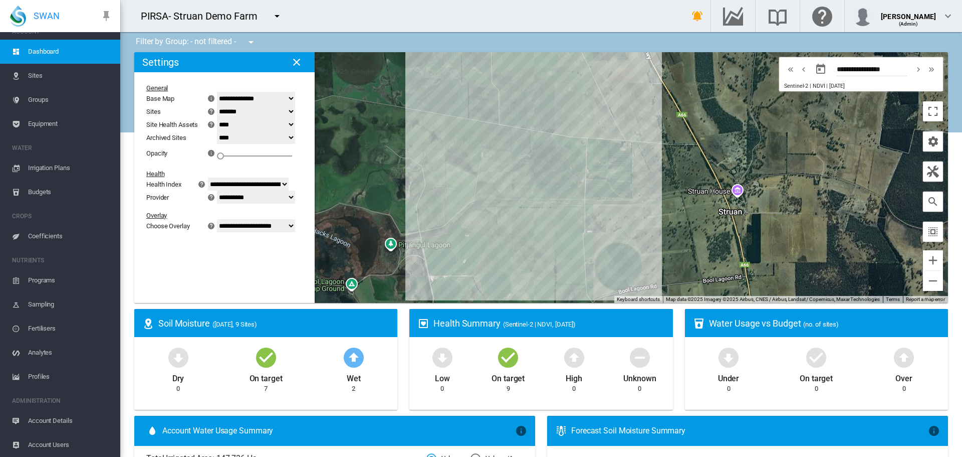
drag, startPoint x: 757, startPoint y: 172, endPoint x: 709, endPoint y: 156, distance: 50.7
click at [709, 156] on div at bounding box center [541, 177] width 814 height 251
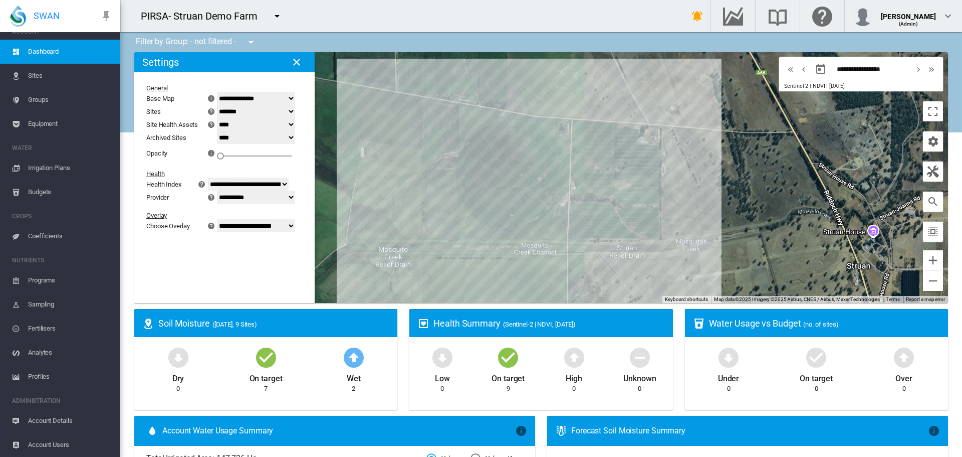
drag, startPoint x: 617, startPoint y: 166, endPoint x: 660, endPoint y: 165, distance: 43.1
click at [658, 165] on div at bounding box center [541, 177] width 814 height 251
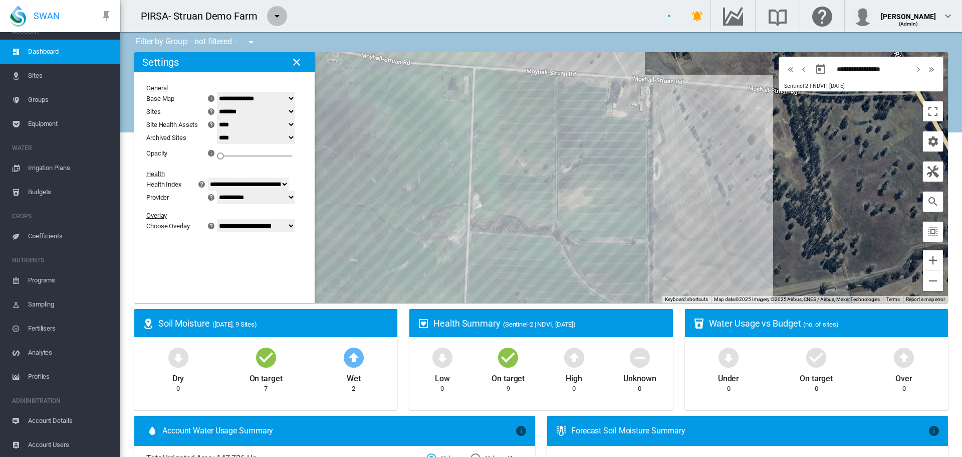
click at [275, 17] on md-icon "icon-menu-down" at bounding box center [277, 16] width 12 height 12
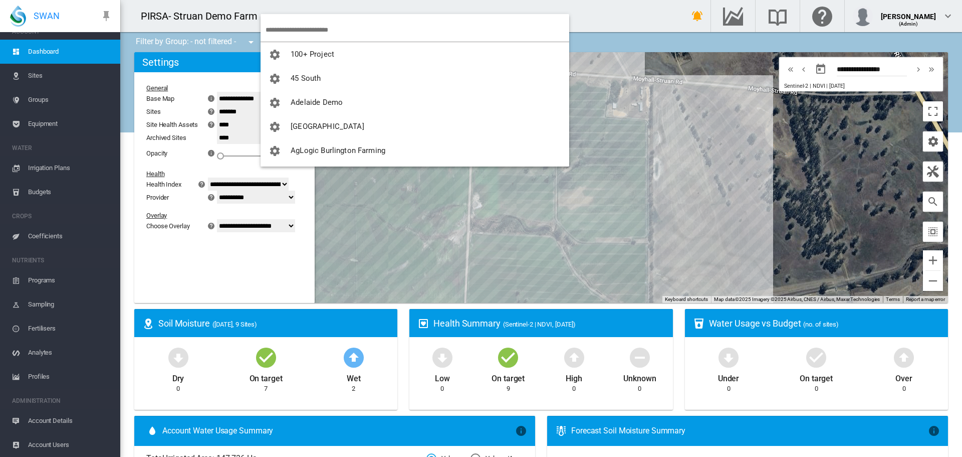
click at [303, 31] on input "search" at bounding box center [418, 30] width 304 height 24
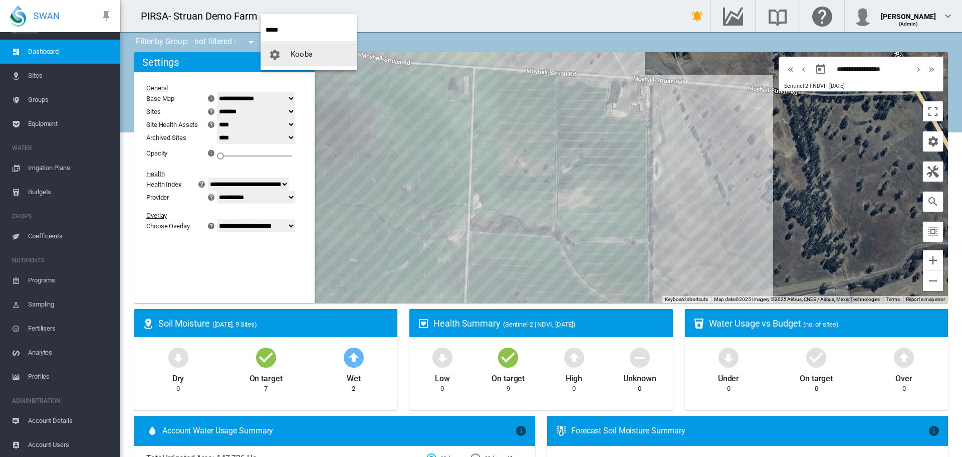
type input "*****"
click at [301, 52] on span "Kooba" at bounding box center [302, 54] width 22 height 9
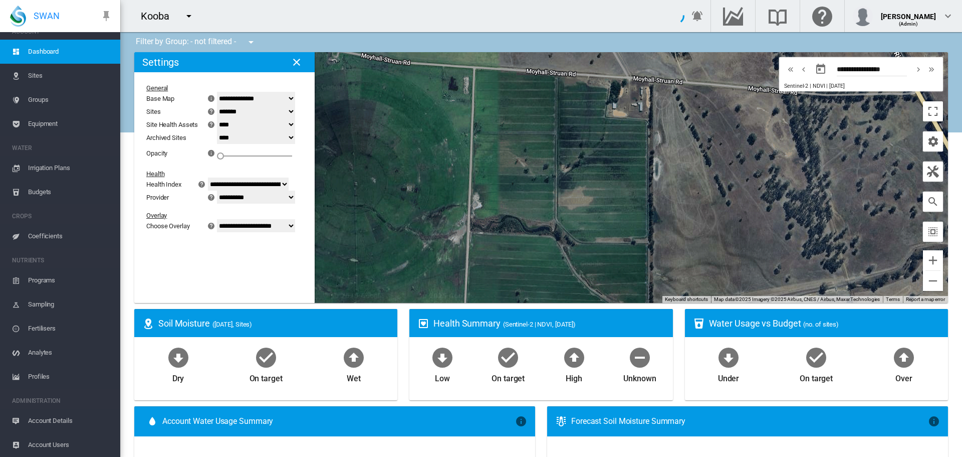
select select "**********"
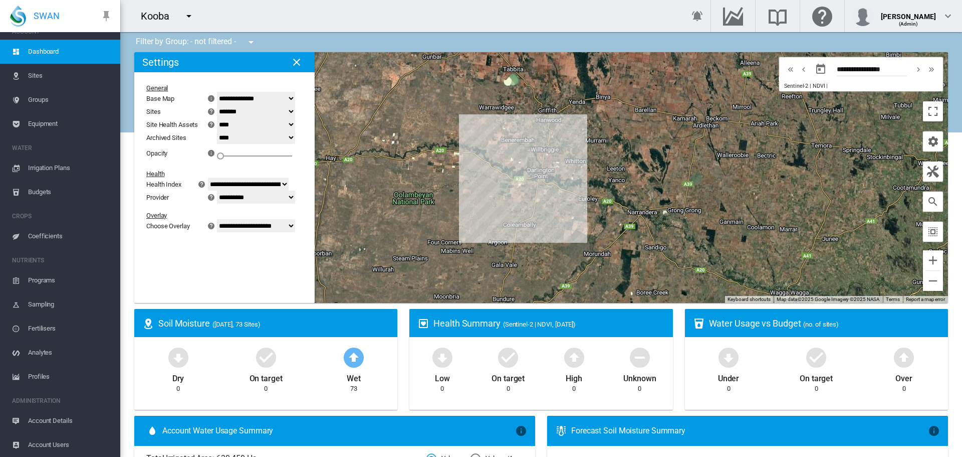
click at [43, 124] on span "Equipment" at bounding box center [70, 124] width 84 height 24
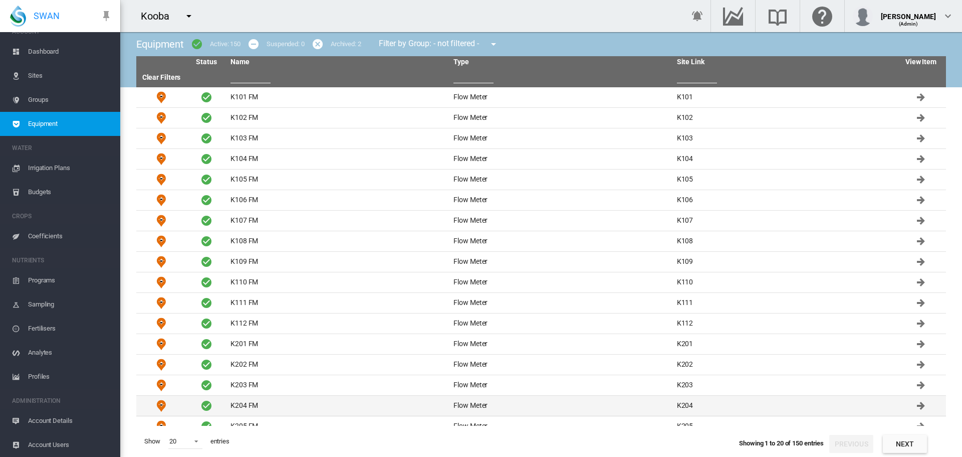
click at [251, 403] on td "K204 FM" at bounding box center [338, 405] width 223 height 20
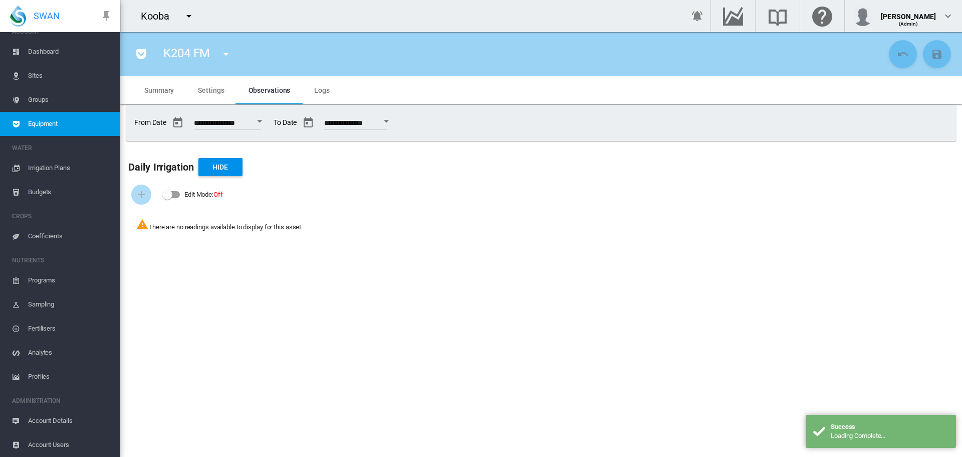
click at [319, 92] on span "Logs" at bounding box center [322, 90] width 16 height 8
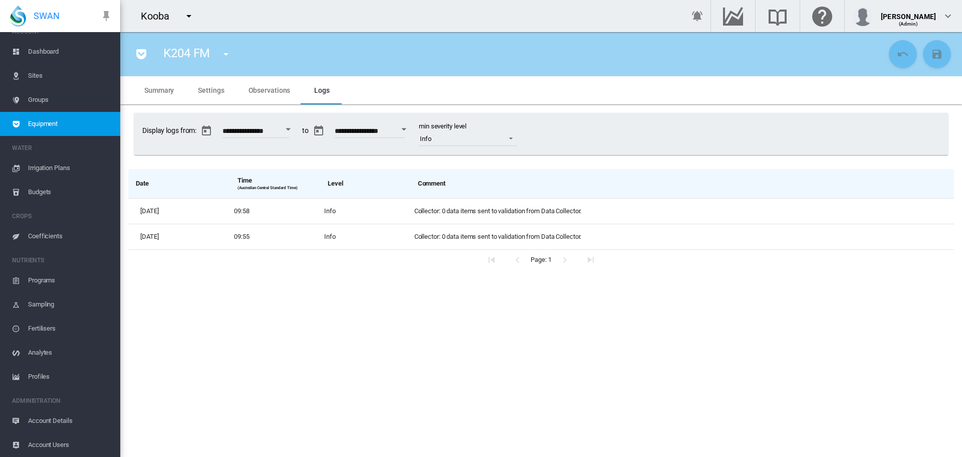
click at [38, 78] on span "Sites" at bounding box center [70, 76] width 84 height 24
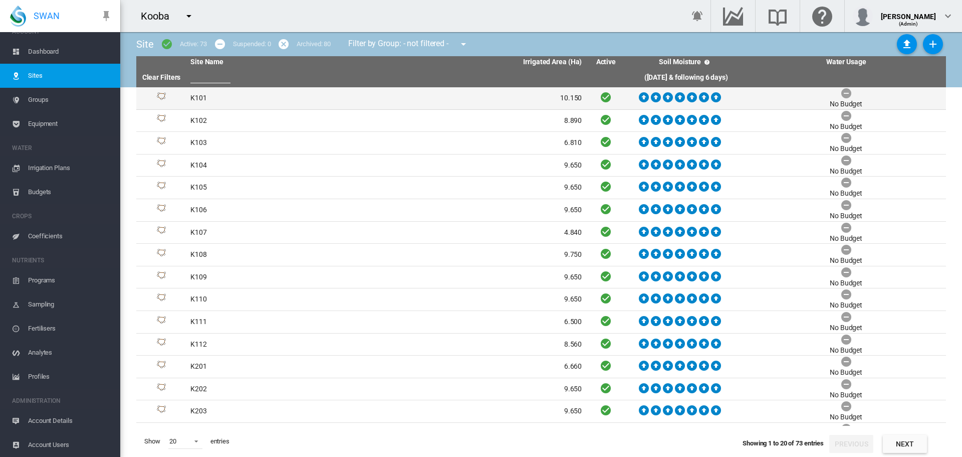
click at [196, 95] on td "K101" at bounding box center [286, 98] width 200 height 22
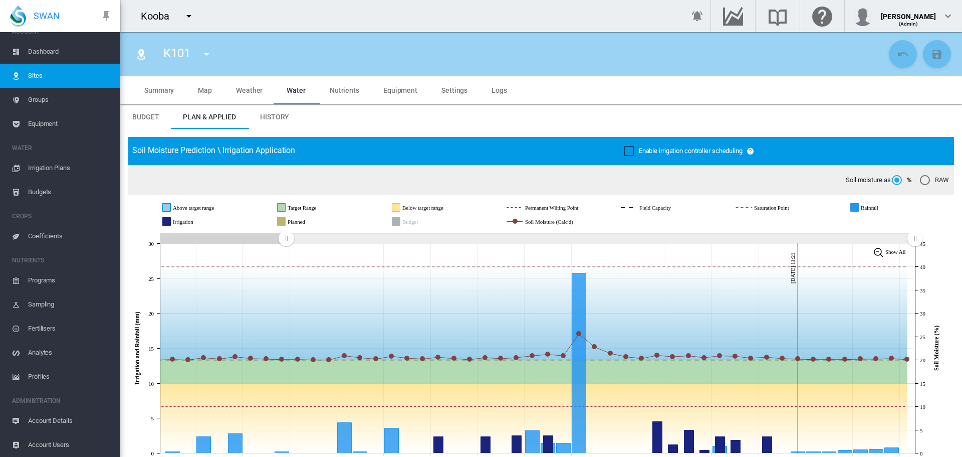
drag, startPoint x: 734, startPoint y: 240, endPoint x: 286, endPoint y: 250, distance: 448.1
click at [286, 250] on icon "JavaScript chart by amCharts [DATE] [DATE] Aug [DATE] Aug [DATE] Sep [DATE] Sep…" at bounding box center [537, 348] width 818 height 235
click at [403, 89] on span "Equipment" at bounding box center [400, 90] width 34 height 8
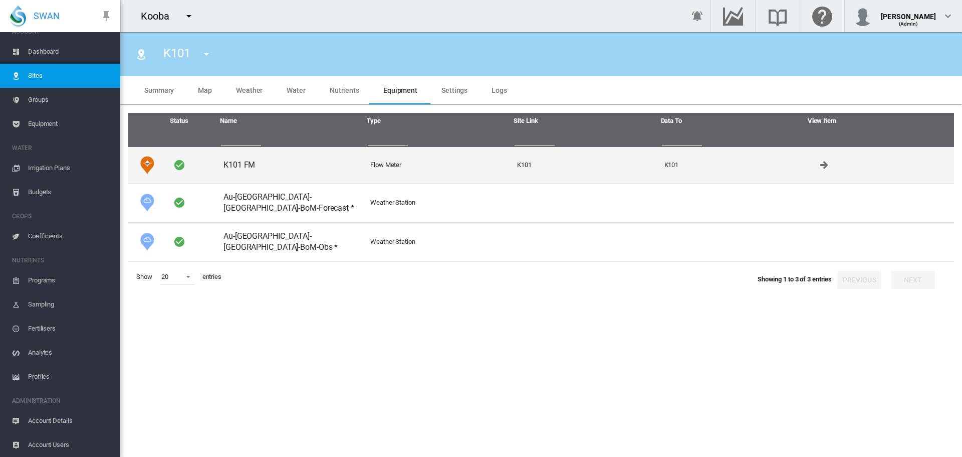
click at [243, 164] on td "K101 FM" at bounding box center [292, 165] width 147 height 36
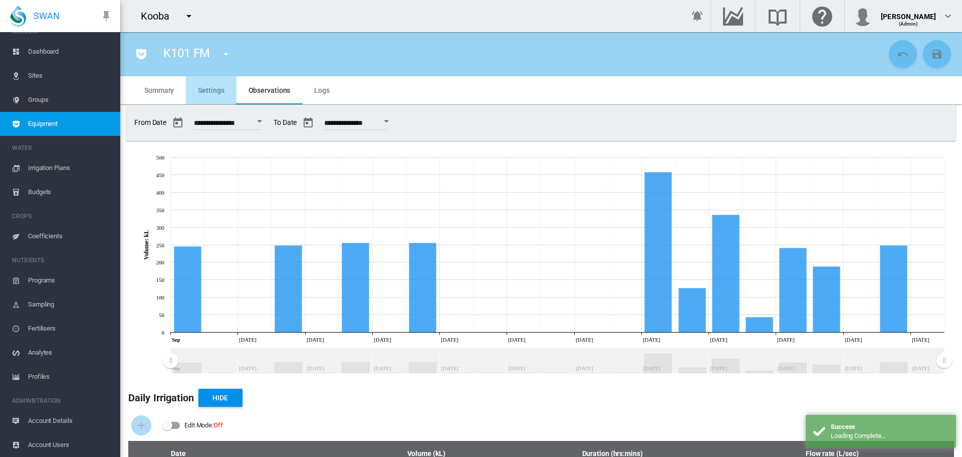
click at [214, 91] on span "Settings" at bounding box center [211, 90] width 26 height 8
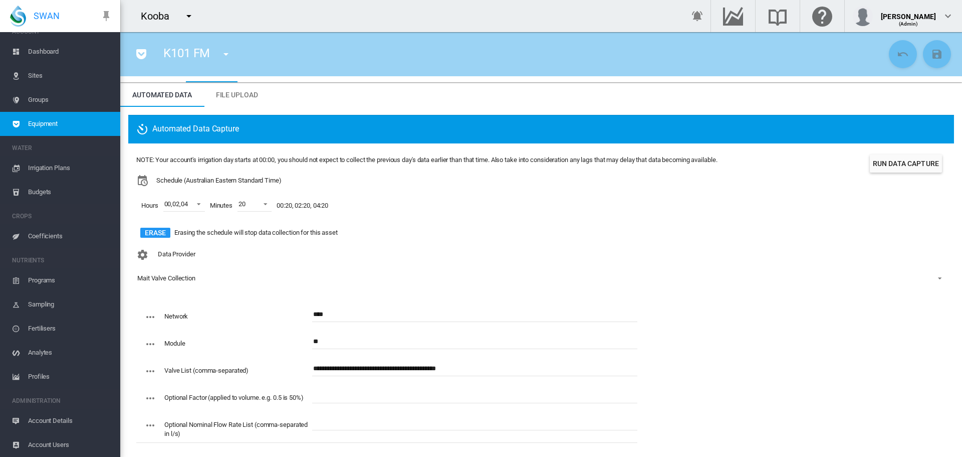
scroll to position [28, 0]
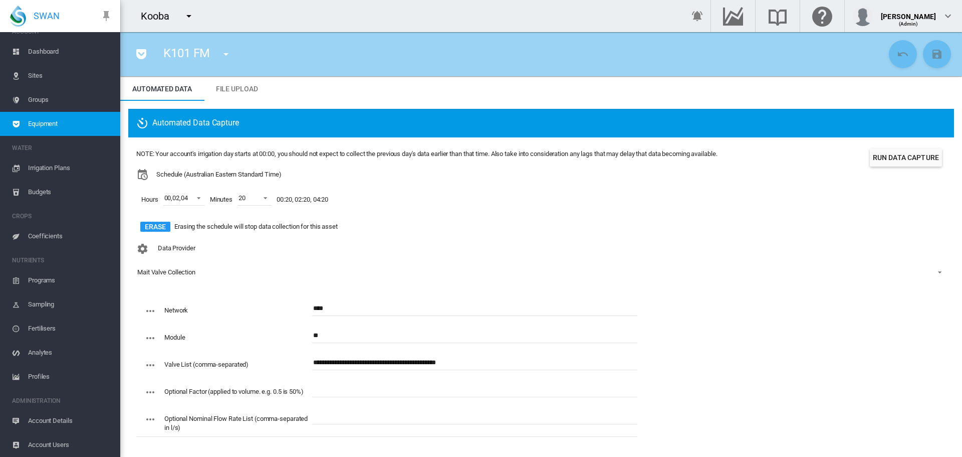
click at [226, 53] on md-icon "icon-menu-down" at bounding box center [226, 54] width 12 height 12
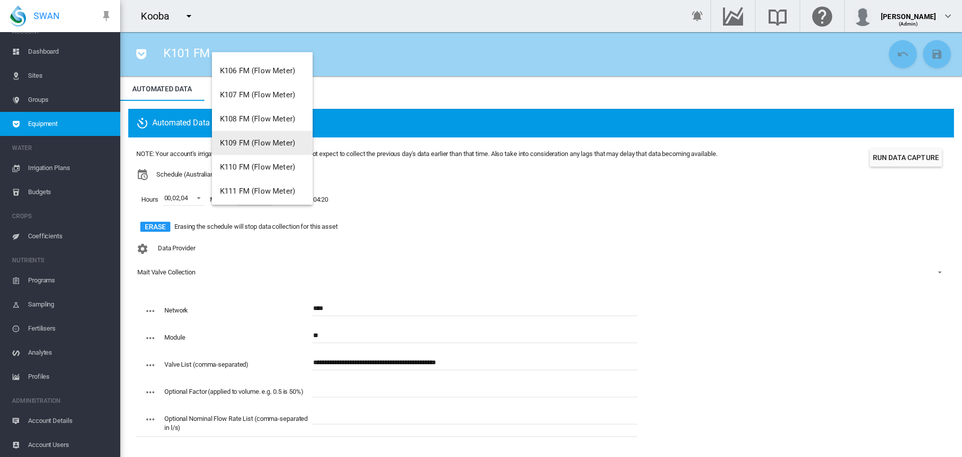
scroll to position [150, 0]
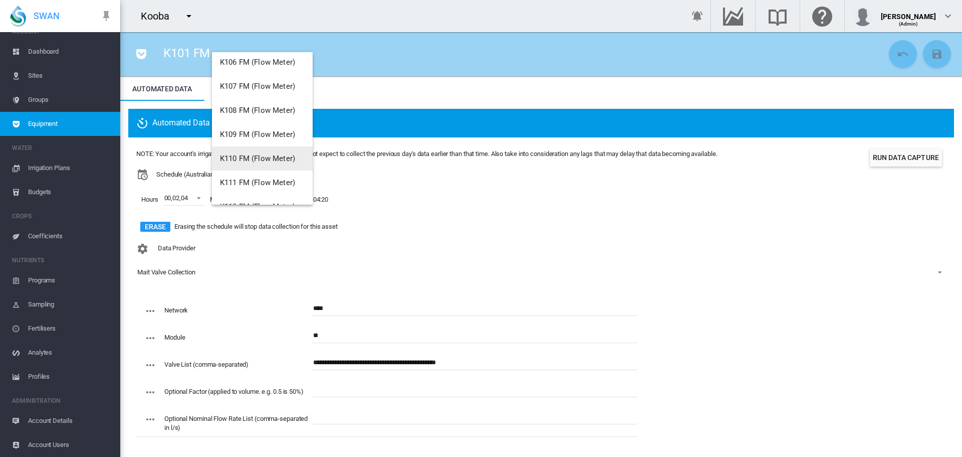
click at [241, 158] on span "K110 FM (Flow Meter)" at bounding box center [257, 158] width 75 height 9
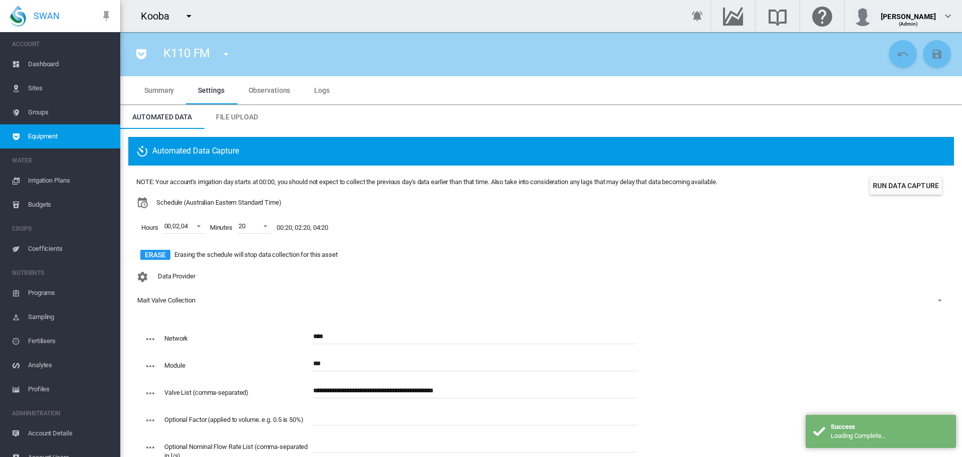
scroll to position [13, 0]
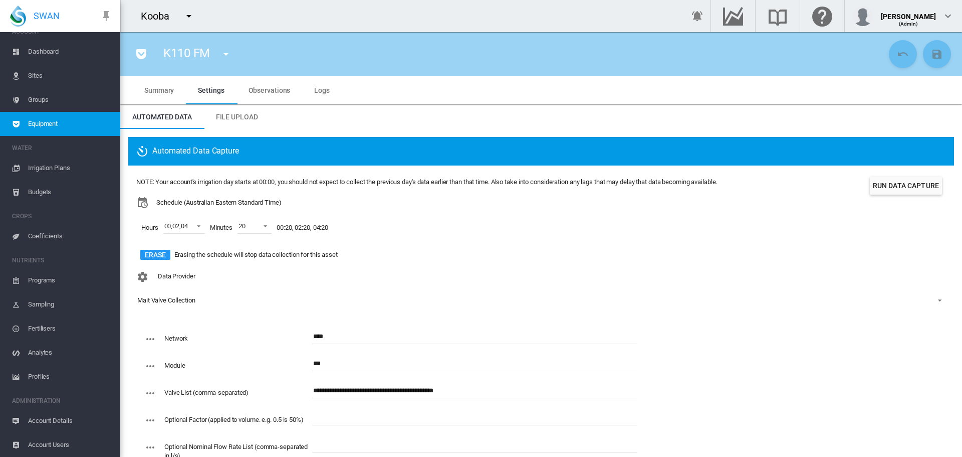
click at [896, 188] on button "Run Data Capture" at bounding box center [906, 185] width 72 height 18
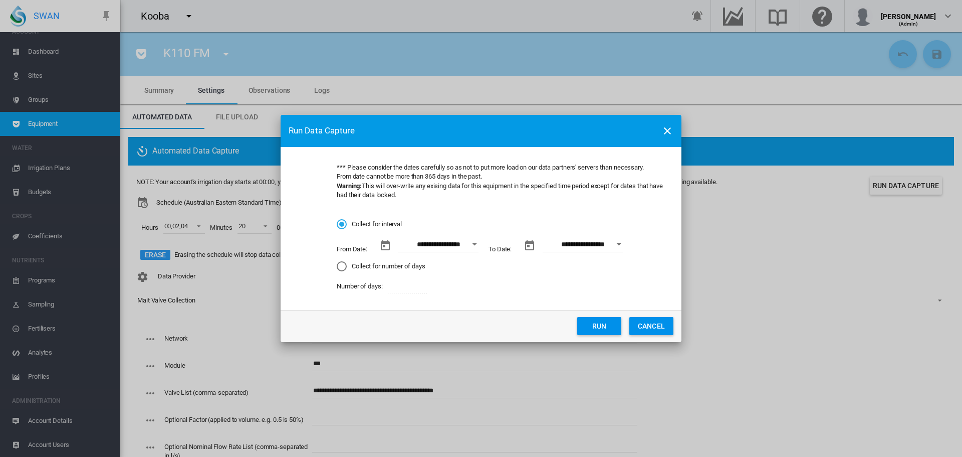
click at [473, 246] on button "Open calendar" at bounding box center [475, 244] width 18 height 18
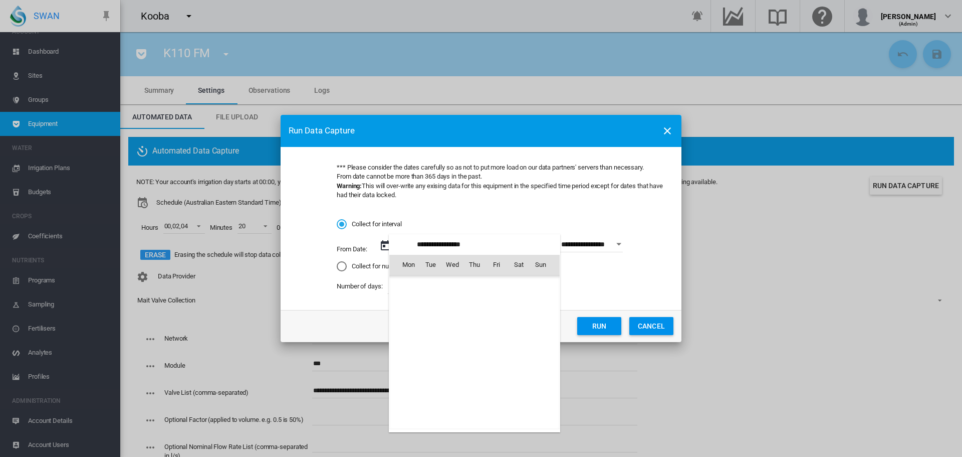
scroll to position [232138, 0]
click at [431, 348] on span "16" at bounding box center [430, 352] width 20 height 20
type input "**********"
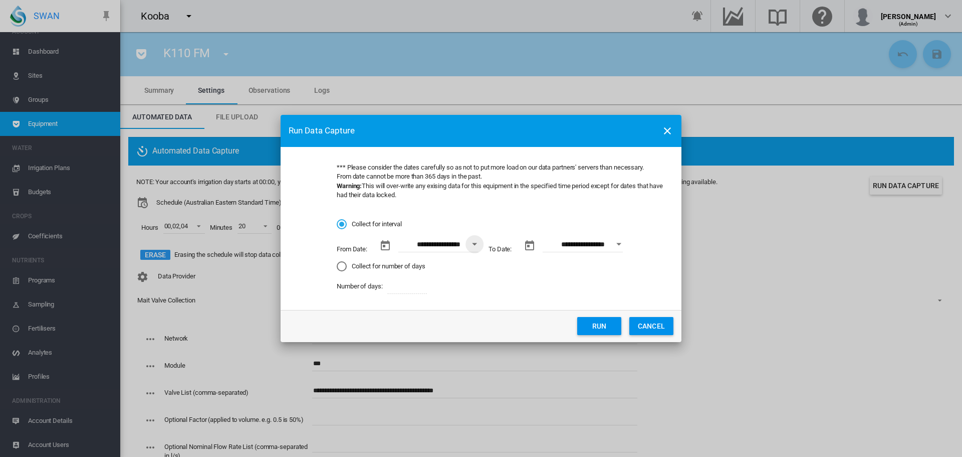
click at [608, 324] on button "Run" at bounding box center [599, 326] width 44 height 18
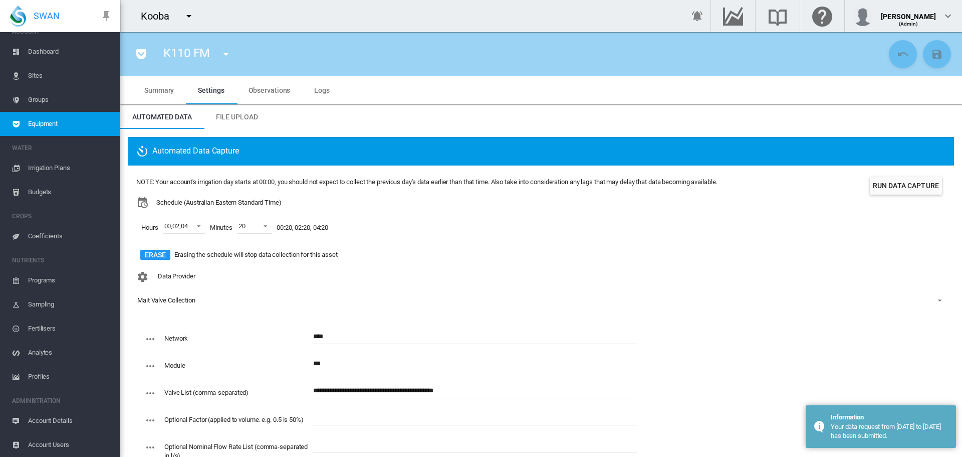
click at [323, 92] on span "Logs" at bounding box center [322, 90] width 16 height 8
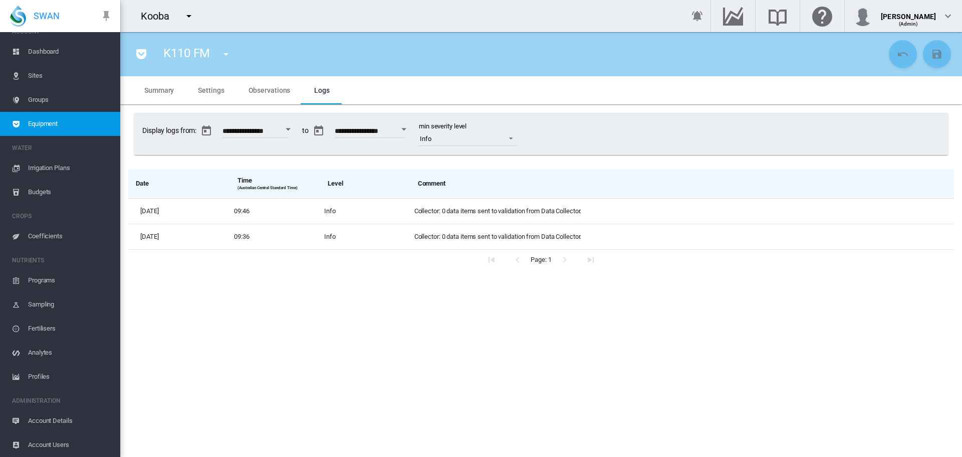
click at [215, 87] on span "Settings" at bounding box center [211, 90] width 26 height 8
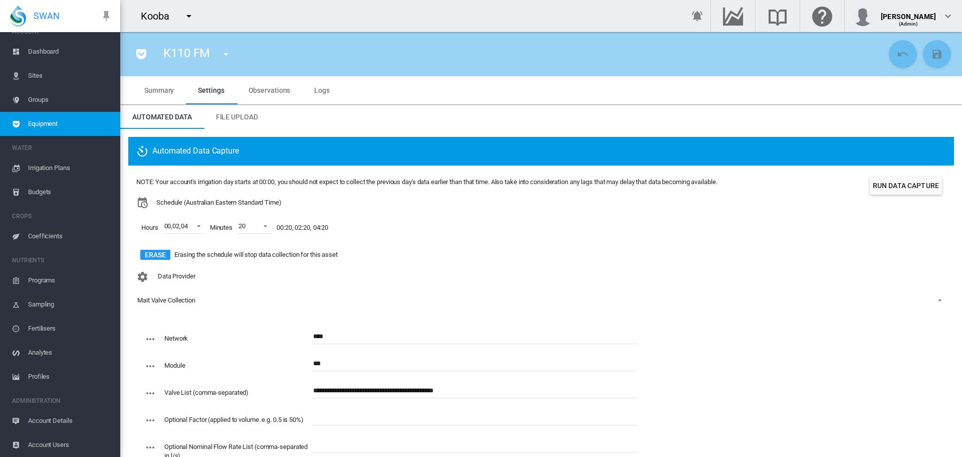
click at [325, 89] on span "Logs" at bounding box center [322, 90] width 16 height 8
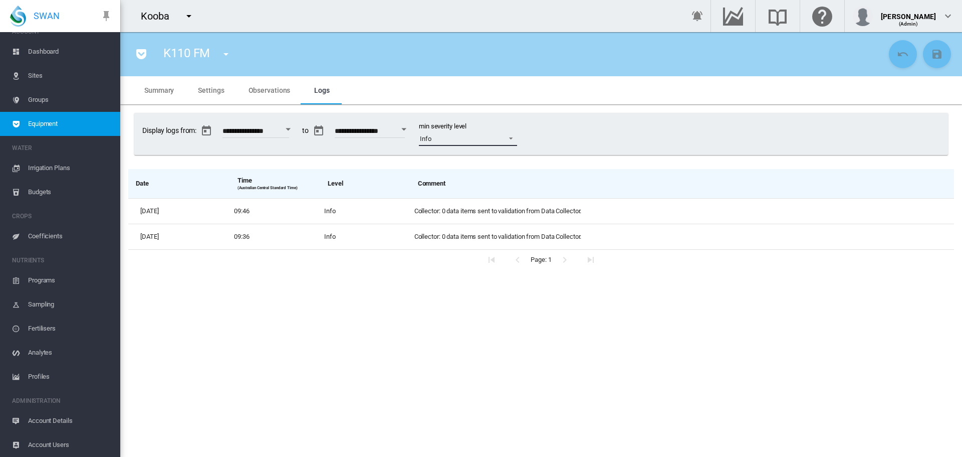
click at [514, 137] on span at bounding box center [508, 137] width 12 height 9
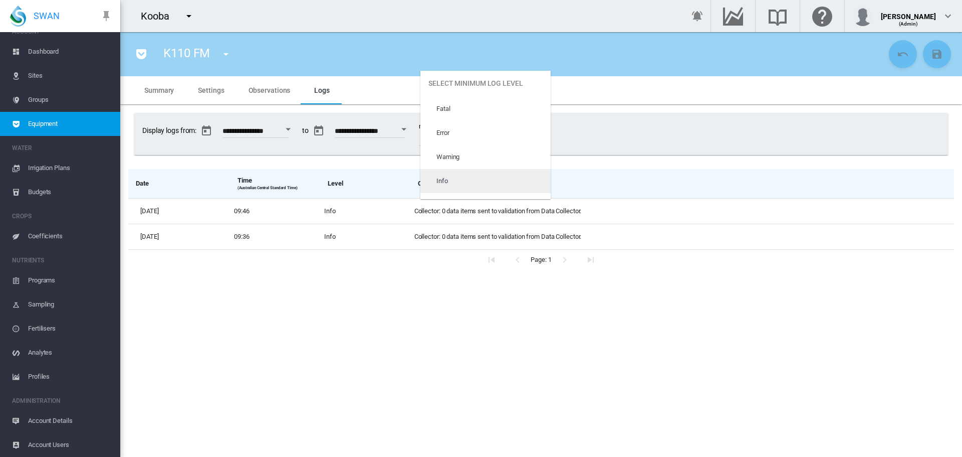
scroll to position [42, 0]
click at [520, 182] on md-option "Trace" at bounding box center [485, 187] width 130 height 24
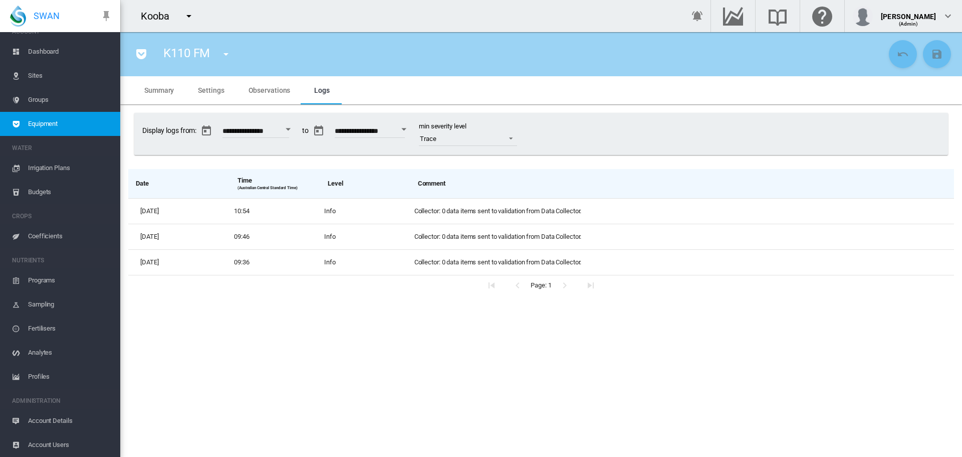
click at [202, 89] on span "Settings" at bounding box center [211, 90] width 26 height 8
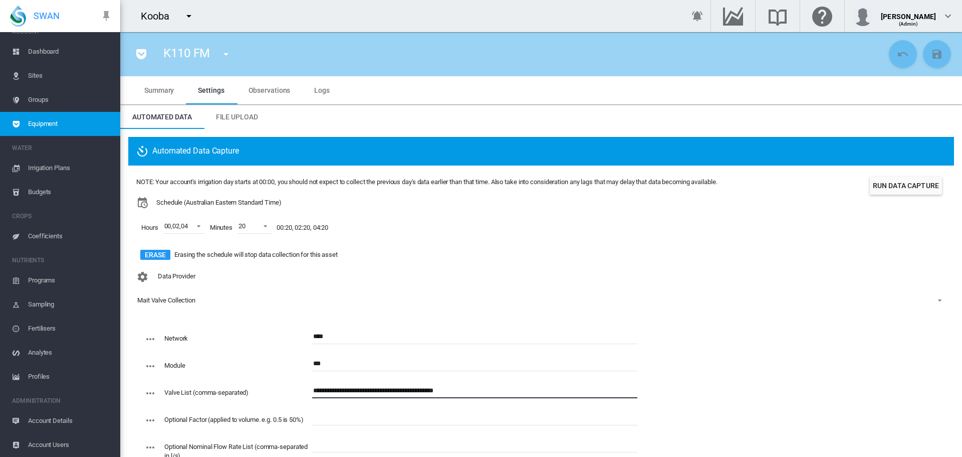
drag, startPoint x: 468, startPoint y: 391, endPoint x: 288, endPoint y: 396, distance: 180.0
click at [288, 396] on div "**********" at bounding box center [390, 396] width 493 height 27
paste input "**********"
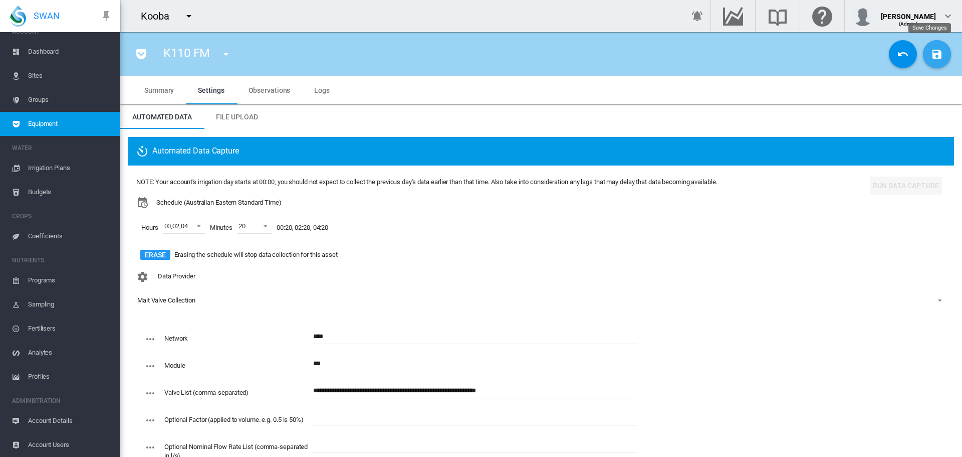
click at [931, 56] on md-icon "icon-content-save" at bounding box center [937, 54] width 12 height 12
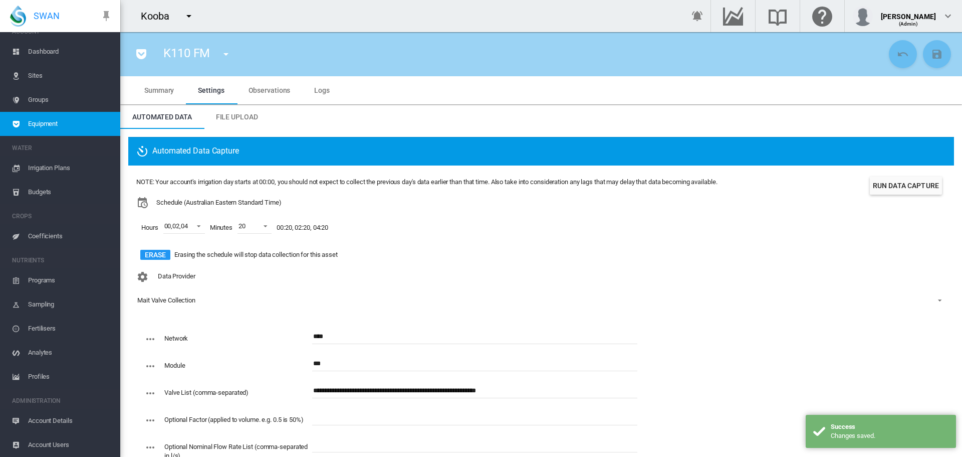
scroll to position [28, 0]
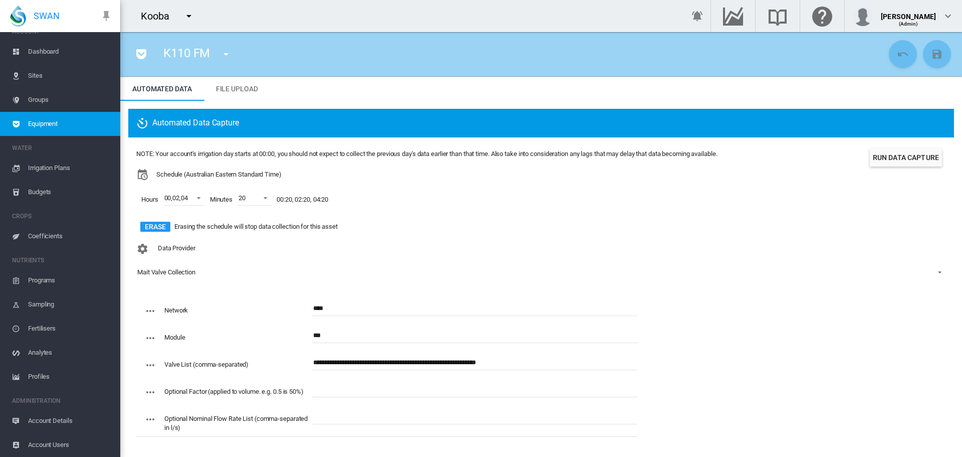
click at [530, 362] on input "**********" at bounding box center [474, 362] width 325 height 15
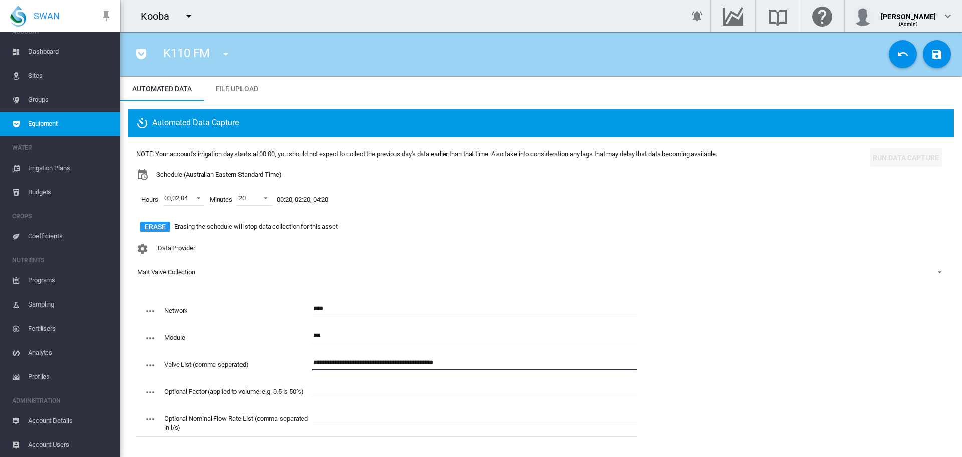
type input "**********"
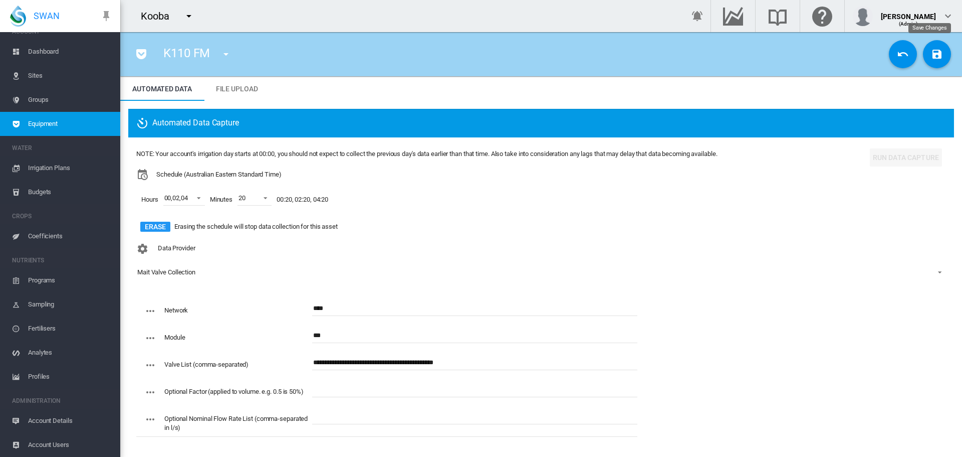
click at [931, 54] on md-icon "icon-content-save" at bounding box center [937, 54] width 12 height 12
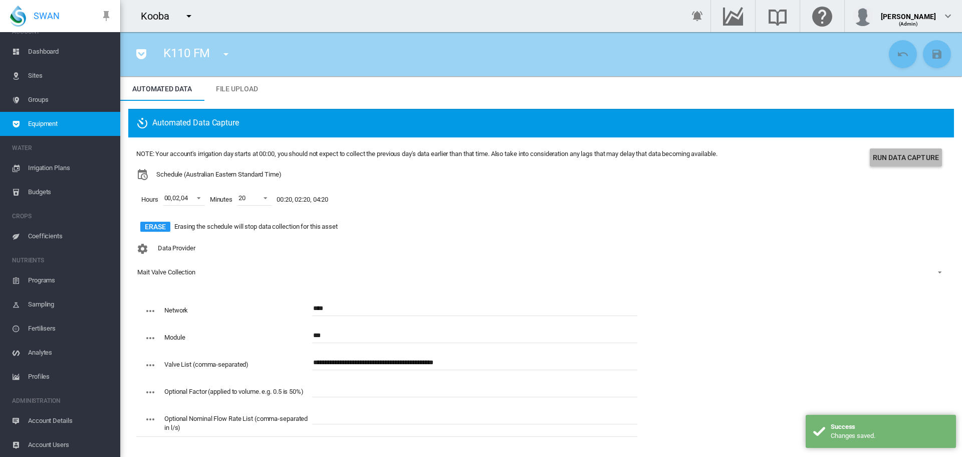
click at [896, 156] on button "Run Data Capture" at bounding box center [906, 157] width 72 height 18
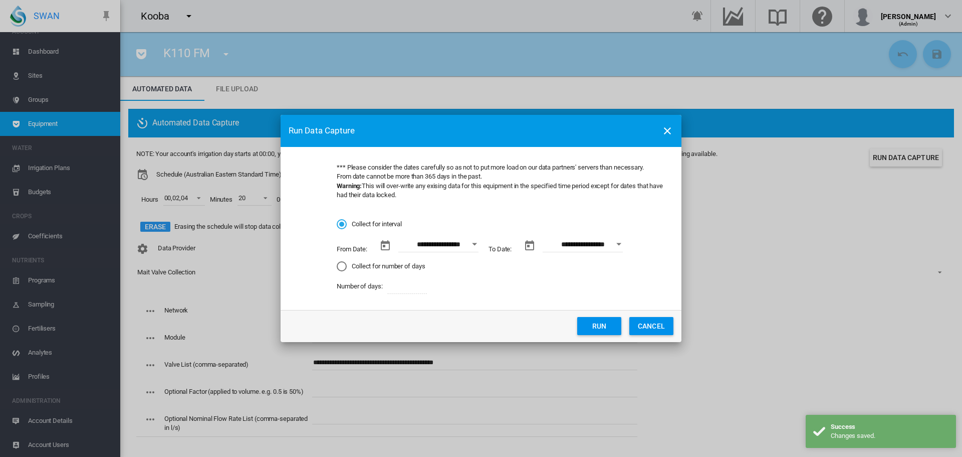
click at [475, 246] on button "Open calendar" at bounding box center [475, 244] width 18 height 18
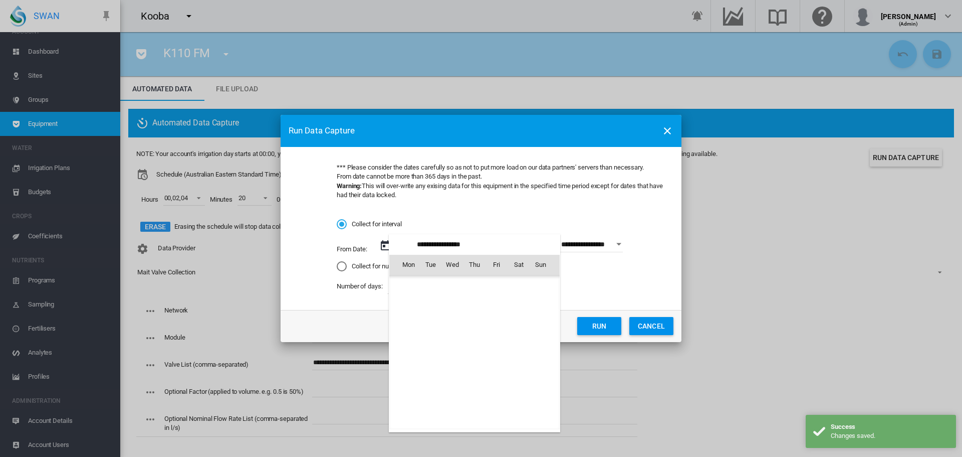
scroll to position [232138, 0]
click at [411, 306] on span "1" at bounding box center [408, 308] width 20 height 20
type input "**********"
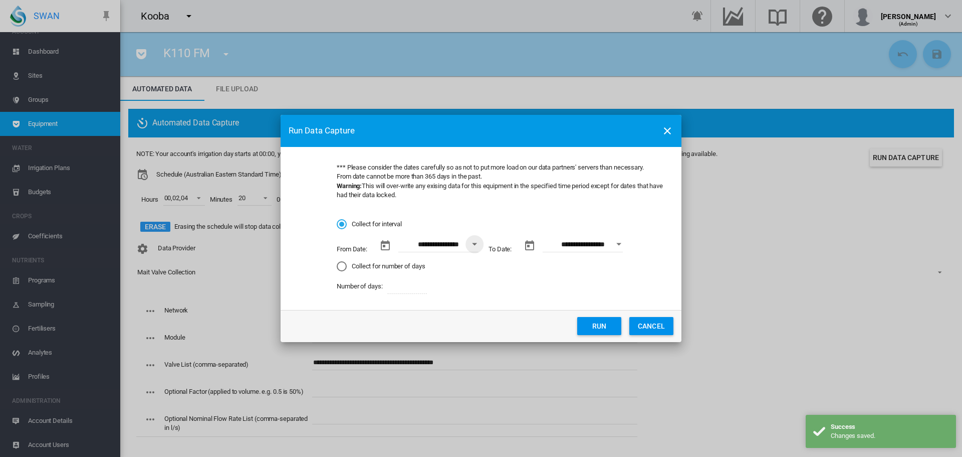
click at [583, 326] on button "Run" at bounding box center [599, 326] width 44 height 18
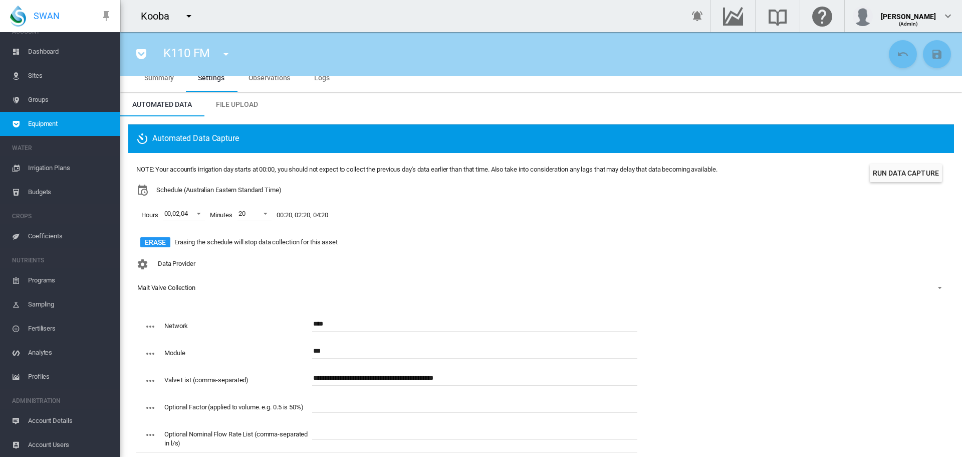
scroll to position [0, 0]
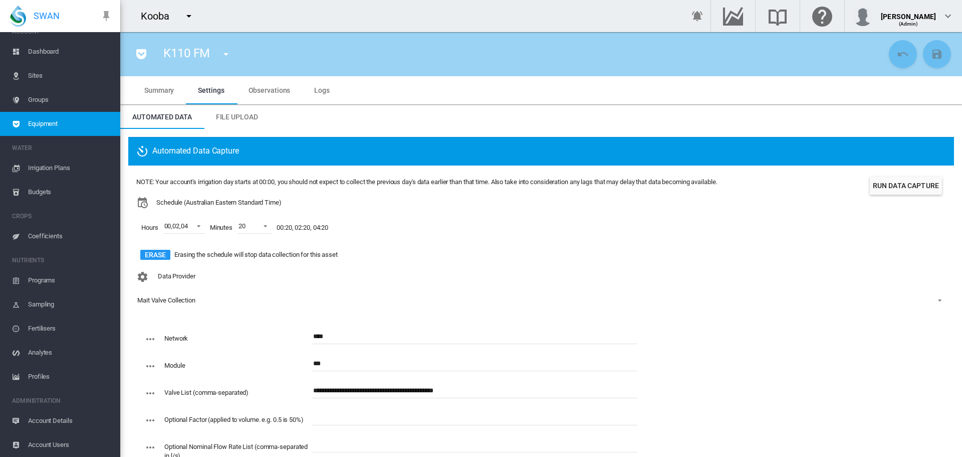
click at [324, 91] on span "Logs" at bounding box center [322, 90] width 16 height 8
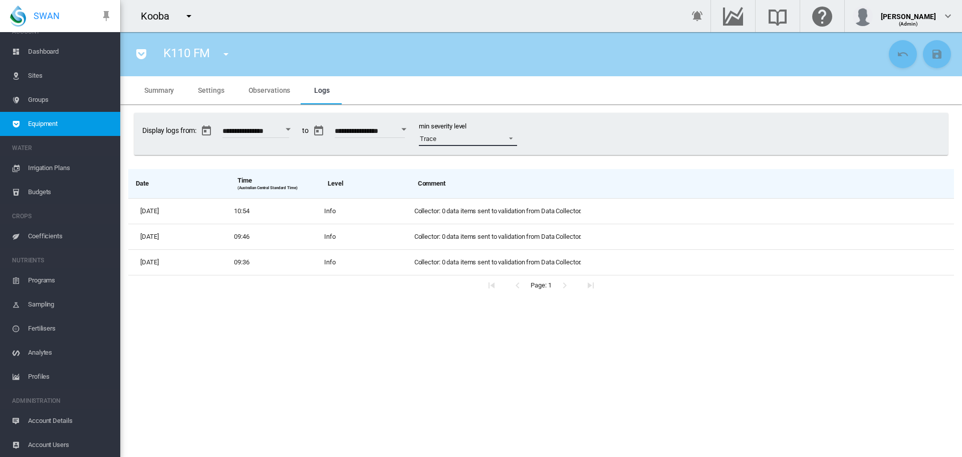
click at [514, 138] on span at bounding box center [508, 137] width 12 height 9
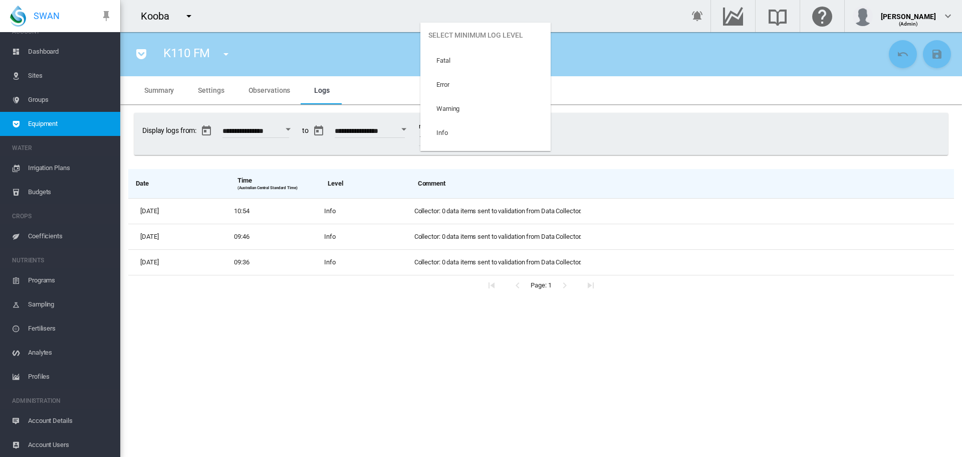
scroll to position [42, 0]
click at [506, 92] on md-option "Info" at bounding box center [485, 91] width 130 height 24
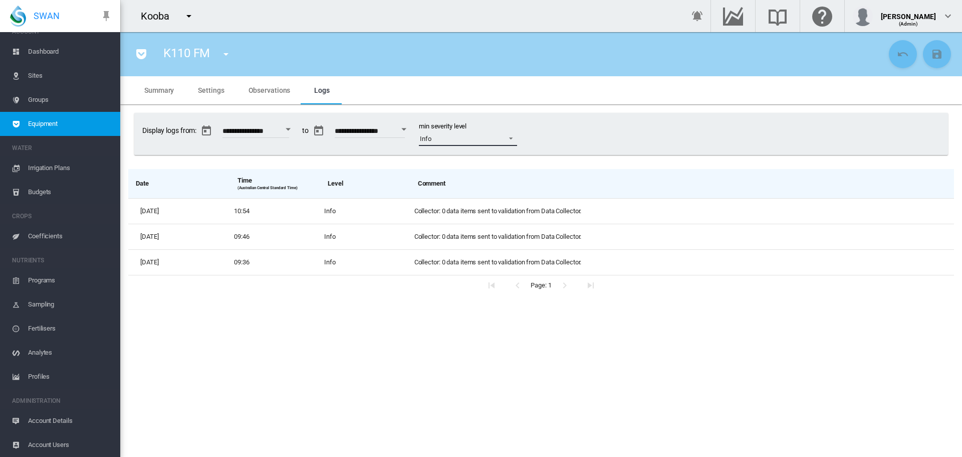
click at [514, 138] on span at bounding box center [508, 137] width 12 height 9
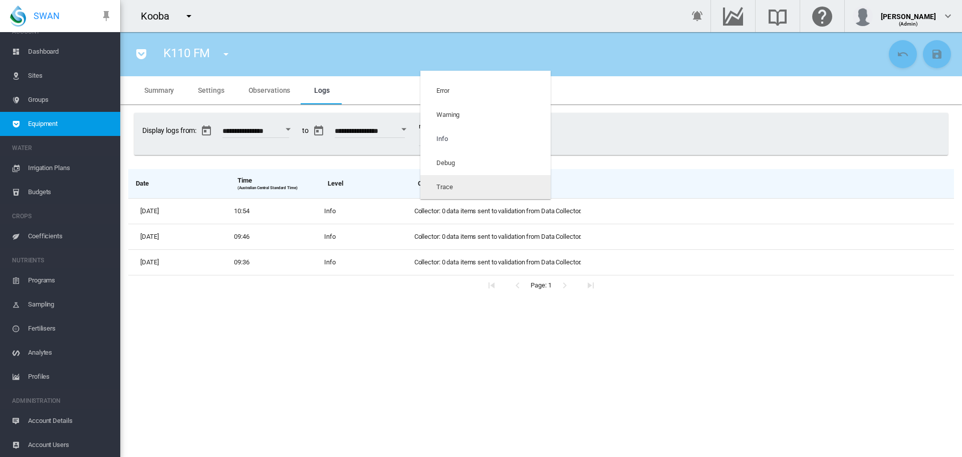
click at [469, 189] on md-option "Trace" at bounding box center [485, 187] width 130 height 24
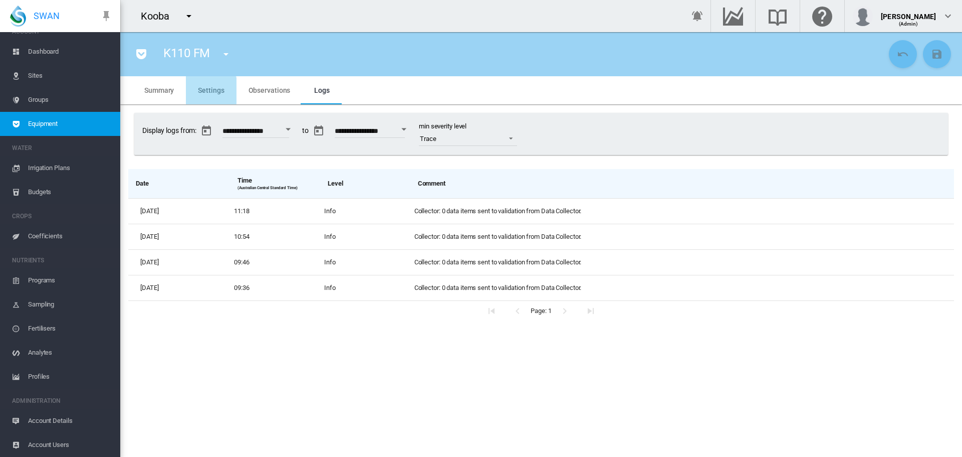
click at [205, 91] on span "Settings" at bounding box center [211, 90] width 26 height 8
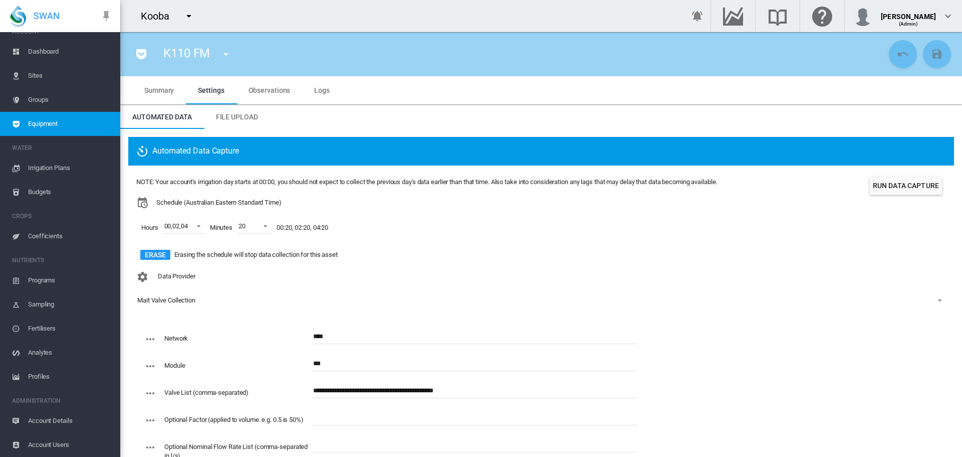
click at [896, 179] on button "Run Data Capture" at bounding box center [906, 185] width 72 height 18
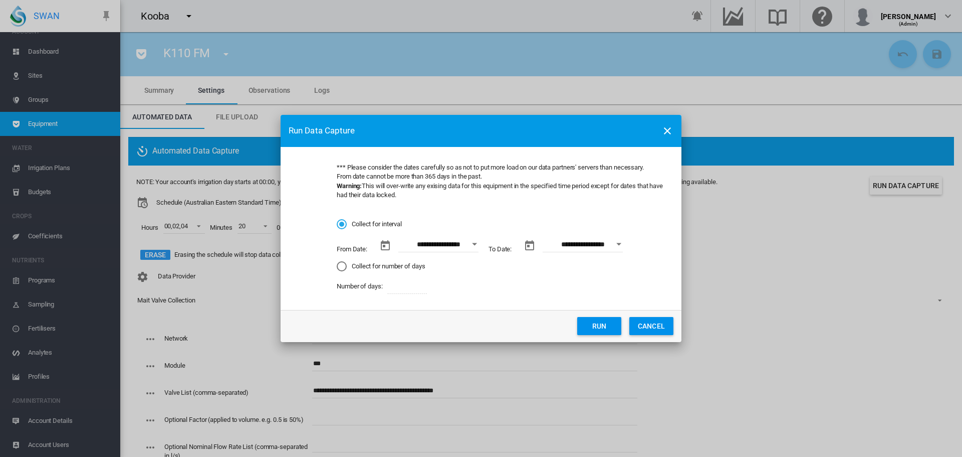
click at [472, 241] on button "Open calendar" at bounding box center [475, 244] width 18 height 18
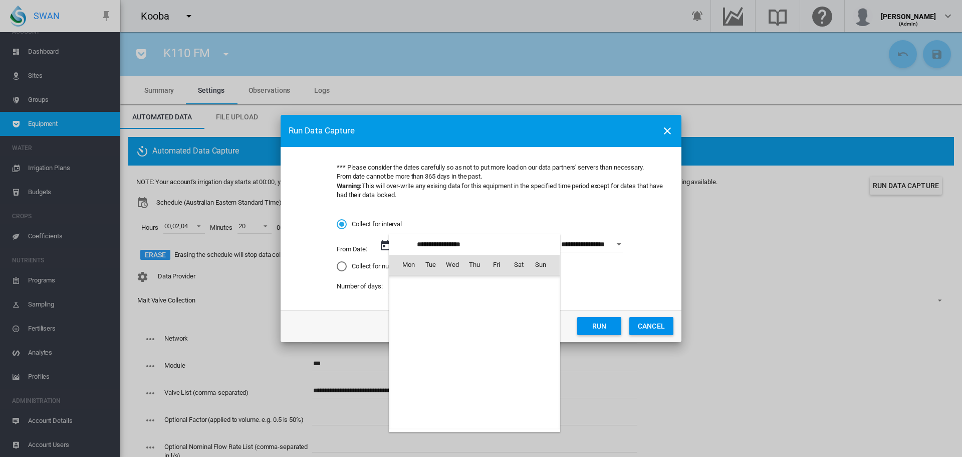
scroll to position [232138, 0]
click at [459, 354] on span "17" at bounding box center [453, 352] width 20 height 20
type input "**********"
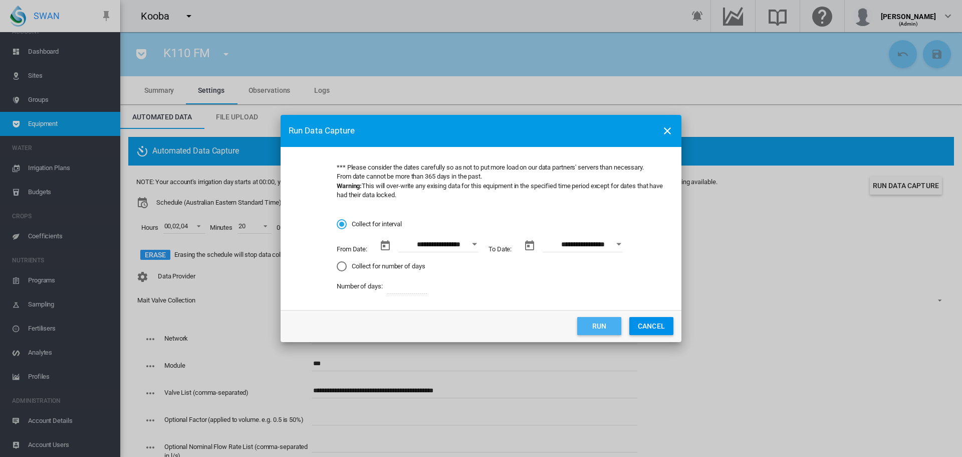
click at [594, 324] on button "Run" at bounding box center [599, 326] width 44 height 18
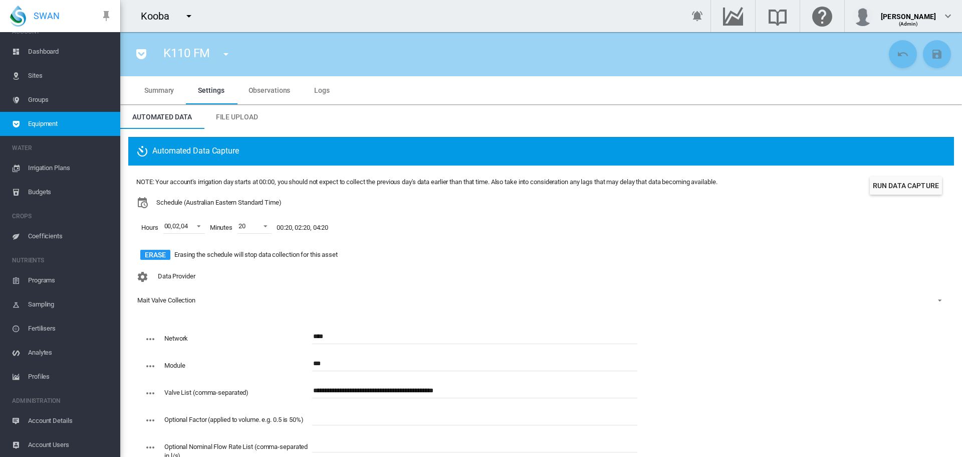
click at [57, 50] on span "Dashboard" at bounding box center [70, 52] width 84 height 24
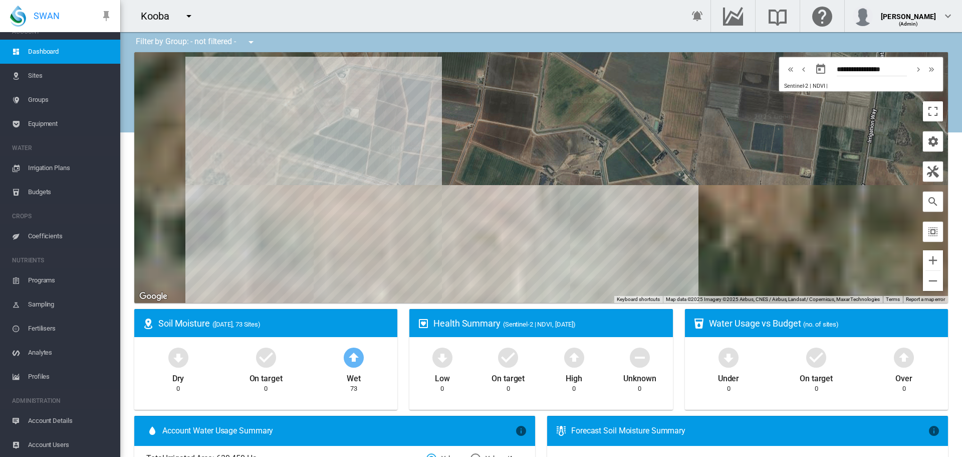
drag, startPoint x: 487, startPoint y: 206, endPoint x: 682, endPoint y: 23, distance: 267.7
click at [682, 23] on div "Kooba Get Help Email SWAN support Submit a ticket" at bounding box center [541, 228] width 842 height 457
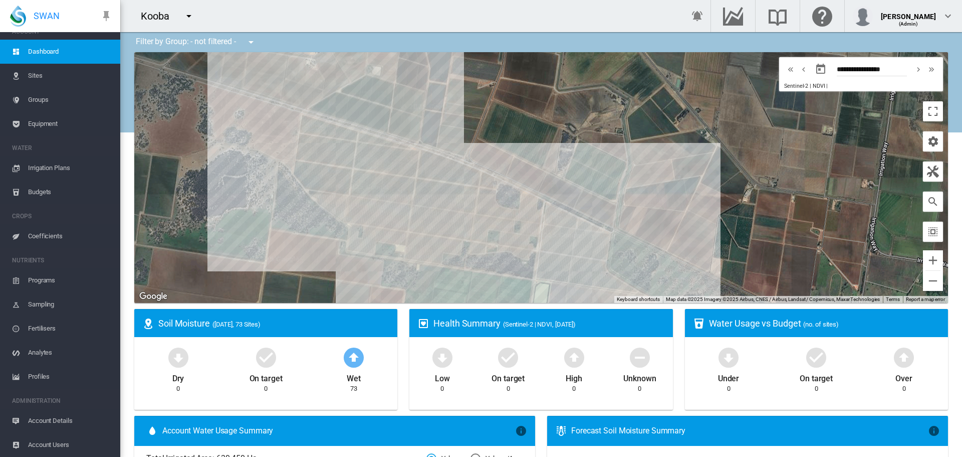
drag, startPoint x: 653, startPoint y: 120, endPoint x: 666, endPoint y: 85, distance: 37.9
click at [666, 85] on div at bounding box center [541, 177] width 814 height 251
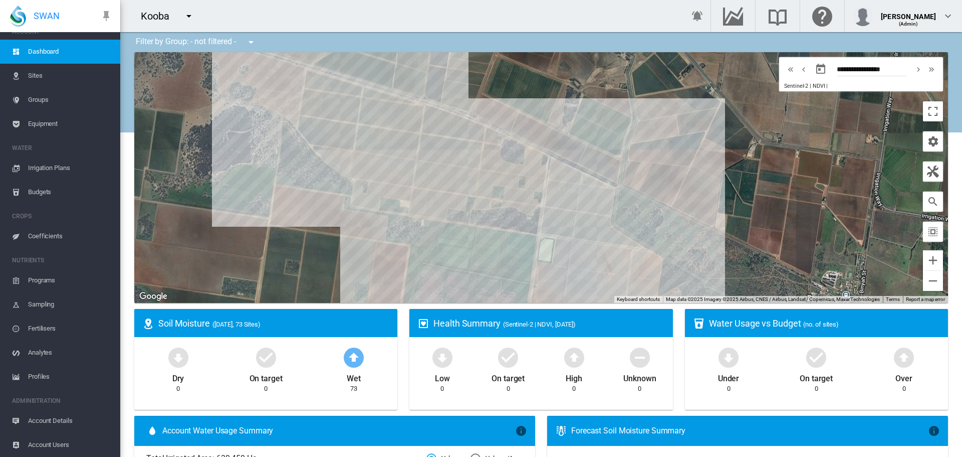
drag, startPoint x: 661, startPoint y: 172, endPoint x: 666, endPoint y: 125, distance: 47.3
click at [666, 125] on div at bounding box center [541, 177] width 814 height 251
click at [927, 139] on md-icon "icon-cog" at bounding box center [933, 141] width 12 height 12
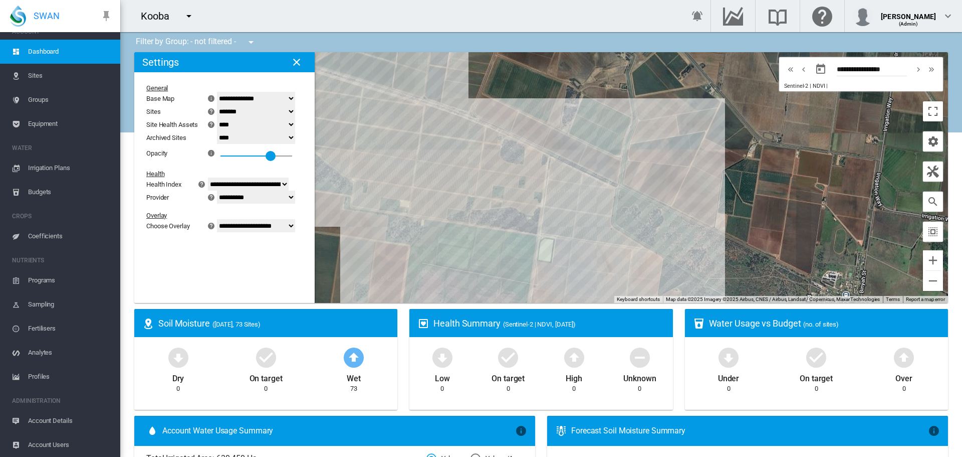
drag, startPoint x: 226, startPoint y: 154, endPoint x: 282, endPoint y: 156, distance: 56.2
click at [276, 156] on div at bounding box center [271, 156] width 10 height 10
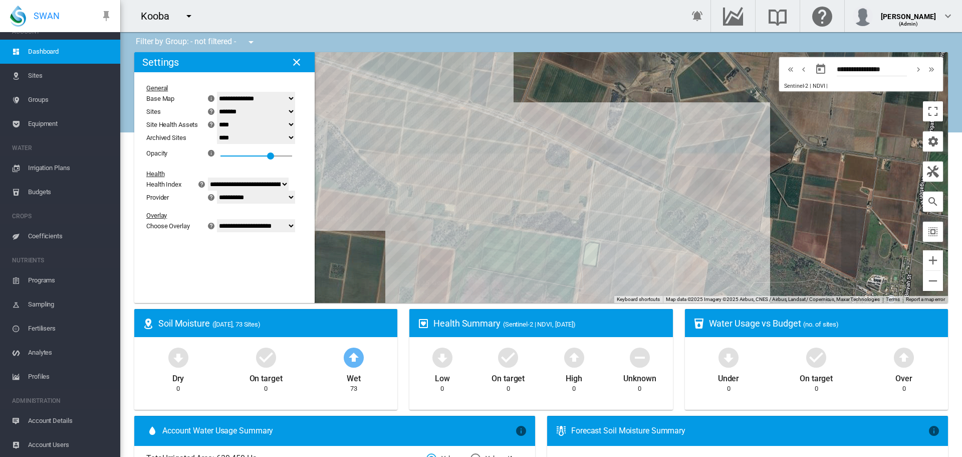
drag, startPoint x: 572, startPoint y: 82, endPoint x: 618, endPoint y: 86, distance: 46.3
click at [618, 86] on div at bounding box center [541, 177] width 814 height 251
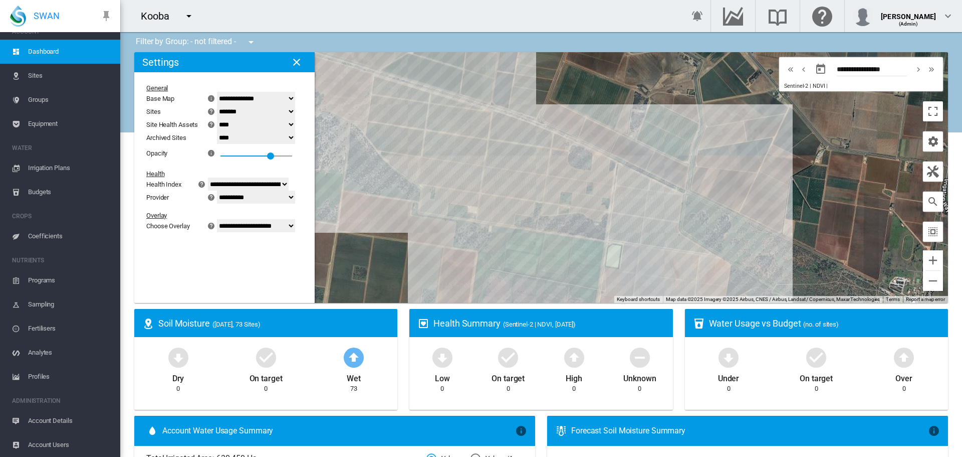
drag, startPoint x: 680, startPoint y: 190, endPoint x: 705, endPoint y: 187, distance: 25.2
click at [705, 187] on div at bounding box center [541, 177] width 814 height 251
click at [38, 76] on span "Sites" at bounding box center [70, 76] width 84 height 24
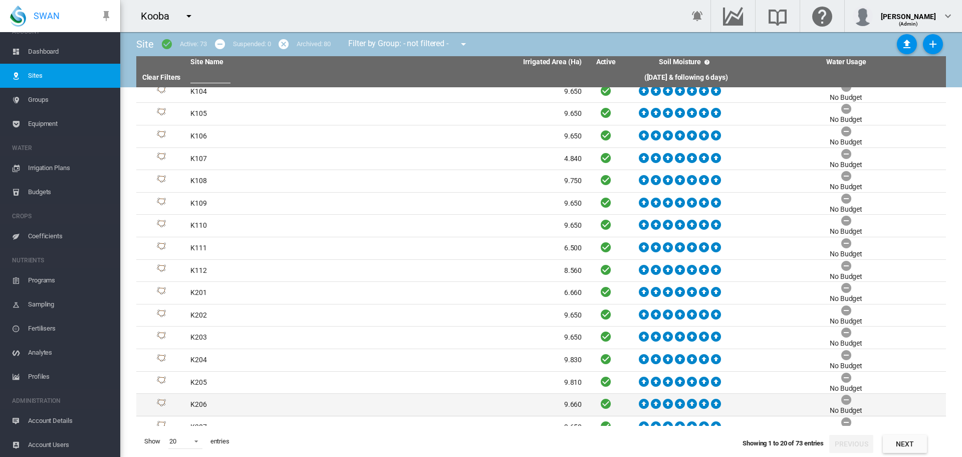
scroll to position [109, 0]
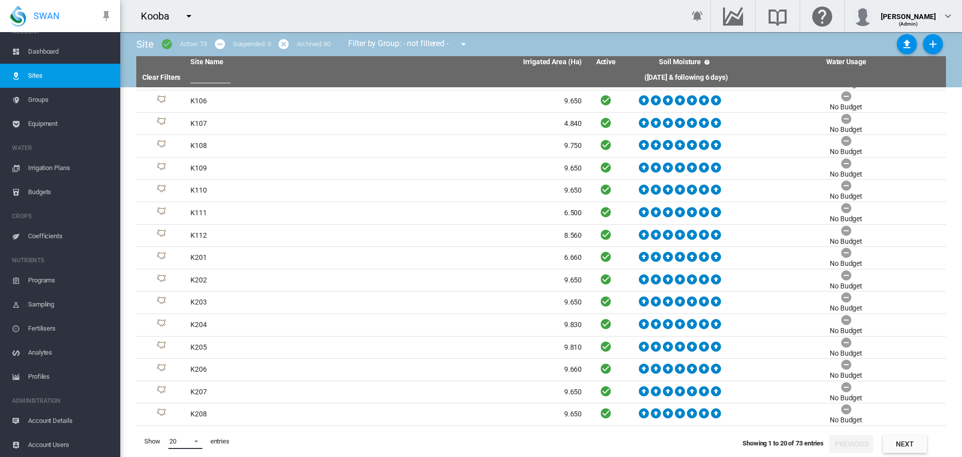
click at [196, 441] on span at bounding box center [193, 439] width 12 height 9
click at [198, 440] on md-option "200" at bounding box center [195, 440] width 68 height 24
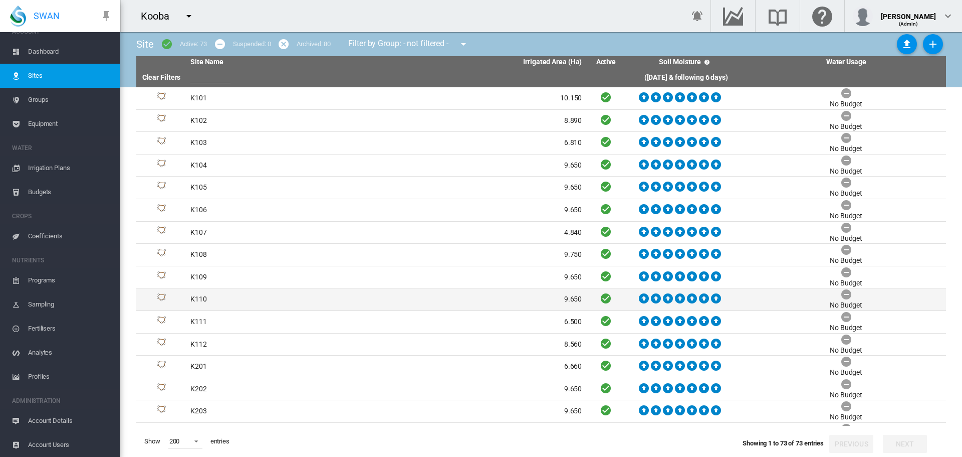
click at [205, 301] on td "K110" at bounding box center [286, 299] width 200 height 22
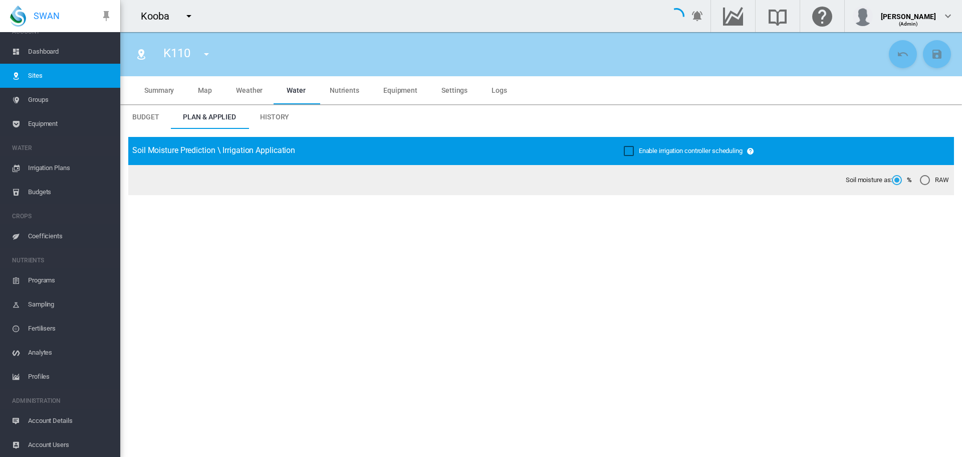
type input "****"
type input "*********"
type input "***"
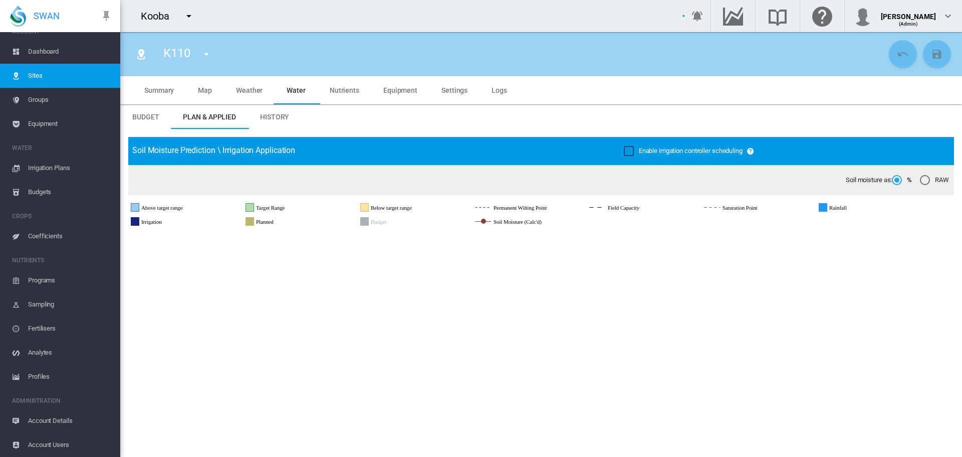
click at [409, 91] on span "Equipment" at bounding box center [400, 90] width 34 height 8
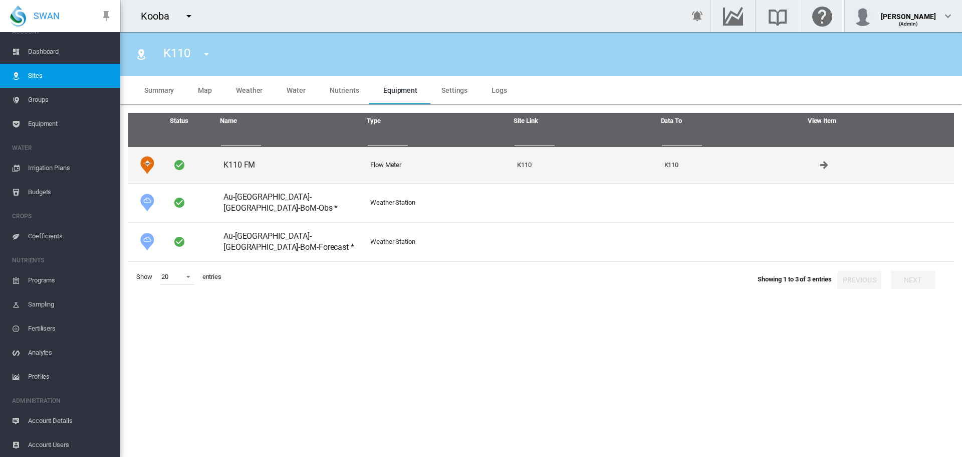
click at [240, 169] on td "K110 FM" at bounding box center [292, 165] width 147 height 36
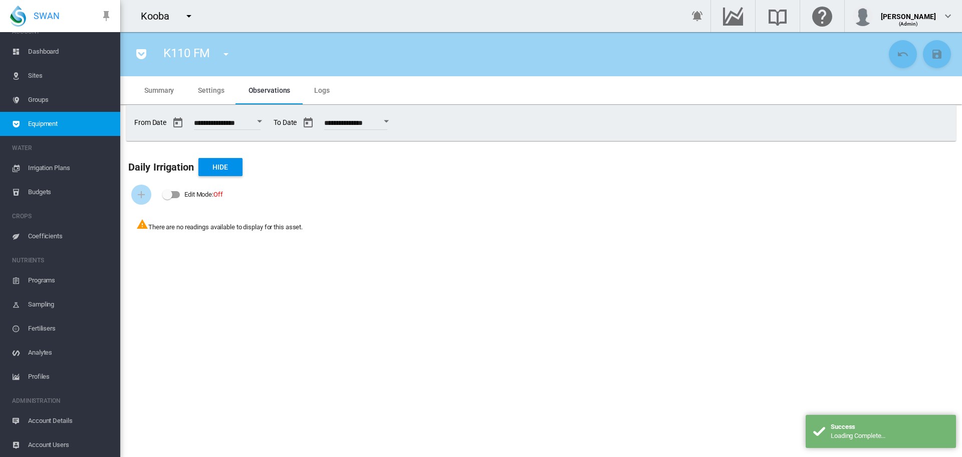
click at [324, 87] on span "Logs" at bounding box center [322, 90] width 16 height 8
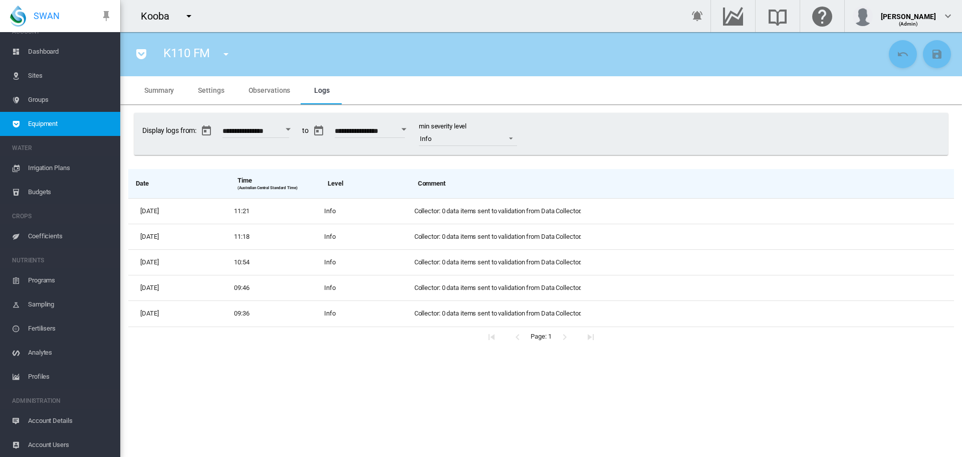
click at [210, 92] on span "Settings" at bounding box center [211, 90] width 26 height 8
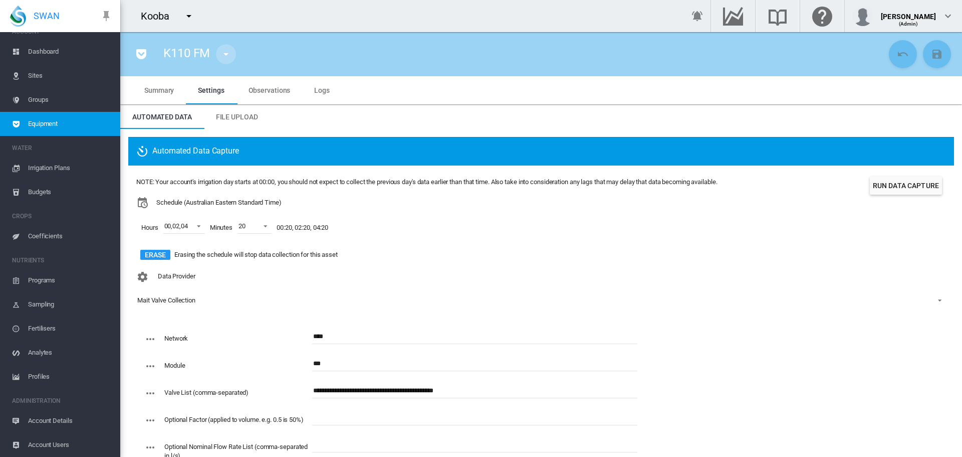
click at [230, 58] on md-icon "icon-menu-down" at bounding box center [226, 54] width 12 height 12
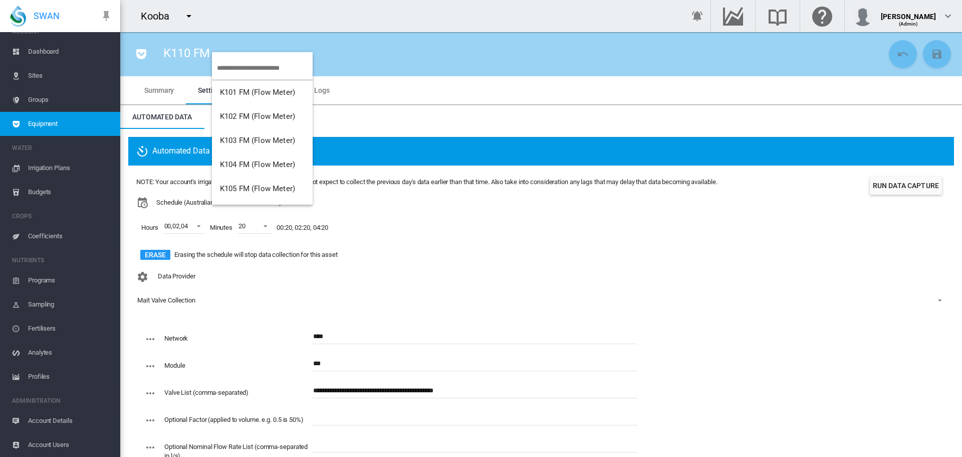
click at [243, 68] on input "search" at bounding box center [265, 68] width 96 height 24
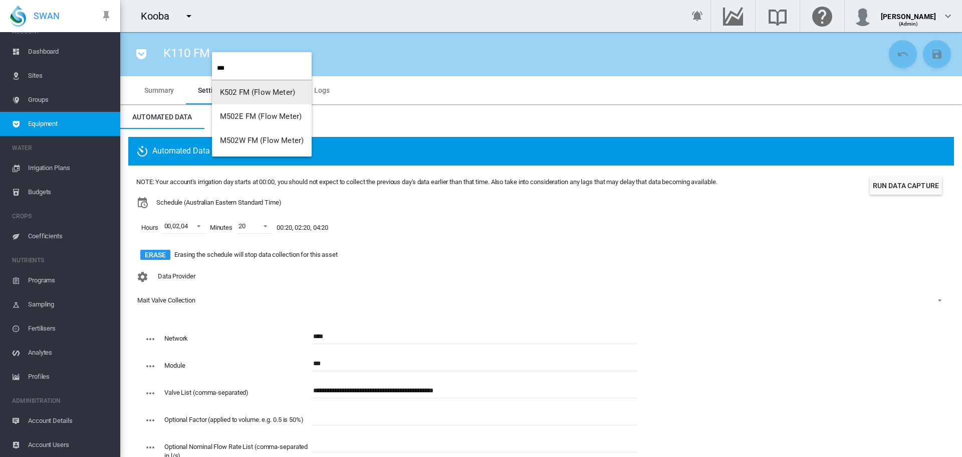
type input "***"
click at [273, 98] on button "K502 FM (Flow Meter)" at bounding box center [262, 92] width 100 height 24
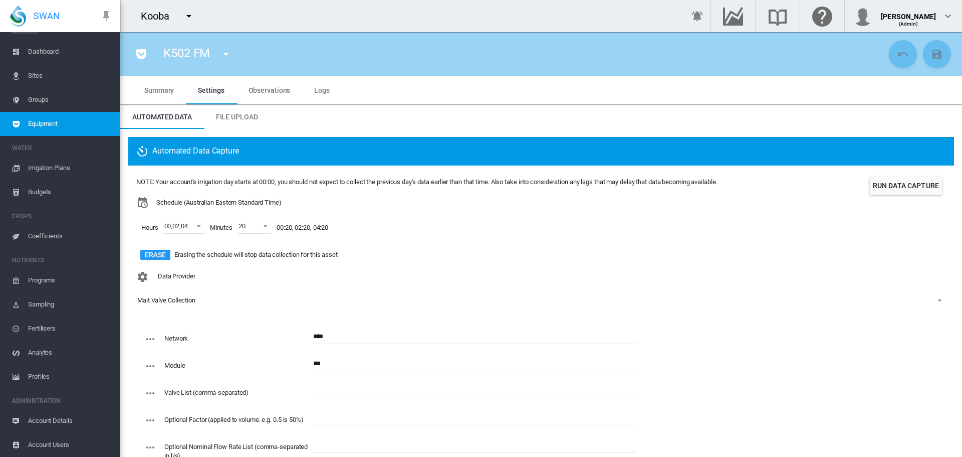
click at [228, 53] on md-icon "icon-menu-down" at bounding box center [226, 54] width 12 height 12
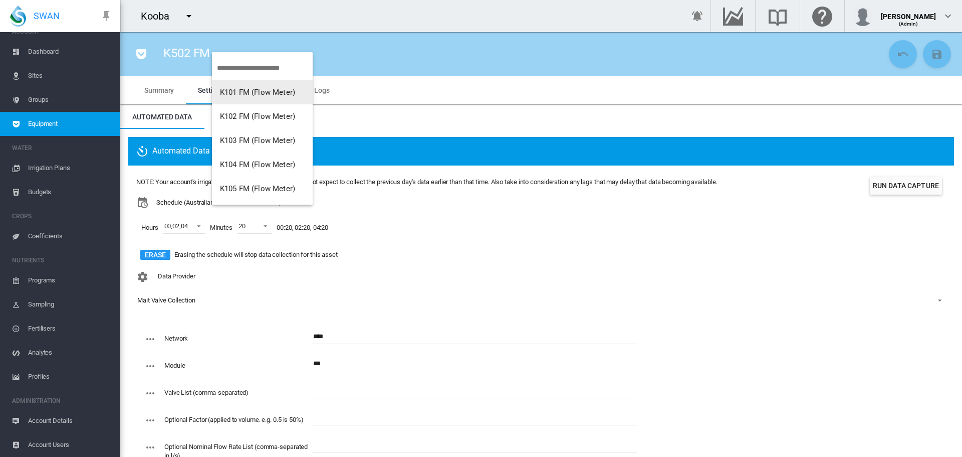
click at [245, 92] on span "K101 FM (Flow Meter)" at bounding box center [257, 92] width 75 height 9
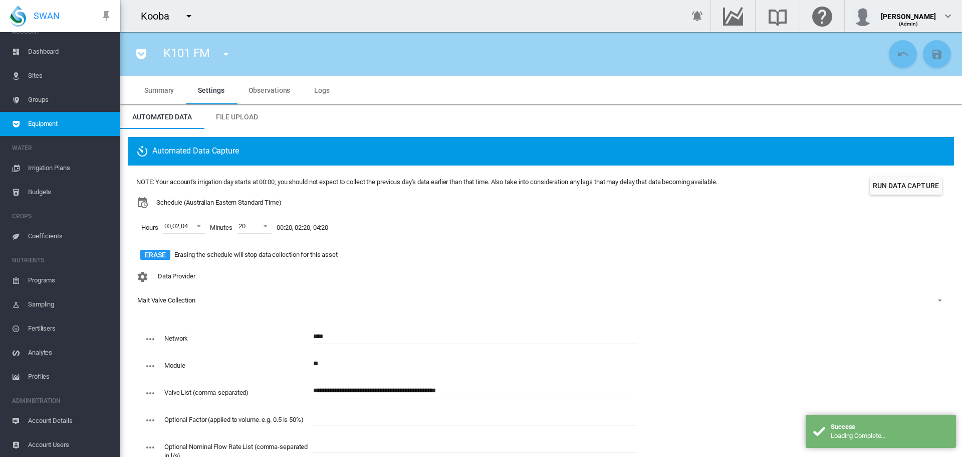
click at [237, 62] on div "K101 FM K101 FM (Flow Meter) K102 FM (Flow Meter) K103 FM (Flow Meter) K104 FM …" at bounding box center [201, 54] width 94 height 28
click at [232, 55] on md-icon "icon-menu-down" at bounding box center [226, 54] width 12 height 12
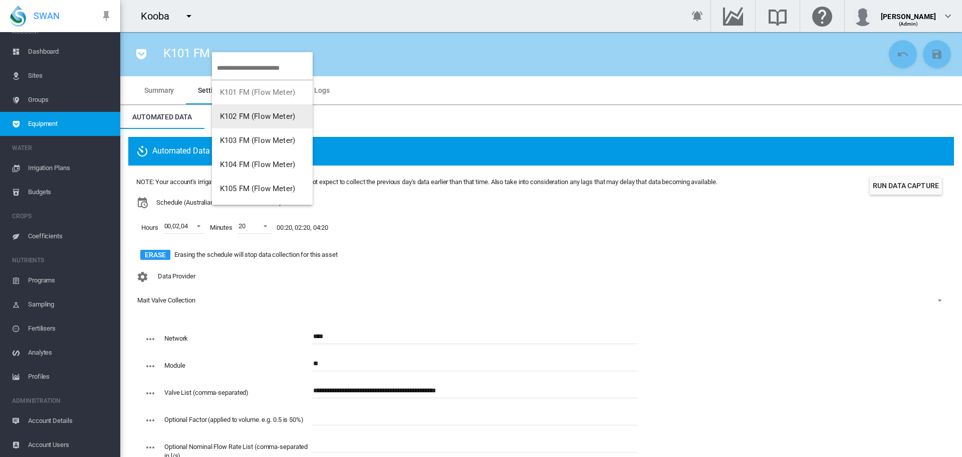
click at [242, 116] on span "K102 FM (Flow Meter)" at bounding box center [257, 116] width 75 height 9
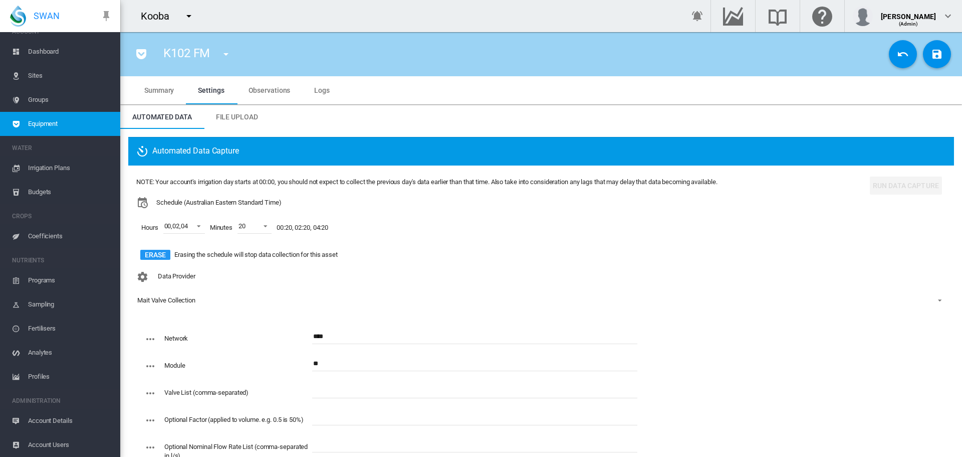
click at [536, 134] on div "Automated Data Capture NOTE: Your account's irrigation day starts at 00:00, you…" at bounding box center [541, 307] width 842 height 356
click at [227, 54] on md-icon "icon-menu-down" at bounding box center [226, 54] width 12 height 12
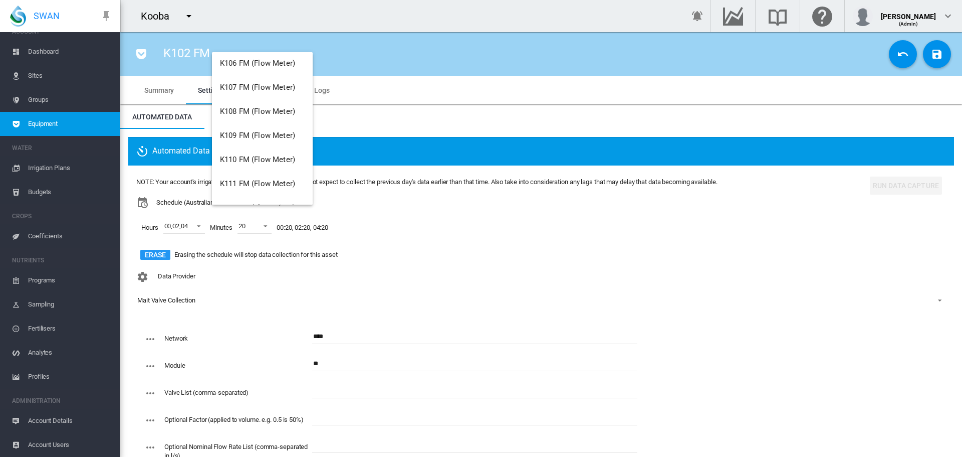
scroll to position [150, 0]
click at [254, 156] on span "K110 FM (Flow Meter)" at bounding box center [257, 158] width 75 height 9
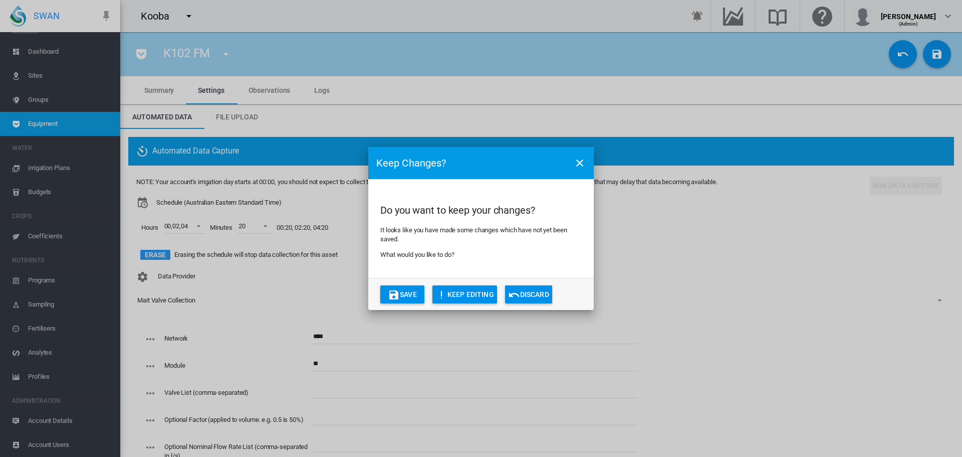
click at [417, 296] on button "Save" at bounding box center [402, 294] width 44 height 18
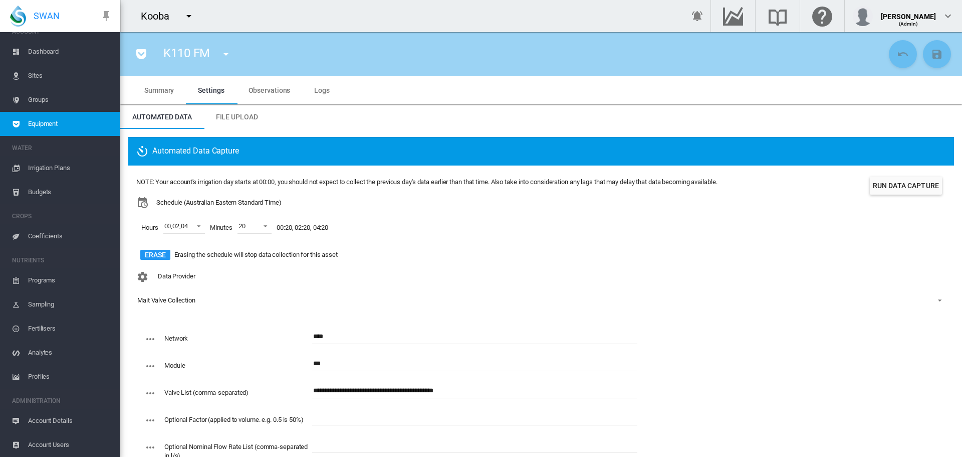
click at [229, 54] on md-icon "icon-menu-down" at bounding box center [226, 54] width 12 height 12
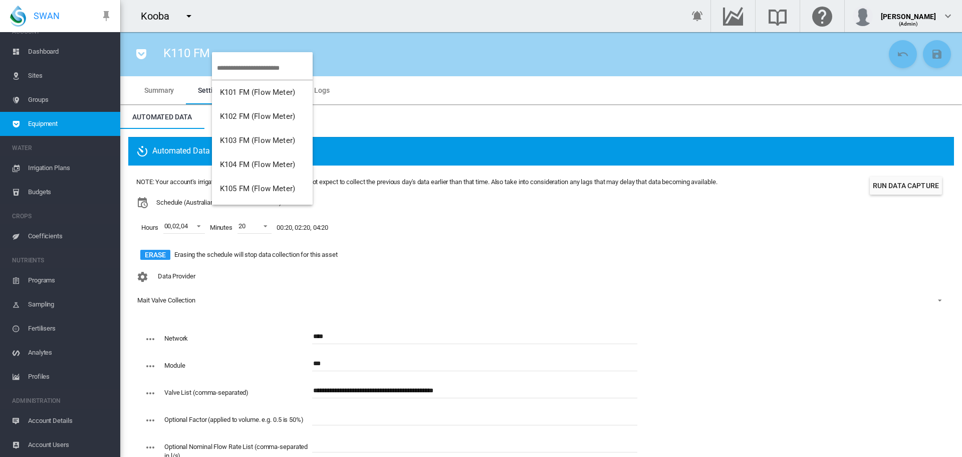
click at [242, 68] on input "search" at bounding box center [265, 68] width 96 height 24
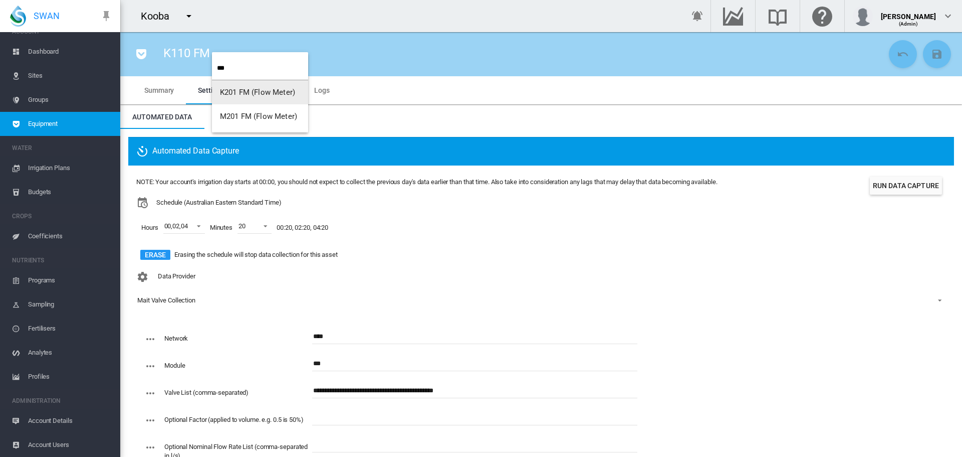
type input "***"
click at [247, 97] on button "K201 FM (Flow Meter)" at bounding box center [260, 92] width 96 height 24
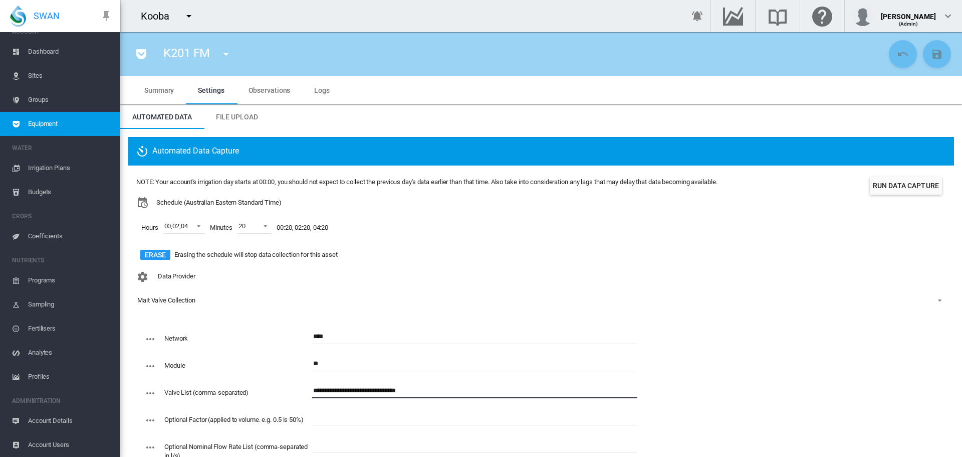
drag, startPoint x: 418, startPoint y: 389, endPoint x: 358, endPoint y: 399, distance: 60.4
click at [358, 399] on md-input-container "**********" at bounding box center [474, 396] width 325 height 27
click at [438, 394] on input "**********" at bounding box center [474, 390] width 325 height 15
paste input "**********"
type input "**********"
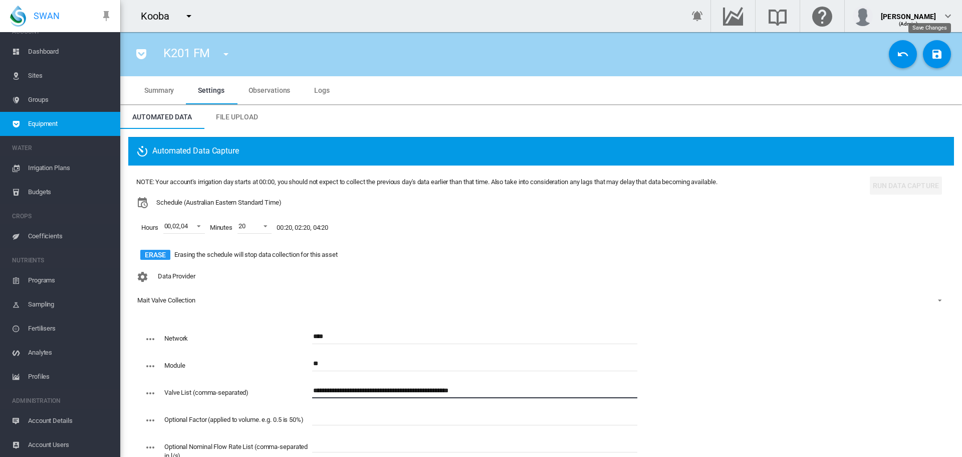
click at [931, 54] on md-icon "icon-content-save" at bounding box center [937, 54] width 12 height 12
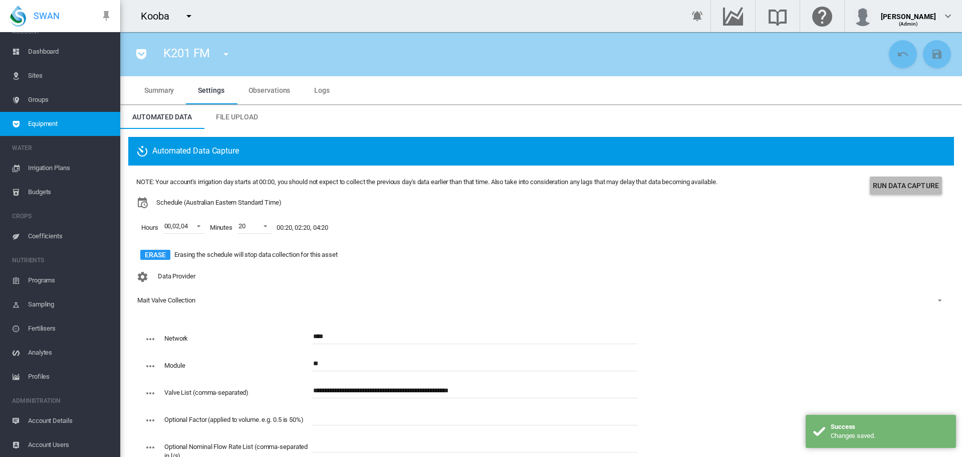
click at [893, 182] on button "Run Data Capture" at bounding box center [906, 185] width 72 height 18
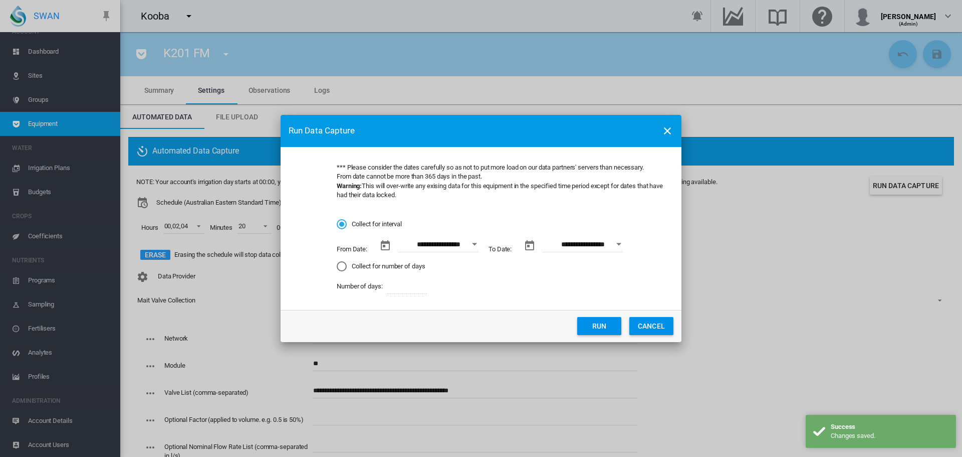
click at [475, 242] on button "Open calendar" at bounding box center [475, 244] width 18 height 18
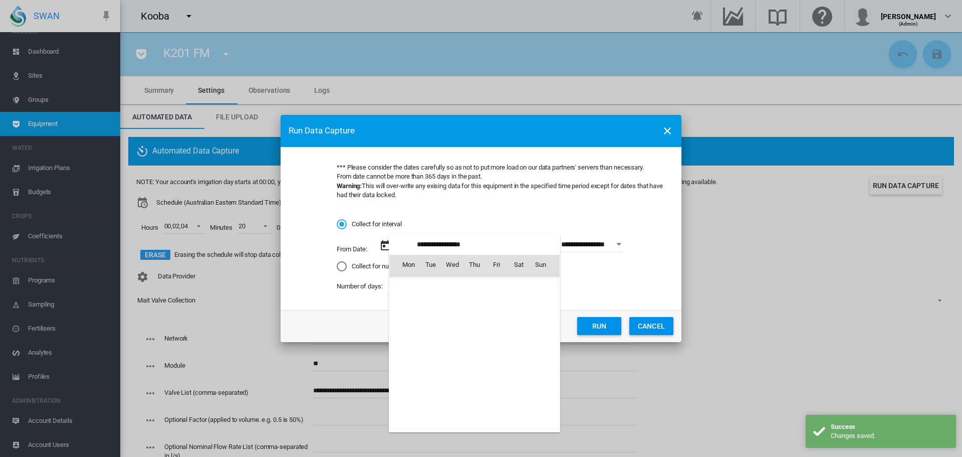
scroll to position [232138, 0]
click at [433, 352] on span "16" at bounding box center [430, 352] width 20 height 20
type input "**********"
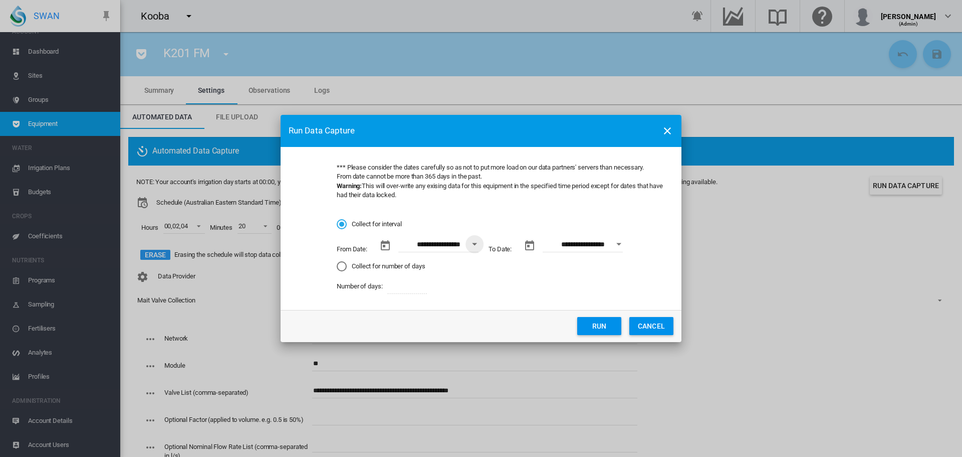
click at [592, 325] on button "Run" at bounding box center [599, 326] width 44 height 18
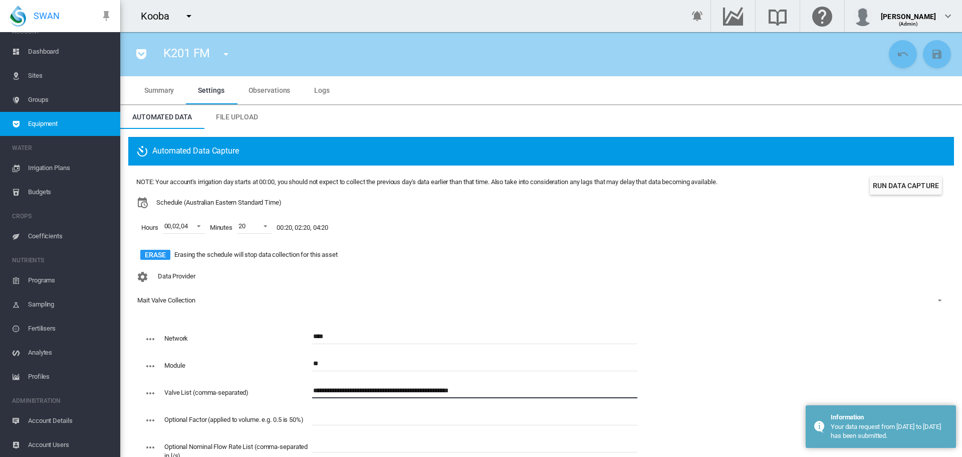
click at [418, 390] on input "**********" at bounding box center [474, 390] width 325 height 15
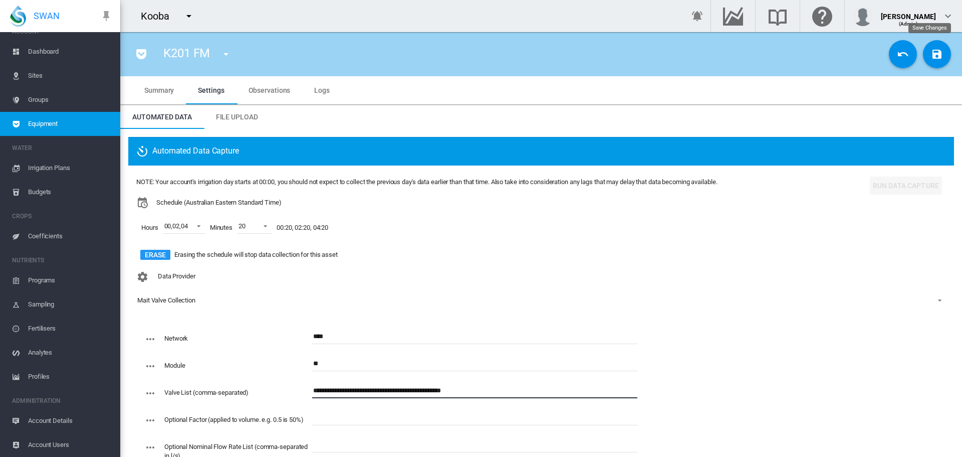
type input "**********"
click at [922, 66] on div "K201 FM K101 FM (Flow Meter) K102 FM (Flow Meter) K103 FM (Flow Meter) K104 FM …" at bounding box center [541, 54] width 826 height 28
click at [932, 57] on md-icon "icon-content-save" at bounding box center [937, 54] width 12 height 12
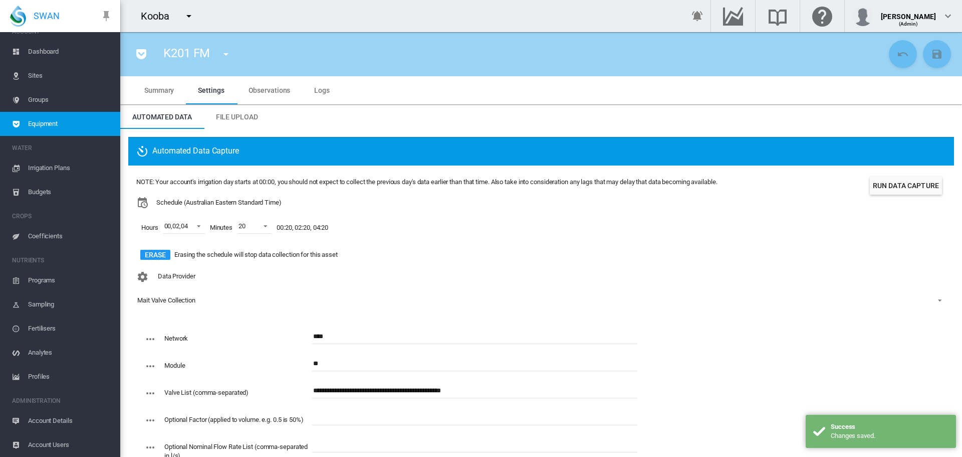
click at [911, 182] on button "Run Data Capture" at bounding box center [906, 185] width 72 height 18
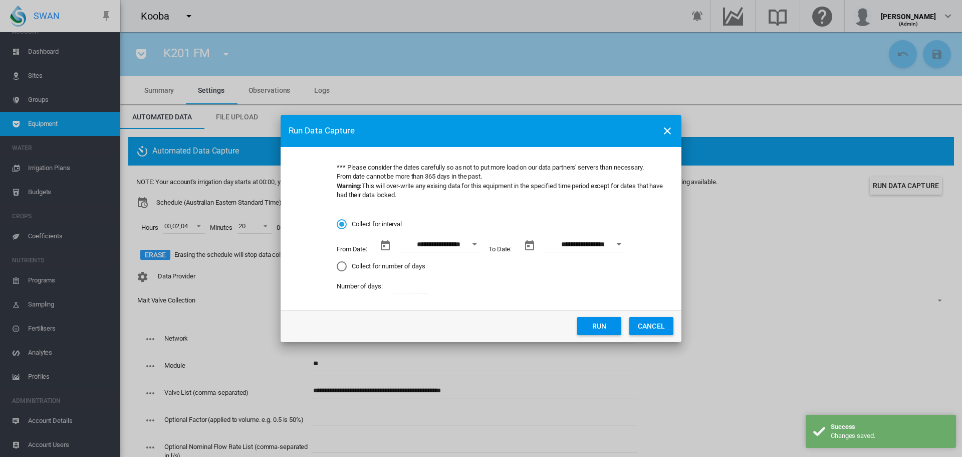
click at [473, 243] on div "Open calendar" at bounding box center [474, 244] width 5 height 3
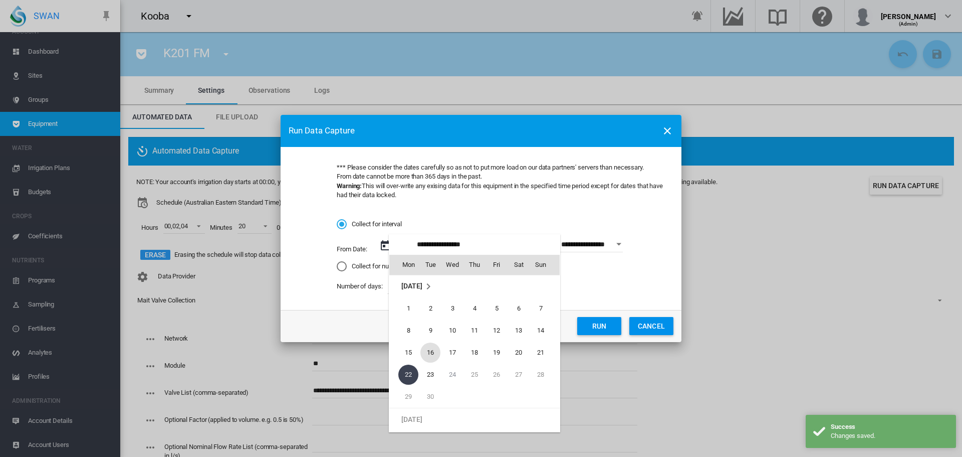
click at [428, 353] on span "16" at bounding box center [430, 352] width 20 height 20
type input "**********"
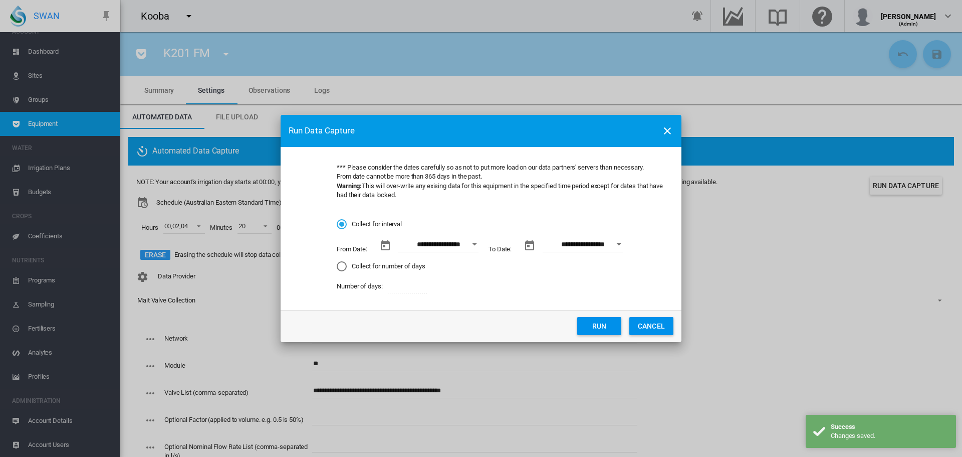
click at [612, 325] on button "Run" at bounding box center [599, 326] width 44 height 18
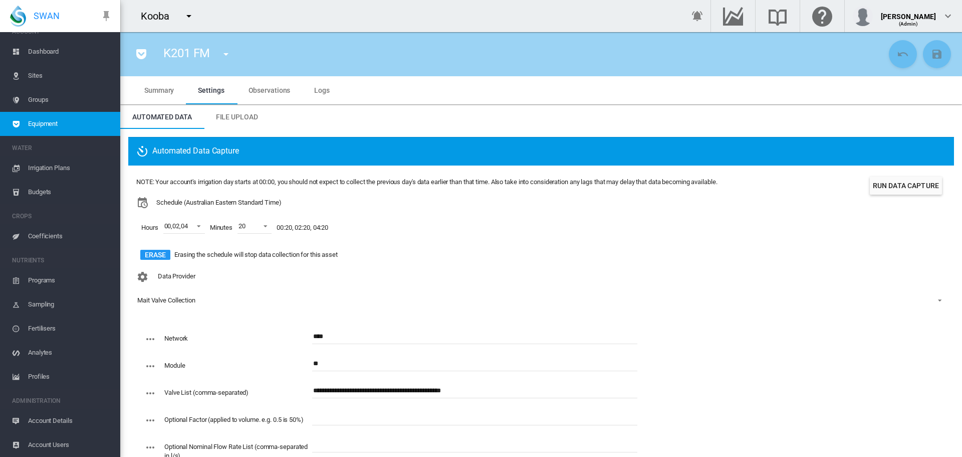
click at [317, 88] on span "Logs" at bounding box center [322, 90] width 16 height 8
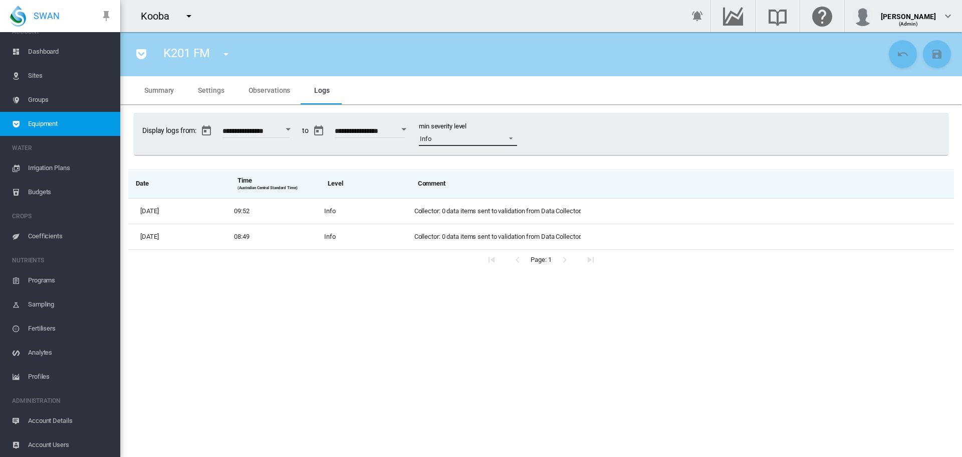
click at [514, 135] on span at bounding box center [508, 137] width 12 height 9
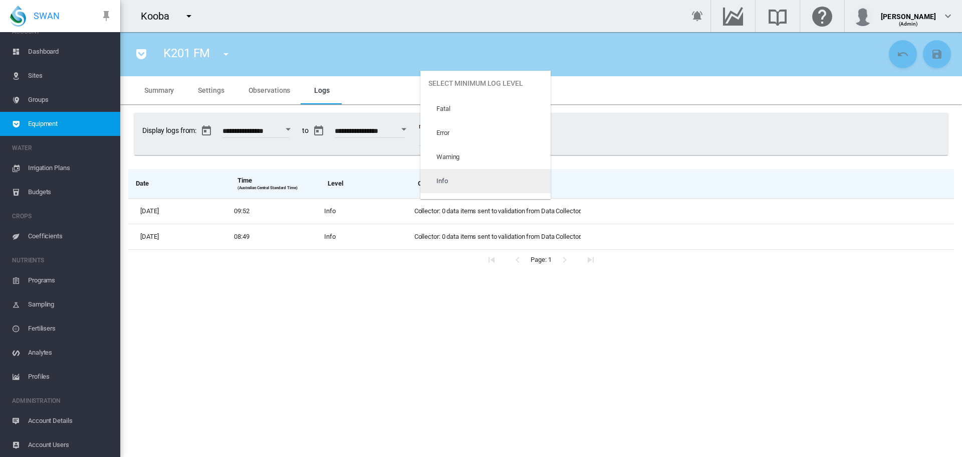
scroll to position [42, 0]
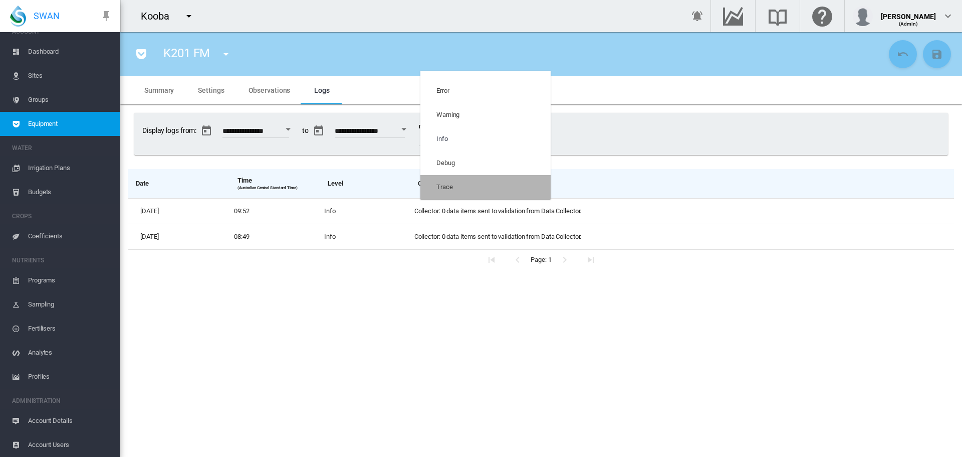
click at [493, 179] on md-option "Trace" at bounding box center [485, 187] width 130 height 24
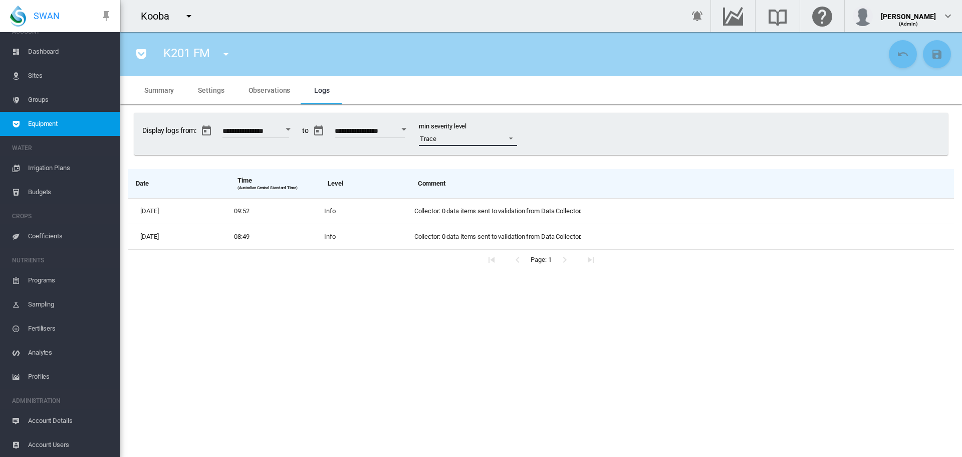
click at [514, 139] on span at bounding box center [508, 137] width 12 height 9
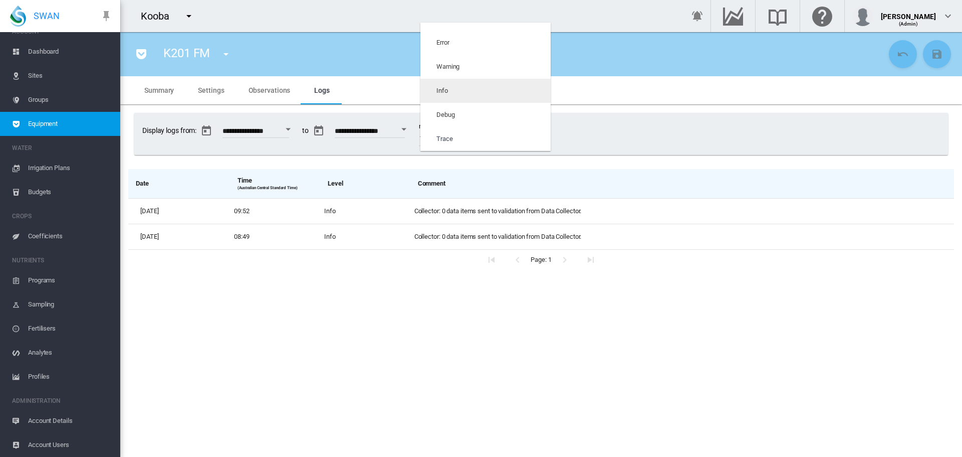
click at [472, 91] on md-option "Info" at bounding box center [485, 91] width 130 height 24
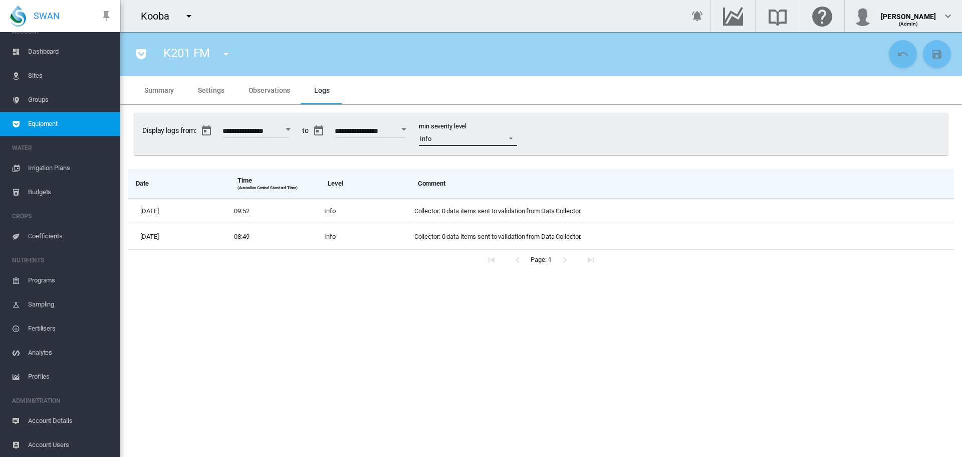
click at [514, 135] on span at bounding box center [508, 137] width 12 height 9
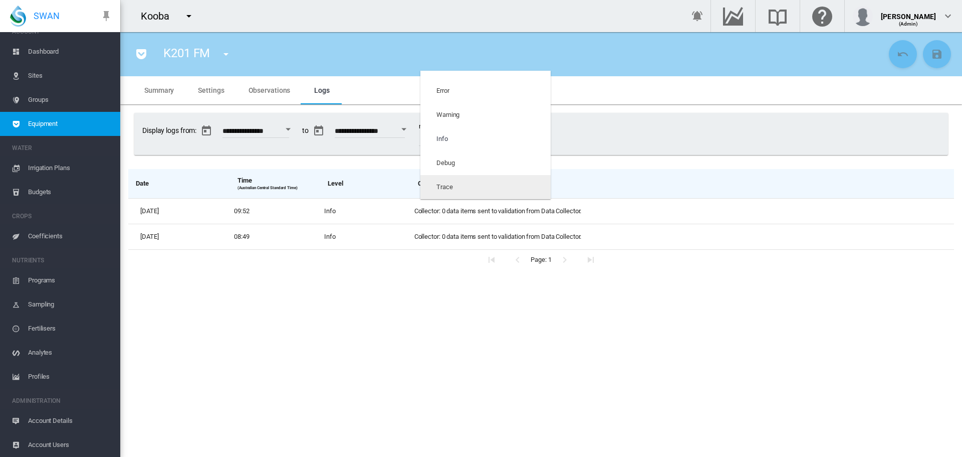
click at [465, 189] on md-option "Trace" at bounding box center [485, 187] width 130 height 24
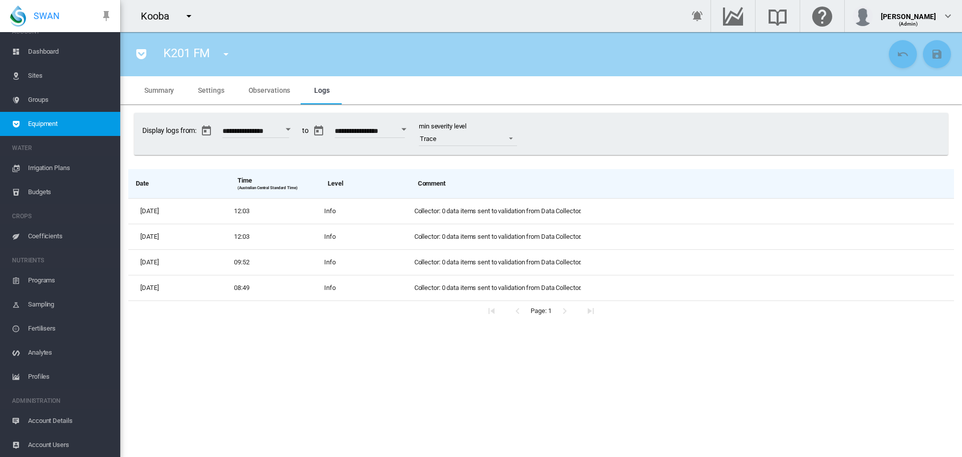
click at [212, 95] on md-tab-item "Settings" at bounding box center [211, 90] width 50 height 28
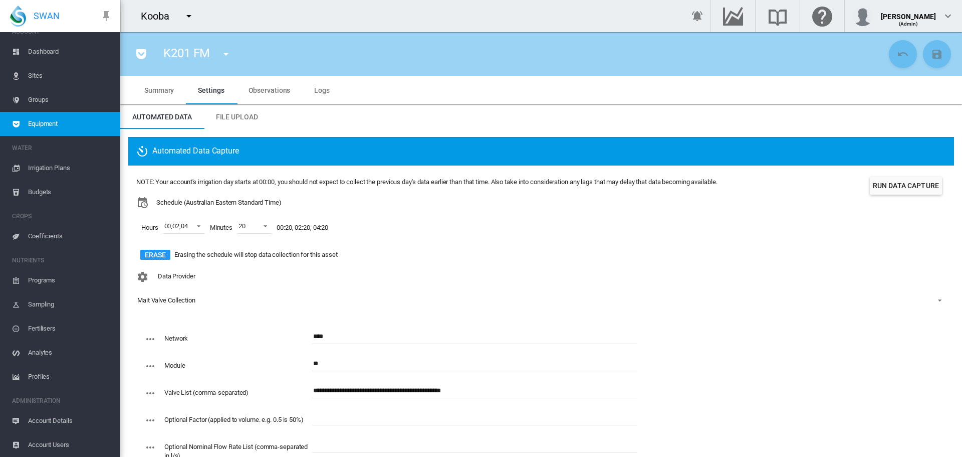
click at [892, 186] on button "Run Data Capture" at bounding box center [906, 185] width 72 height 18
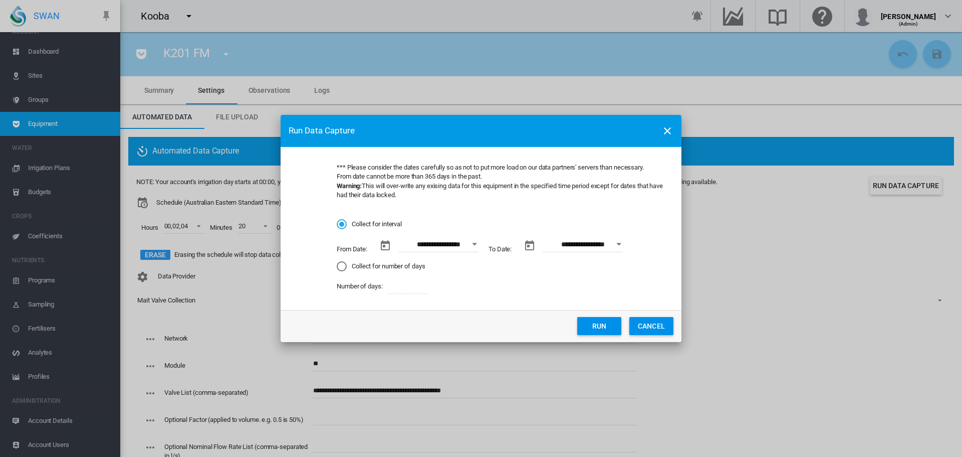
click at [475, 244] on div "Open calendar" at bounding box center [474, 244] width 5 height 3
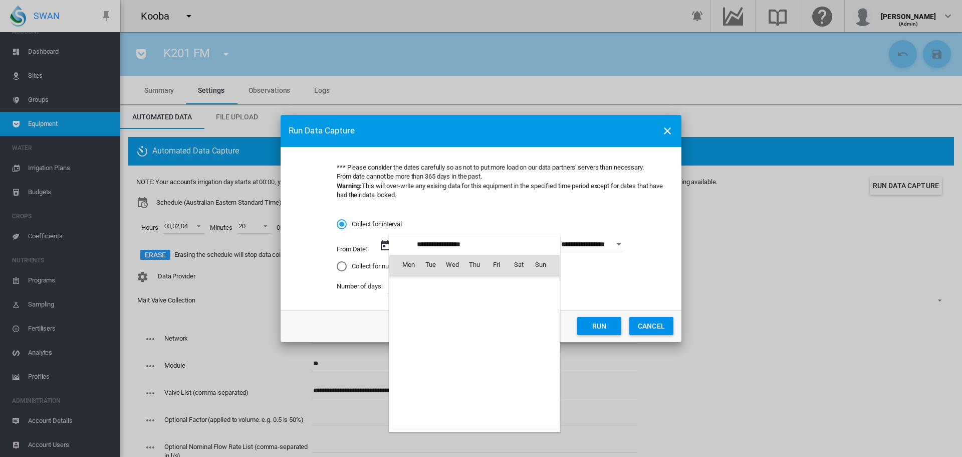
scroll to position [232138, 0]
click at [497, 356] on span "19" at bounding box center [497, 352] width 20 height 20
type input "**********"
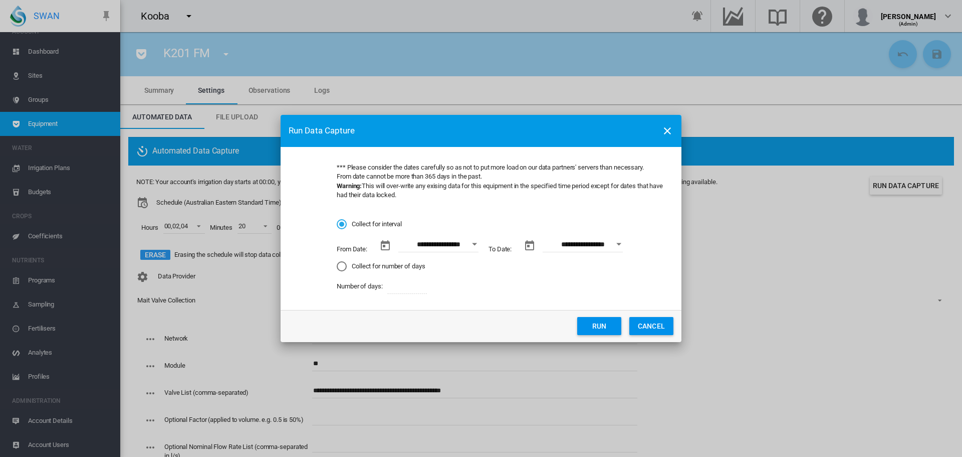
click at [624, 245] on button "Open calendar" at bounding box center [619, 244] width 18 height 18
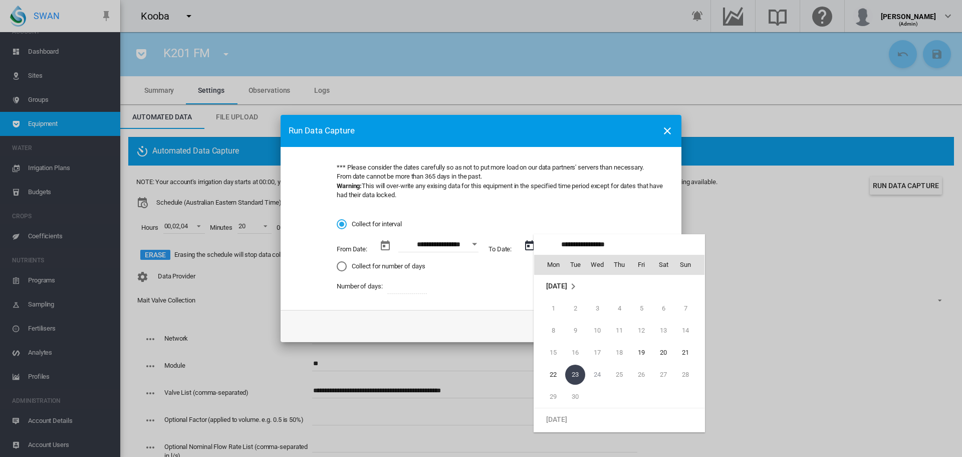
scroll to position [0, 0]
click at [638, 357] on span "19" at bounding box center [641, 352] width 20 height 20
type input "**********"
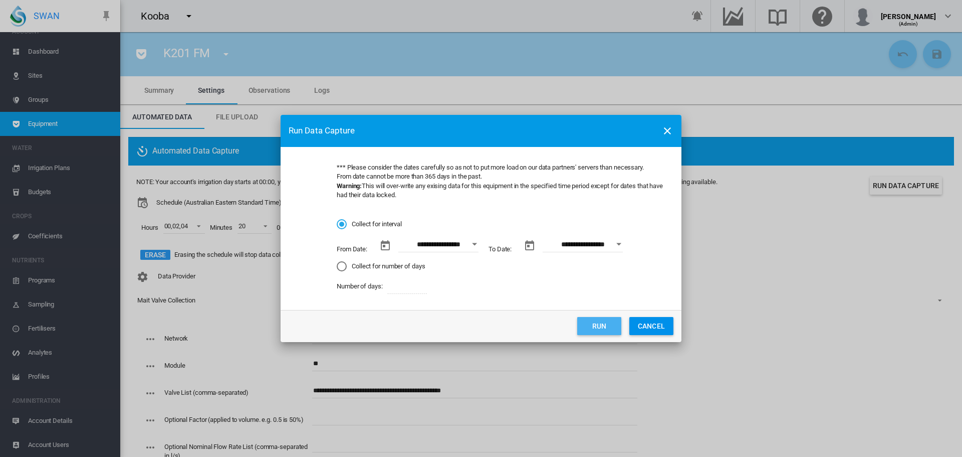
click at [597, 334] on button "Run" at bounding box center [599, 326] width 44 height 18
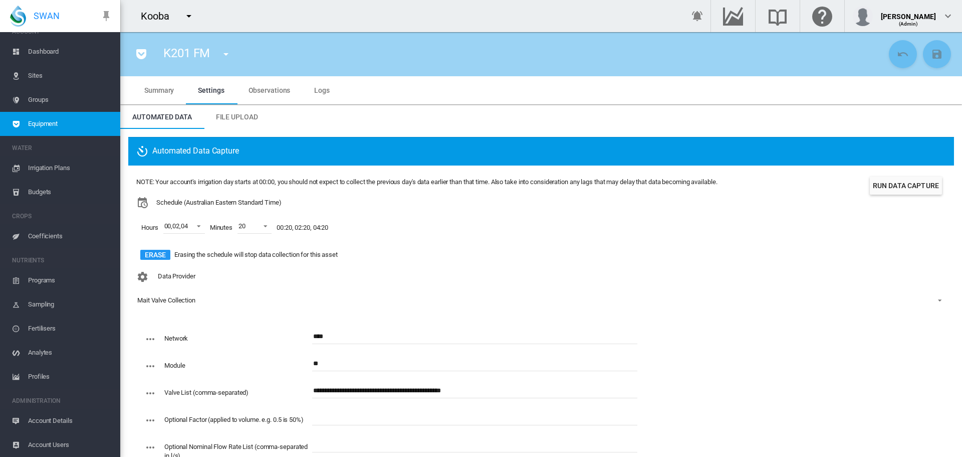
click at [189, 17] on md-icon "icon-menu-down" at bounding box center [189, 16] width 12 height 12
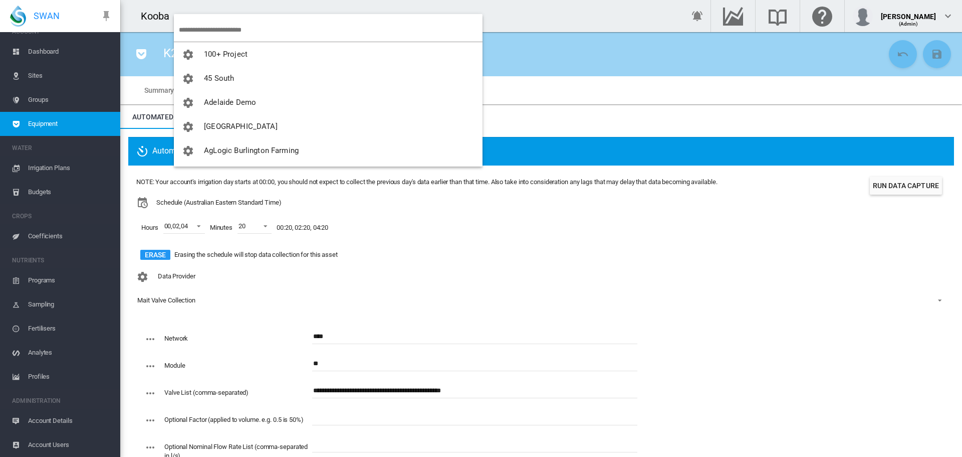
click at [226, 33] on input "search" at bounding box center [331, 30] width 304 height 24
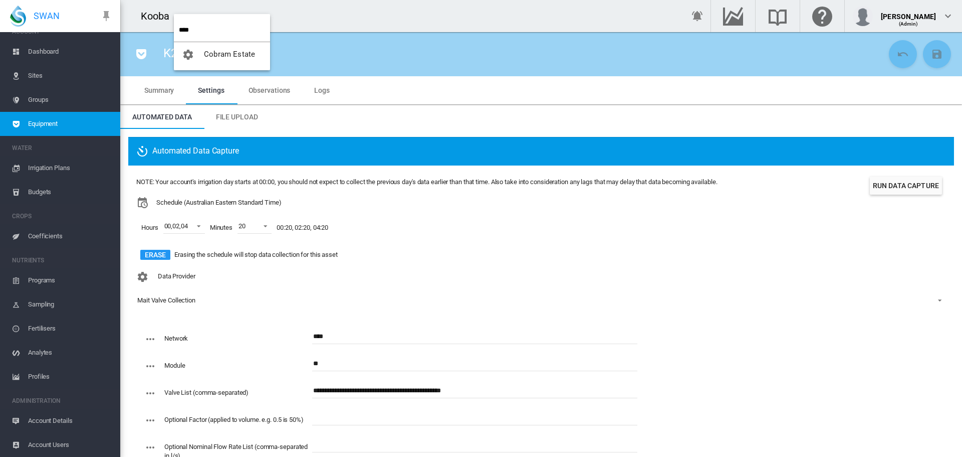
type input "****"
click at [230, 55] on span "Cobram Estate" at bounding box center [229, 54] width 51 height 9
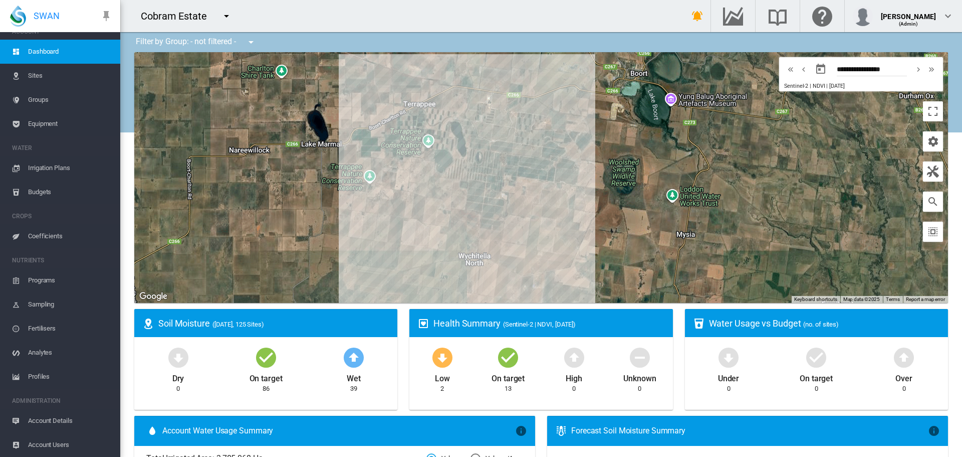
click at [39, 75] on span "Sites" at bounding box center [70, 76] width 84 height 24
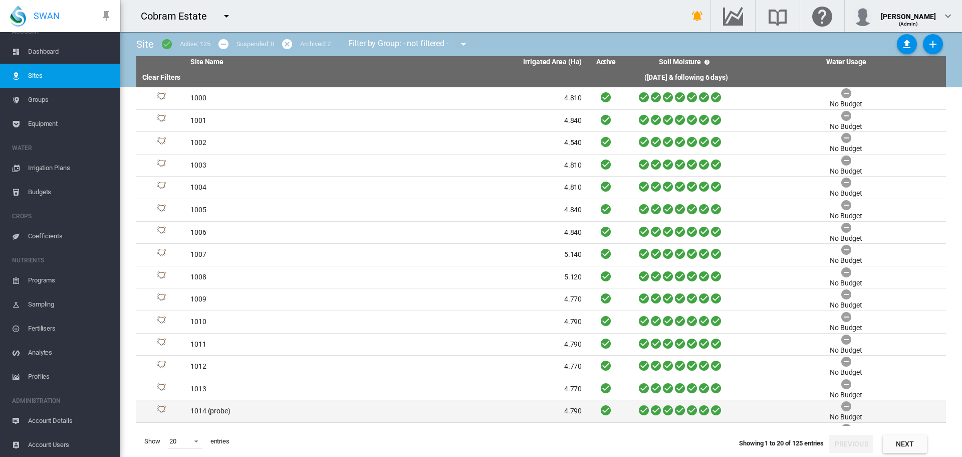
click at [201, 410] on td "1014 (probe)" at bounding box center [286, 411] width 200 height 22
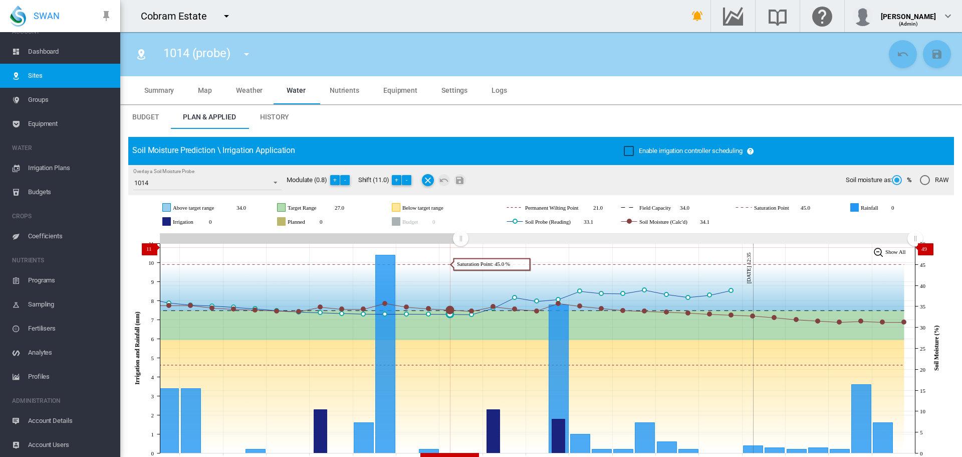
drag, startPoint x: 695, startPoint y: 240, endPoint x: 461, endPoint y: 247, distance: 234.6
click at [461, 247] on g "Zoom chart using cursor arrows" at bounding box center [461, 239] width 18 height 18
click at [404, 89] on span "Equipment" at bounding box center [400, 90] width 34 height 8
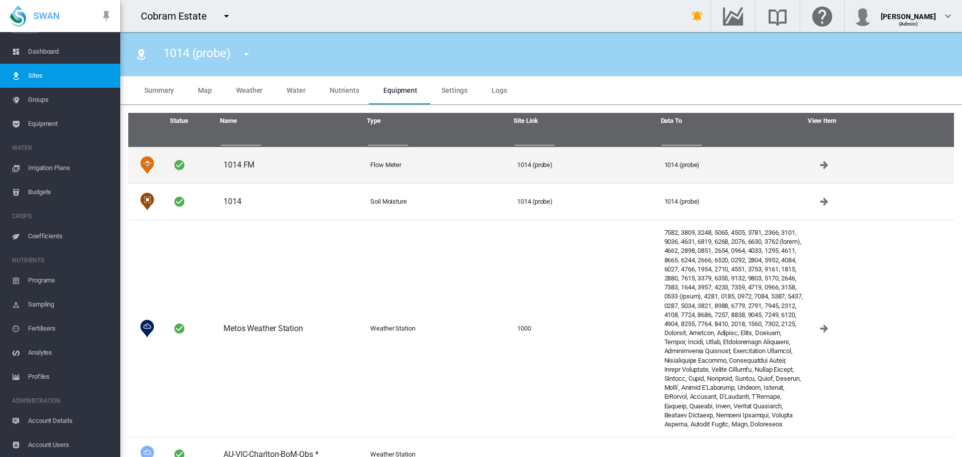
click at [236, 166] on td "1014 FM" at bounding box center [292, 165] width 147 height 36
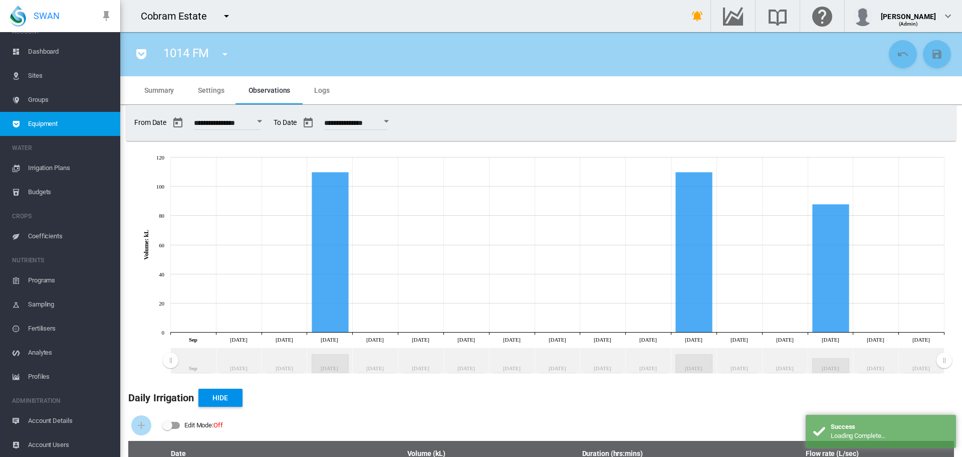
click at [210, 92] on span "Settings" at bounding box center [211, 90] width 26 height 8
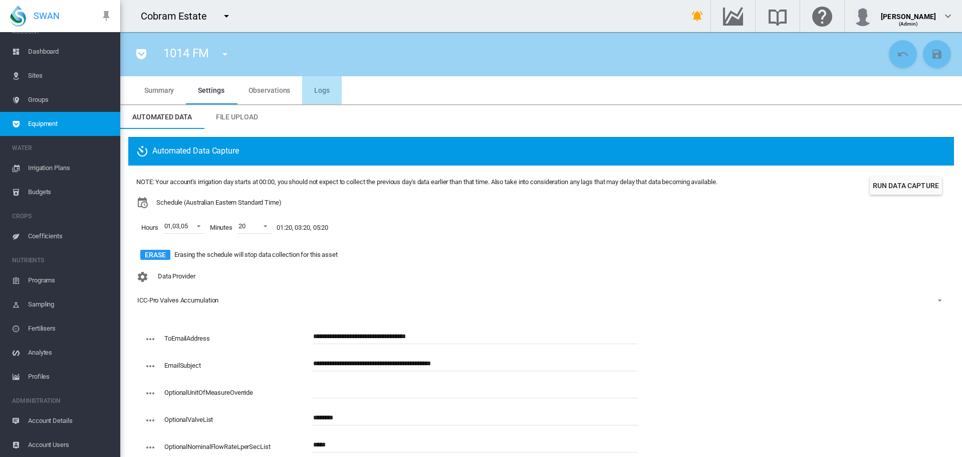
click at [323, 88] on span "Logs" at bounding box center [322, 90] width 16 height 8
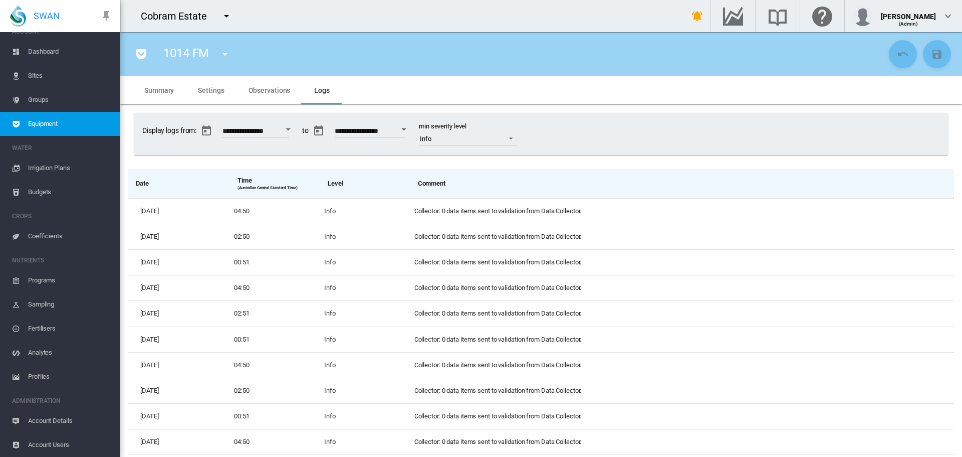
click at [35, 77] on span "Sites" at bounding box center [70, 76] width 84 height 24
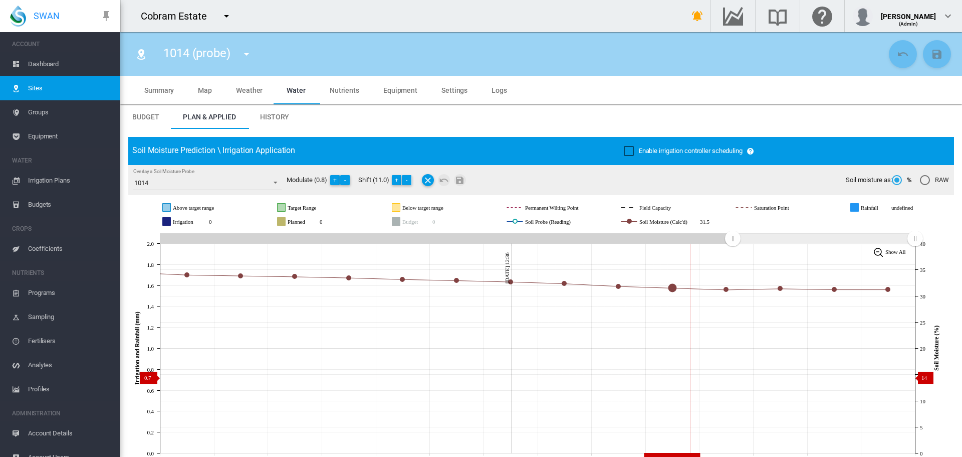
scroll to position [13, 0]
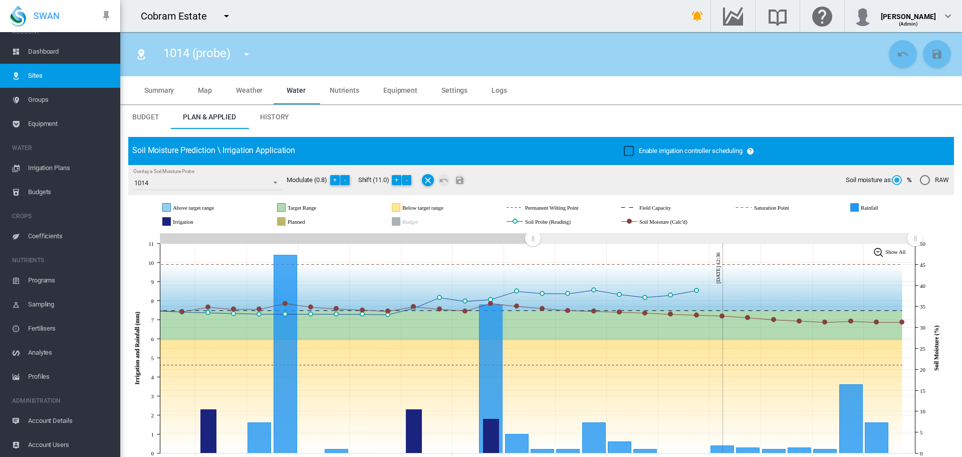
drag, startPoint x: 701, startPoint y: 236, endPoint x: 532, endPoint y: 251, distance: 169.6
click at [532, 251] on icon "JavaScript chart by amCharts [DATE] [DATE] Sep [DATE] Sep [DATE] Sep [DATE] Sep…" at bounding box center [537, 348] width 818 height 235
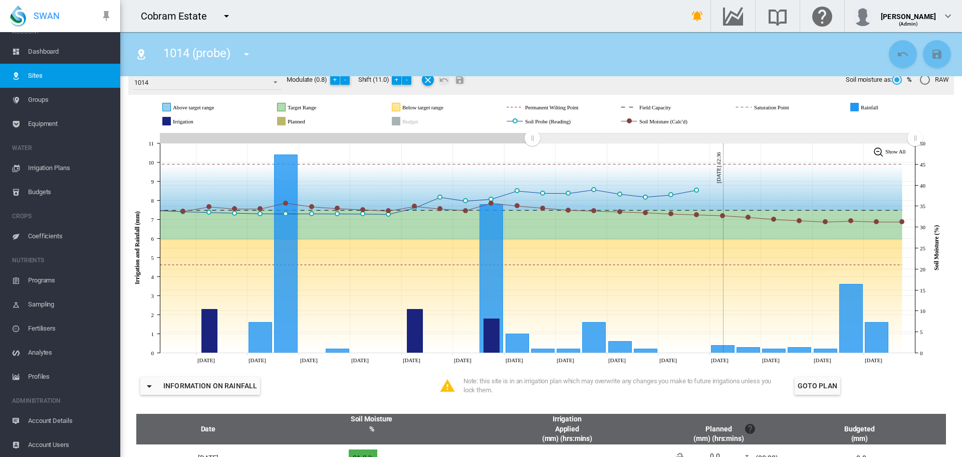
click at [704, 19] on md-icon "icon-bell-ring" at bounding box center [698, 16] width 12 height 12
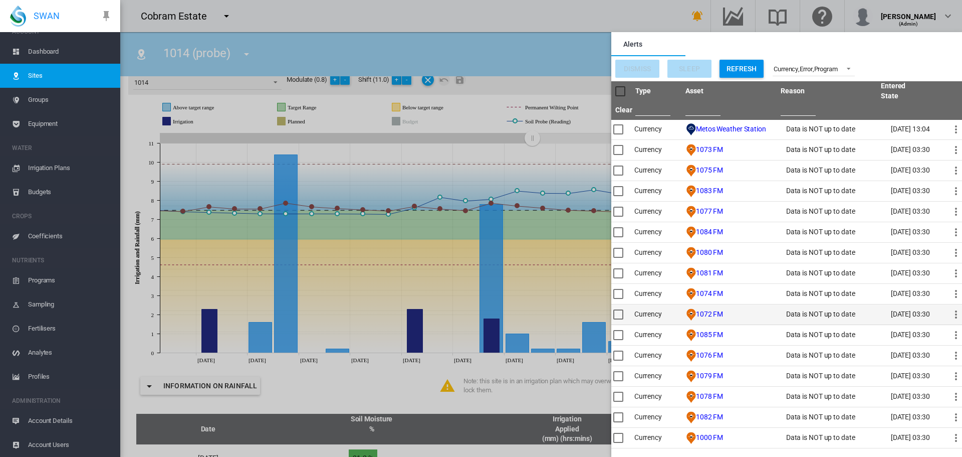
scroll to position [0, 0]
click at [314, 26] on md-backdrop at bounding box center [541, 228] width 842 height 457
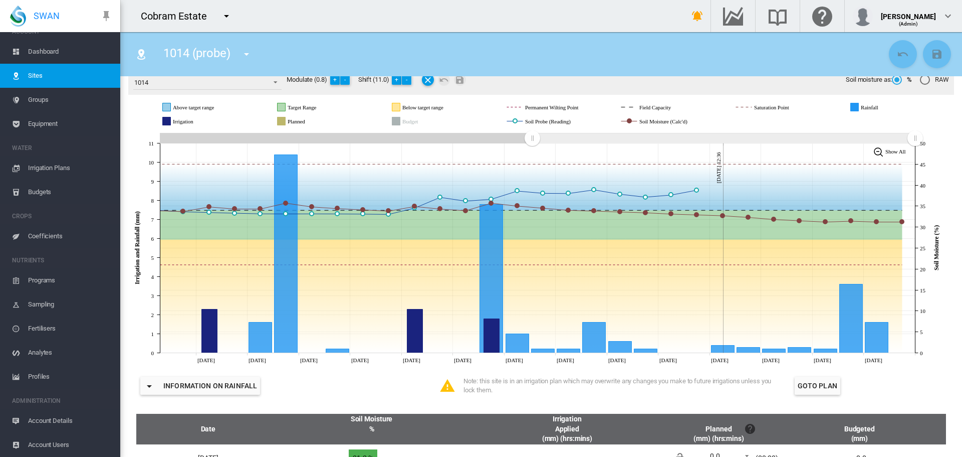
click at [58, 446] on span "Account Users" at bounding box center [70, 444] width 84 height 24
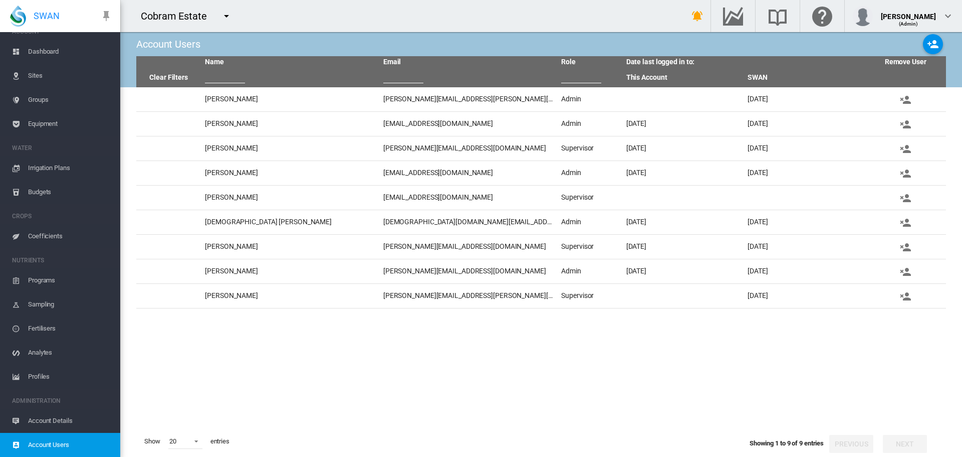
click at [32, 79] on span "Sites" at bounding box center [70, 76] width 84 height 24
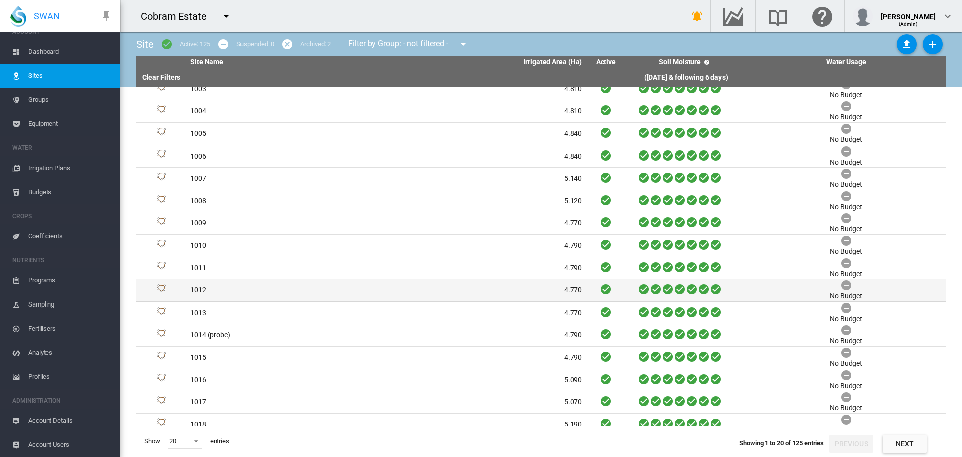
scroll to position [109, 0]
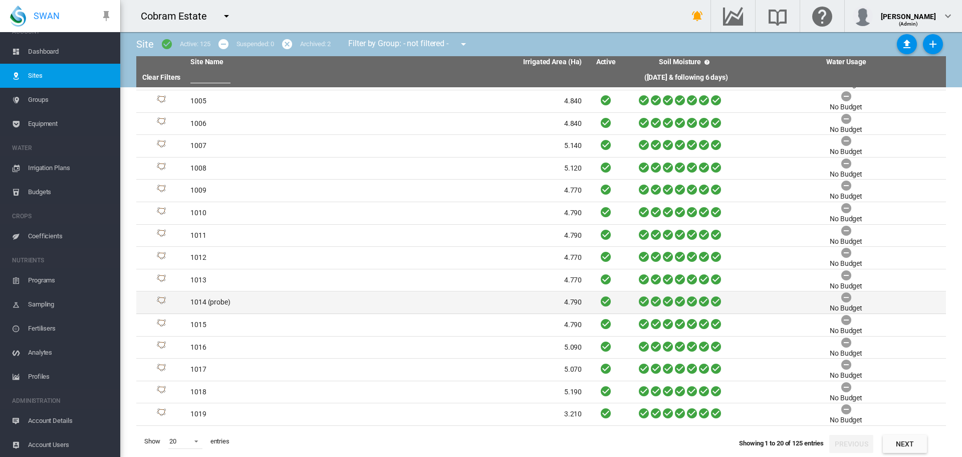
click at [203, 302] on td "1014 (probe)" at bounding box center [286, 302] width 200 height 22
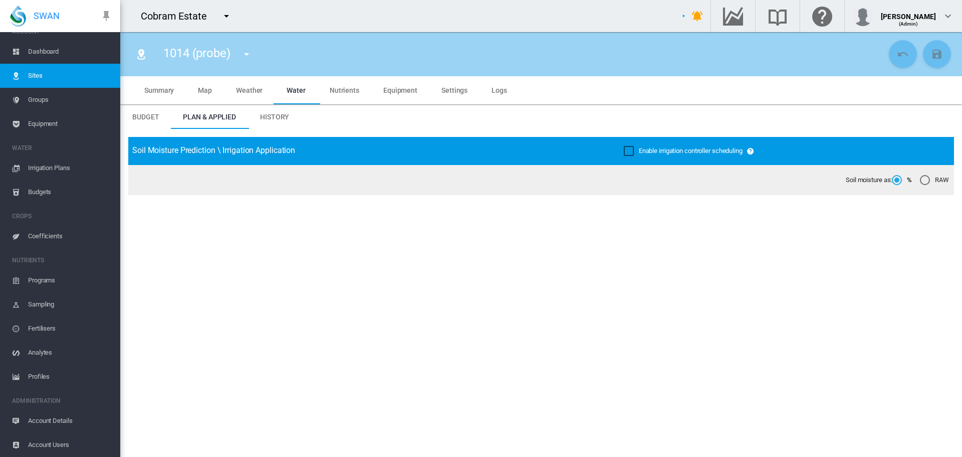
type input "**********"
type input "*********"
type input "***"
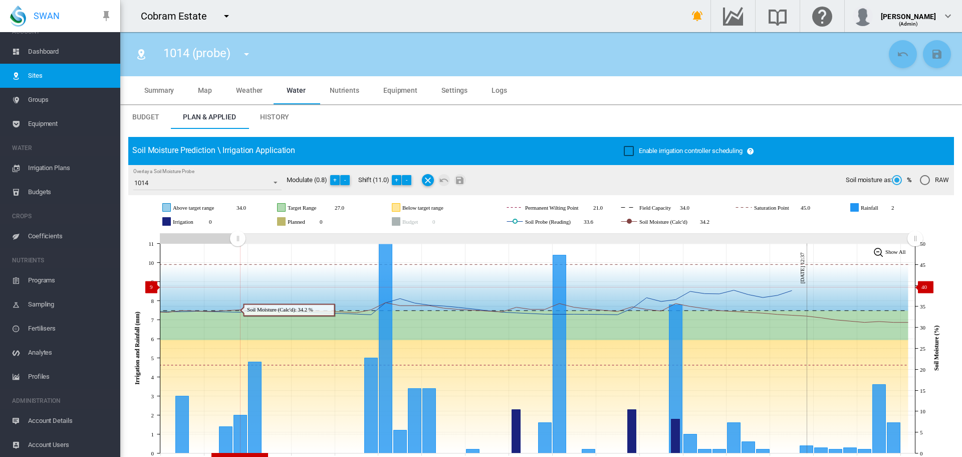
drag, startPoint x: 731, startPoint y: 238, endPoint x: 238, endPoint y: 287, distance: 496.0
click at [238, 287] on icon "JavaScript chart by amCharts [DATE] [DATE] Aug [DATE] Aug [DATE] Aug [DATE] Sep…" at bounding box center [537, 348] width 818 height 235
click at [410, 178] on button "-" at bounding box center [407, 180] width 10 height 10
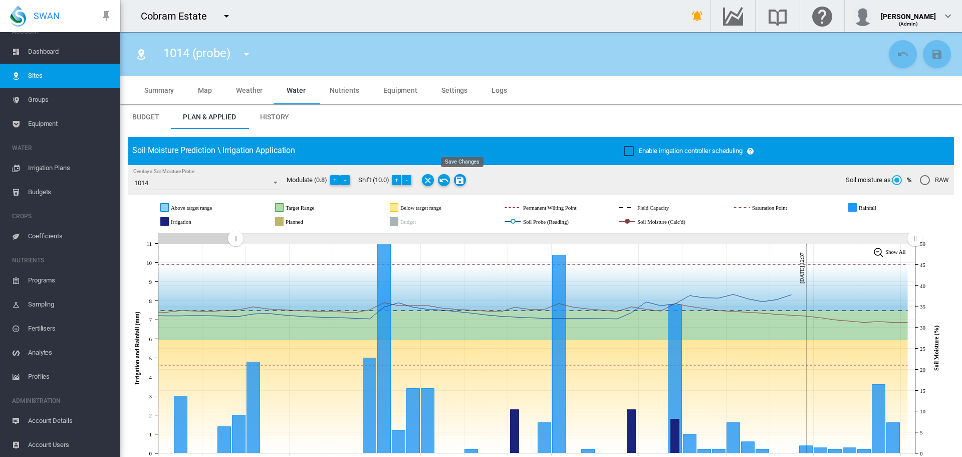
click at [462, 178] on md-icon "Save Changes" at bounding box center [460, 180] width 12 height 12
click at [248, 53] on md-icon "icon-menu-down" at bounding box center [247, 54] width 12 height 12
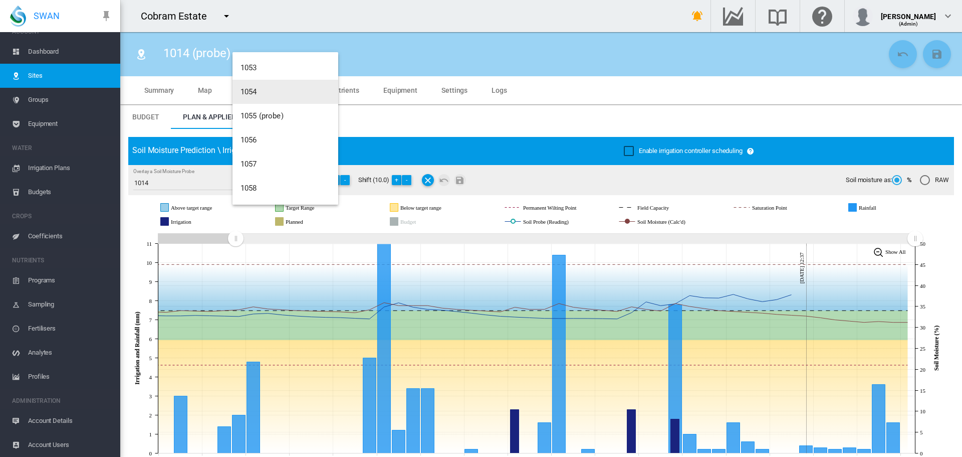
scroll to position [1265, 0]
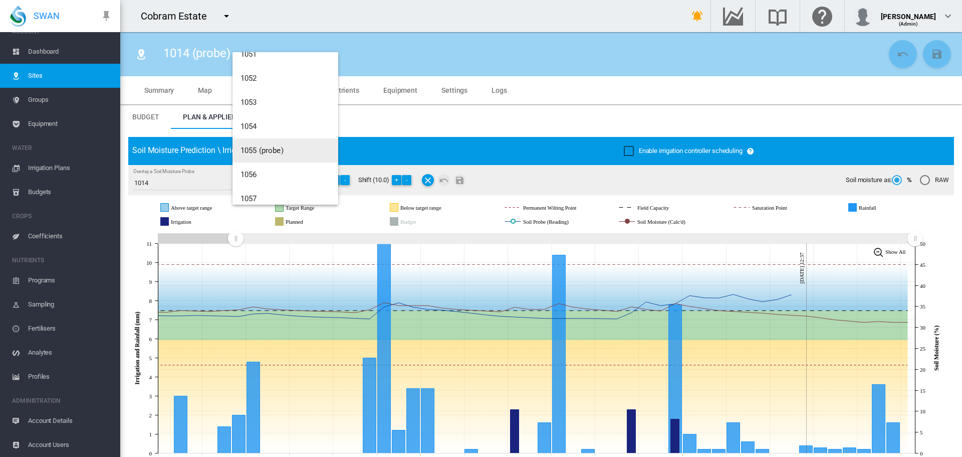
click at [269, 151] on span "1055 (probe)" at bounding box center [262, 150] width 43 height 9
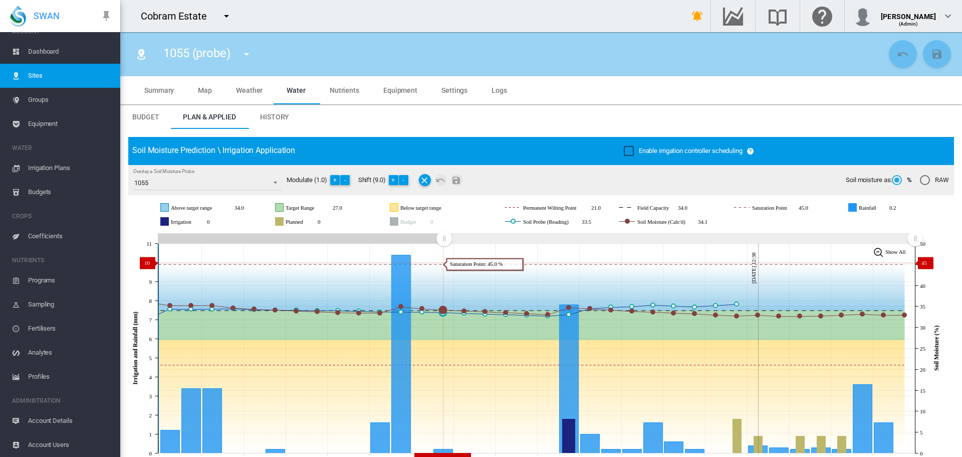
drag, startPoint x: 729, startPoint y: 238, endPoint x: 444, endPoint y: 263, distance: 286.2
click at [444, 263] on icon "JavaScript chart by amCharts [DATE] [DATE] Aug [DATE] [DATE] Sep [DATE] Sep [DA…" at bounding box center [537, 348] width 818 height 235
click at [456, 89] on span "Settings" at bounding box center [455, 90] width 26 height 8
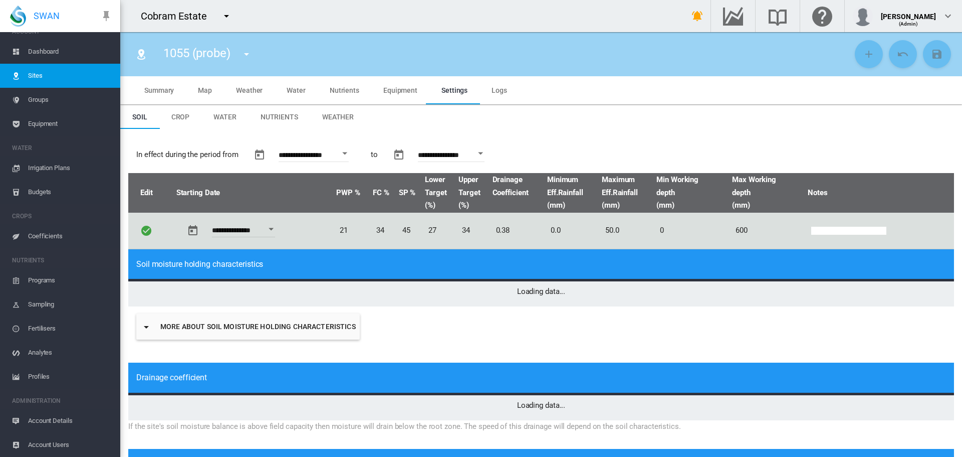
click at [390, 91] on span "Equipment" at bounding box center [400, 90] width 34 height 8
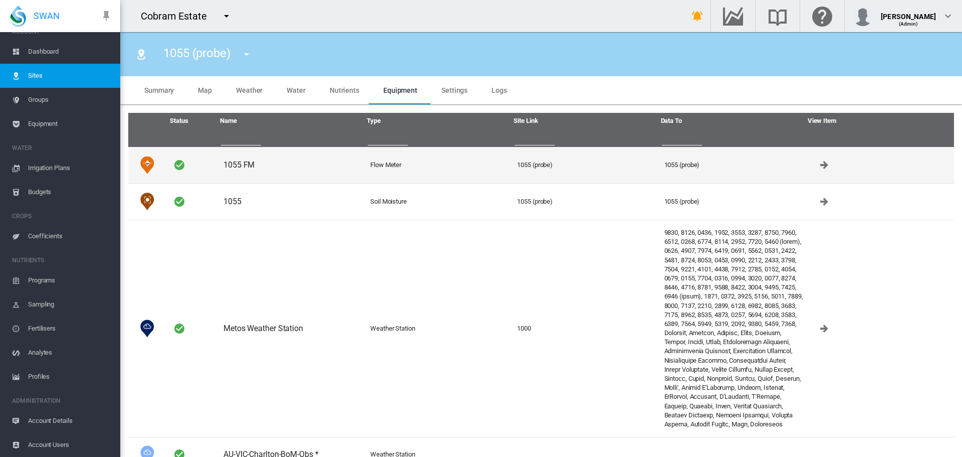
click at [235, 169] on td "1055 FM" at bounding box center [292, 165] width 147 height 36
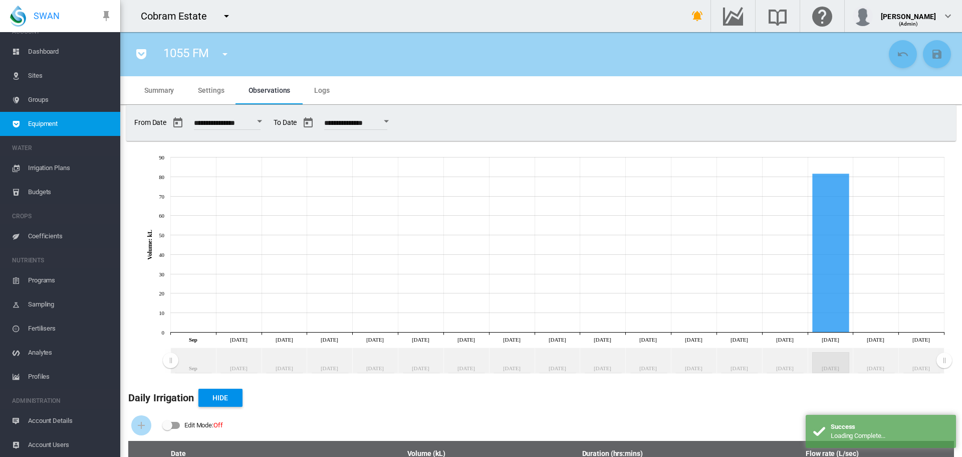
click at [217, 90] on span "Settings" at bounding box center [211, 90] width 26 height 8
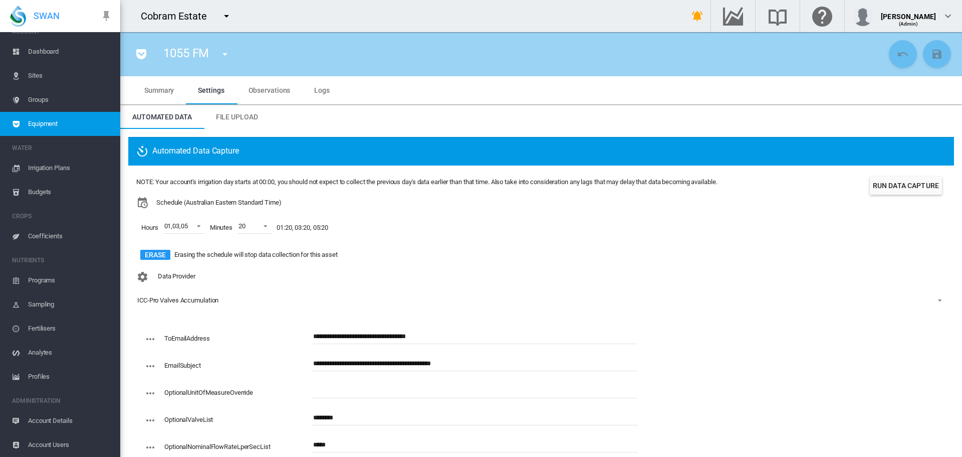
click at [319, 90] on span "Logs" at bounding box center [322, 90] width 16 height 8
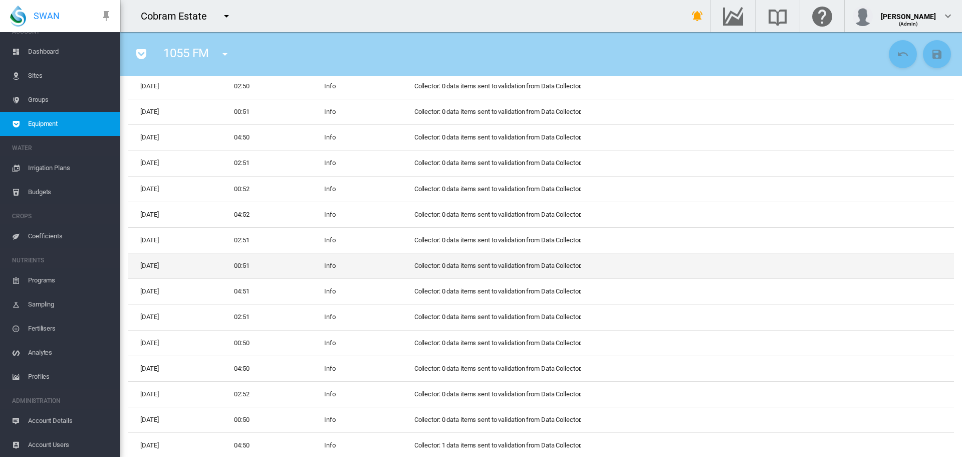
scroll to position [283, 0]
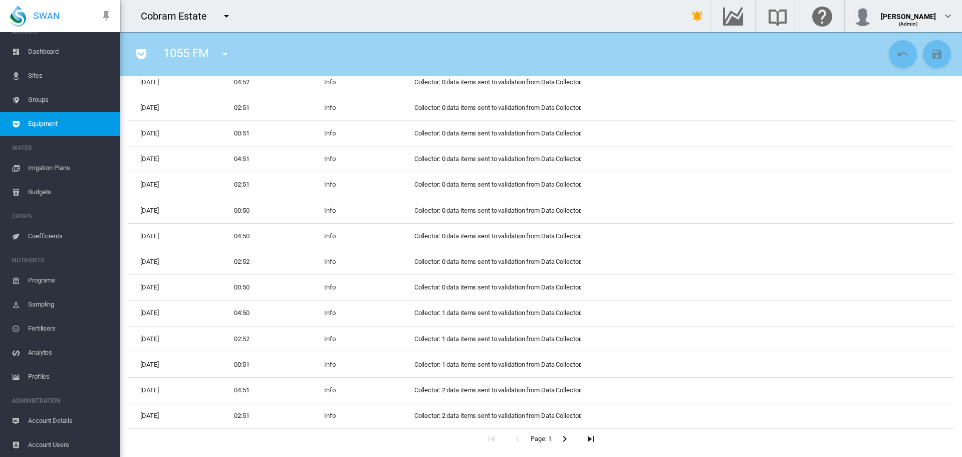
click at [587, 439] on icon "button" at bounding box center [591, 438] width 12 height 13
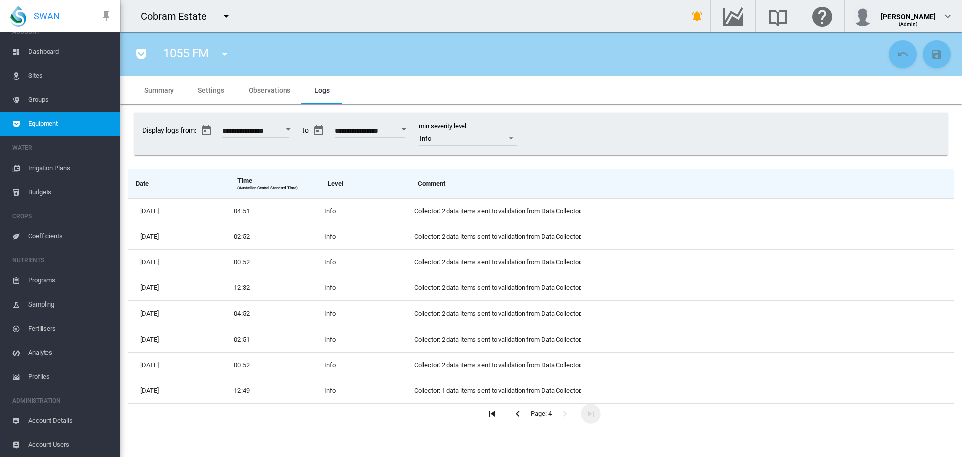
scroll to position [0, 0]
click at [518, 411] on icon "button" at bounding box center [518, 413] width 12 height 13
click at [258, 87] on span "Observations" at bounding box center [270, 90] width 42 height 8
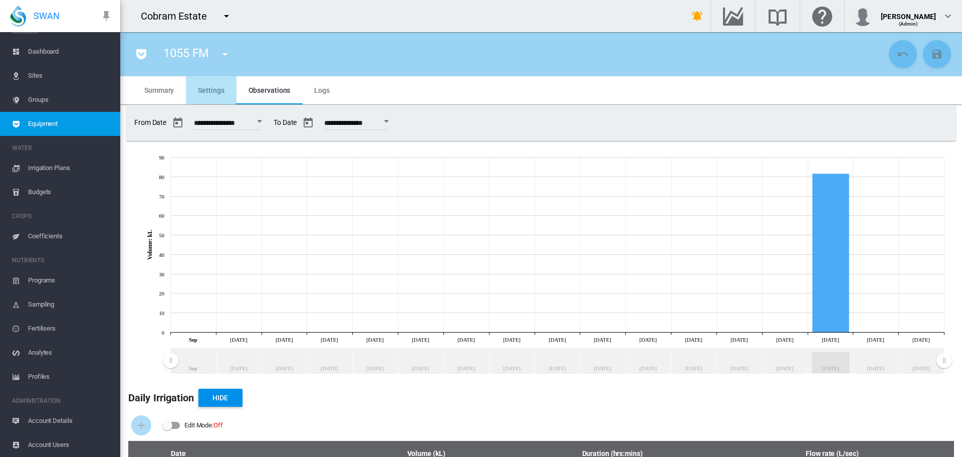
click at [208, 86] on span "Settings" at bounding box center [211, 90] width 26 height 8
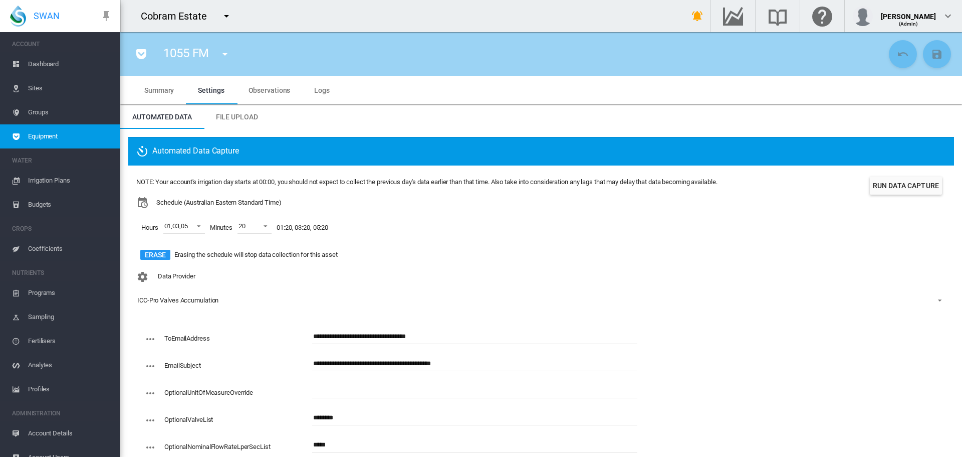
scroll to position [13, 0]
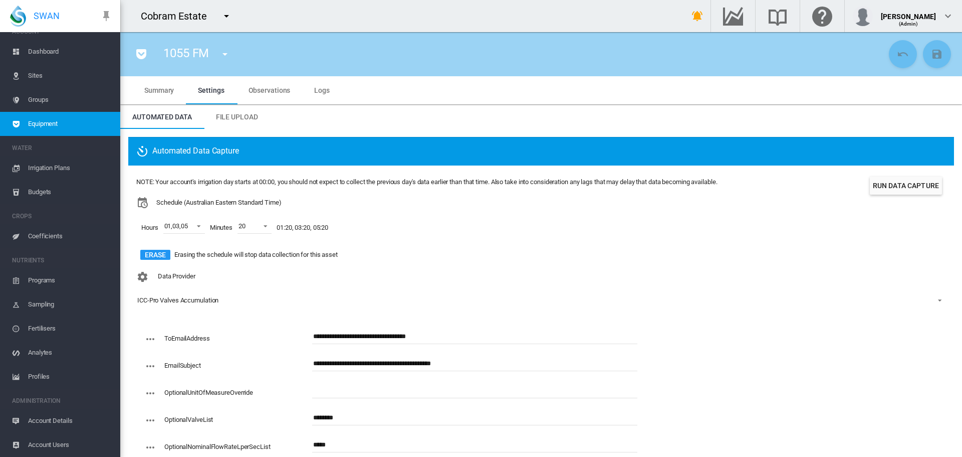
click at [35, 78] on span "Sites" at bounding box center [70, 76] width 84 height 24
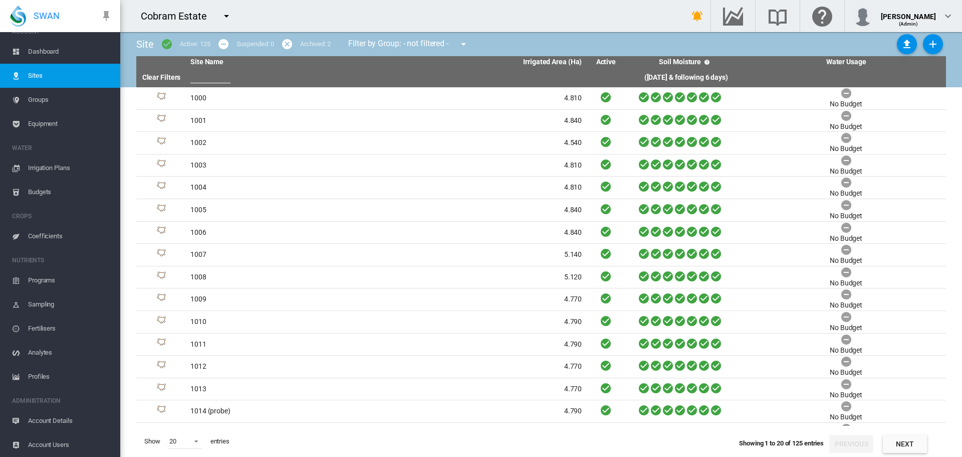
click at [53, 47] on span "Dashboard" at bounding box center [70, 52] width 84 height 24
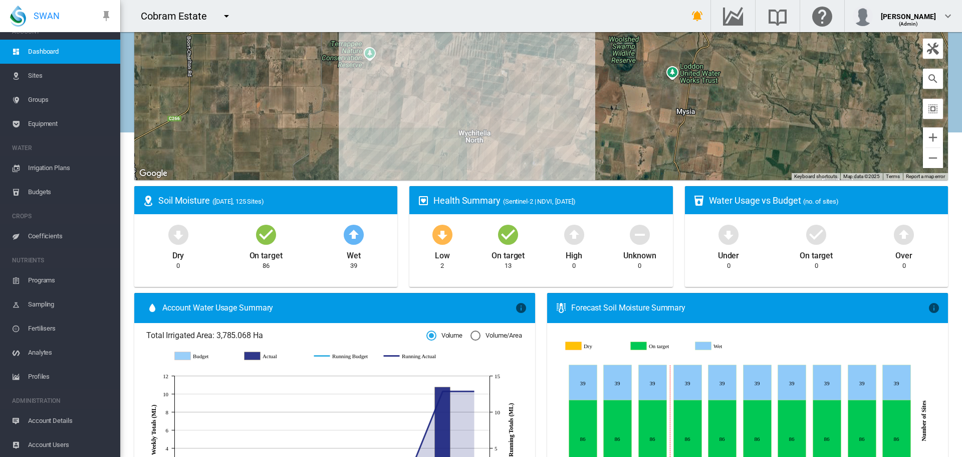
scroll to position [251, 0]
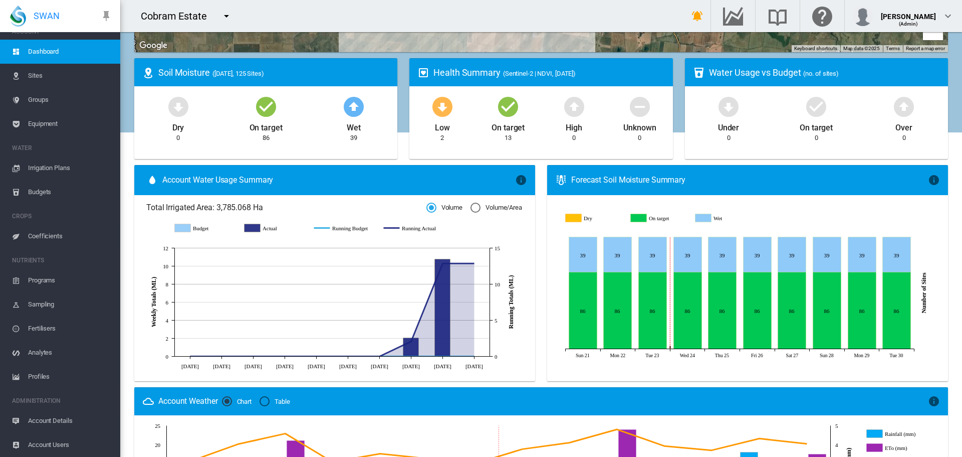
click at [47, 126] on span "Equipment" at bounding box center [70, 124] width 84 height 24
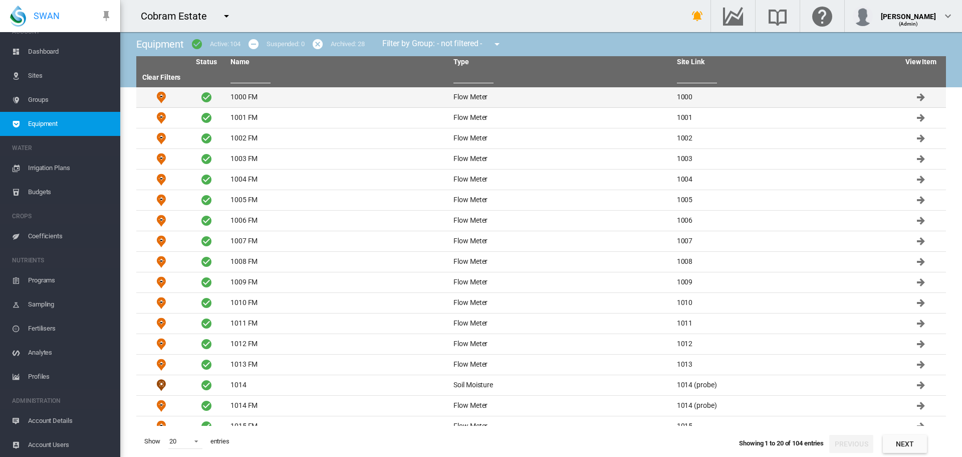
click at [251, 97] on td "1000 FM" at bounding box center [338, 97] width 223 height 20
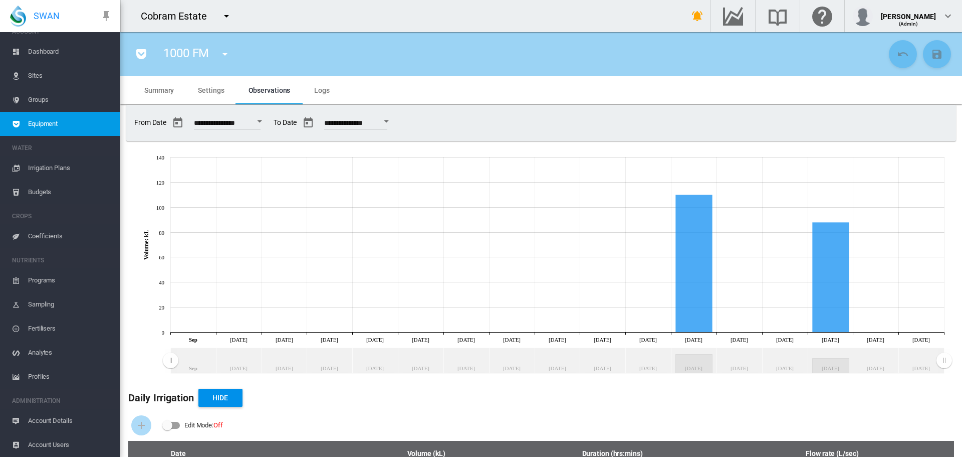
click at [216, 92] on span "Settings" at bounding box center [211, 90] width 26 height 8
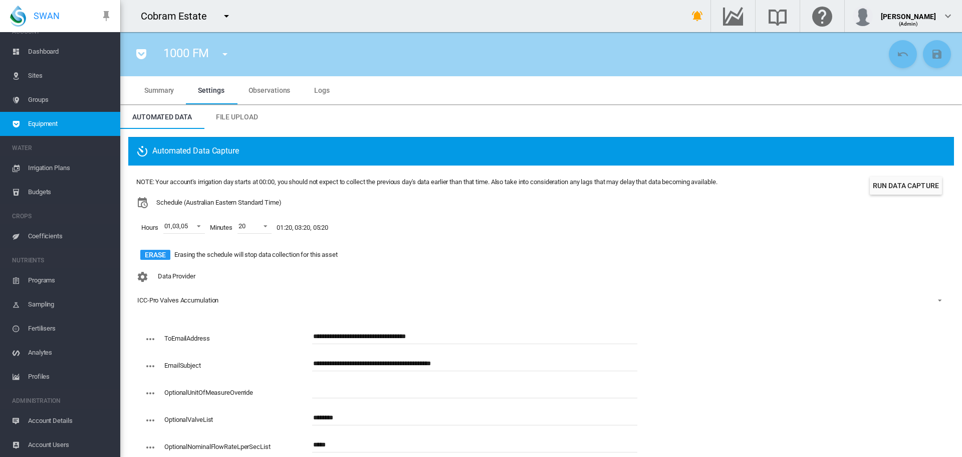
click at [894, 186] on button "Run Data Capture" at bounding box center [906, 185] width 72 height 18
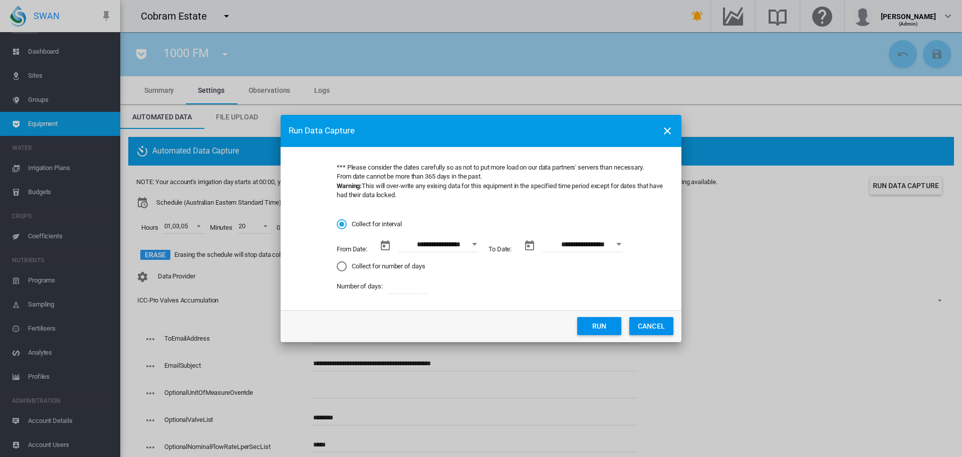
click at [339, 266] on div "Collect for number of days" at bounding box center [342, 266] width 10 height 10
click at [605, 329] on button "Run" at bounding box center [599, 326] width 44 height 18
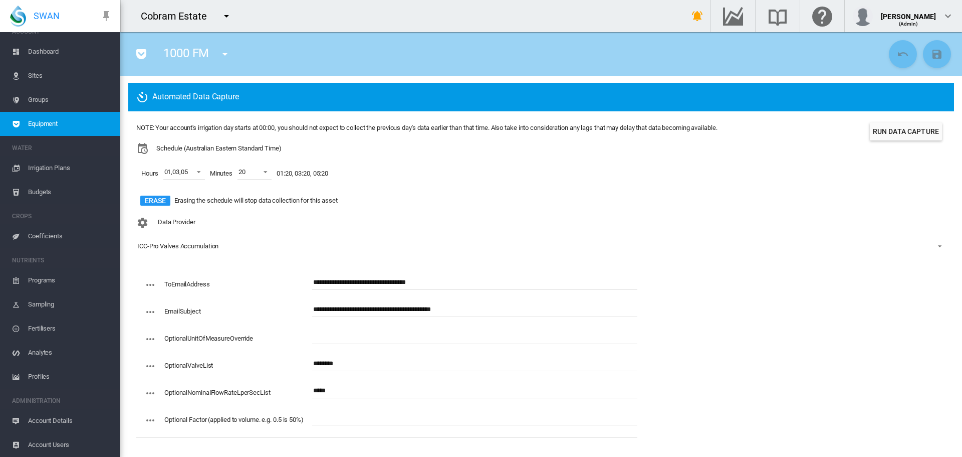
scroll to position [55, 0]
